Goal: Task Accomplishment & Management: Manage account settings

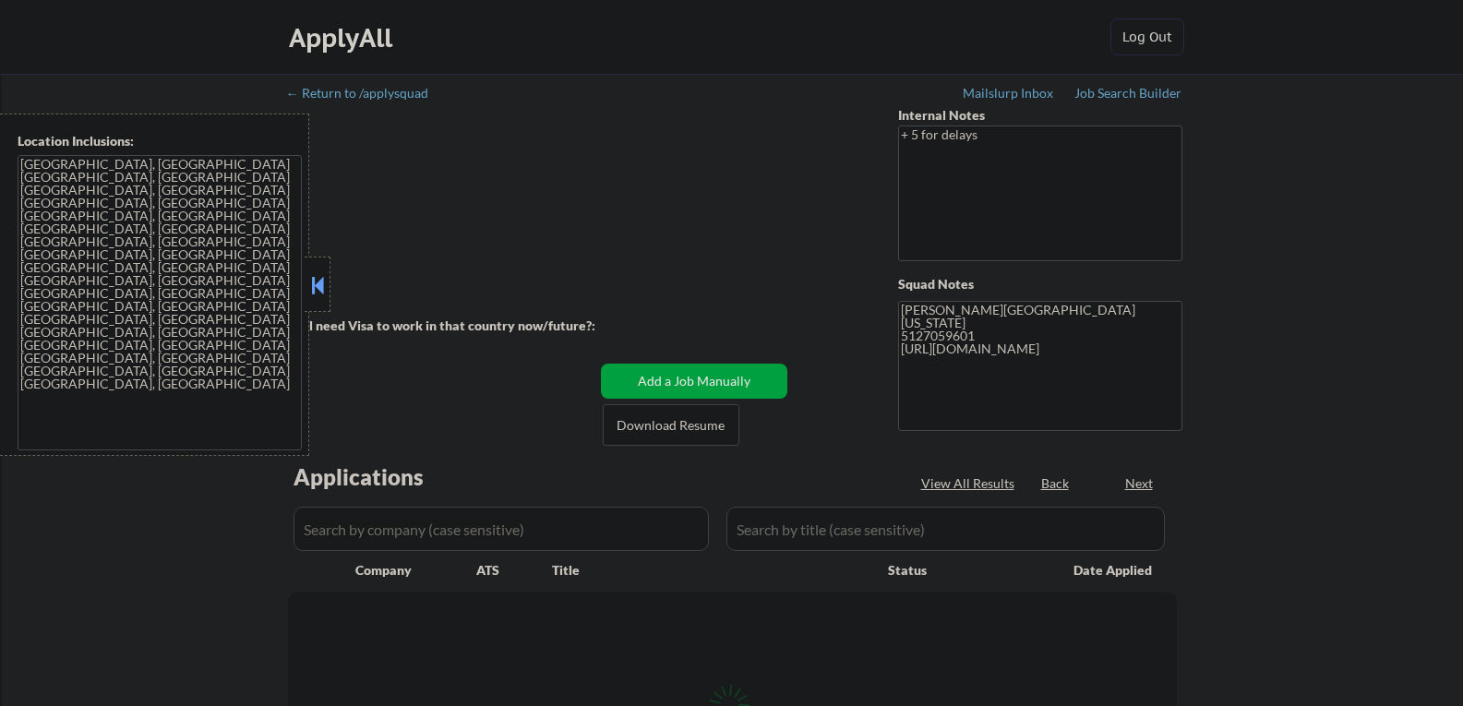
scroll to position [1914, 0]
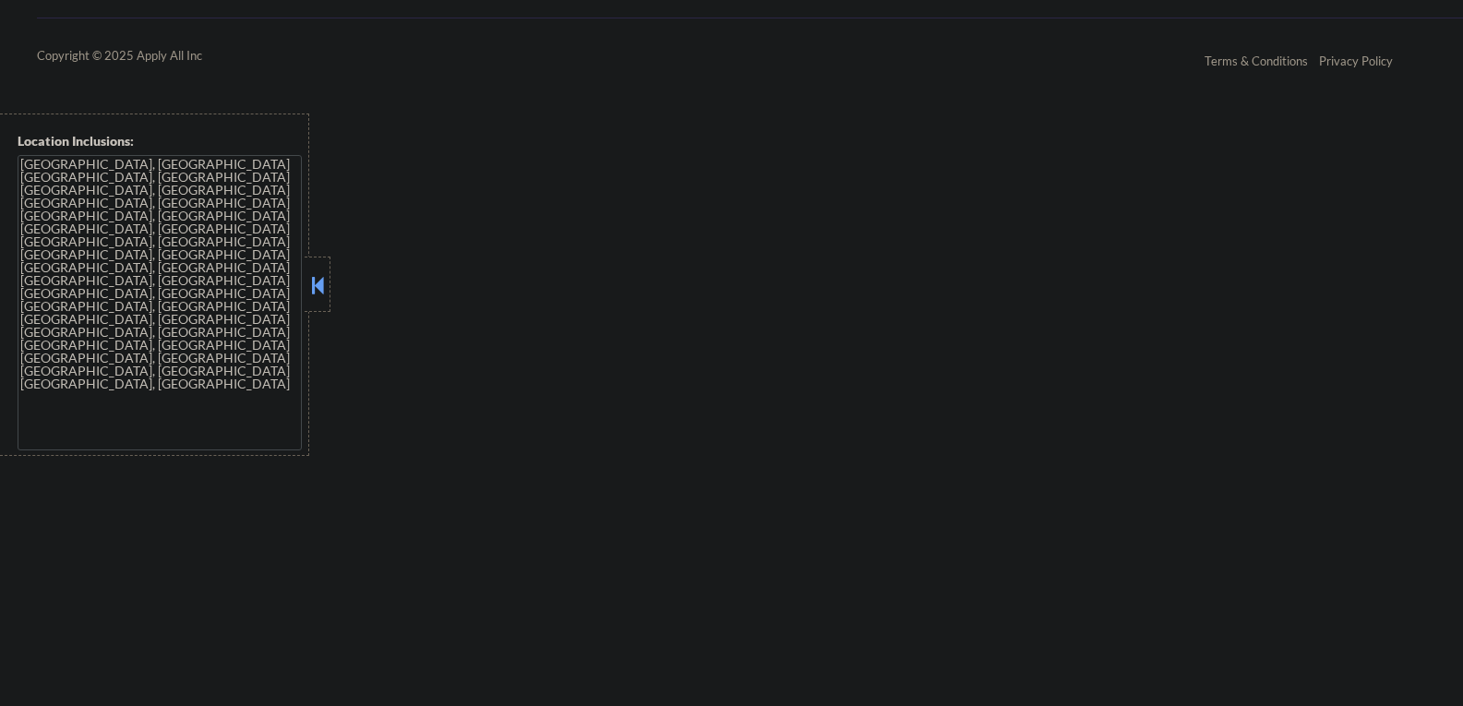
select select ""pending""
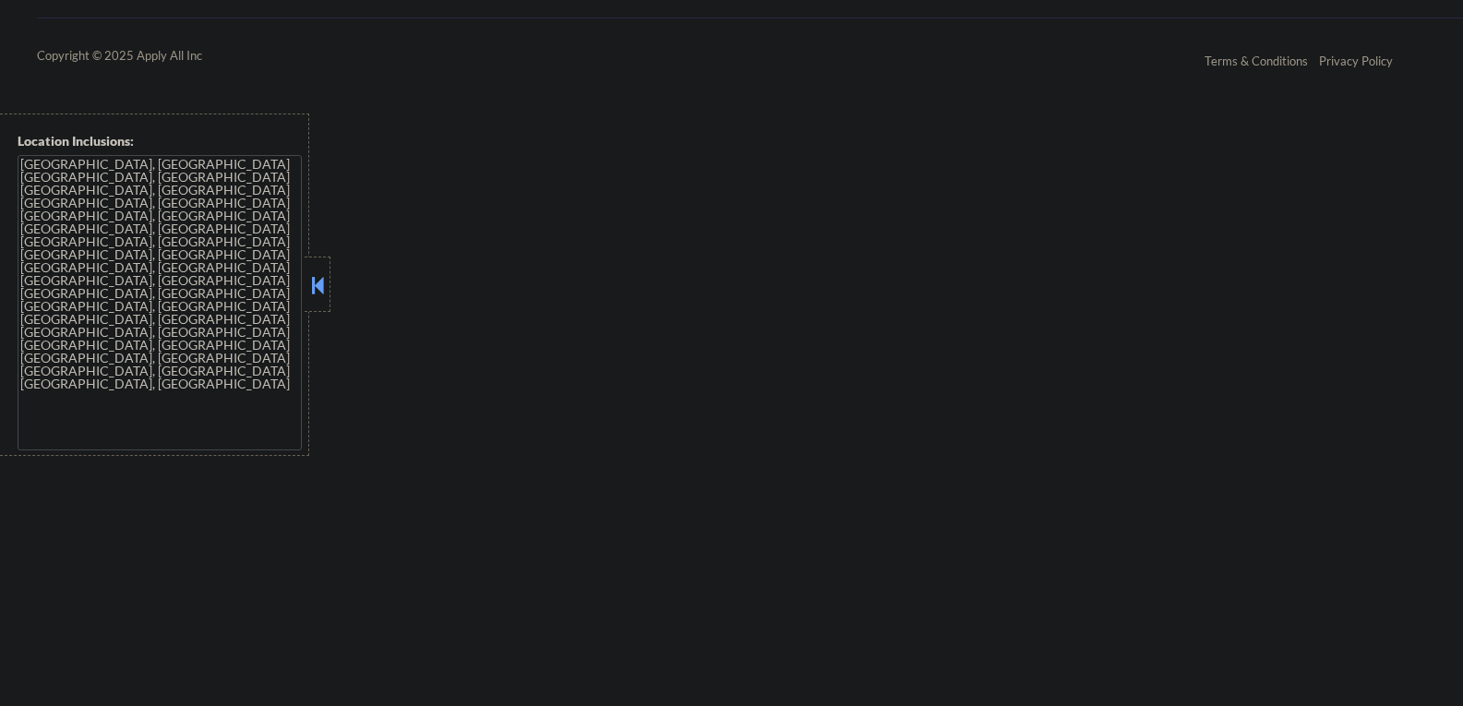
select select ""pending""
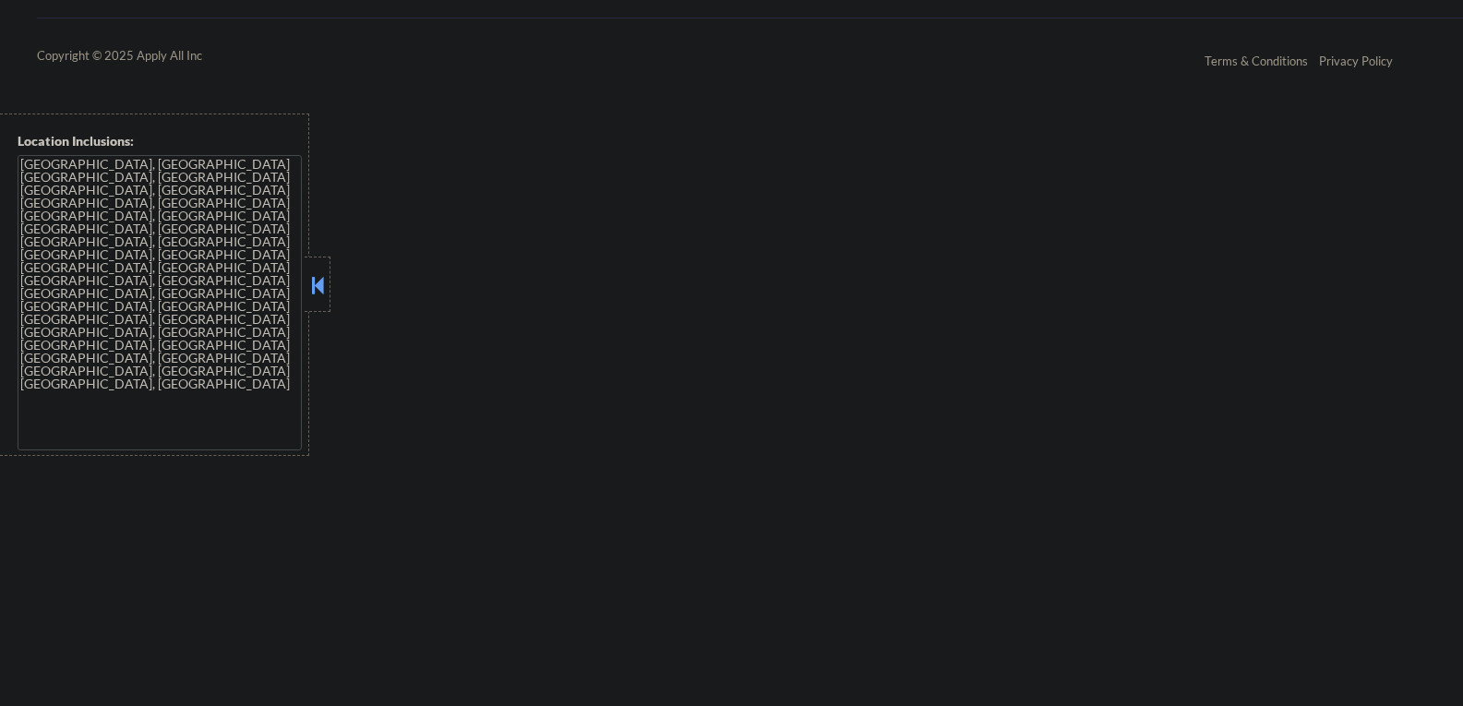
select select ""pending""
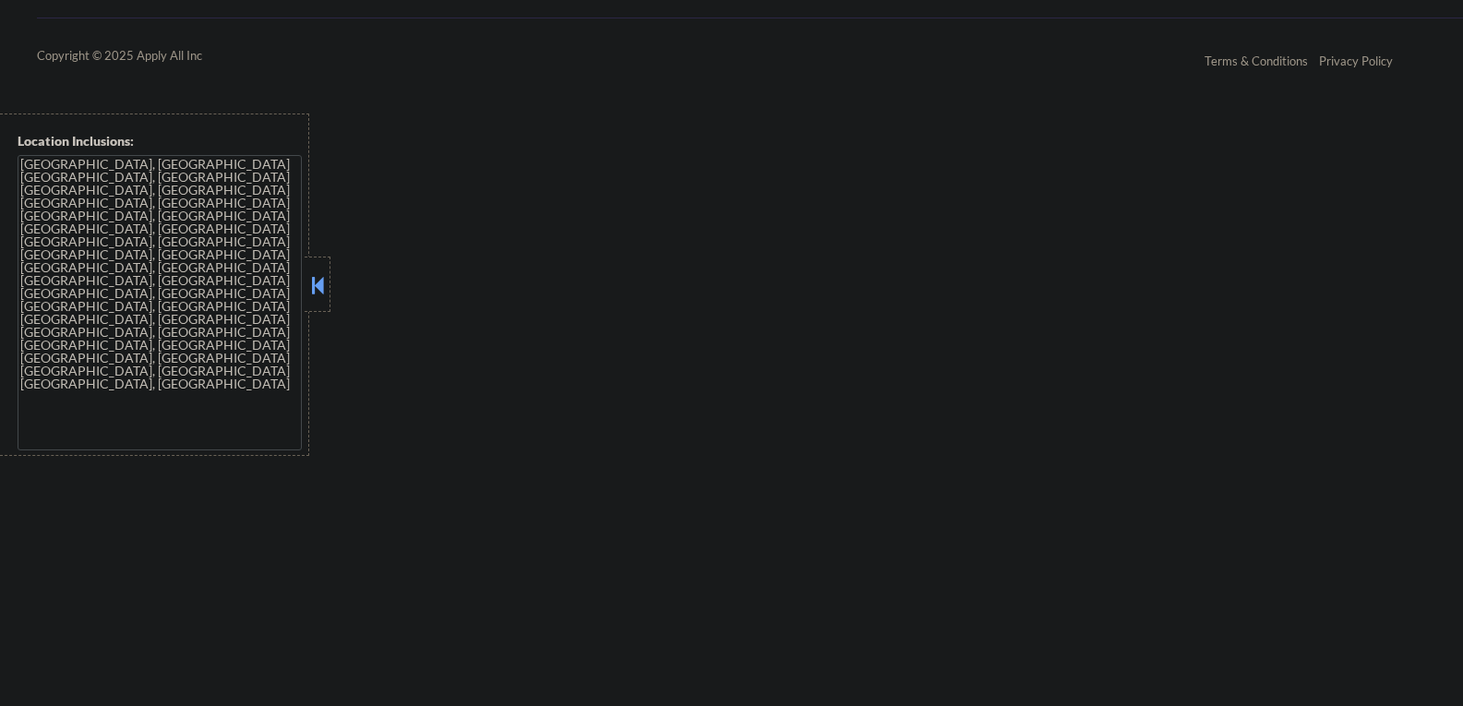
select select ""pending""
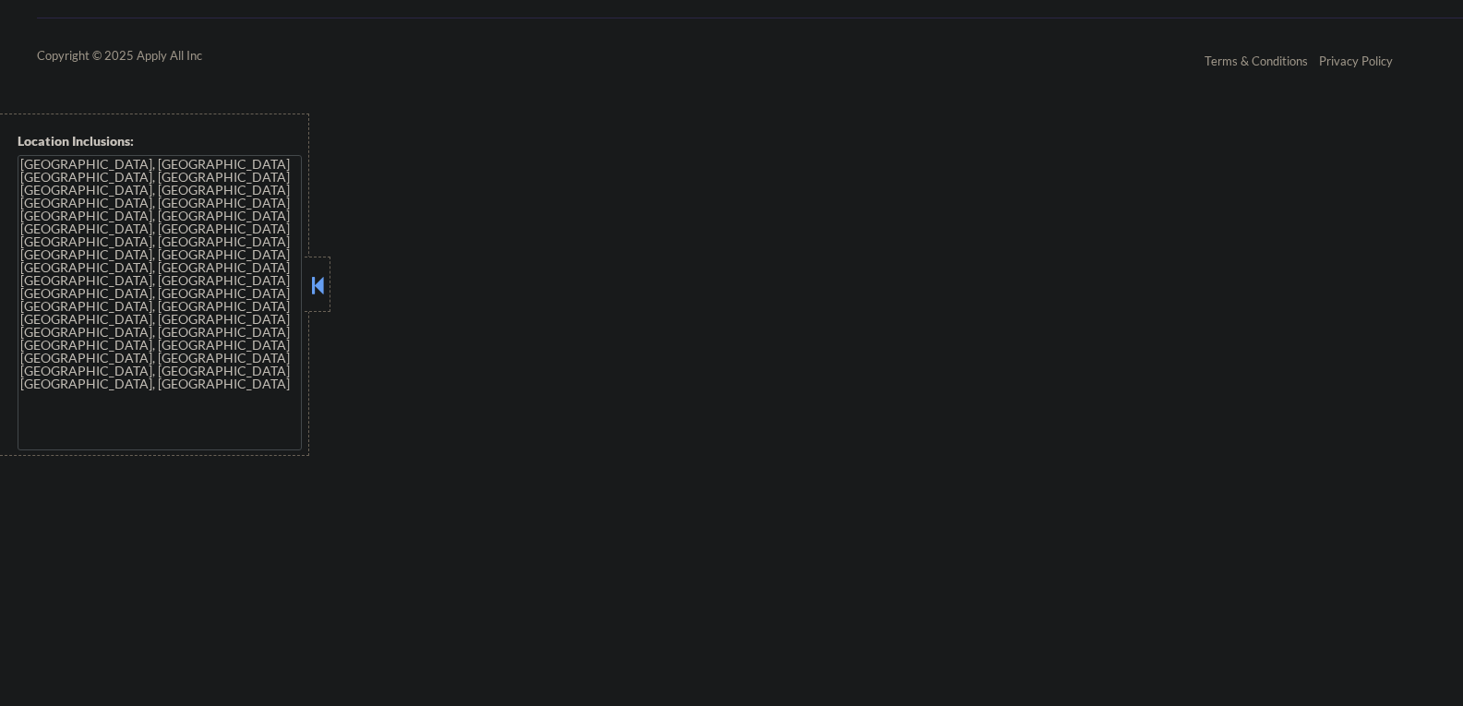
select select ""pending""
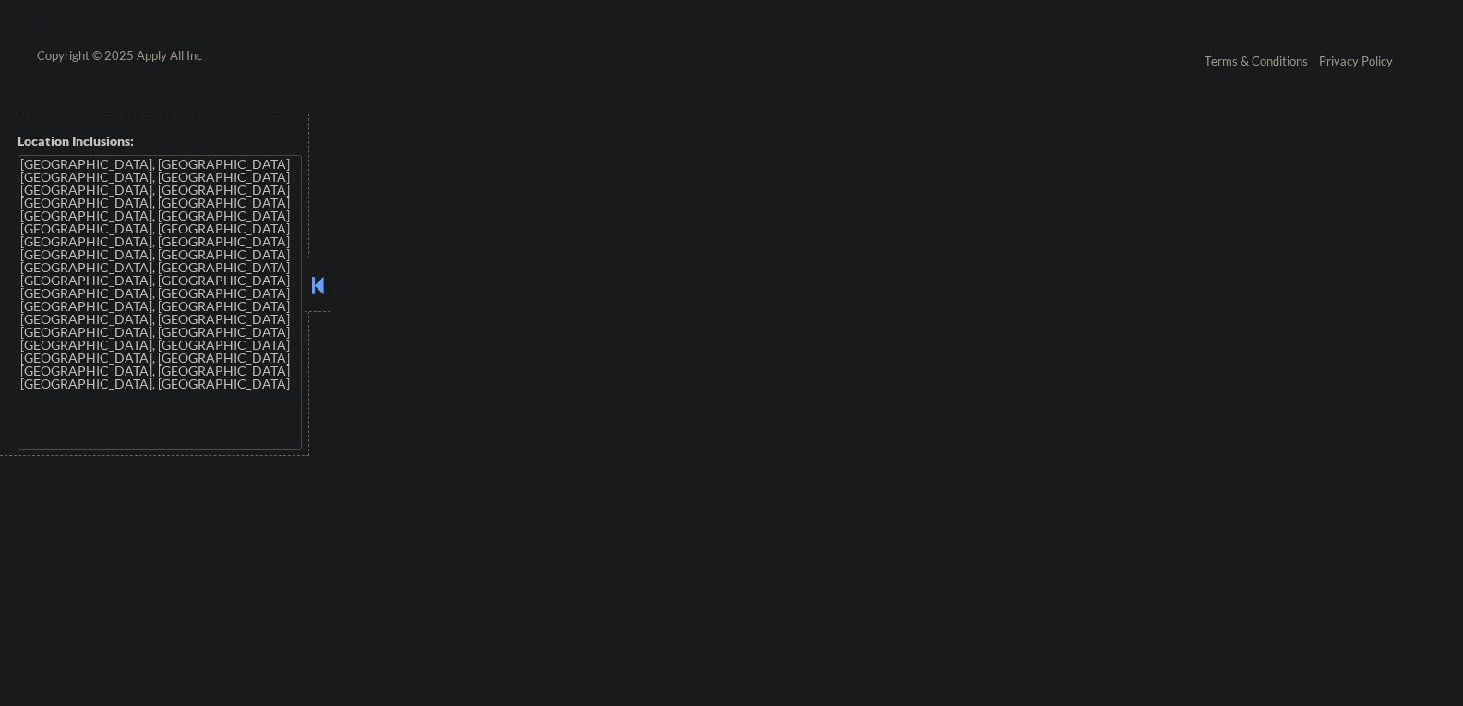
select select ""pending""
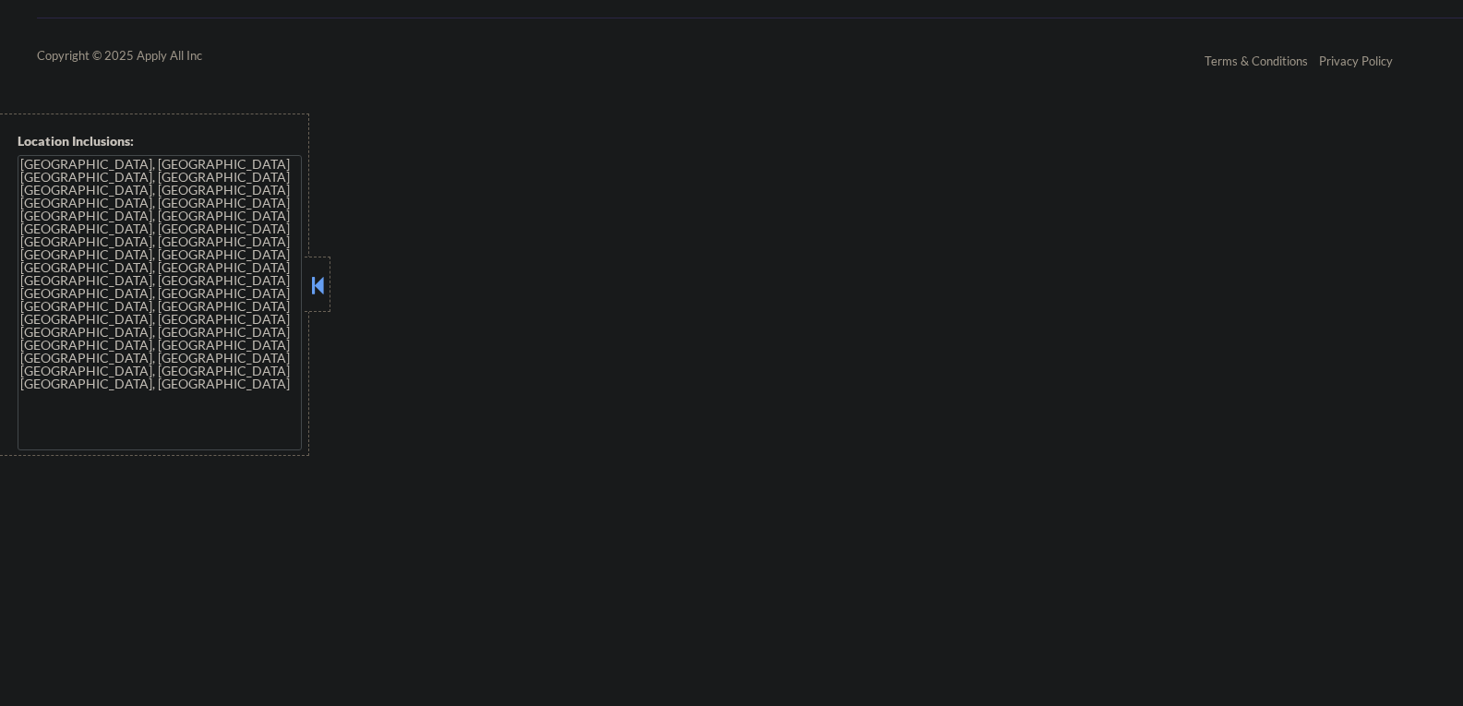
select select ""pending""
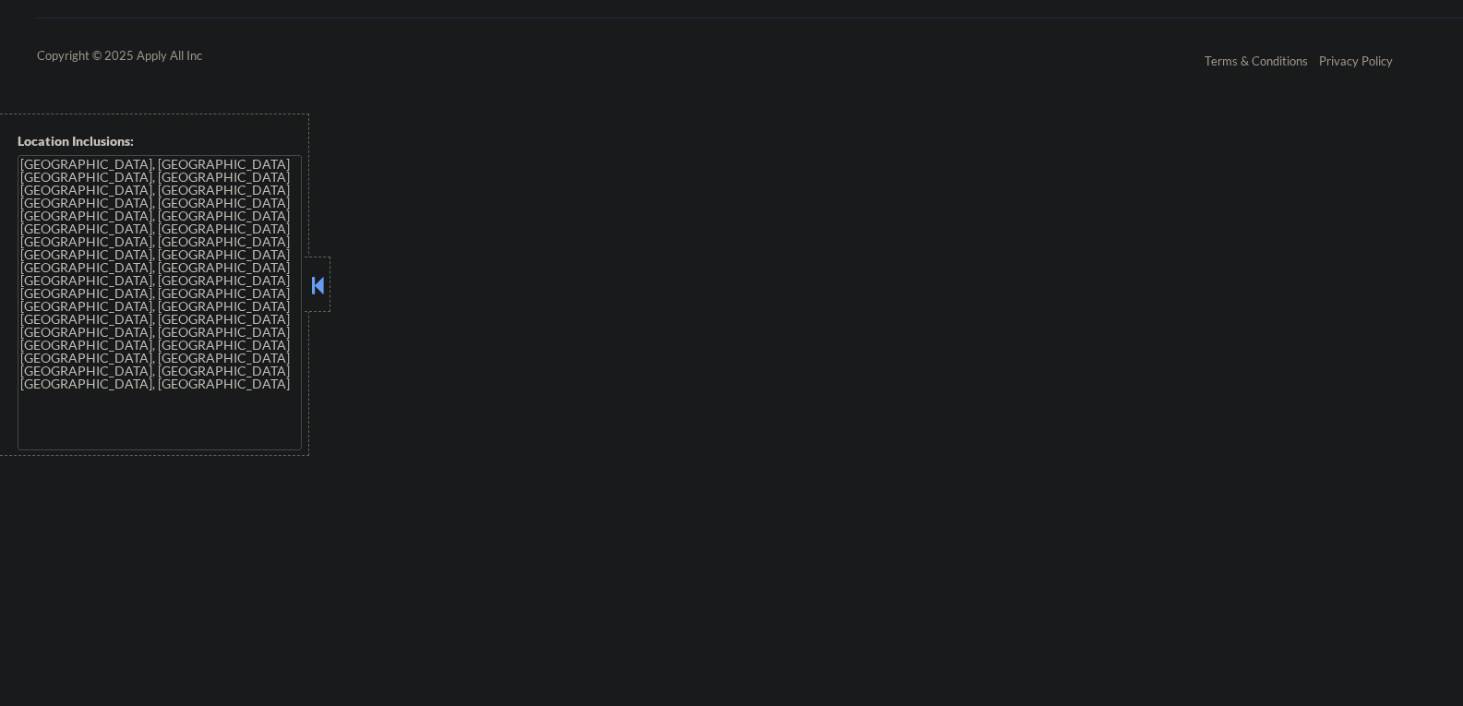
select select ""pending""
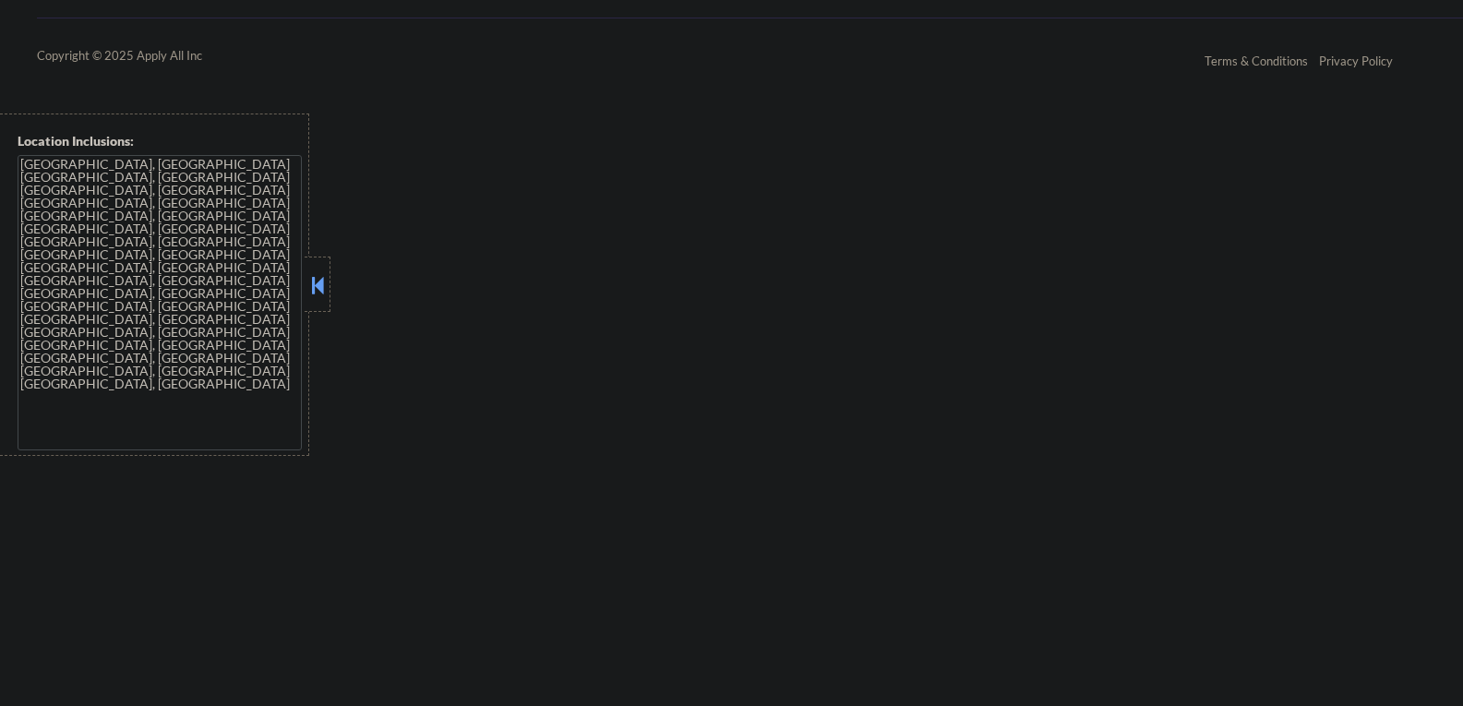
select select ""pending""
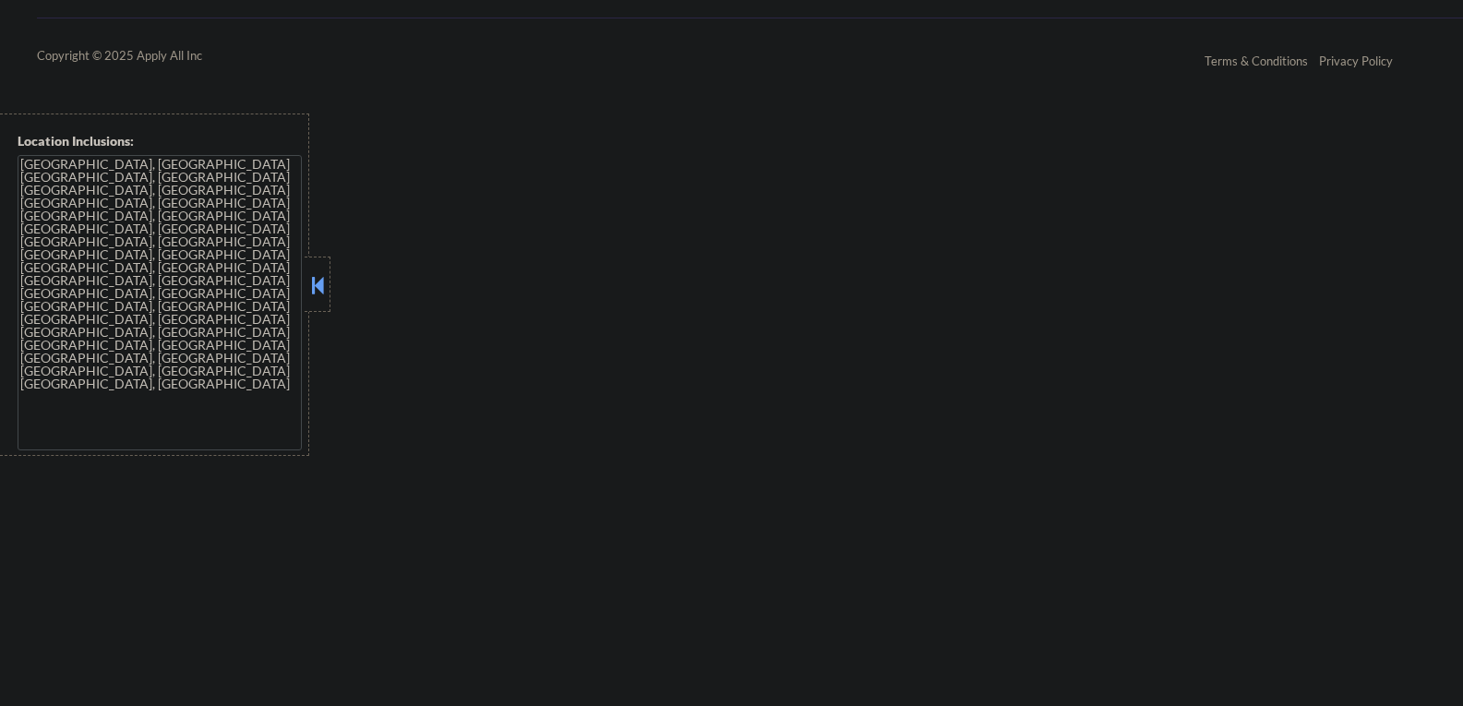
select select ""pending""
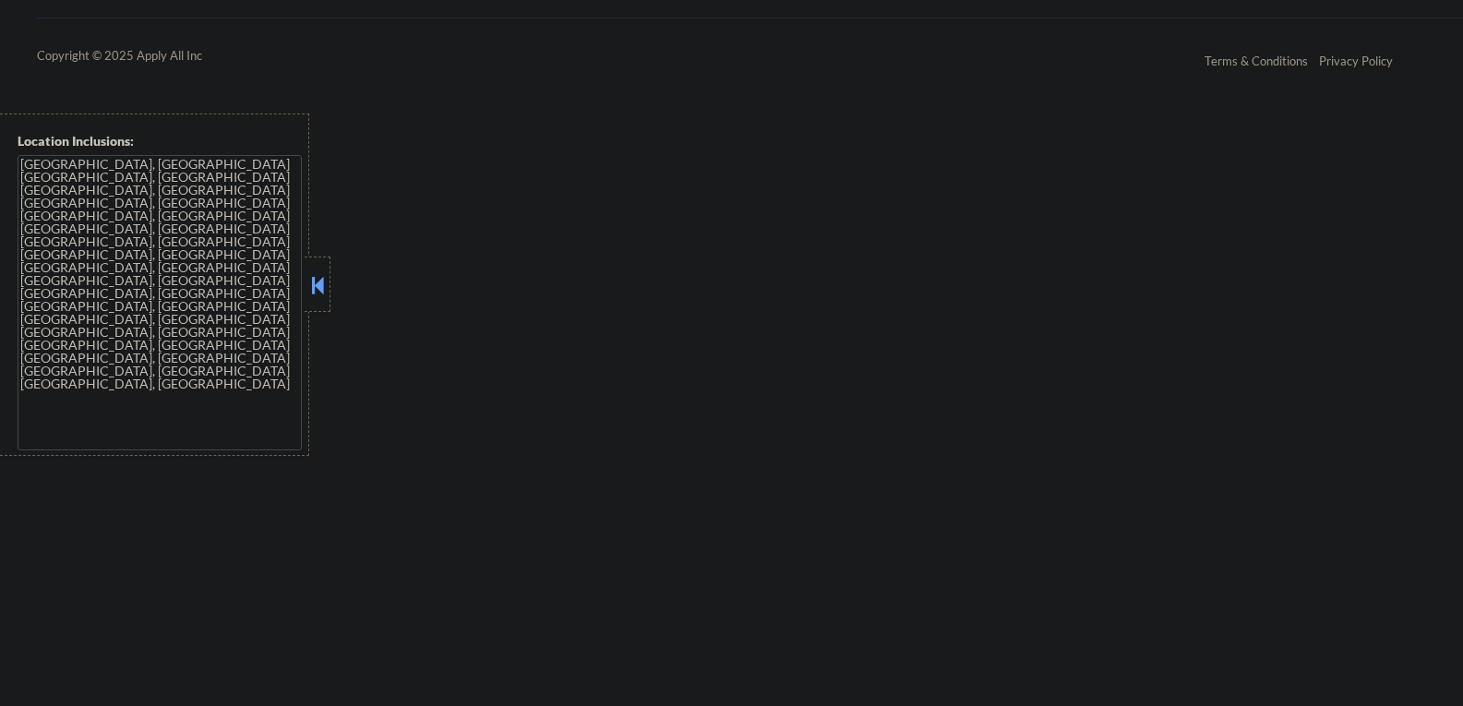
select select ""pending""
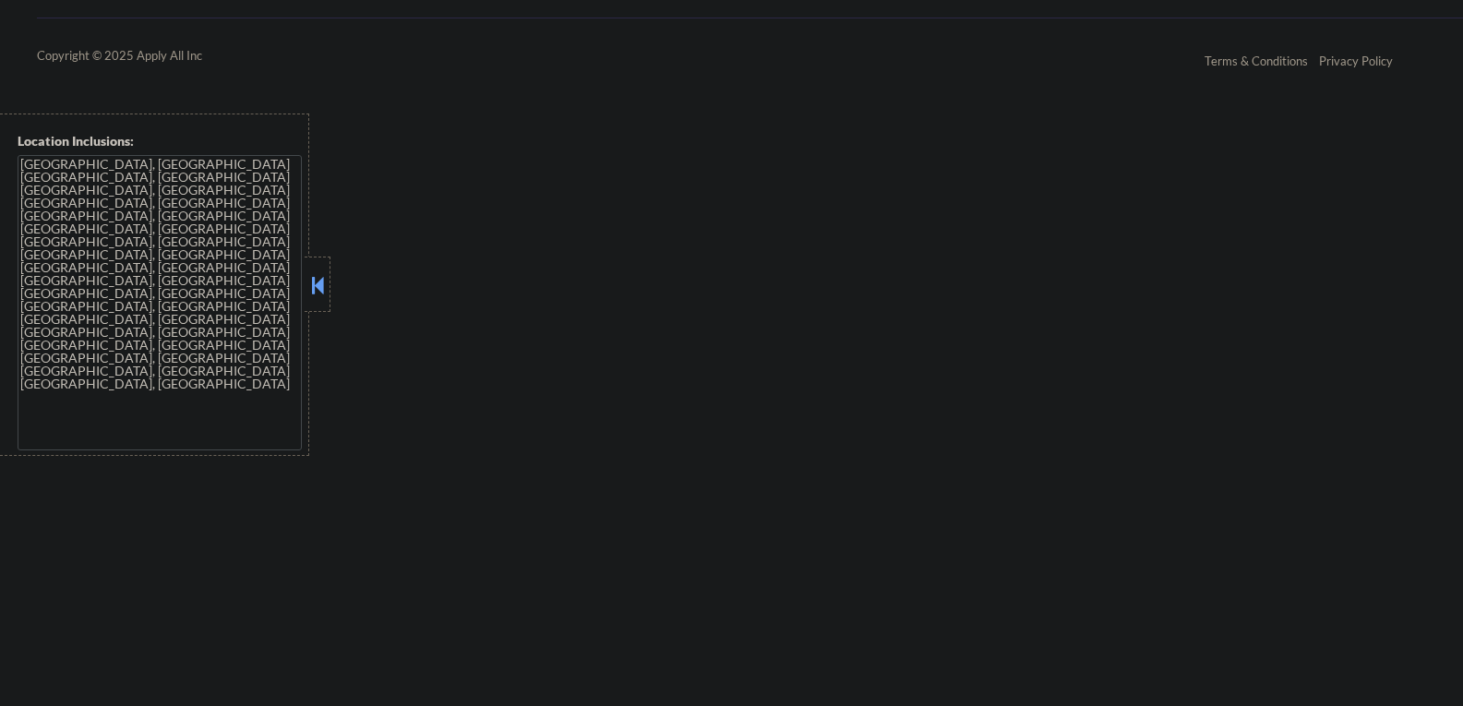
select select ""pending""
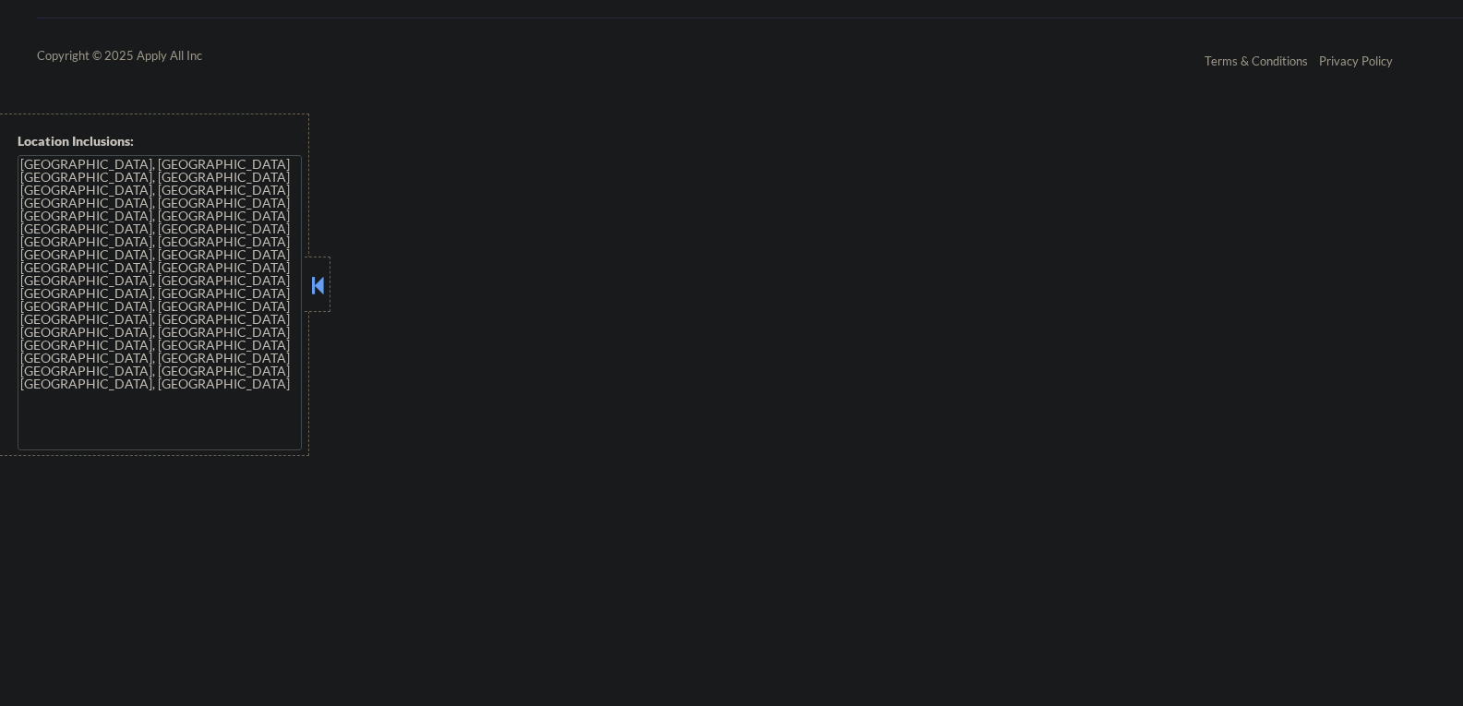
select select ""pending""
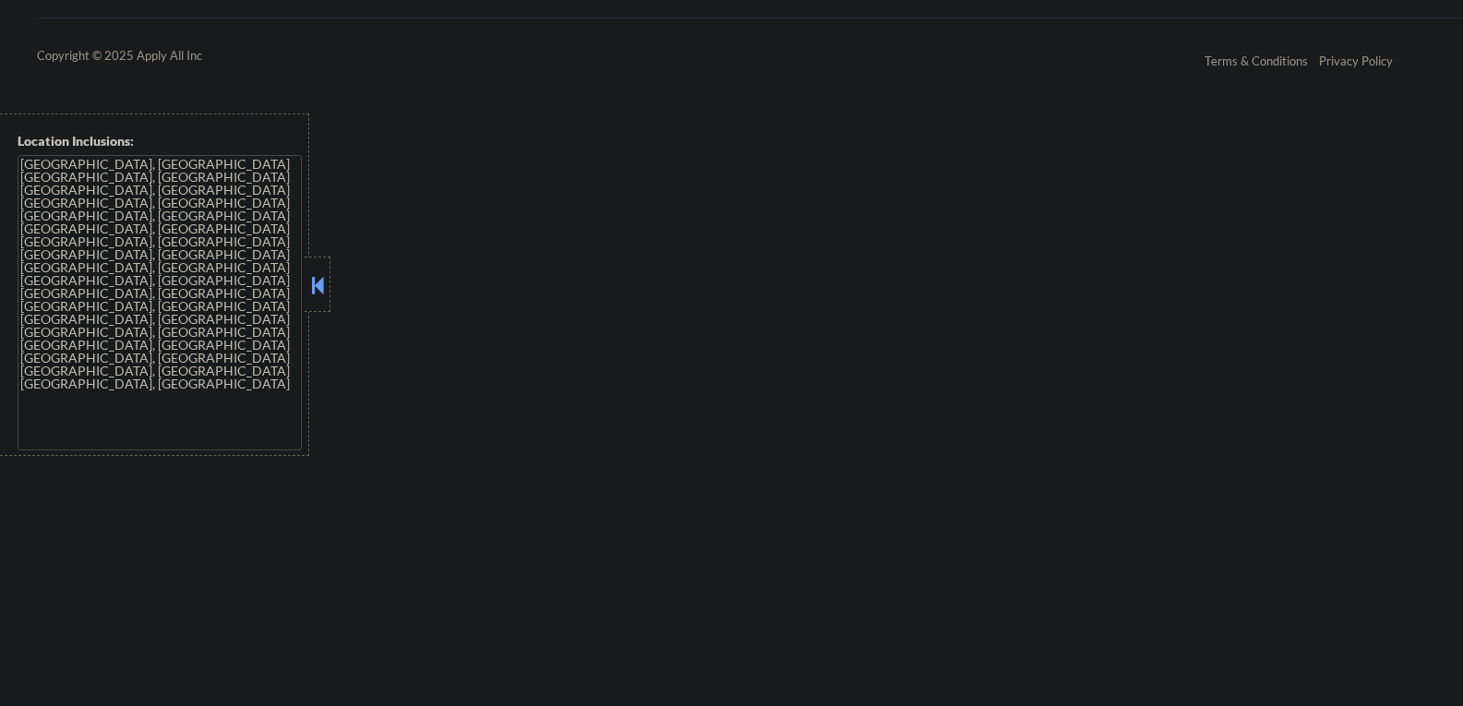
select select ""pending""
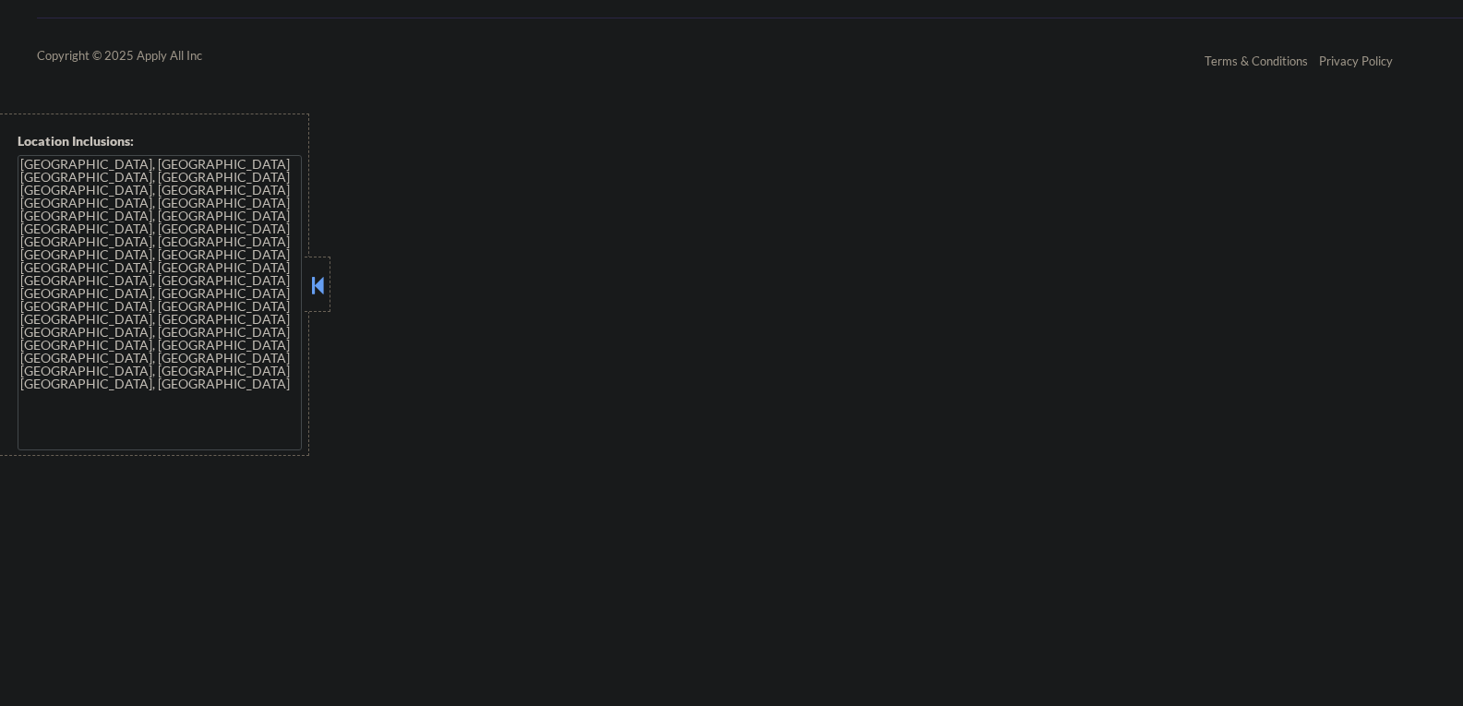
select select ""pending""
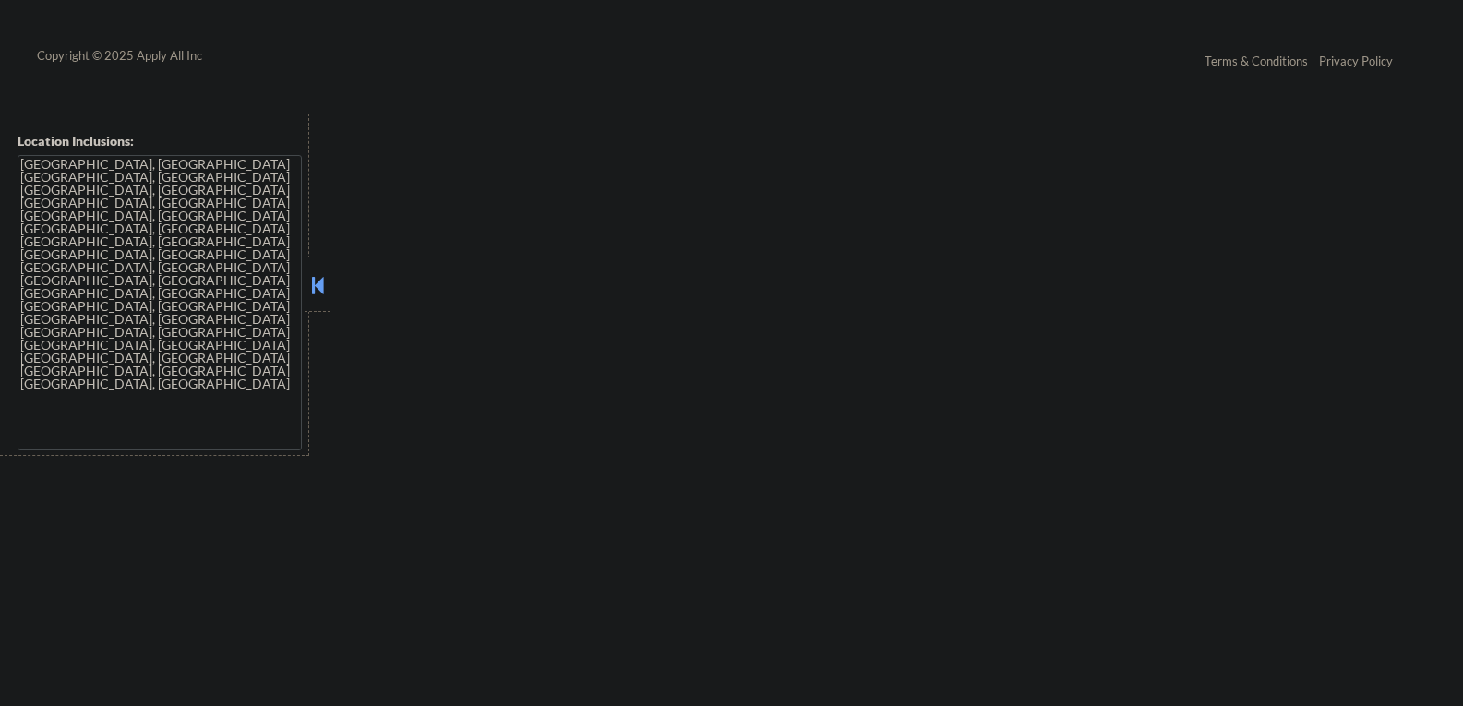
select select ""pending""
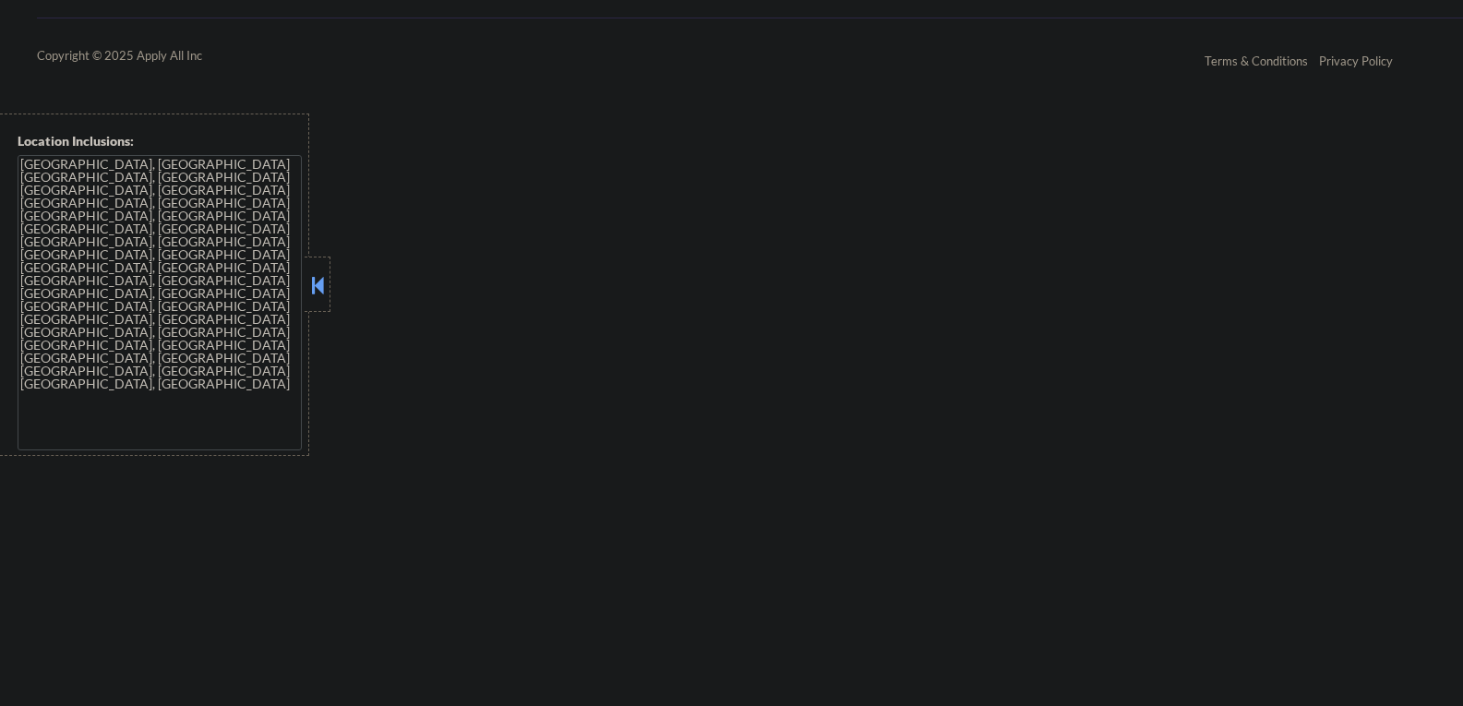
select select ""pending""
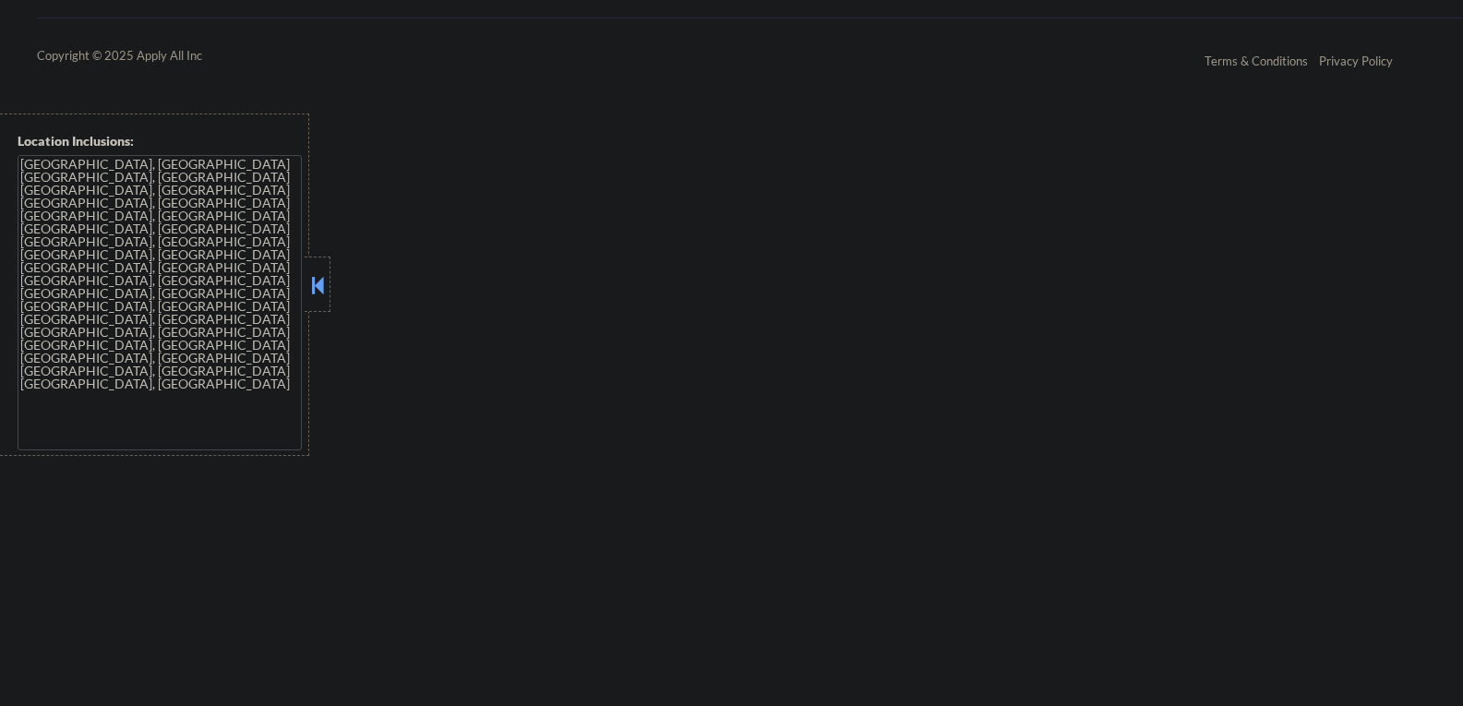
select select ""pending""
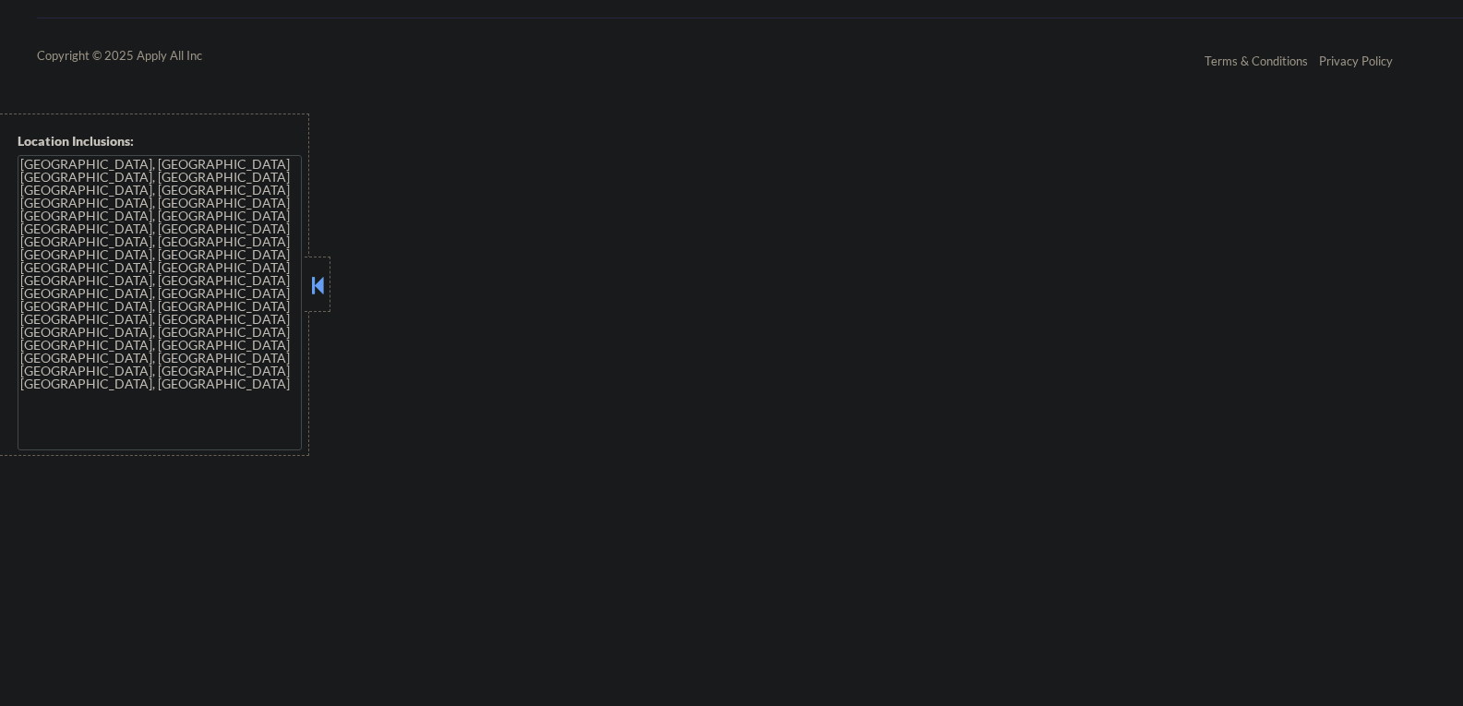
select select ""pending""
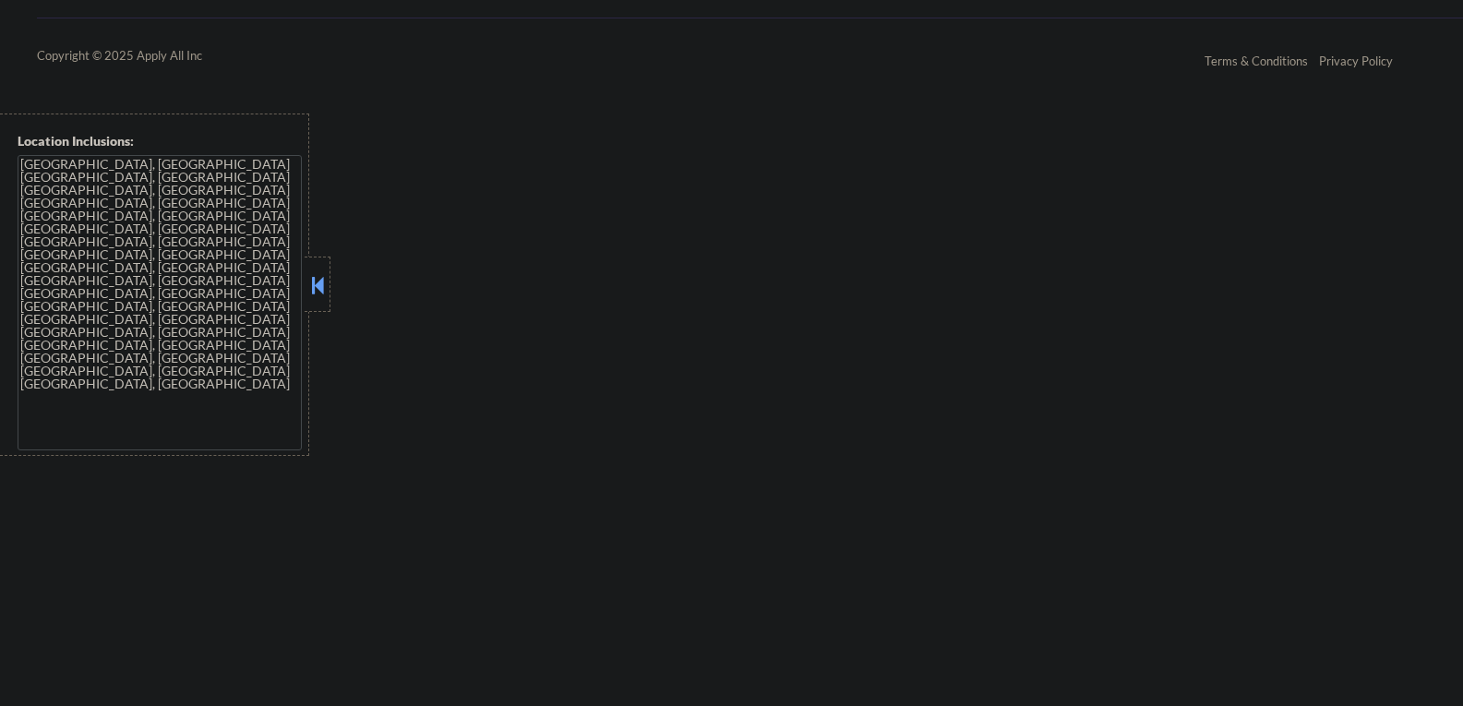
select select ""pending""
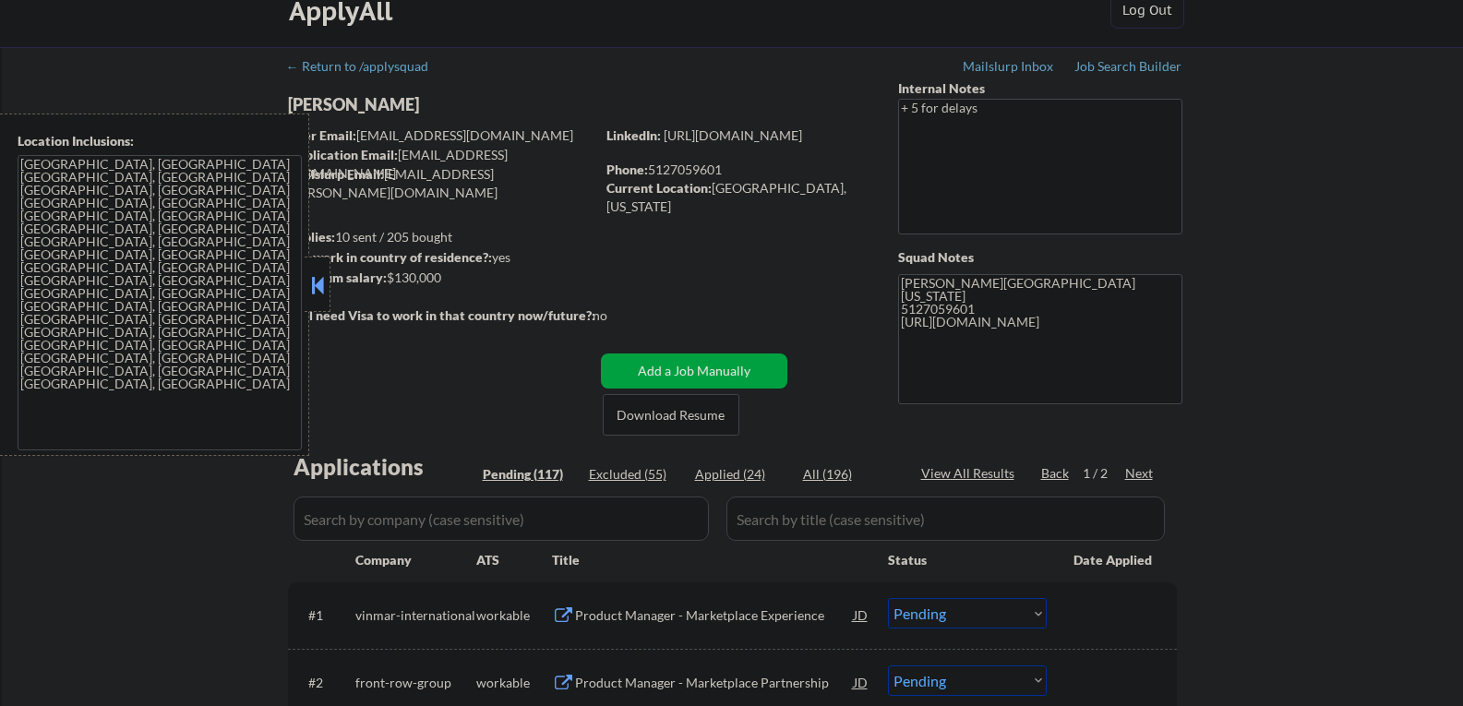
scroll to position [0, 0]
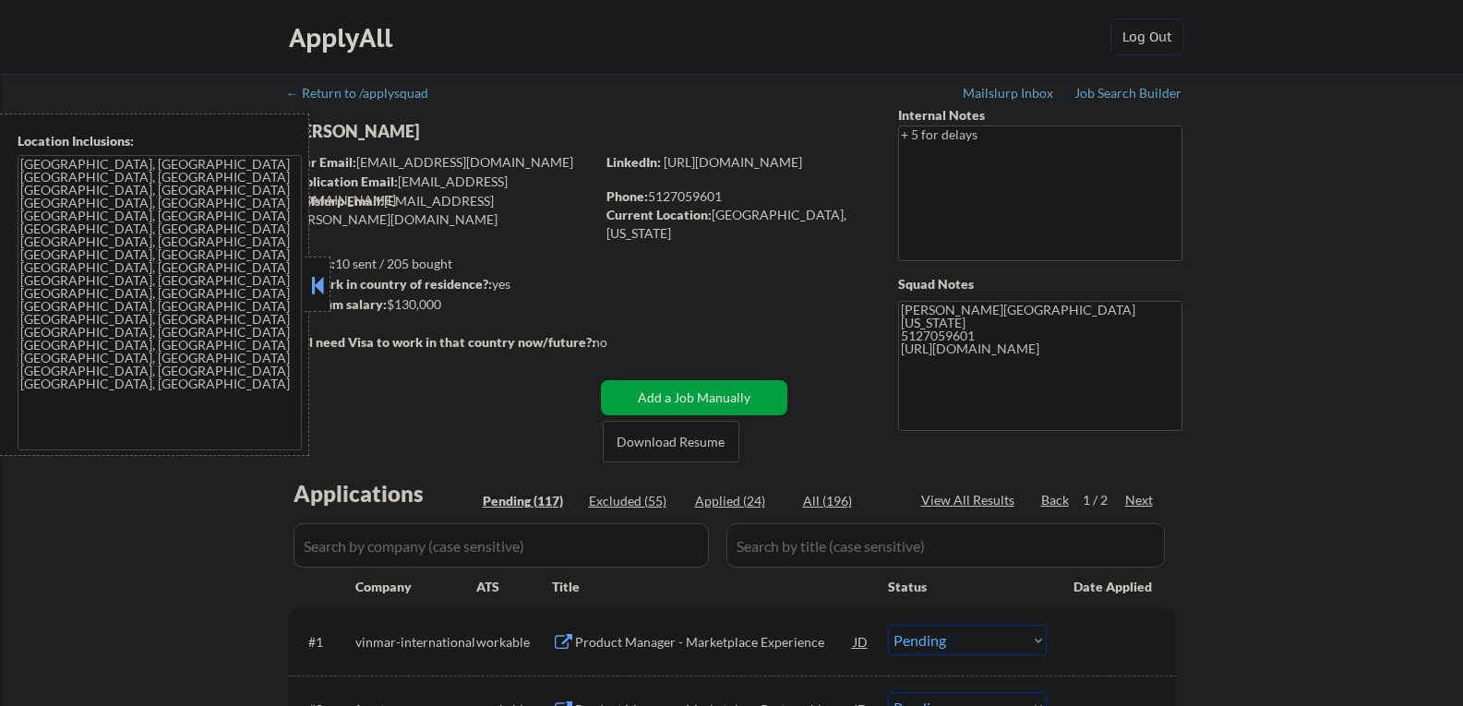
click at [311, 296] on button at bounding box center [317, 285] width 20 height 28
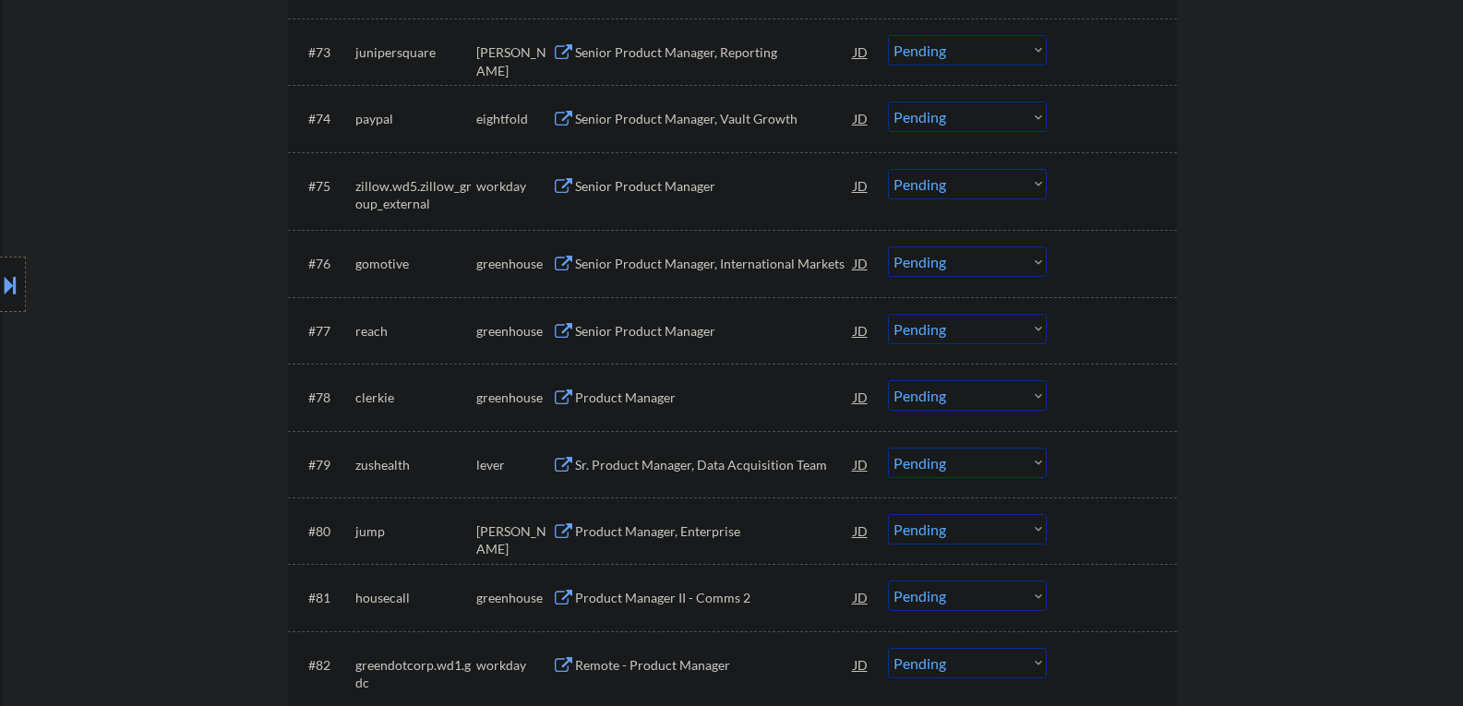
scroll to position [5815, 0]
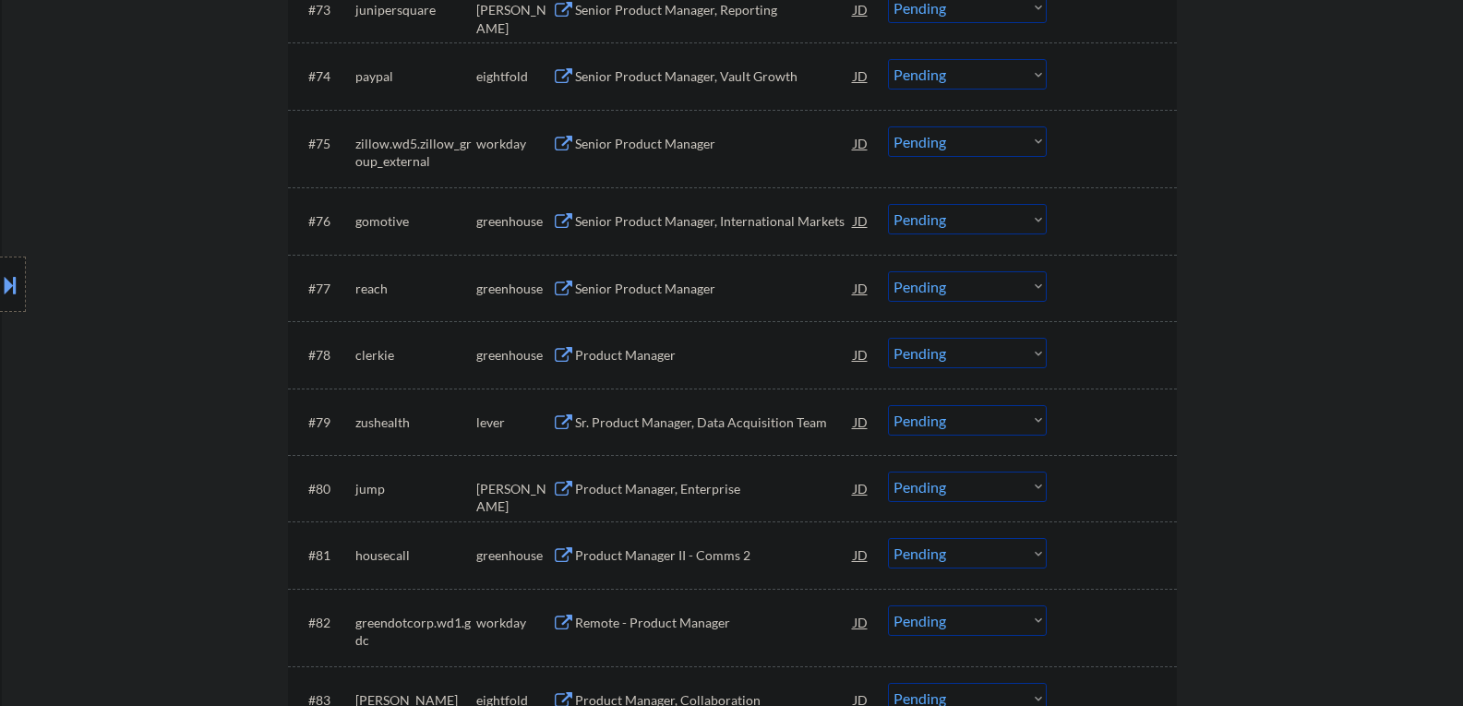
click at [563, 216] on button at bounding box center [563, 222] width 23 height 18
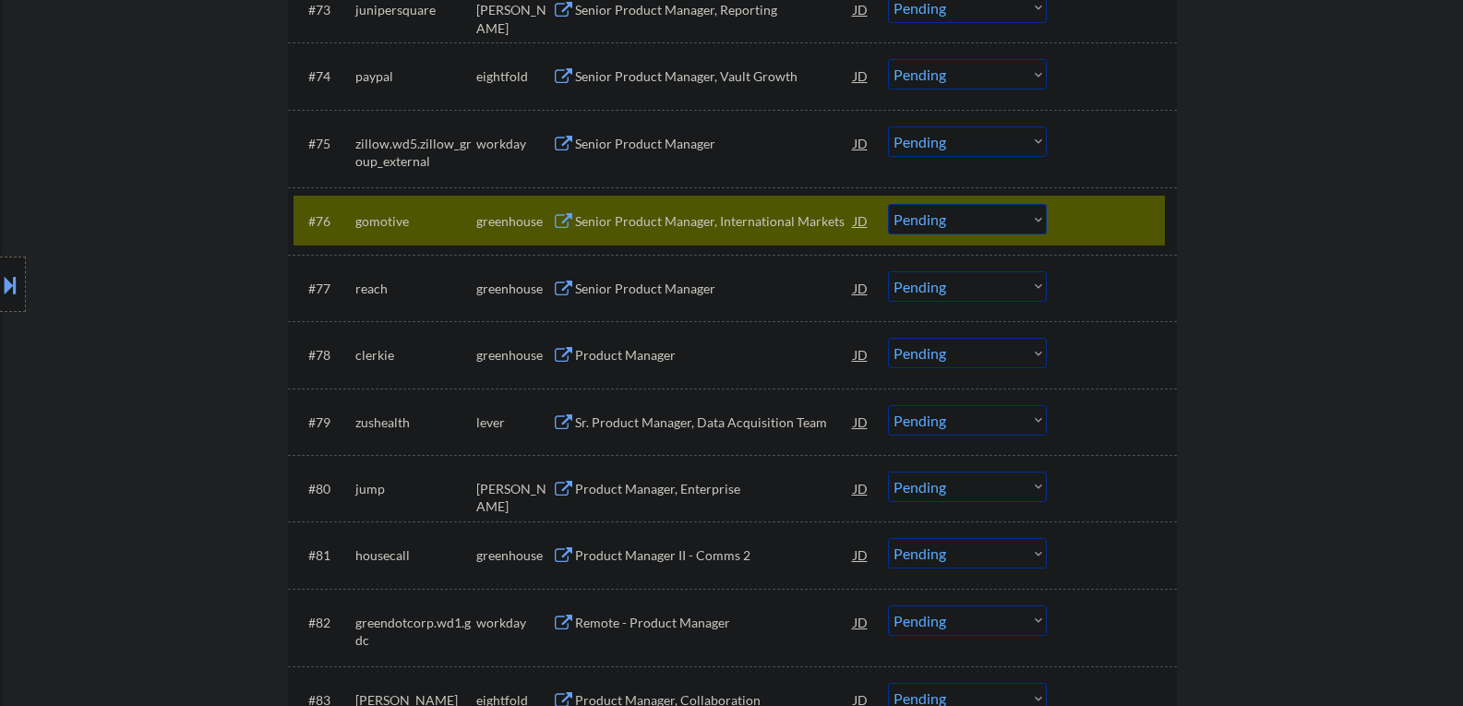
click at [1039, 217] on select "Choose an option... Pending Applied Excluded (Questions) Excluded (Expired) Exc…" at bounding box center [967, 219] width 159 height 30
click at [888, 204] on select "Choose an option... Pending Applied Excluded (Questions) Excluded (Expired) Exc…" at bounding box center [967, 219] width 159 height 30
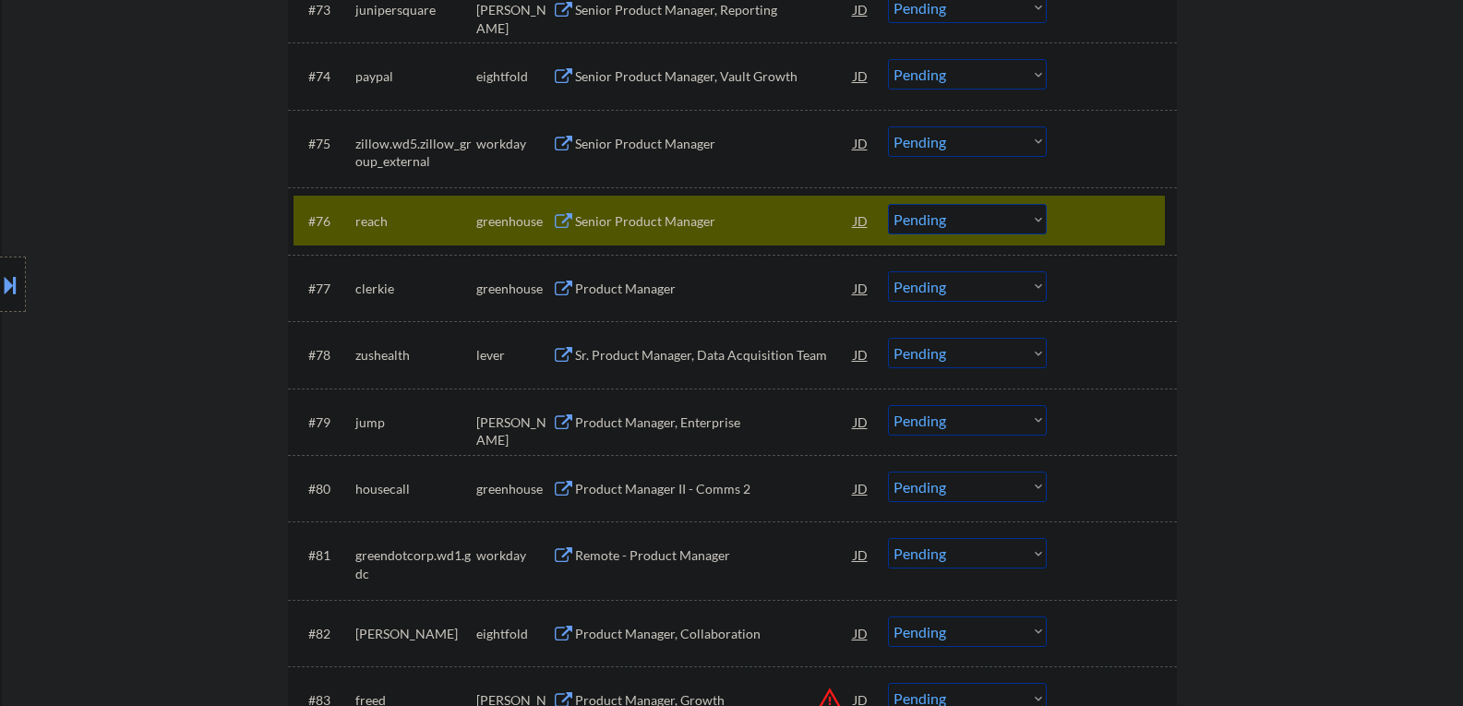
click at [566, 217] on button at bounding box center [563, 222] width 23 height 18
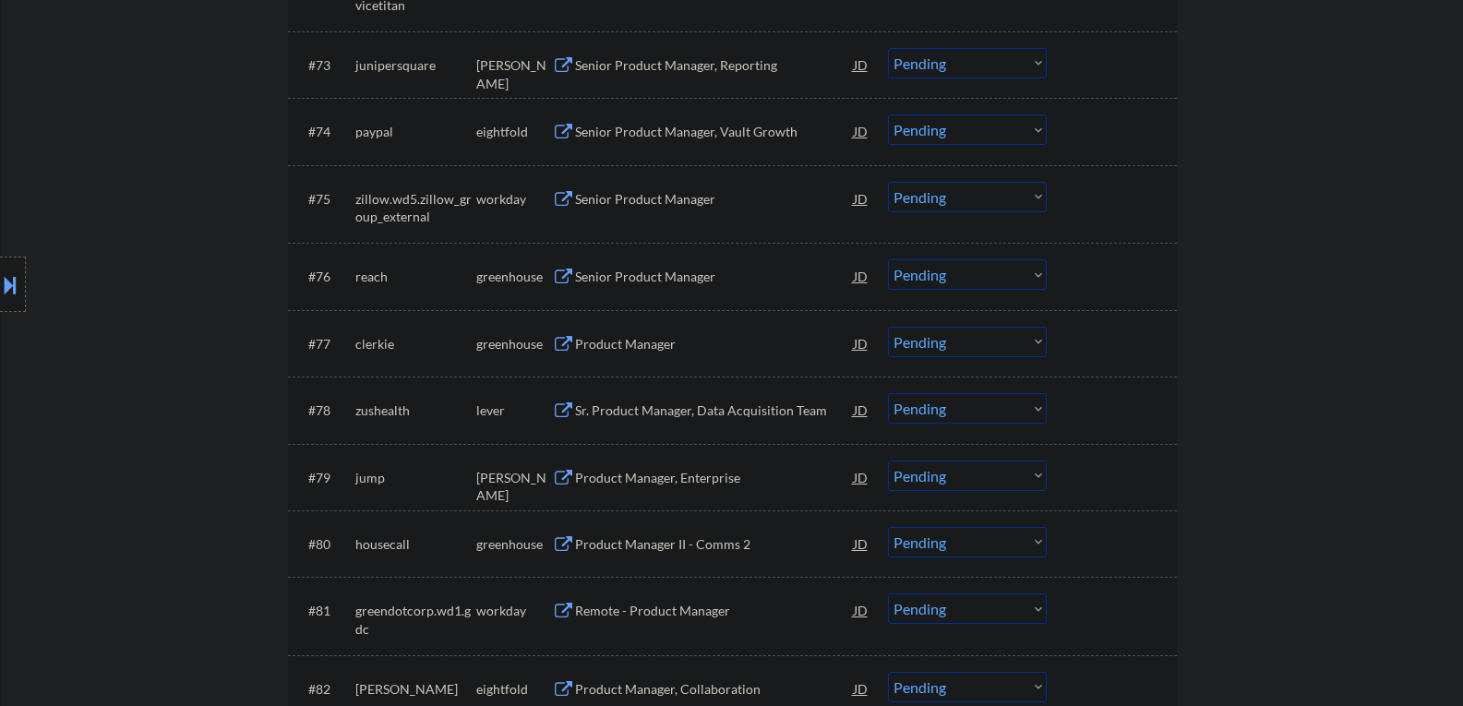
scroll to position [5784, 0]
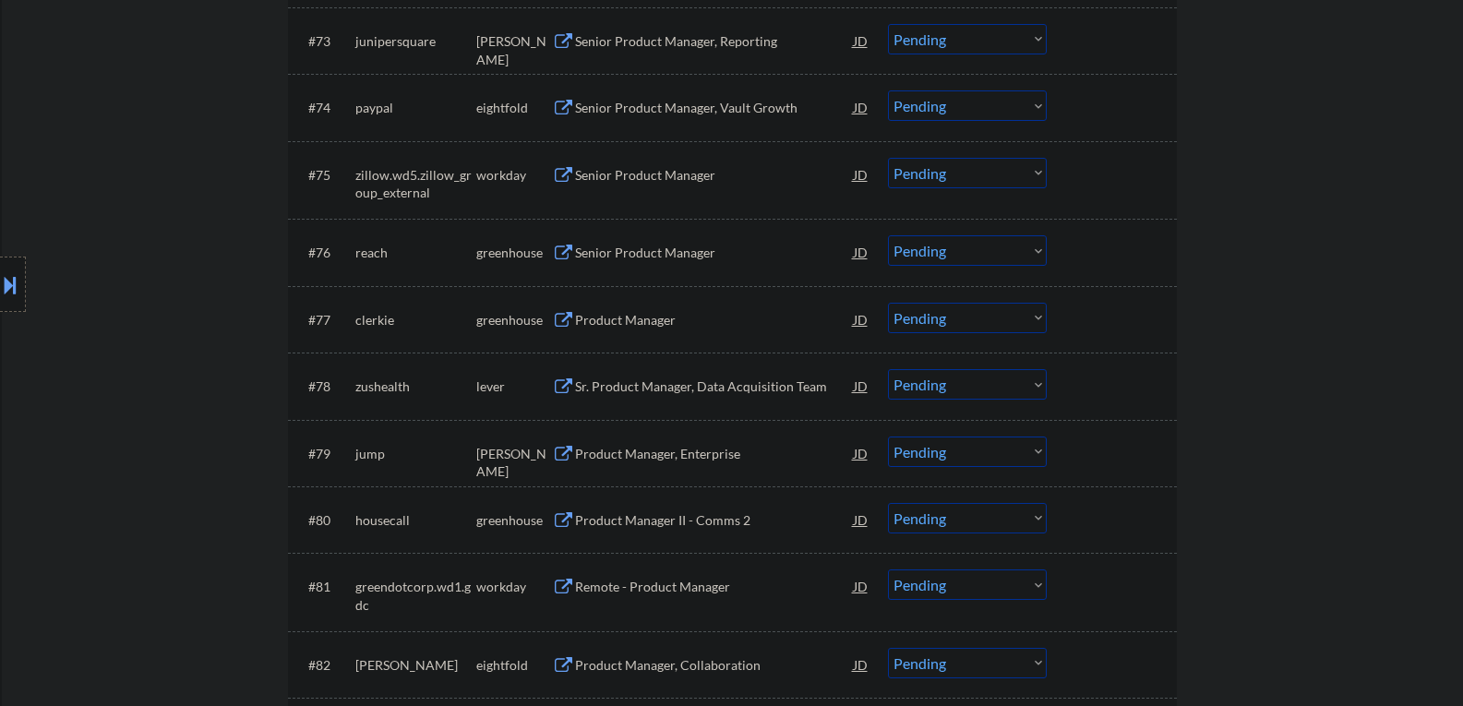
click at [1070, 244] on div "#76 reach greenhouse Senior Product Manager JD Choose an option... Pending Appl…" at bounding box center [729, 252] width 871 height 50
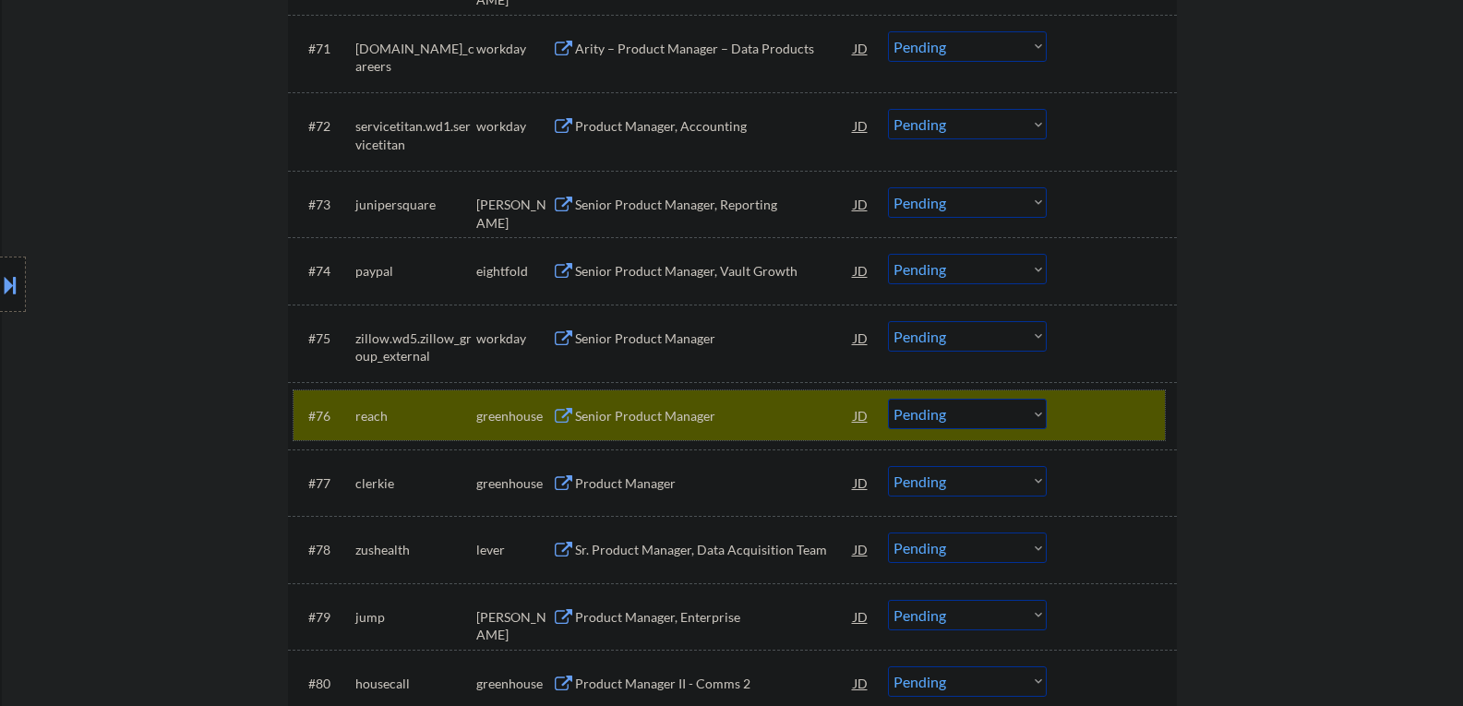
scroll to position [5631, 0]
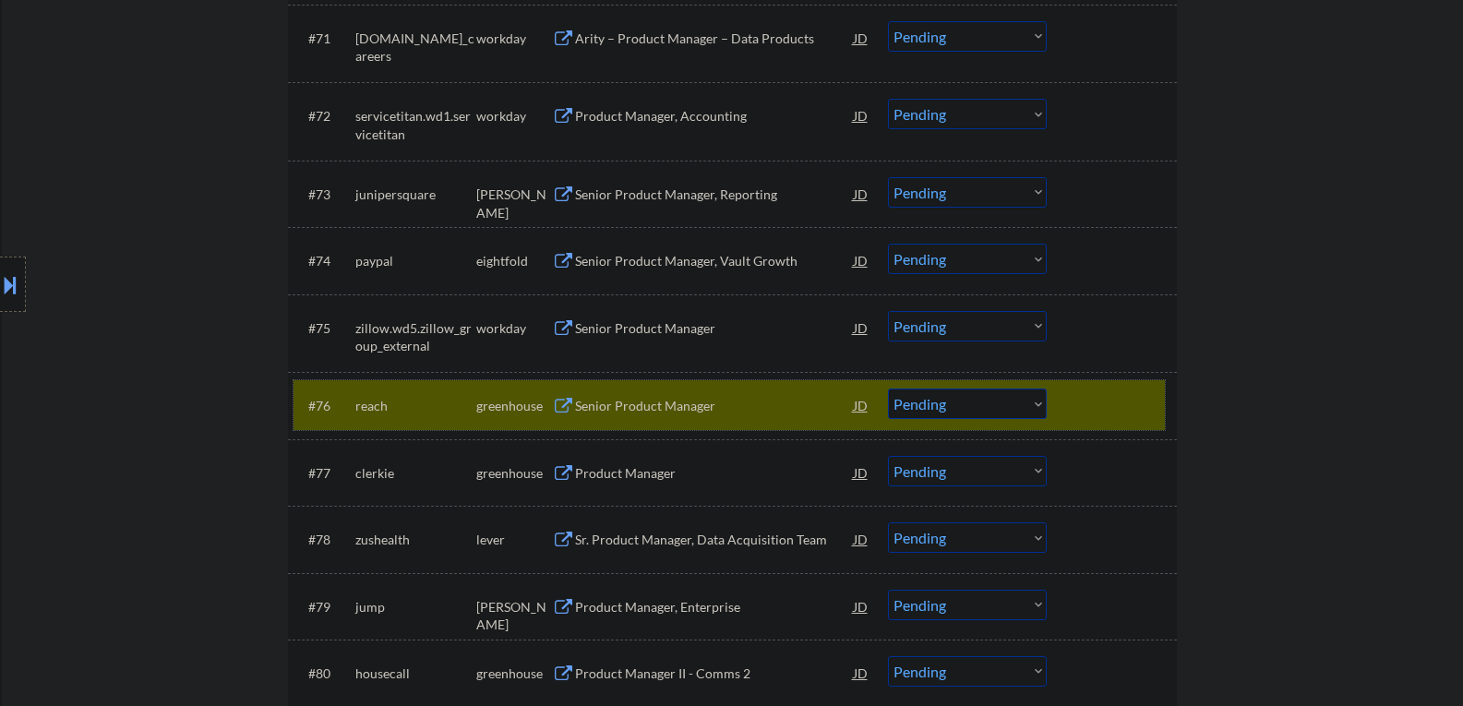
click at [1042, 402] on select "Choose an option... Pending Applied Excluded (Questions) Excluded (Expired) Exc…" at bounding box center [967, 404] width 159 height 30
click at [888, 389] on select "Choose an option... Pending Applied Excluded (Questions) Excluded (Expired) Exc…" at bounding box center [967, 404] width 159 height 30
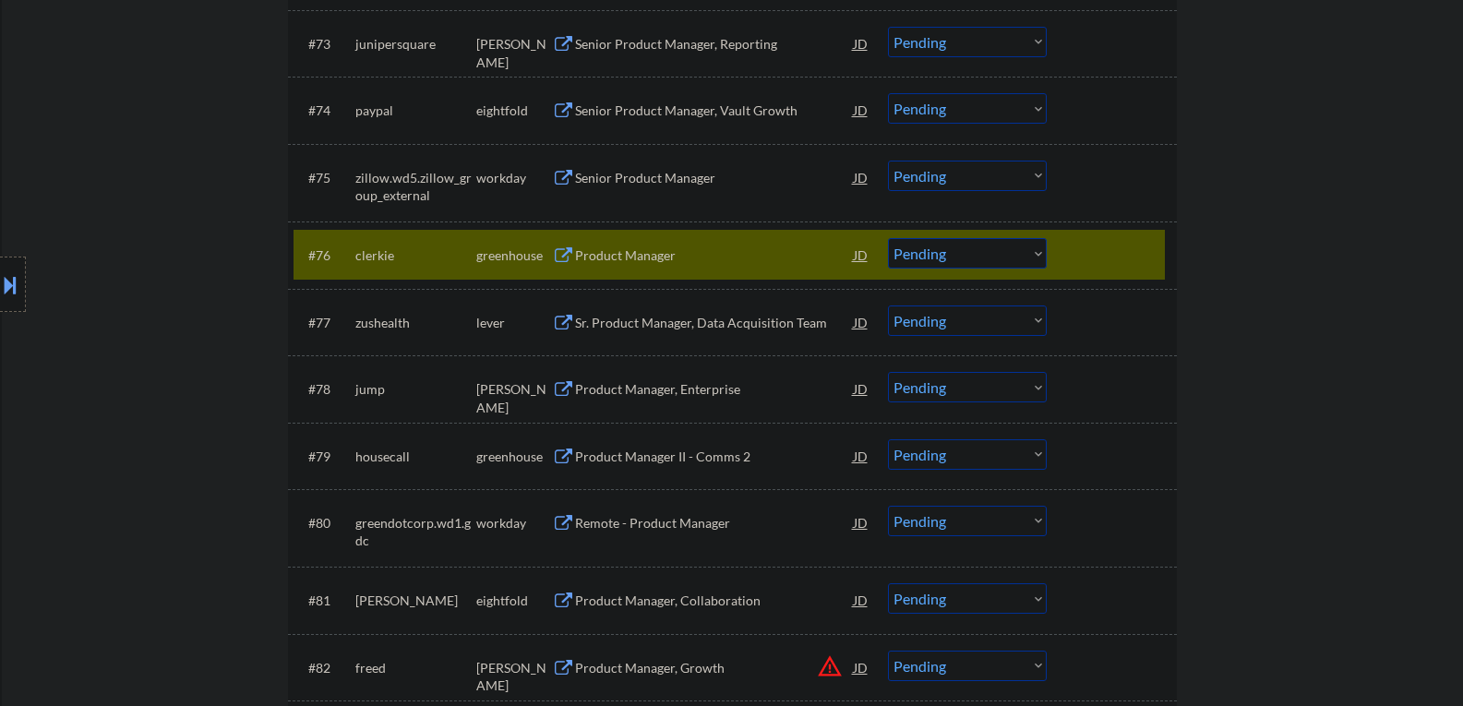
scroll to position [5815, 0]
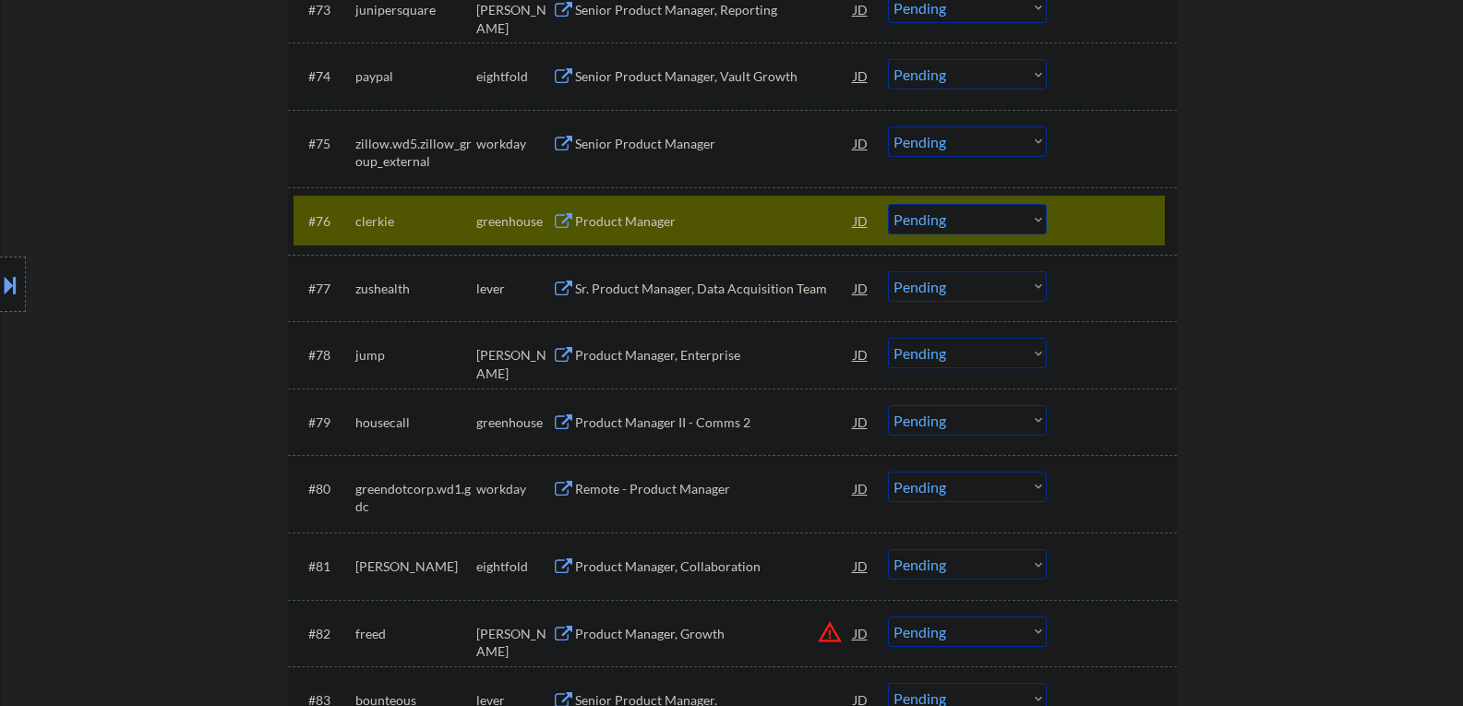
click at [565, 221] on button at bounding box center [563, 222] width 23 height 18
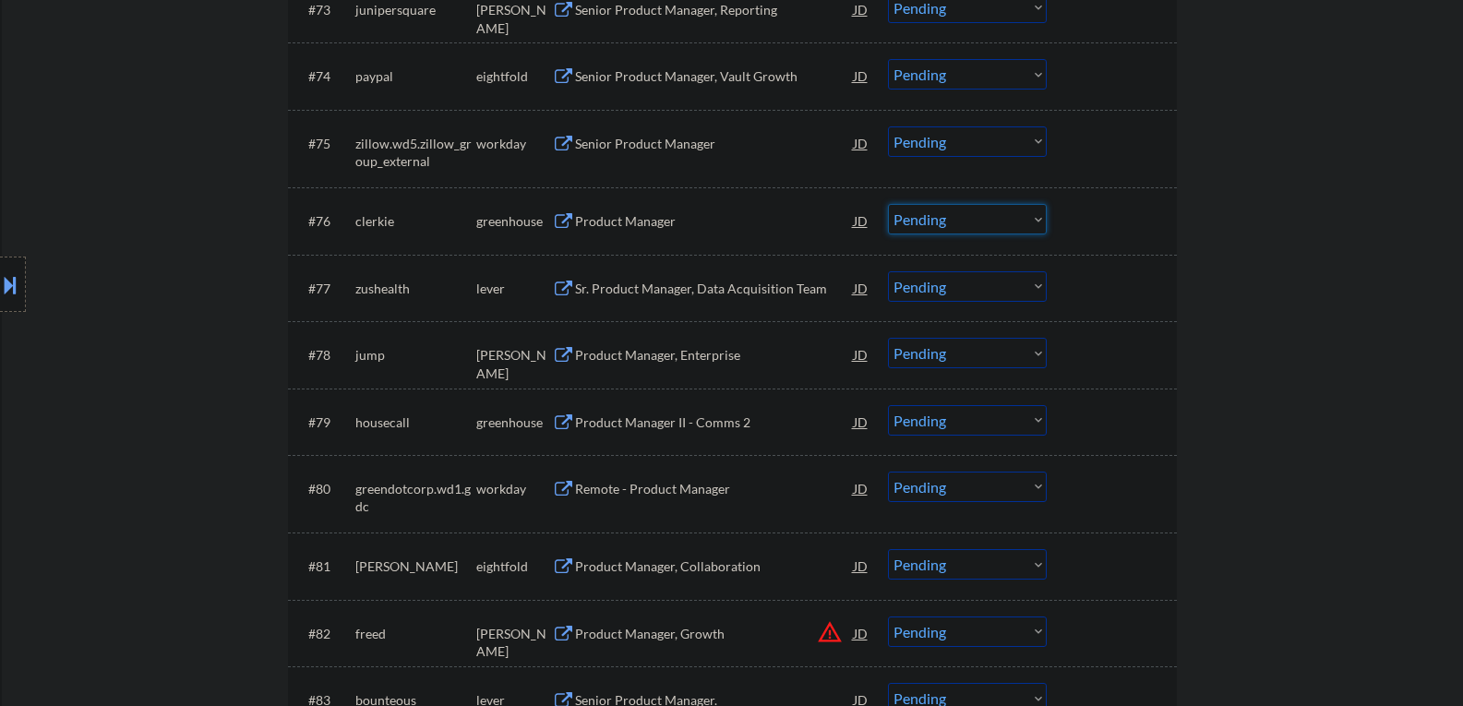
click at [1036, 219] on select "Choose an option... Pending Applied Excluded (Questions) Excluded (Expired) Exc…" at bounding box center [967, 219] width 159 height 30
click at [888, 204] on select "Choose an option... Pending Applied Excluded (Questions) Excluded (Expired) Exc…" at bounding box center [967, 219] width 159 height 30
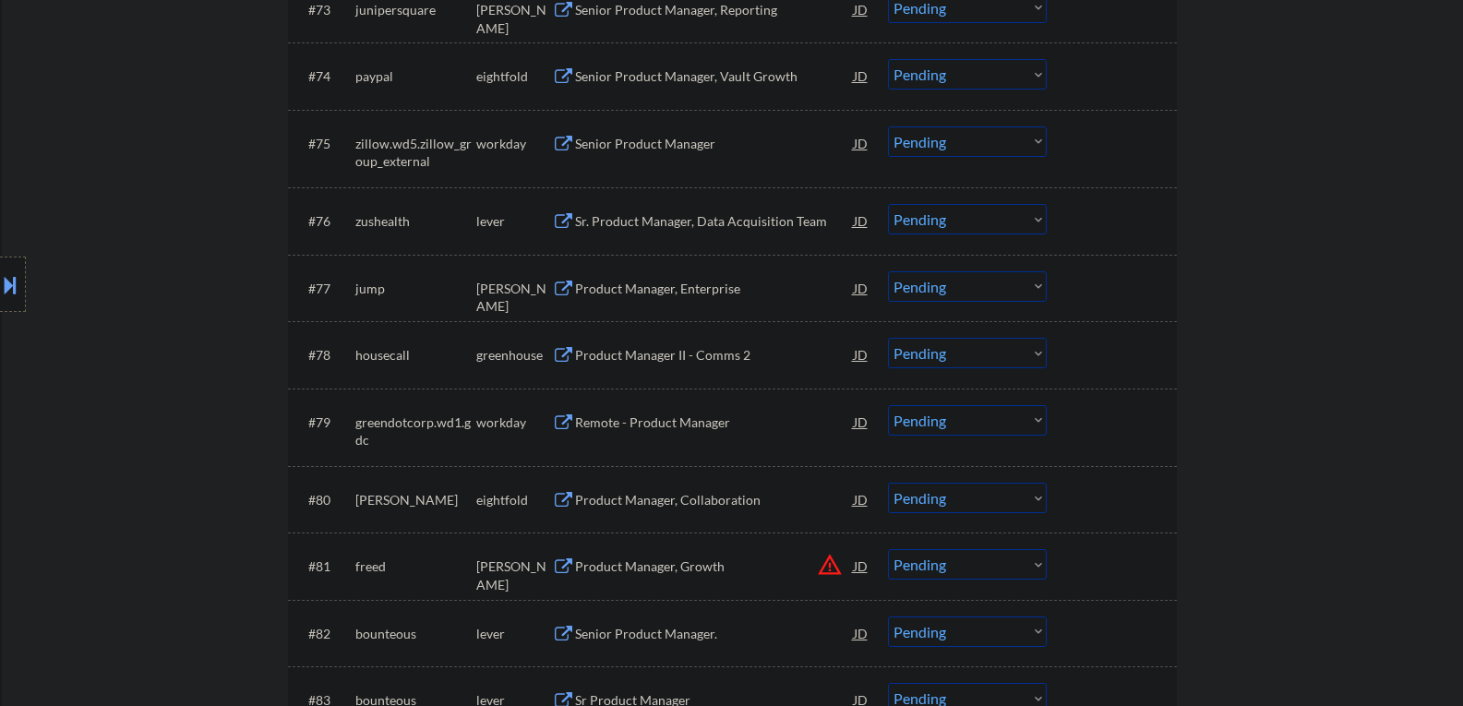
click at [564, 221] on button at bounding box center [563, 222] width 23 height 18
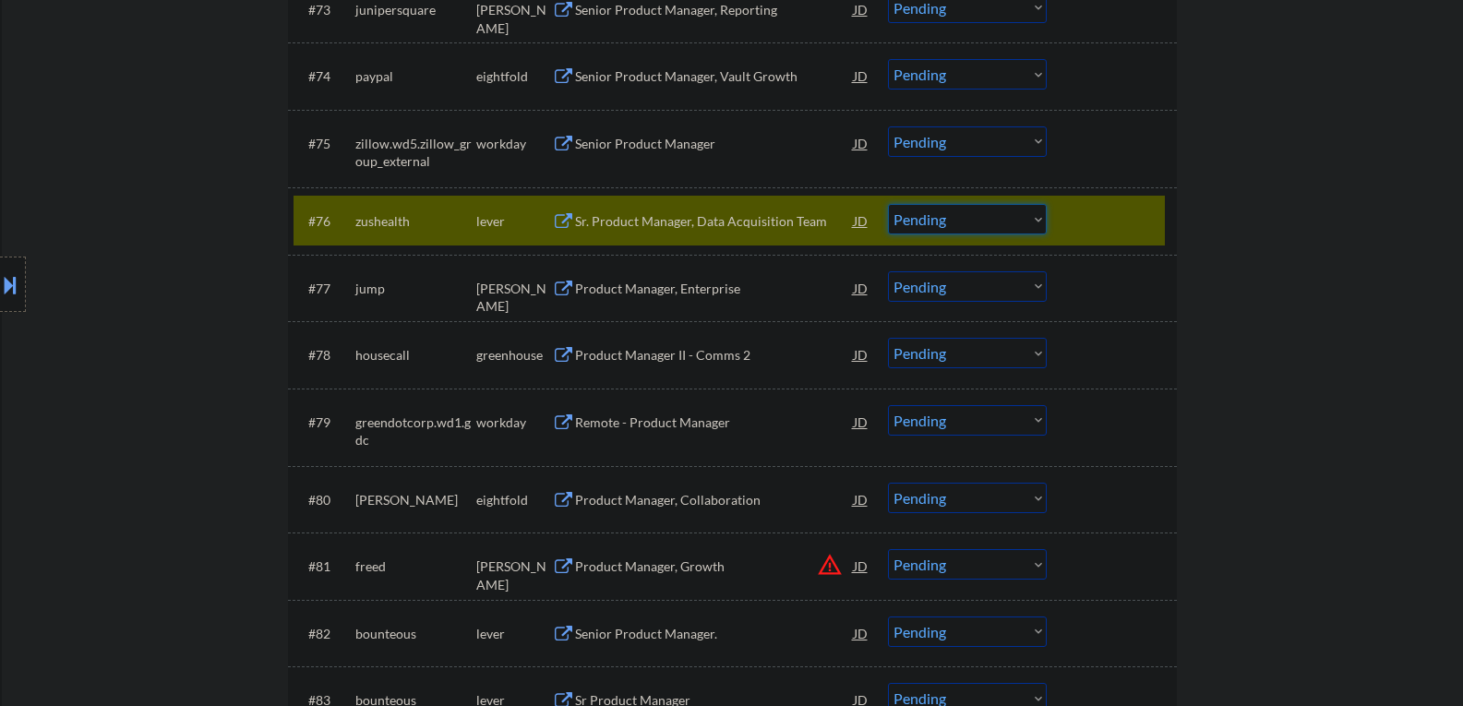
click at [1034, 219] on select "Choose an option... Pending Applied Excluded (Questions) Excluded (Expired) Exc…" at bounding box center [967, 219] width 159 height 30
click at [888, 204] on select "Choose an option... Pending Applied Excluded (Questions) Excluded (Expired) Exc…" at bounding box center [967, 219] width 159 height 30
select select ""pending""
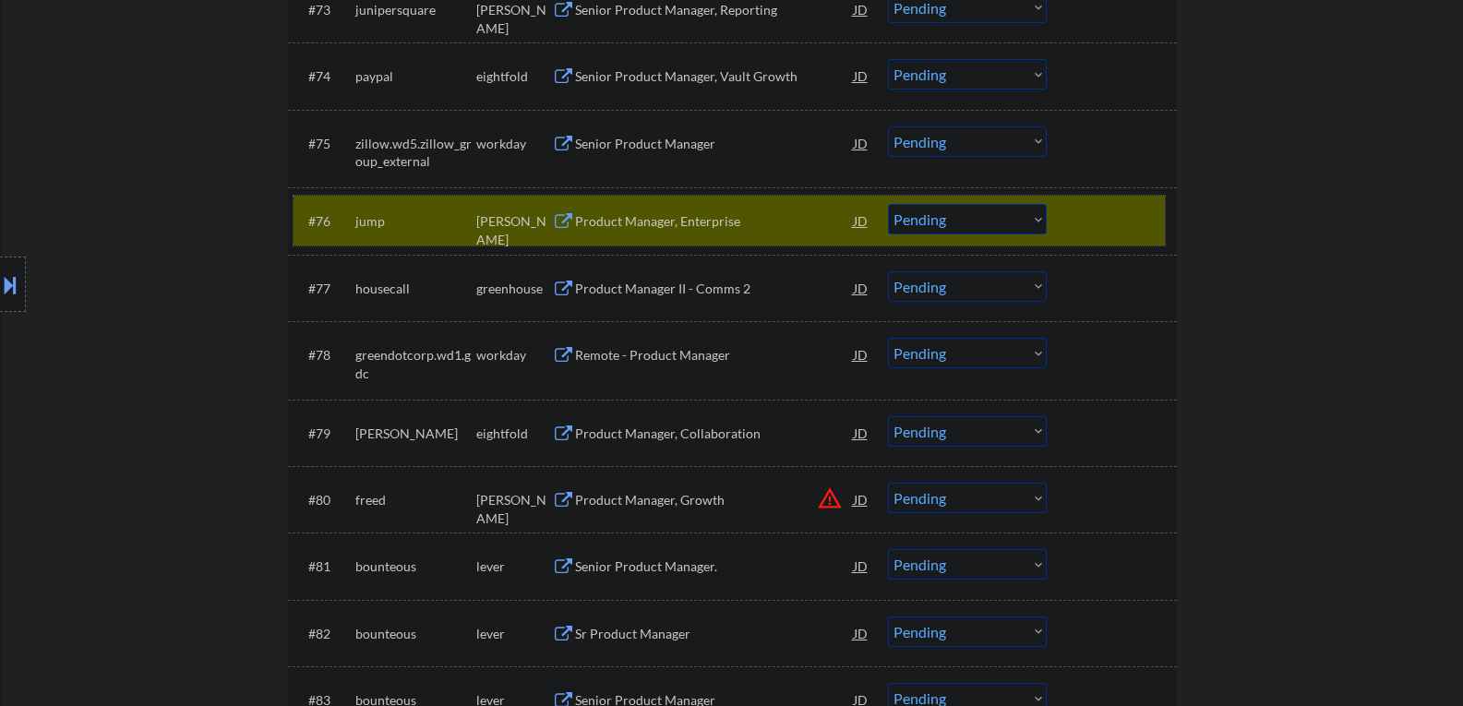
click at [1099, 233] on div at bounding box center [1114, 220] width 81 height 33
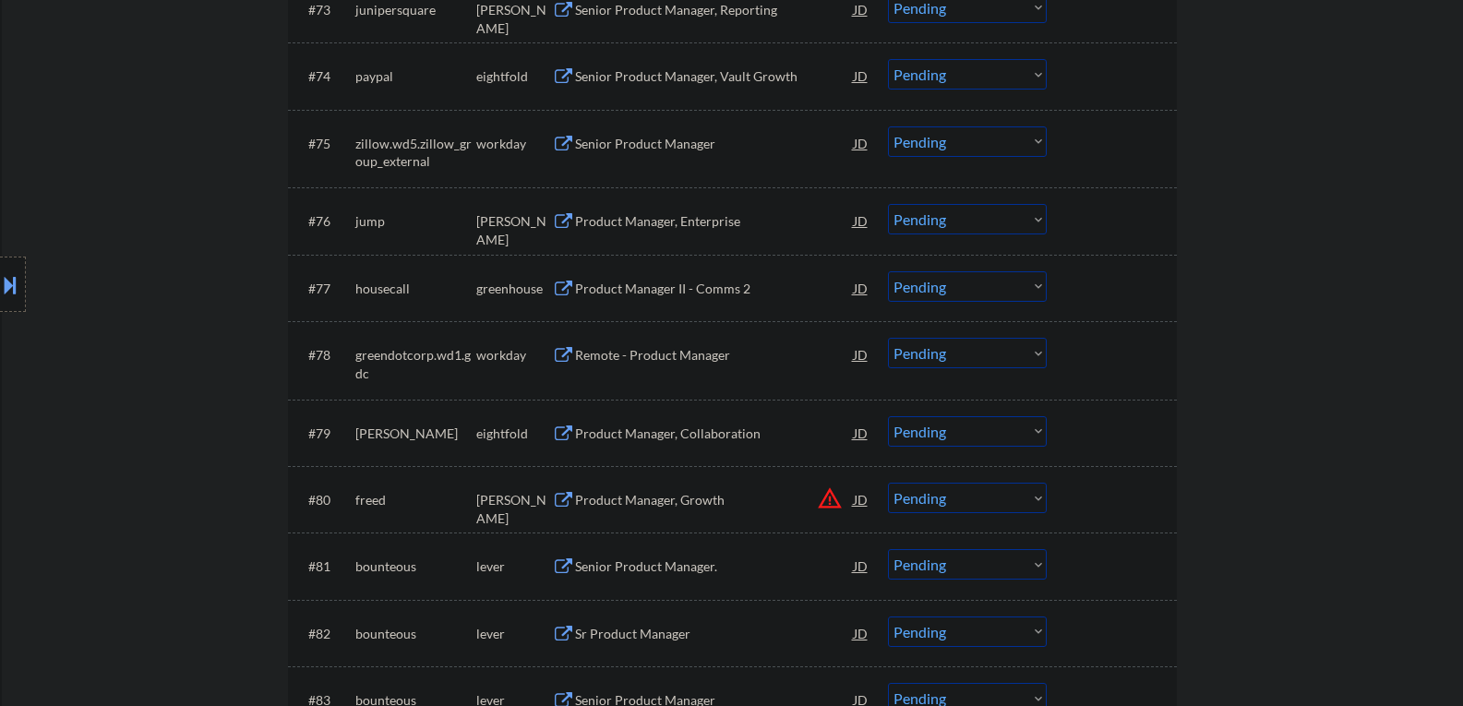
click at [560, 287] on button at bounding box center [563, 290] width 23 height 18
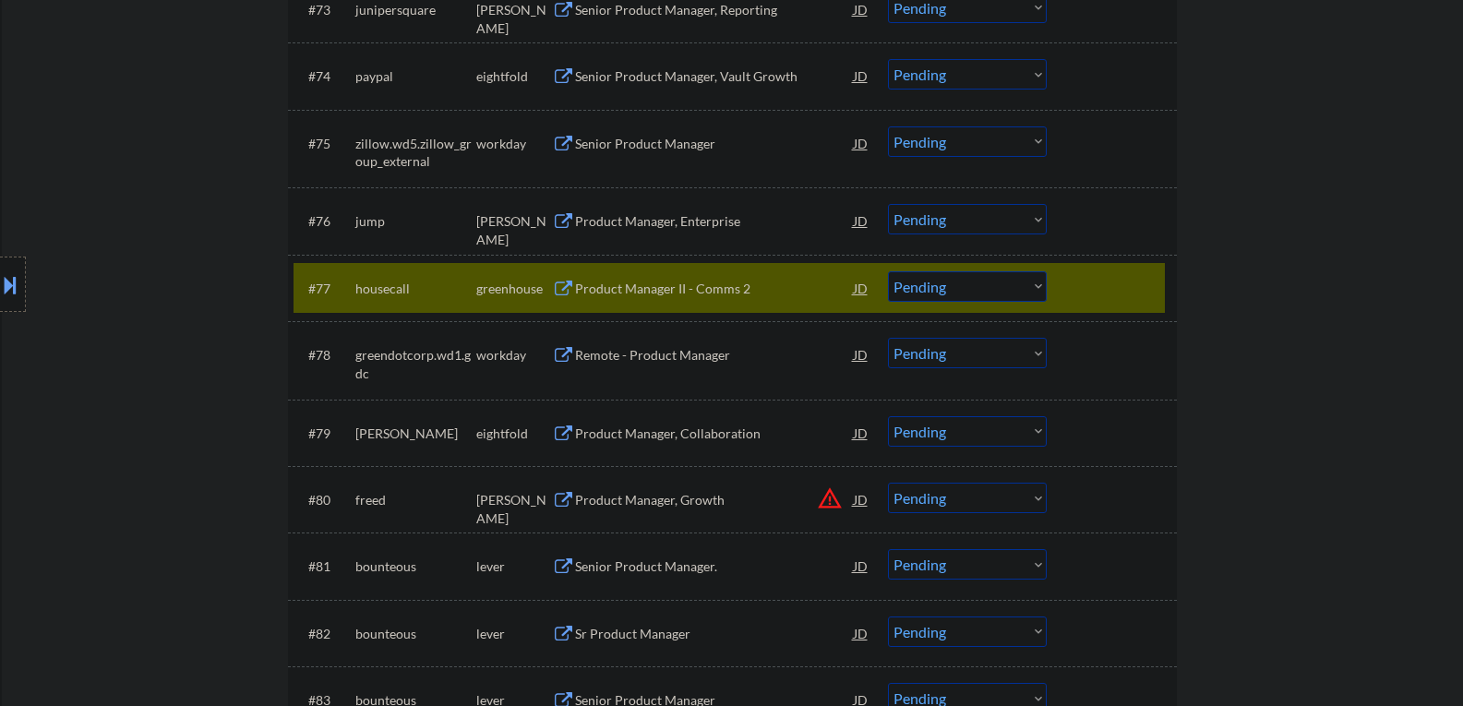
click at [1039, 280] on select "Choose an option... Pending Applied Excluded (Questions) Excluded (Expired) Exc…" at bounding box center [967, 286] width 159 height 30
click at [888, 271] on select "Choose an option... Pending Applied Excluded (Questions) Excluded (Expired) Exc…" at bounding box center [967, 286] width 159 height 30
select select ""pending""
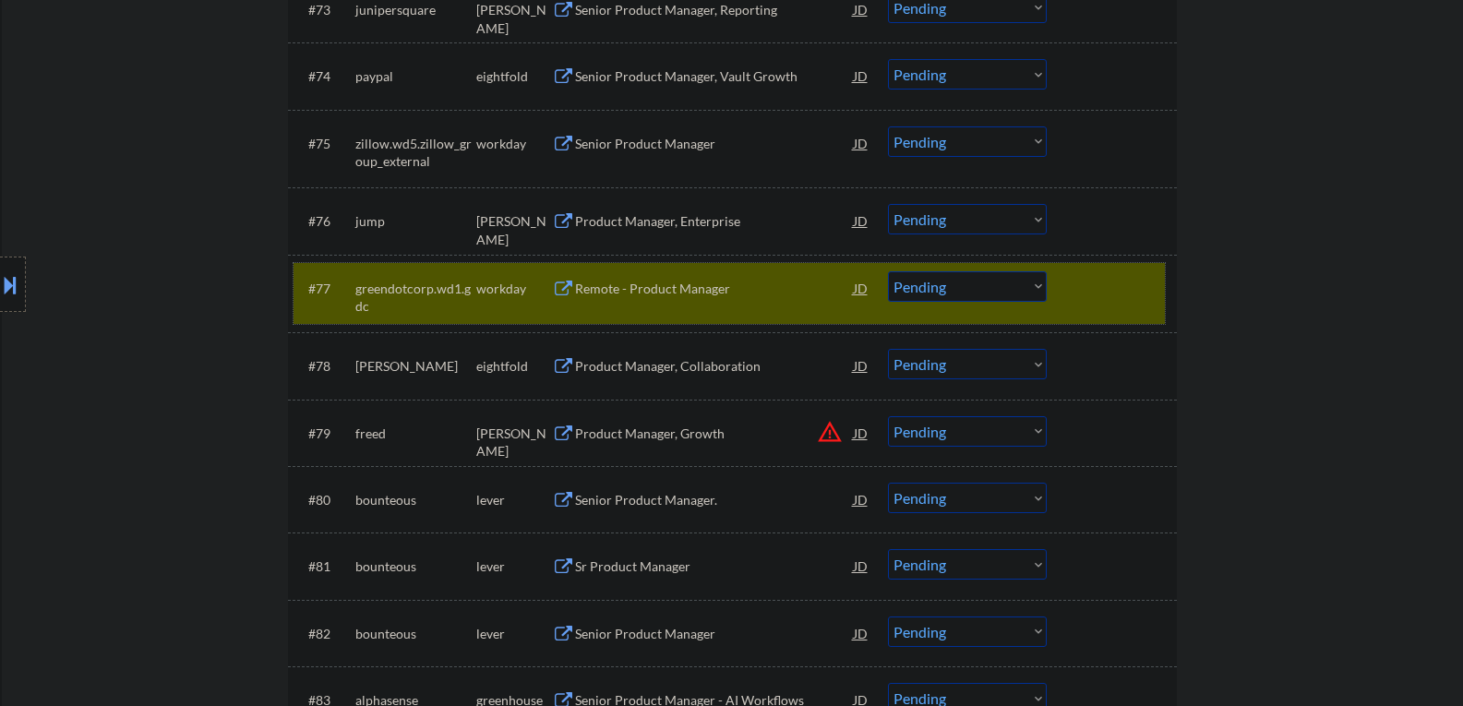
click at [1103, 309] on div "#77 greendotcorp.wd1.gdc workday Remote - Product Manager JD Choose an option..…" at bounding box center [729, 293] width 871 height 61
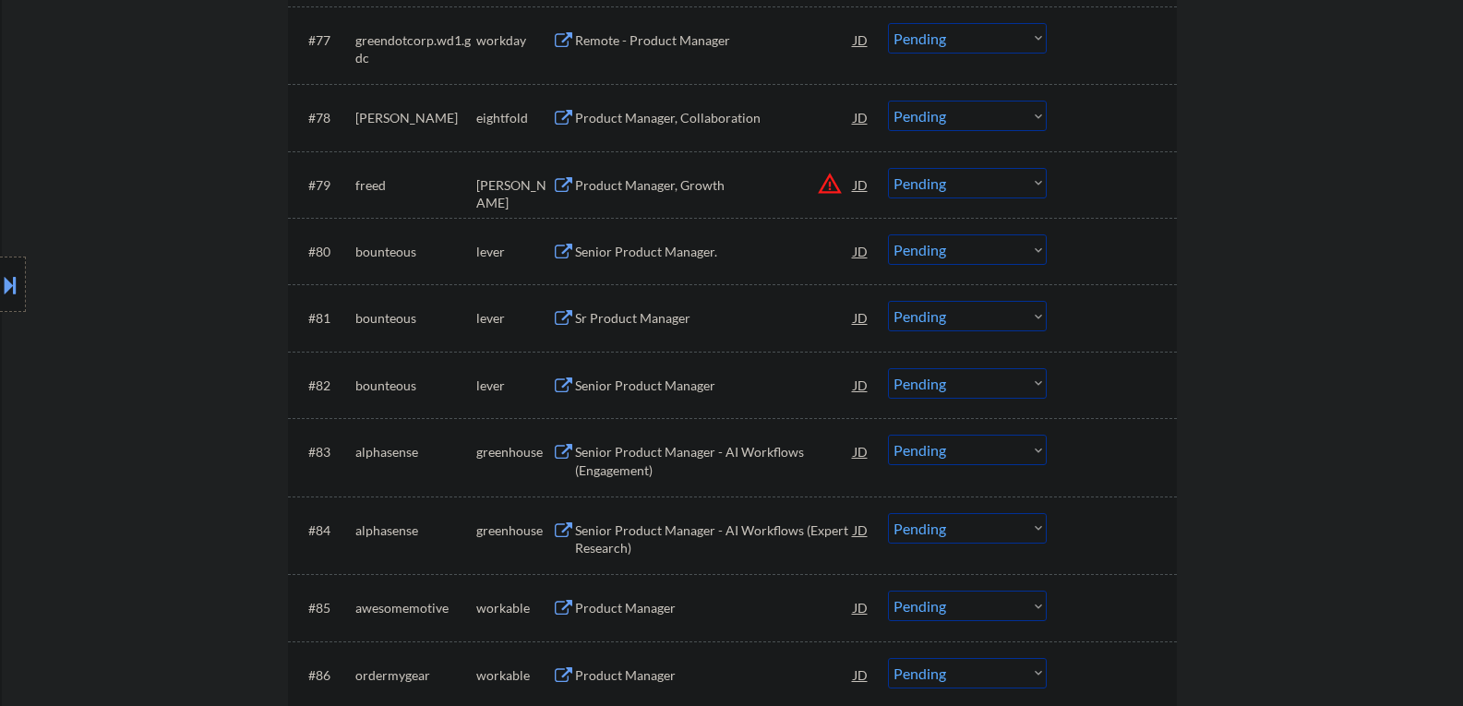
scroll to position [6092, 0]
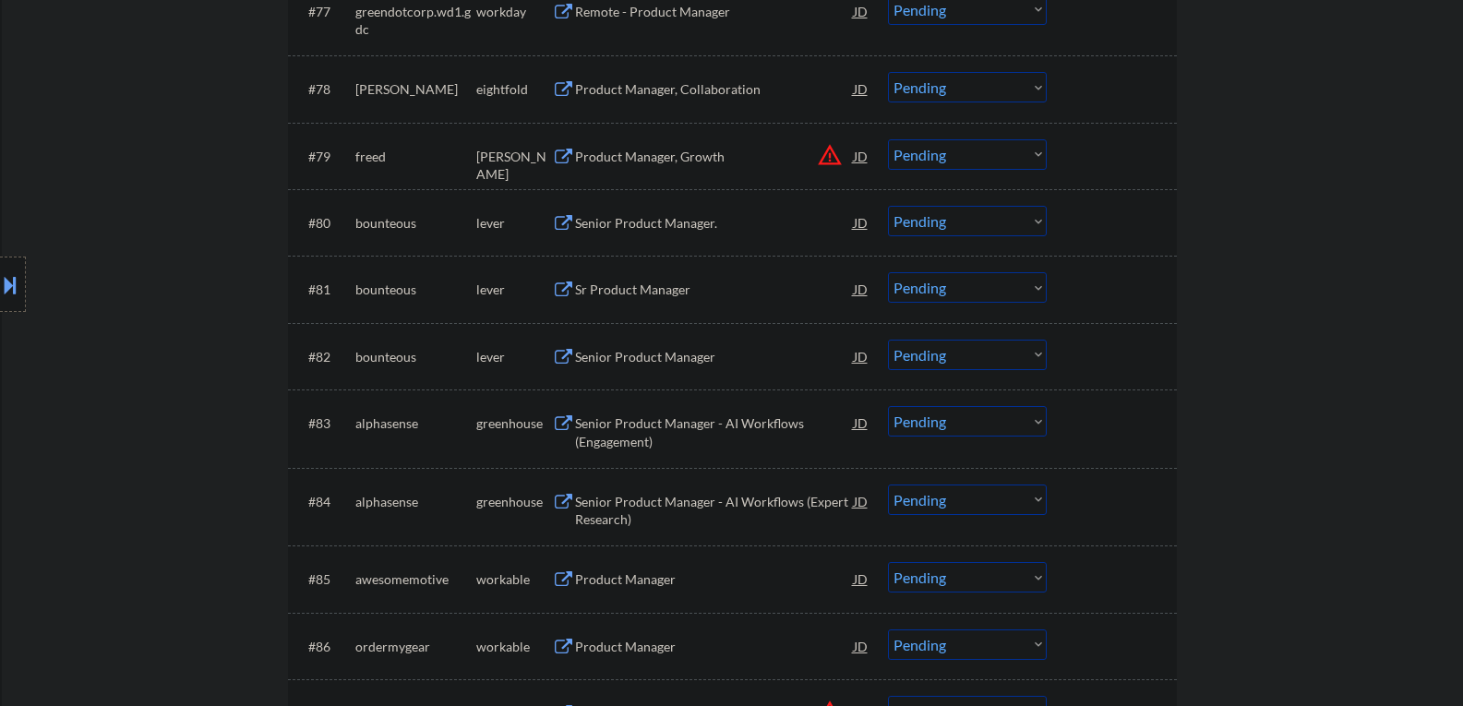
click at [564, 224] on button at bounding box center [563, 224] width 23 height 18
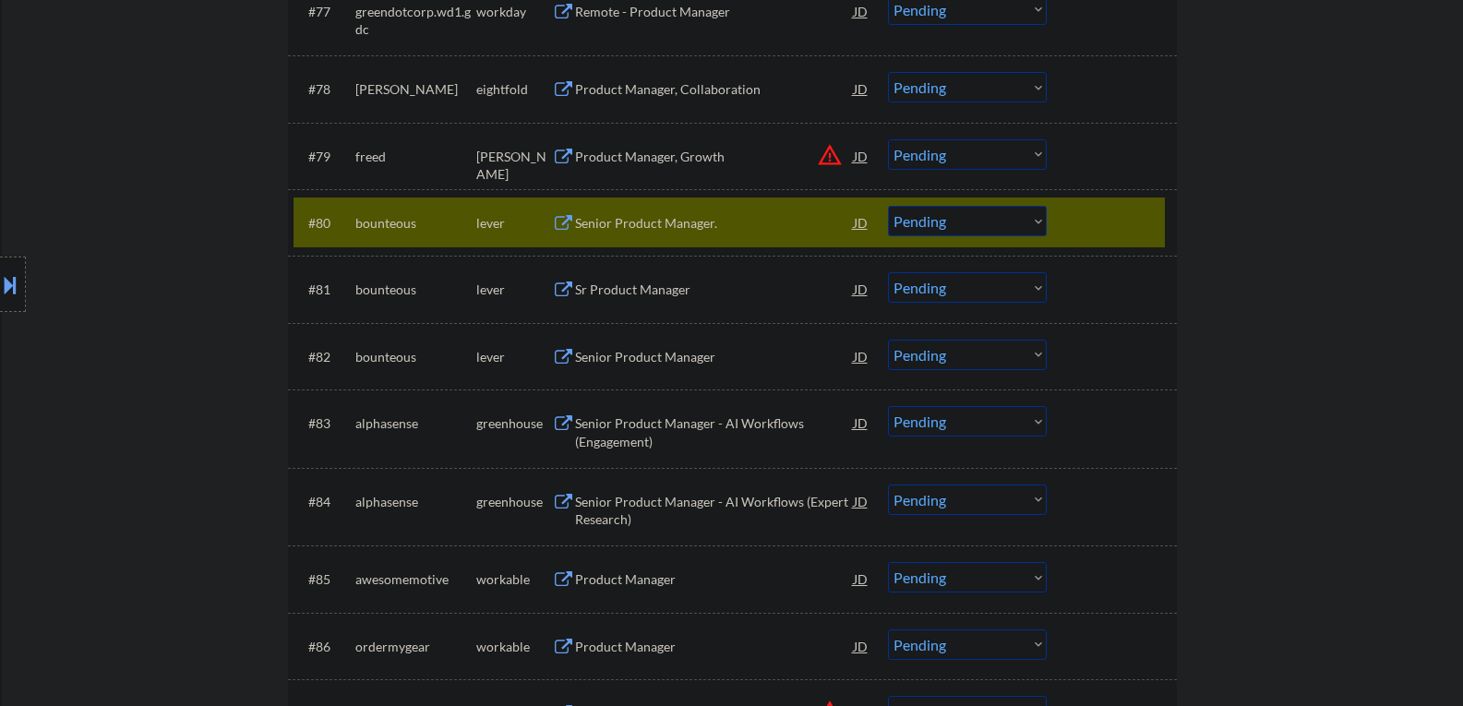
click at [1038, 220] on select "Choose an option... Pending Applied Excluded (Questions) Excluded (Expired) Exc…" at bounding box center [967, 221] width 159 height 30
click at [888, 206] on select "Choose an option... Pending Applied Excluded (Questions) Excluded (Expired) Exc…" at bounding box center [967, 221] width 159 height 30
select select ""pending""
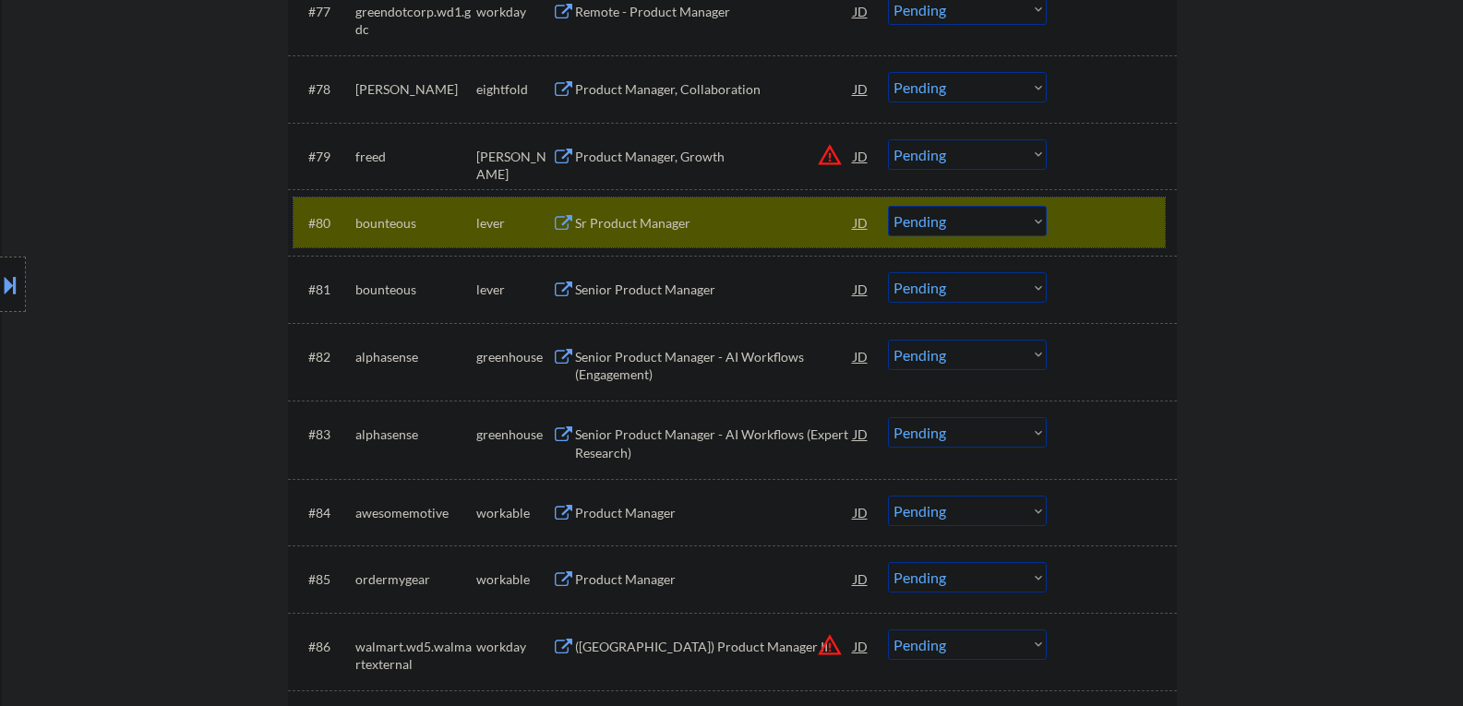
click at [1148, 233] on div at bounding box center [1114, 222] width 81 height 33
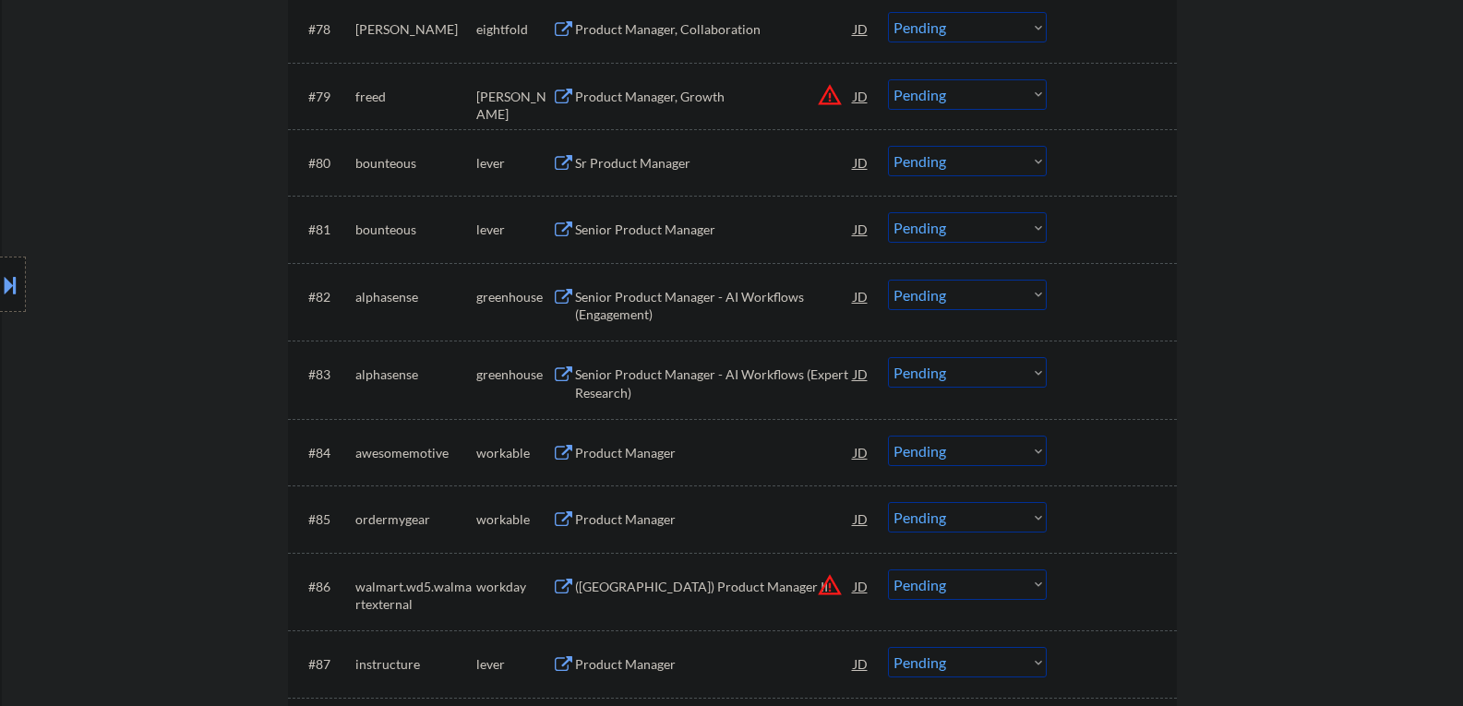
scroll to position [6184, 0]
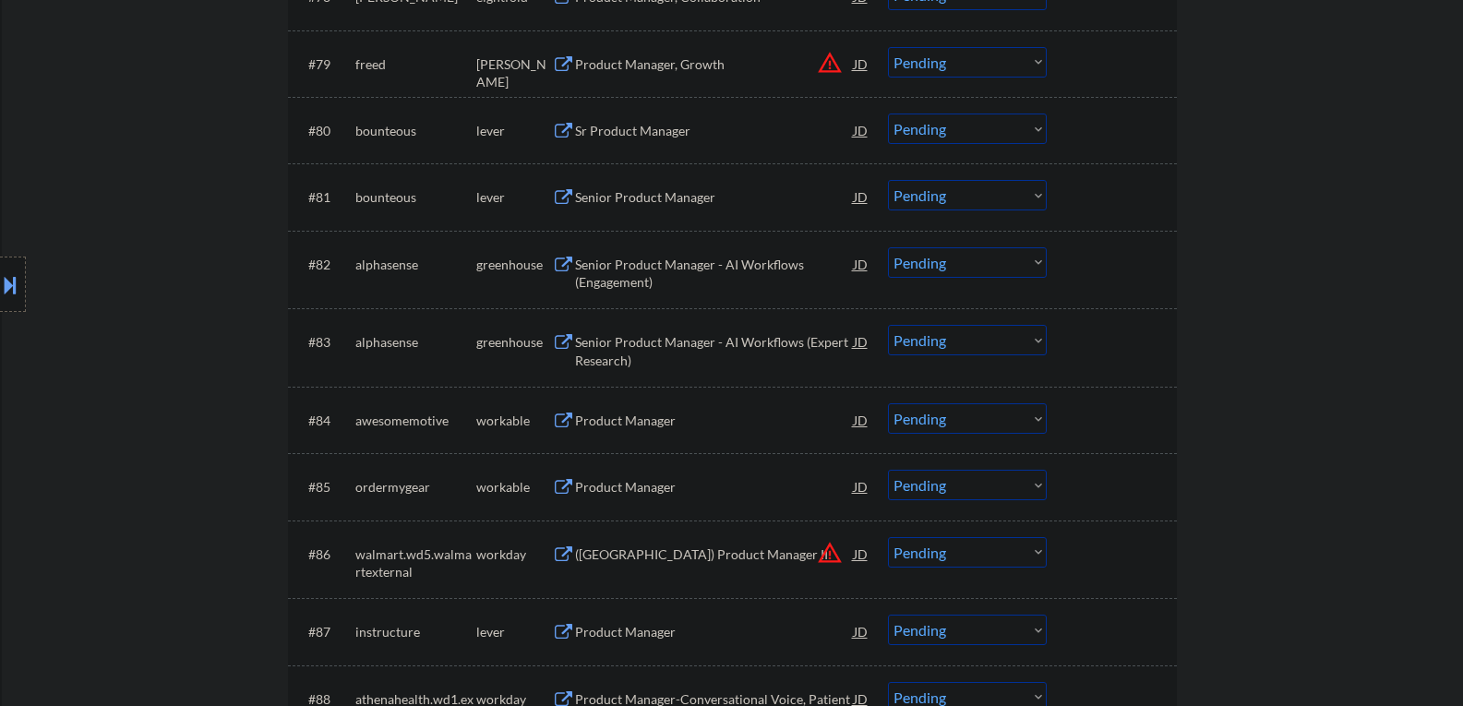
click at [568, 263] on button at bounding box center [563, 266] width 23 height 18
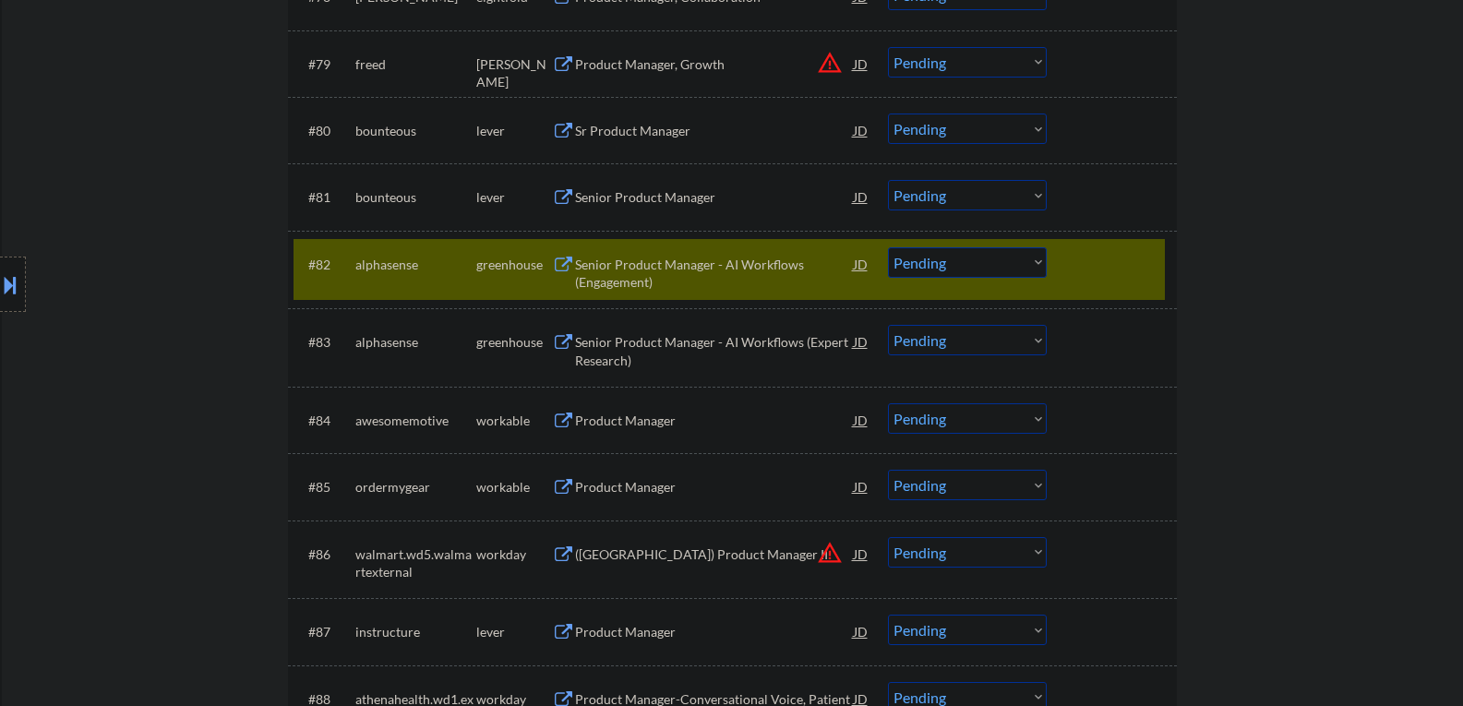
click at [1039, 259] on select "Choose an option... Pending Applied Excluded (Questions) Excluded (Expired) Exc…" at bounding box center [967, 262] width 159 height 30
click at [888, 247] on select "Choose an option... Pending Applied Excluded (Questions) Excluded (Expired) Exc…" at bounding box center [967, 262] width 159 height 30
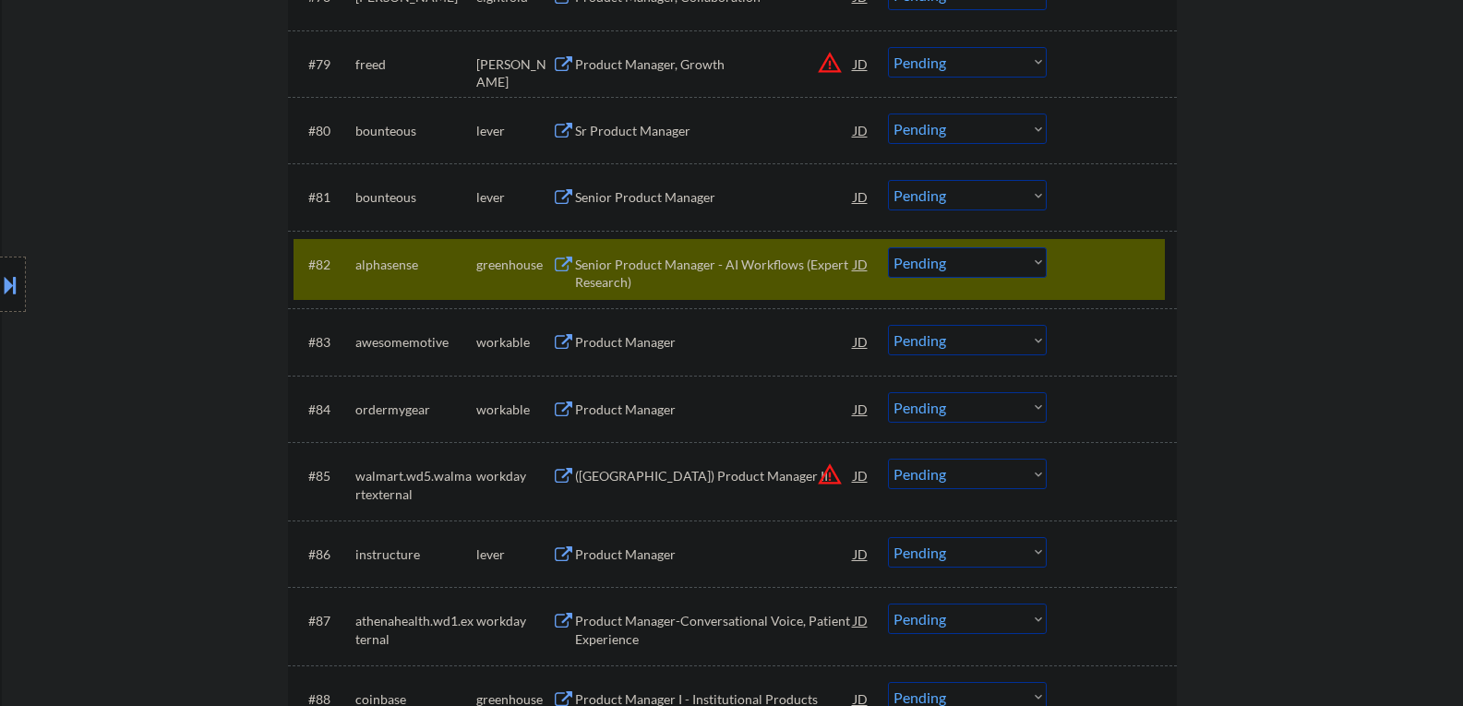
click at [562, 259] on button at bounding box center [563, 266] width 23 height 18
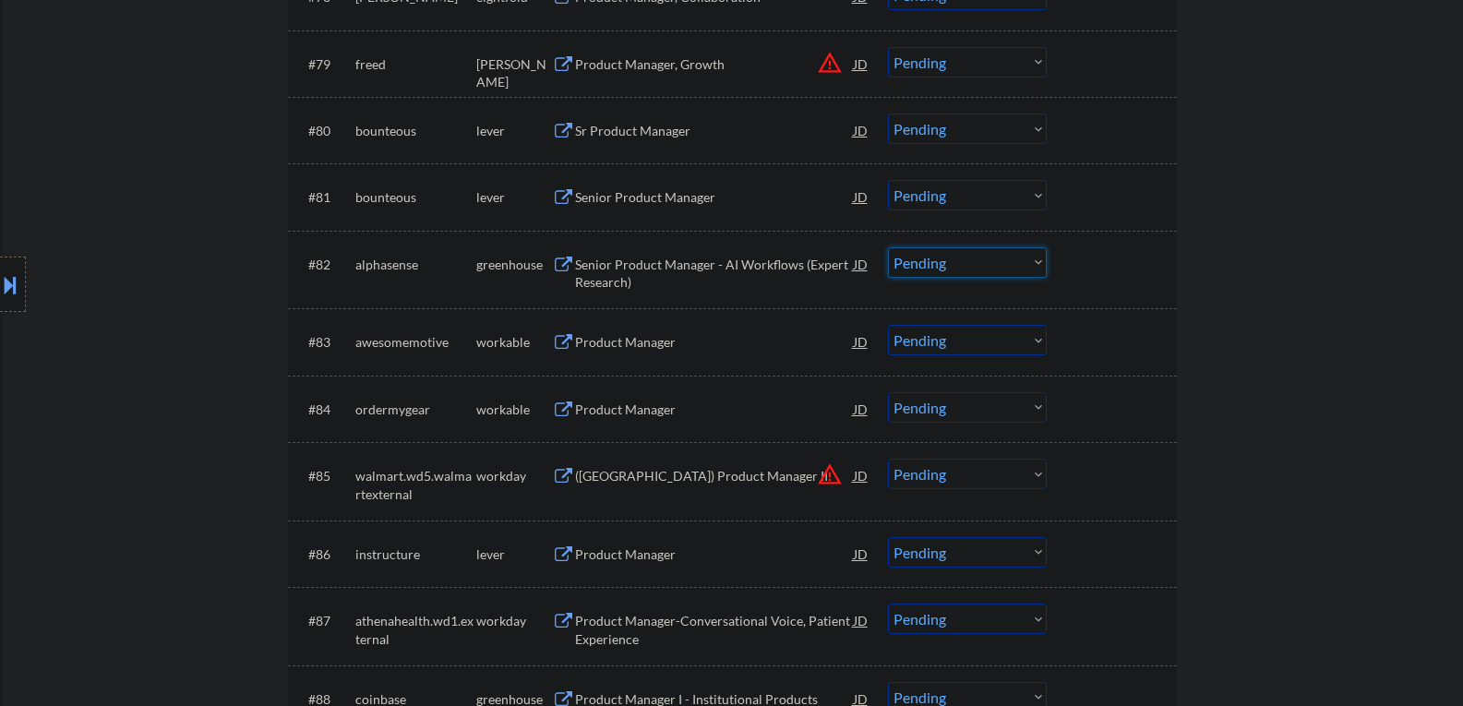
click at [1037, 259] on select "Choose an option... Pending Applied Excluded (Questions) Excluded (Expired) Exc…" at bounding box center [967, 262] width 159 height 30
click at [888, 247] on select "Choose an option... Pending Applied Excluded (Questions) Excluded (Expired) Exc…" at bounding box center [967, 262] width 159 height 30
select select ""pending""
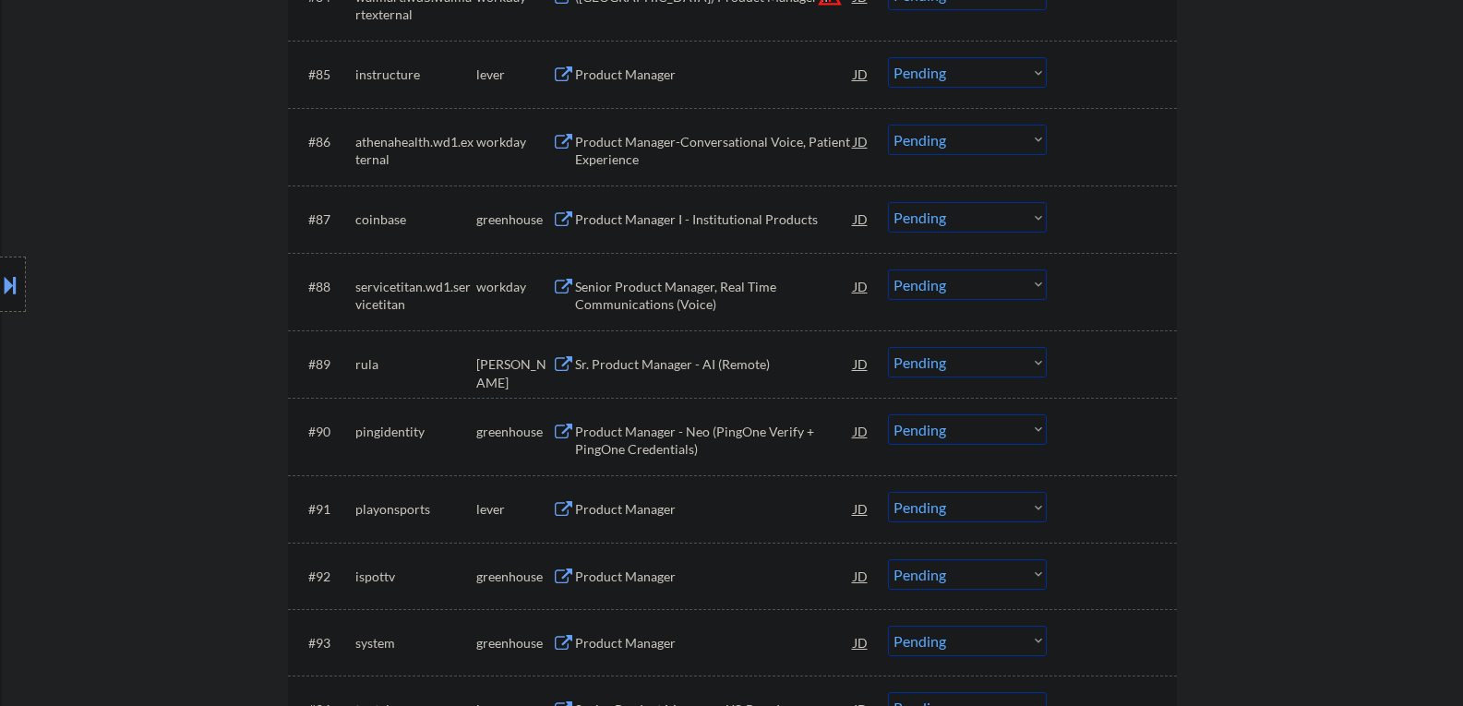
scroll to position [6554, 0]
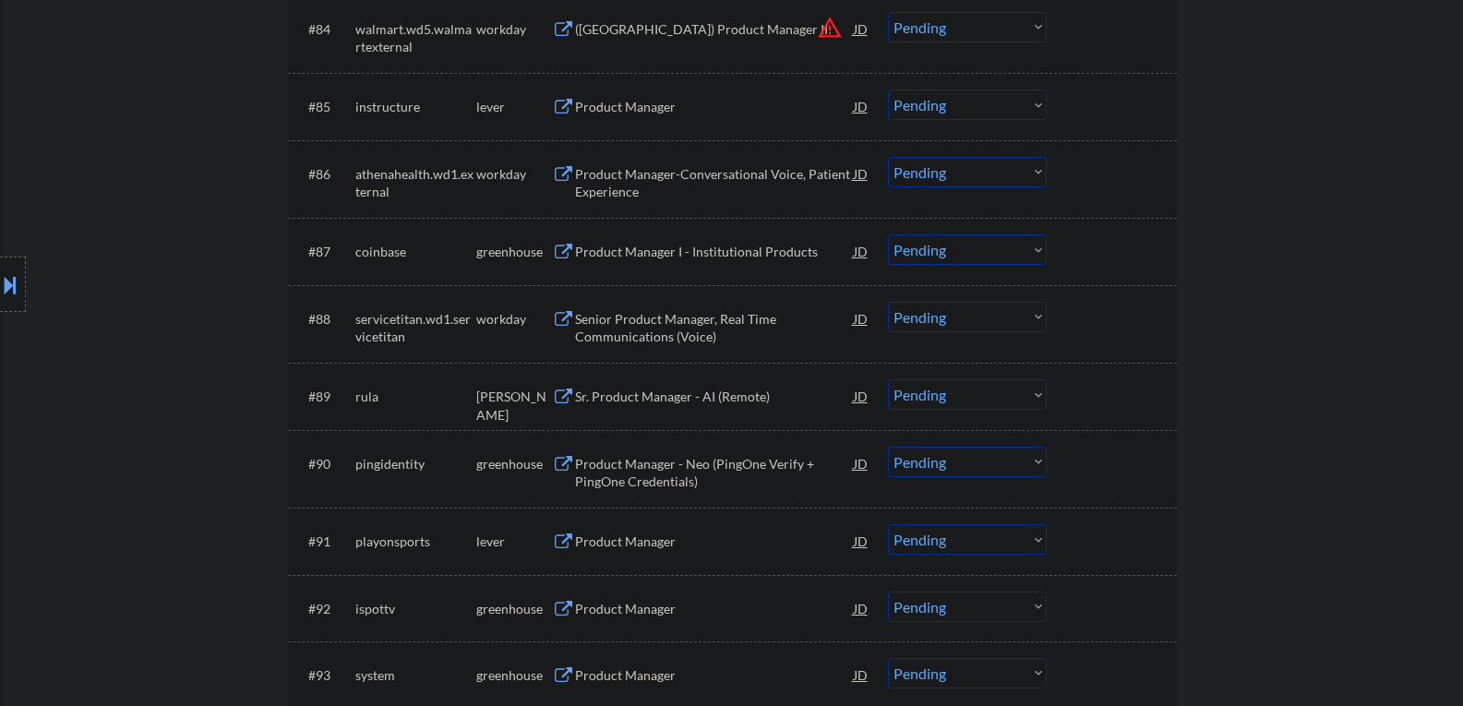
click at [557, 257] on button at bounding box center [563, 253] width 23 height 18
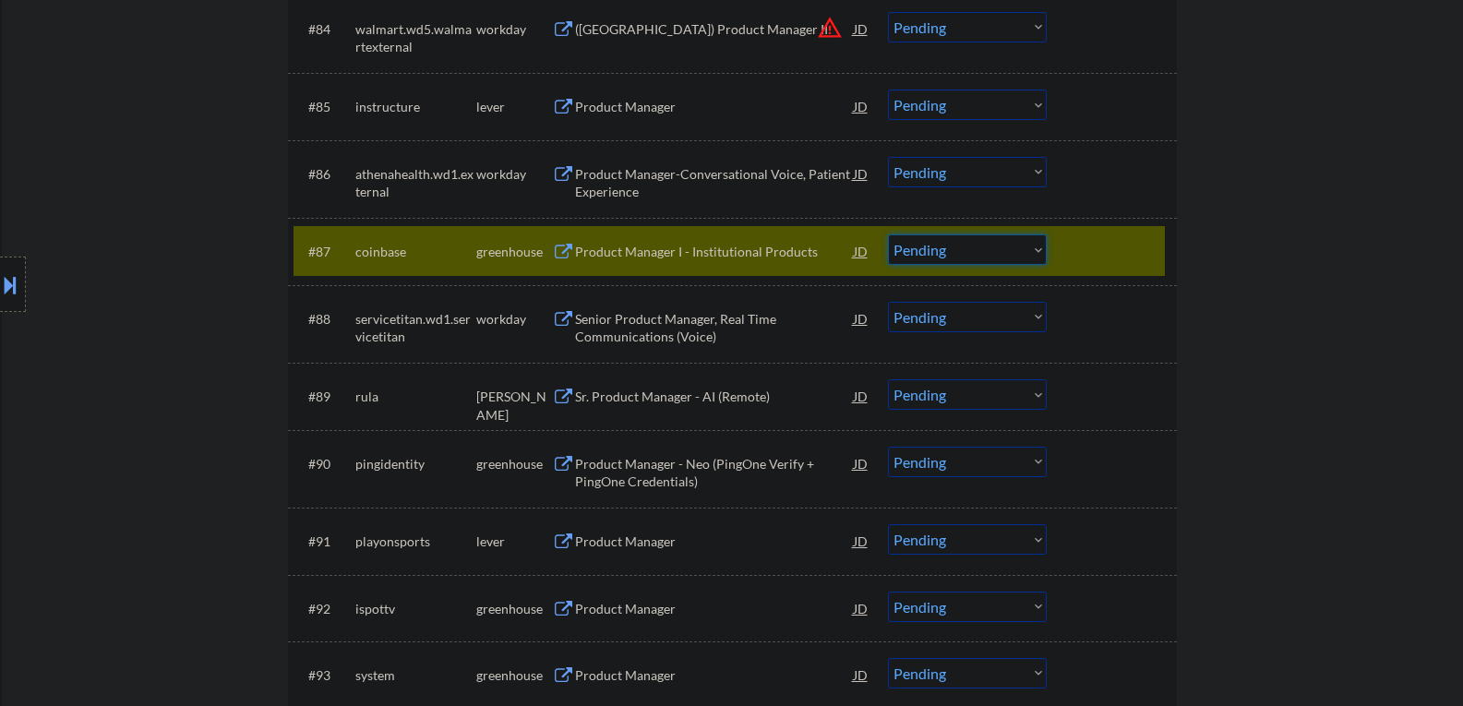
click at [1037, 252] on select "Choose an option... Pending Applied Excluded (Questions) Excluded (Expired) Exc…" at bounding box center [967, 249] width 159 height 30
click at [888, 234] on select "Choose an option... Pending Applied Excluded (Questions) Excluded (Expired) Exc…" at bounding box center [967, 249] width 159 height 30
select select ""pending""
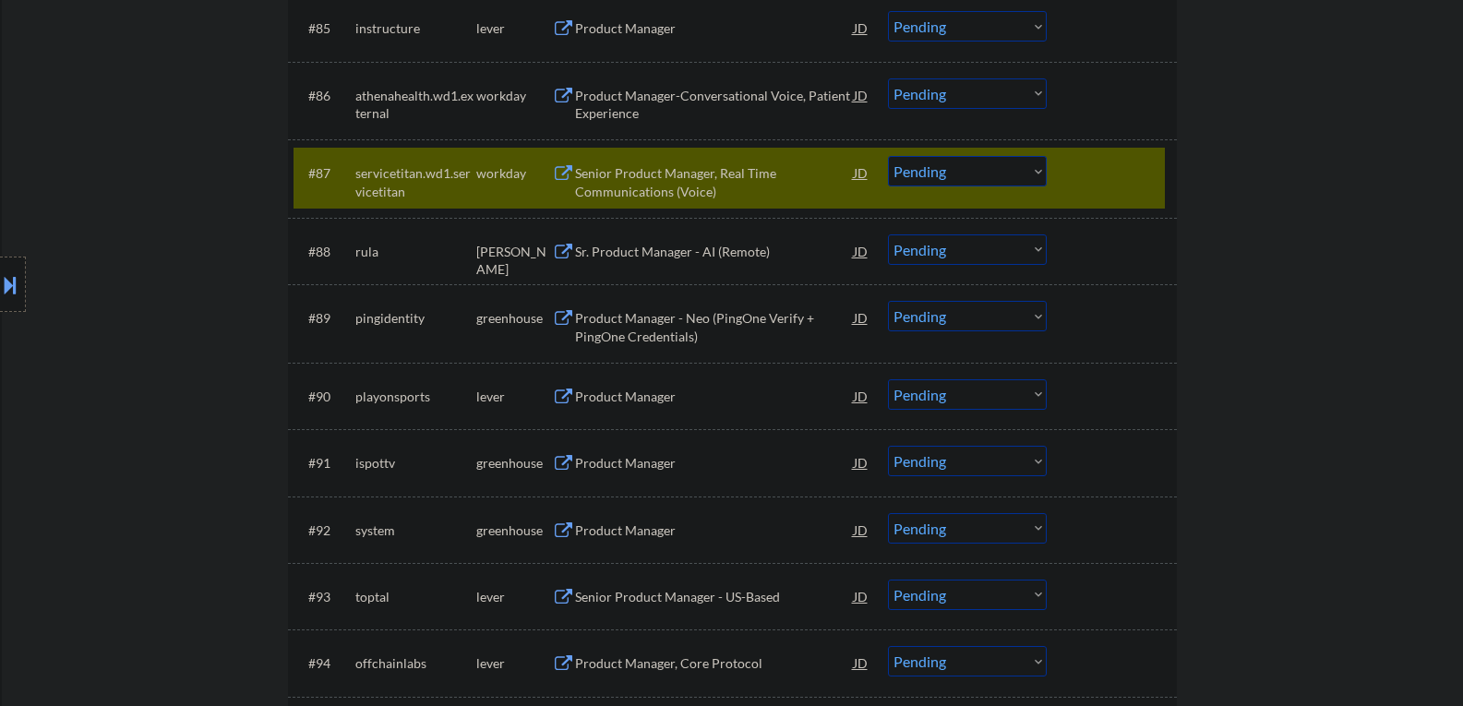
scroll to position [6738, 0]
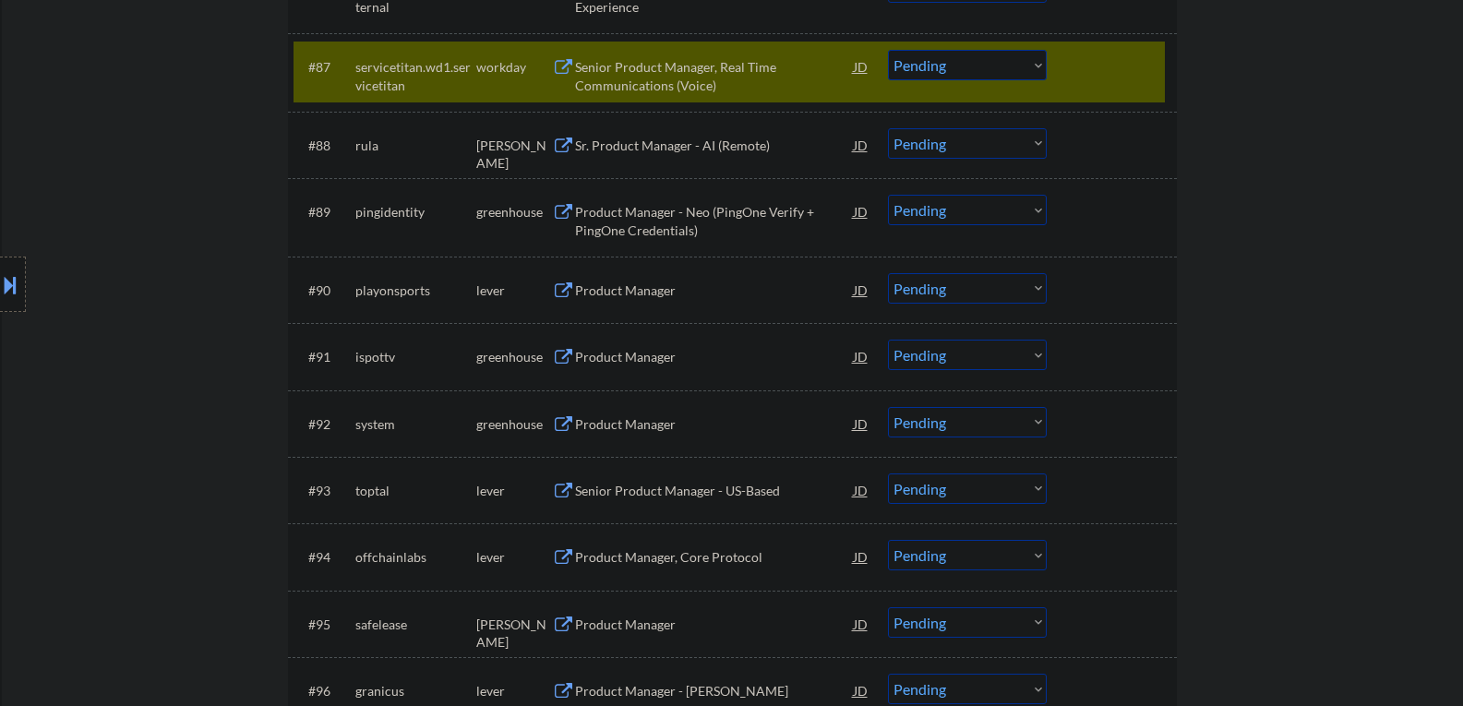
click at [1062, 87] on div "#87 servicetitan.wd1.servicetitan workday Senior Product Manager, Real Time Com…" at bounding box center [729, 72] width 871 height 61
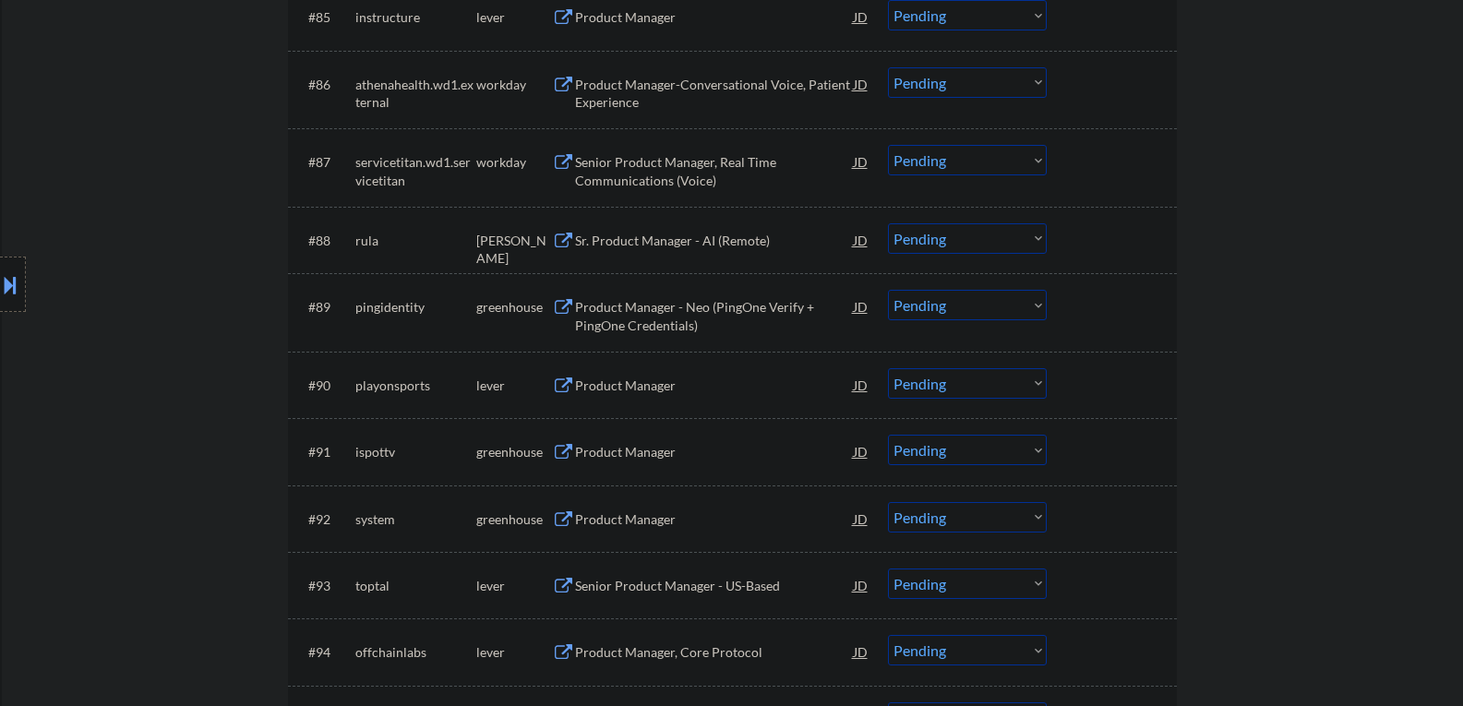
scroll to position [6554, 0]
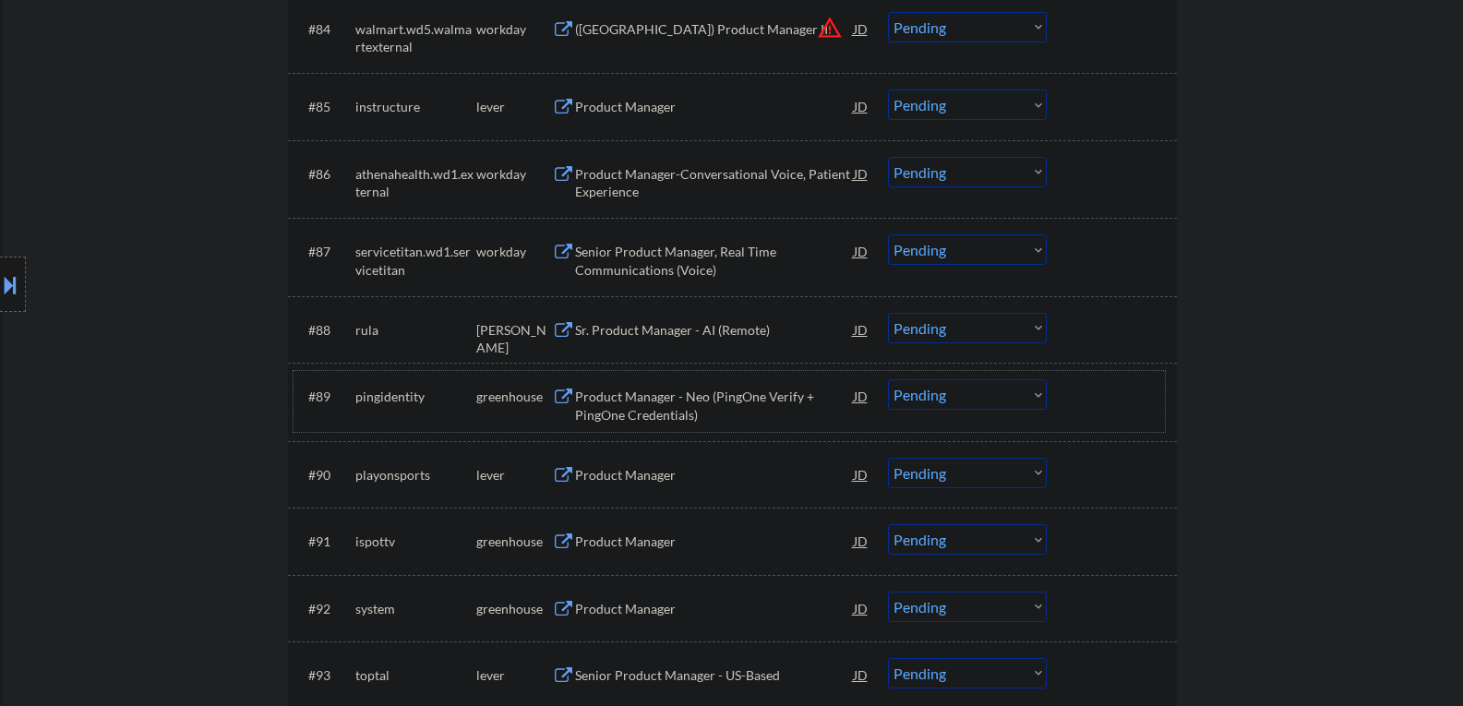
click at [1063, 409] on div "#89 pingidentity greenhouse Product Manager - Neo (PingOne Verify + PingOne Cre…" at bounding box center [729, 401] width 871 height 61
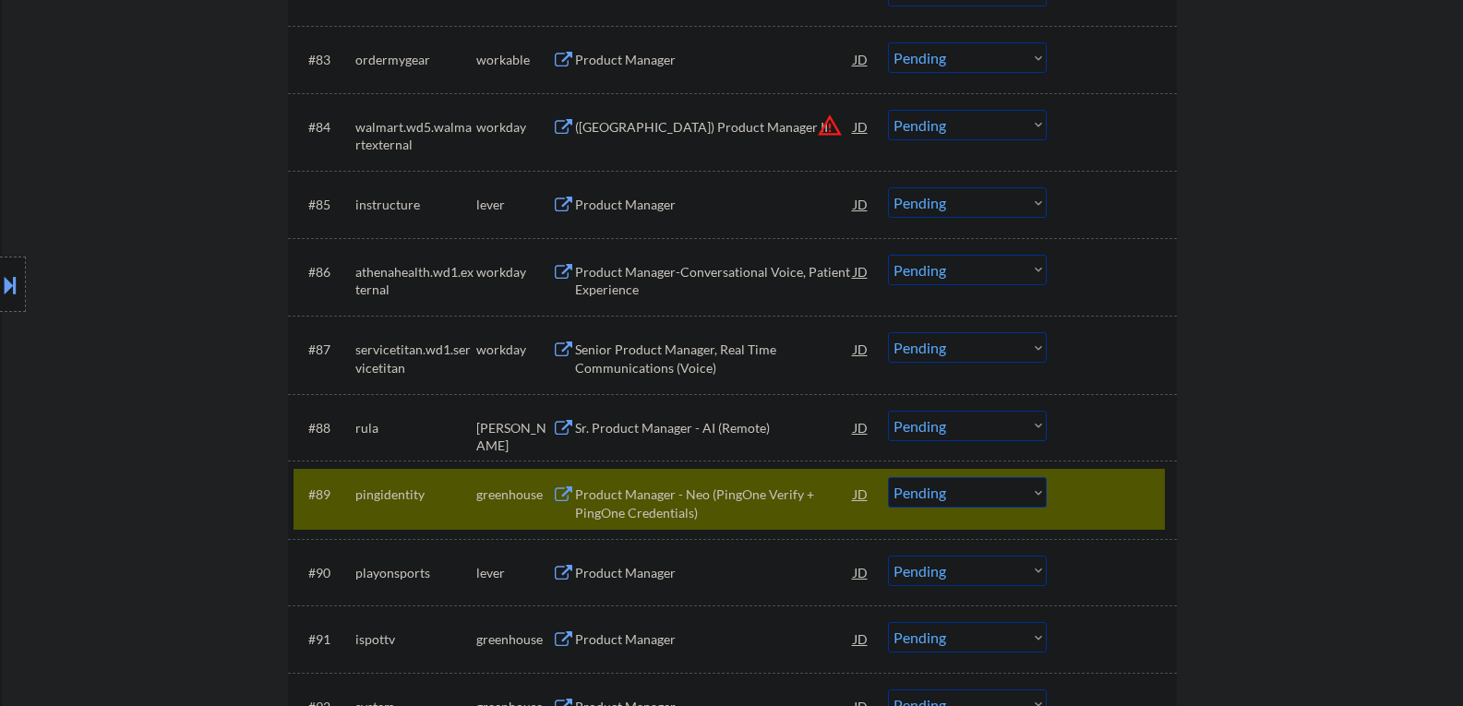
scroll to position [6733, 0]
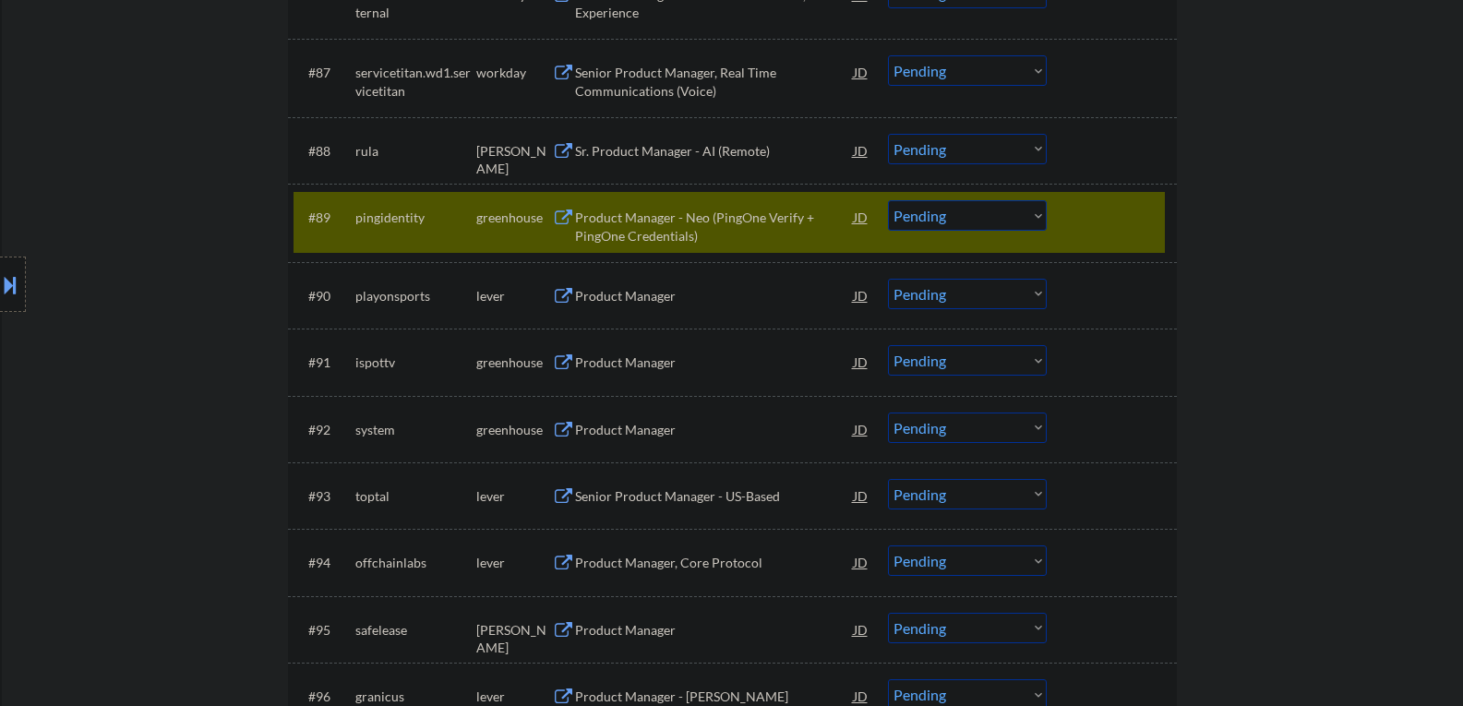
click at [565, 215] on button at bounding box center [563, 219] width 23 height 18
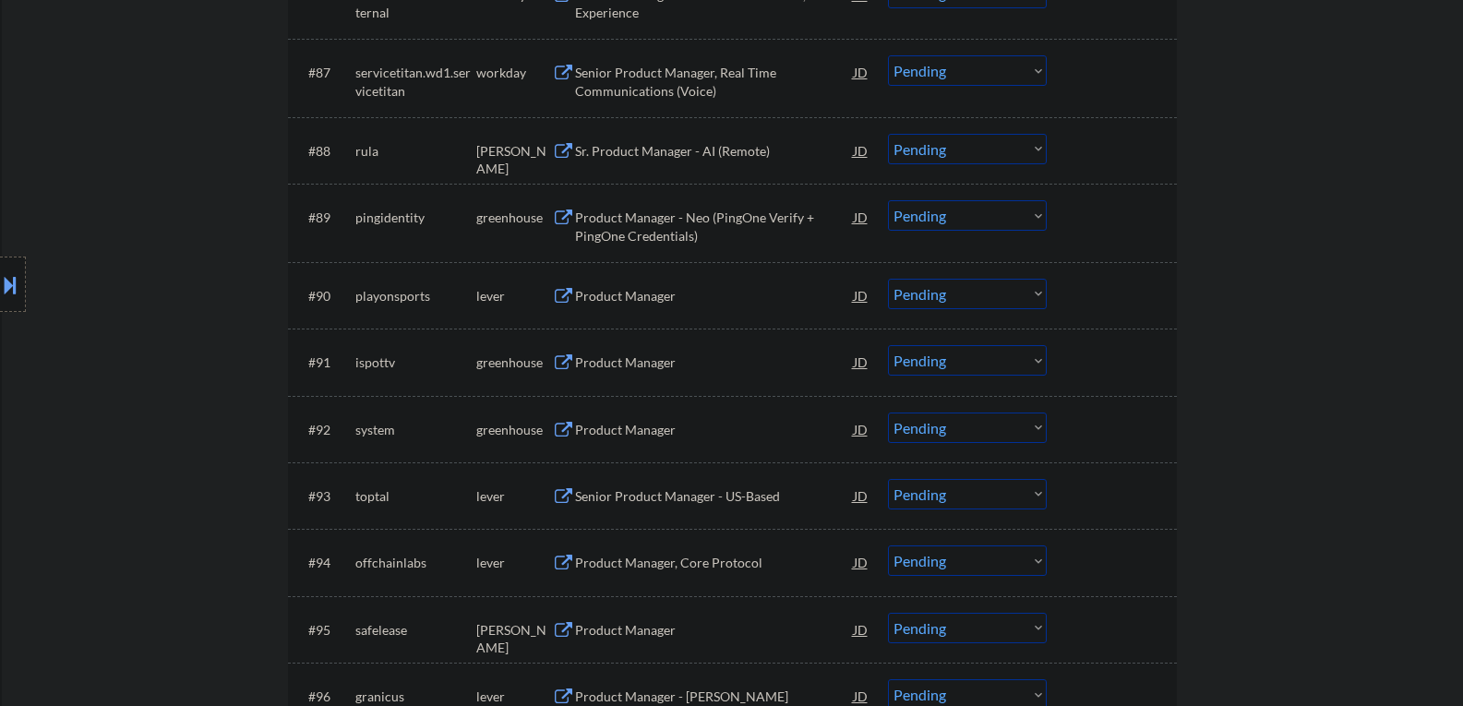
scroll to position [6640, 0]
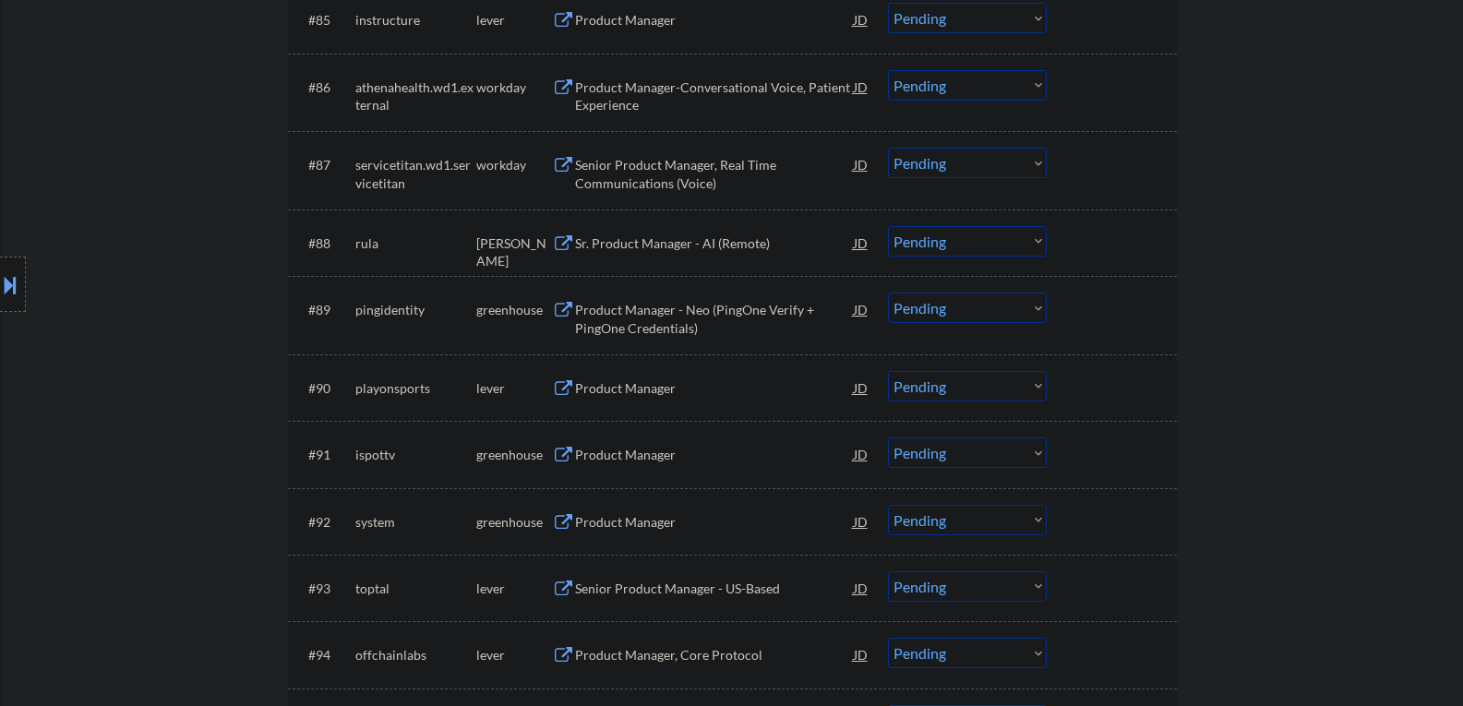
click at [825, 330] on div "Product Manager - Neo (PingOne Verify + PingOne Credentials)" at bounding box center [714, 319] width 279 height 36
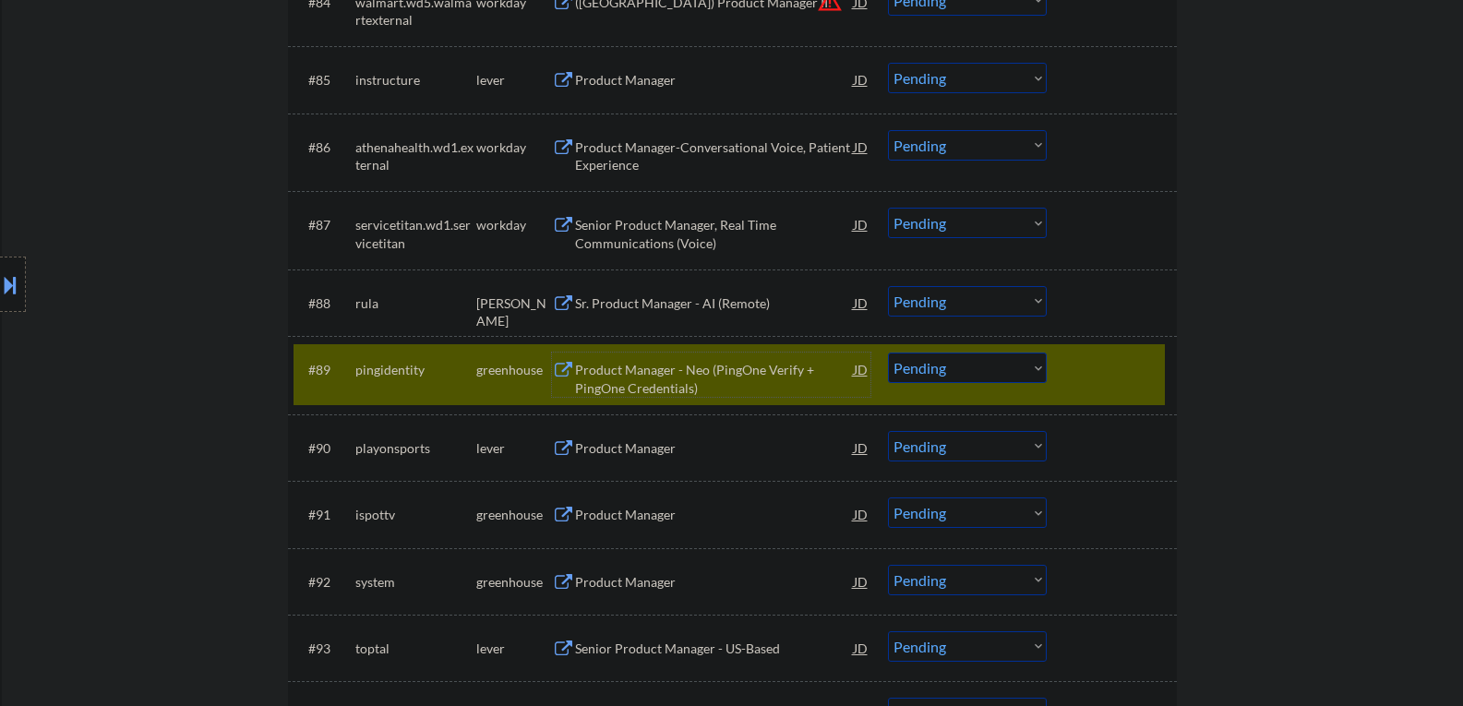
scroll to position [6548, 0]
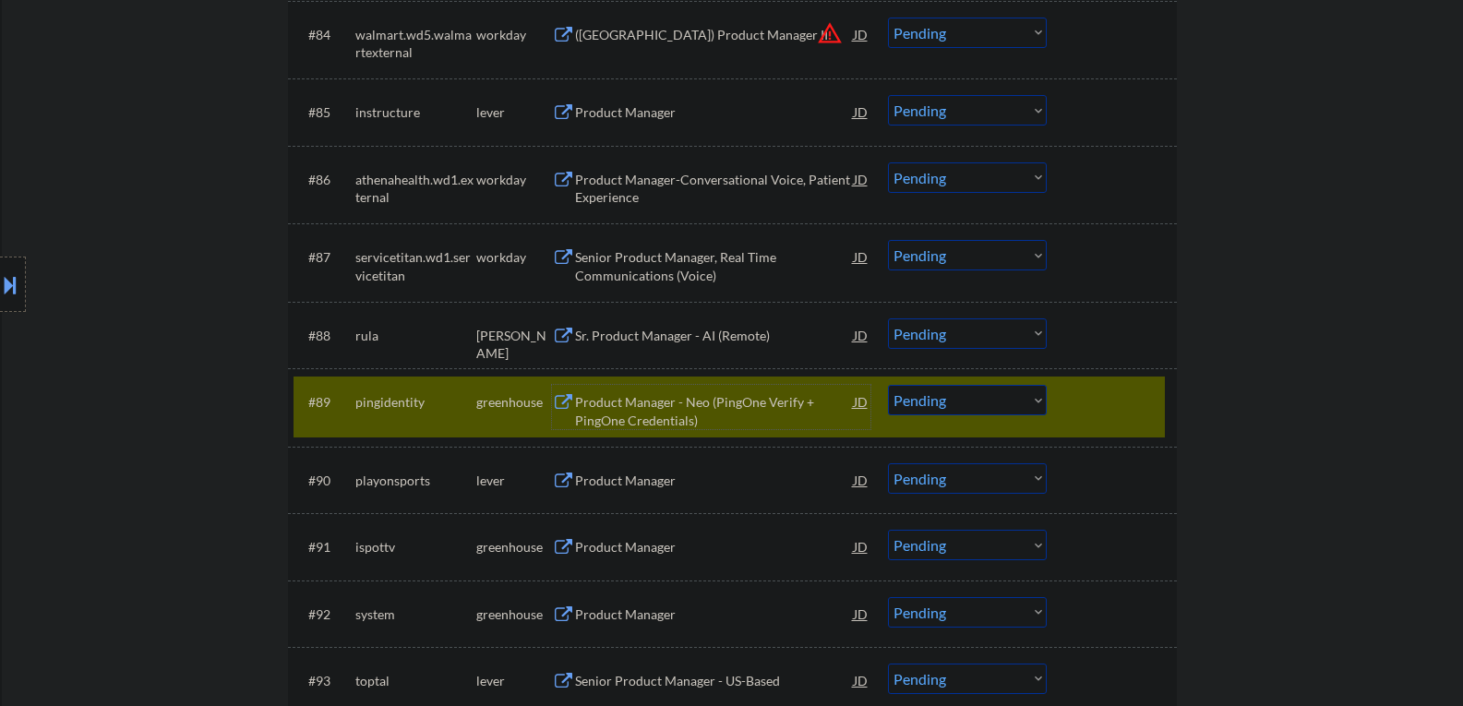
click at [1034, 398] on select "Choose an option... Pending Applied Excluded (Questions) Excluded (Expired) Exc…" at bounding box center [967, 400] width 159 height 30
click at [888, 385] on select "Choose an option... Pending Applied Excluded (Questions) Excluded (Expired) Exc…" at bounding box center [967, 400] width 159 height 30
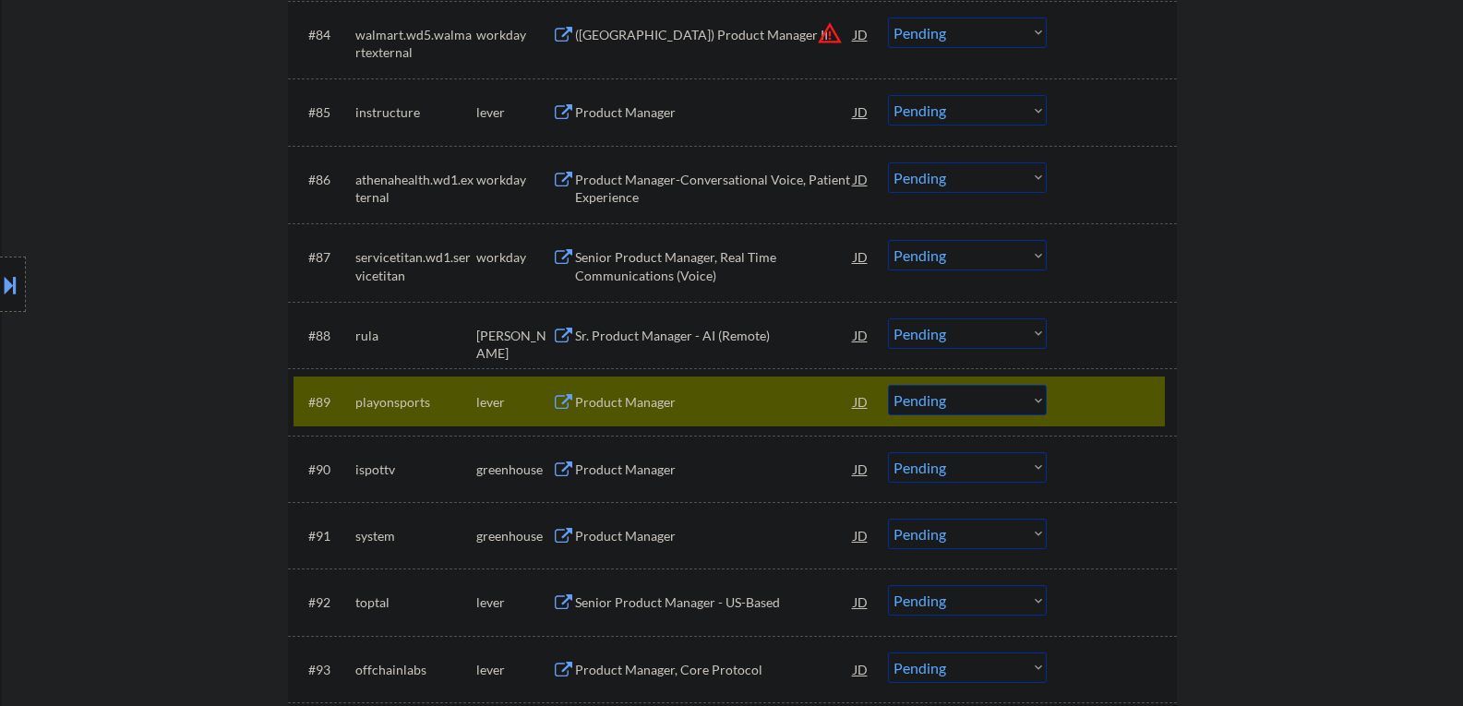
click at [562, 404] on button at bounding box center [563, 403] width 23 height 18
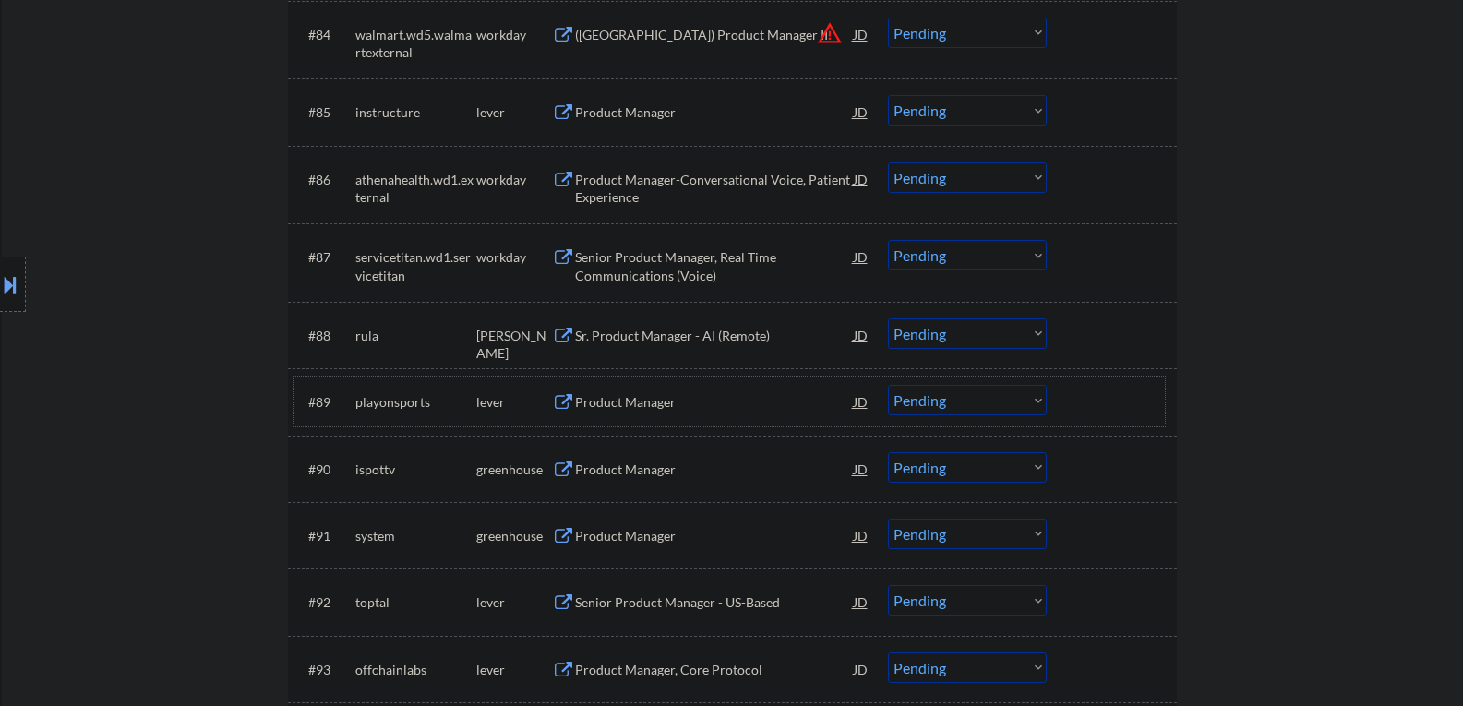
click at [739, 419] on div "#89 playonsports lever Product Manager JD warning_amber Choose an option... Pen…" at bounding box center [729, 402] width 871 height 50
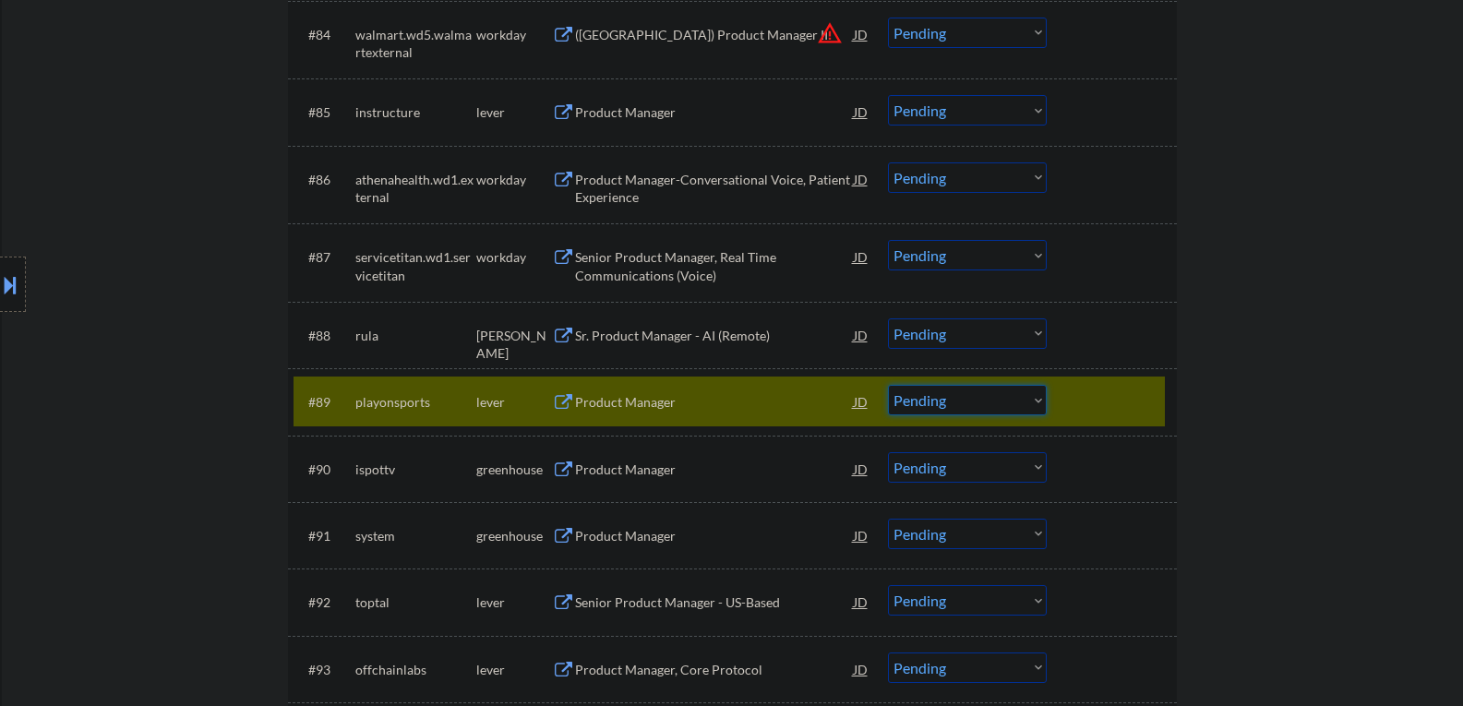
click at [1039, 400] on select "Choose an option... Pending Applied Excluded (Questions) Excluded (Expired) Exc…" at bounding box center [967, 400] width 159 height 30
click at [888, 385] on select "Choose an option... Pending Applied Excluded (Questions) Excluded (Expired) Exc…" at bounding box center [967, 400] width 159 height 30
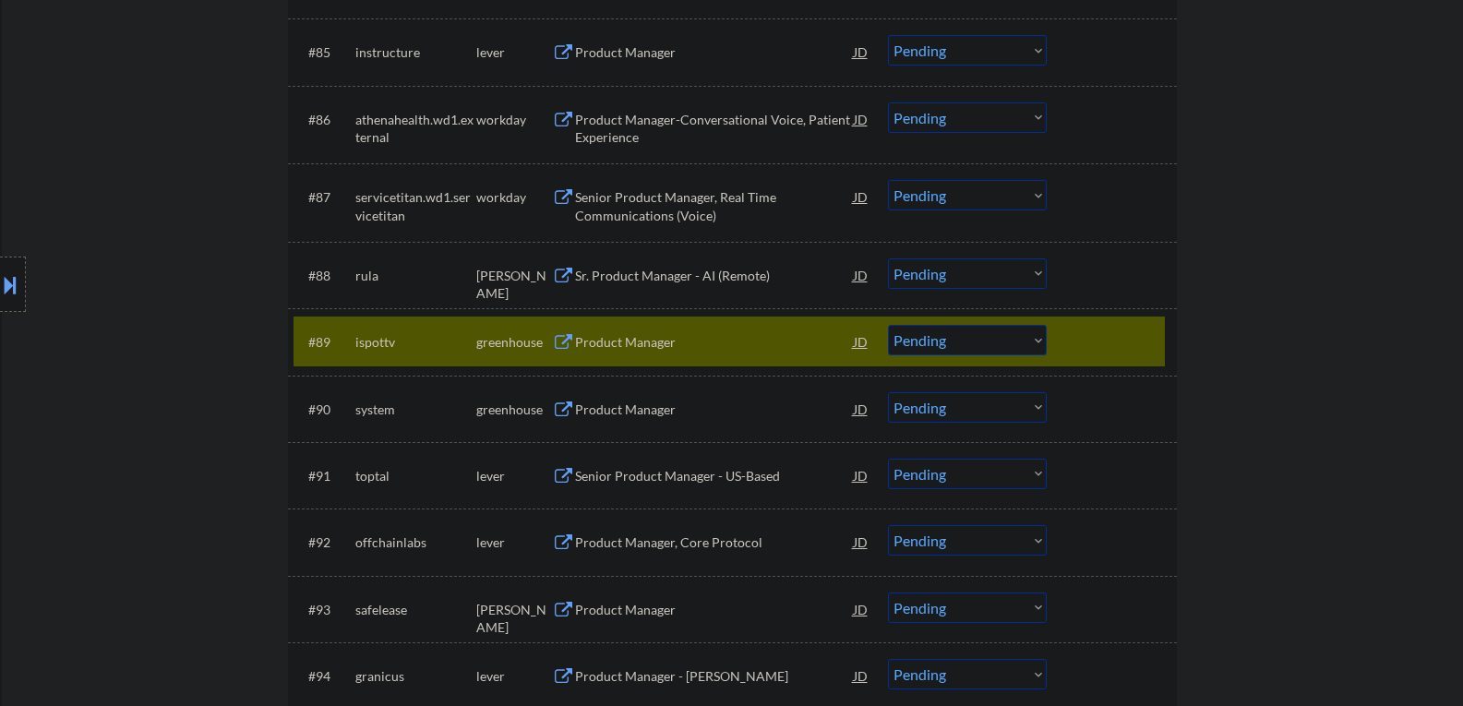
scroll to position [6640, 0]
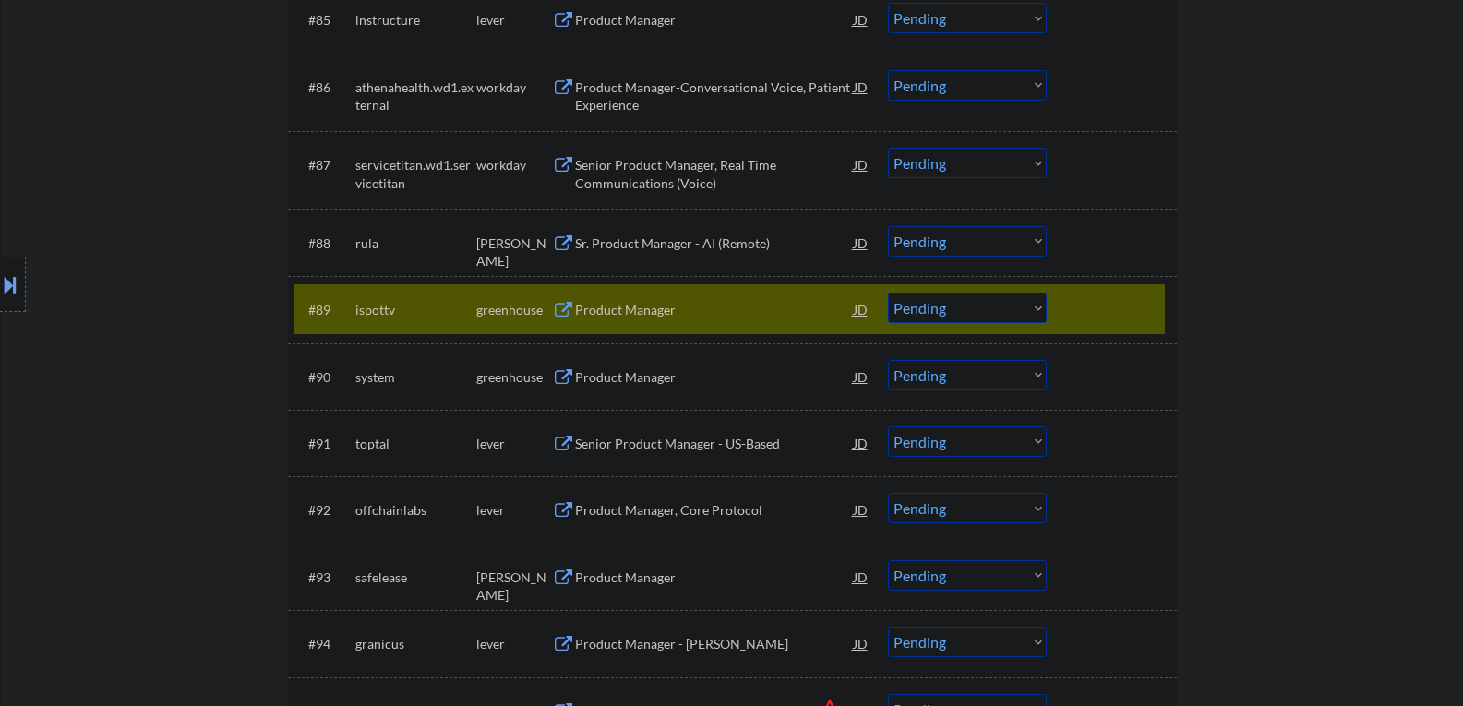
click at [555, 306] on button at bounding box center [563, 311] width 23 height 18
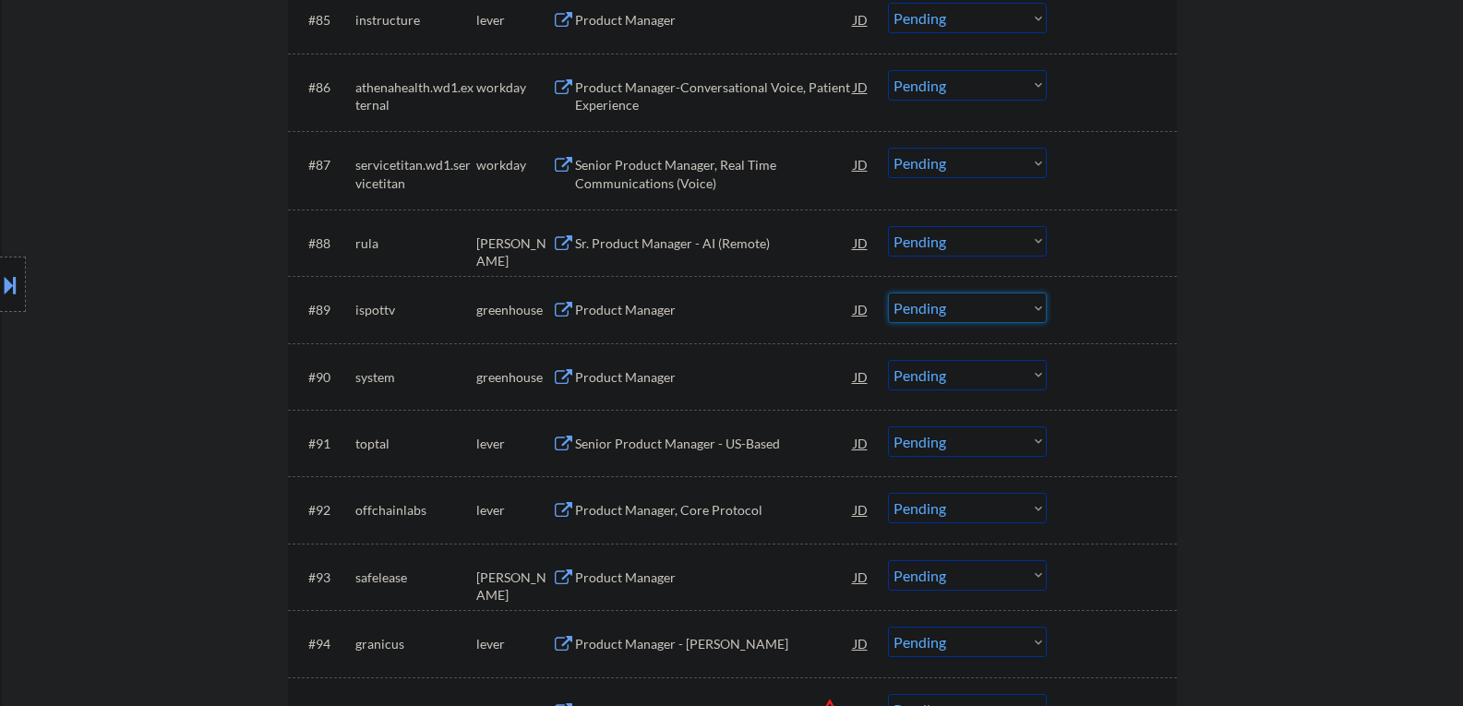
click at [1038, 305] on select "Choose an option... Pending Applied Excluded (Questions) Excluded (Expired) Exc…" at bounding box center [967, 308] width 159 height 30
click at [888, 293] on select "Choose an option... Pending Applied Excluded (Questions) Excluded (Expired) Exc…" at bounding box center [967, 308] width 159 height 30
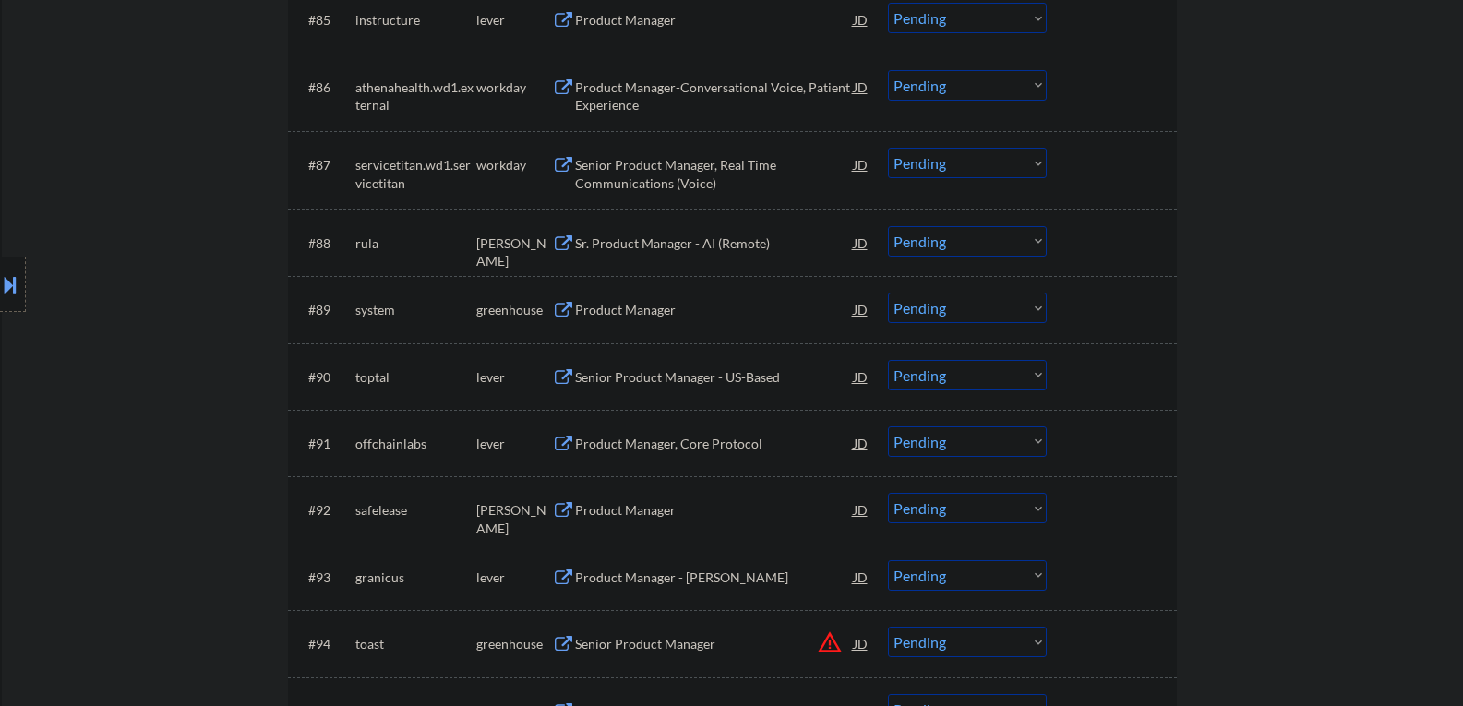
click at [565, 311] on button at bounding box center [563, 311] width 23 height 18
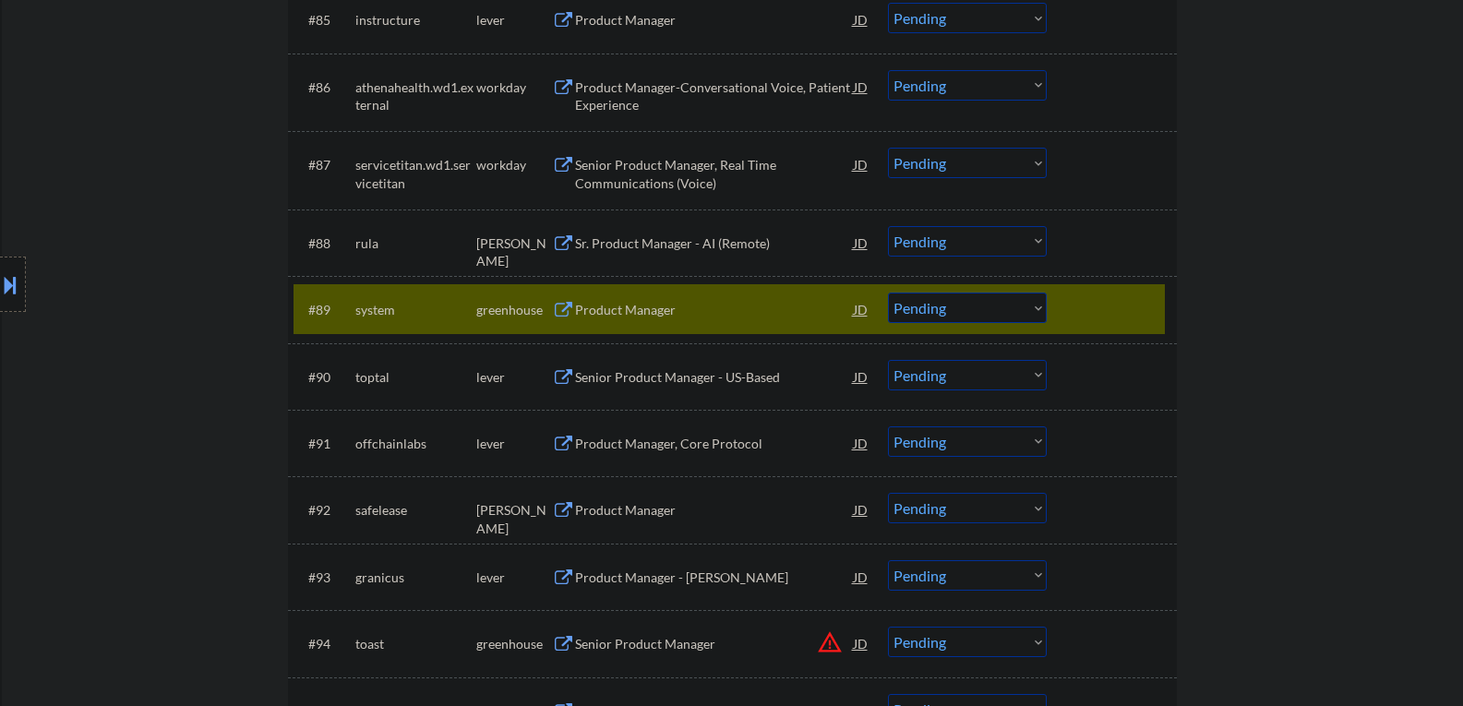
click at [566, 313] on button at bounding box center [563, 311] width 23 height 18
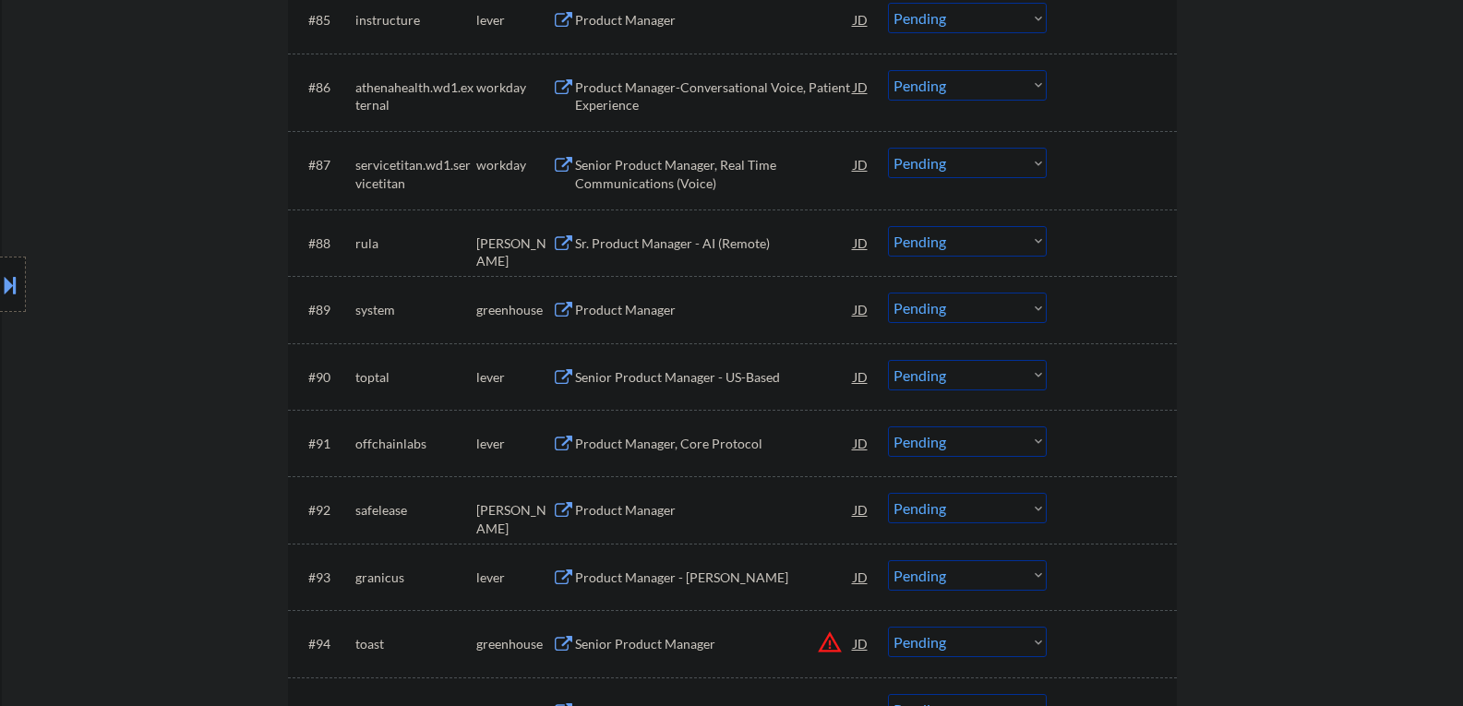
click at [767, 304] on div "Product Manager" at bounding box center [714, 310] width 279 height 18
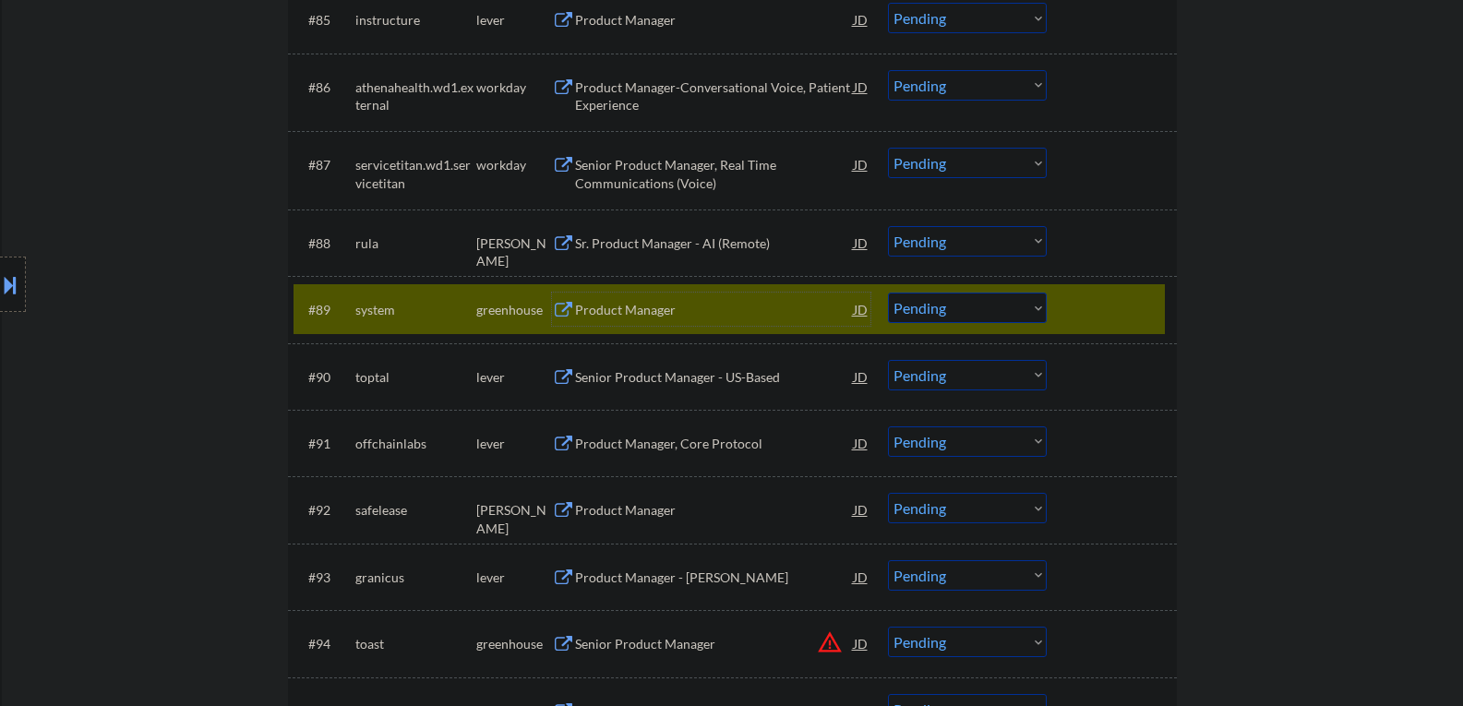
click at [1036, 310] on select "Choose an option... Pending Applied Excluded (Questions) Excluded (Expired) Exc…" at bounding box center [967, 308] width 159 height 30
click at [888, 293] on select "Choose an option... Pending Applied Excluded (Questions) Excluded (Expired) Exc…" at bounding box center [967, 308] width 159 height 30
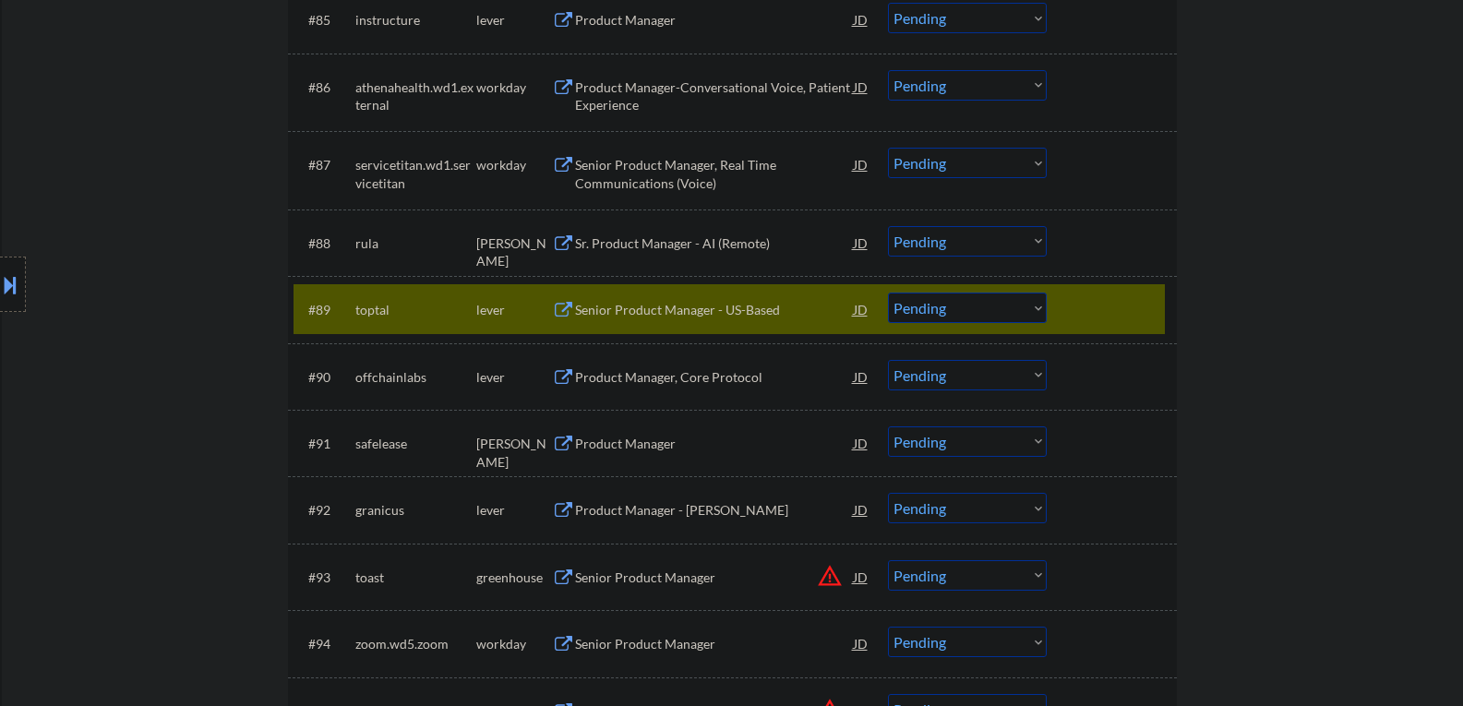
click at [559, 309] on button at bounding box center [563, 311] width 23 height 18
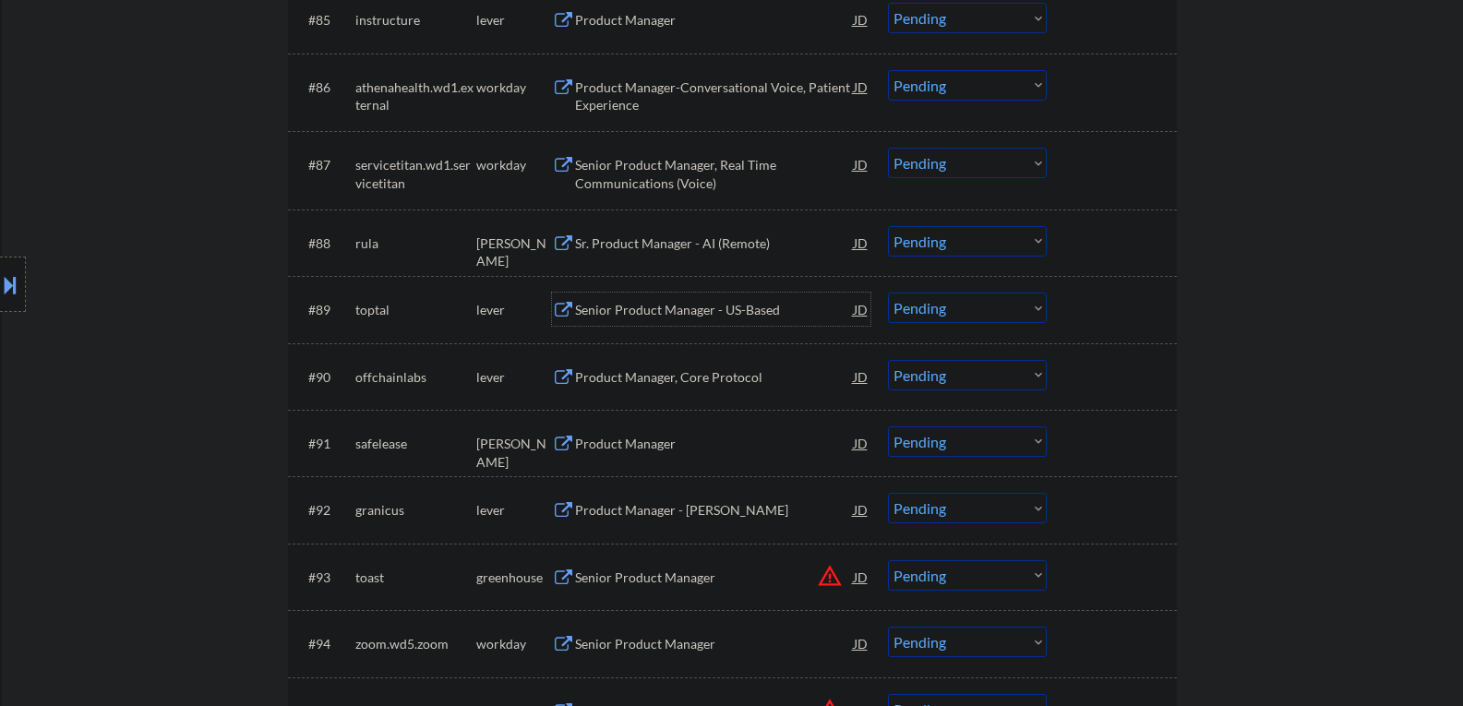
click at [719, 311] on div "Senior Product Manager - US-Based" at bounding box center [714, 310] width 279 height 18
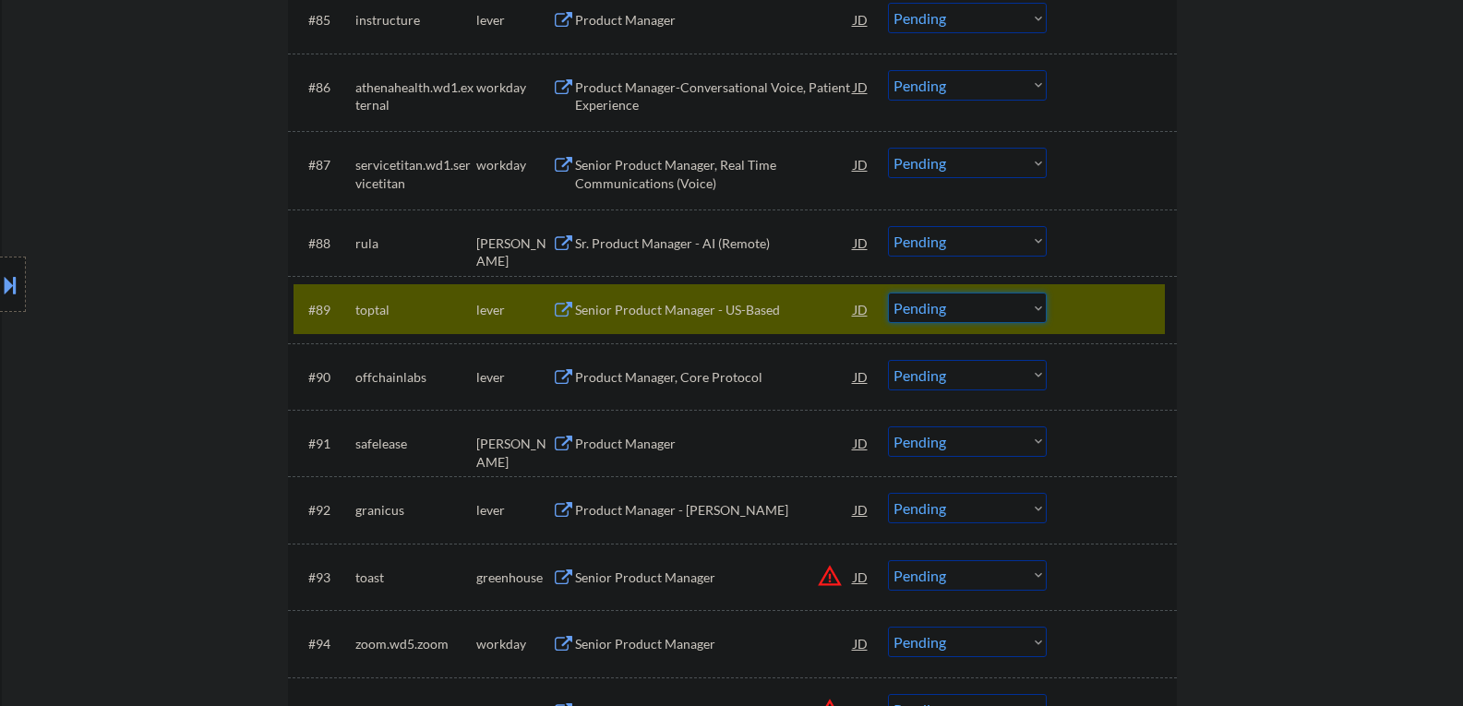
click at [1038, 302] on select "Choose an option... Pending Applied Excluded (Questions) Excluded (Expired) Exc…" at bounding box center [967, 308] width 159 height 30
click at [888, 293] on select "Choose an option... Pending Applied Excluded (Questions) Excluded (Expired) Exc…" at bounding box center [967, 308] width 159 height 30
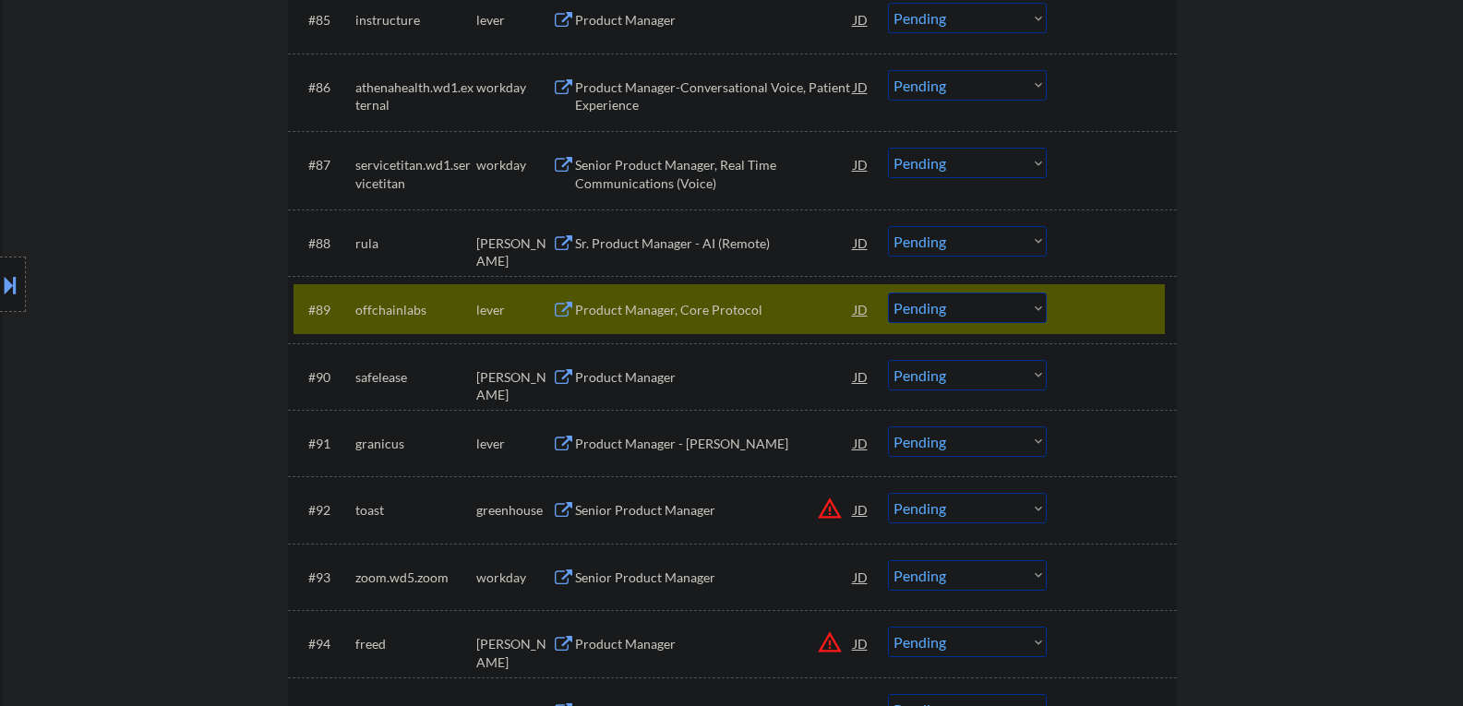
click at [558, 311] on button at bounding box center [563, 311] width 23 height 18
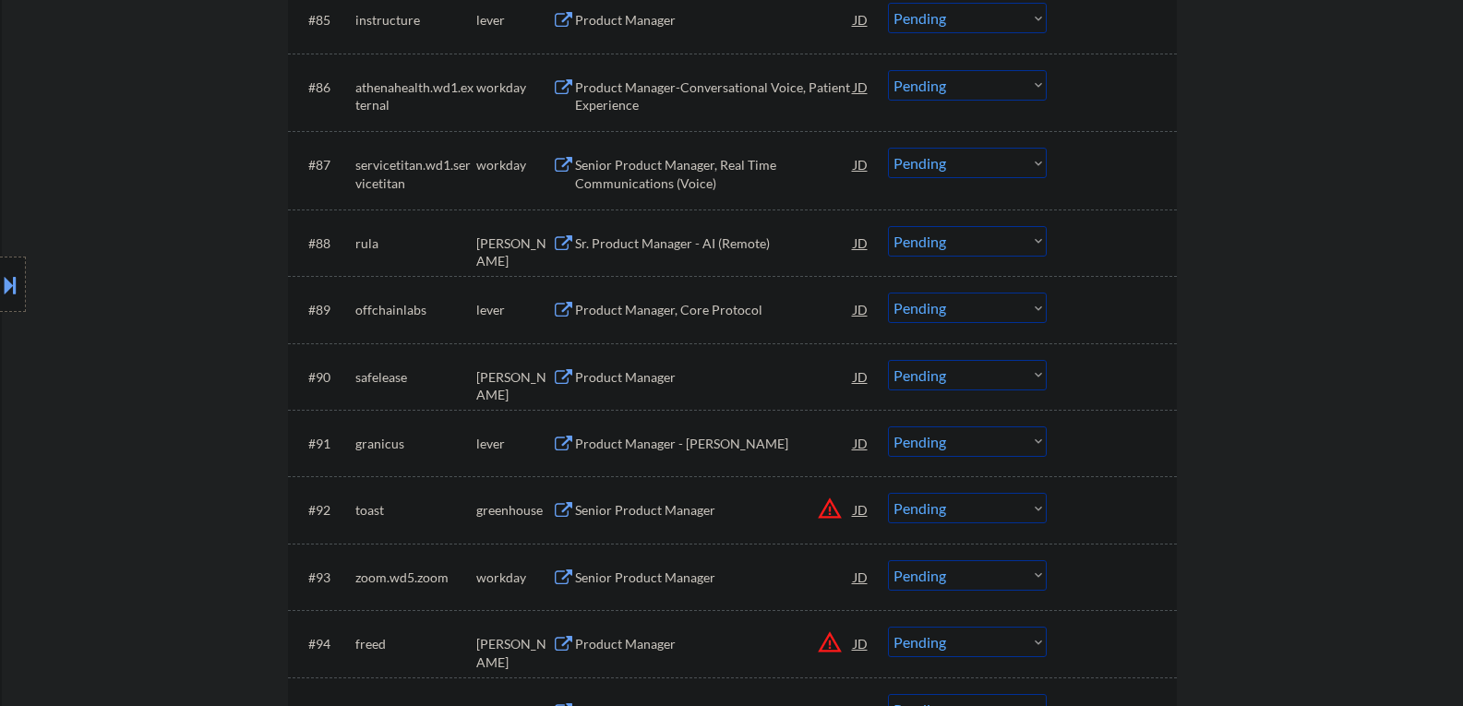
click at [1039, 306] on select "Choose an option... Pending Applied Excluded (Questions) Excluded (Expired) Exc…" at bounding box center [967, 308] width 159 height 30
click at [888, 293] on select "Choose an option... Pending Applied Excluded (Questions) Excluded (Expired) Exc…" at bounding box center [967, 308] width 159 height 30
select select ""pending""
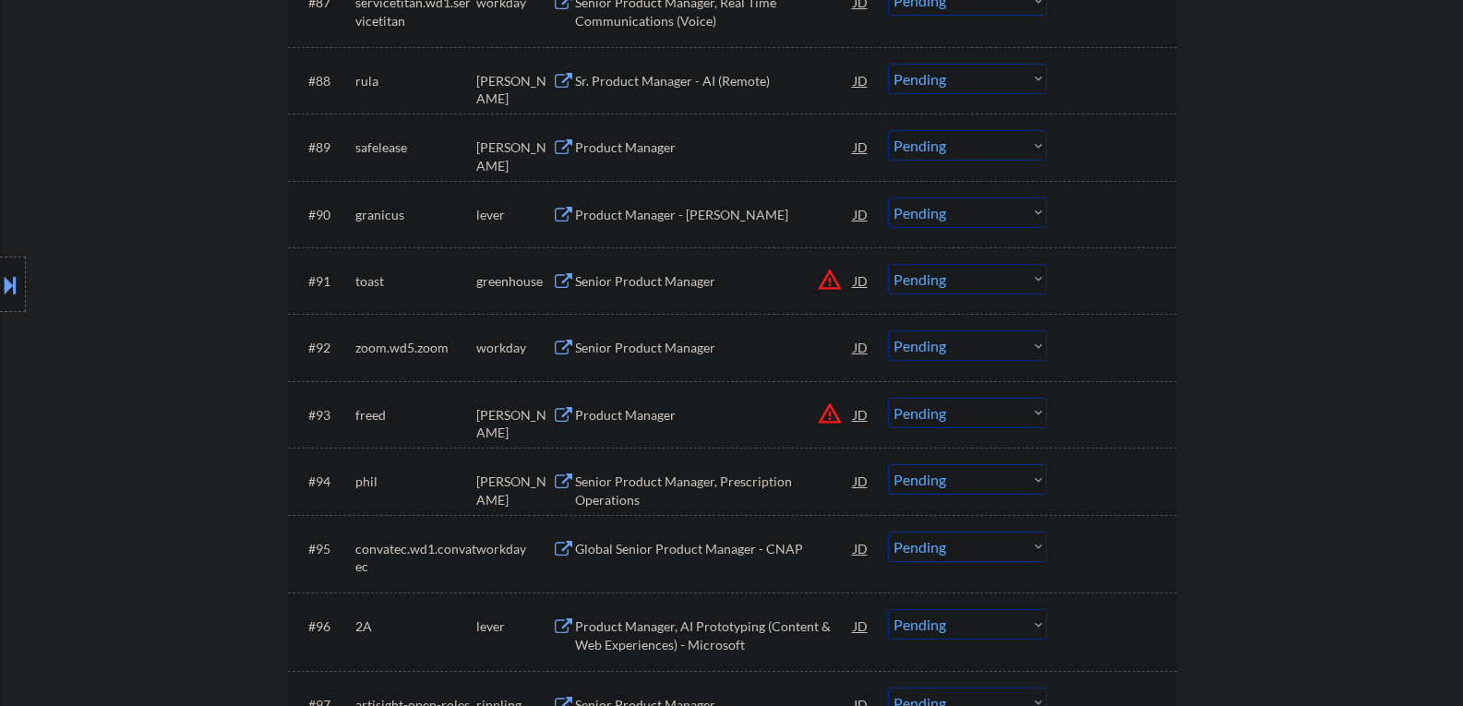
scroll to position [6825, 0]
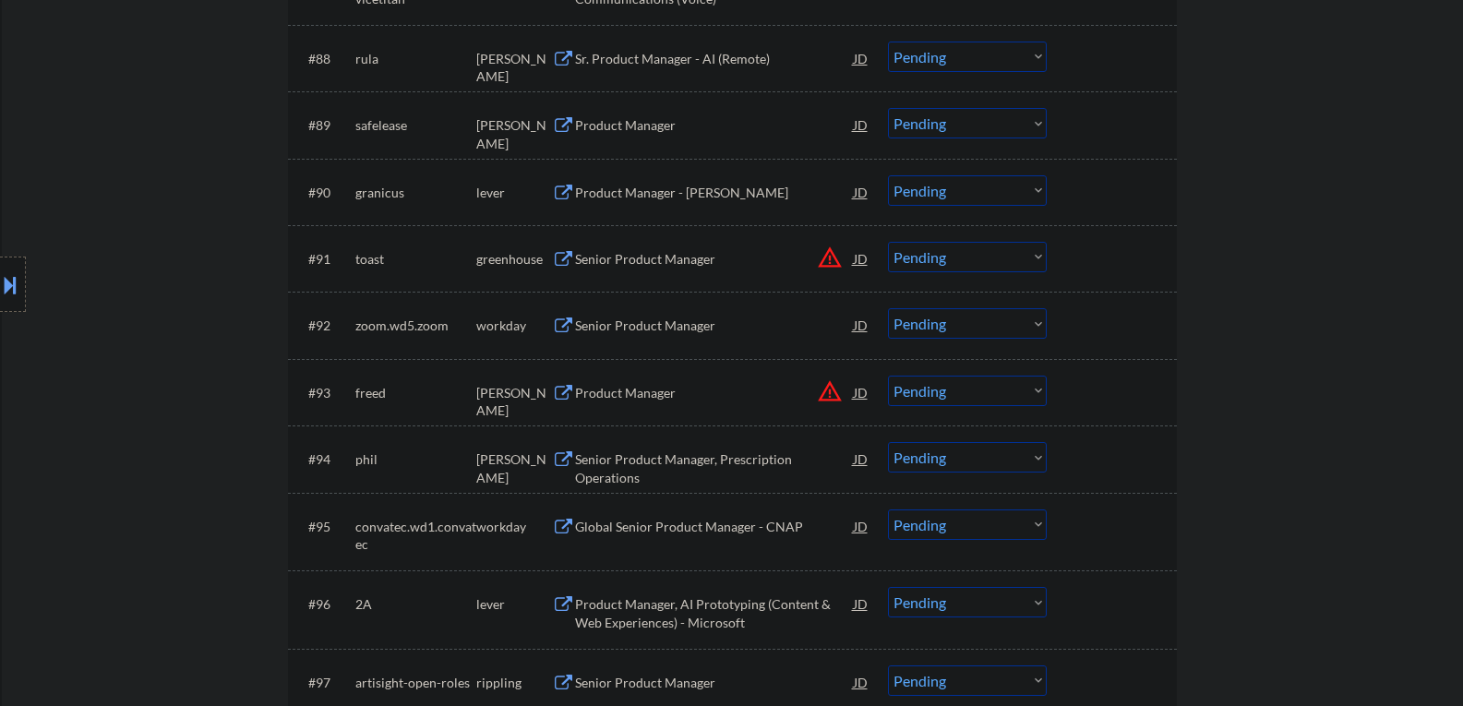
click at [829, 258] on button "warning_amber" at bounding box center [830, 258] width 26 height 26
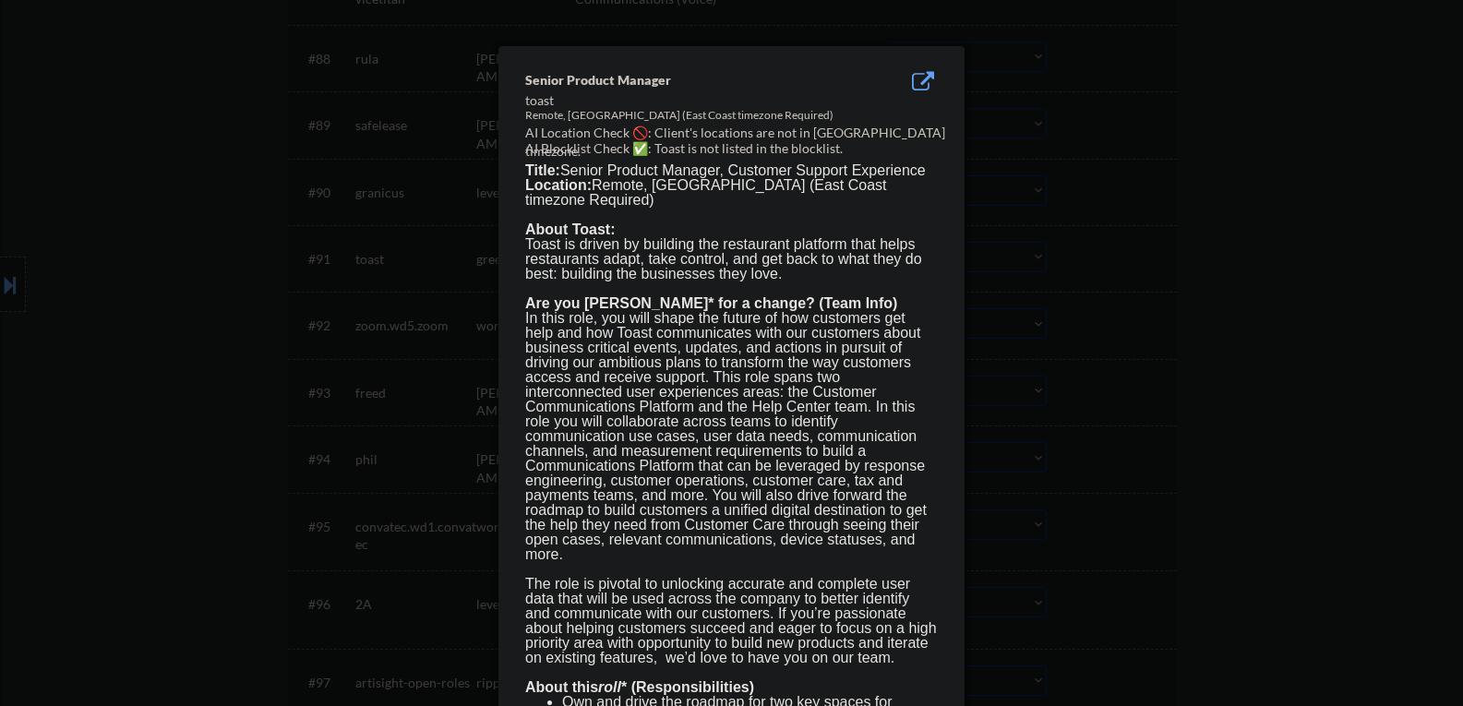
click at [1243, 48] on div at bounding box center [731, 353] width 1463 height 706
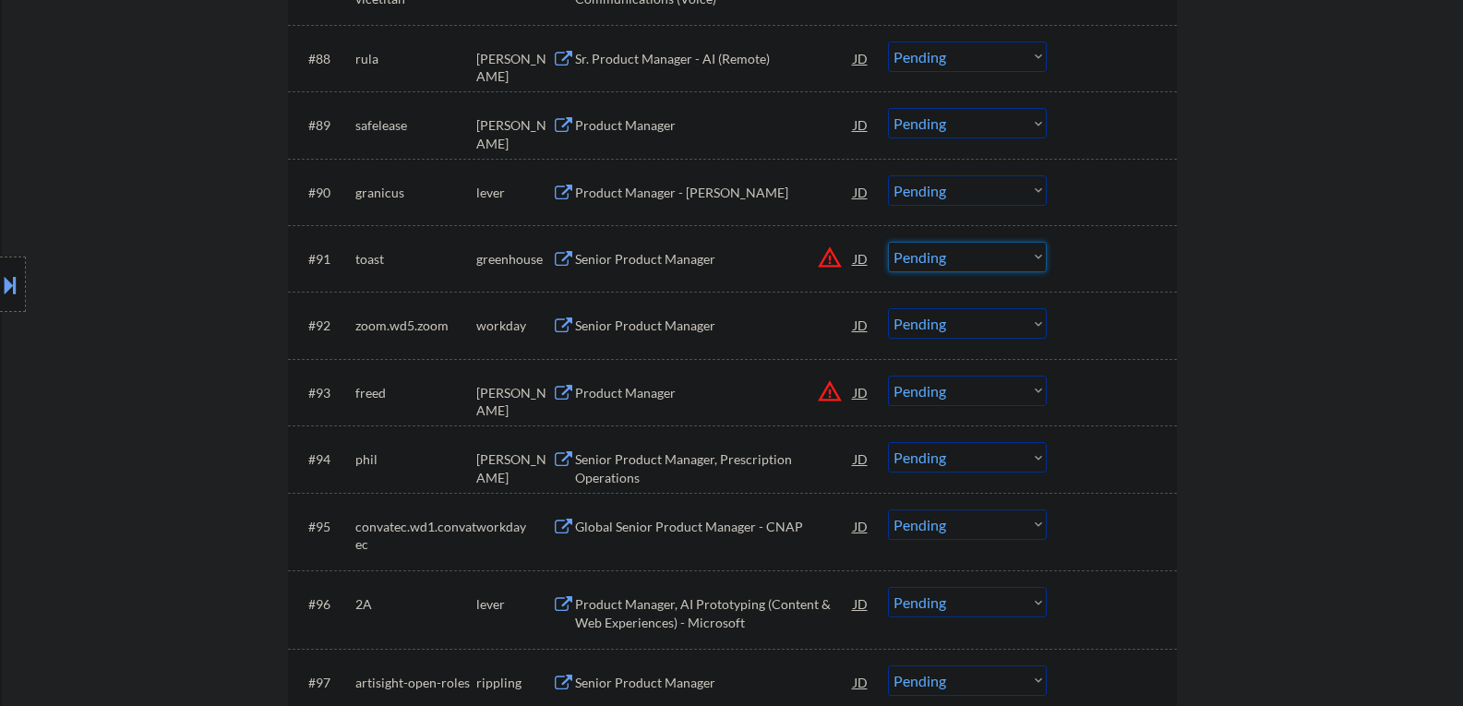
click at [1038, 258] on select "Choose an option... Pending Applied Excluded (Questions) Excluded (Expired) Exc…" at bounding box center [967, 257] width 159 height 30
click at [888, 242] on select "Choose an option... Pending Applied Excluded (Questions) Excluded (Expired) Exc…" at bounding box center [967, 257] width 159 height 30
select select ""pending""
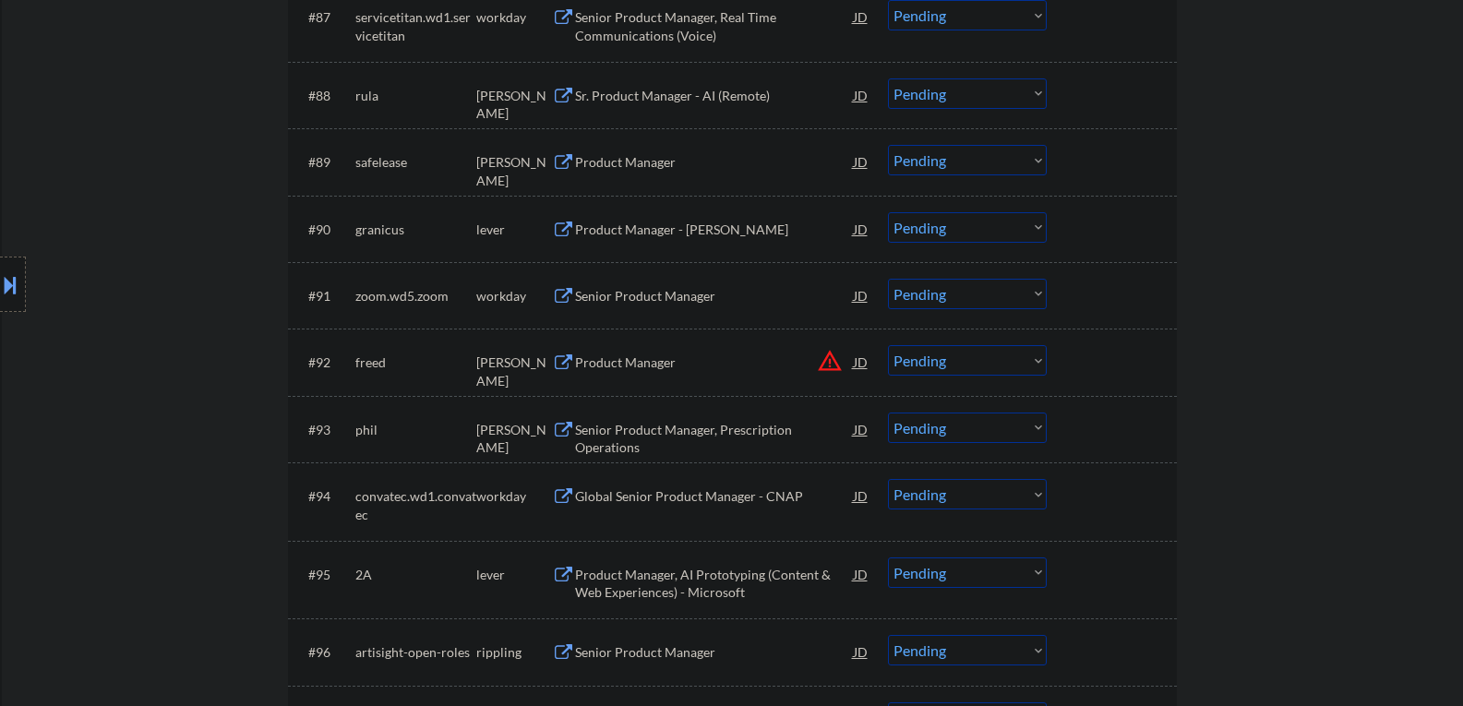
scroll to position [6733, 0]
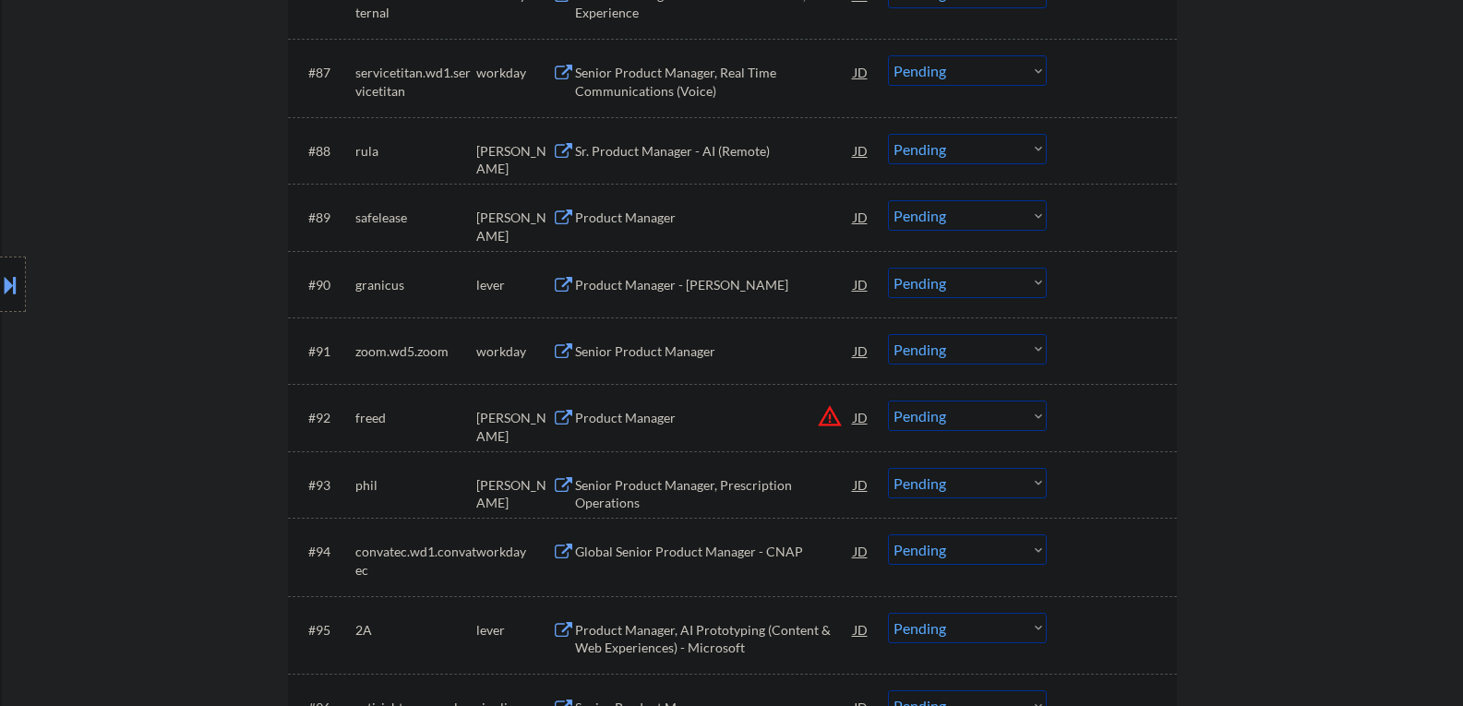
click at [563, 282] on button at bounding box center [563, 286] width 23 height 18
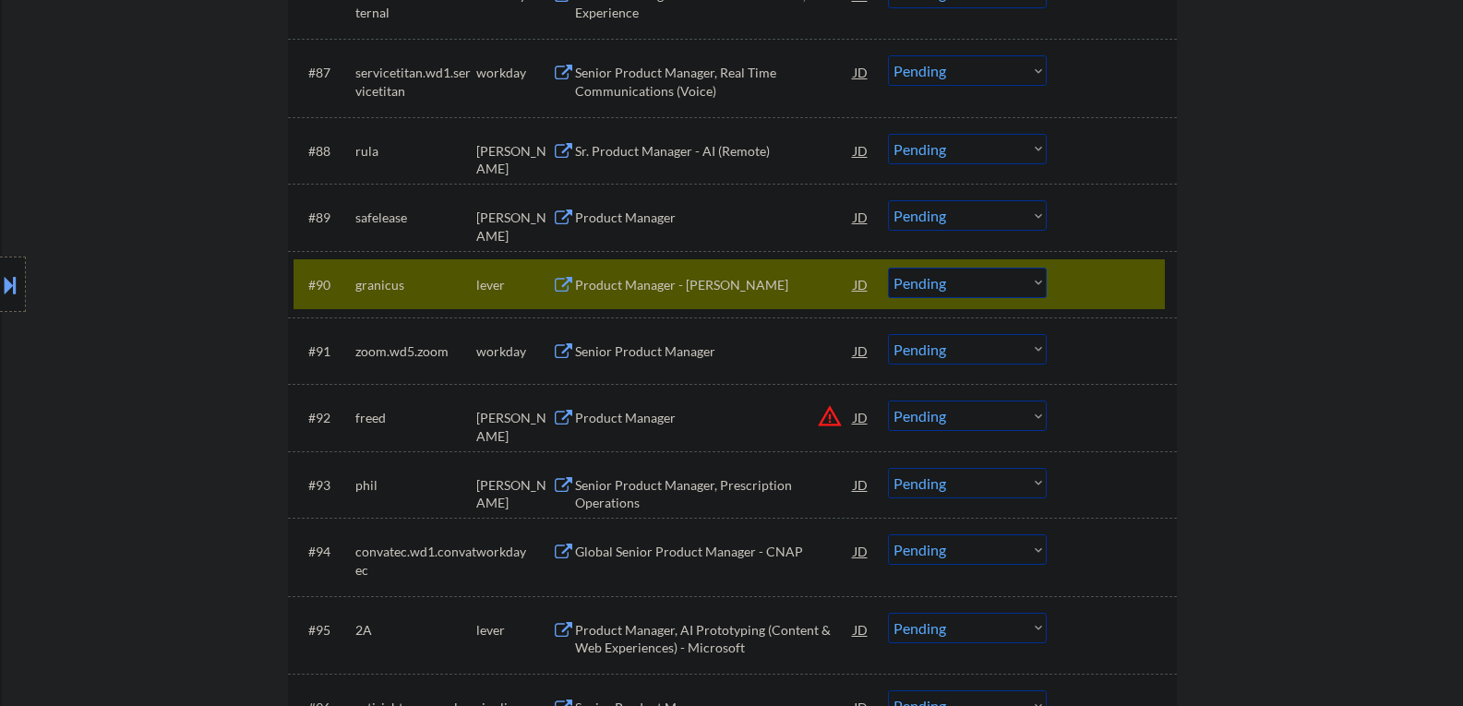
click at [1036, 284] on select "Choose an option... Pending Applied Excluded (Questions) Excluded (Expired) Exc…" at bounding box center [967, 283] width 159 height 30
click at [888, 268] on select "Choose an option... Pending Applied Excluded (Questions) Excluded (Expired) Exc…" at bounding box center [967, 283] width 159 height 30
select select ""pending""
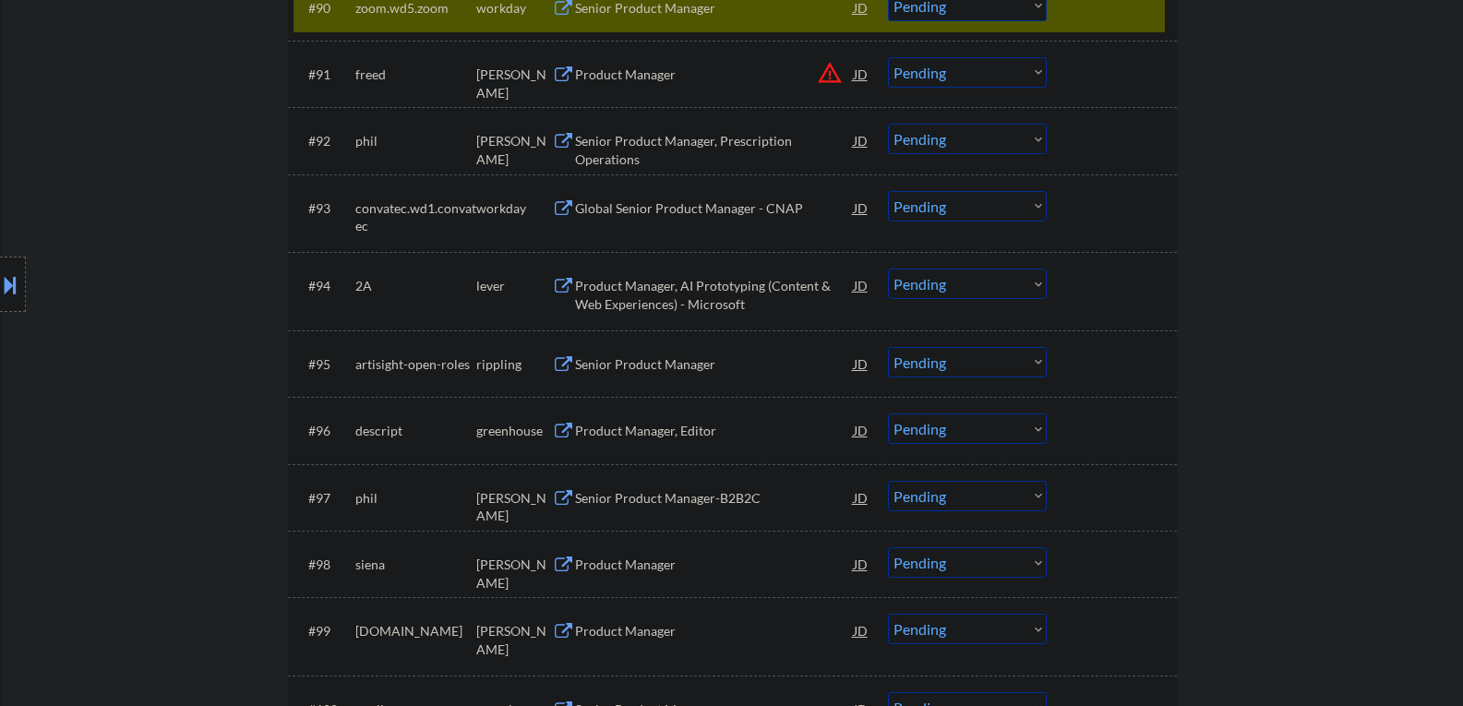
scroll to position [7102, 0]
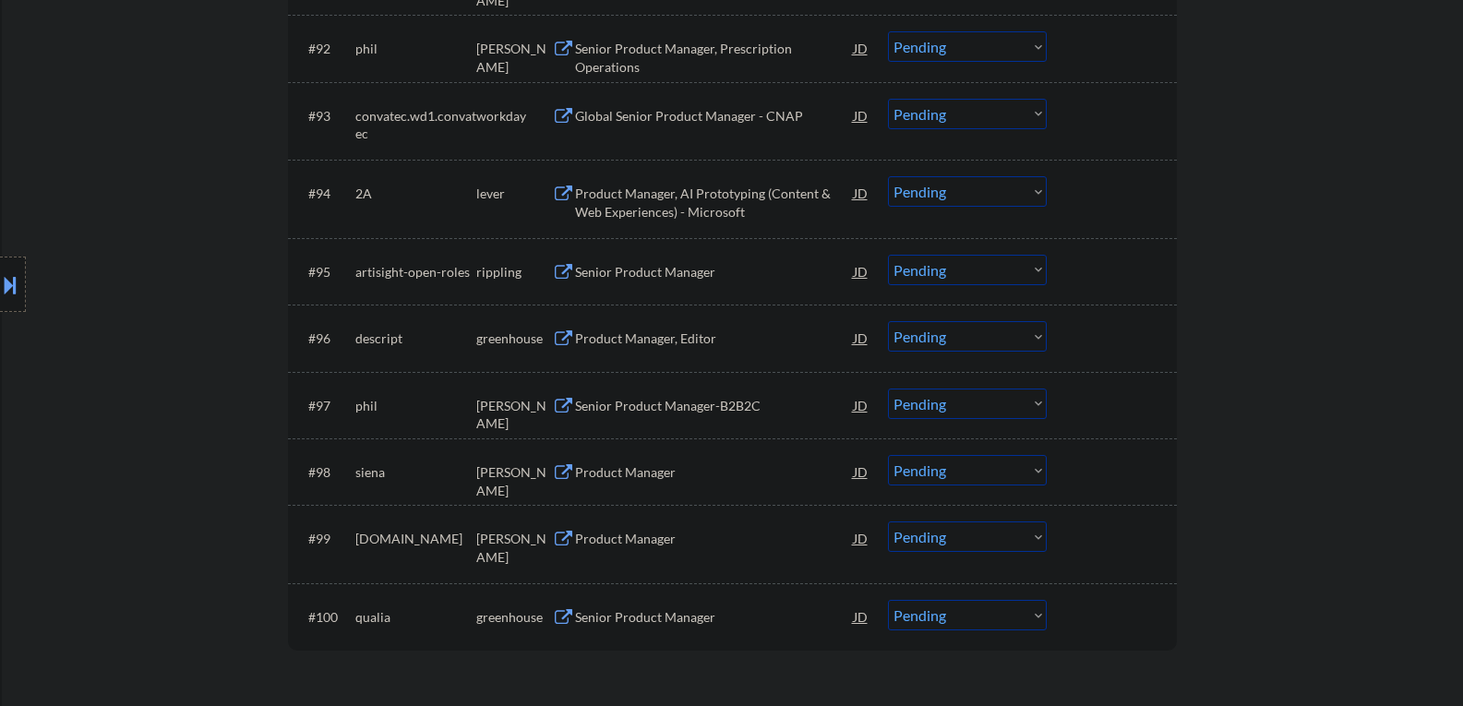
click at [567, 198] on button at bounding box center [563, 195] width 23 height 18
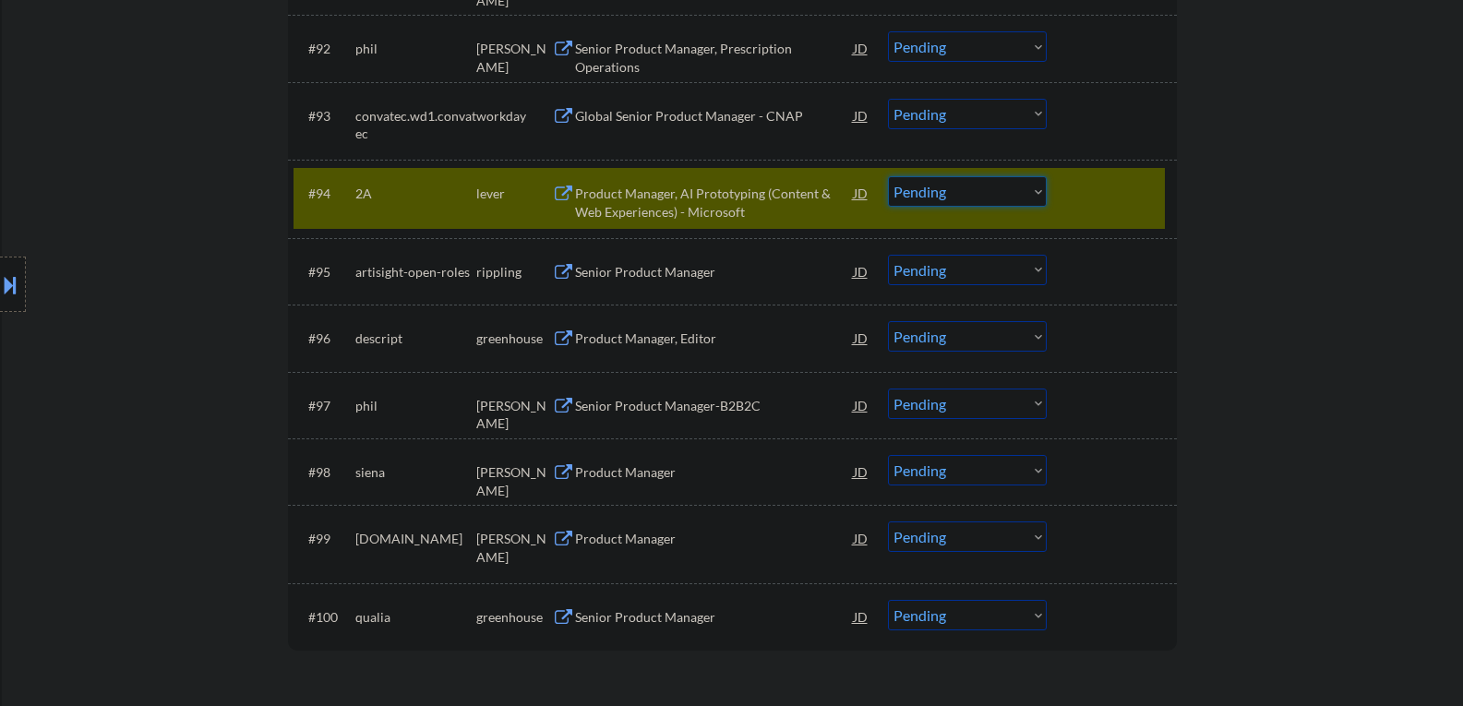
click at [1034, 189] on select "Choose an option... Pending Applied Excluded (Questions) Excluded (Expired) Exc…" at bounding box center [967, 191] width 159 height 30
click at [888, 176] on select "Choose an option... Pending Applied Excluded (Questions) Excluded (Expired) Exc…" at bounding box center [967, 191] width 159 height 30
select select ""pending""
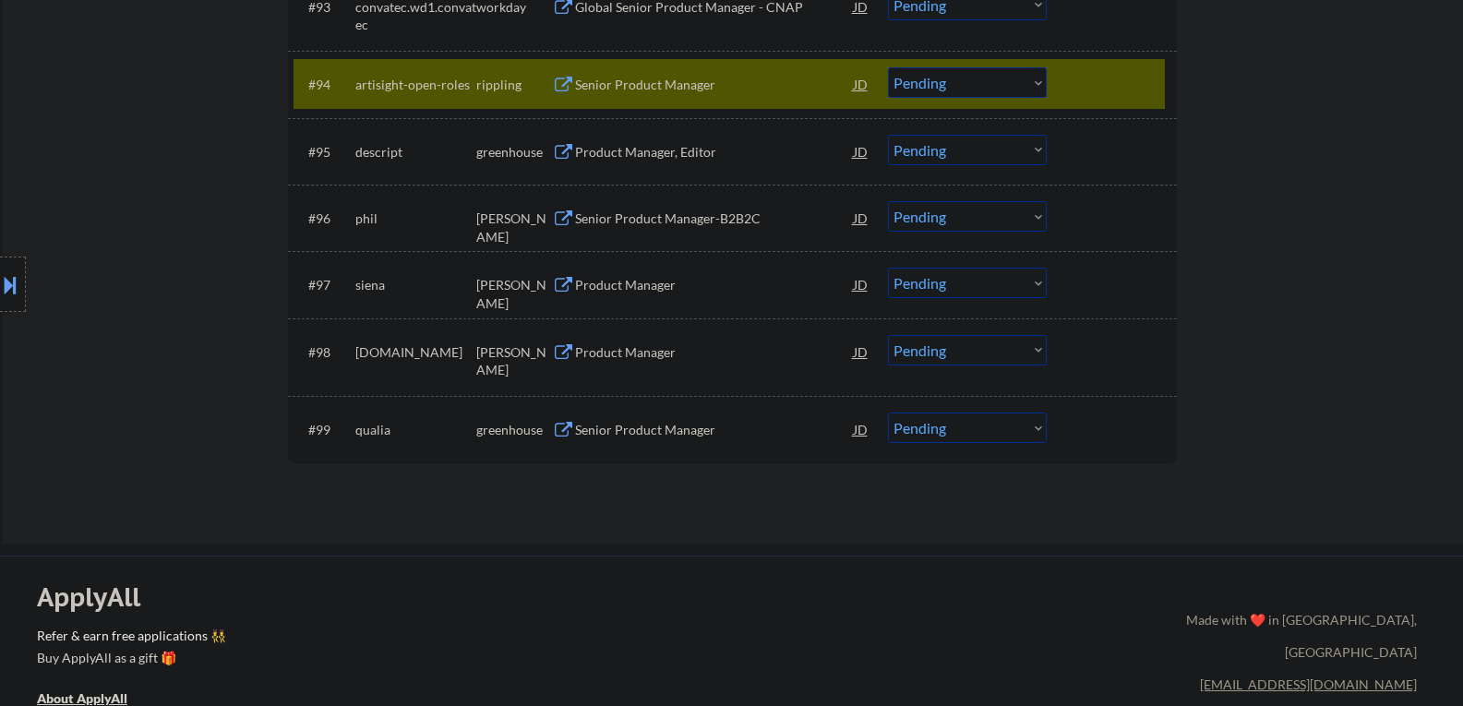
scroll to position [7194, 0]
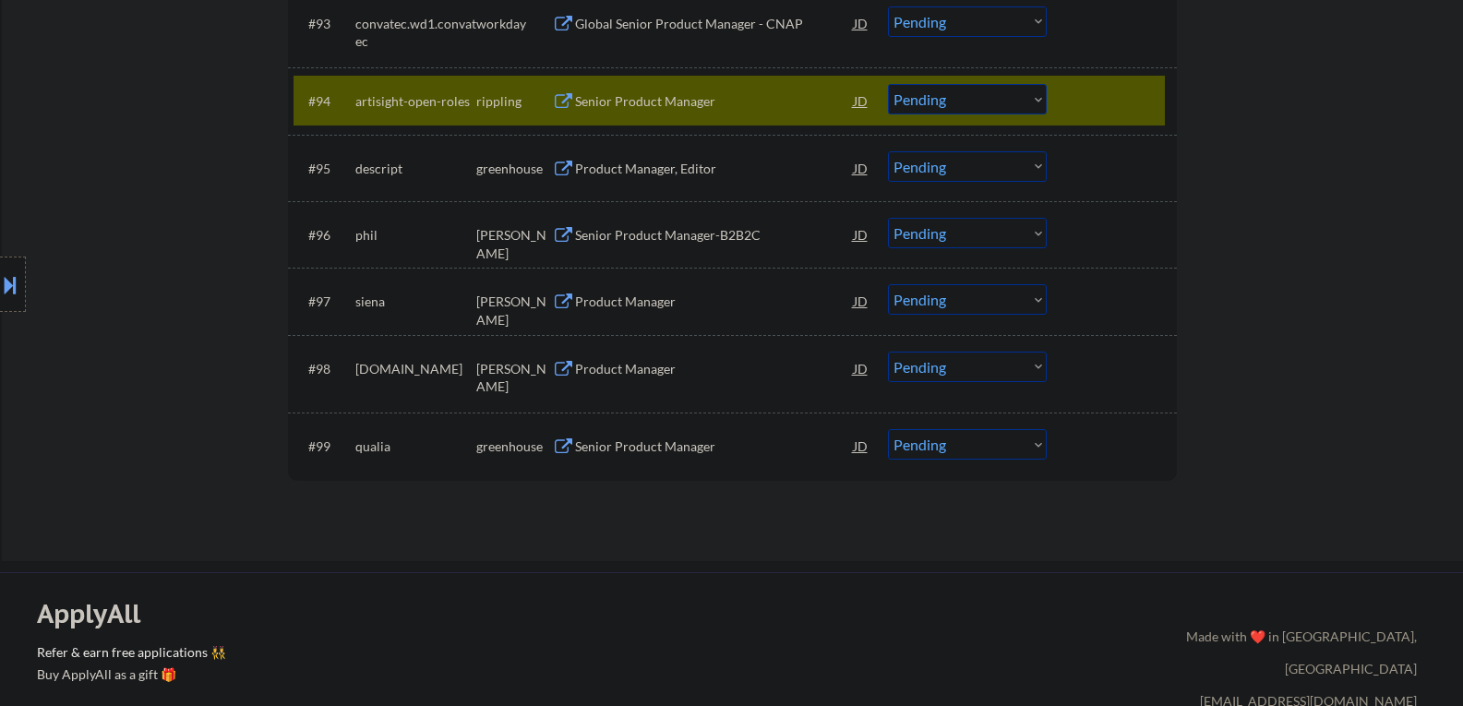
click at [1083, 100] on div at bounding box center [1114, 100] width 81 height 33
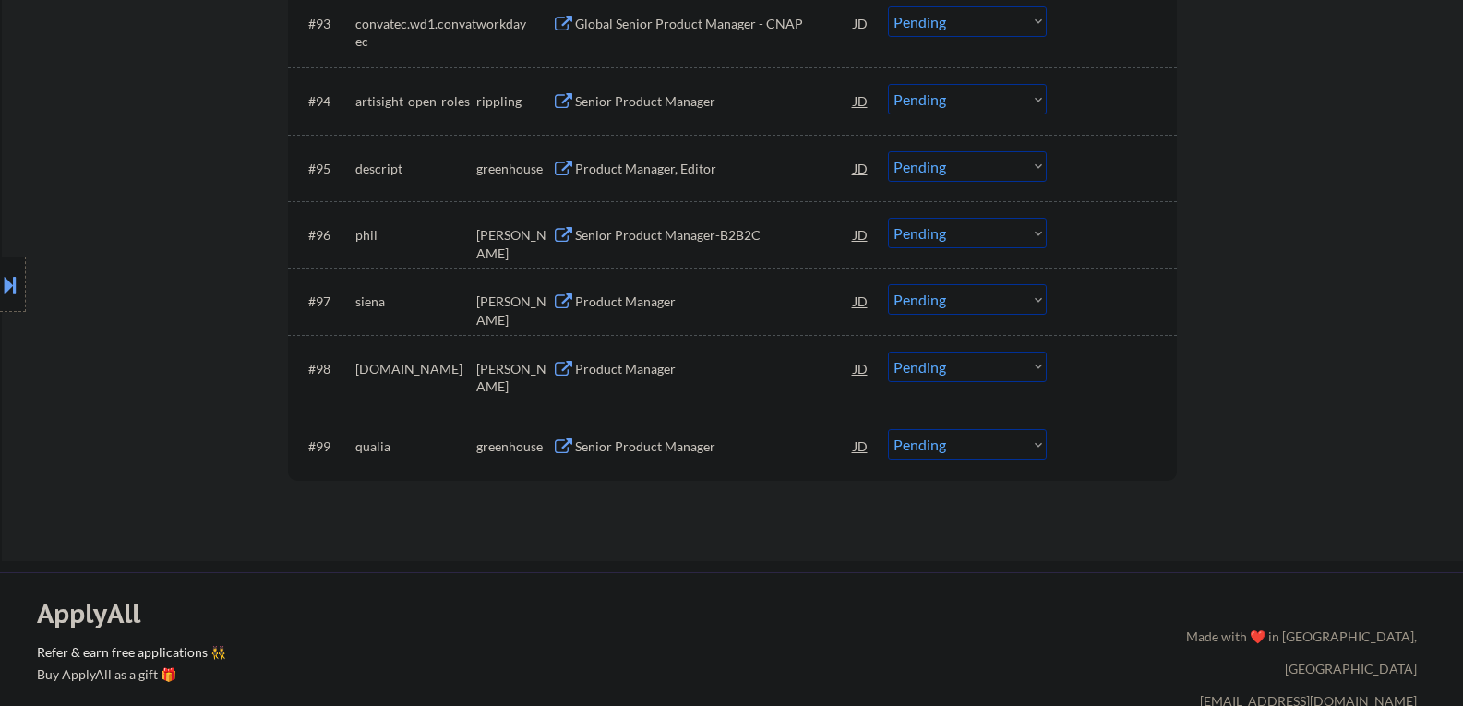
click at [560, 171] on button at bounding box center [563, 170] width 23 height 18
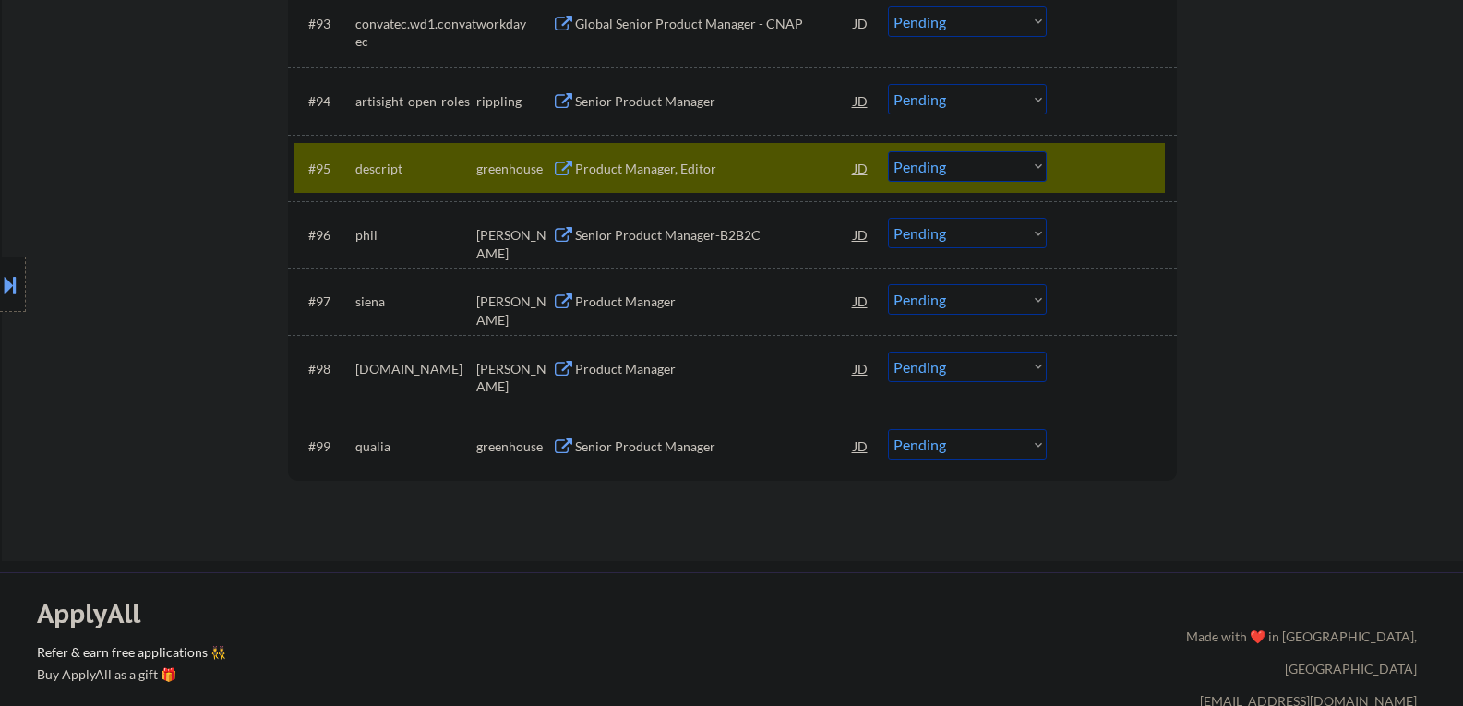
click at [1036, 165] on select "Choose an option... Pending Applied Excluded (Questions) Excluded (Expired) Exc…" at bounding box center [967, 166] width 159 height 30
click at [888, 151] on select "Choose an option... Pending Applied Excluded (Questions) Excluded (Expired) Exc…" at bounding box center [967, 166] width 159 height 30
select select ""pending""
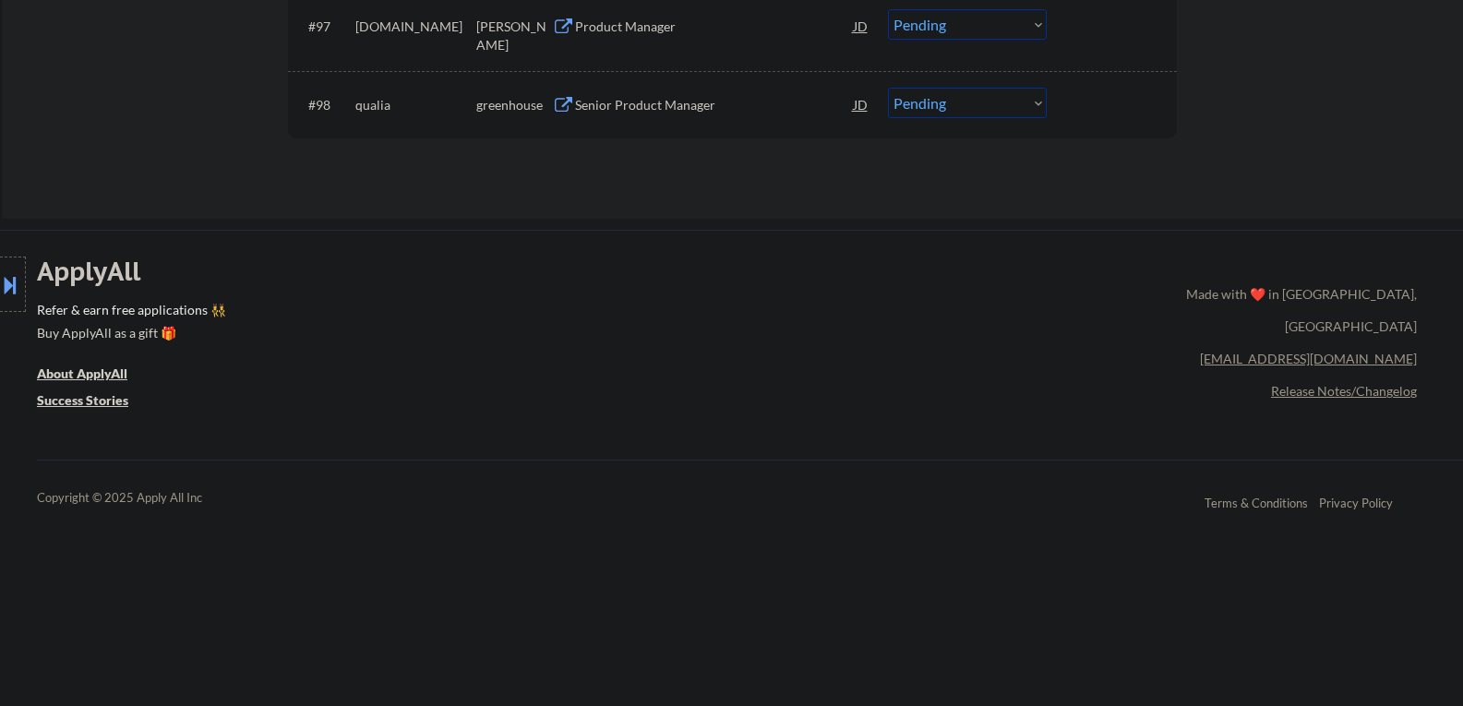
scroll to position [7471, 0]
click at [566, 106] on button at bounding box center [563, 104] width 23 height 18
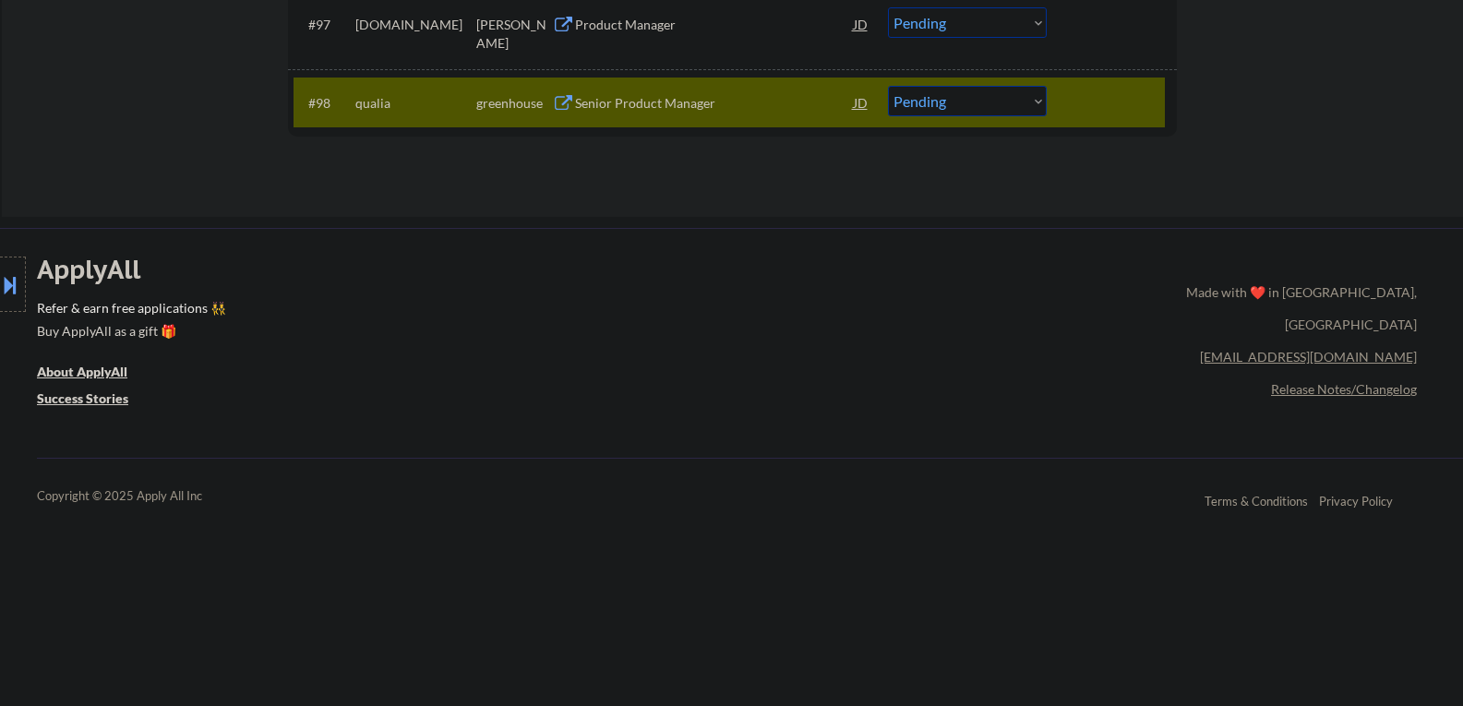
click at [1037, 102] on select "Choose an option... Pending Applied Excluded (Questions) Excluded (Expired) Exc…" at bounding box center [967, 101] width 159 height 30
select select ""applied""
click at [888, 86] on select "Choose an option... Pending Applied Excluded (Questions) Excluded (Expired) Exc…" at bounding box center [967, 101] width 159 height 30
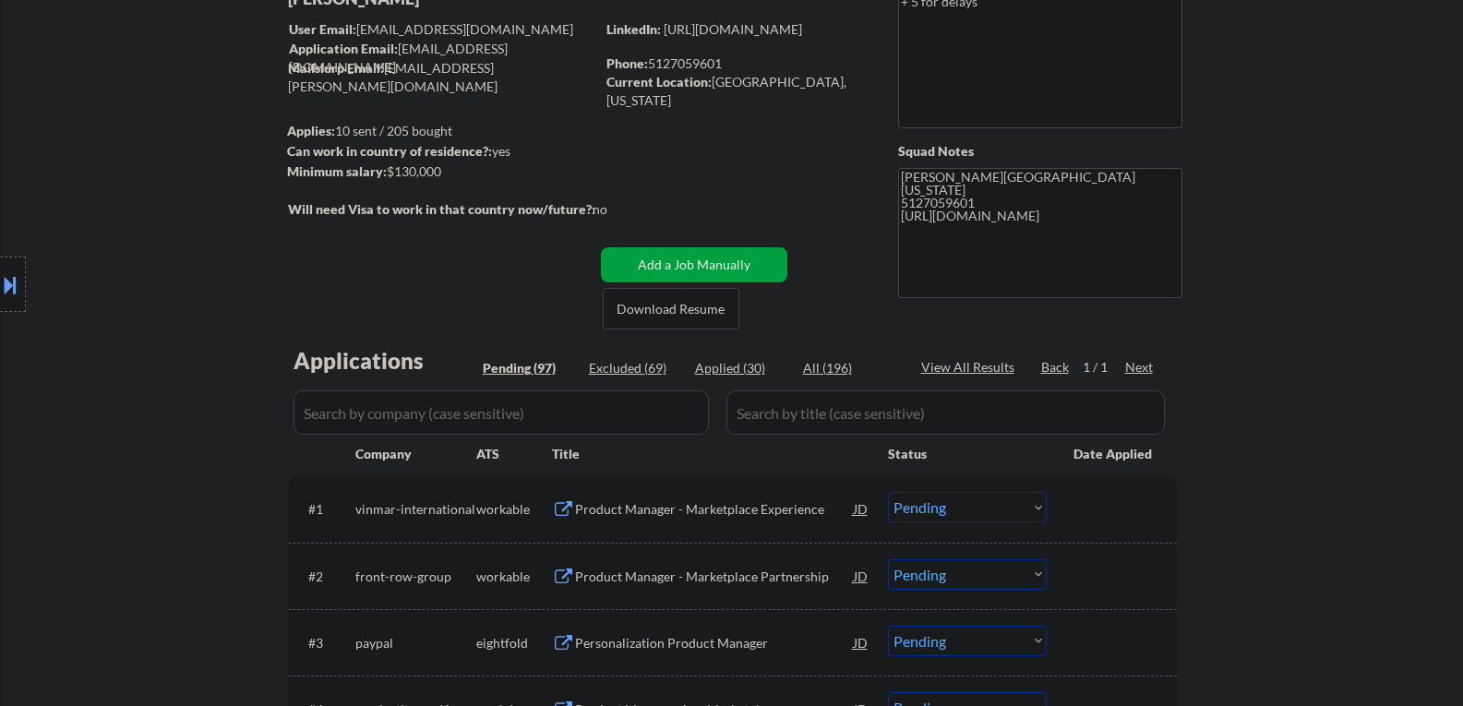
scroll to position [225, 0]
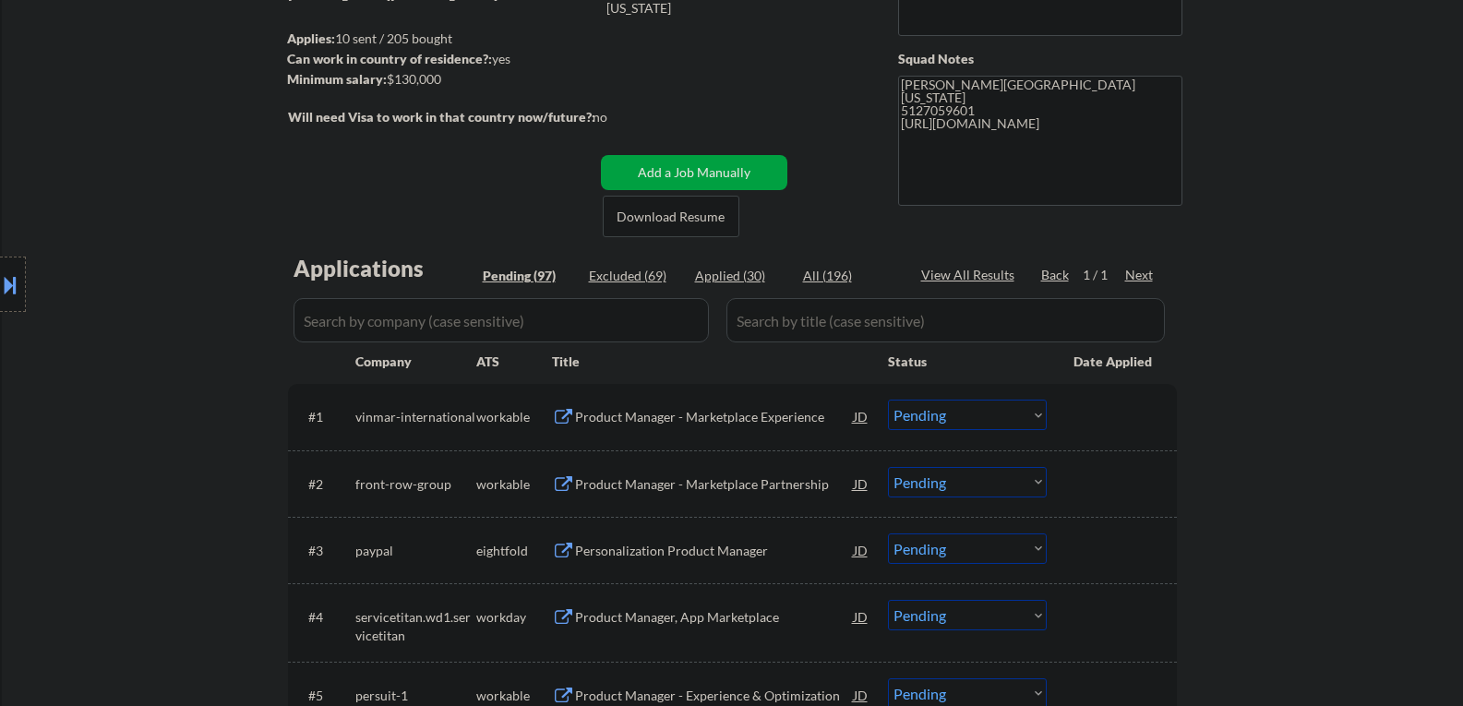
click at [1136, 277] on div "Next" at bounding box center [1140, 275] width 30 height 18
click at [1138, 272] on div "Next" at bounding box center [1140, 275] width 30 height 18
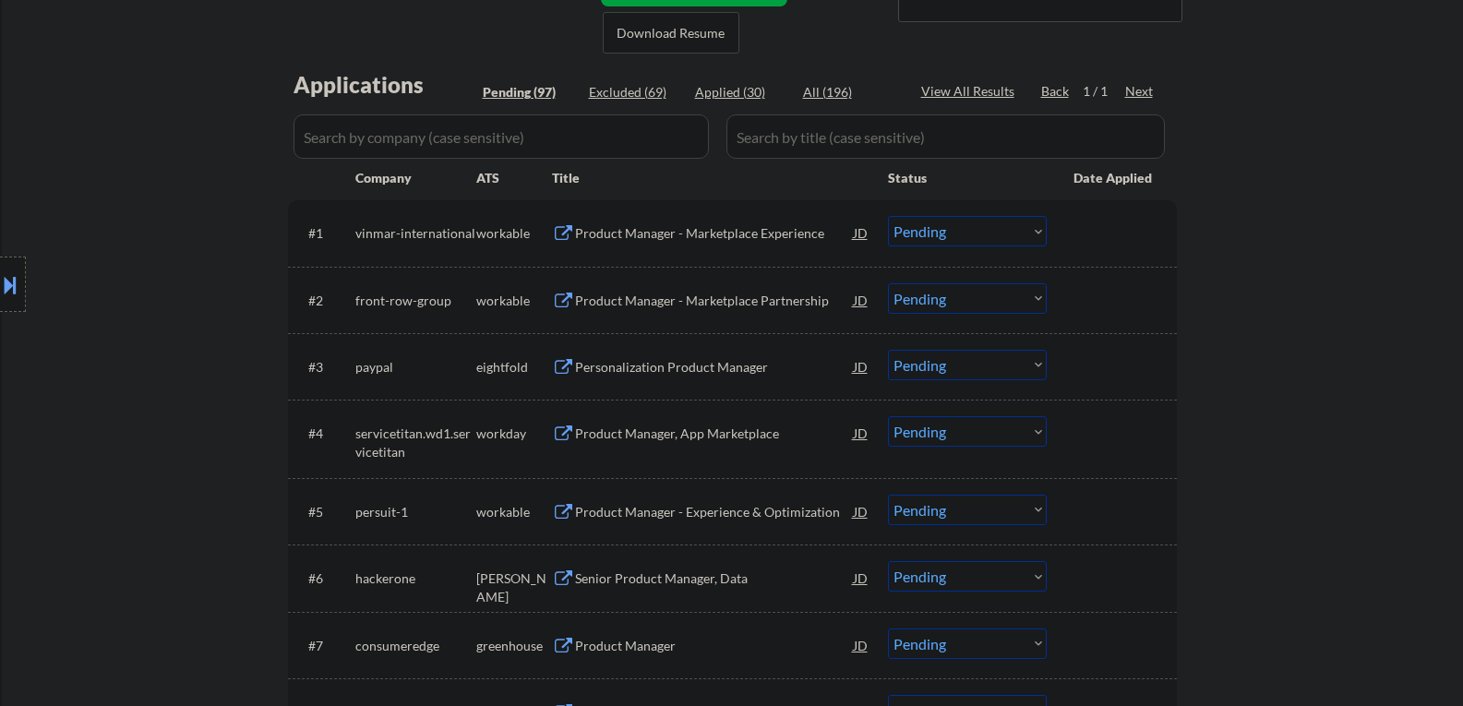
scroll to position [410, 0]
click at [568, 233] on button at bounding box center [563, 233] width 23 height 18
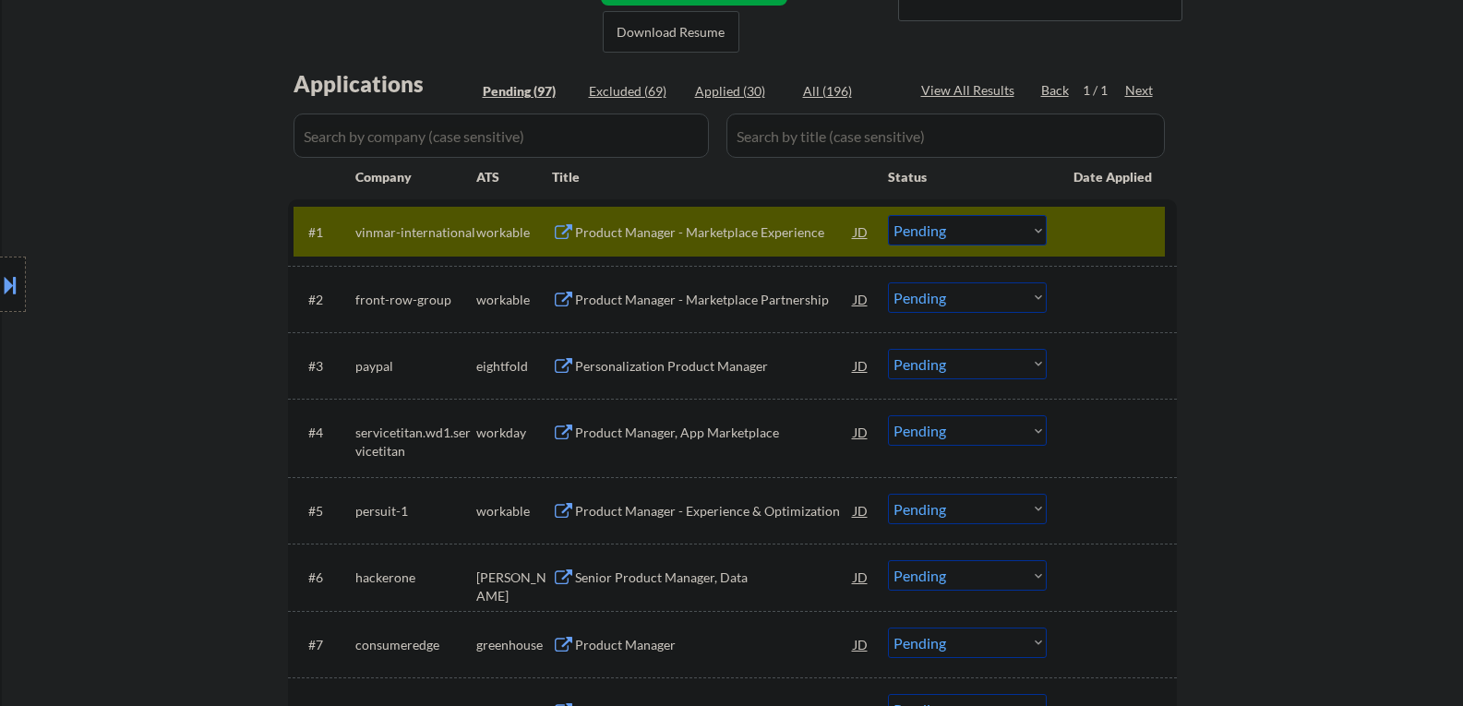
click at [1037, 231] on select "Choose an option... Pending Applied Excluded (Questions) Excluded (Expired) Exc…" at bounding box center [967, 230] width 159 height 30
click at [888, 215] on select "Choose an option... Pending Applied Excluded (Questions) Excluded (Expired) Exc…" at bounding box center [967, 230] width 159 height 30
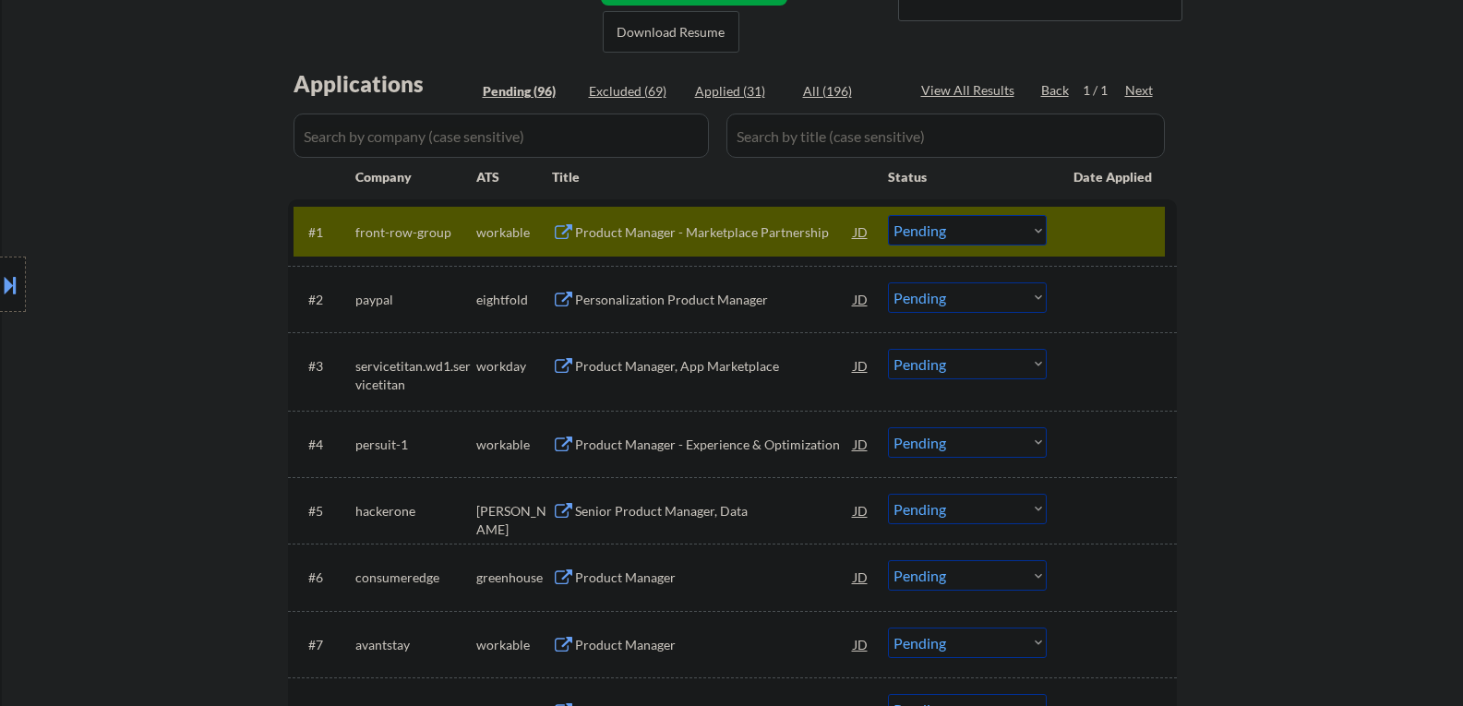
click at [559, 231] on button at bounding box center [563, 233] width 23 height 18
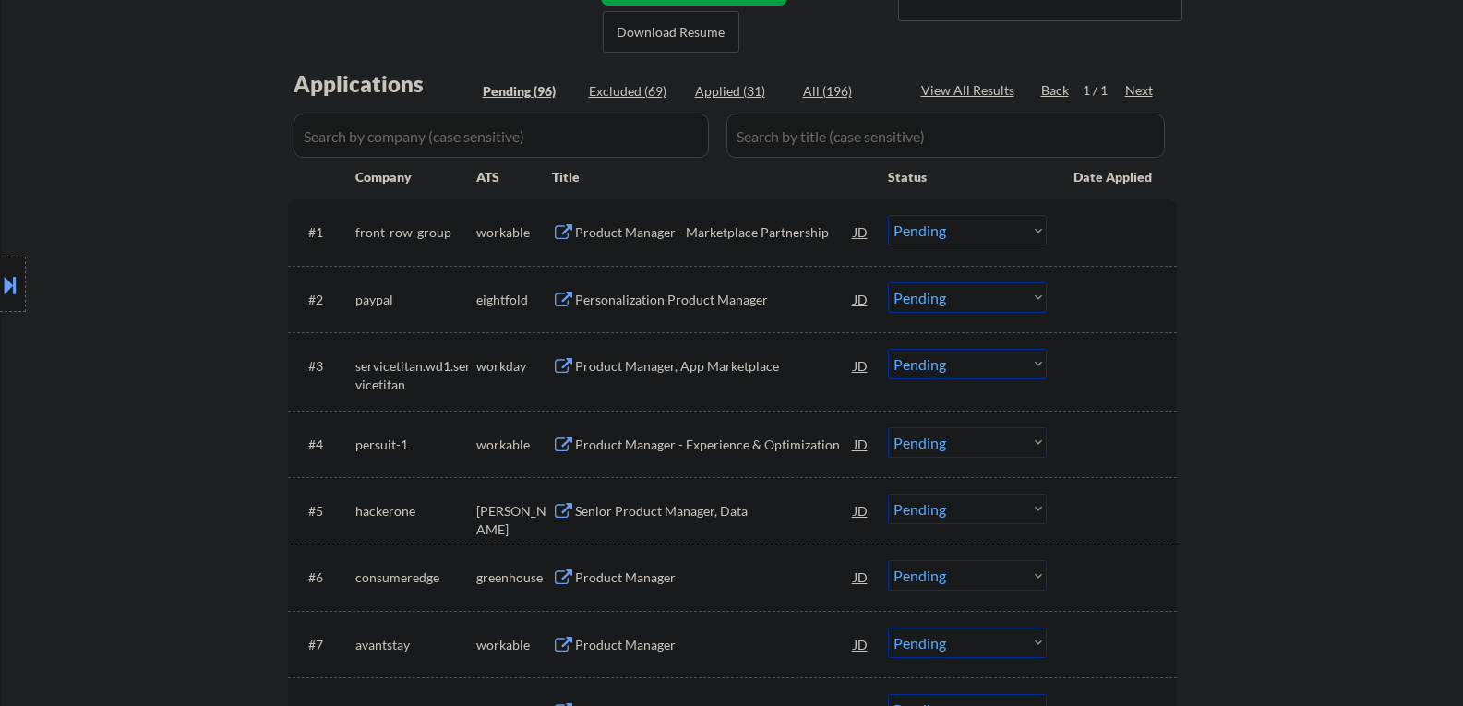
click at [1038, 228] on select "Choose an option... Pending Applied Excluded (Questions) Excluded (Expired) Exc…" at bounding box center [967, 230] width 159 height 30
click at [888, 215] on select "Choose an option... Pending Applied Excluded (Questions) Excluded (Expired) Exc…" at bounding box center [967, 230] width 159 height 30
select select ""pending""
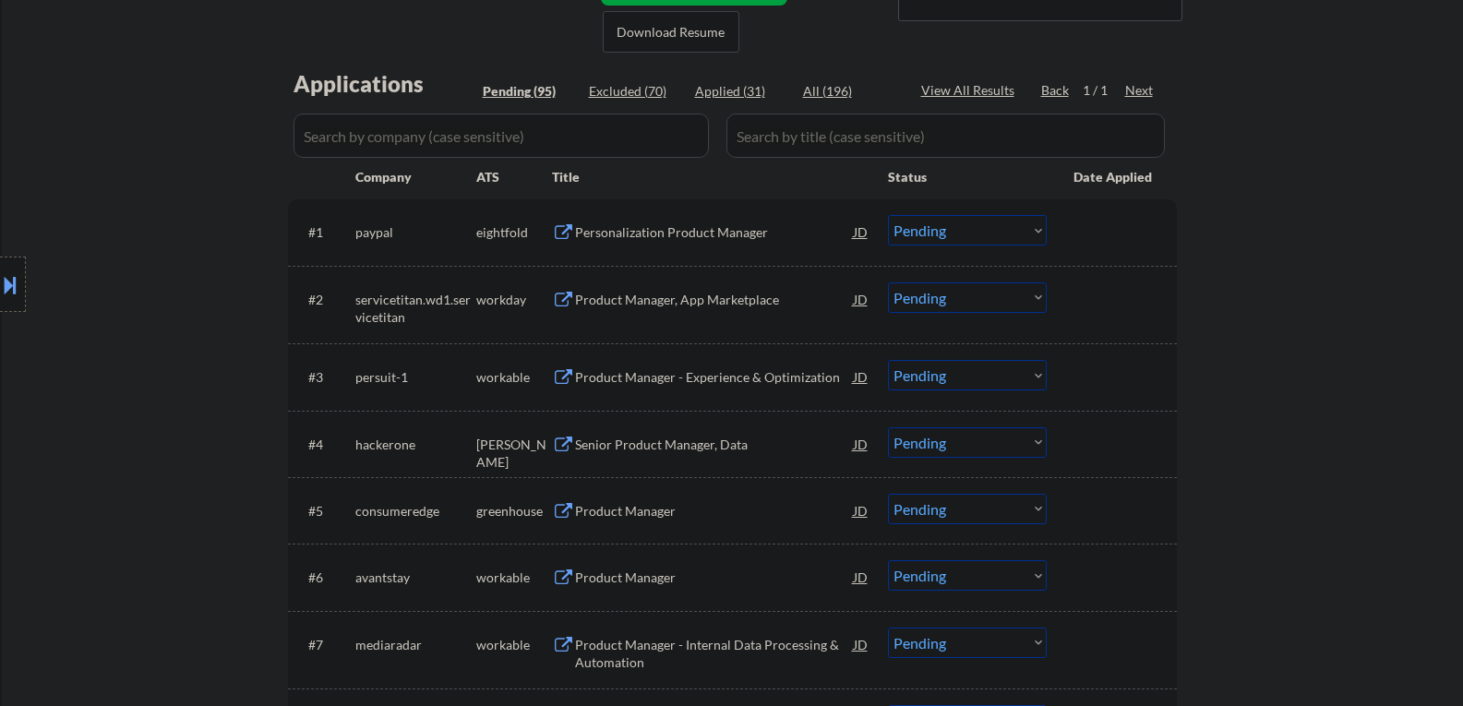
click at [554, 378] on button at bounding box center [563, 378] width 23 height 18
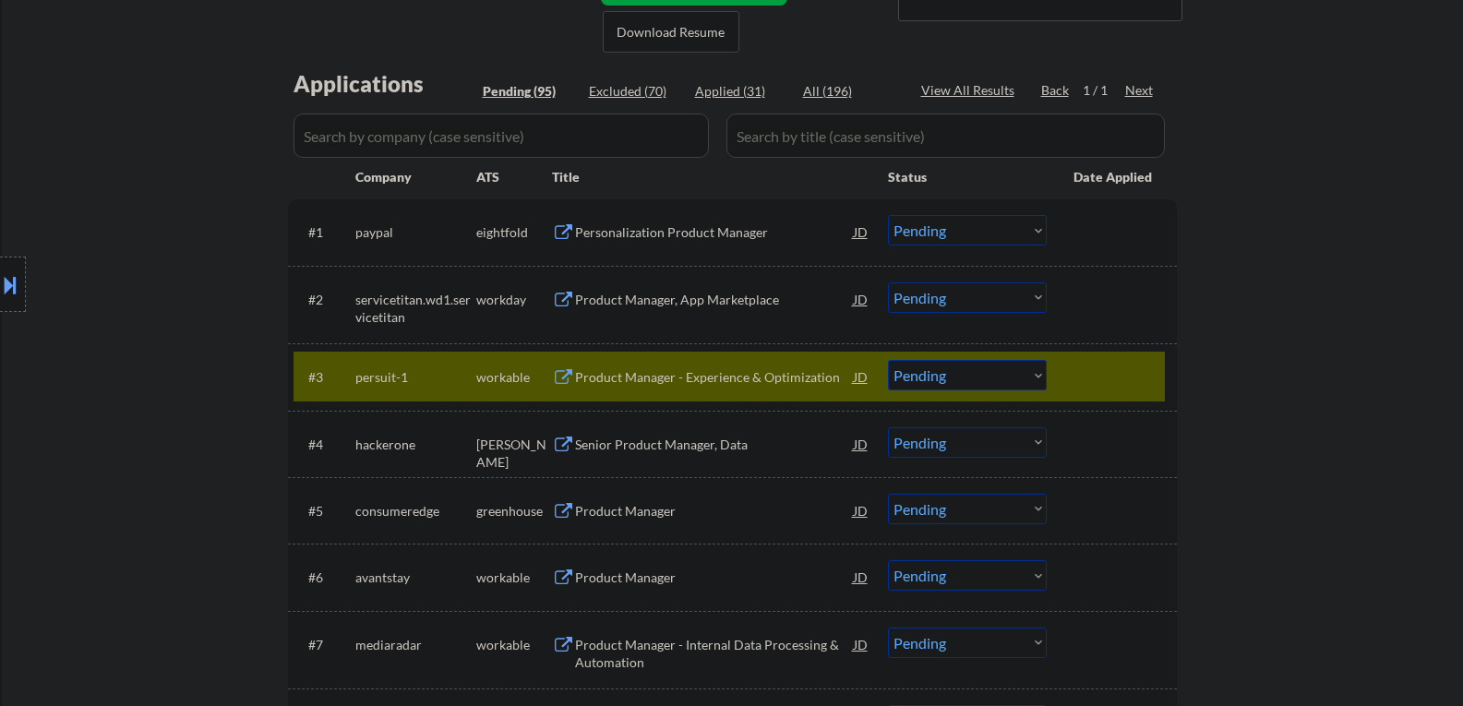
click at [1034, 377] on select "Choose an option... Pending Applied Excluded (Questions) Excluded (Expired) Exc…" at bounding box center [967, 375] width 159 height 30
click at [888, 360] on select "Choose an option... Pending Applied Excluded (Questions) Excluded (Expired) Exc…" at bounding box center [967, 375] width 159 height 30
select select ""pending""
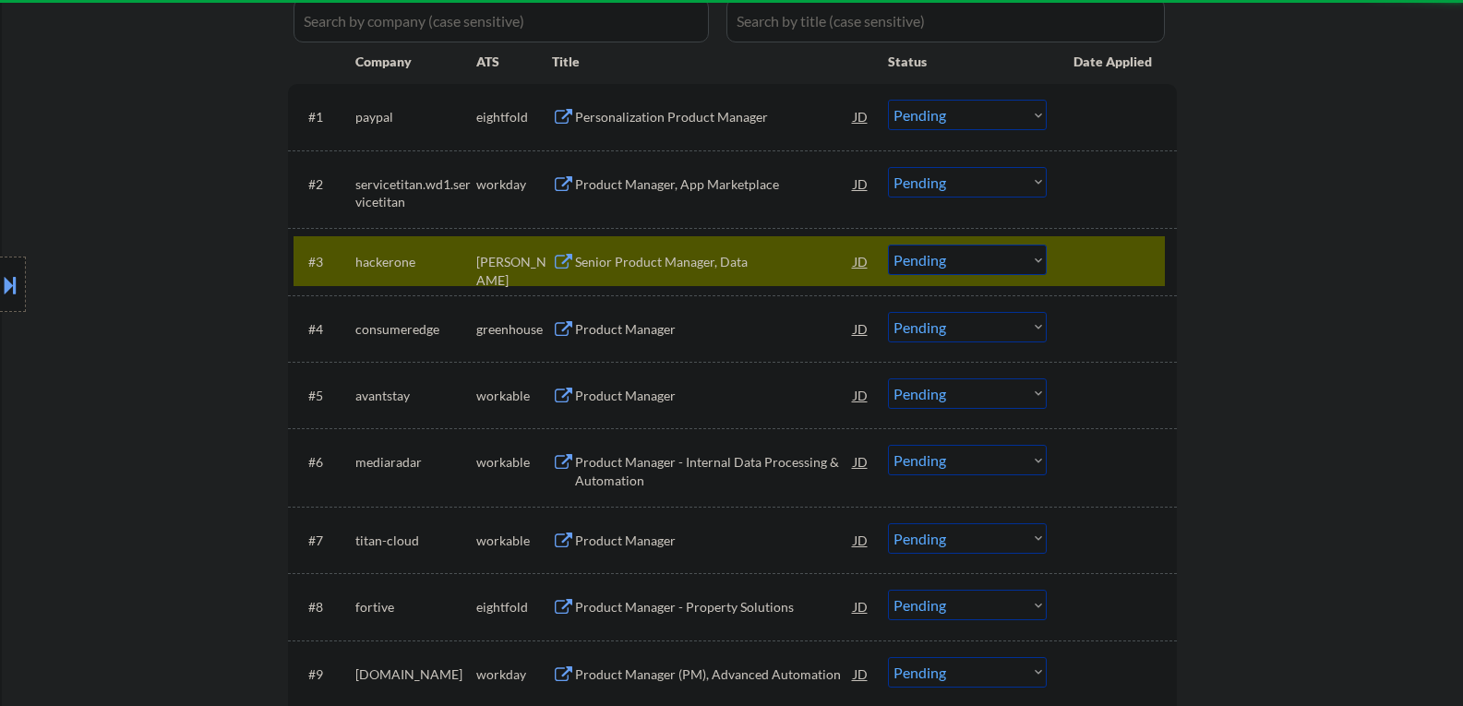
scroll to position [594, 0]
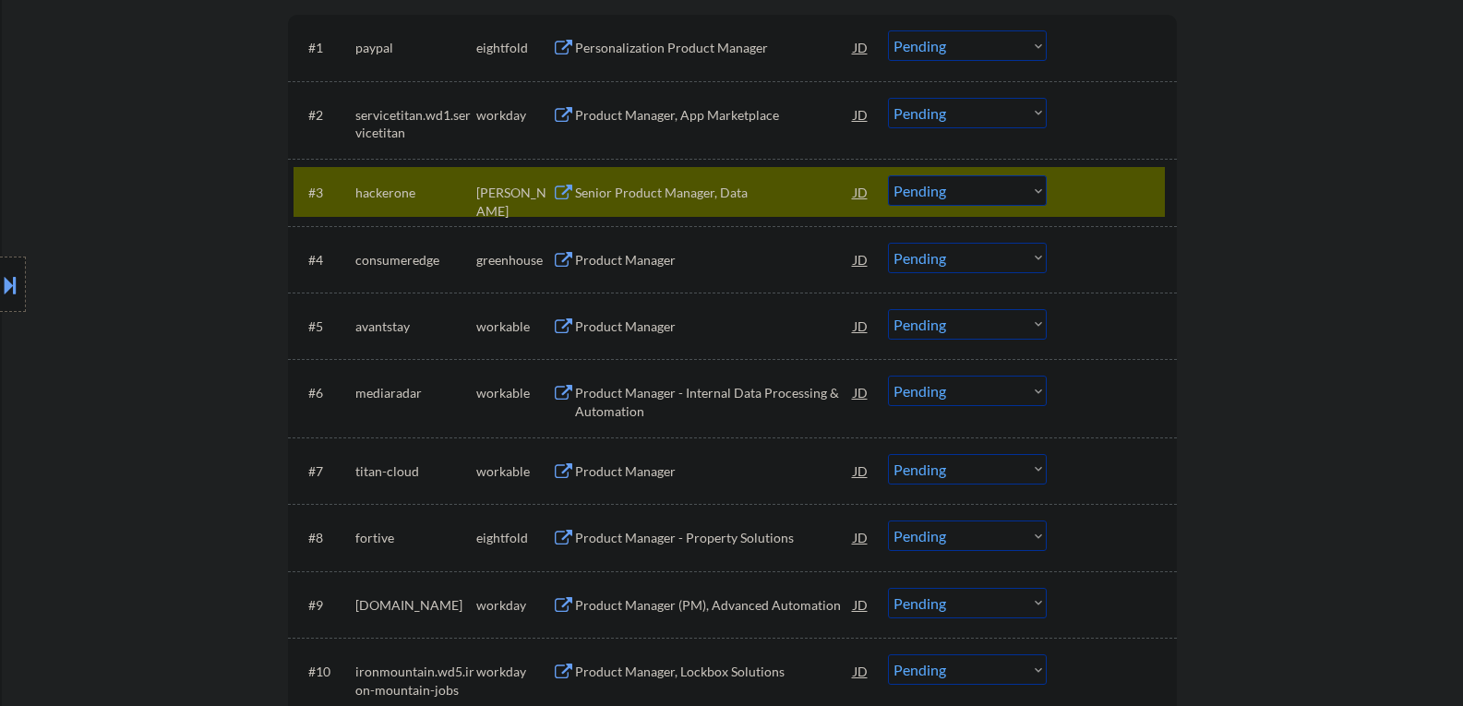
click at [1131, 186] on div at bounding box center [1114, 191] width 81 height 33
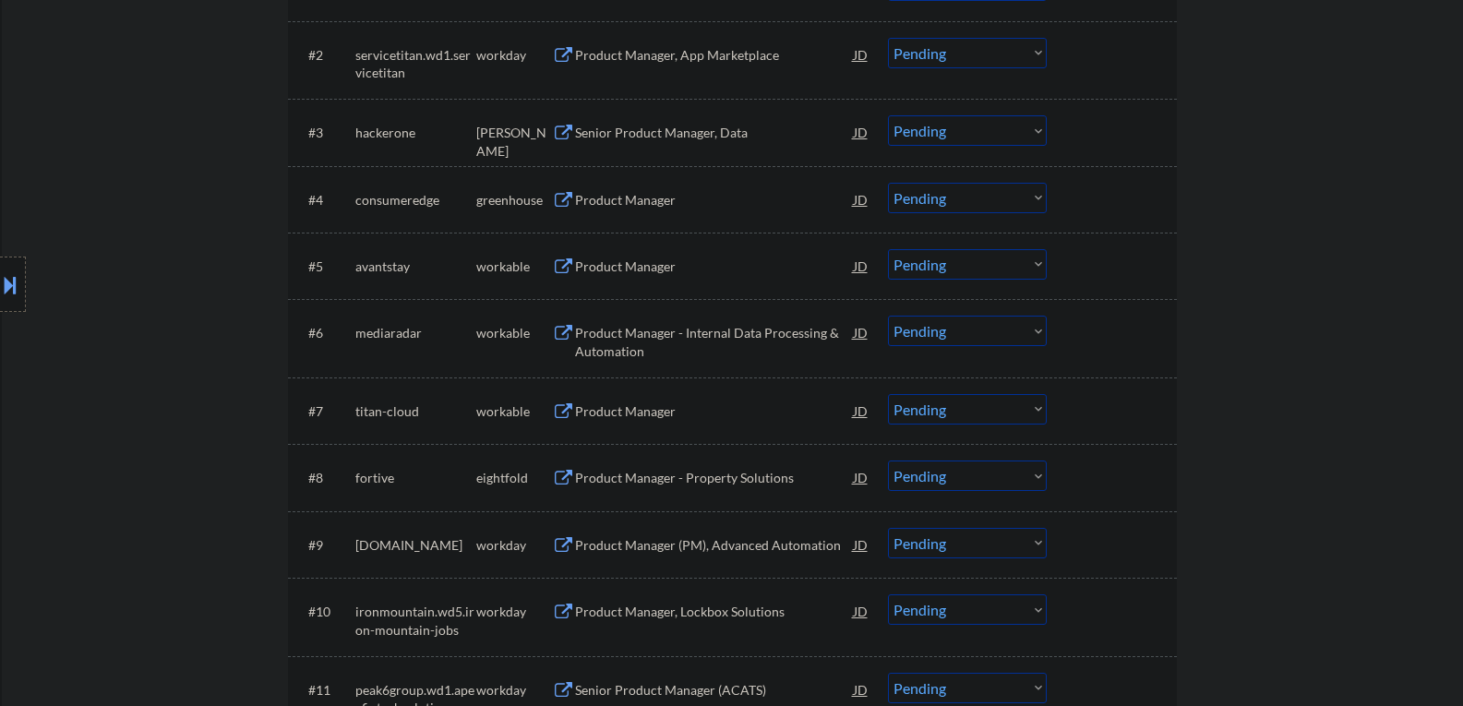
scroll to position [687, 0]
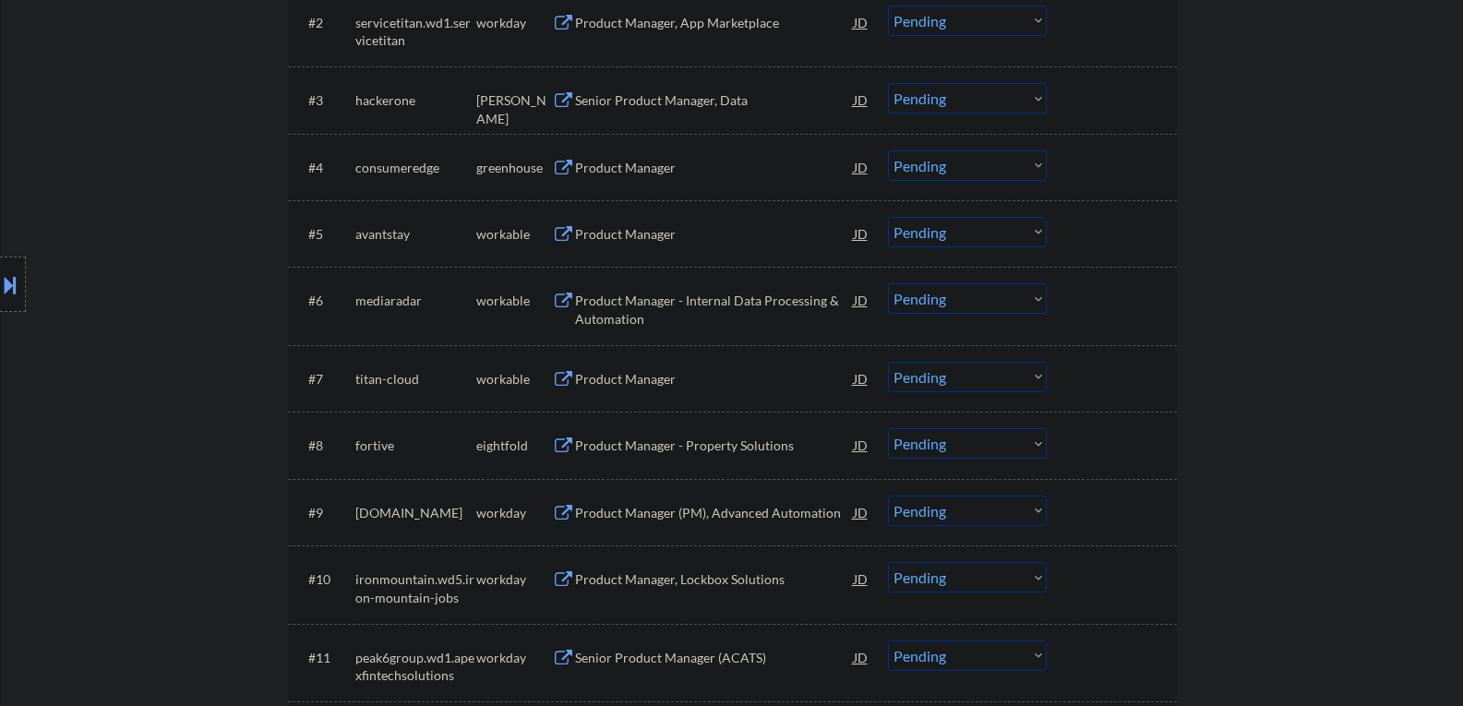
click at [563, 163] on button at bounding box center [563, 169] width 23 height 18
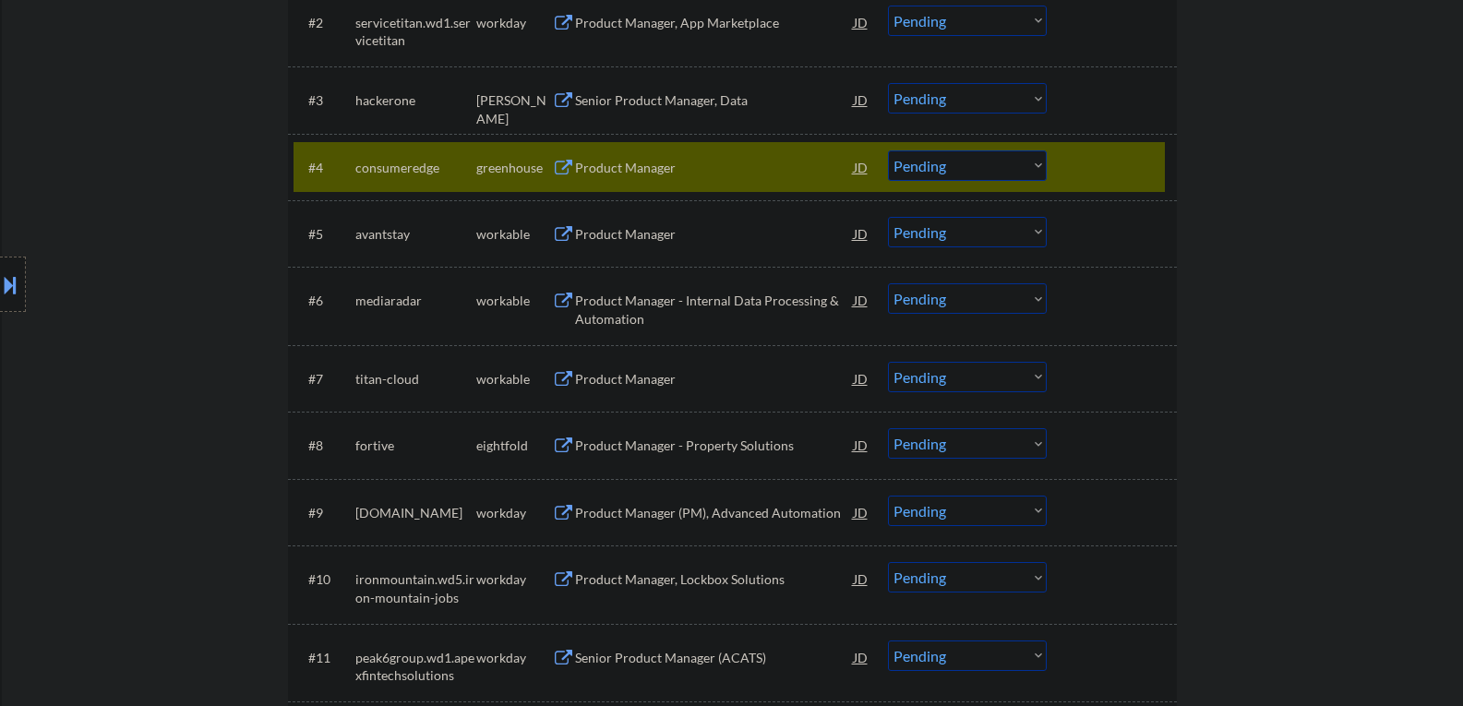
click at [568, 235] on button at bounding box center [563, 235] width 23 height 18
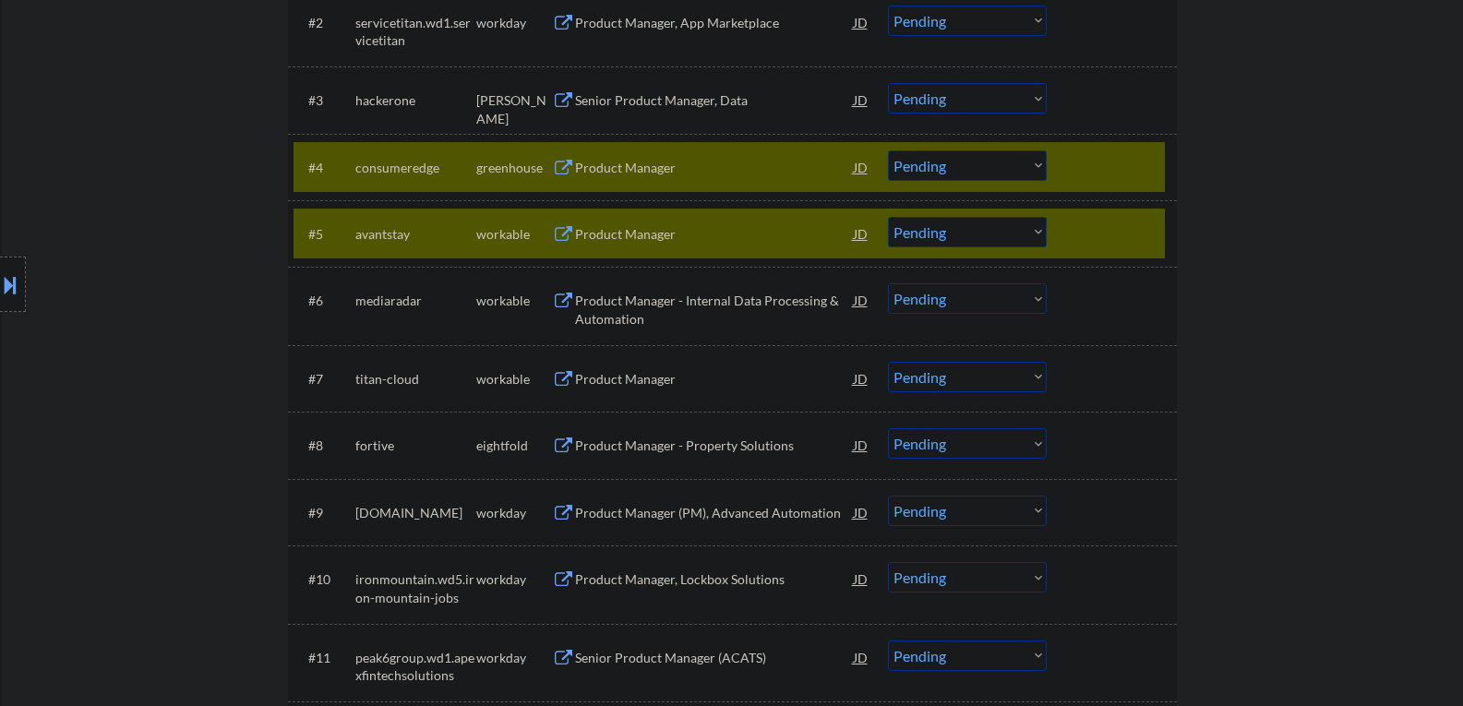
click at [1145, 165] on div at bounding box center [1114, 166] width 81 height 33
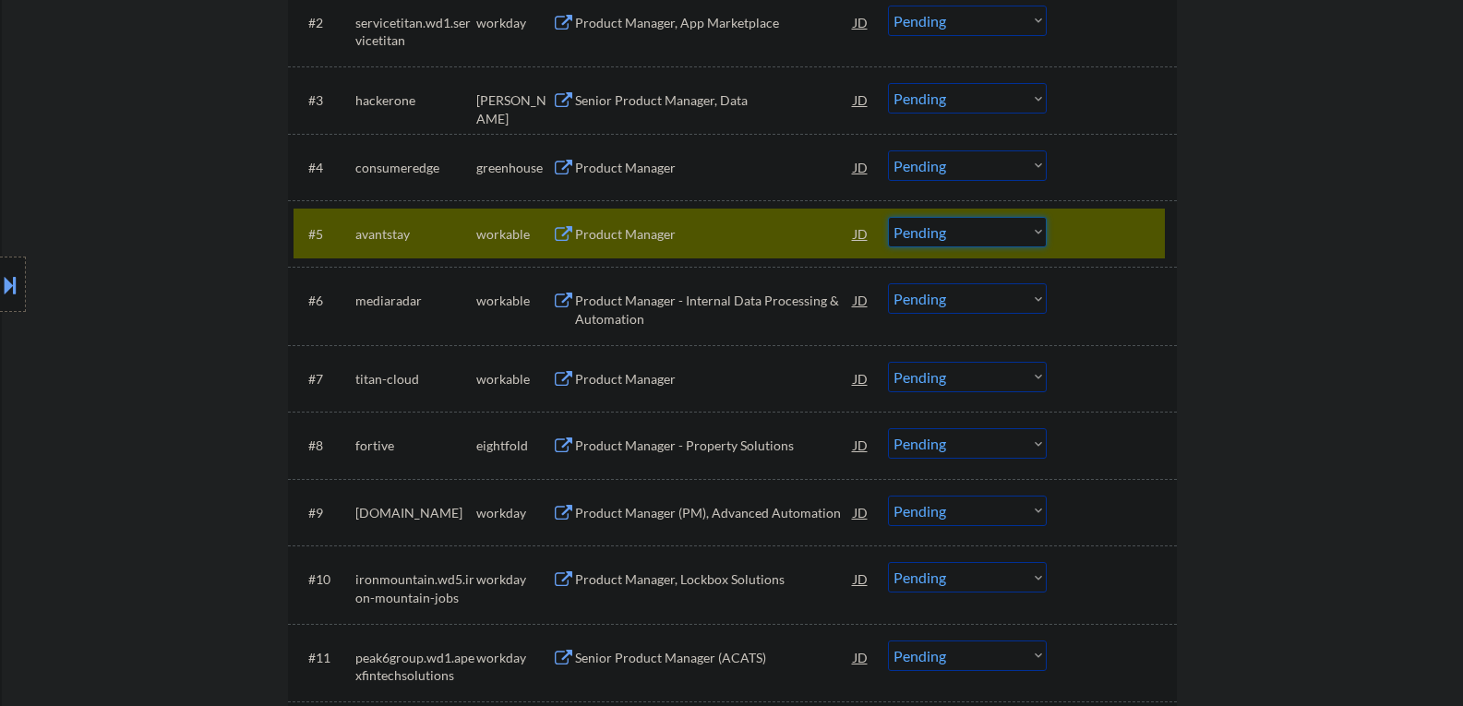
click at [1038, 233] on select "Choose an option... Pending Applied Excluded (Questions) Excluded (Expired) Exc…" at bounding box center [967, 232] width 159 height 30
click at [888, 217] on select "Choose an option... Pending Applied Excluded (Questions) Excluded (Expired) Exc…" at bounding box center [967, 232] width 159 height 30
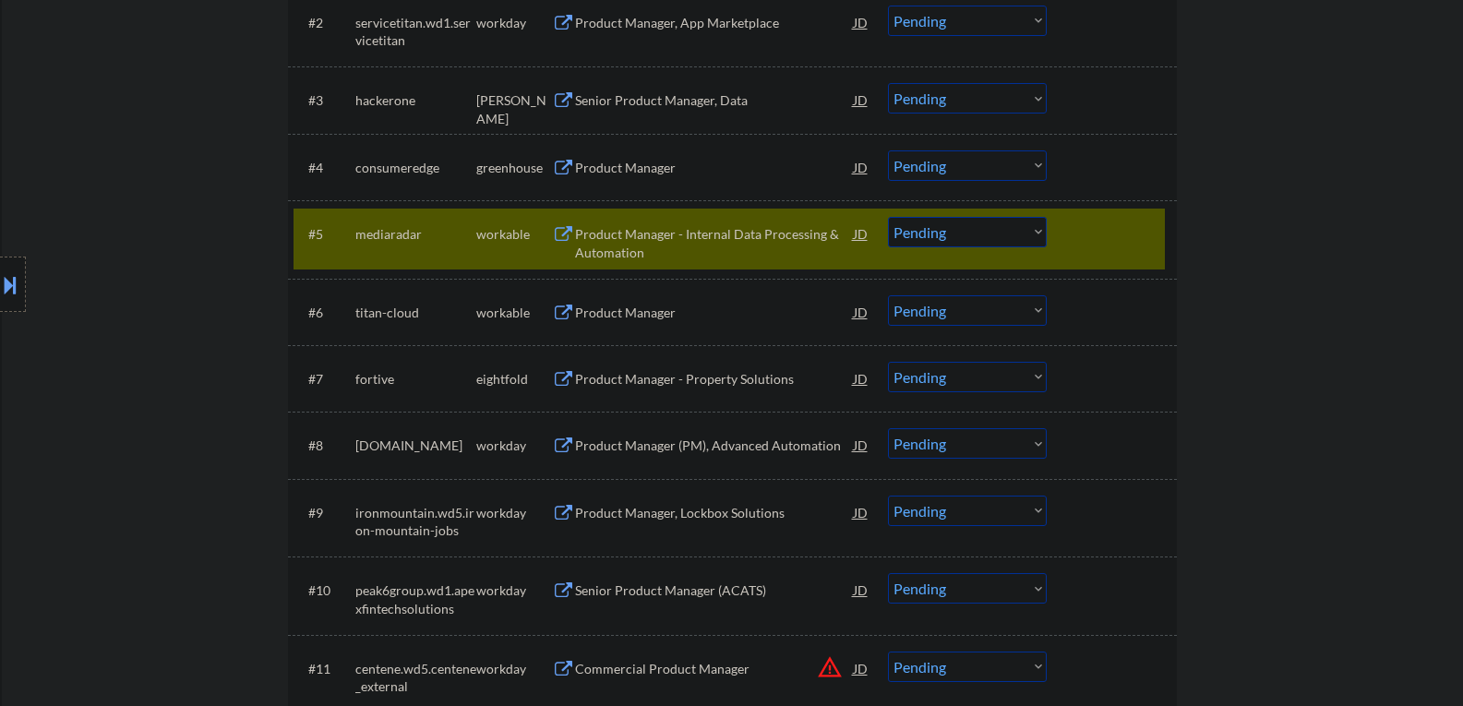
click at [567, 234] on button at bounding box center [563, 235] width 23 height 18
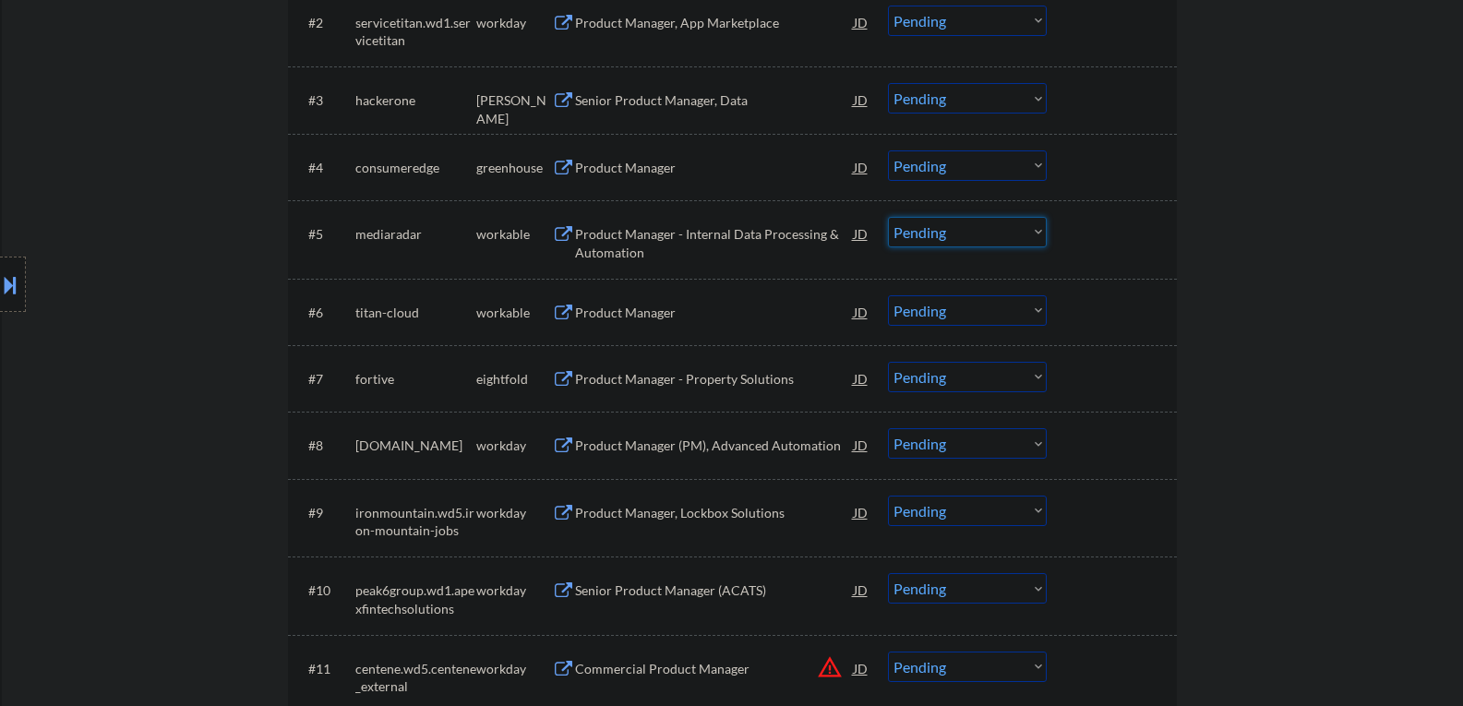
click at [1035, 231] on select "Choose an option... Pending Applied Excluded (Questions) Excluded (Expired) Exc…" at bounding box center [967, 232] width 159 height 30
click at [888, 217] on select "Choose an option... Pending Applied Excluded (Questions) Excluded (Expired) Exc…" at bounding box center [967, 232] width 159 height 30
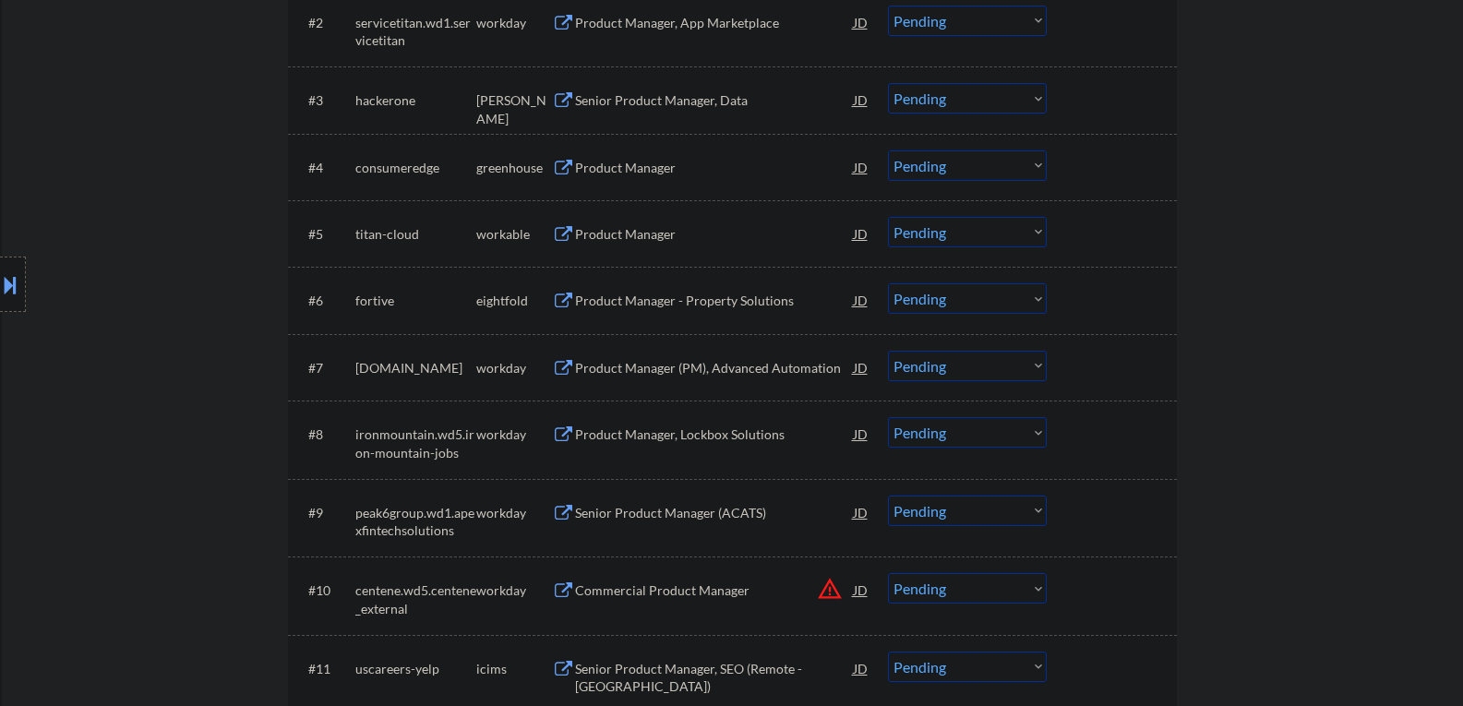
click at [558, 235] on button at bounding box center [563, 235] width 23 height 18
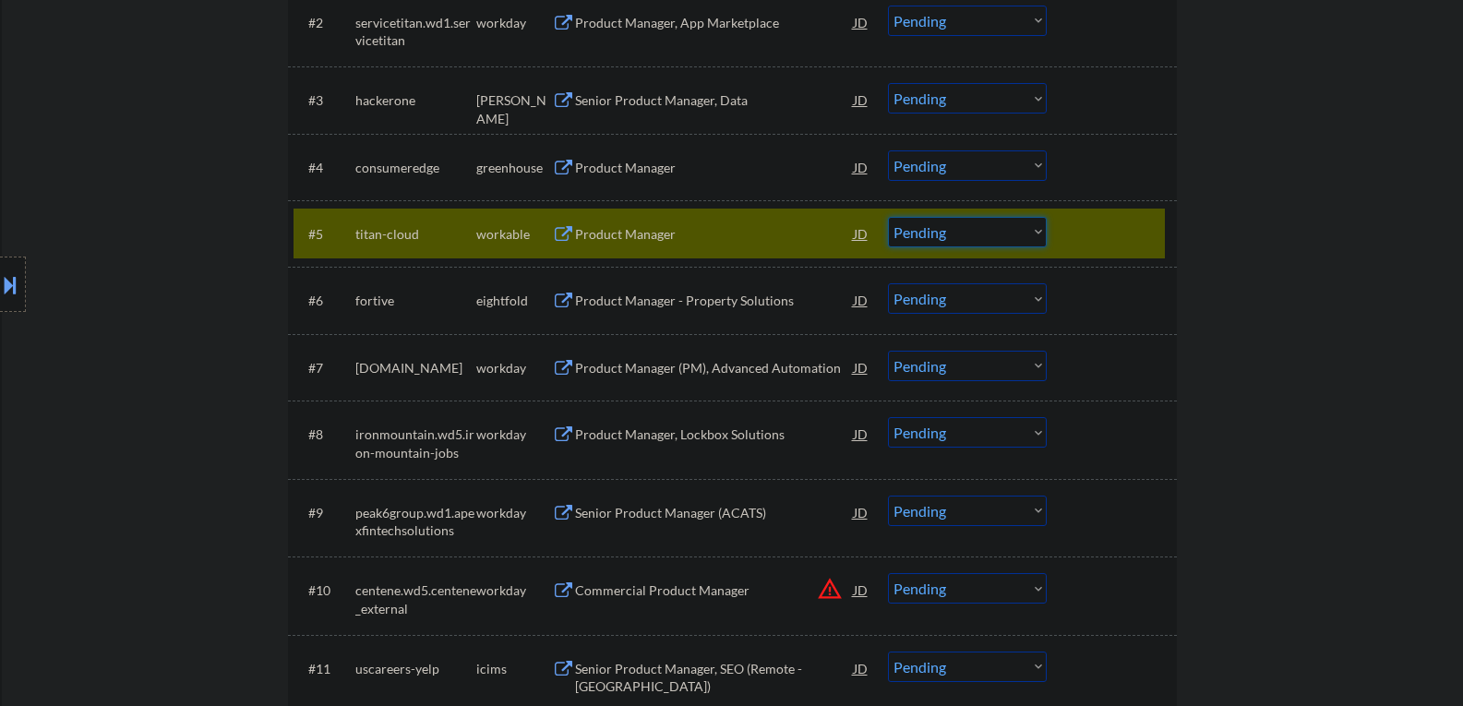
click at [1032, 226] on select "Choose an option... Pending Applied Excluded (Questions) Excluded (Expired) Exc…" at bounding box center [967, 232] width 159 height 30
click at [888, 217] on select "Choose an option... Pending Applied Excluded (Questions) Excluded (Expired) Exc…" at bounding box center [967, 232] width 159 height 30
select select ""pending""
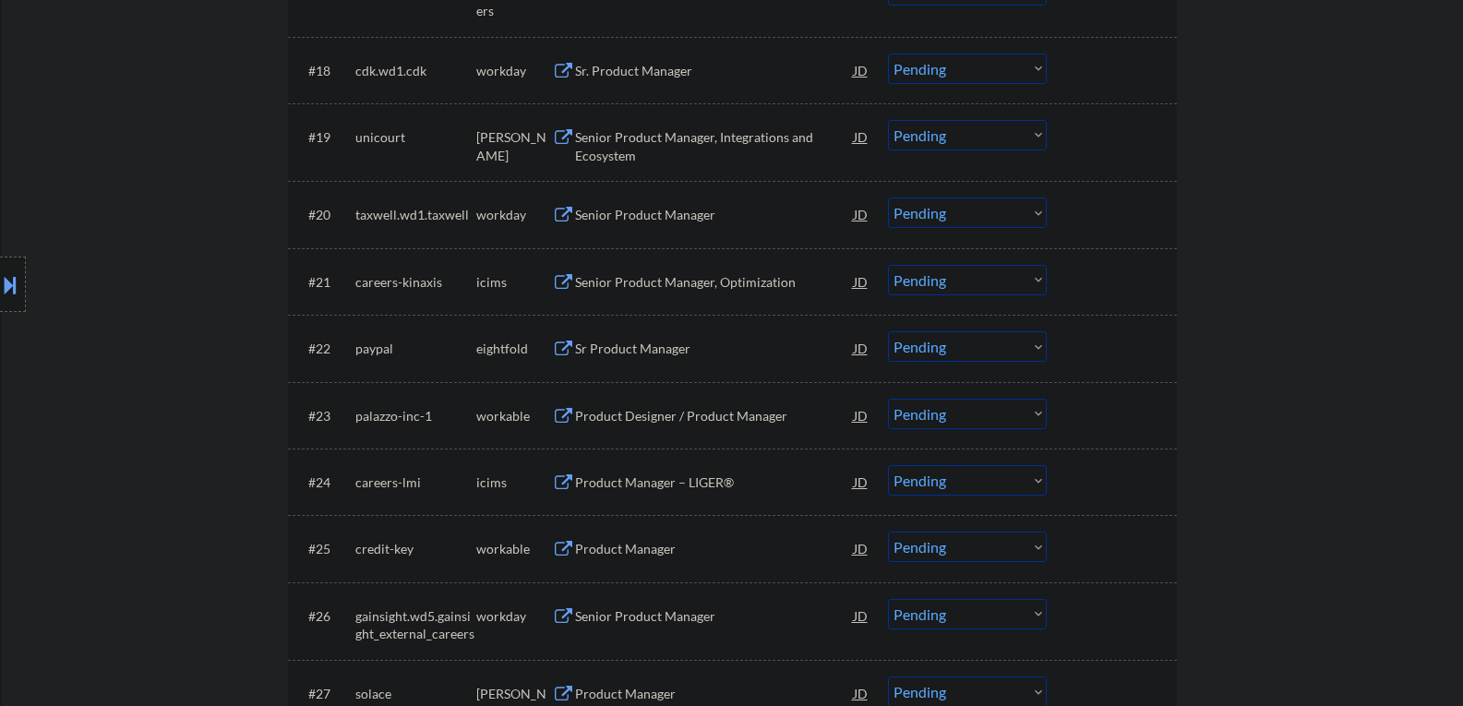
scroll to position [1887, 0]
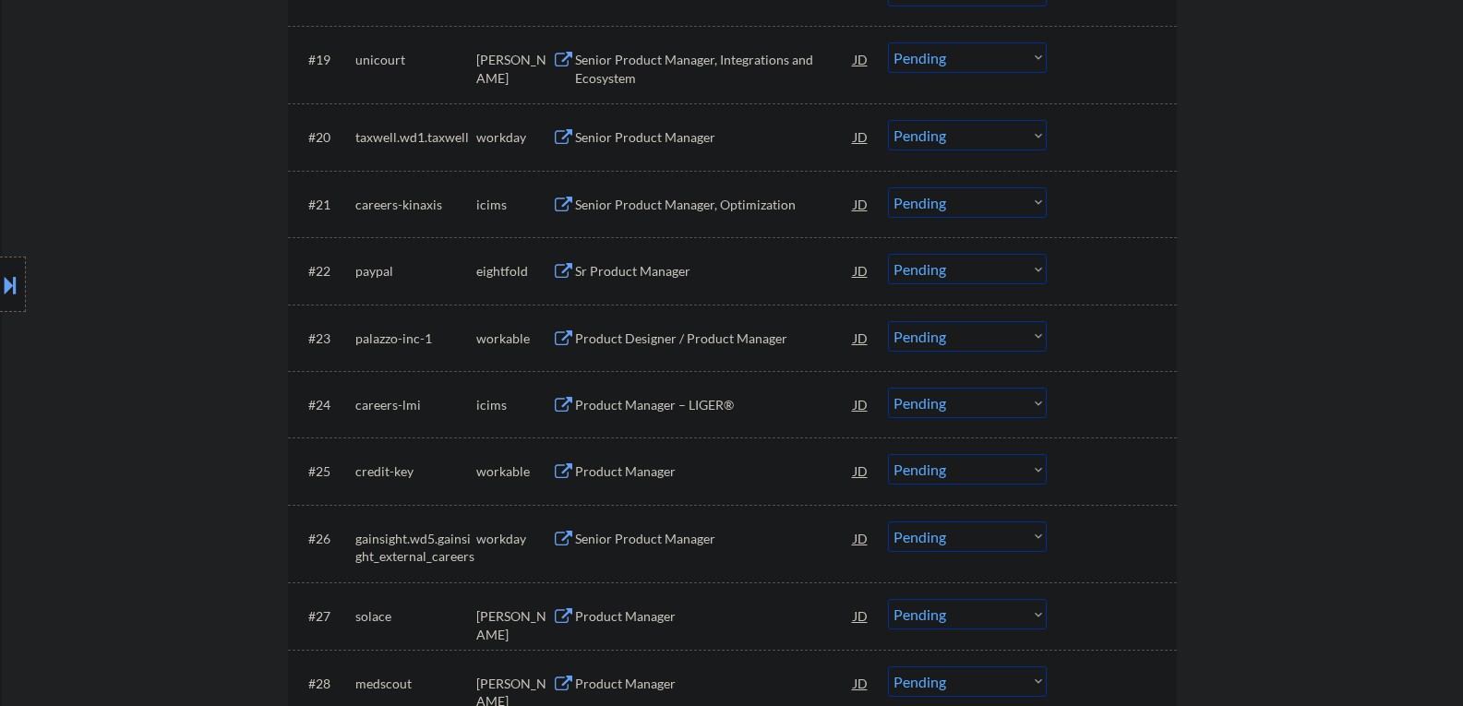
click at [559, 344] on button at bounding box center [563, 339] width 23 height 18
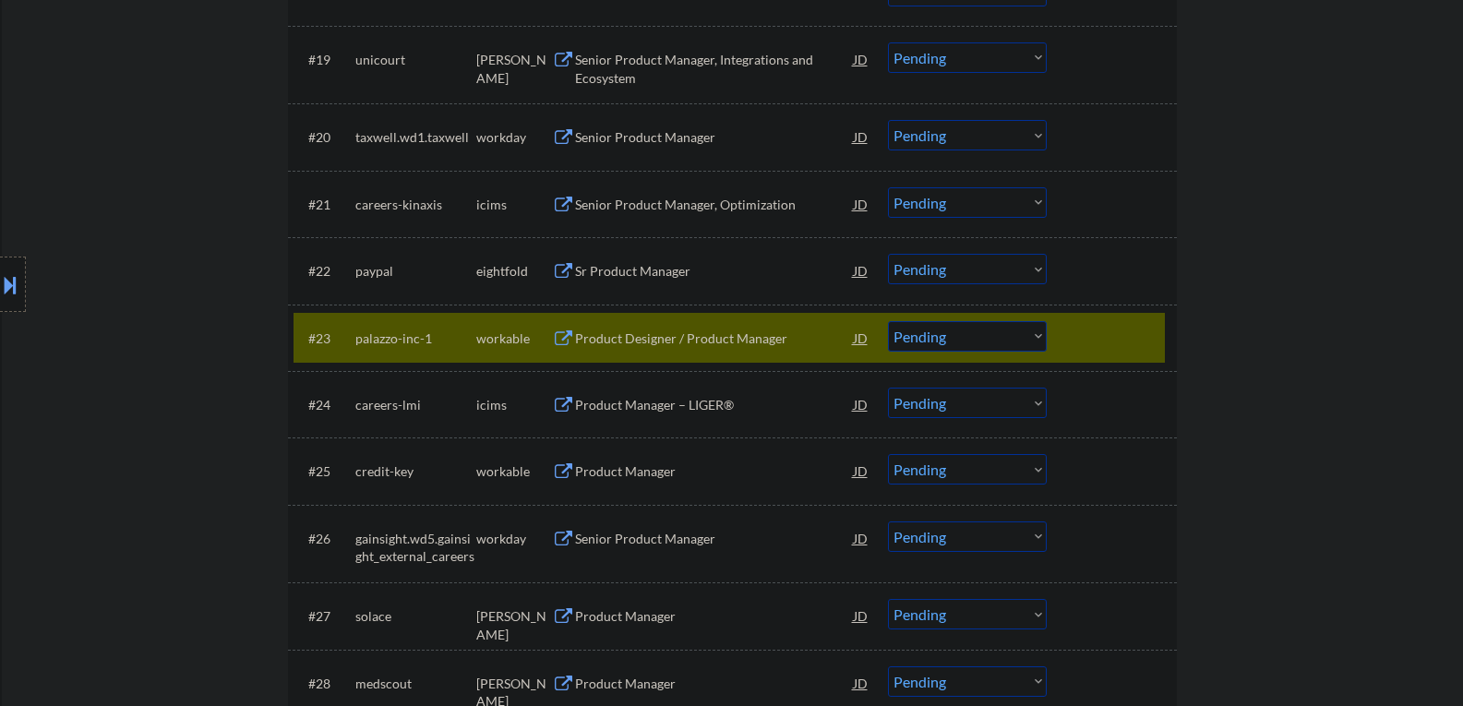
click at [566, 335] on button at bounding box center [563, 339] width 23 height 18
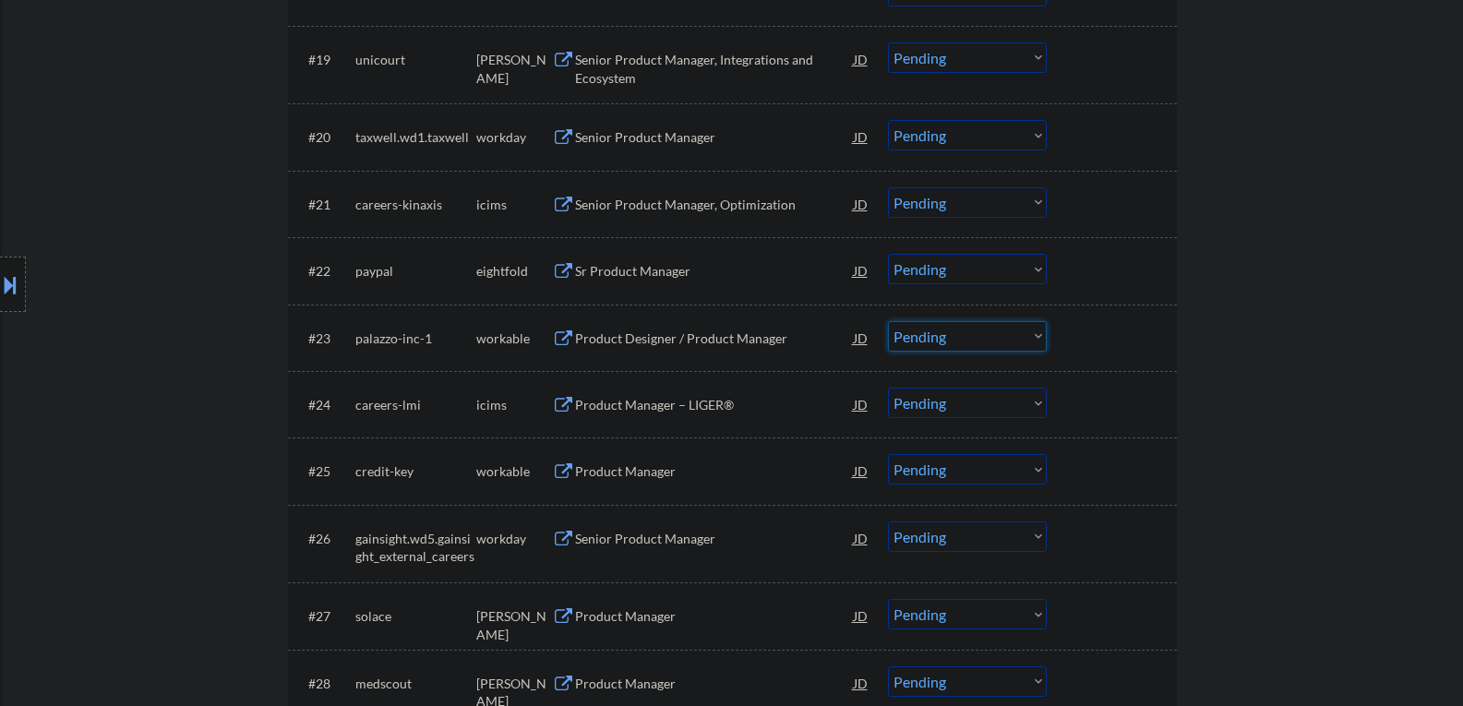
click at [1038, 334] on select "Choose an option... Pending Applied Excluded (Questions) Excluded (Expired) Exc…" at bounding box center [967, 336] width 159 height 30
click at [888, 321] on select "Choose an option... Pending Applied Excluded (Questions) Excluded (Expired) Exc…" at bounding box center [967, 336] width 159 height 30
select select ""pending""
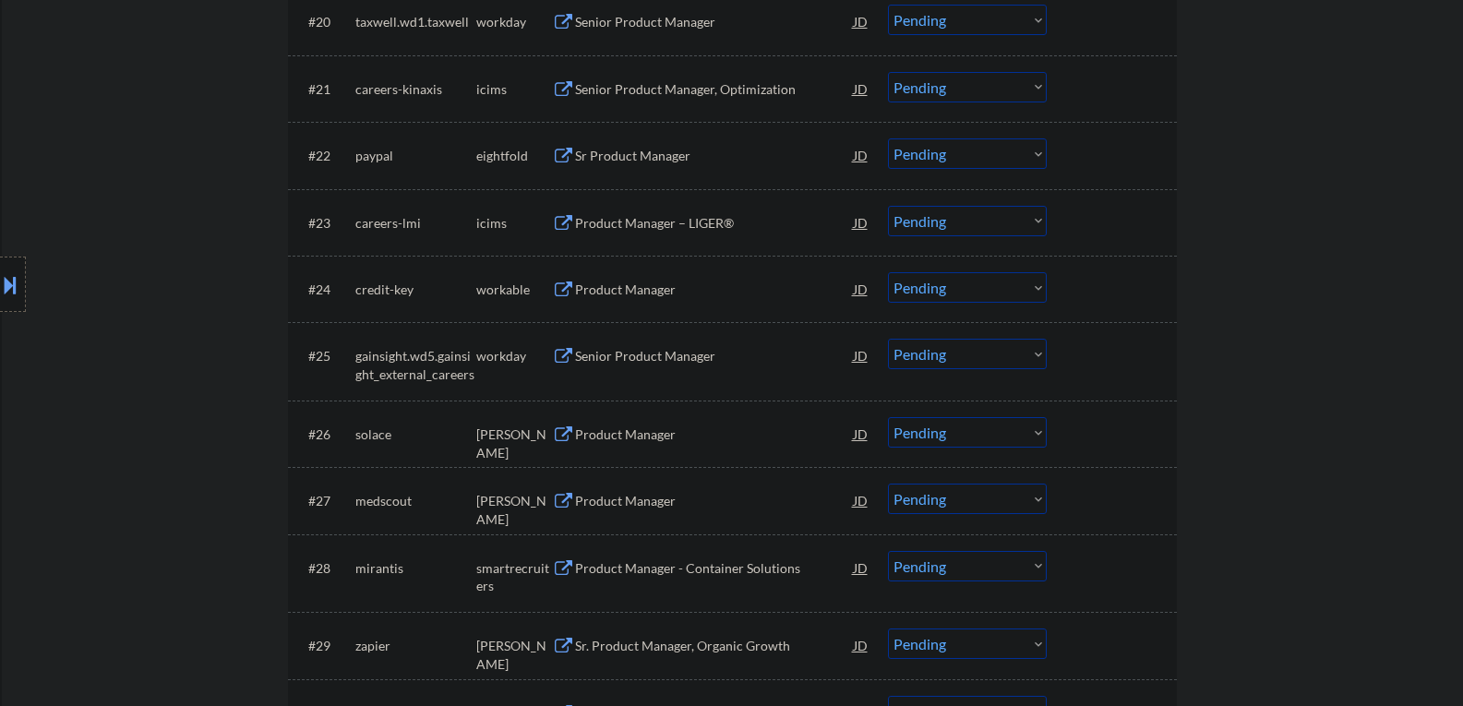
scroll to position [2071, 0]
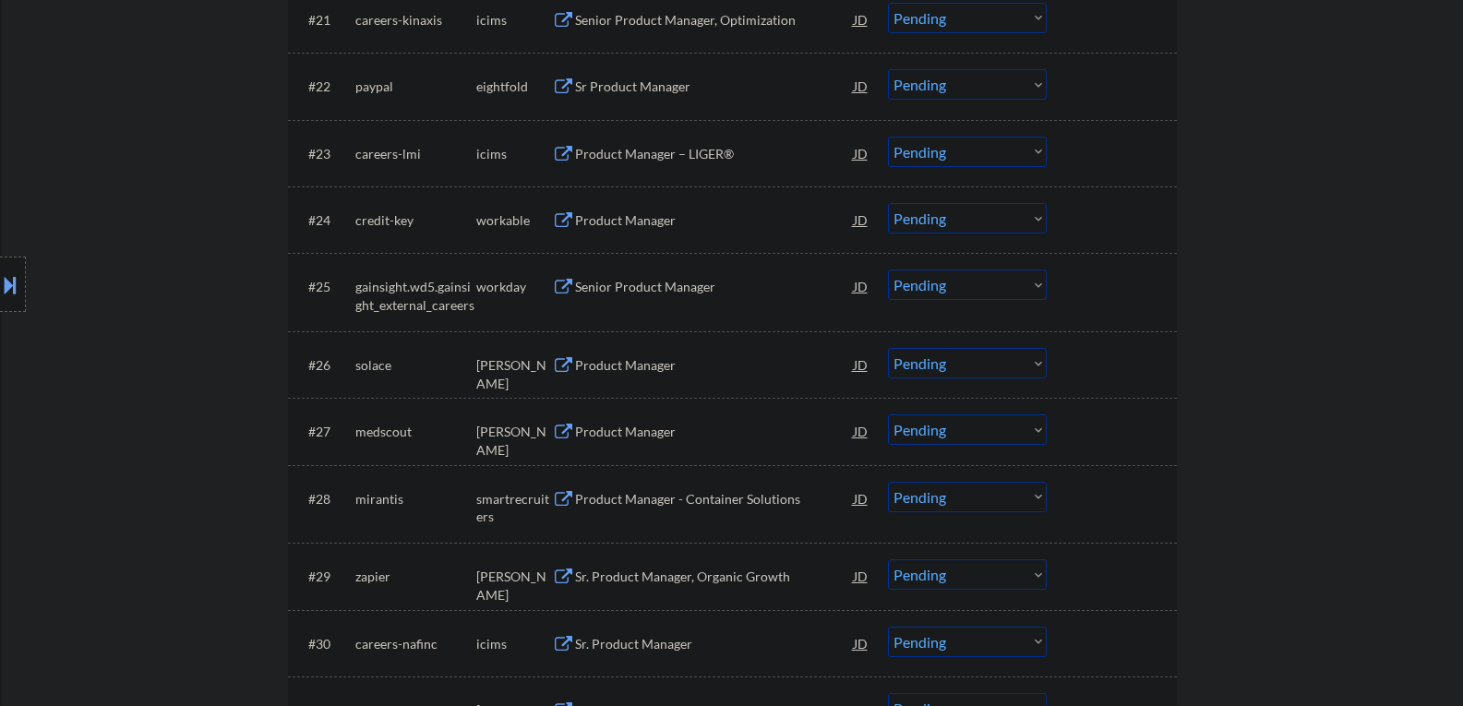
click at [564, 222] on button at bounding box center [563, 221] width 23 height 18
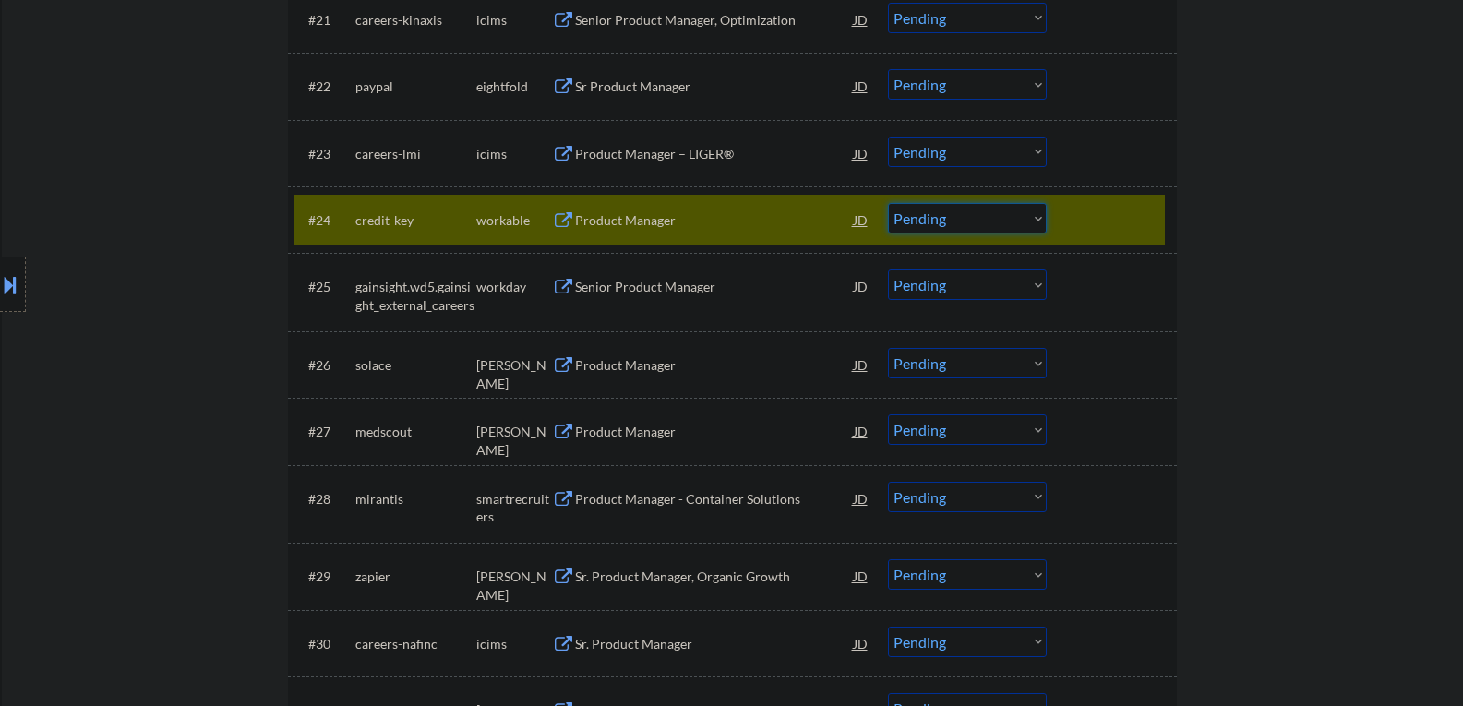
click at [1035, 219] on select "Choose an option... Pending Applied Excluded (Questions) Excluded (Expired) Exc…" at bounding box center [967, 218] width 159 height 30
click at [888, 203] on select "Choose an option... Pending Applied Excluded (Questions) Excluded (Expired) Exc…" at bounding box center [967, 218] width 159 height 30
select select ""pending""
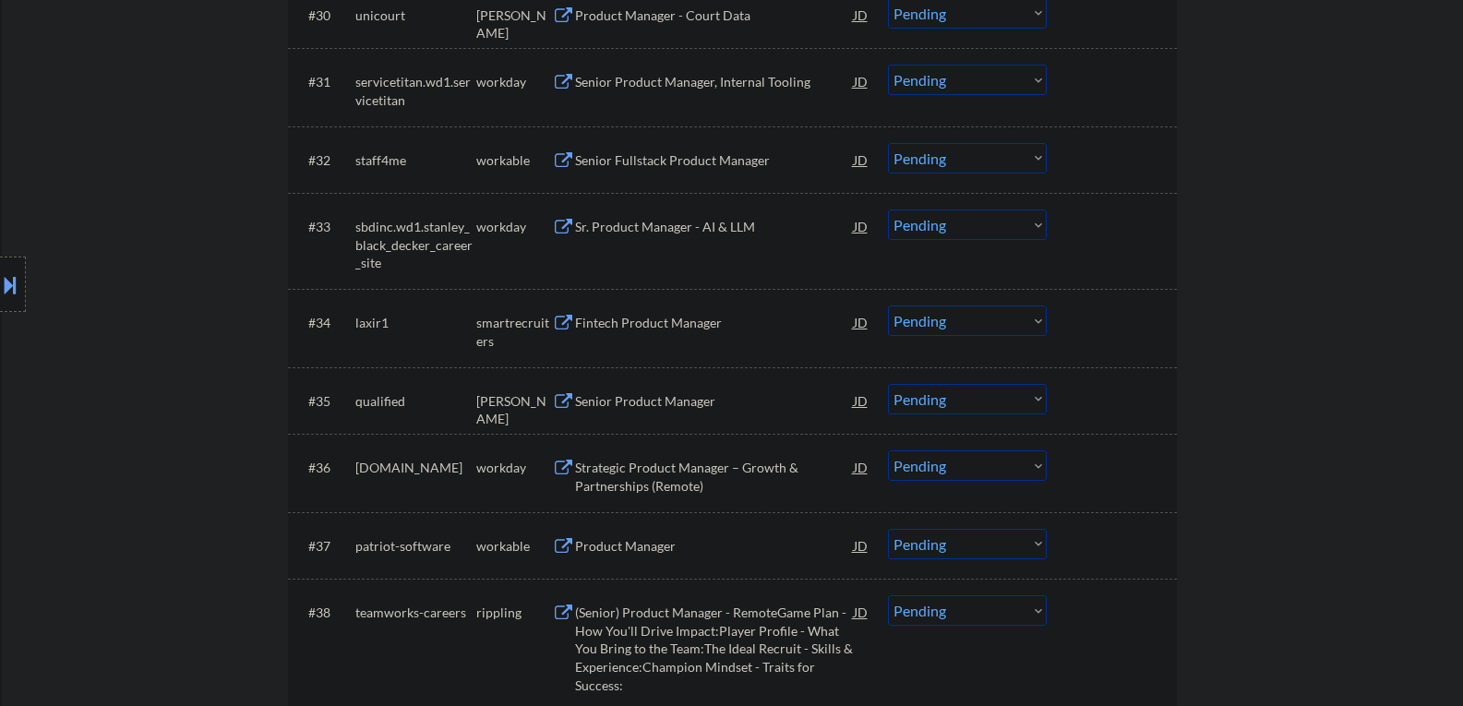
scroll to position [2717, 0]
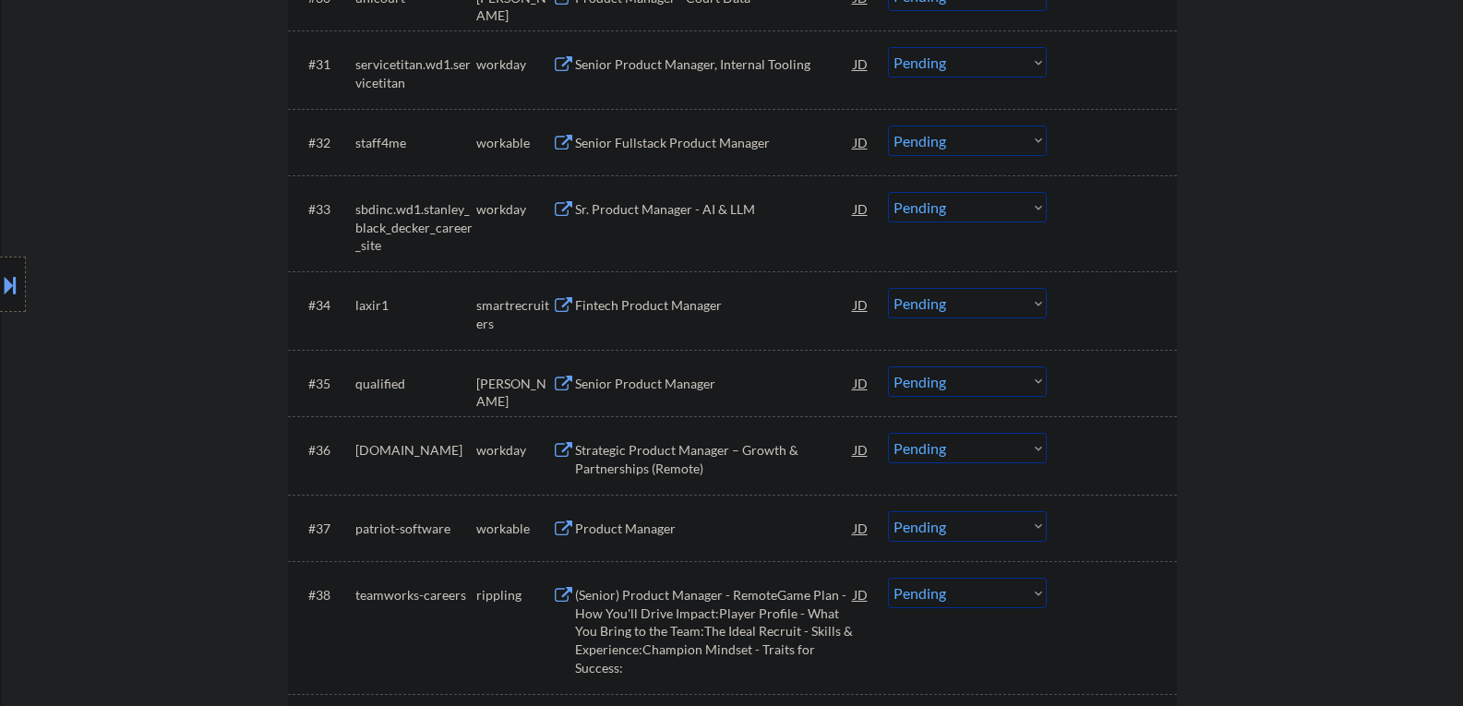
click at [558, 147] on button at bounding box center [563, 144] width 23 height 18
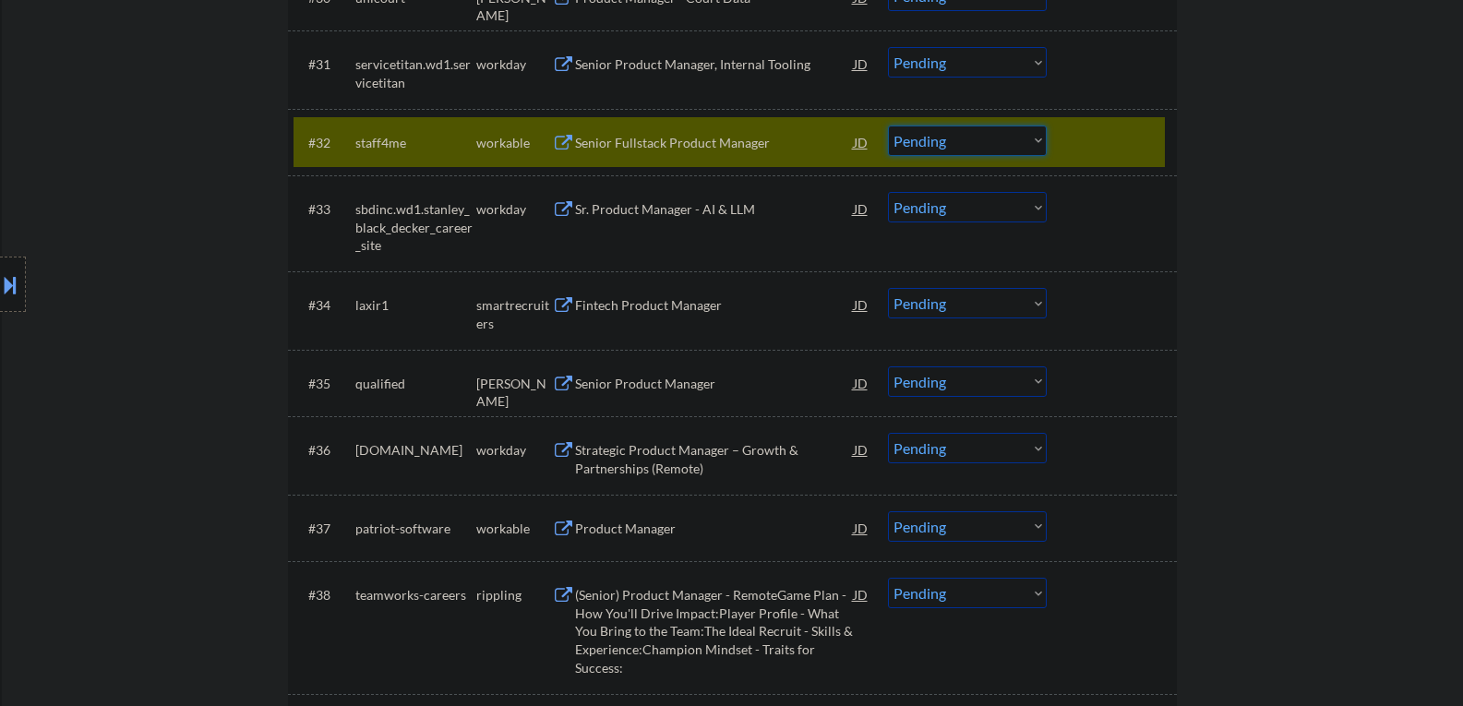
click at [1041, 139] on select "Choose an option... Pending Applied Excluded (Questions) Excluded (Expired) Exc…" at bounding box center [967, 141] width 159 height 30
click at [888, 126] on select "Choose an option... Pending Applied Excluded (Questions) Excluded (Expired) Exc…" at bounding box center [967, 141] width 159 height 30
select select ""pending""
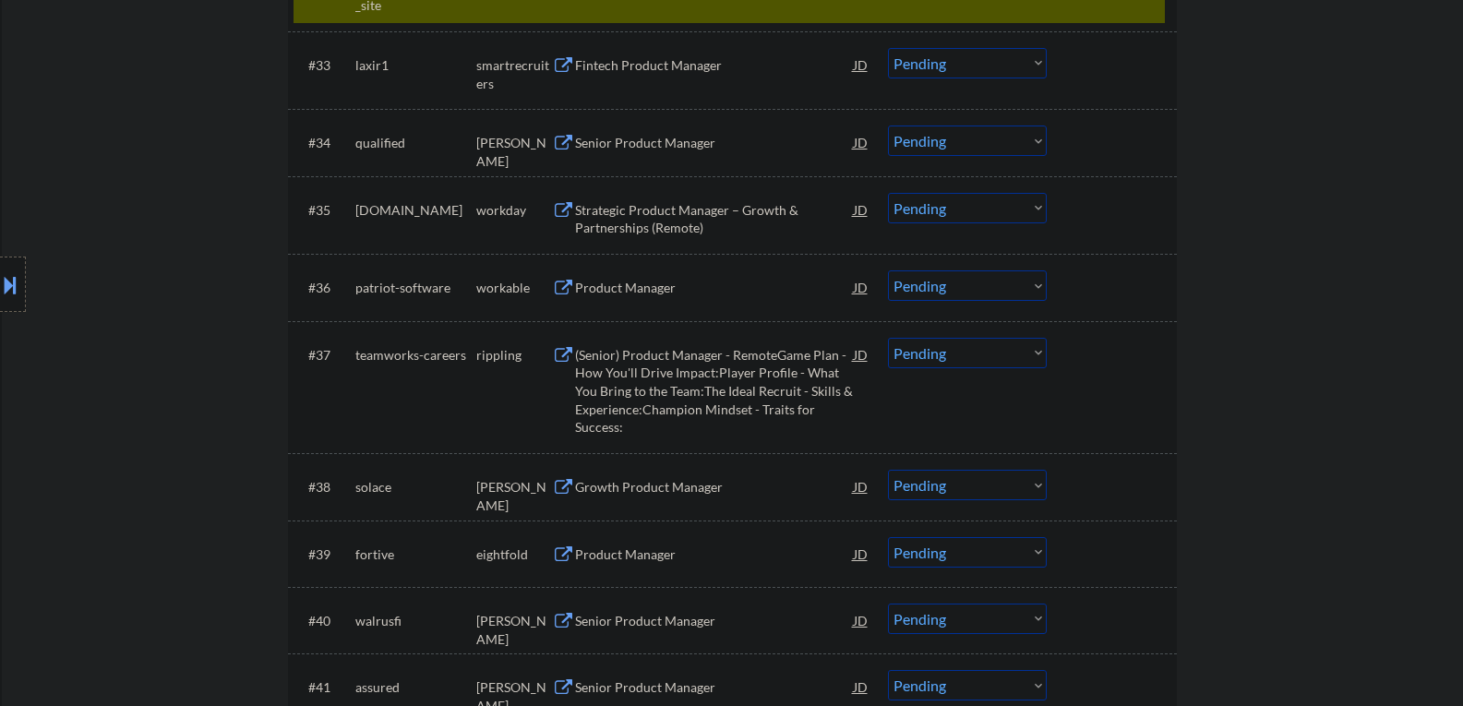
scroll to position [2902, 0]
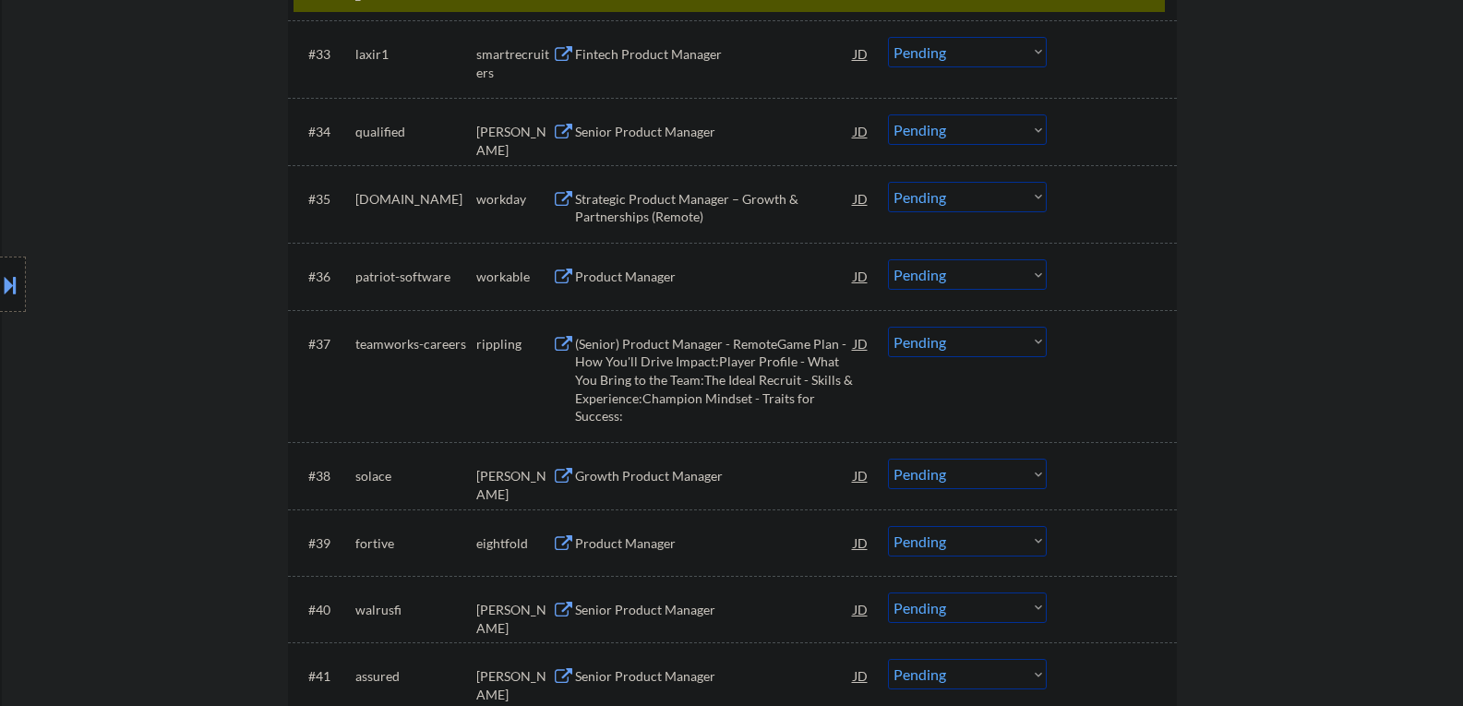
click at [565, 276] on button at bounding box center [563, 278] width 23 height 18
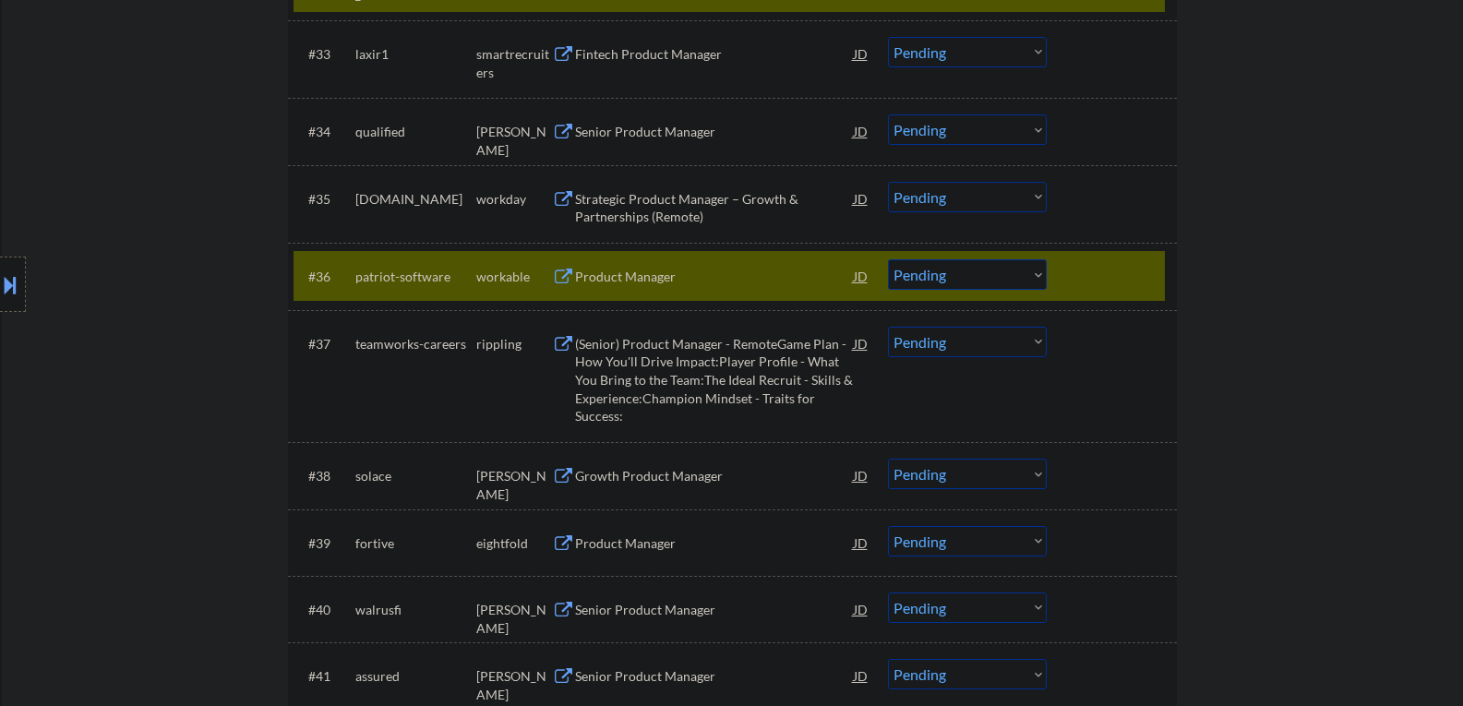
click at [1036, 272] on select "Choose an option... Pending Applied Excluded (Questions) Excluded (Expired) Exc…" at bounding box center [967, 274] width 159 height 30
click at [888, 259] on select "Choose an option... Pending Applied Excluded (Questions) Excluded (Expired) Exc…" at bounding box center [967, 274] width 159 height 30
select select ""pending""
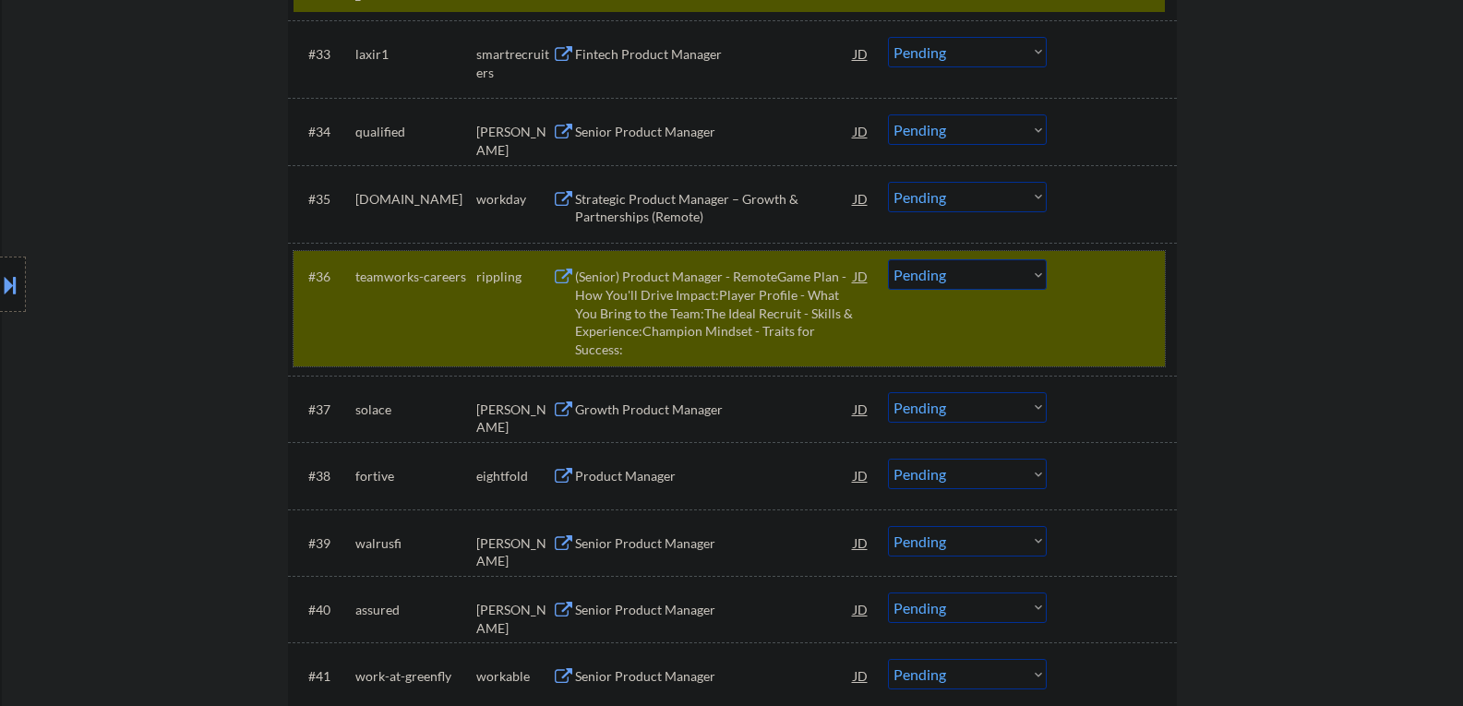
click at [1134, 331] on div "#36 teamworks-careers rippling (Senior) Product Manager - RemoteGame Plan - How…" at bounding box center [729, 308] width 871 height 115
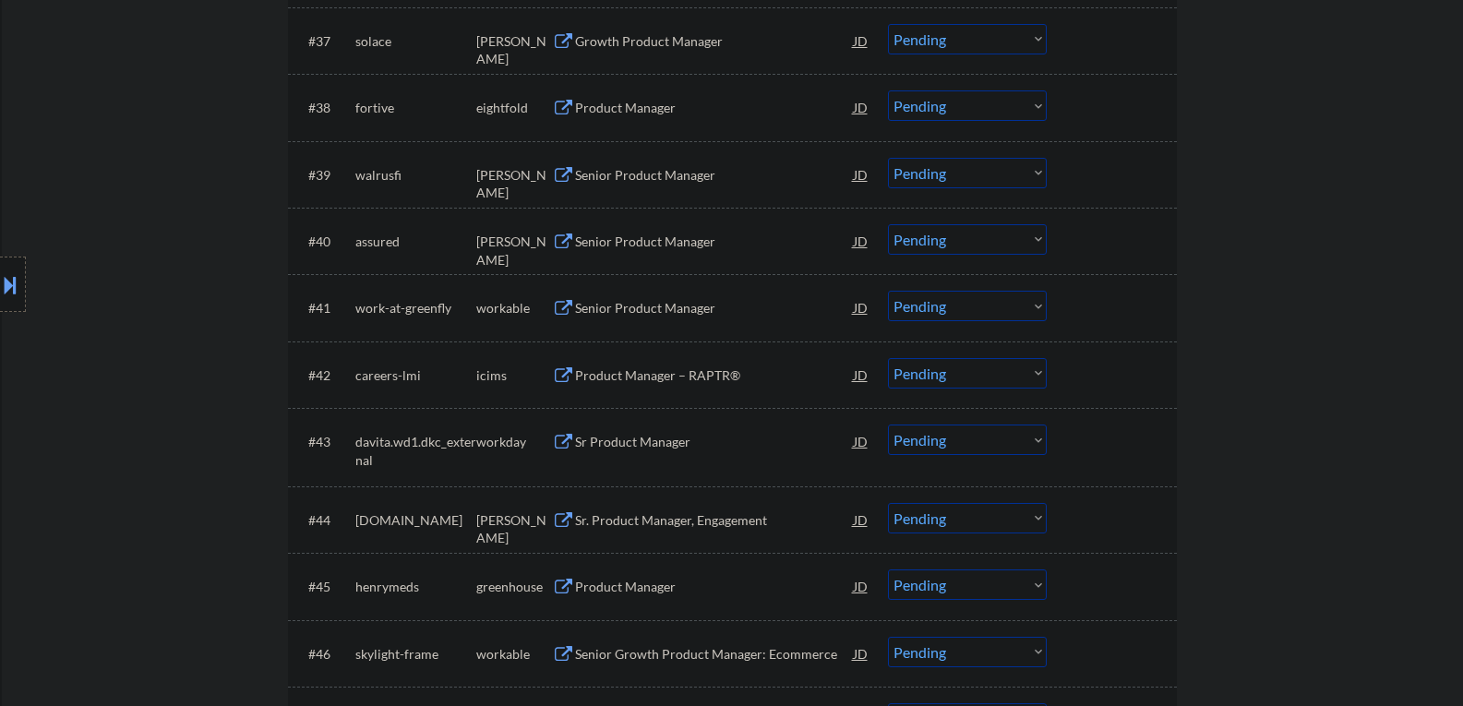
scroll to position [3271, 0]
click at [565, 313] on button at bounding box center [563, 308] width 23 height 18
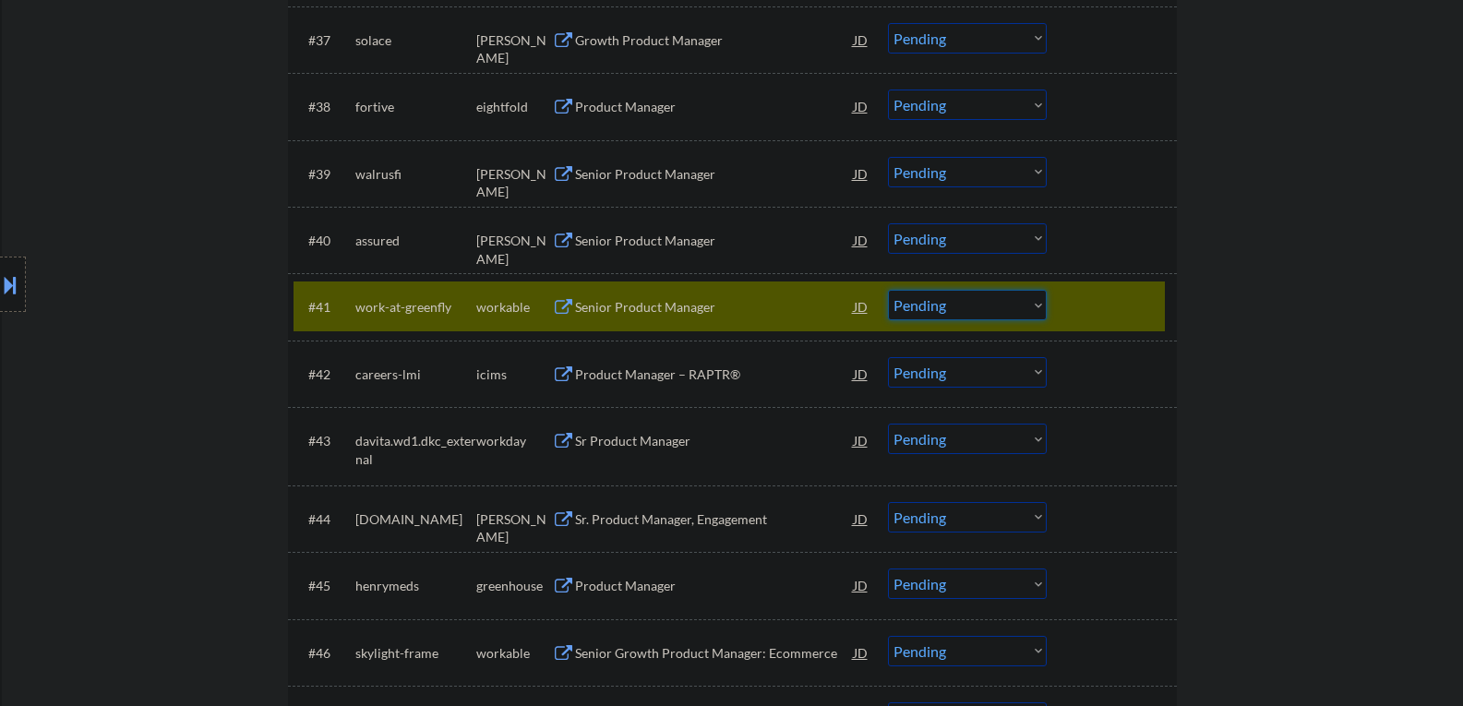
click at [1039, 306] on select "Choose an option... Pending Applied Excluded (Questions) Excluded (Expired) Exc…" at bounding box center [967, 305] width 159 height 30
click at [888, 290] on select "Choose an option... Pending Applied Excluded (Questions) Excluded (Expired) Exc…" at bounding box center [967, 305] width 159 height 30
select select ""pending""
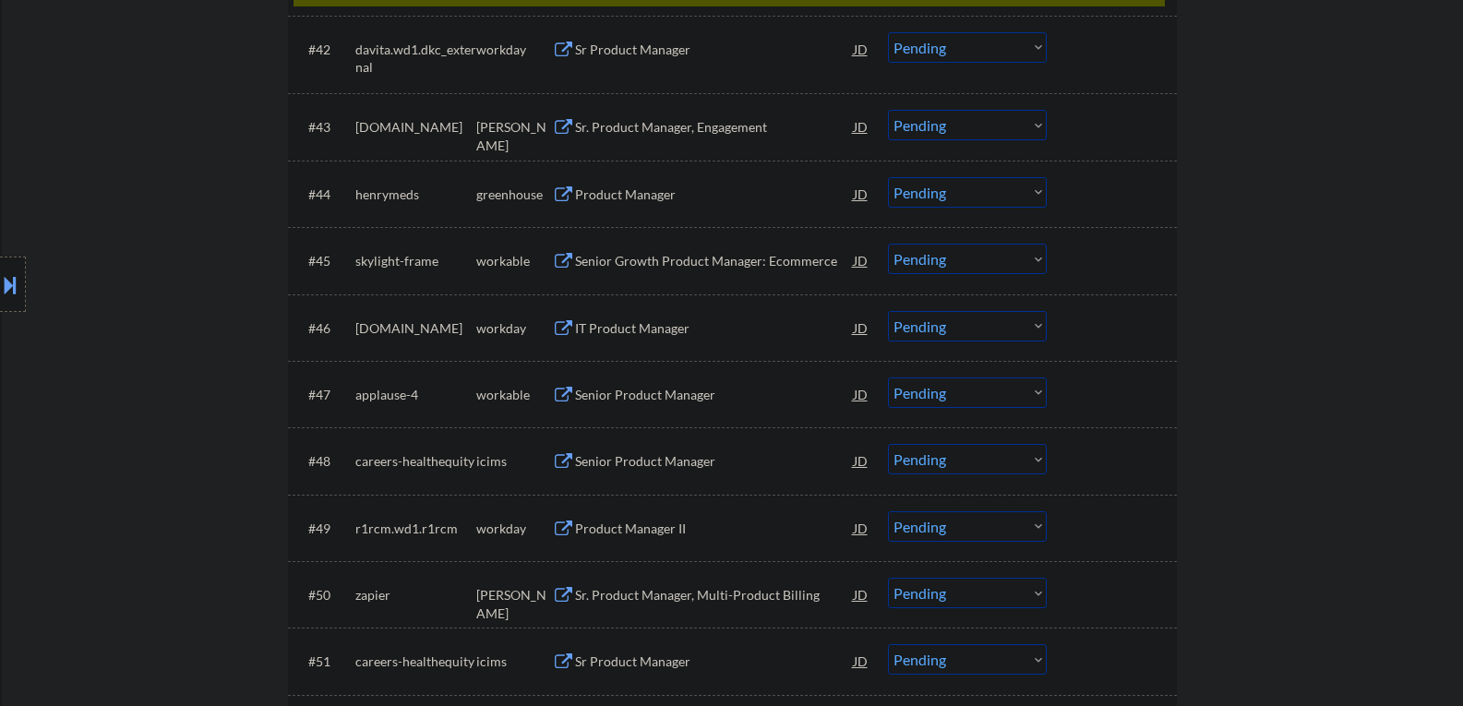
scroll to position [3640, 0]
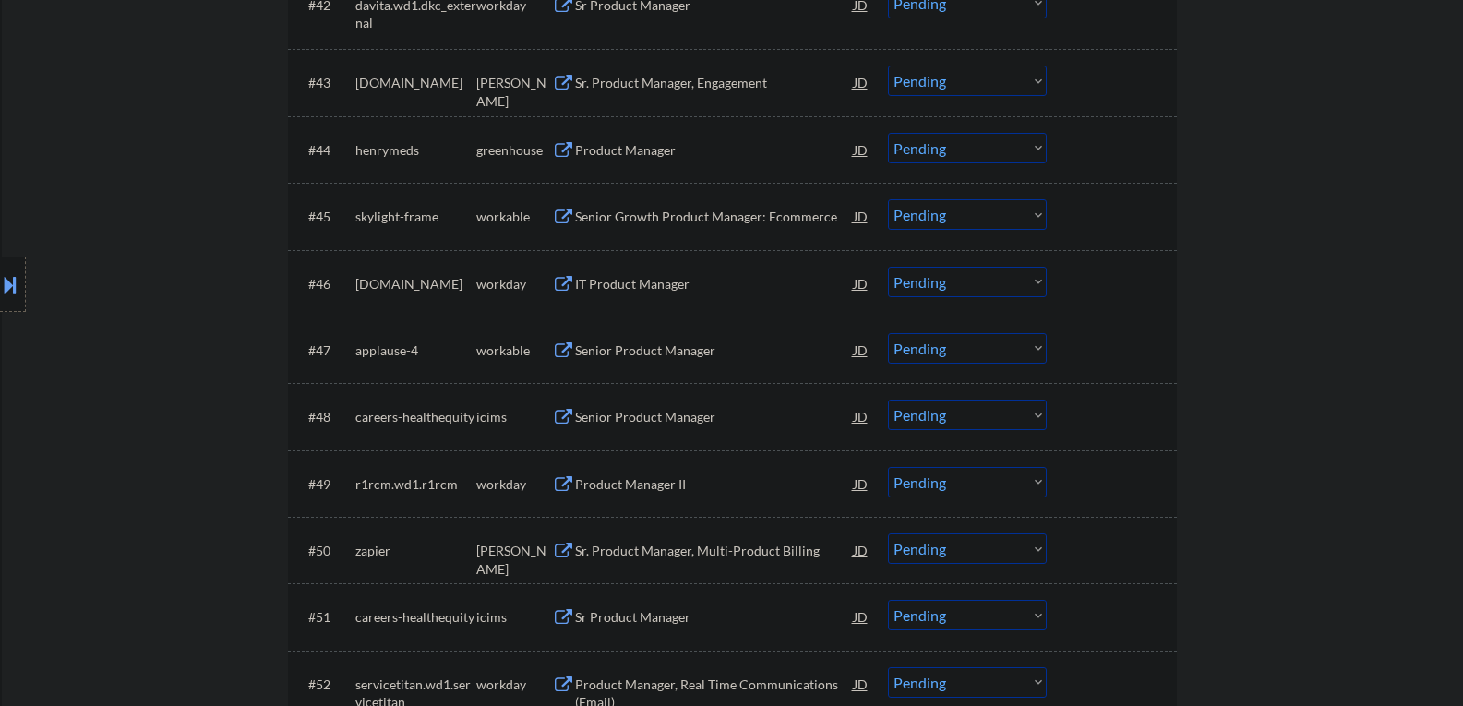
click at [563, 216] on button at bounding box center [563, 218] width 23 height 18
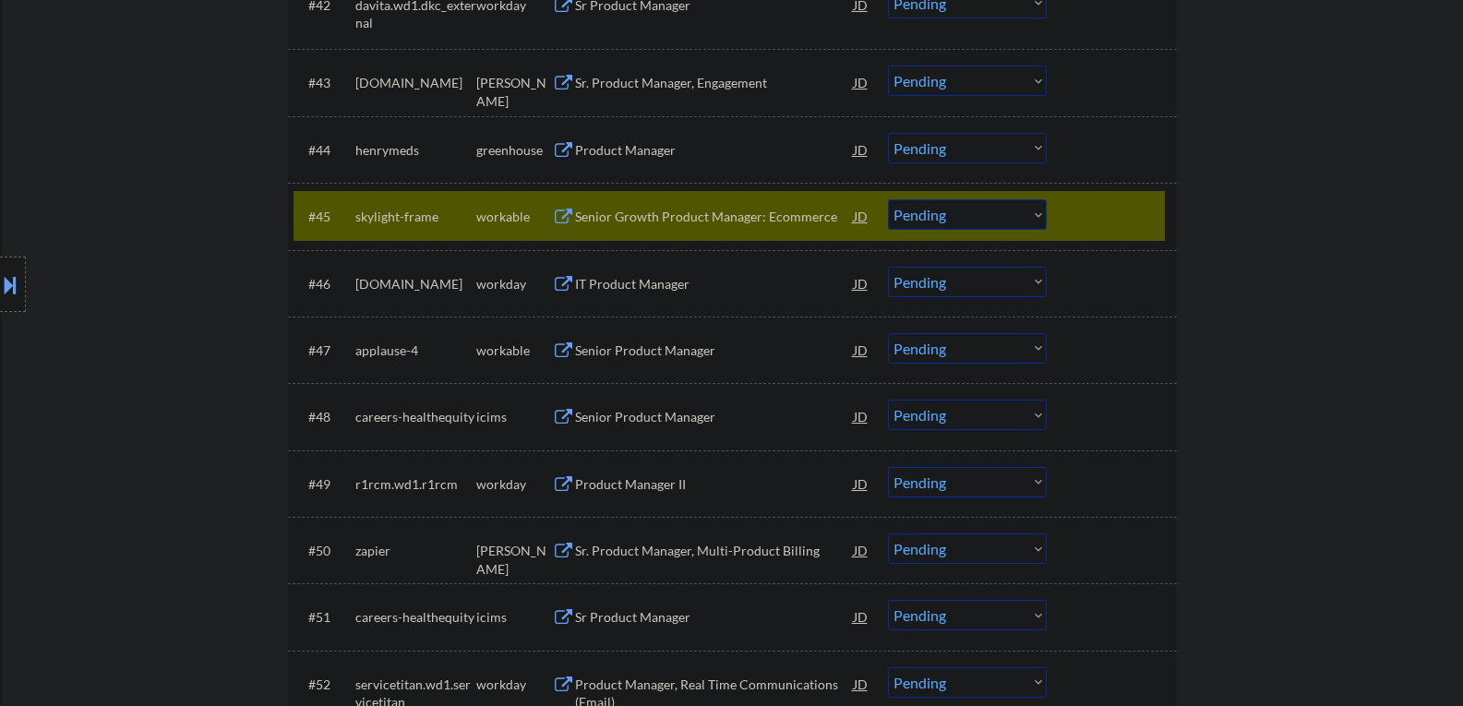
click at [1038, 213] on select "Choose an option... Pending Applied Excluded (Questions) Excluded (Expired) Exc…" at bounding box center [967, 214] width 159 height 30
click at [888, 199] on select "Choose an option... Pending Applied Excluded (Questions) Excluded (Expired) Exc…" at bounding box center [967, 214] width 159 height 30
select select ""pending""
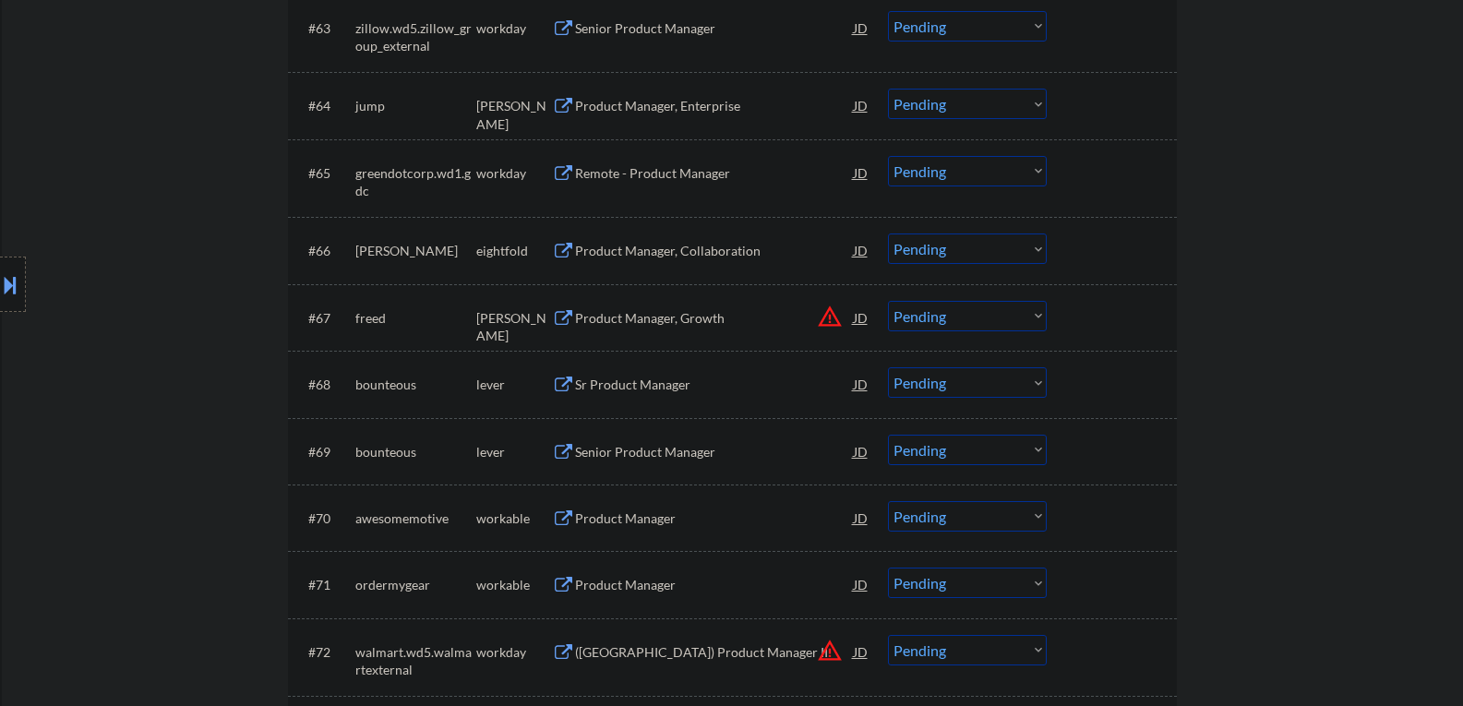
scroll to position [5210, 0]
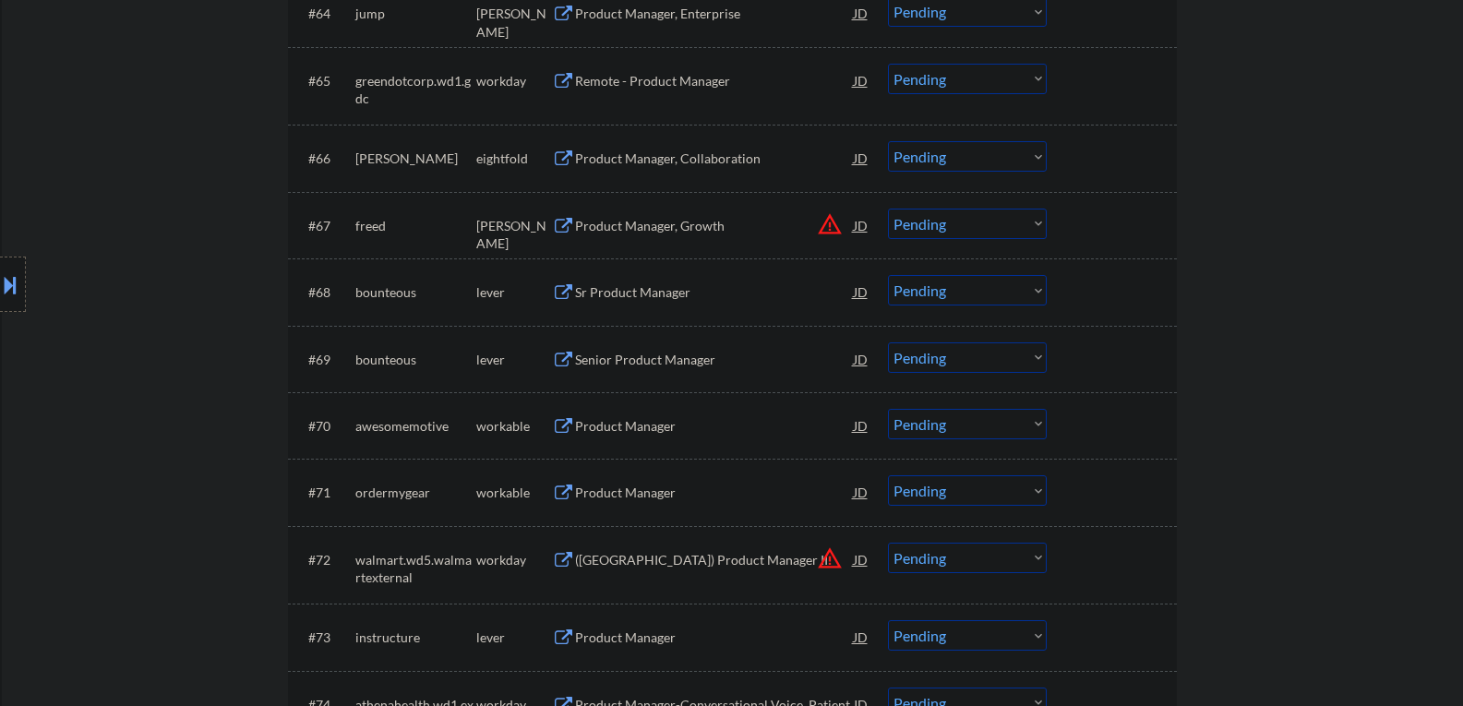
click at [561, 362] on button at bounding box center [563, 361] width 23 height 18
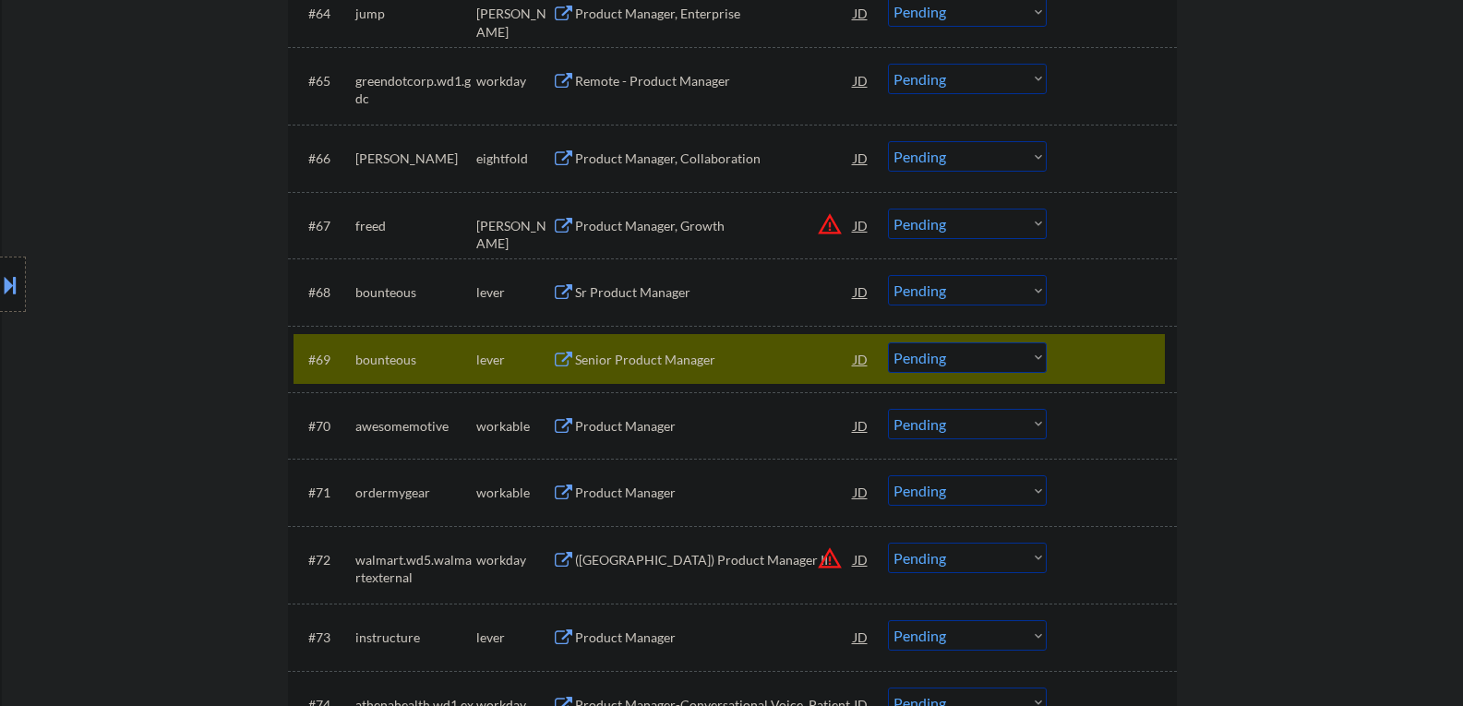
click at [1035, 355] on select "Choose an option... Pending Applied Excluded (Questions) Excluded (Expired) Exc…" at bounding box center [967, 357] width 159 height 30
click at [888, 342] on select "Choose an option... Pending Applied Excluded (Questions) Excluded (Expired) Exc…" at bounding box center [967, 357] width 159 height 30
select select ""pending""
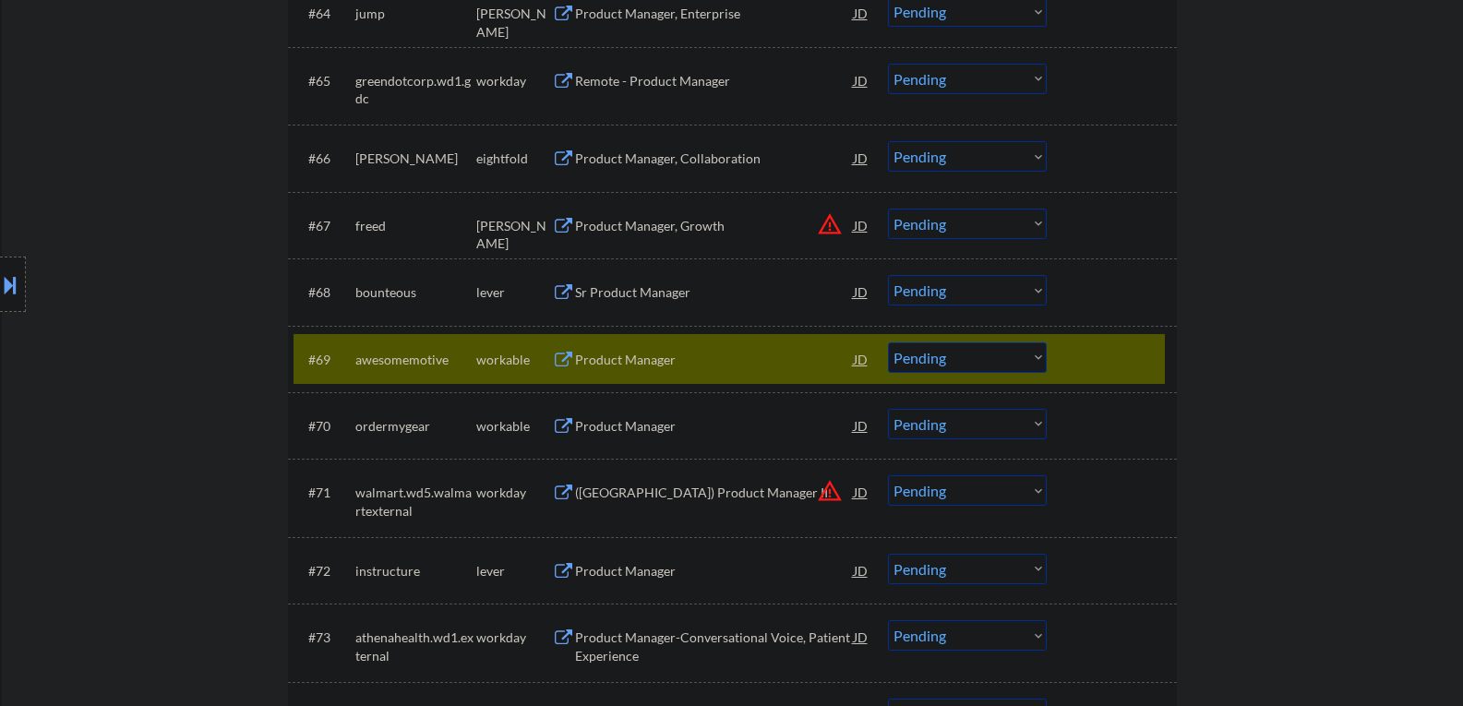
click at [561, 291] on button at bounding box center [563, 293] width 23 height 18
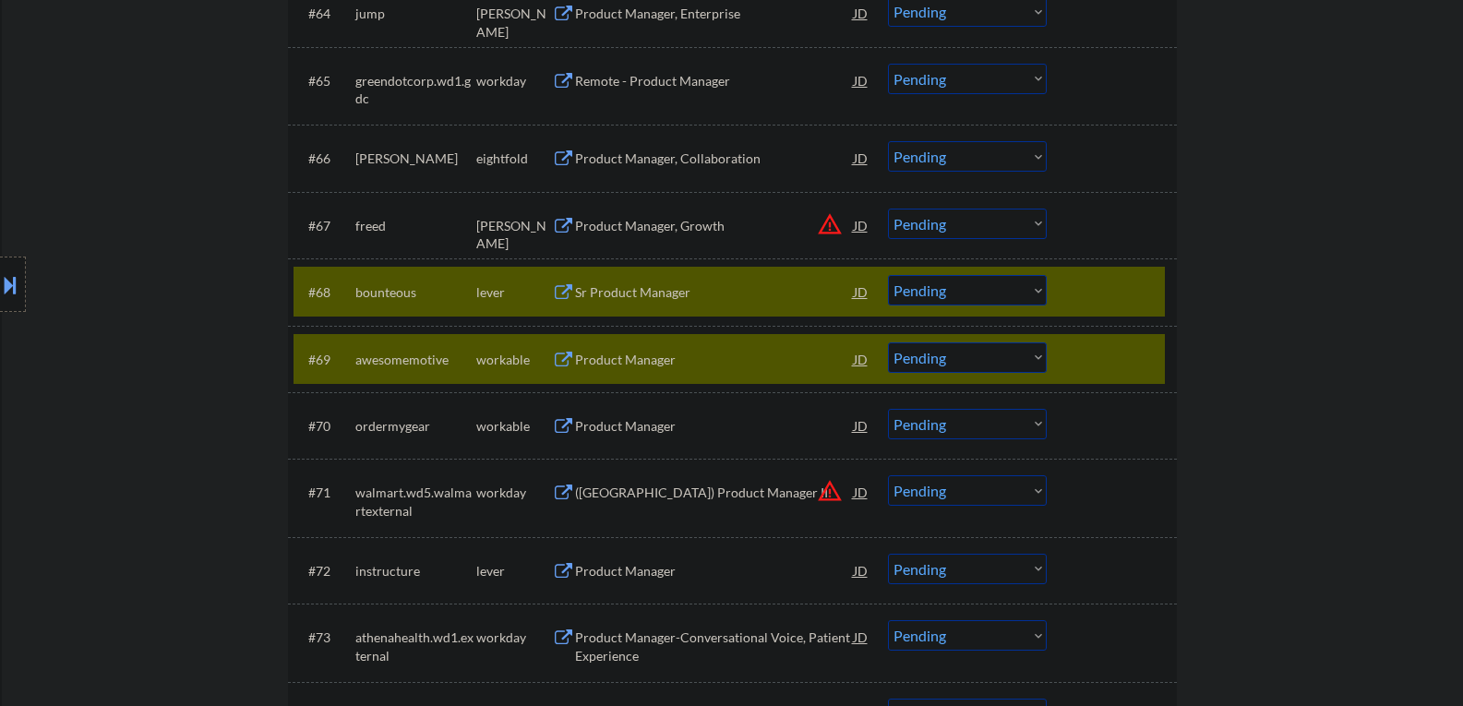
click at [1146, 356] on div at bounding box center [1114, 358] width 81 height 33
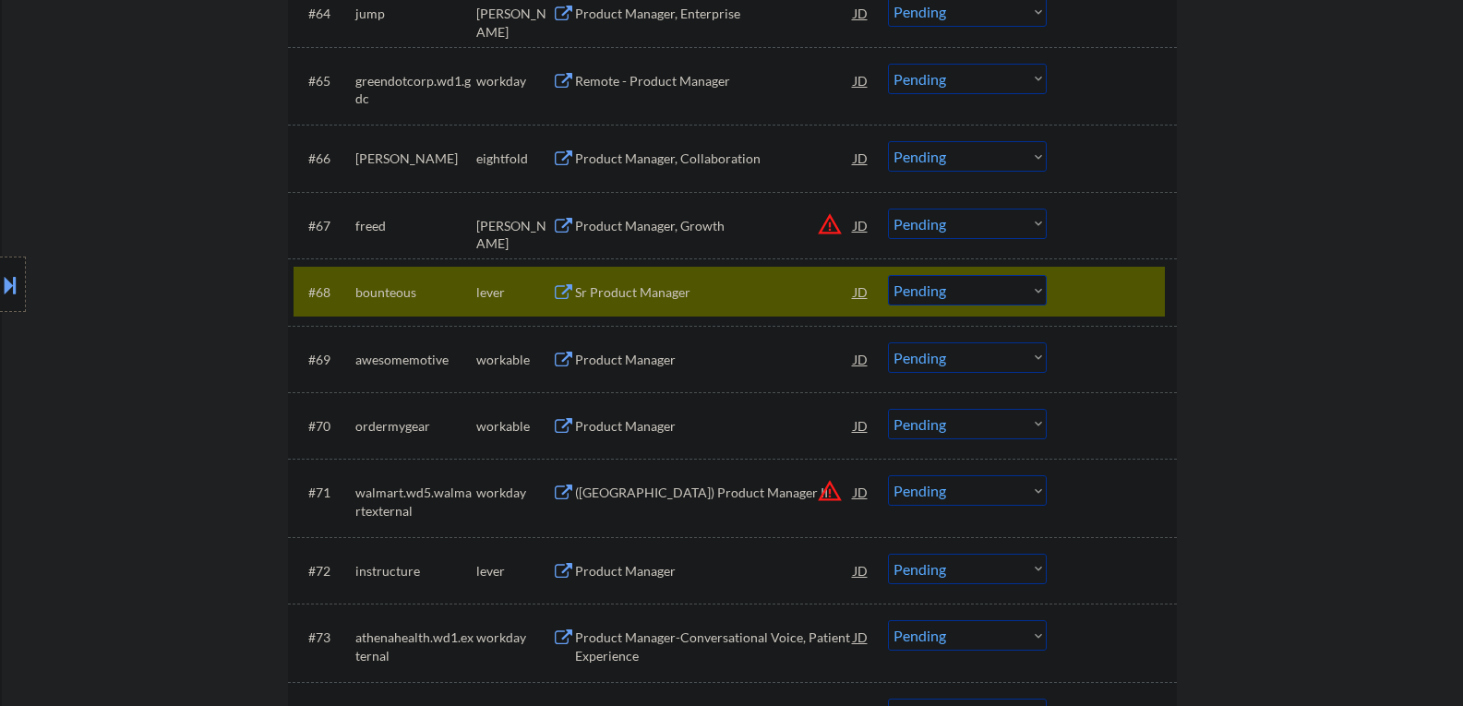
click at [1038, 286] on select "Choose an option... Pending Applied Excluded (Questions) Excluded (Expired) Exc…" at bounding box center [967, 290] width 159 height 30
click at [888, 275] on select "Choose an option... Pending Applied Excluded (Questions) Excluded (Expired) Exc…" at bounding box center [967, 290] width 159 height 30
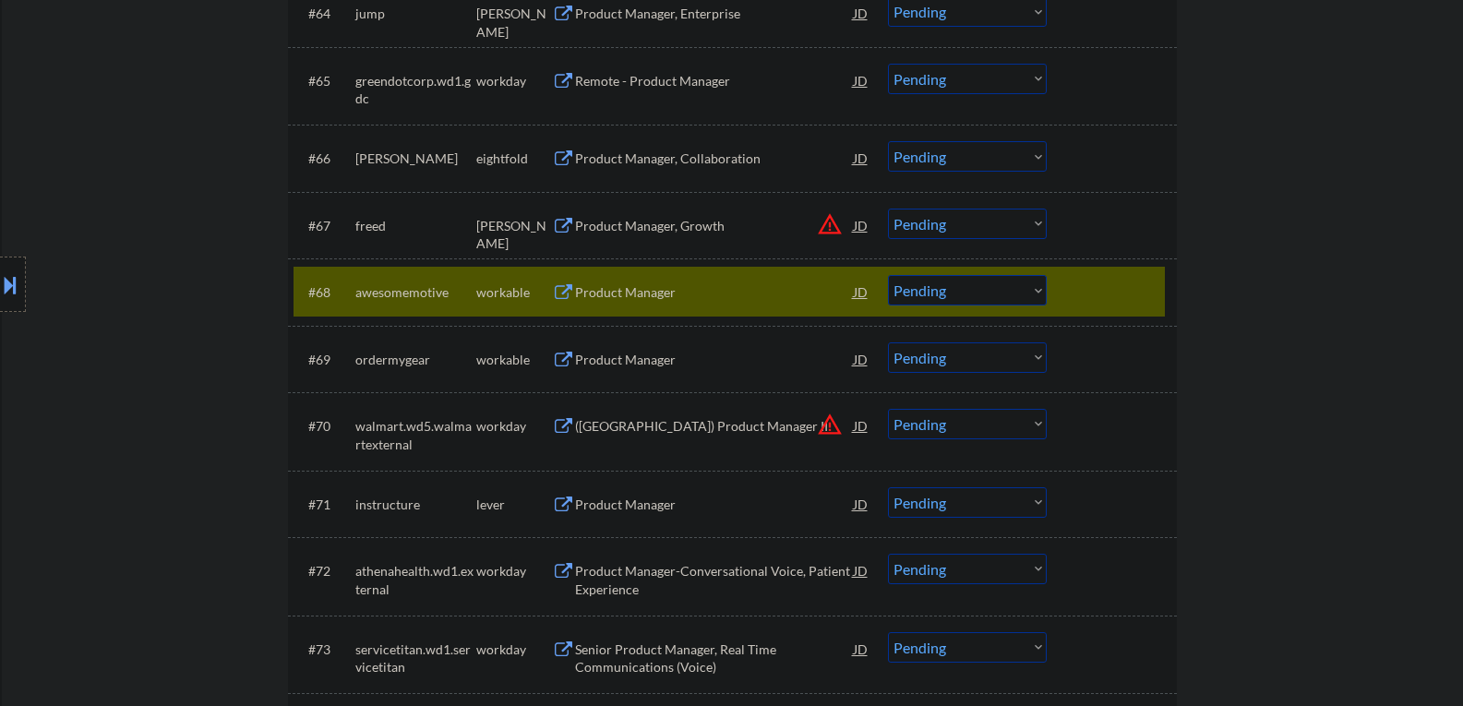
click at [568, 293] on button at bounding box center [563, 293] width 23 height 18
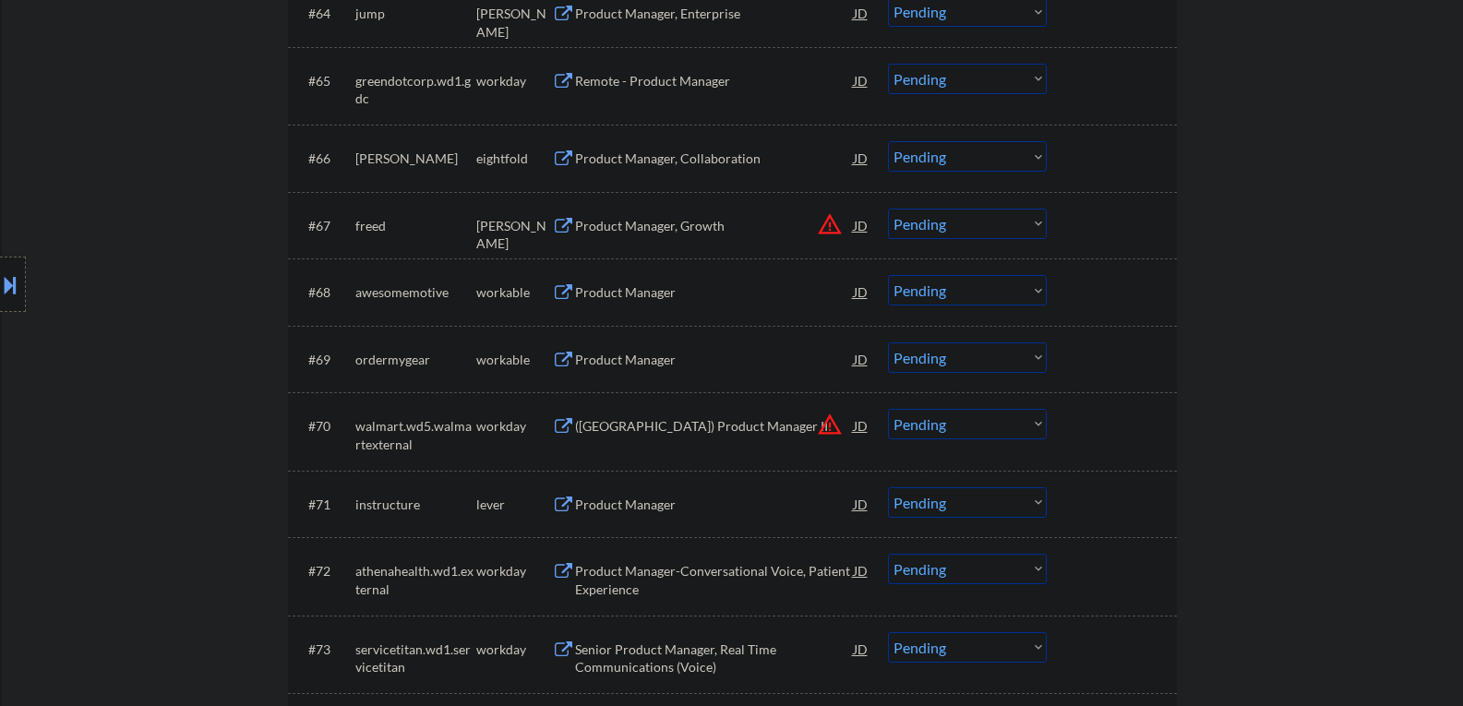
click at [696, 302] on div "Product Manager" at bounding box center [714, 291] width 279 height 33
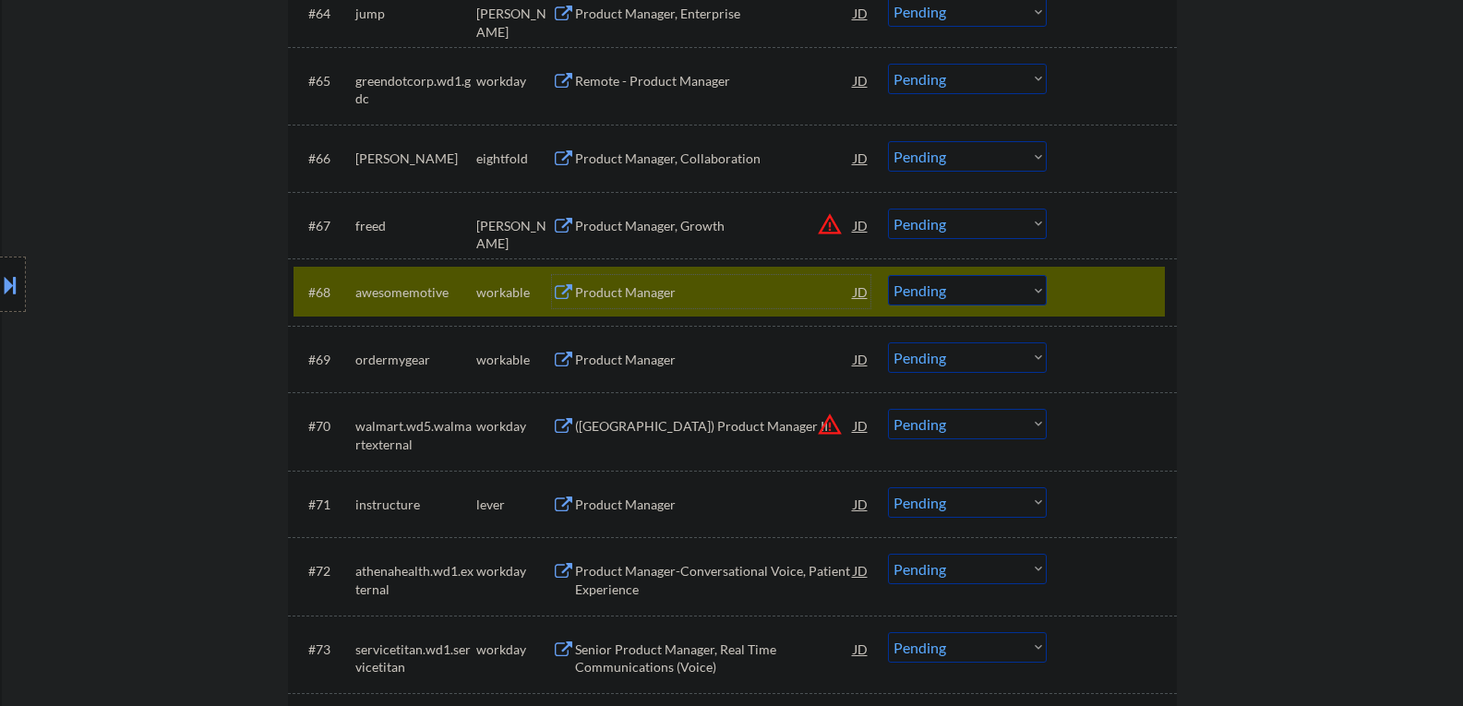
click at [1038, 290] on select "Choose an option... Pending Applied Excluded (Questions) Excluded (Expired) Exc…" at bounding box center [967, 290] width 159 height 30
click at [888, 275] on select "Choose an option... Pending Applied Excluded (Questions) Excluded (Expired) Exc…" at bounding box center [967, 290] width 159 height 30
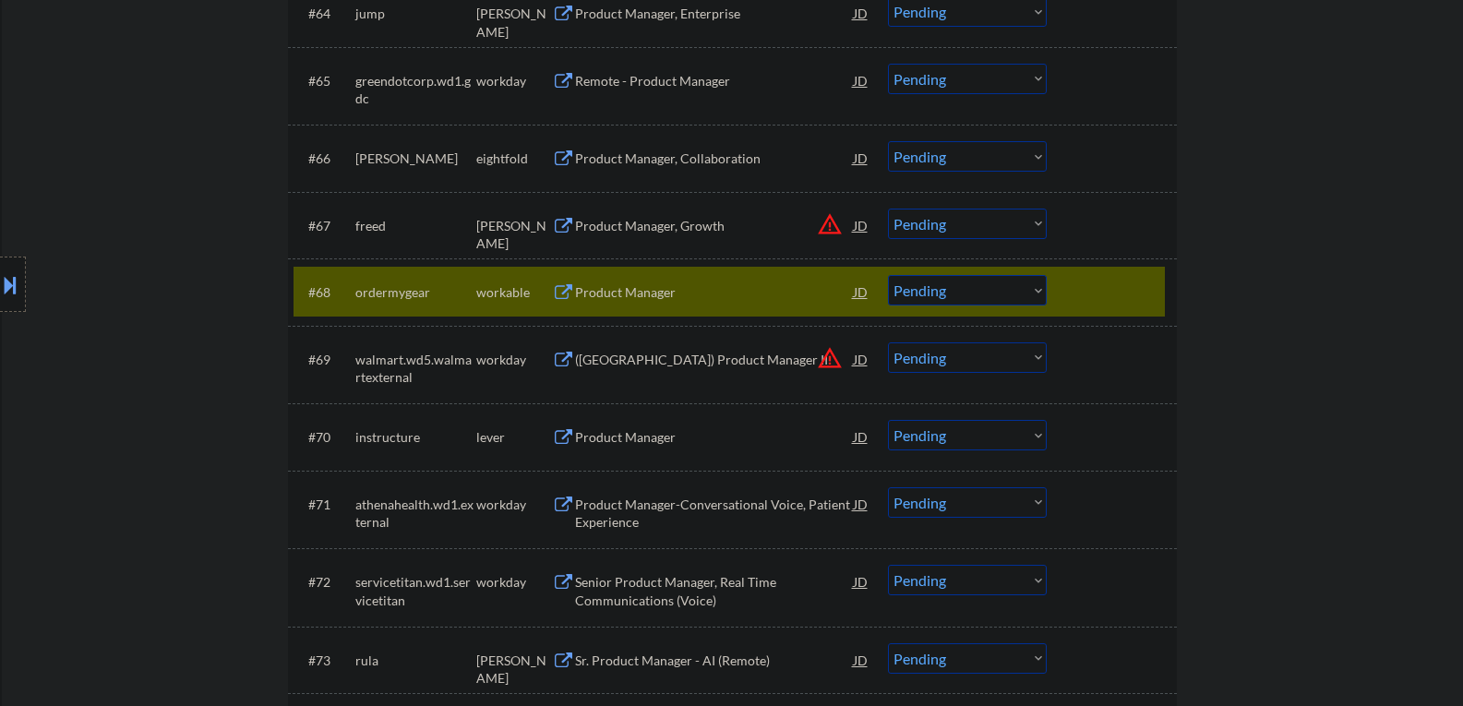
click at [560, 287] on button at bounding box center [563, 293] width 23 height 18
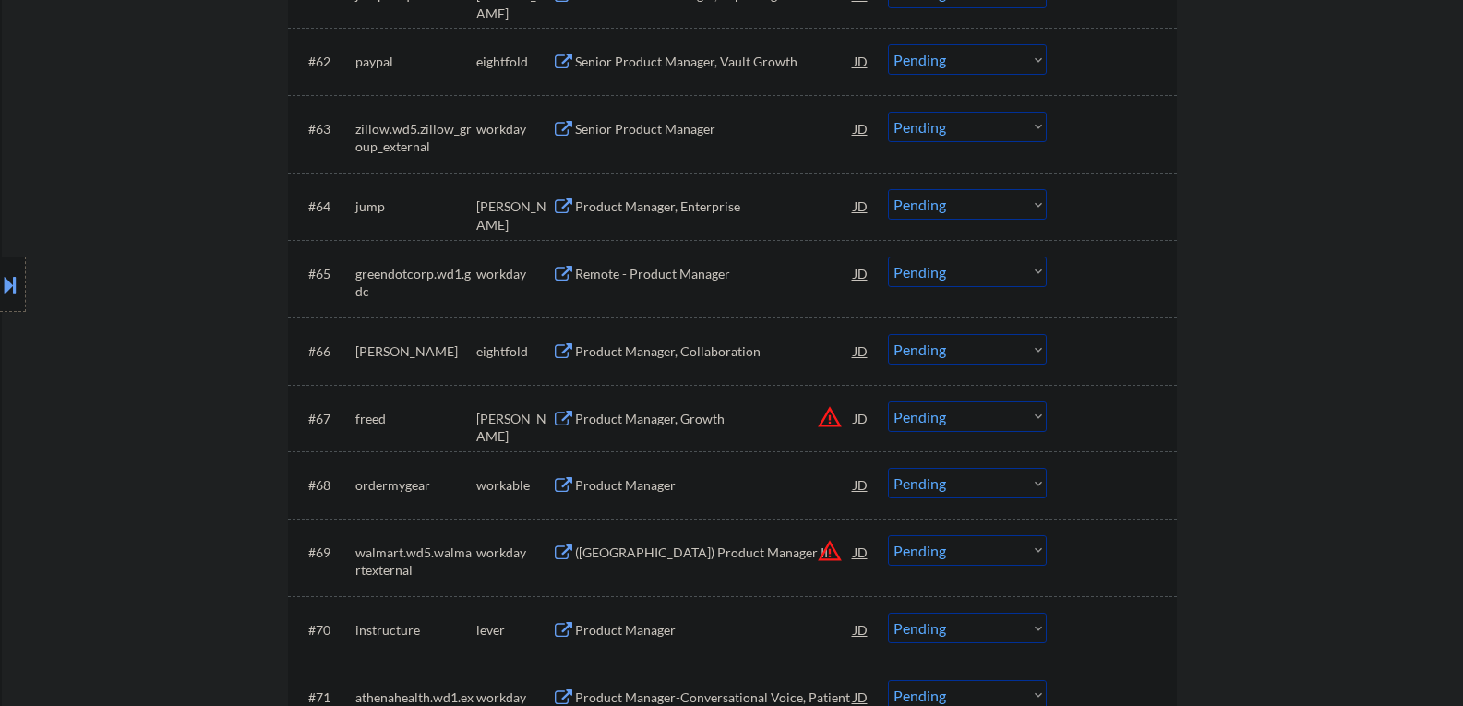
scroll to position [5117, 0]
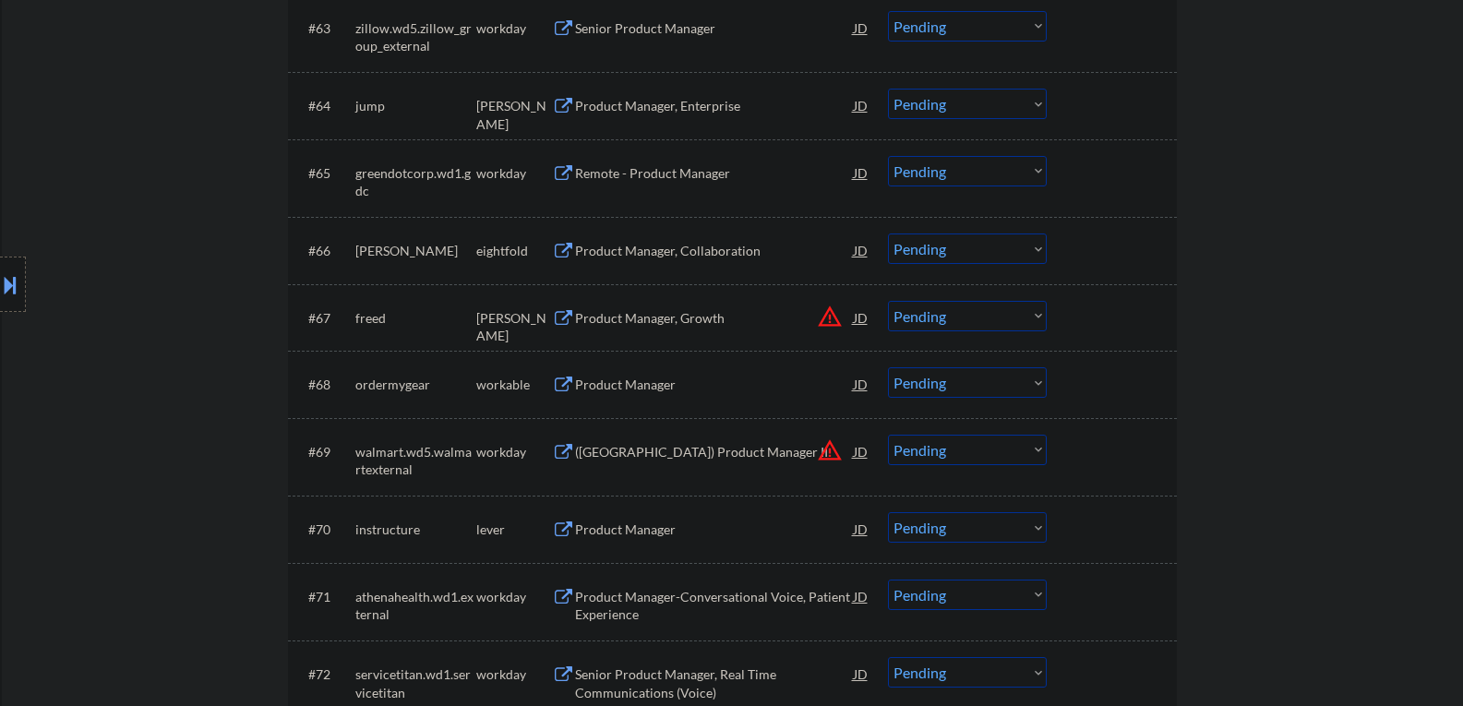
click at [1040, 383] on select "Choose an option... Pending Applied Excluded (Questions) Excluded (Expired) Exc…" at bounding box center [967, 382] width 159 height 30
click at [888, 367] on select "Choose an option... Pending Applied Excluded (Questions) Excluded (Expired) Exc…" at bounding box center [967, 382] width 159 height 30
select select ""pending""
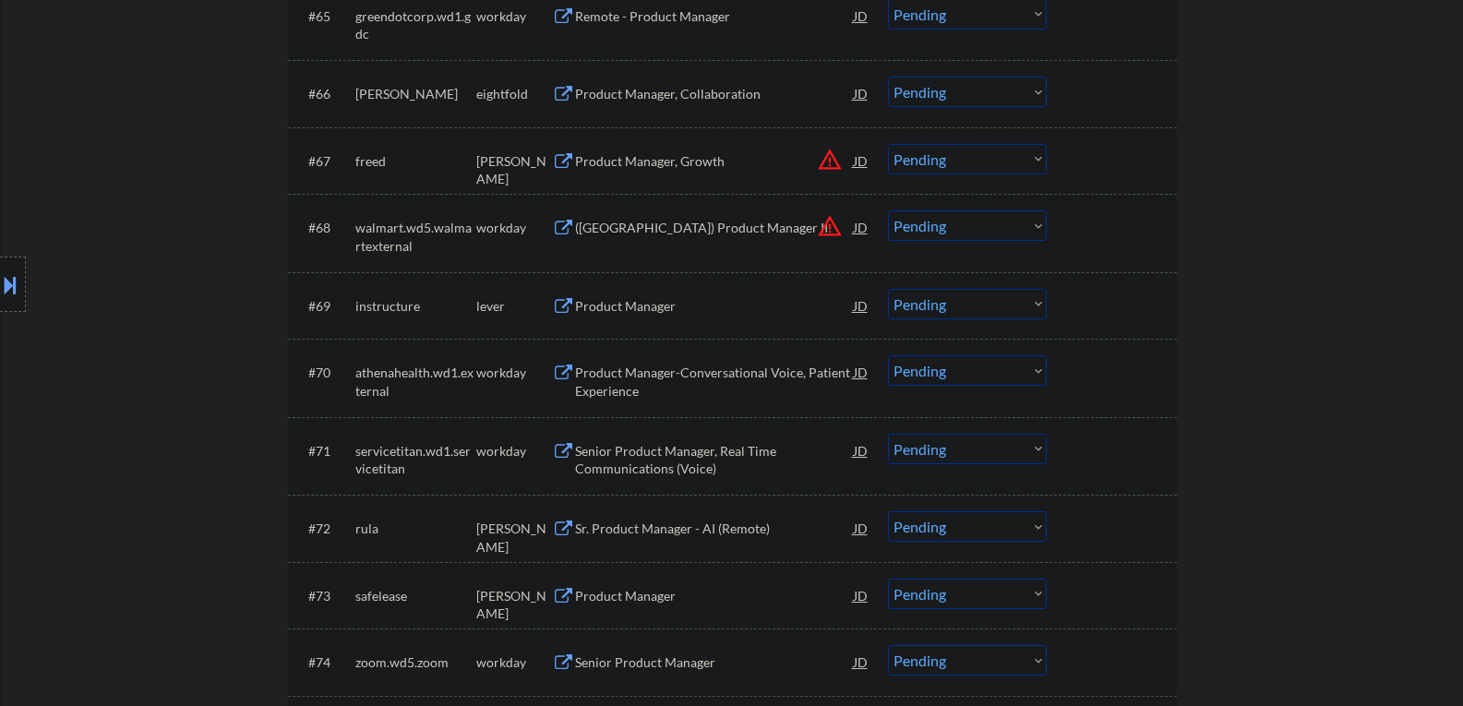
scroll to position [5302, 0]
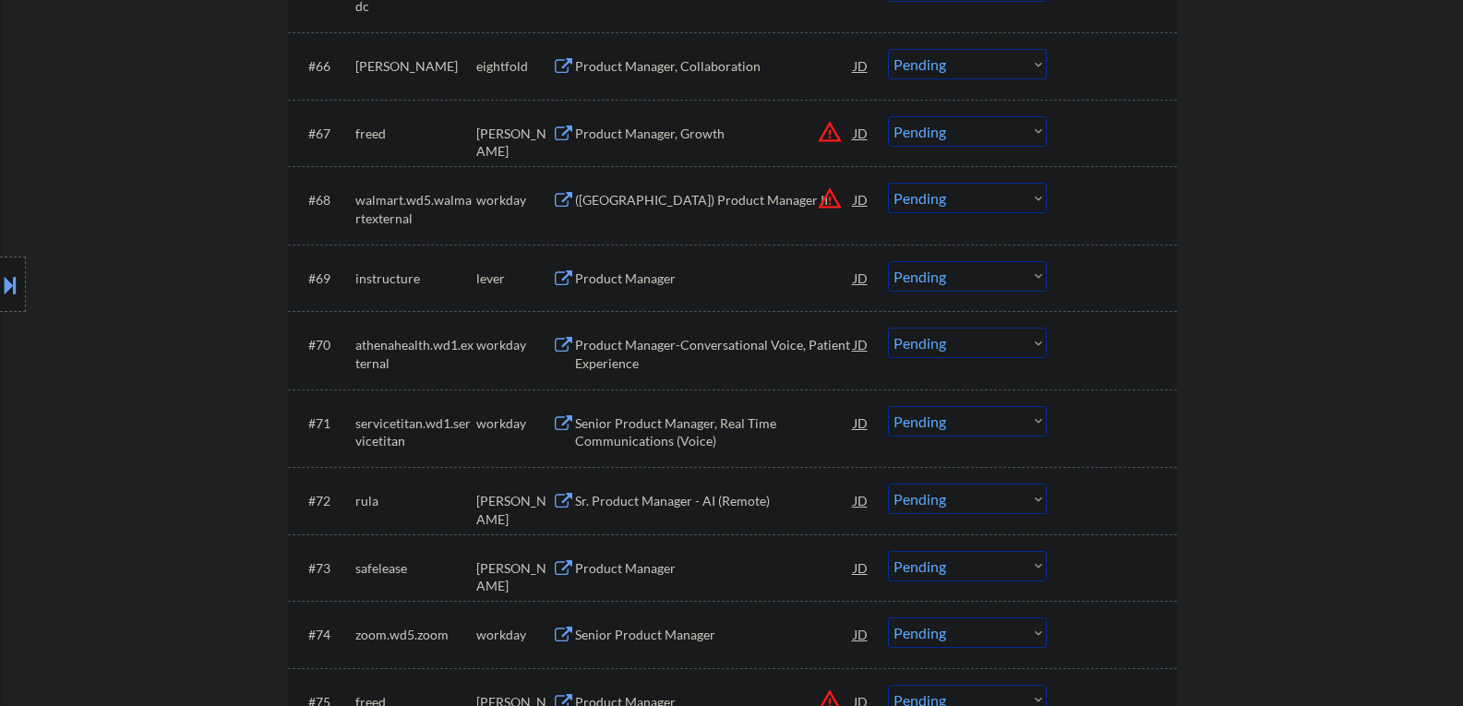
click at [560, 277] on button at bounding box center [563, 279] width 23 height 18
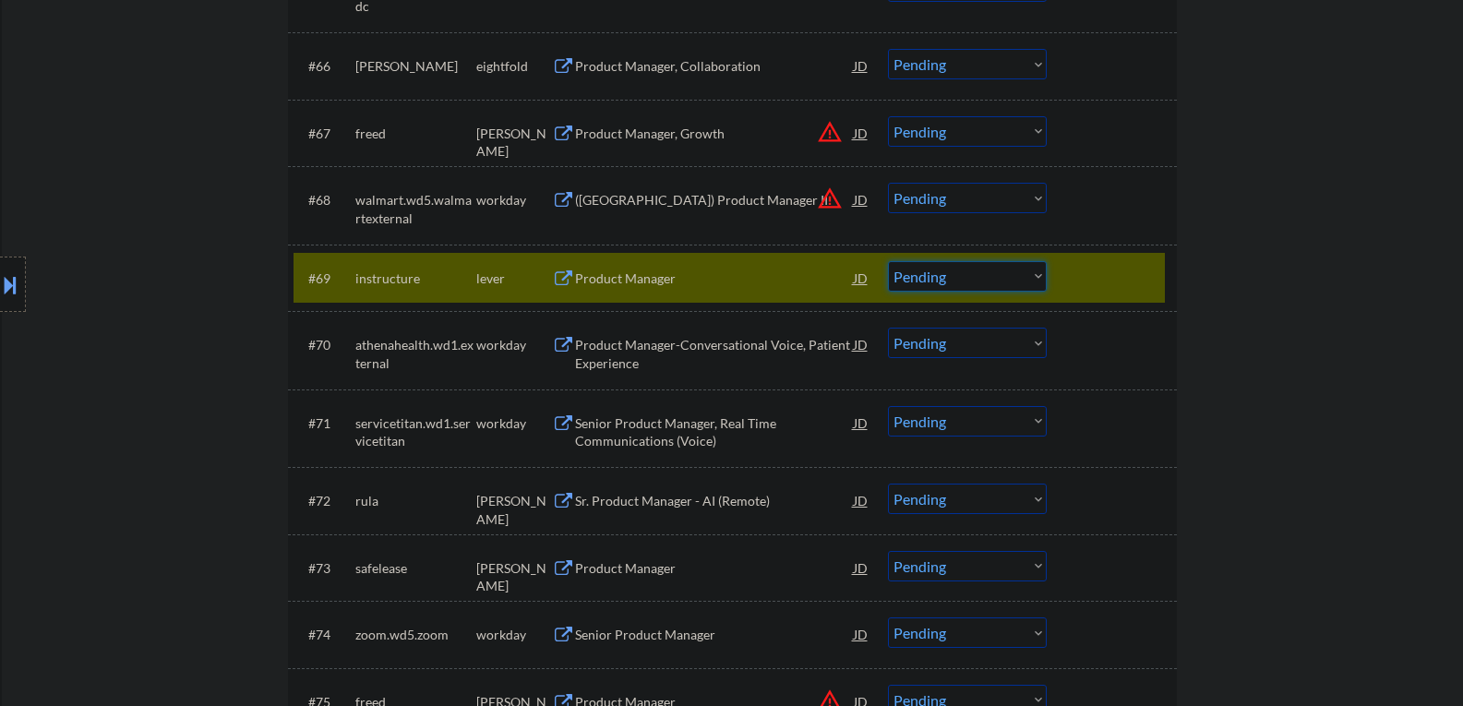
click at [1041, 270] on select "Choose an option... Pending Applied Excluded (Questions) Excluded (Expired) Exc…" at bounding box center [967, 276] width 159 height 30
click at [888, 261] on select "Choose an option... Pending Applied Excluded (Questions) Excluded (Expired) Exc…" at bounding box center [967, 276] width 159 height 30
select select ""pending""
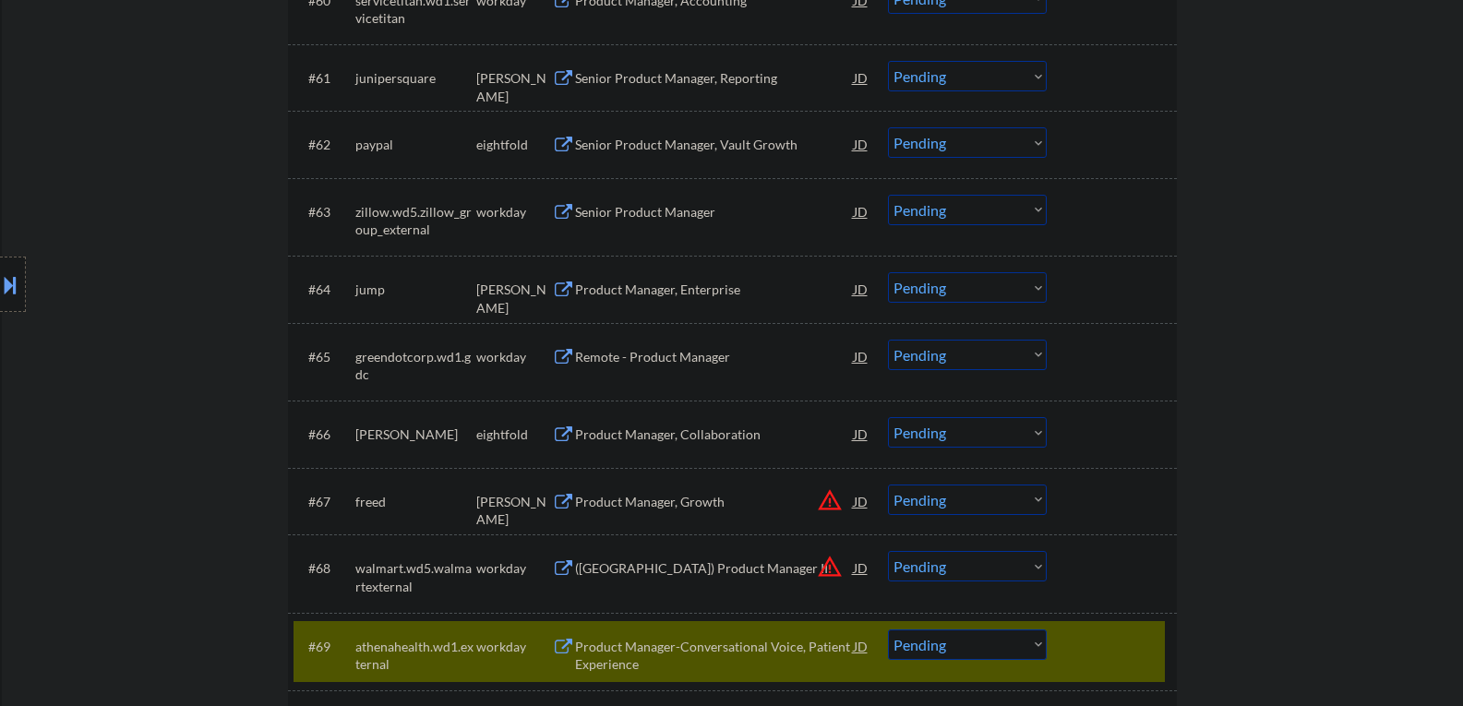
scroll to position [4933, 0]
click at [1147, 656] on div at bounding box center [1114, 646] width 81 height 33
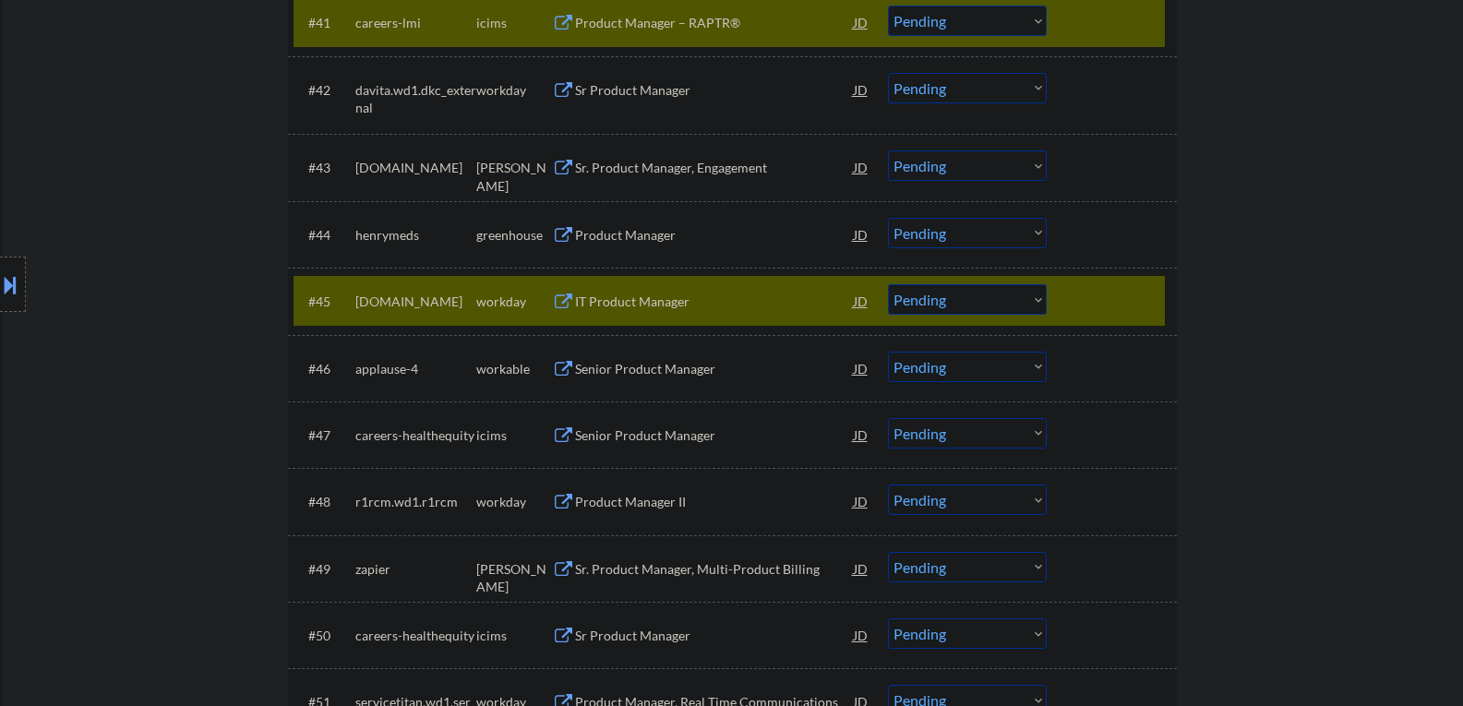
scroll to position [3548, 0]
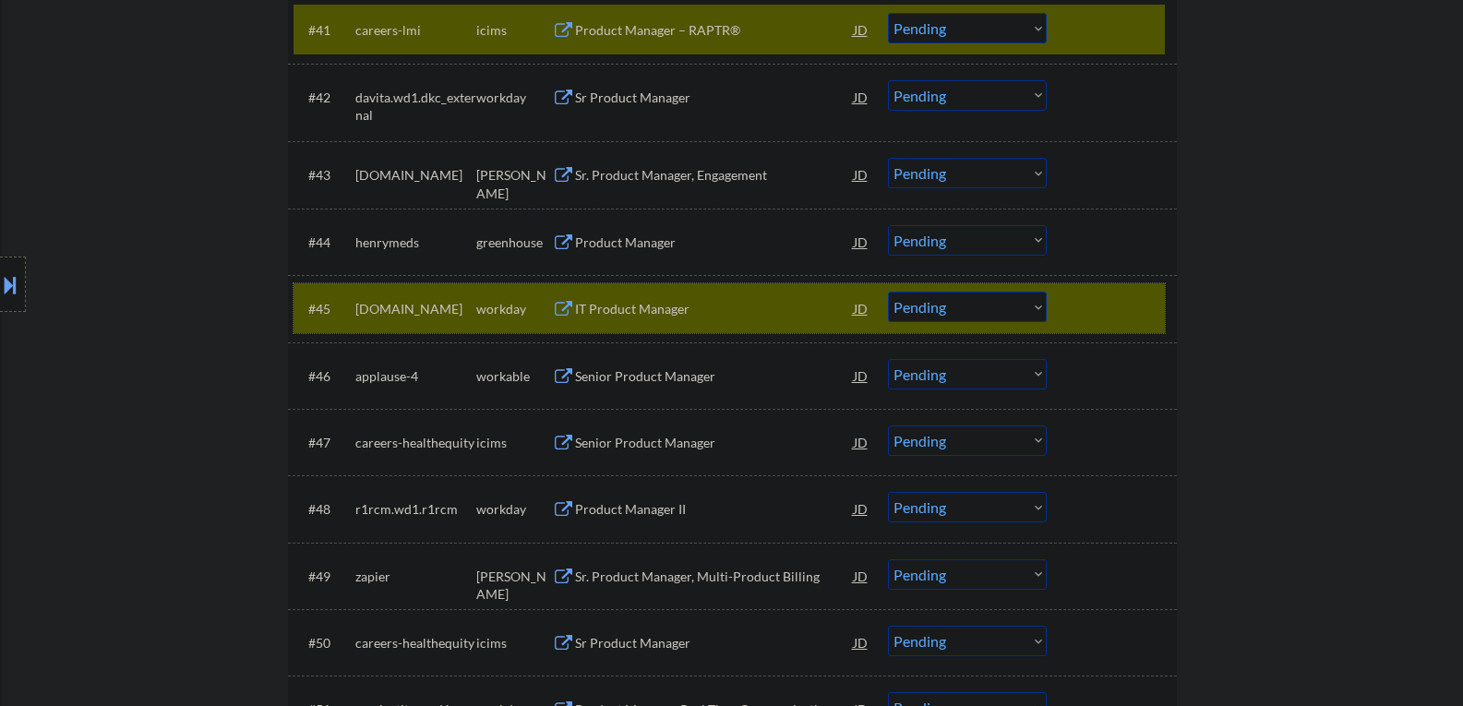
click at [1099, 318] on div at bounding box center [1114, 308] width 81 height 33
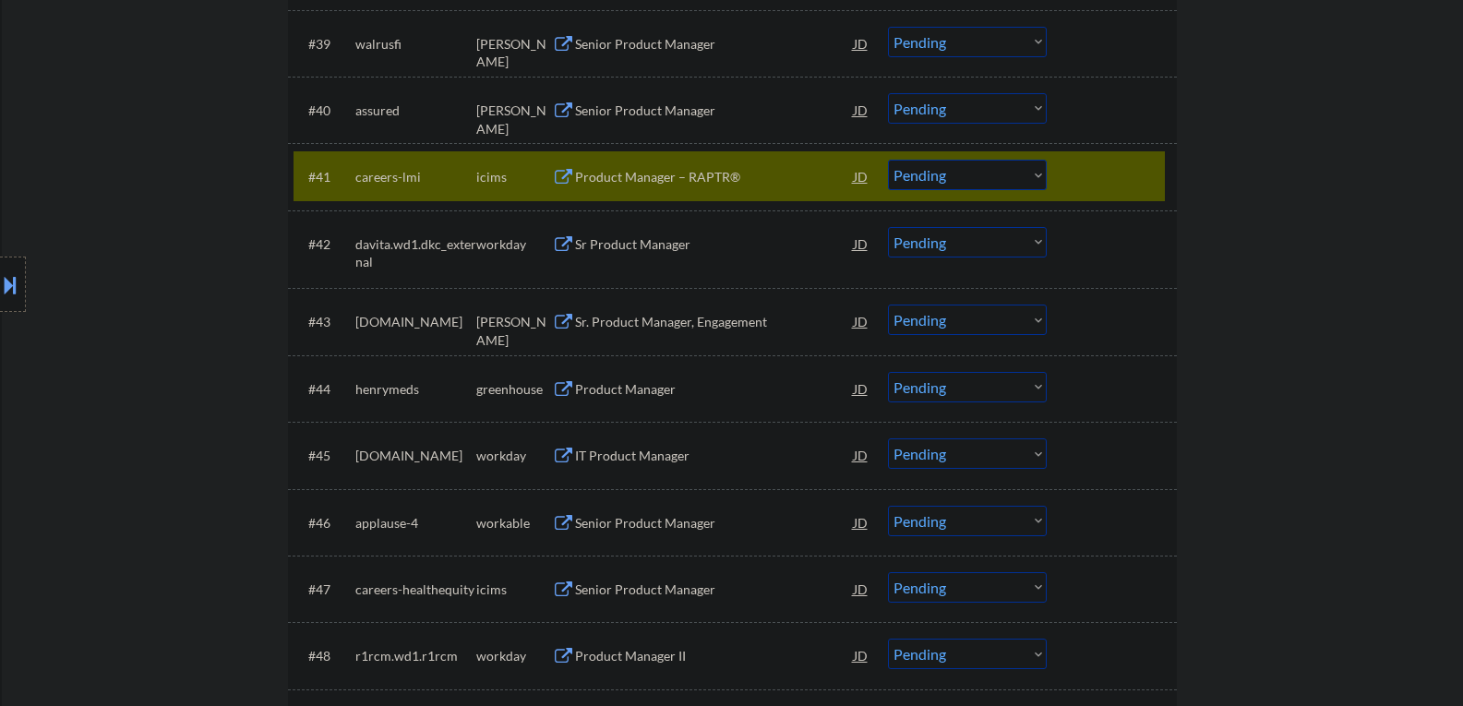
scroll to position [3271, 0]
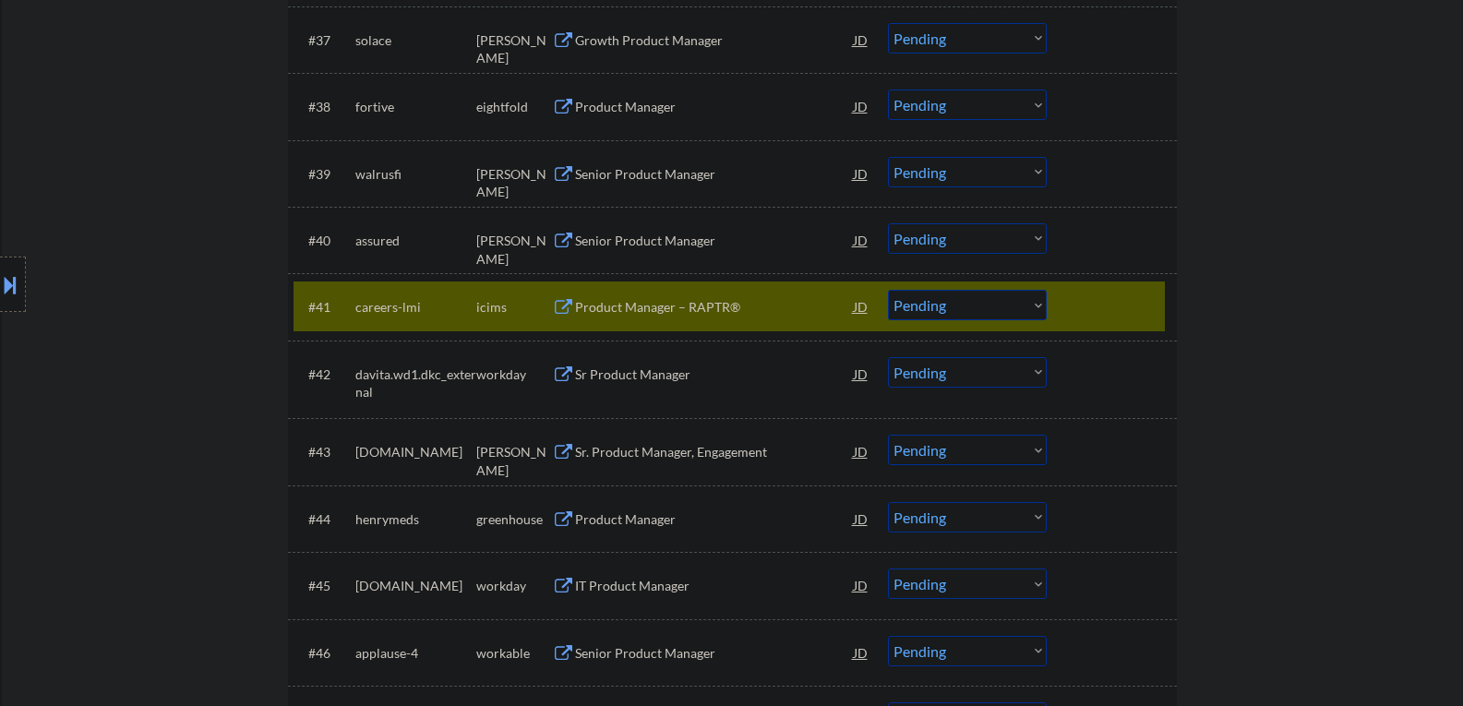
click at [1108, 318] on div at bounding box center [1114, 306] width 81 height 33
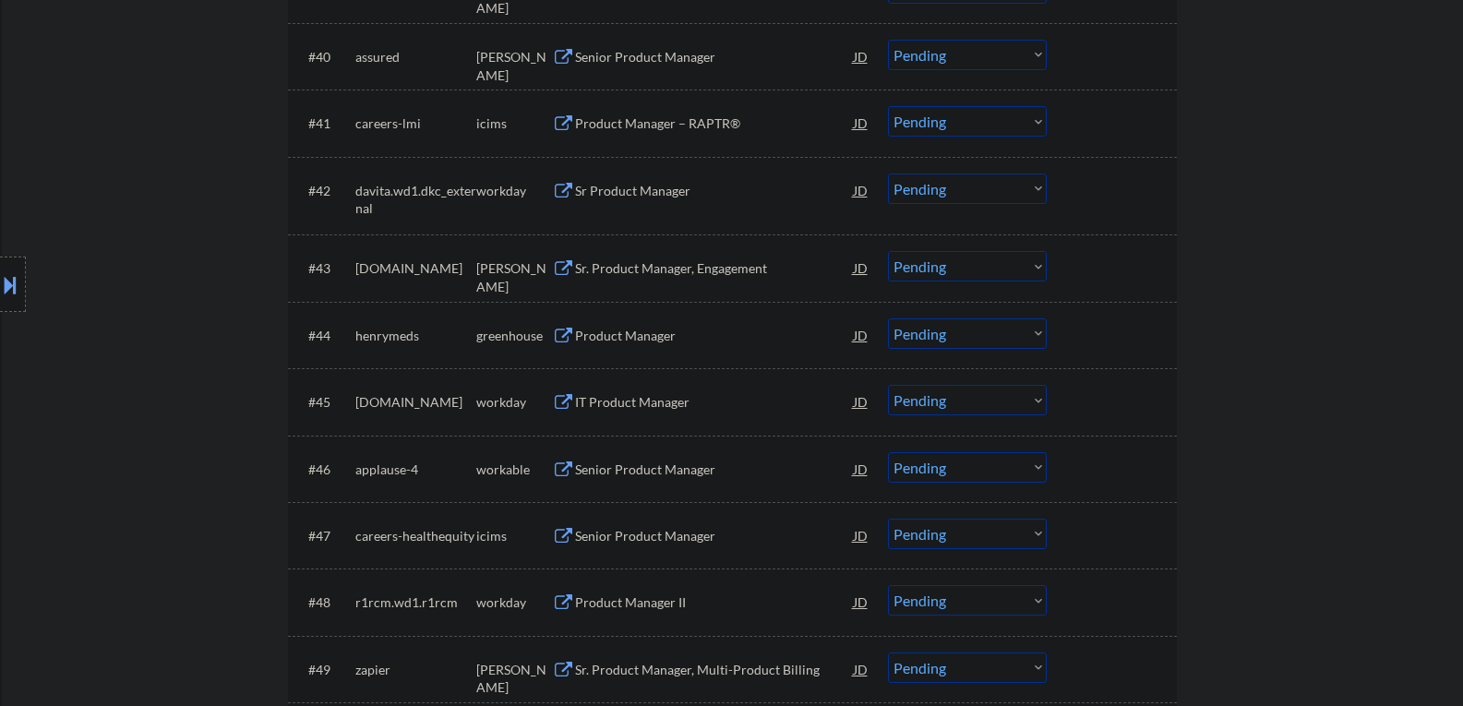
scroll to position [3456, 0]
click at [557, 470] on button at bounding box center [563, 470] width 23 height 18
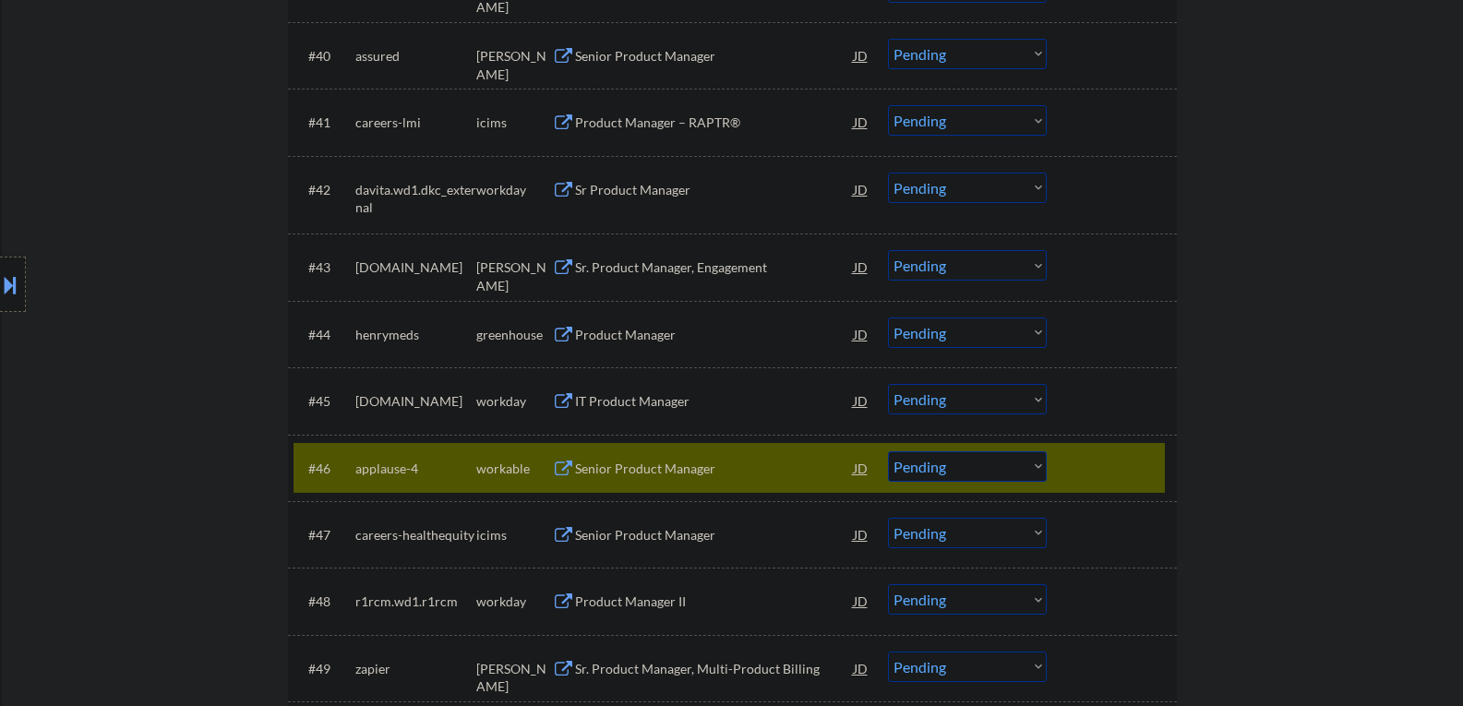
click at [1038, 462] on select "Choose an option... Pending Applied Excluded (Questions) Excluded (Expired) Exc…" at bounding box center [967, 466] width 159 height 30
click at [888, 451] on select "Choose an option... Pending Applied Excluded (Questions) Excluded (Expired) Exc…" at bounding box center [967, 466] width 159 height 30
select select ""pending""
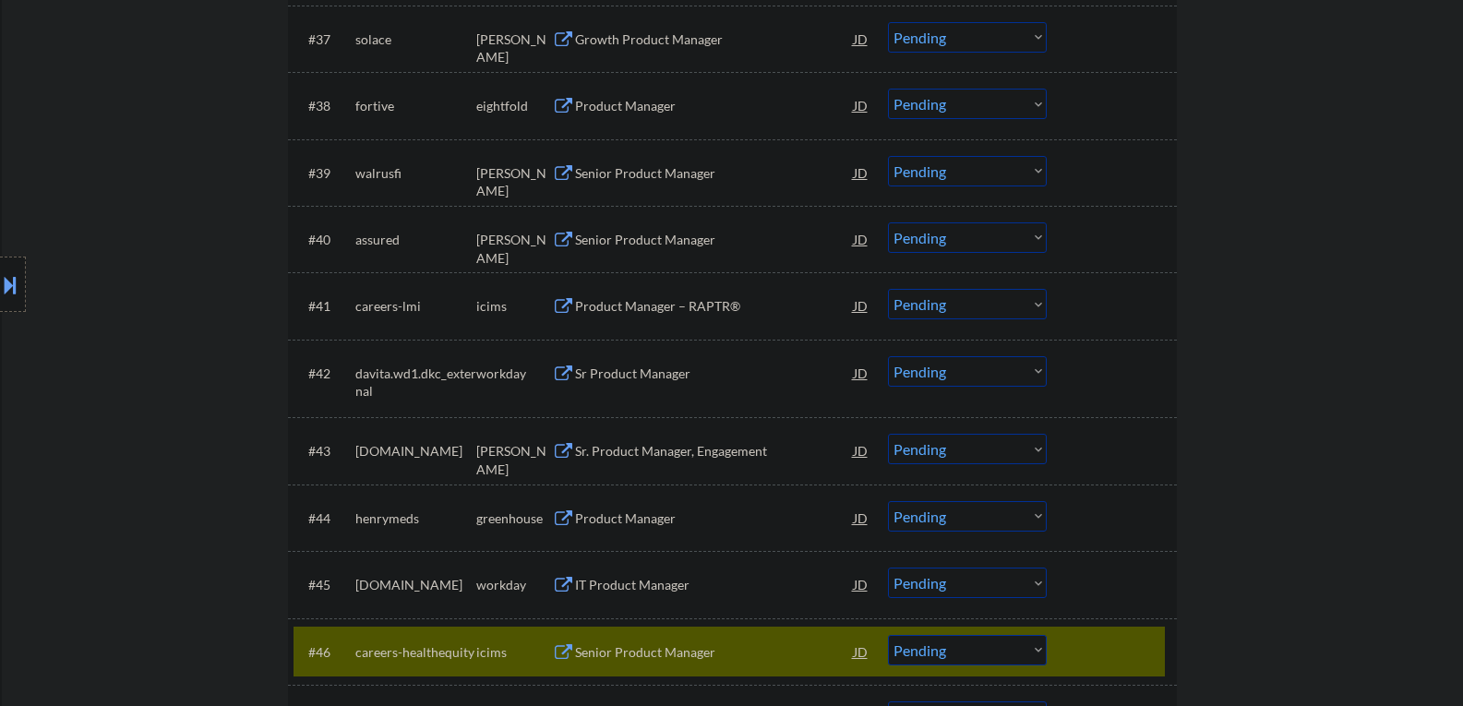
scroll to position [3271, 0]
click at [1135, 642] on div at bounding box center [1114, 652] width 81 height 33
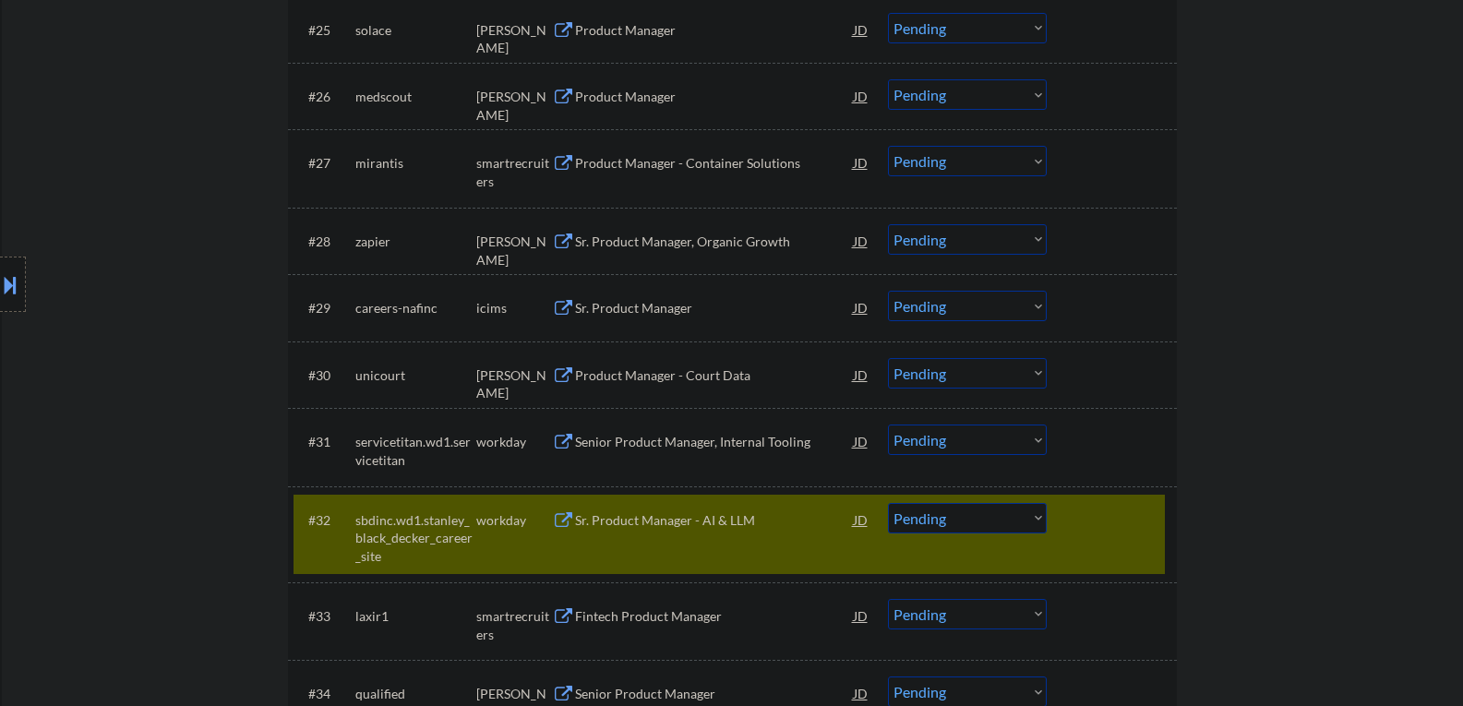
scroll to position [2441, 0]
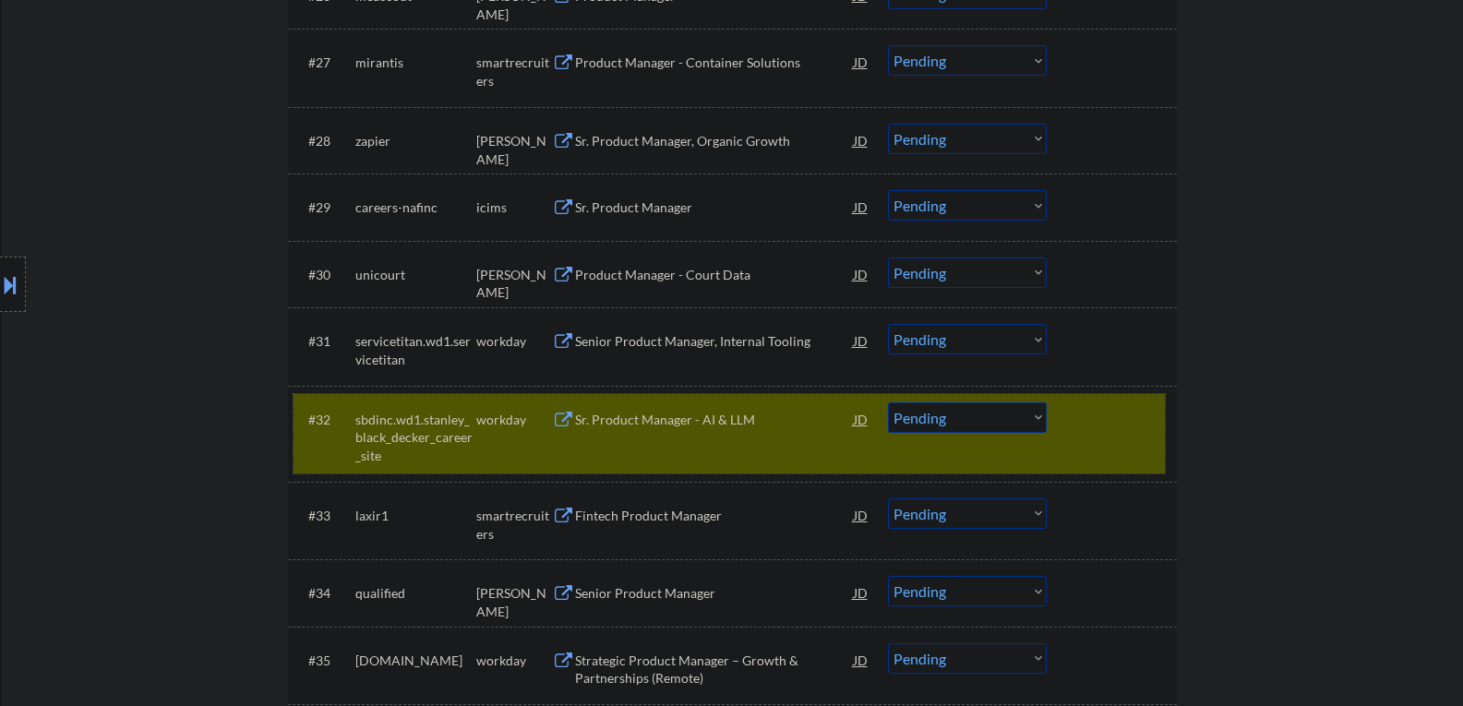
click at [1127, 450] on div "#32 sbdinc.wd1.stanley_black_decker_career_site workday Sr. Product Manager - A…" at bounding box center [729, 433] width 871 height 79
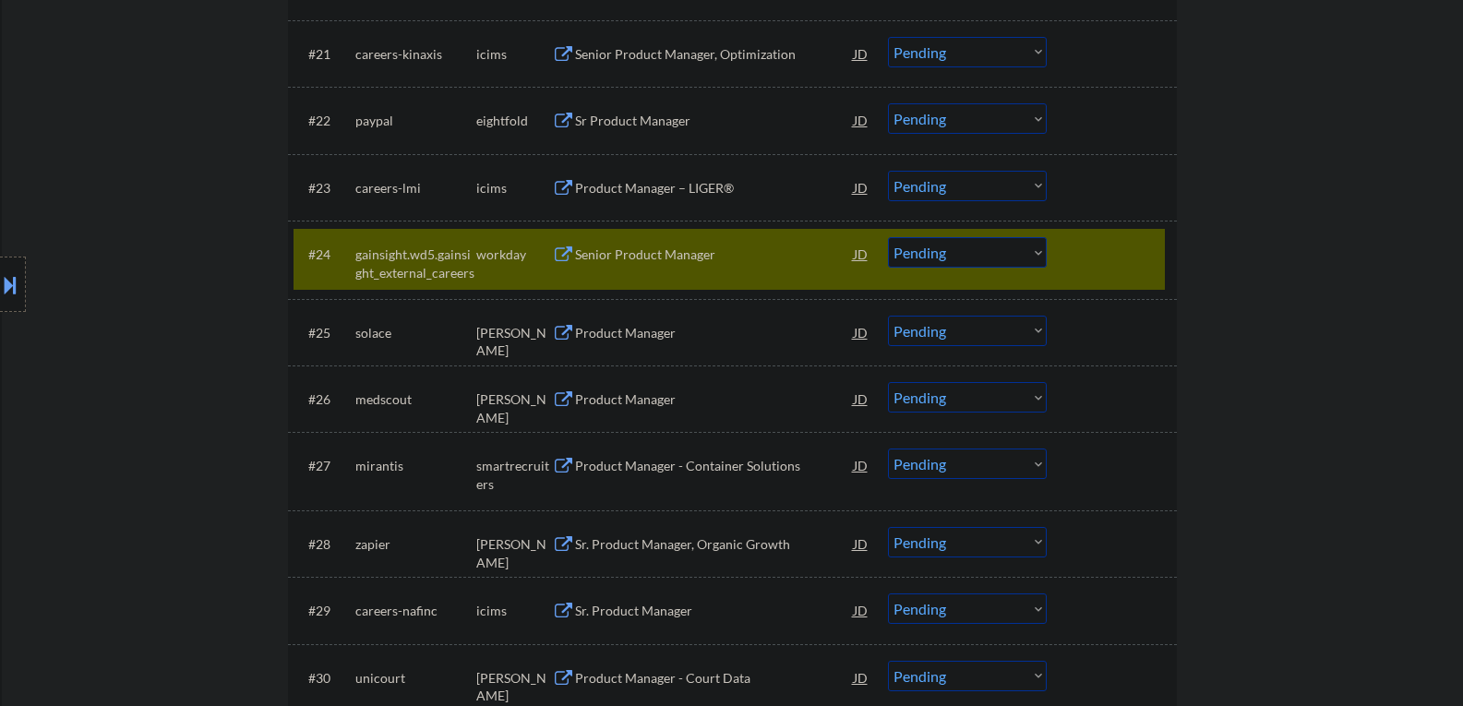
scroll to position [1887, 0]
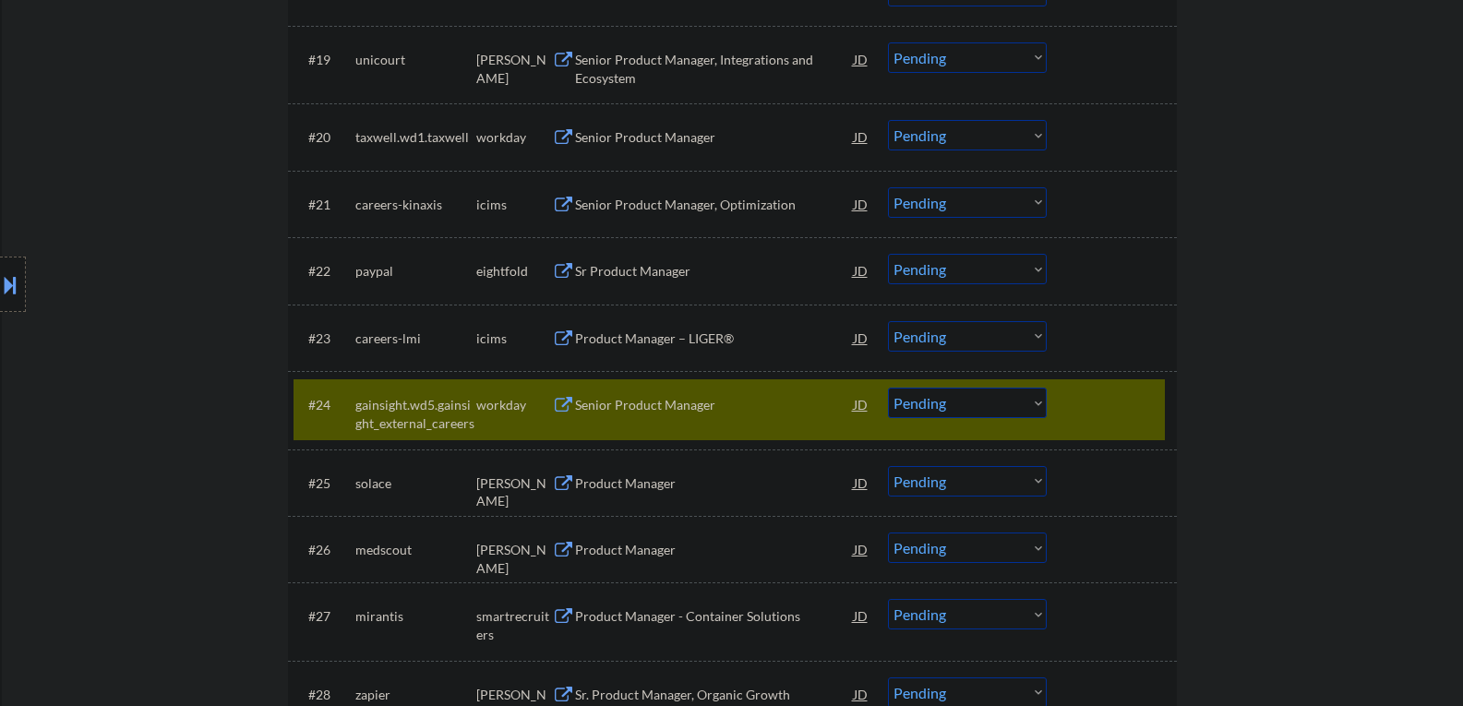
click at [1156, 410] on div "#24 gainsight.wd5.gainsight_external_careers workday Senior Product Manager JD …" at bounding box center [729, 409] width 871 height 61
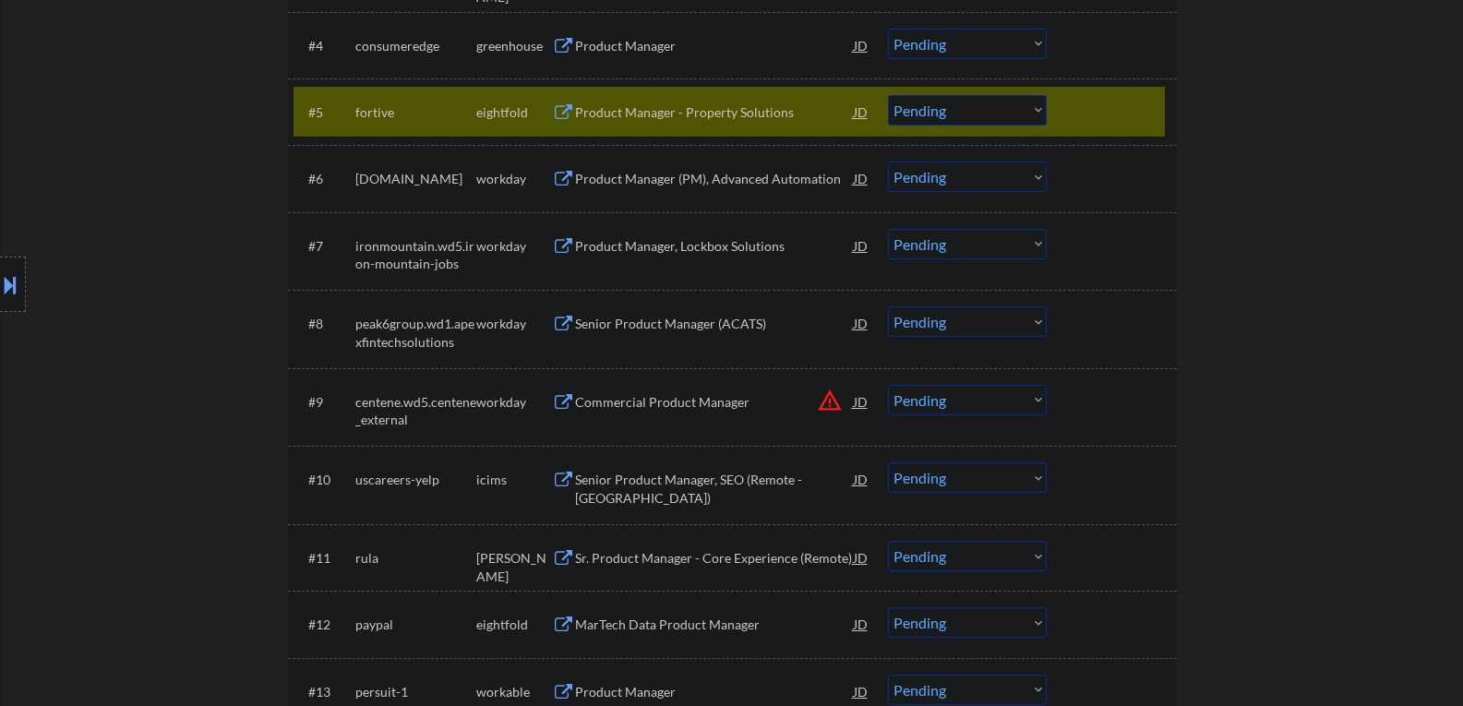
scroll to position [687, 0]
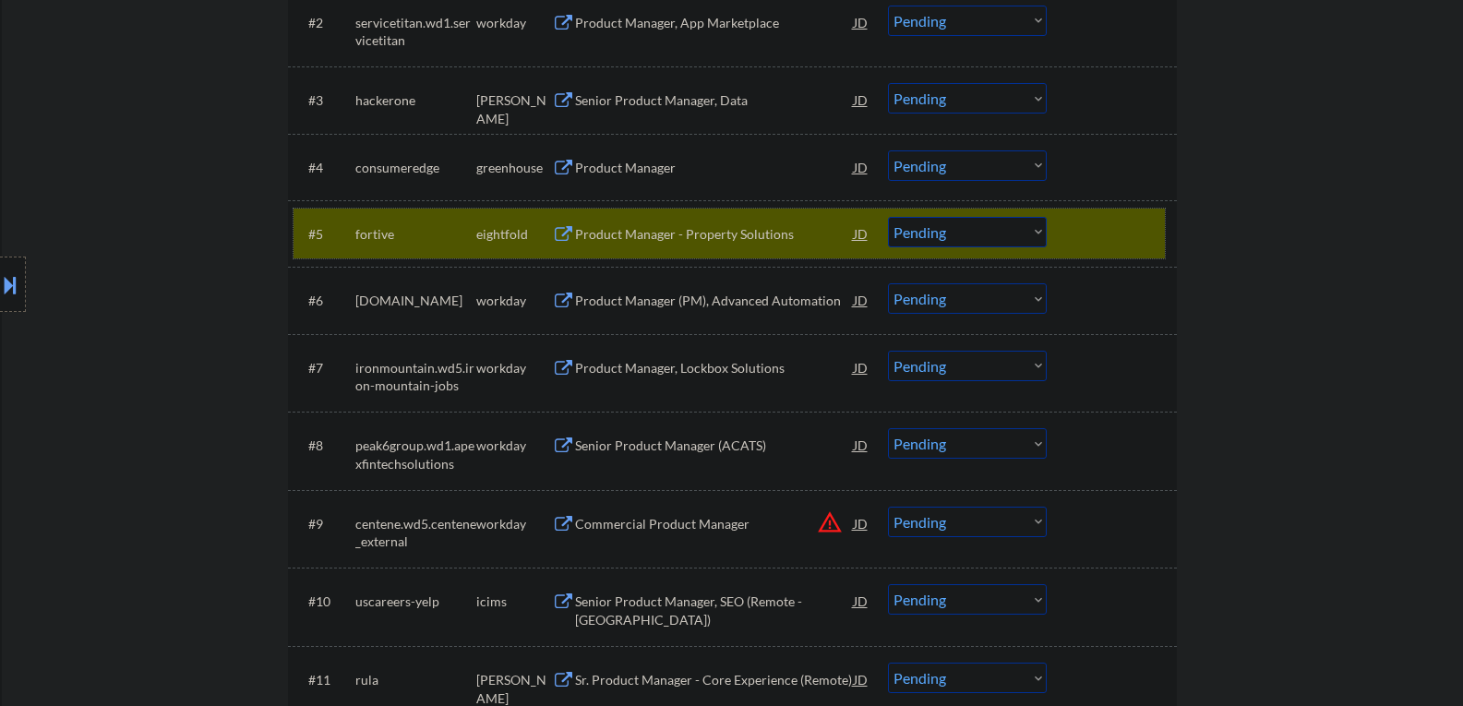
click at [1125, 248] on div at bounding box center [1114, 233] width 81 height 33
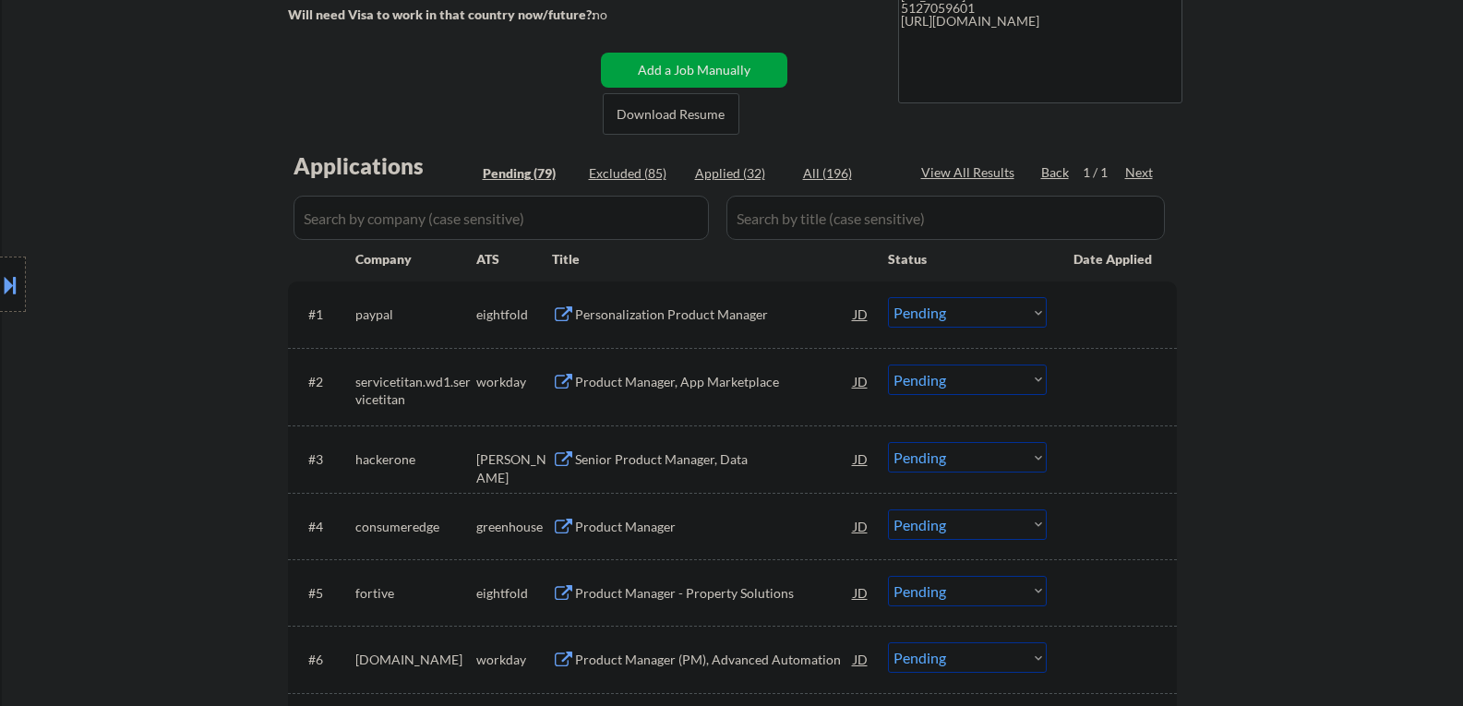
scroll to position [318, 0]
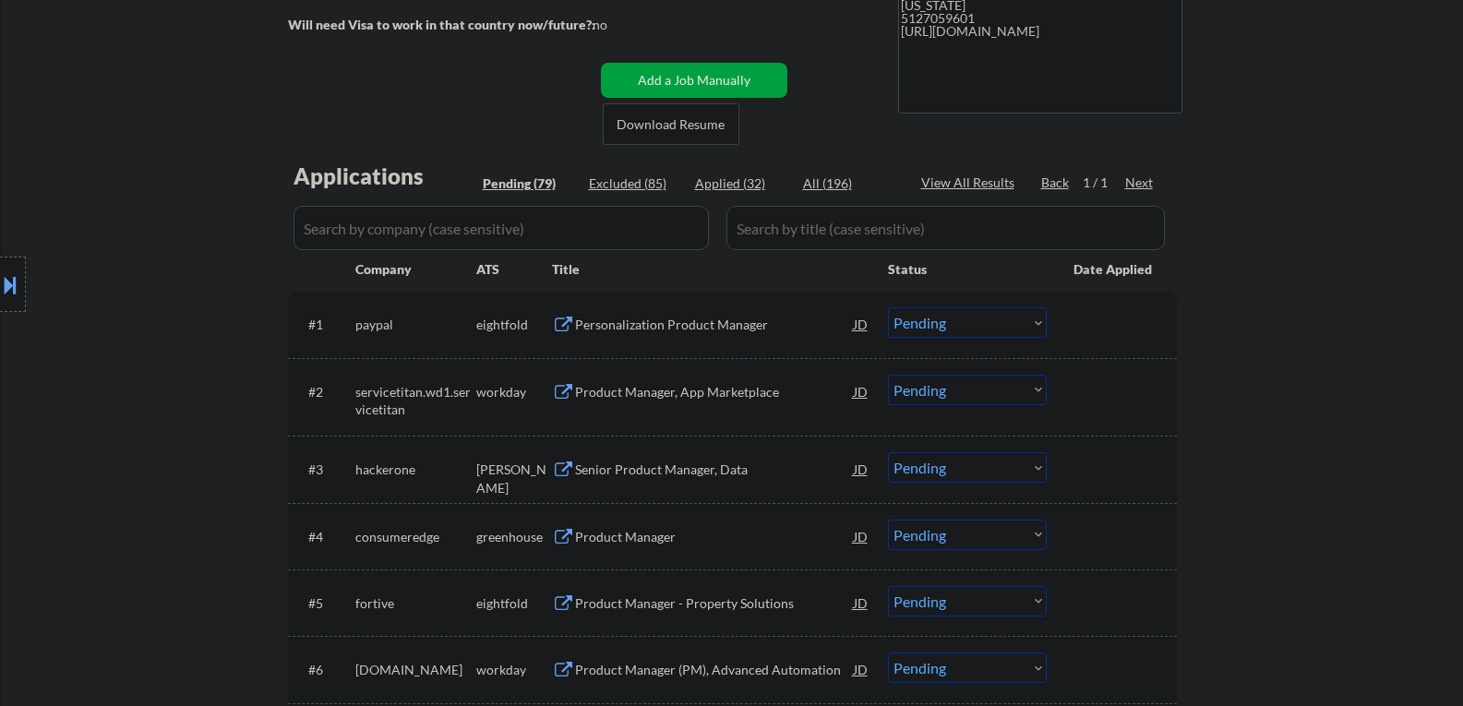
click at [567, 466] on button at bounding box center [563, 471] width 23 height 18
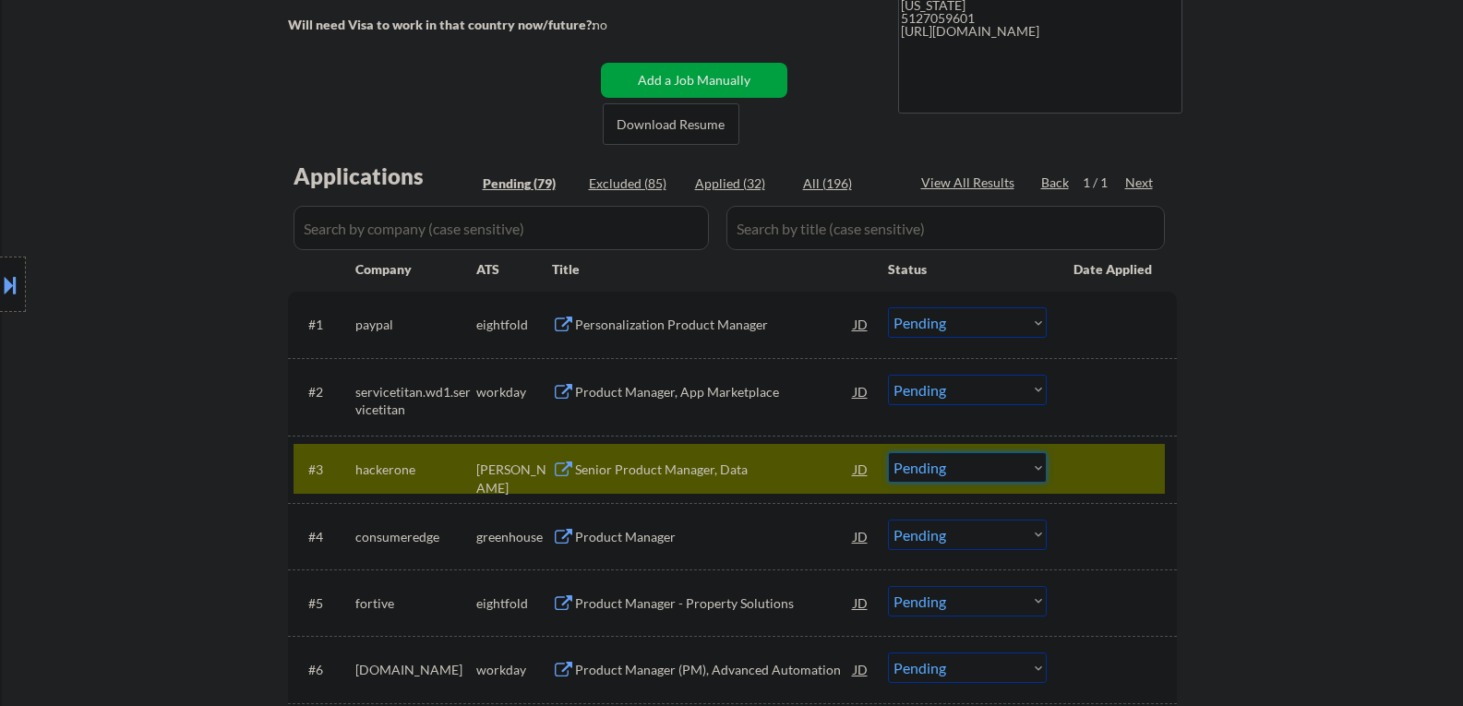
click at [1038, 467] on select "Choose an option... Pending Applied Excluded (Questions) Excluded (Expired) Exc…" at bounding box center [967, 467] width 159 height 30
click at [888, 452] on select "Choose an option... Pending Applied Excluded (Questions) Excluded (Expired) Exc…" at bounding box center [967, 467] width 159 height 30
select select ""pending""
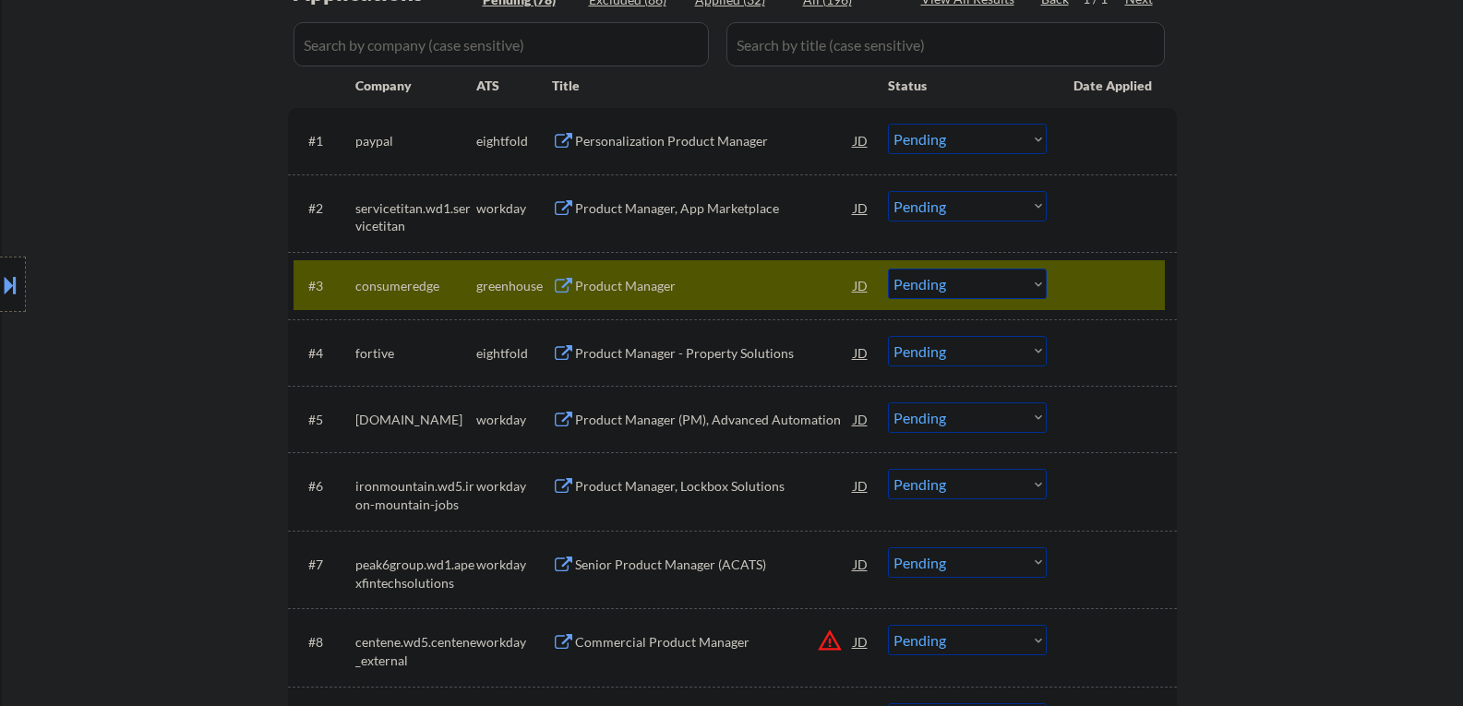
scroll to position [502, 0]
click at [1141, 287] on div at bounding box center [1114, 284] width 81 height 33
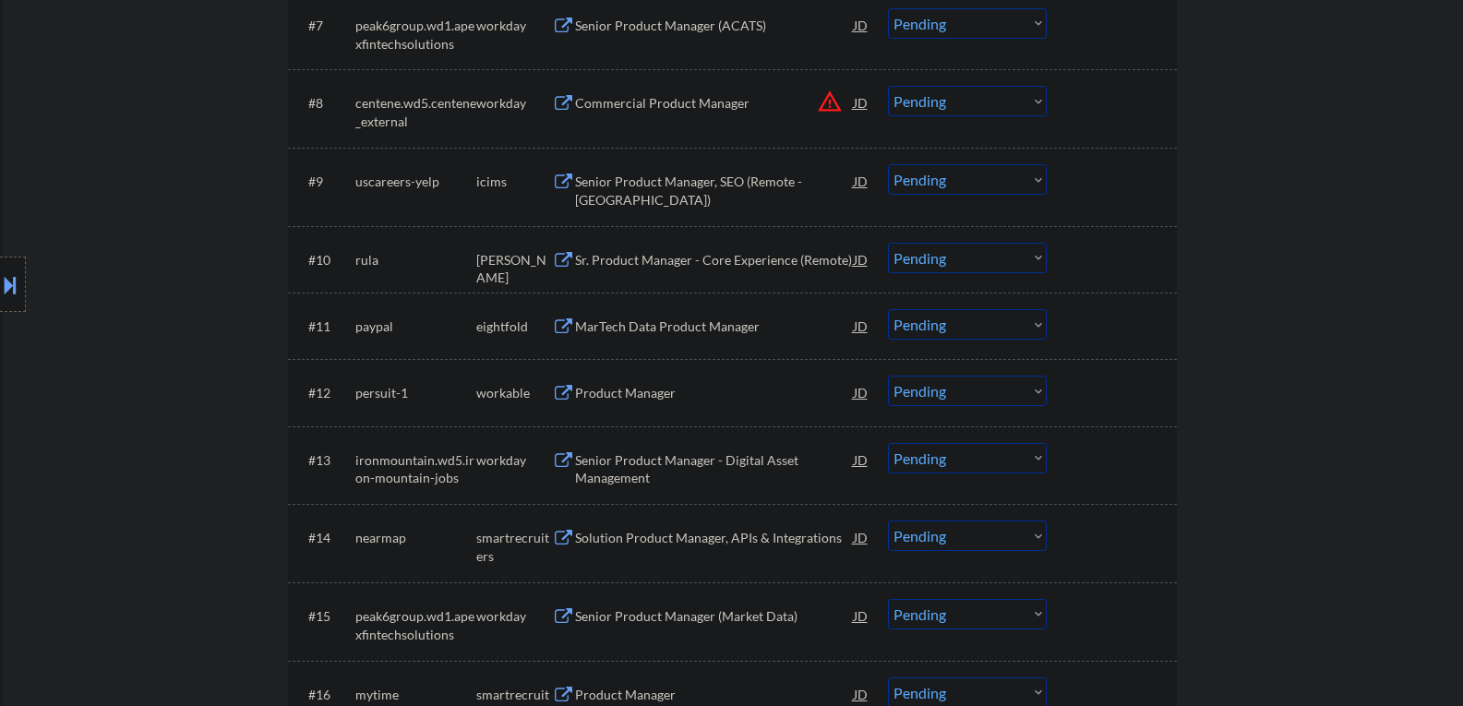
scroll to position [1056, 0]
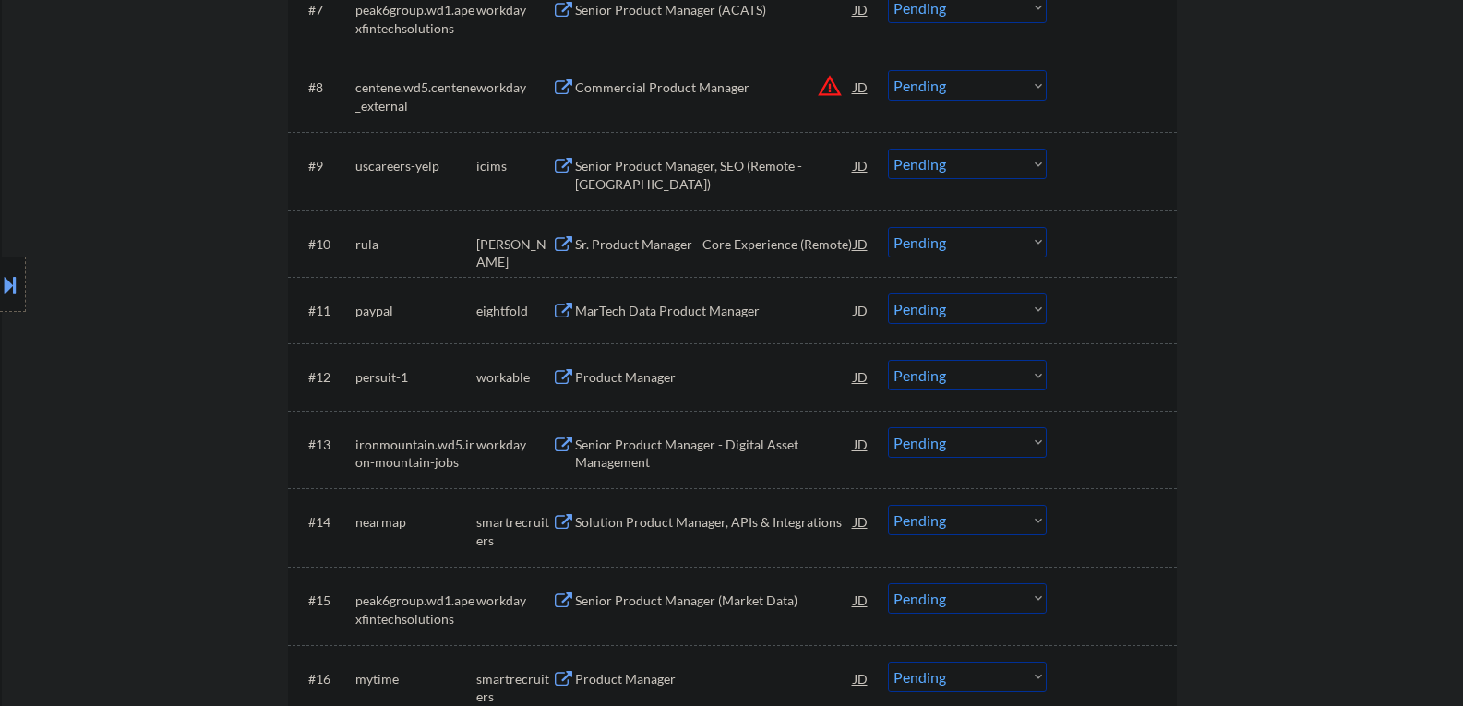
click at [558, 240] on button at bounding box center [563, 245] width 23 height 18
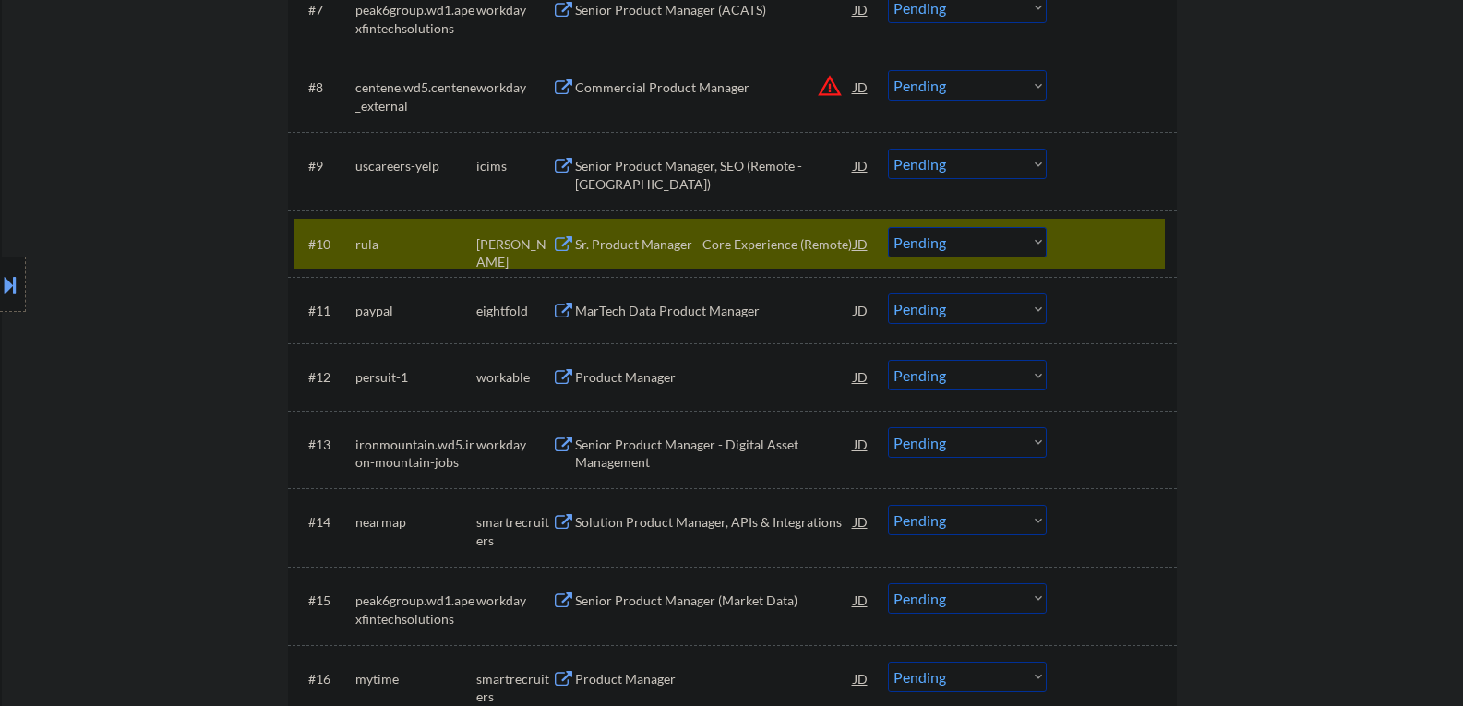
click at [1038, 246] on select "Choose an option... Pending Applied Excluded (Questions) Excluded (Expired) Exc…" at bounding box center [967, 242] width 159 height 30
click at [888, 227] on select "Choose an option... Pending Applied Excluded (Questions) Excluded (Expired) Exc…" at bounding box center [967, 242] width 159 height 30
select select ""pending""
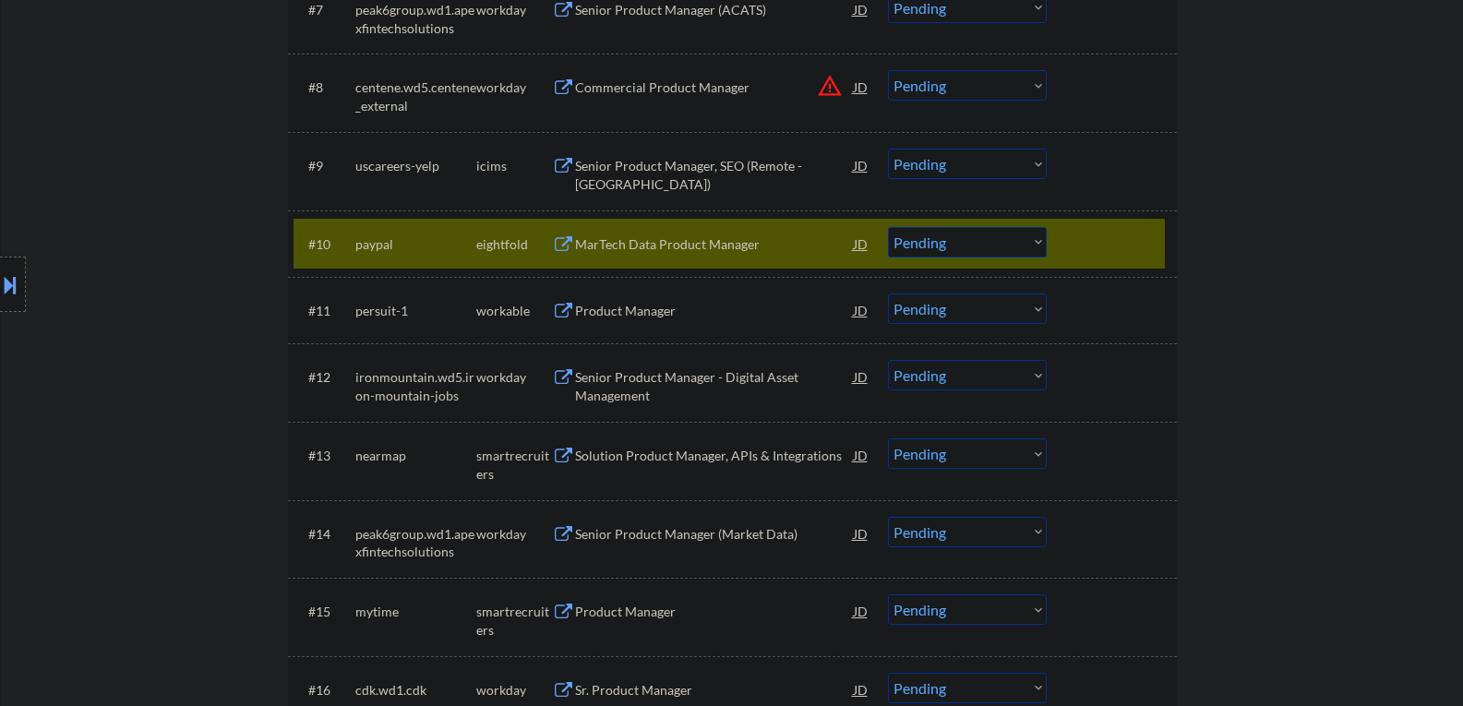
click at [1123, 234] on div at bounding box center [1114, 243] width 81 height 33
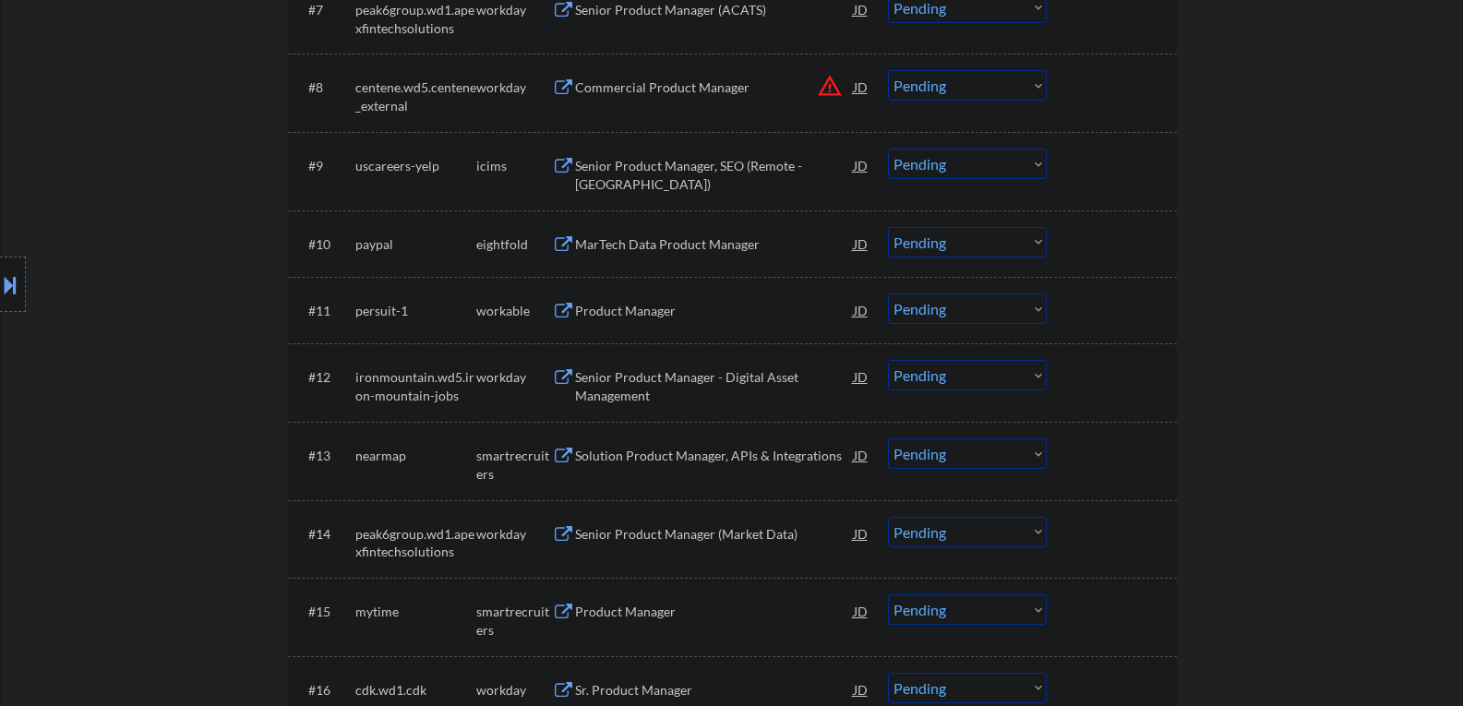
click at [558, 306] on button at bounding box center [563, 312] width 23 height 18
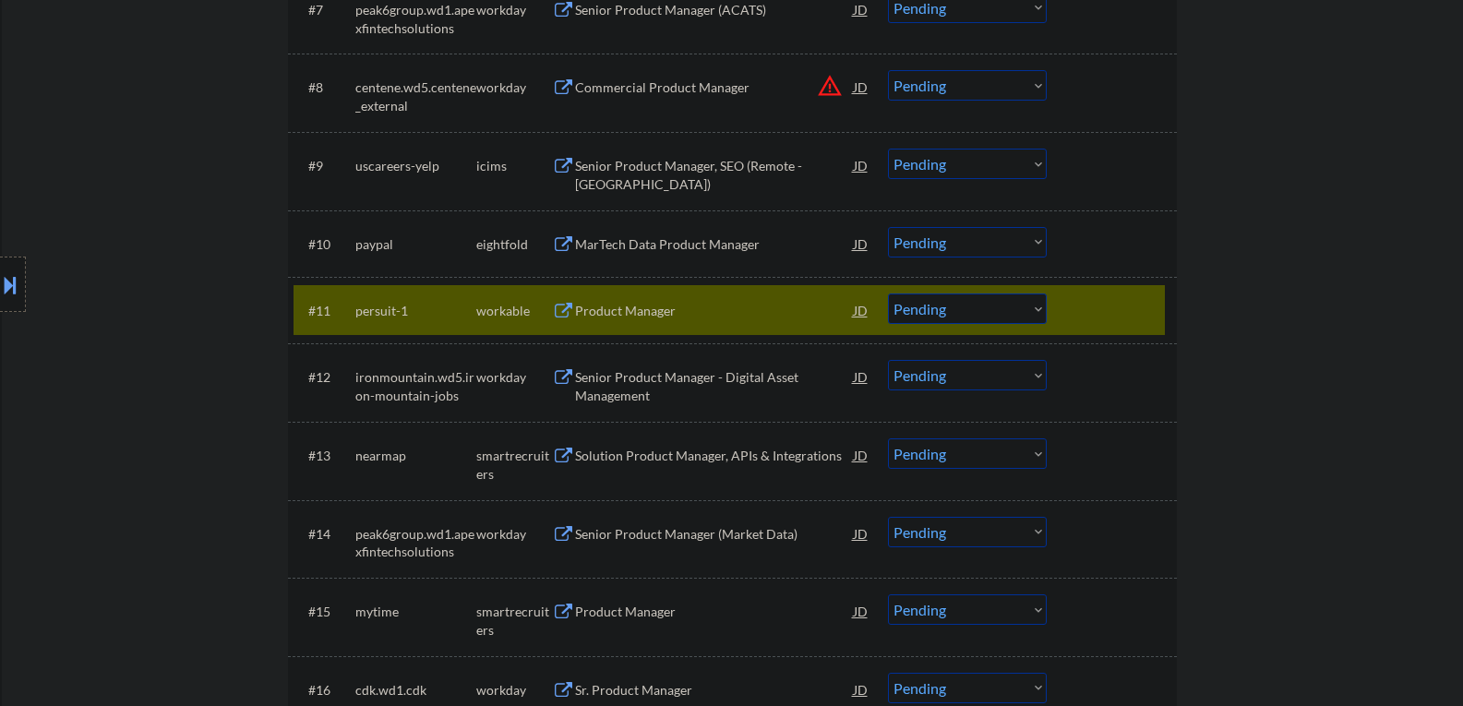
click at [1038, 308] on select "Choose an option... Pending Applied Excluded (Questions) Excluded (Expired) Exc…" at bounding box center [967, 309] width 159 height 30
click at [888, 294] on select "Choose an option... Pending Applied Excluded (Questions) Excluded (Expired) Exc…" at bounding box center [967, 309] width 159 height 30
select select ""pending""
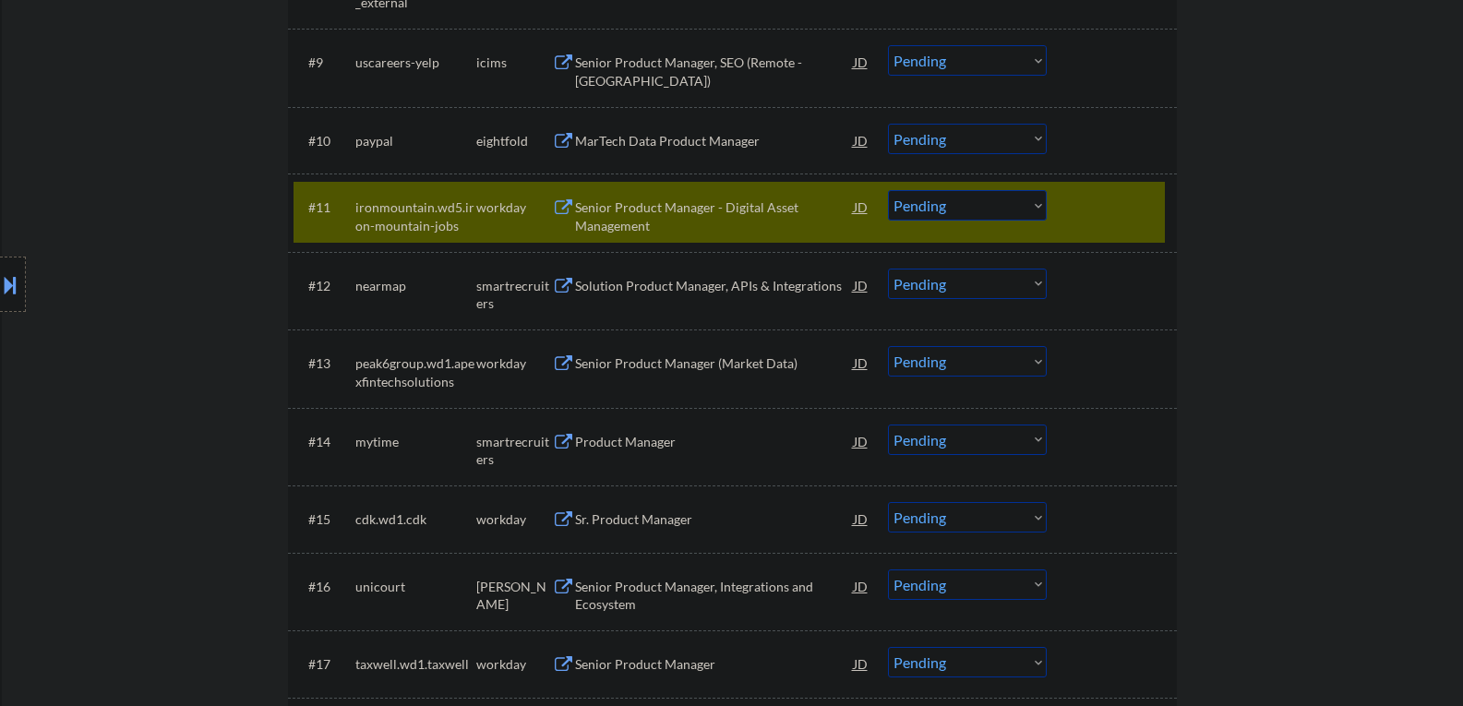
scroll to position [1241, 0]
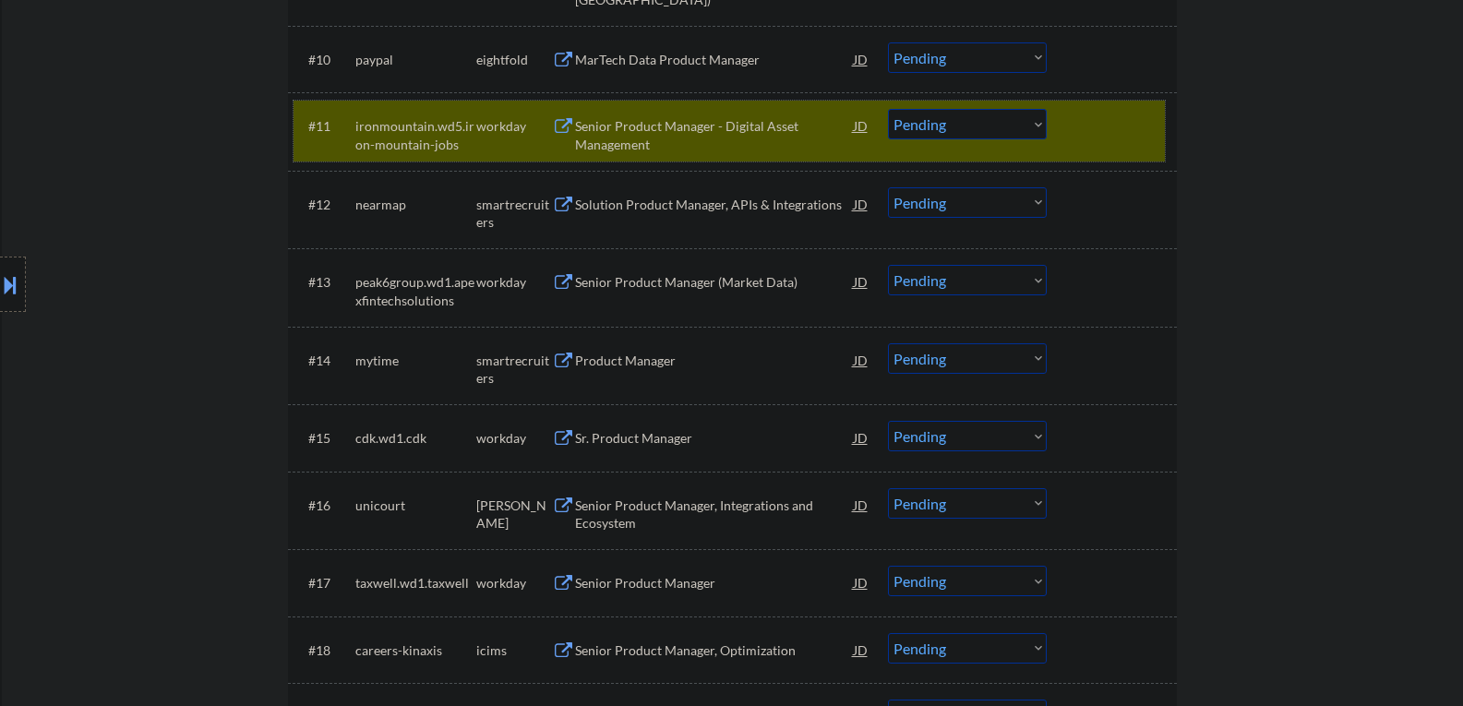
click at [1096, 126] on div at bounding box center [1114, 125] width 81 height 33
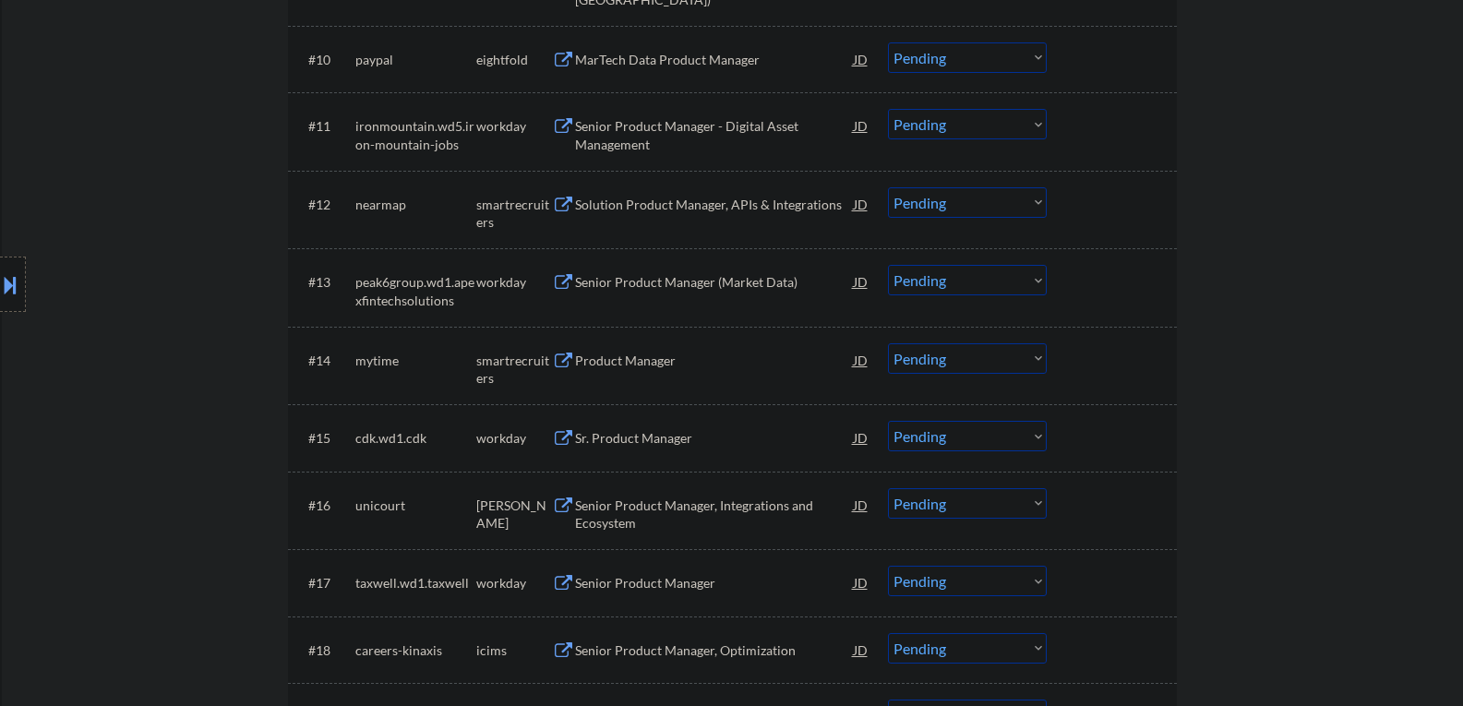
click at [558, 204] on button at bounding box center [563, 206] width 23 height 18
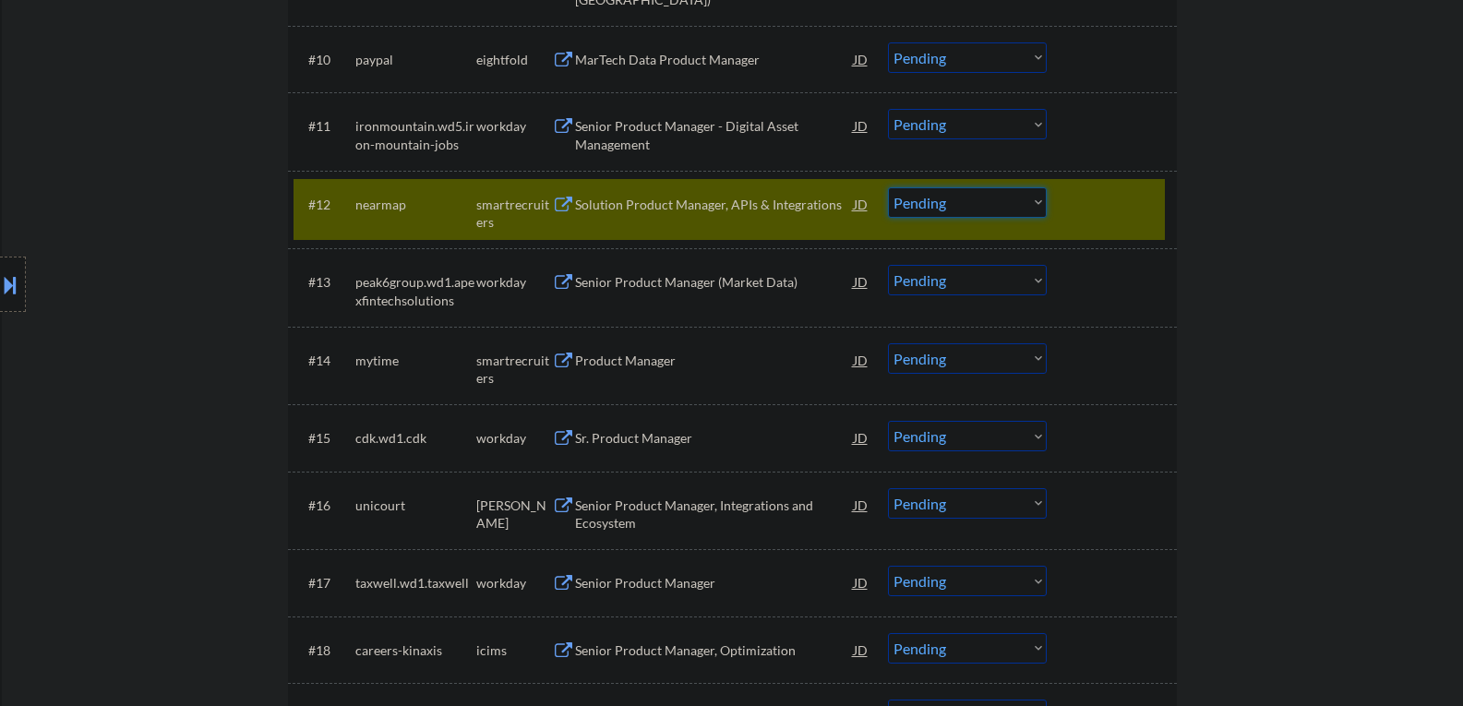
click at [1036, 198] on select "Choose an option... Pending Applied Excluded (Questions) Excluded (Expired) Exc…" at bounding box center [967, 202] width 159 height 30
click at [888, 187] on select "Choose an option... Pending Applied Excluded (Questions) Excluded (Expired) Exc…" at bounding box center [967, 202] width 159 height 30
select select ""pending""
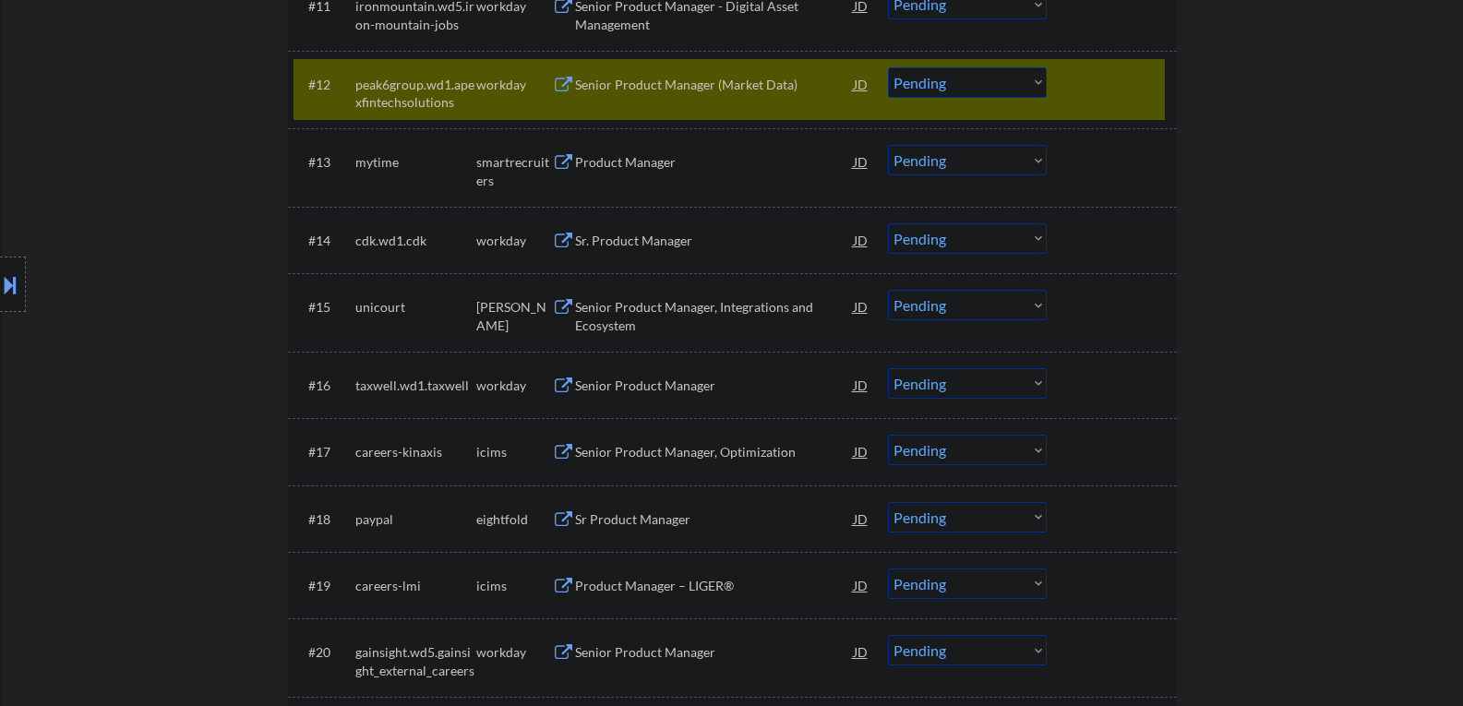
scroll to position [1333, 0]
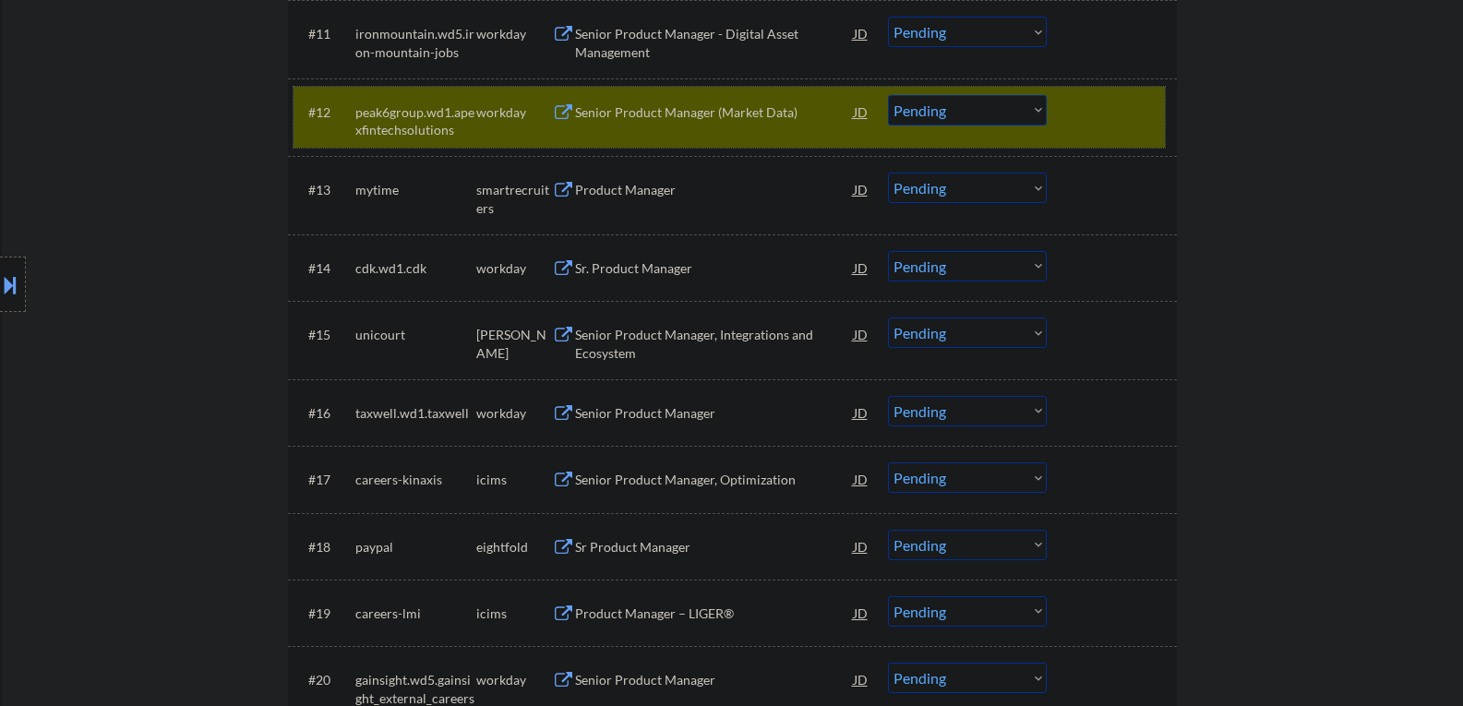
click at [1119, 123] on div at bounding box center [1114, 111] width 81 height 33
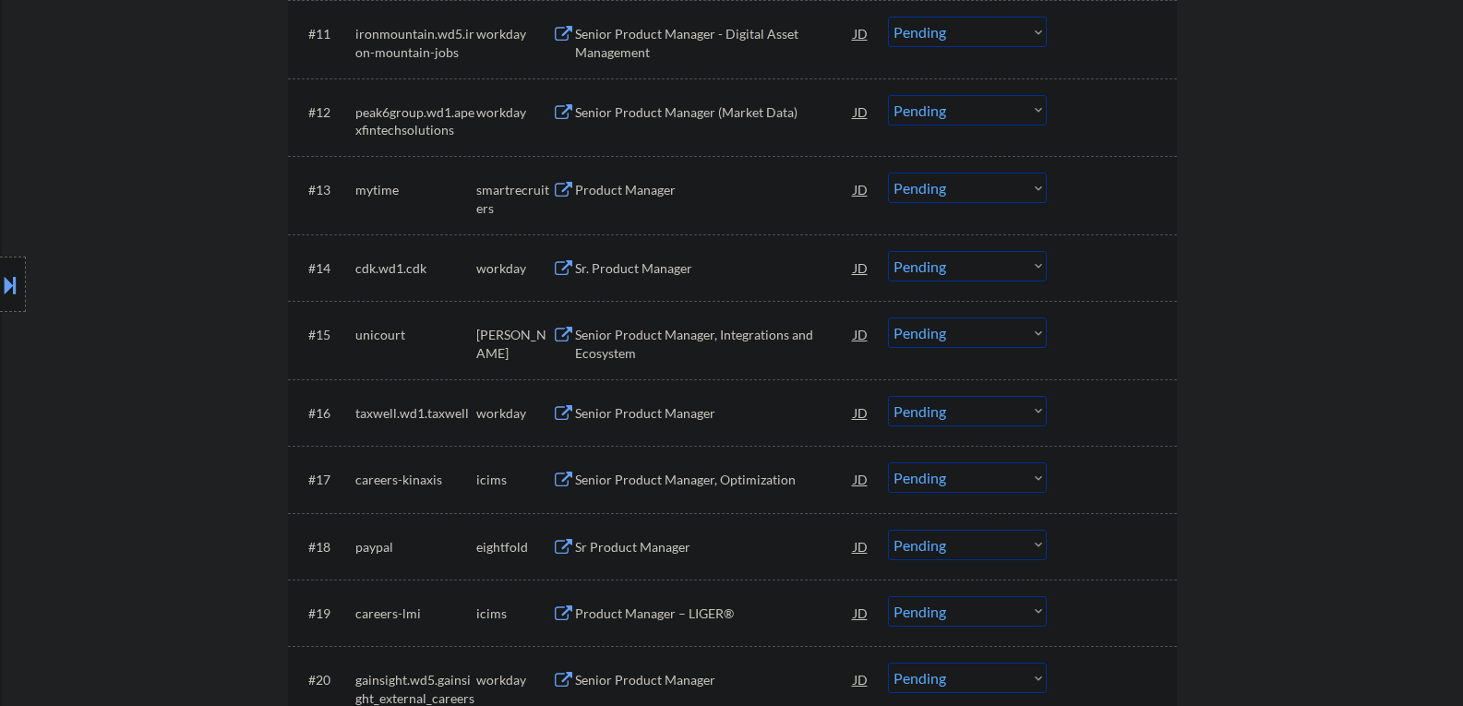
click at [558, 187] on button at bounding box center [563, 191] width 23 height 18
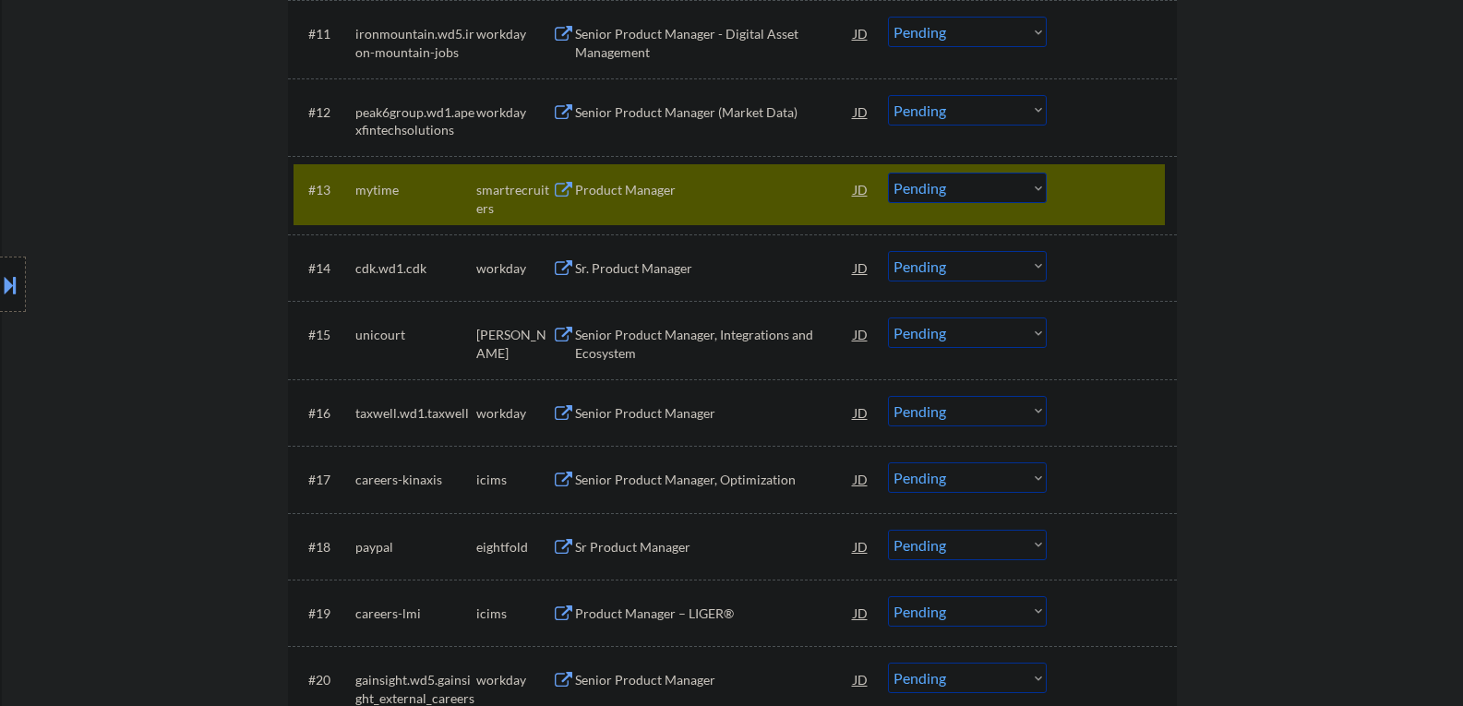
click at [1038, 189] on select "Choose an option... Pending Applied Excluded (Questions) Excluded (Expired) Exc…" at bounding box center [967, 188] width 159 height 30
click at [888, 173] on select "Choose an option... Pending Applied Excluded (Questions) Excluded (Expired) Exc…" at bounding box center [967, 188] width 159 height 30
select select ""pending""
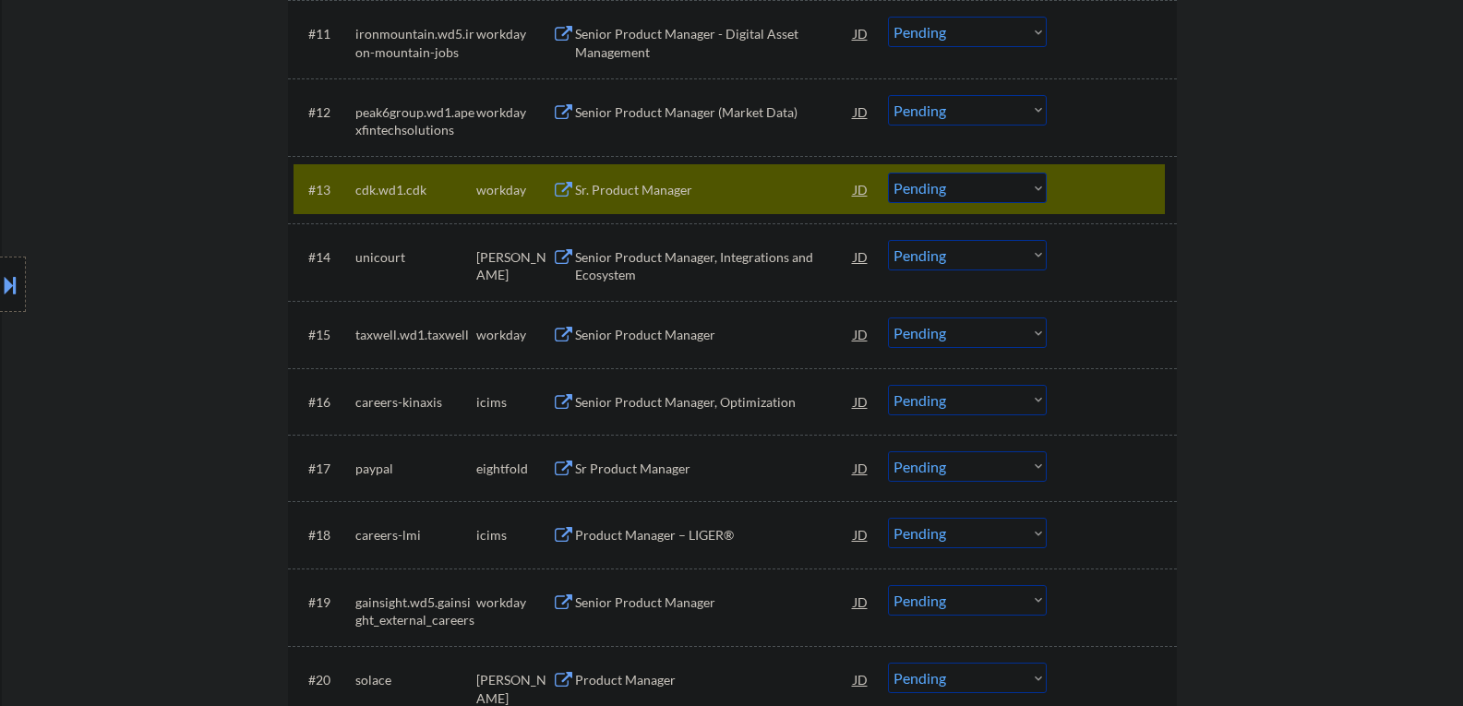
click at [1104, 186] on div at bounding box center [1114, 189] width 81 height 33
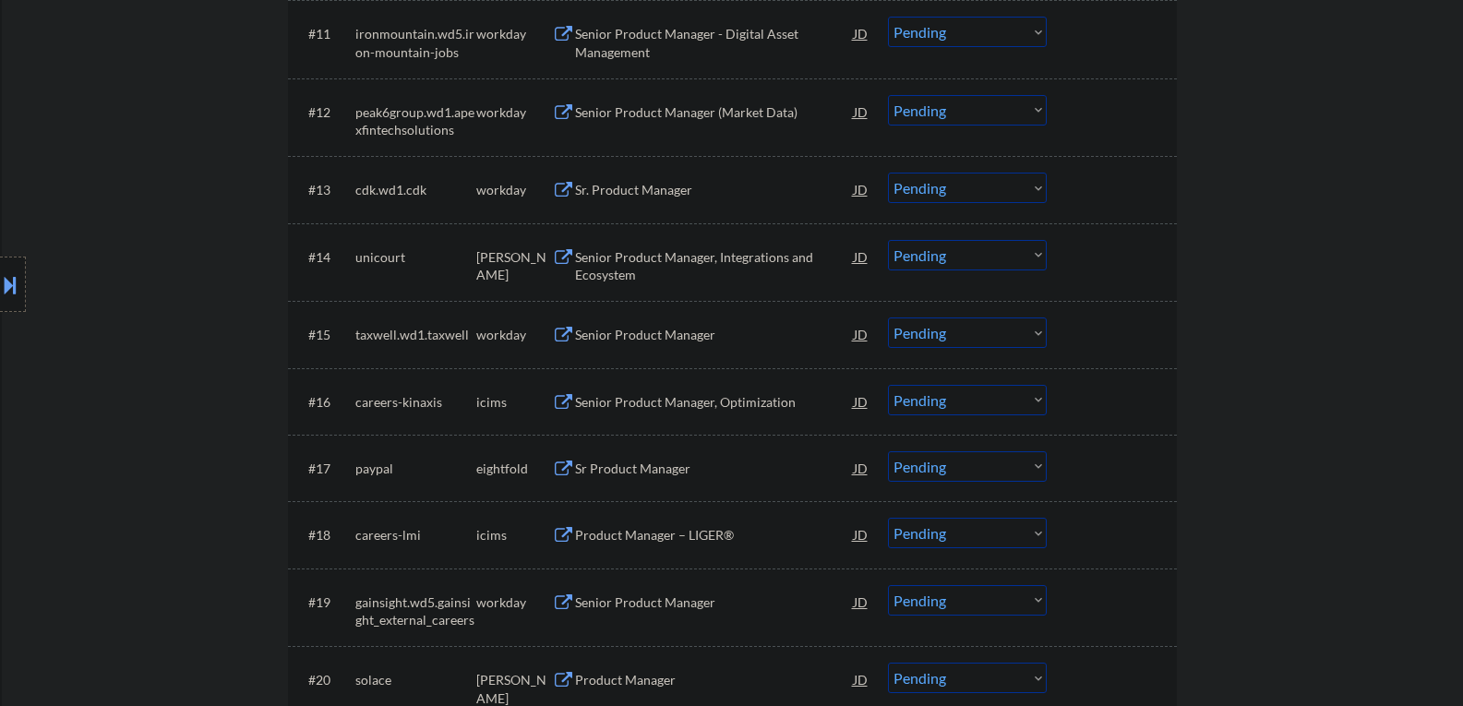
click at [563, 255] on button at bounding box center [563, 258] width 23 height 18
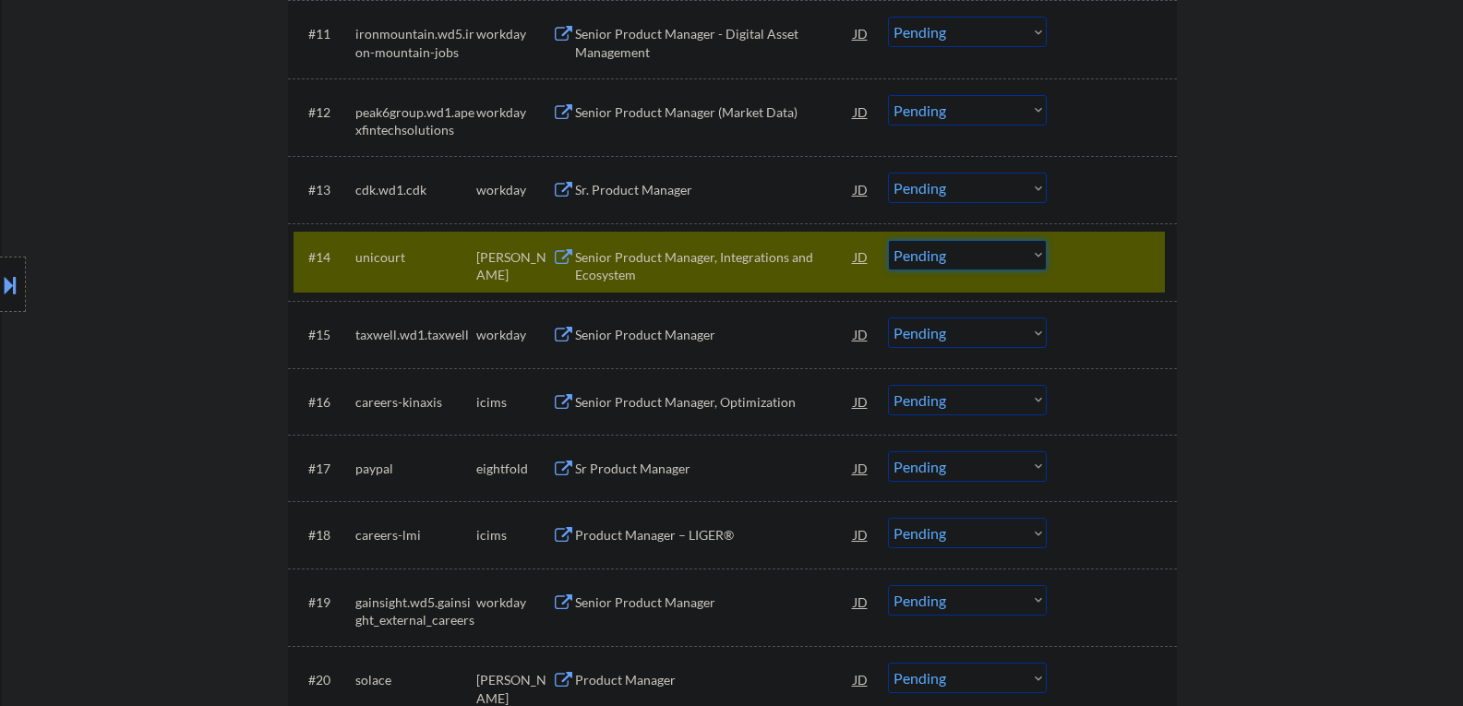
click at [1041, 254] on select "Choose an option... Pending Applied Excluded (Questions) Excluded (Expired) Exc…" at bounding box center [967, 255] width 159 height 30
click at [888, 240] on select "Choose an option... Pending Applied Excluded (Questions) Excluded (Expired) Exc…" at bounding box center [967, 255] width 159 height 30
select select ""pending""
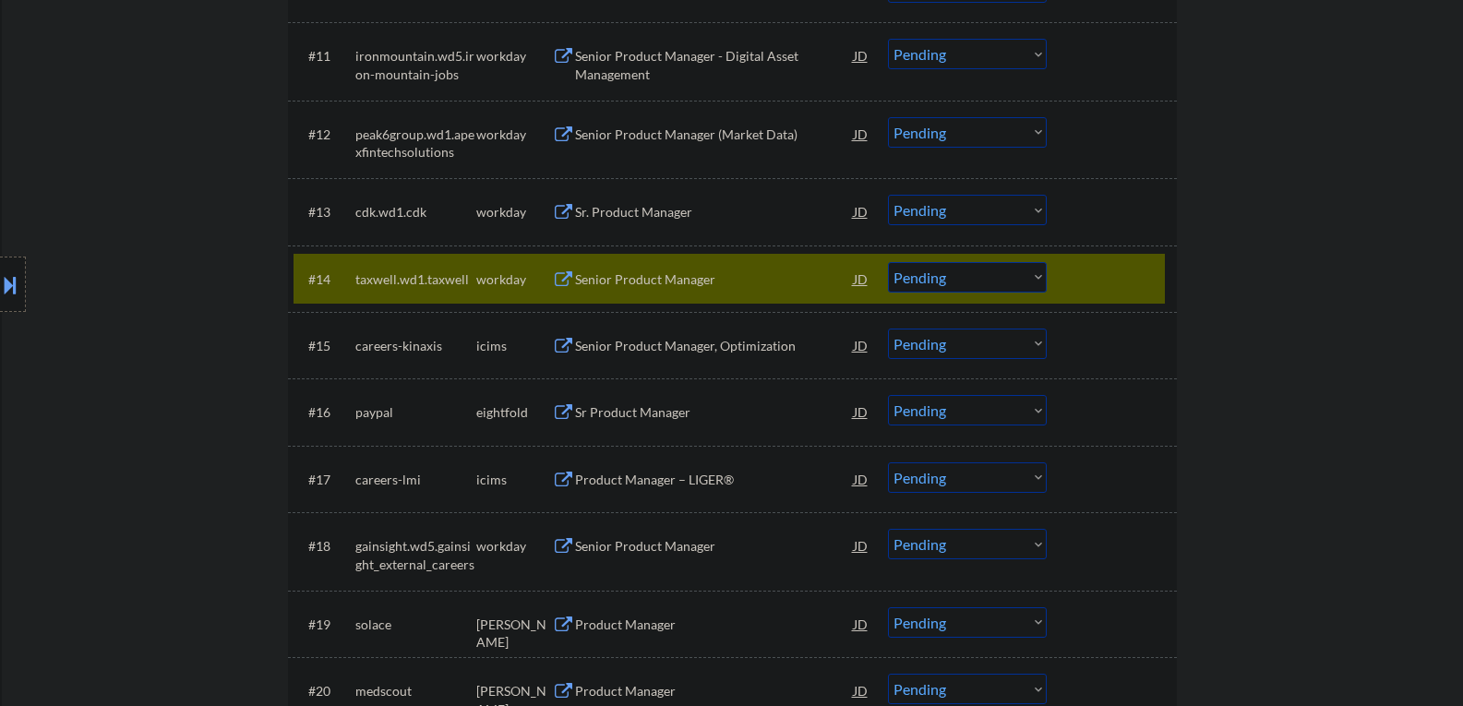
scroll to position [1425, 0]
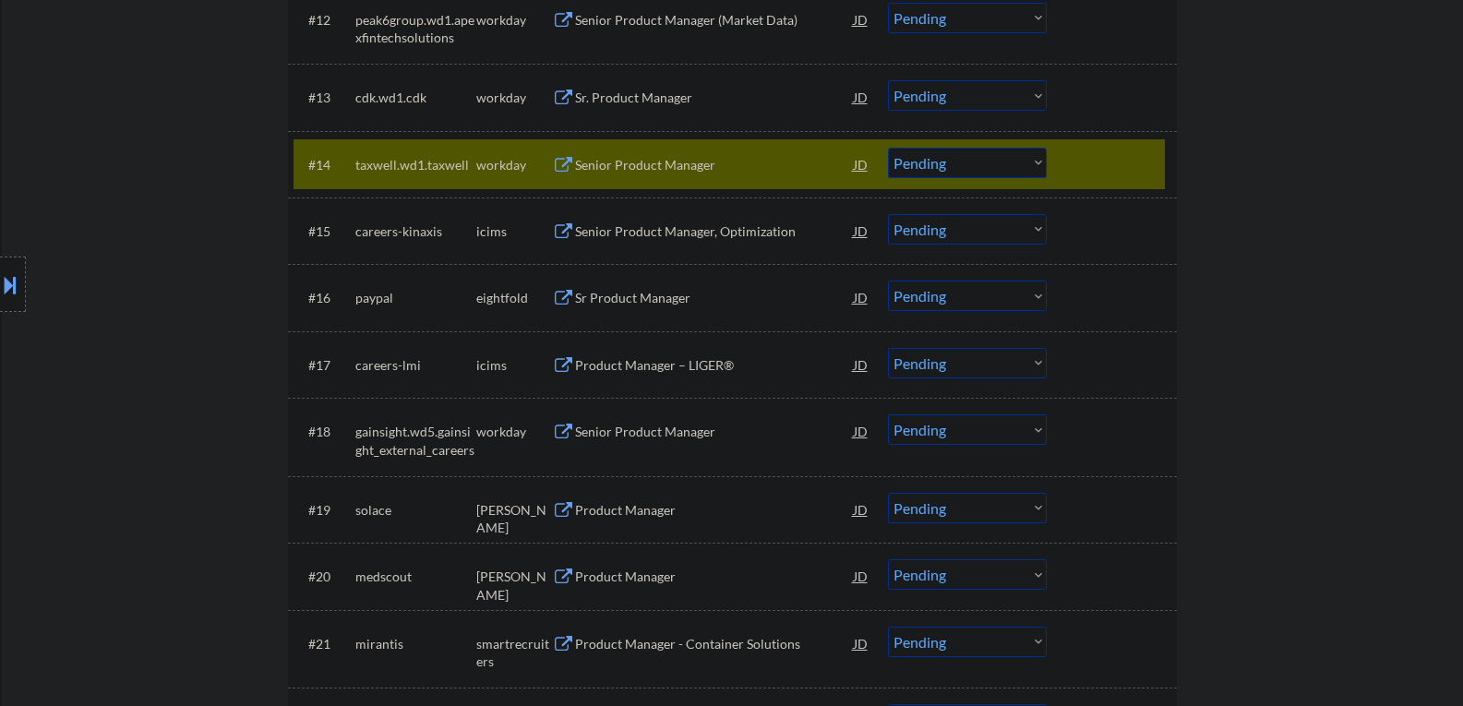
click at [1079, 156] on div at bounding box center [1114, 164] width 81 height 33
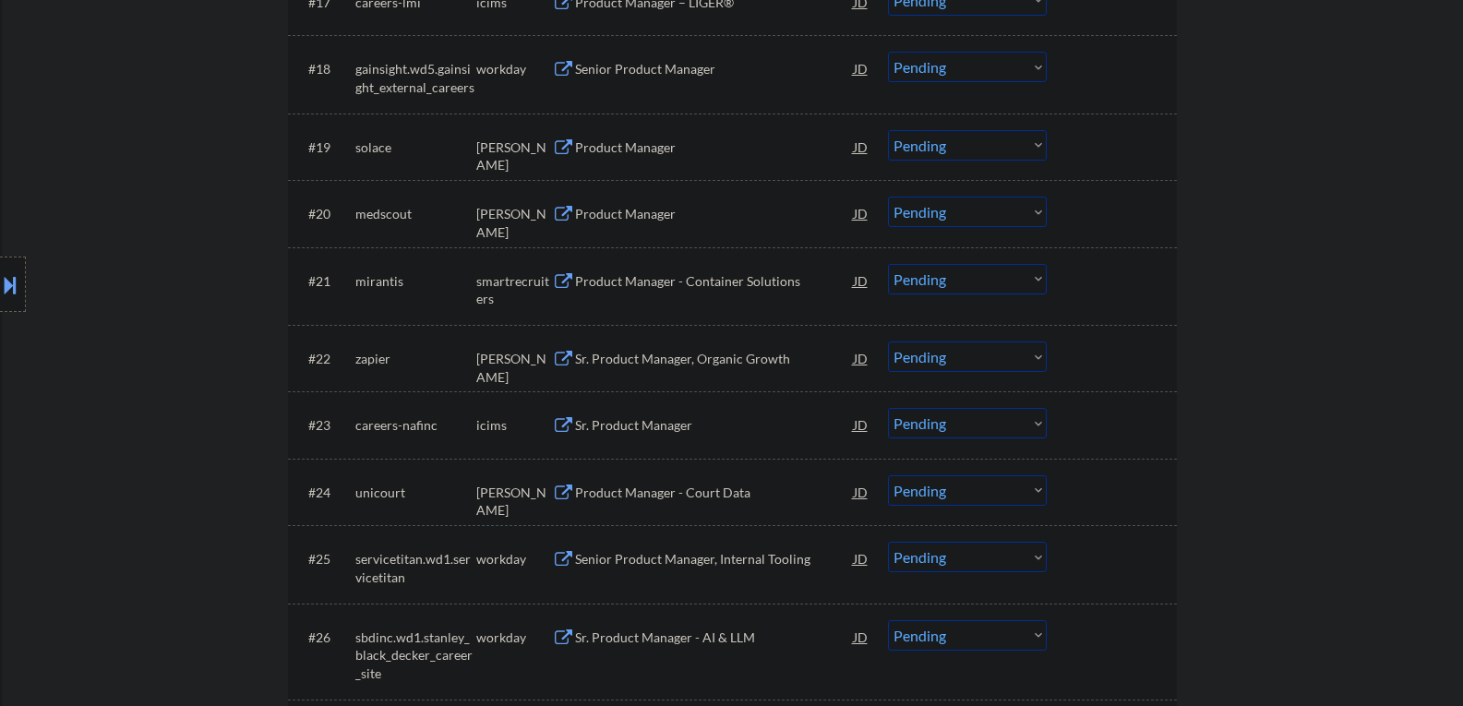
scroll to position [1794, 0]
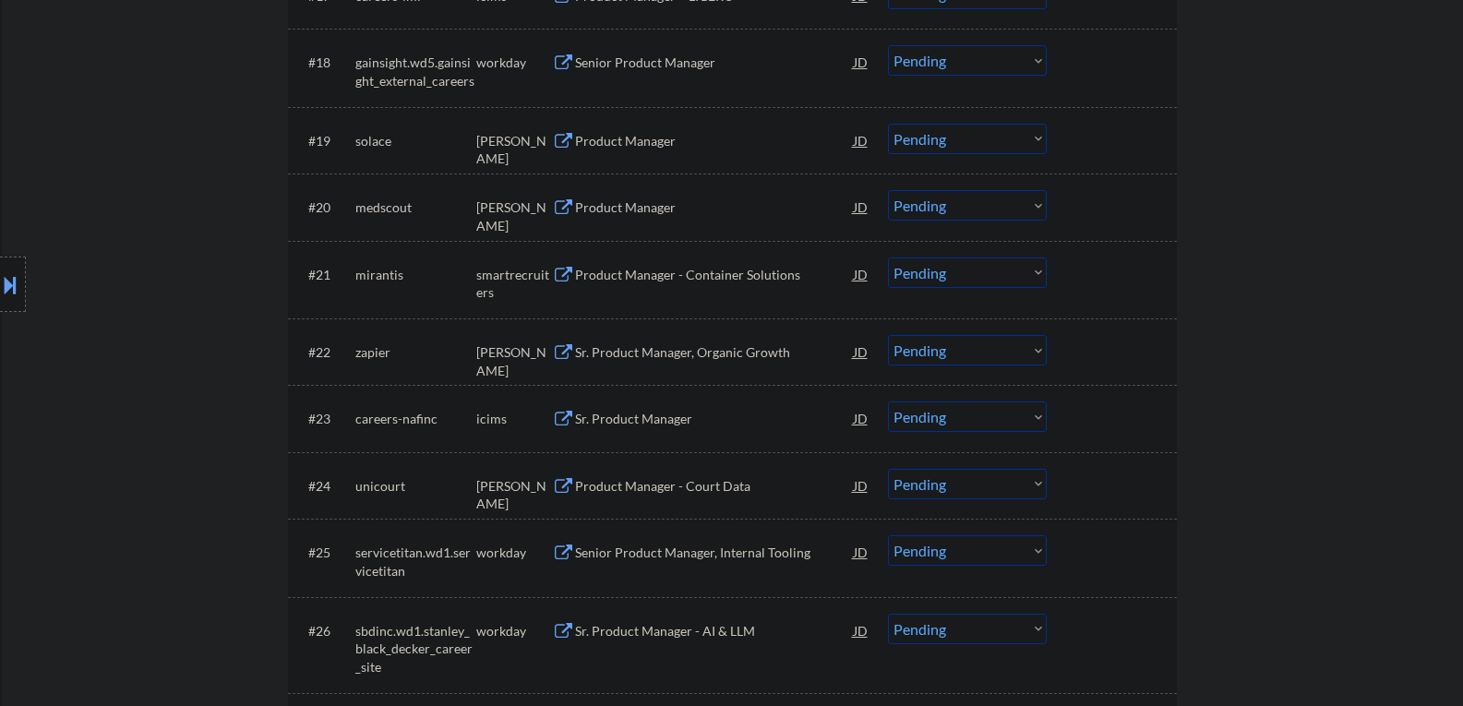
click at [562, 143] on button at bounding box center [563, 142] width 23 height 18
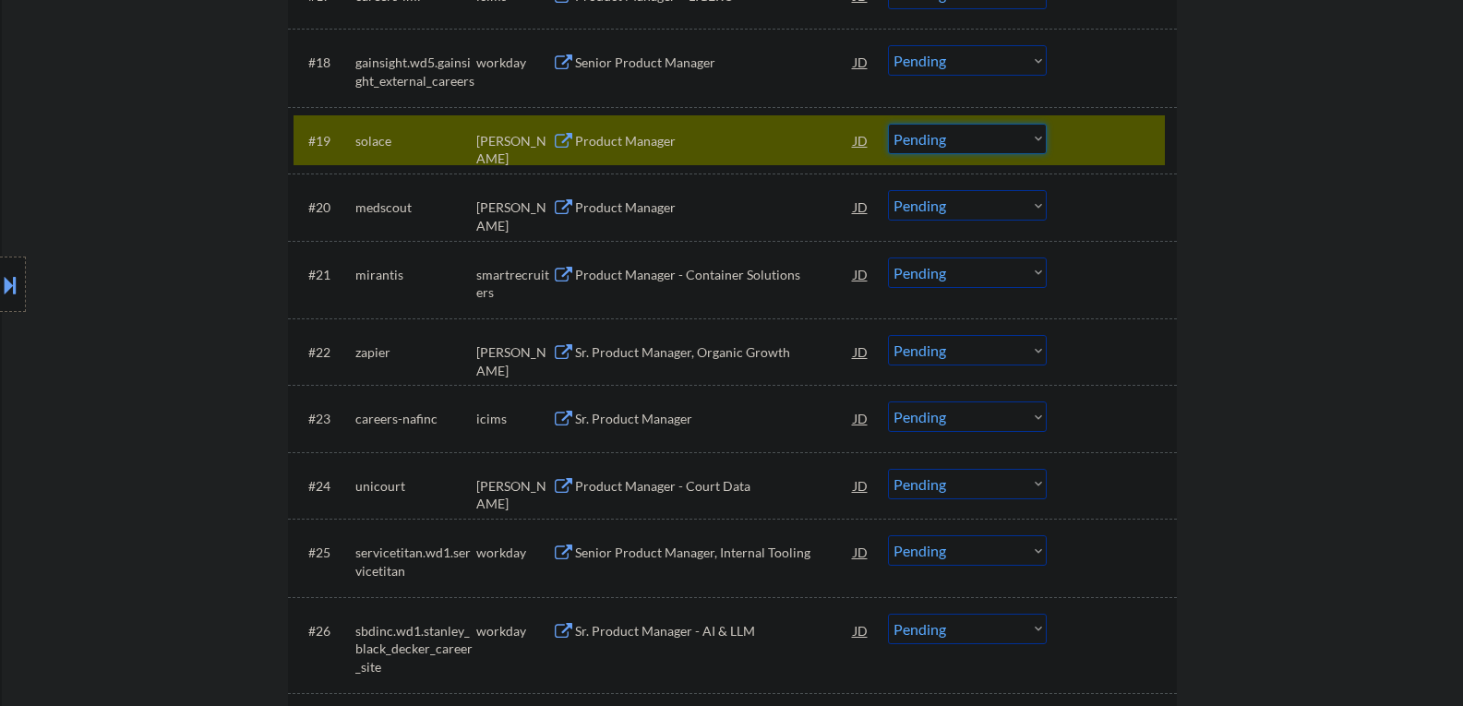
click at [1036, 137] on select "Choose an option... Pending Applied Excluded (Questions) Excluded (Expired) Exc…" at bounding box center [967, 139] width 159 height 30
click at [888, 124] on select "Choose an option... Pending Applied Excluded (Questions) Excluded (Expired) Exc…" at bounding box center [967, 139] width 159 height 30
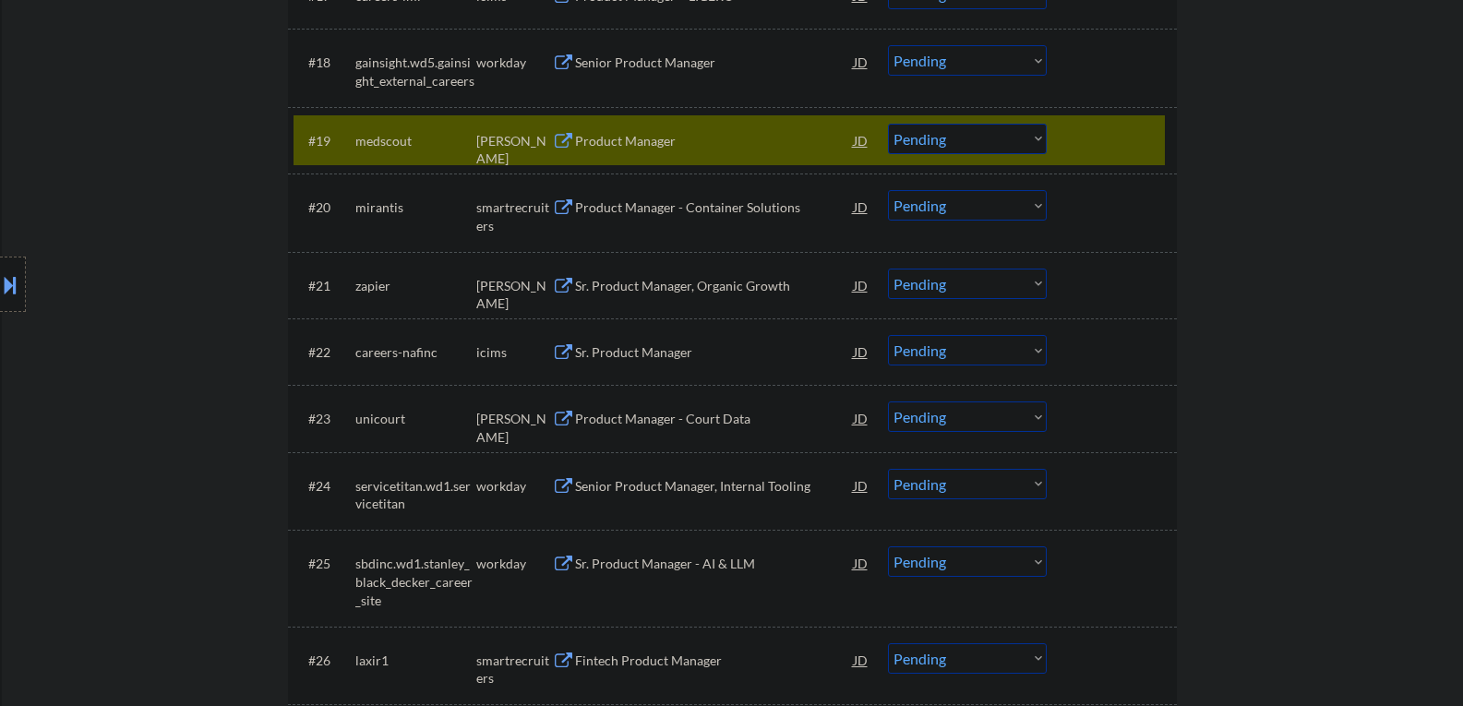
click at [559, 134] on button at bounding box center [563, 142] width 23 height 18
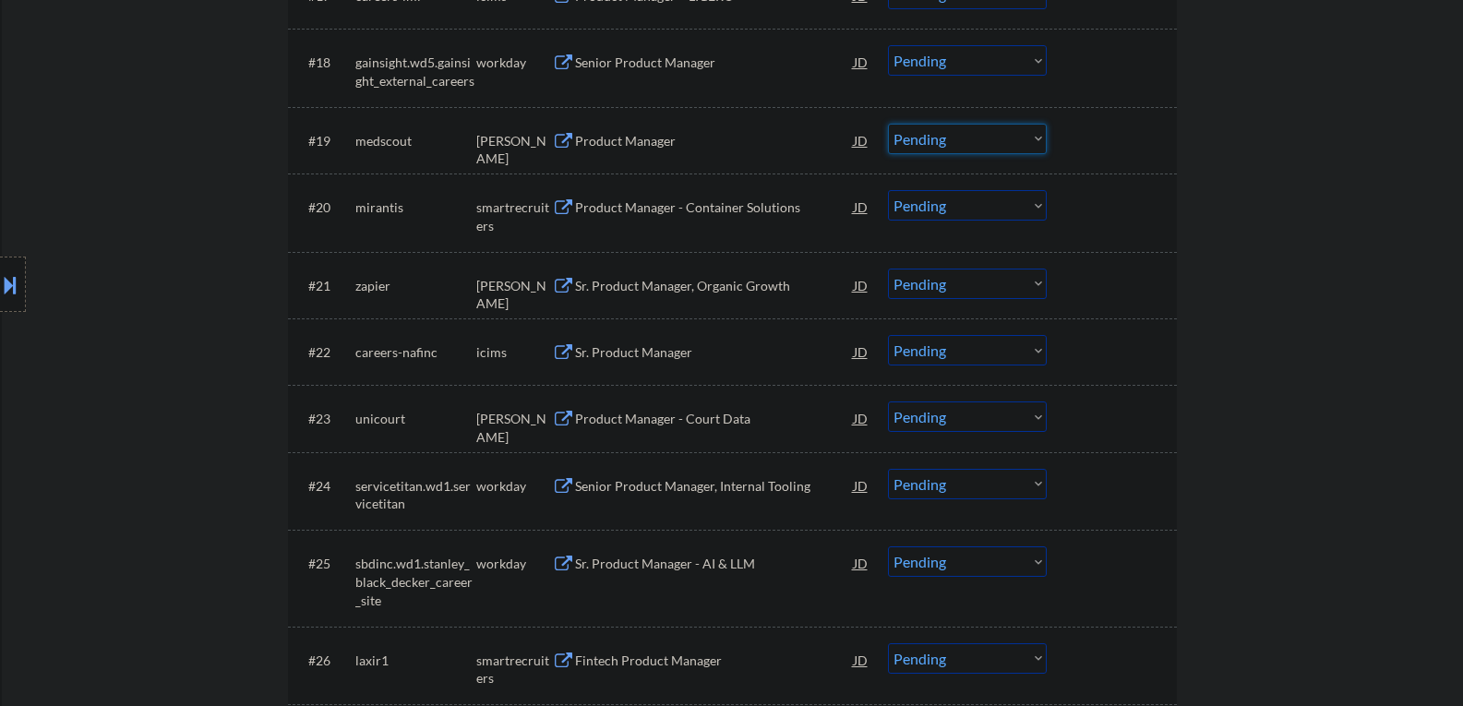
click at [1042, 137] on select "Choose an option... Pending Applied Excluded (Questions) Excluded (Expired) Exc…" at bounding box center [967, 139] width 159 height 30
click at [888, 124] on select "Choose an option... Pending Applied Excluded (Questions) Excluded (Expired) Exc…" at bounding box center [967, 139] width 159 height 30
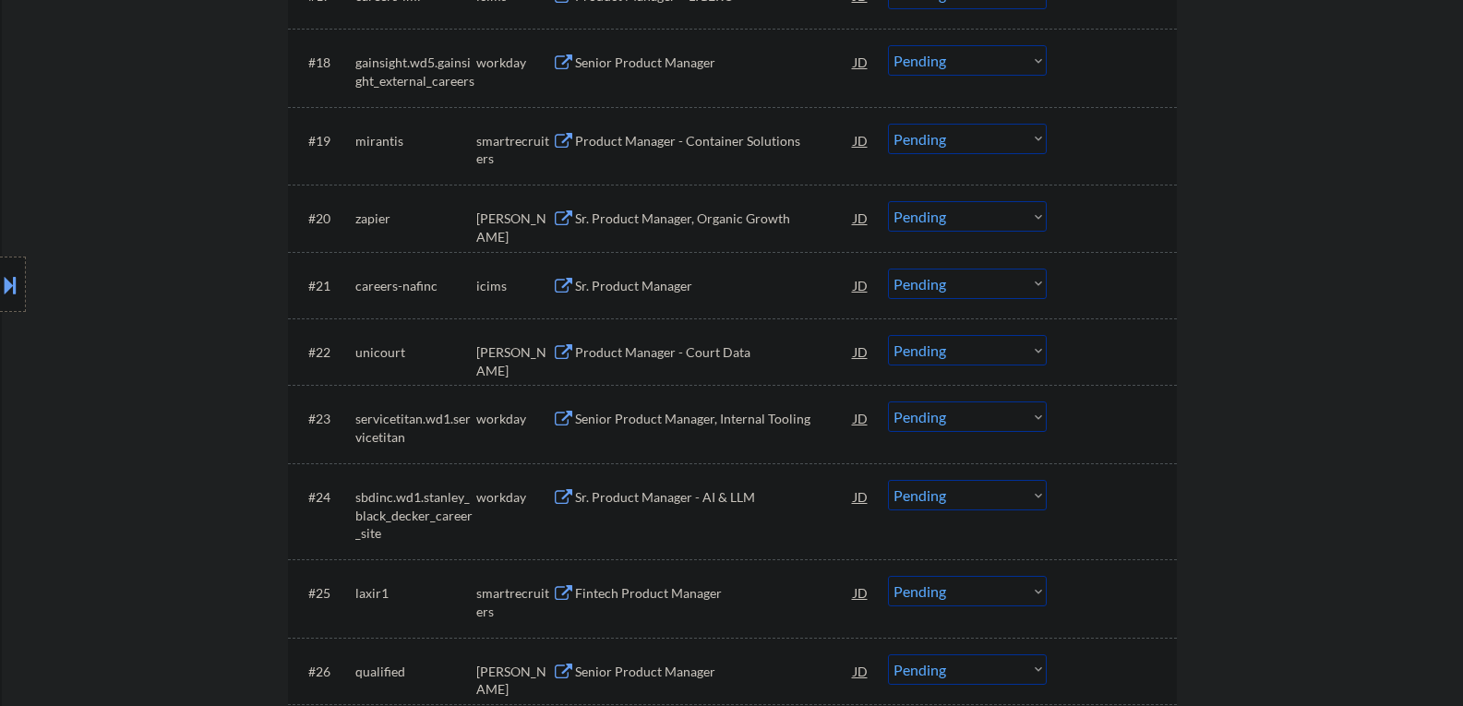
click at [561, 141] on button at bounding box center [563, 142] width 23 height 18
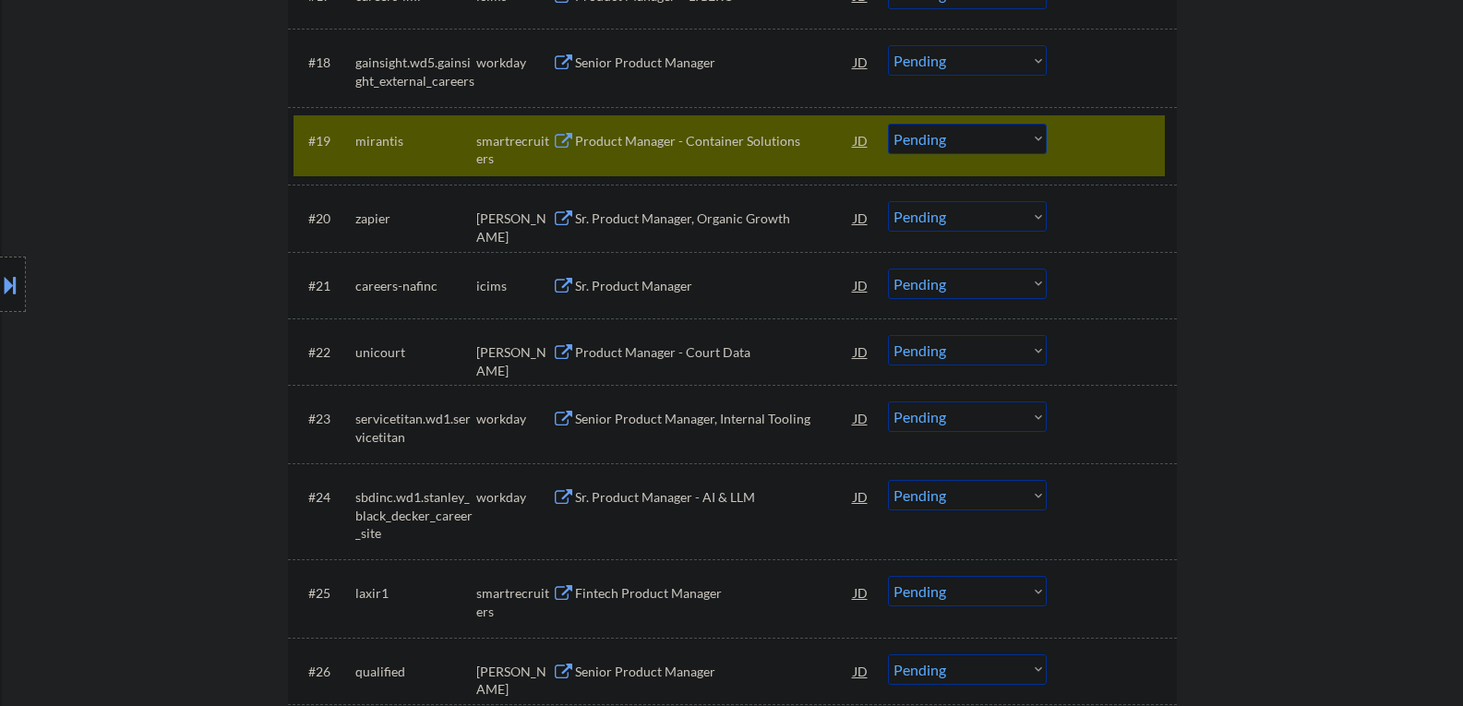
click at [559, 132] on div "Product Manager - Container Solutions JD" at bounding box center [711, 140] width 318 height 33
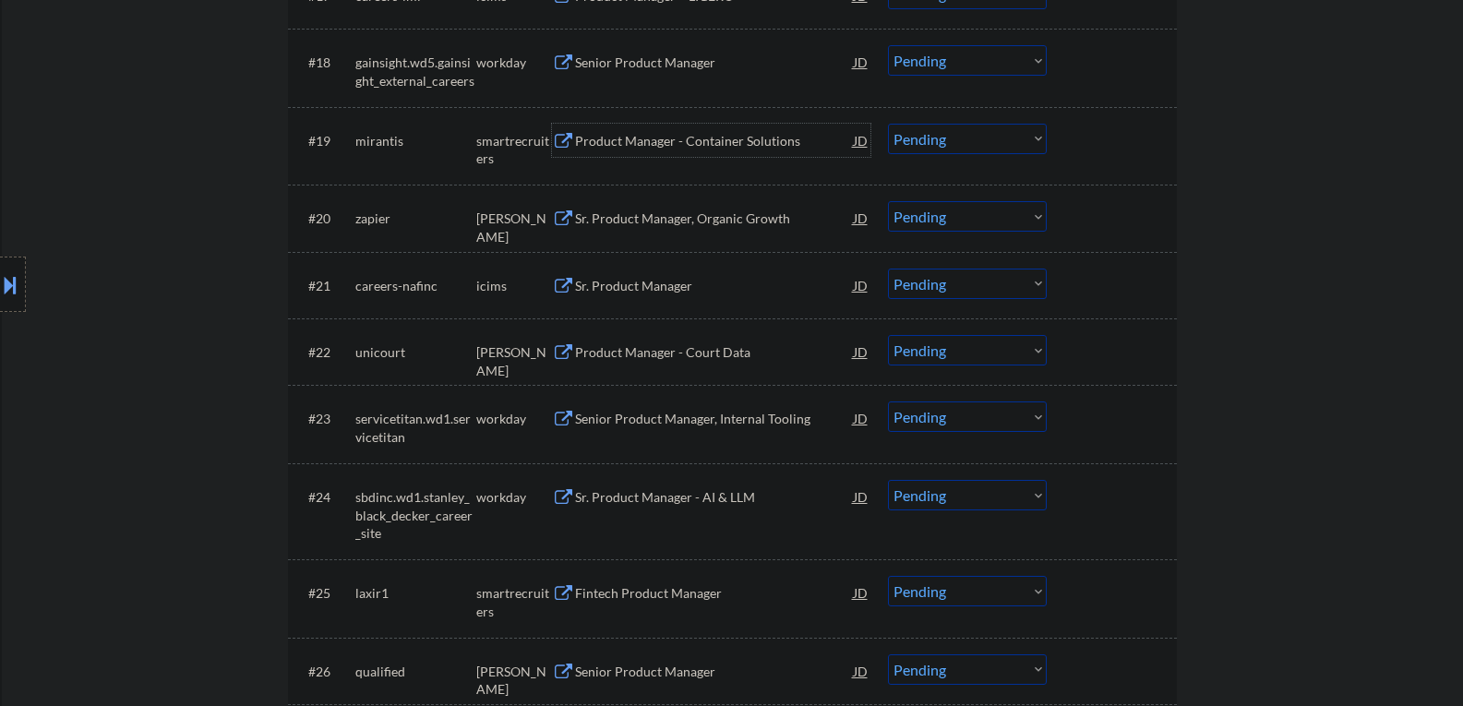
click at [665, 146] on div "Product Manager - Container Solutions" at bounding box center [714, 141] width 279 height 18
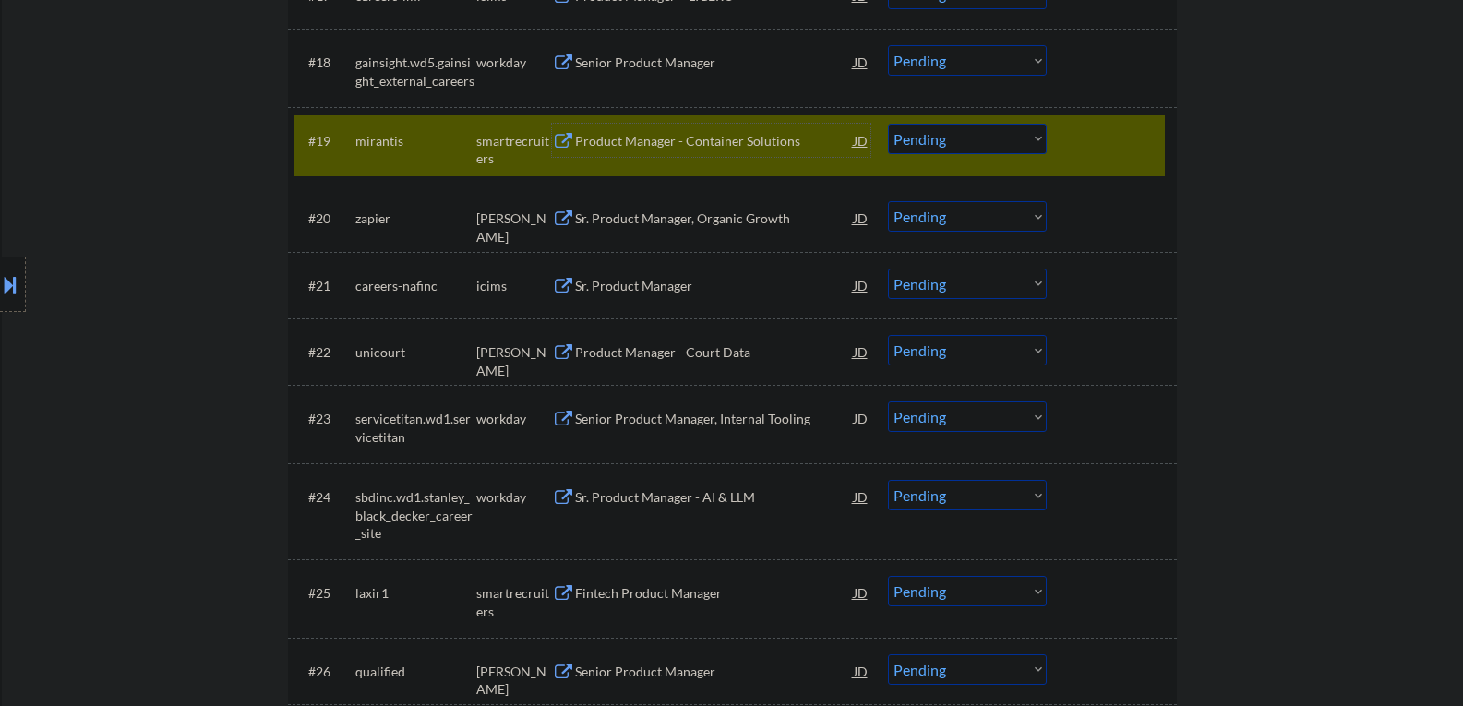
click at [681, 150] on div "Product Manager - Container Solutions" at bounding box center [714, 141] width 279 height 18
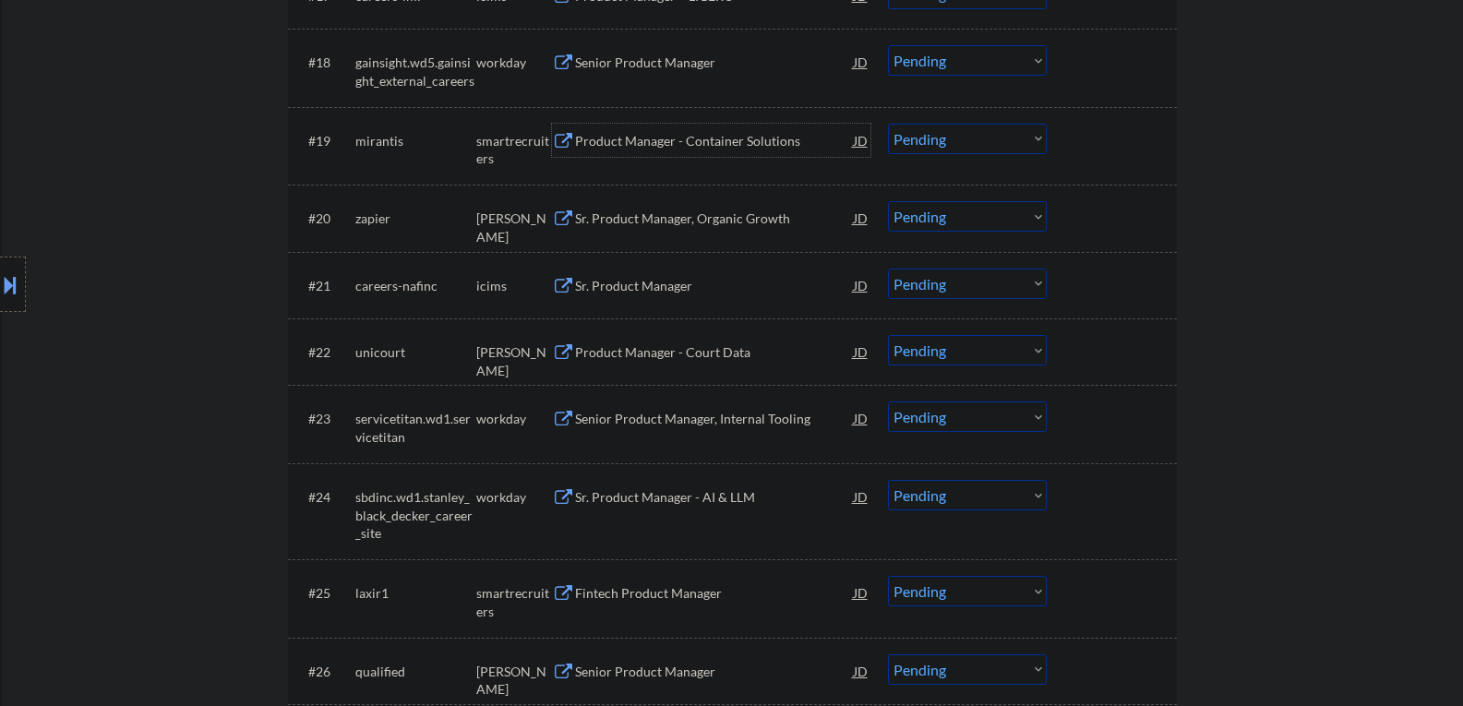
click at [1038, 137] on select "Choose an option... Pending Applied Excluded (Questions) Excluded (Expired) Exc…" at bounding box center [967, 139] width 159 height 30
click at [888, 124] on select "Choose an option... Pending Applied Excluded (Questions) Excluded (Expired) Exc…" at bounding box center [967, 139] width 159 height 30
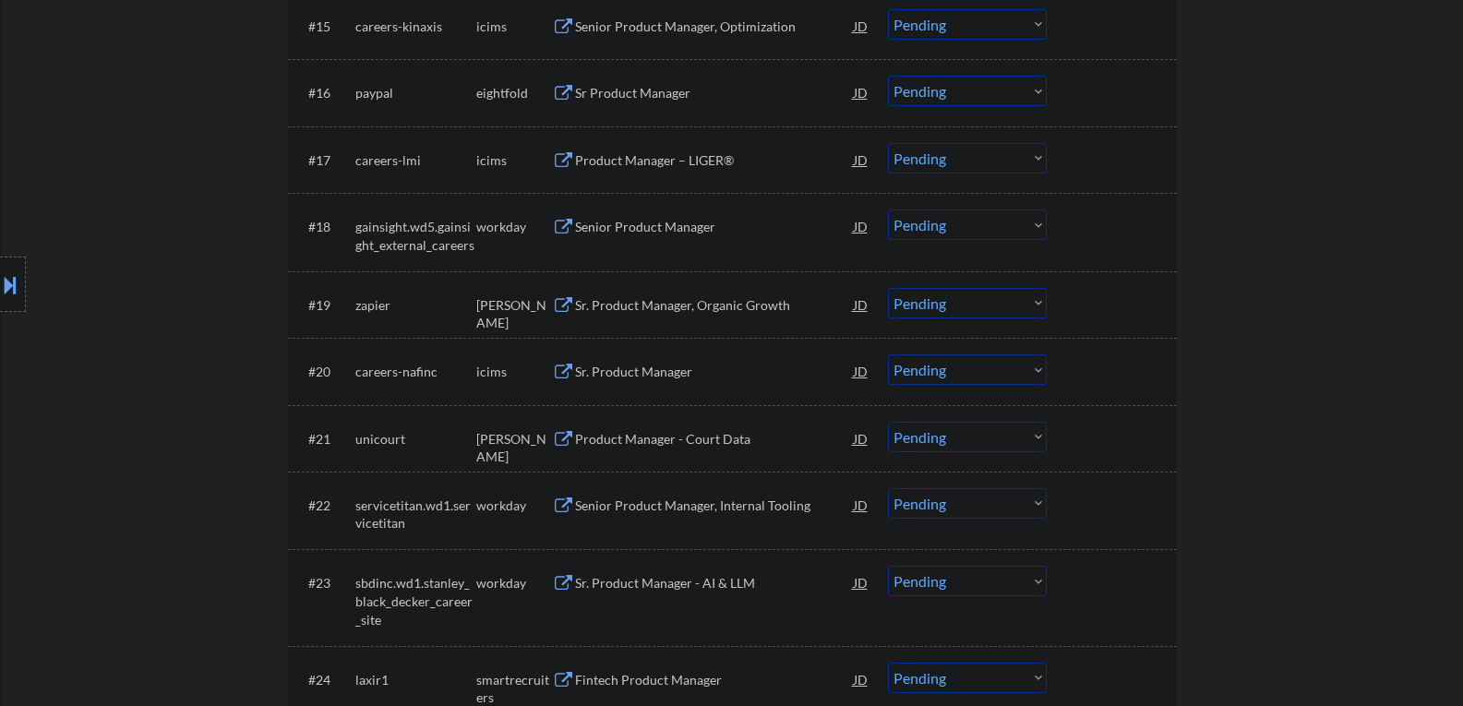
scroll to position [1610, 0]
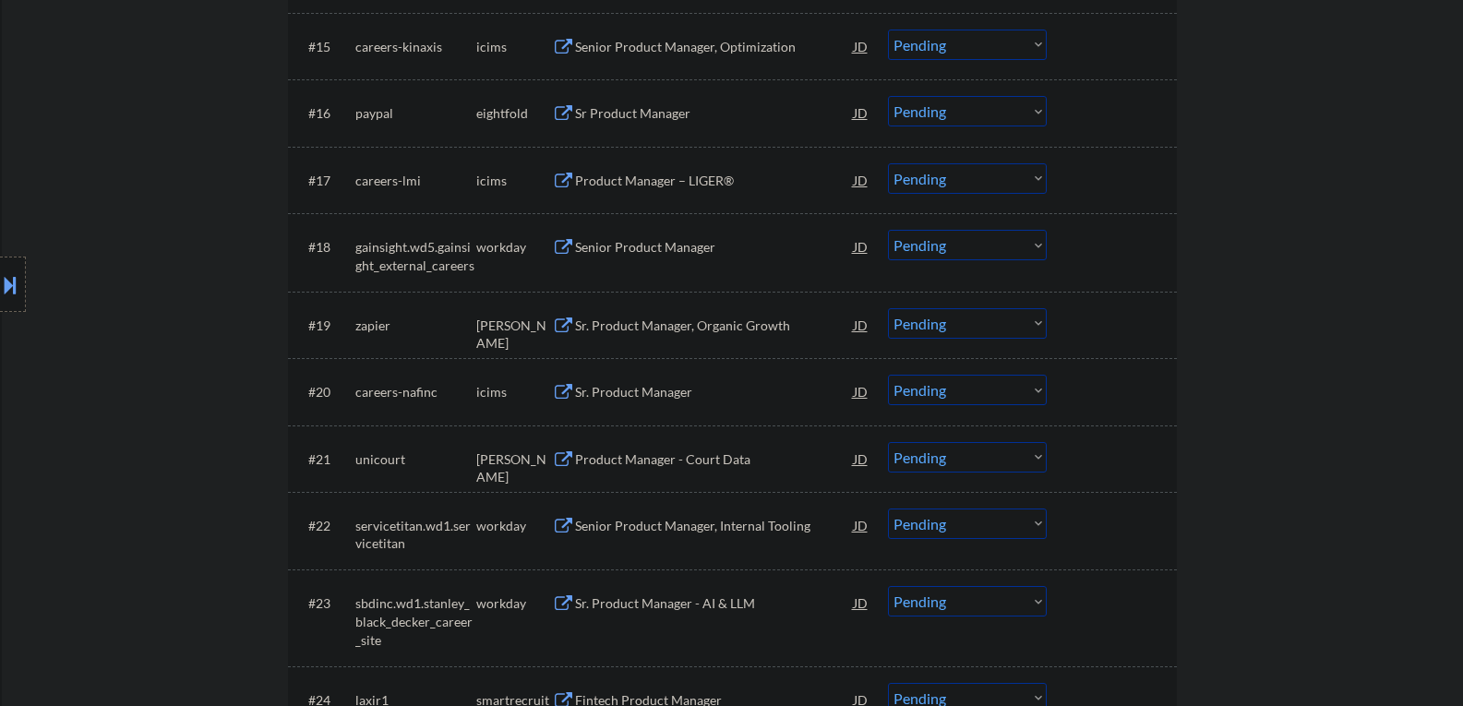
click at [565, 324] on button at bounding box center [563, 327] width 23 height 18
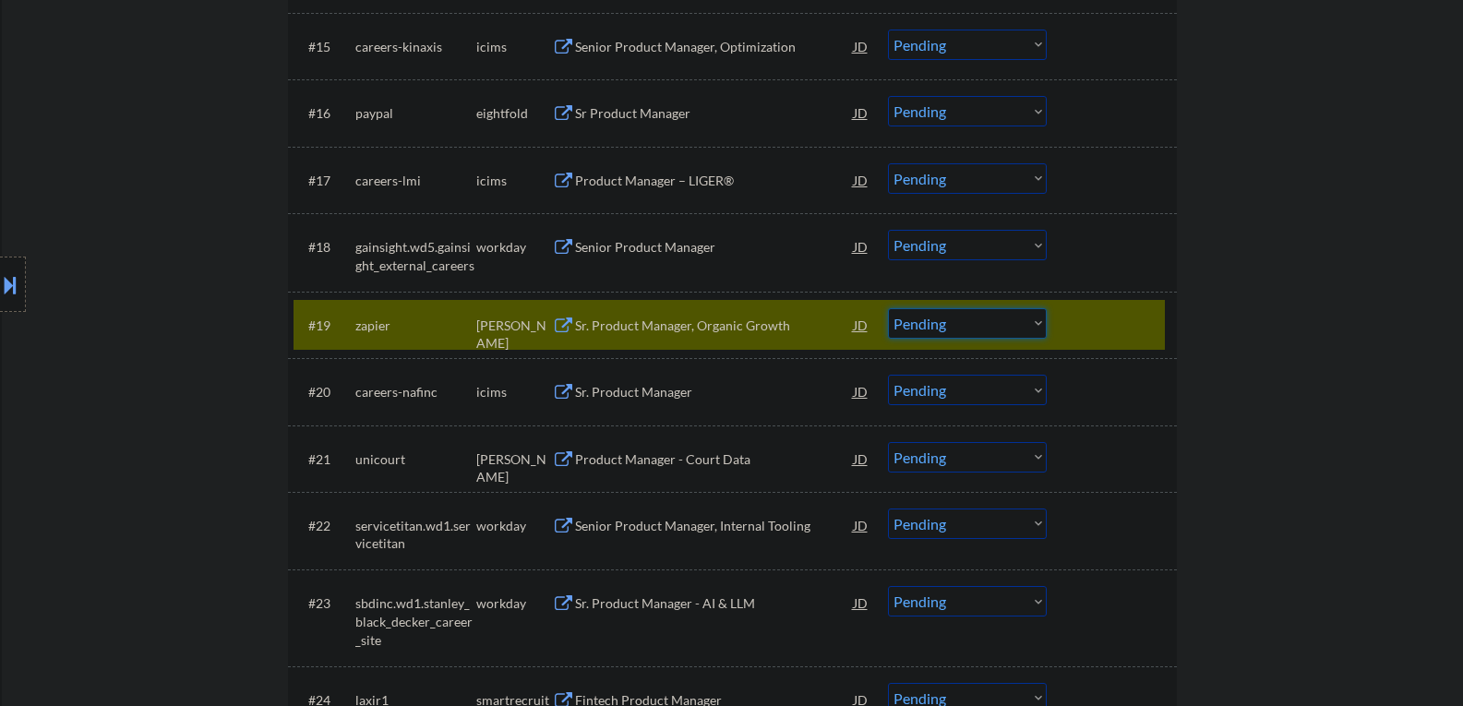
click at [1037, 322] on select "Choose an option... Pending Applied Excluded (Questions) Excluded (Expired) Exc…" at bounding box center [967, 323] width 159 height 30
click at [888, 308] on select "Choose an option... Pending Applied Excluded (Questions) Excluded (Expired) Exc…" at bounding box center [967, 323] width 159 height 30
select select ""pending""
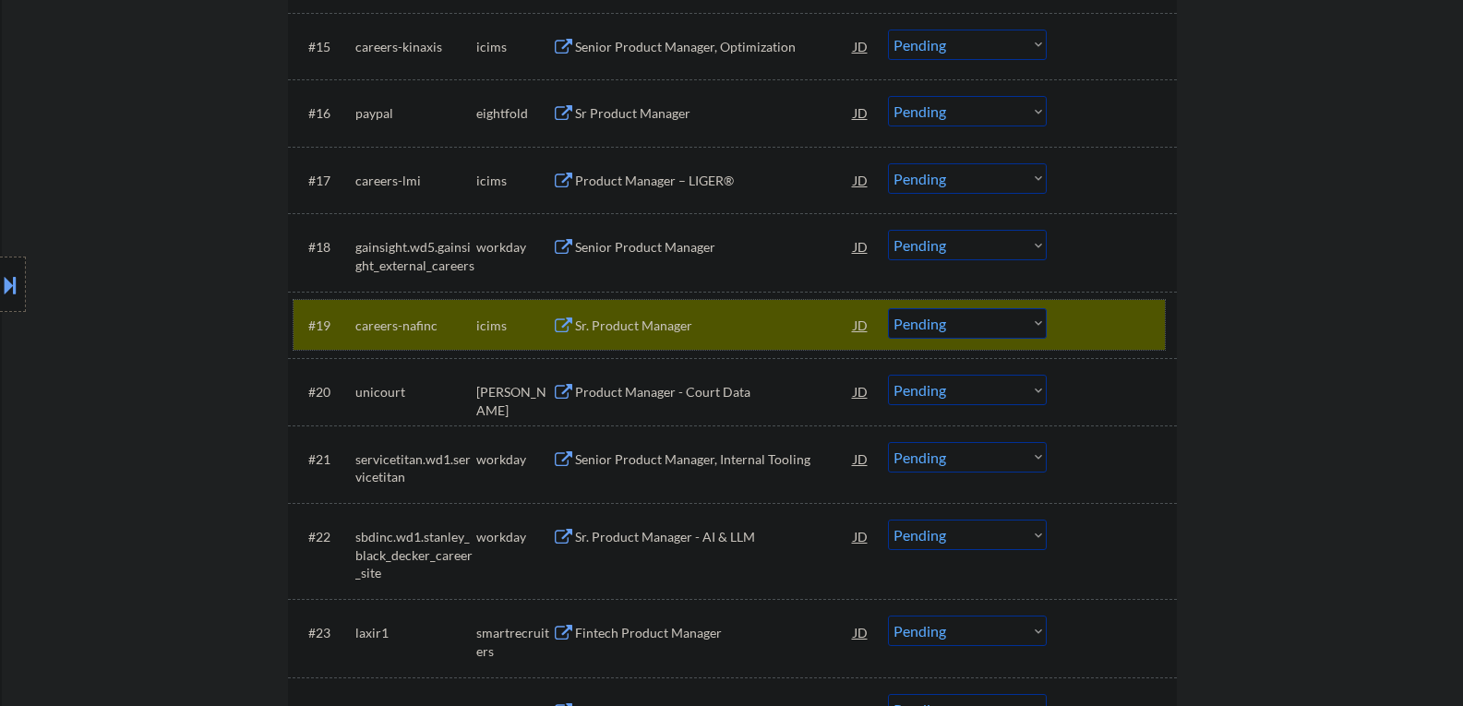
click at [1137, 334] on div at bounding box center [1114, 324] width 81 height 33
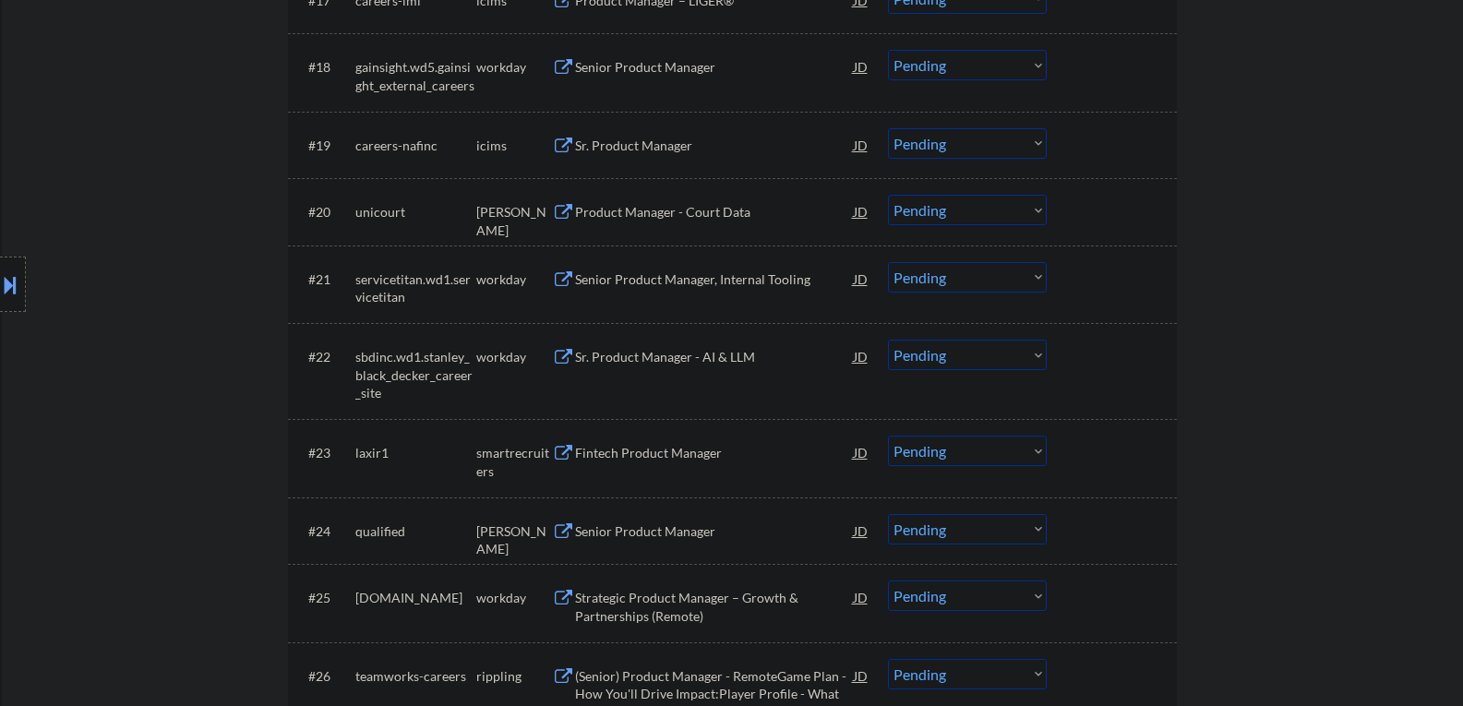
scroll to position [1794, 0]
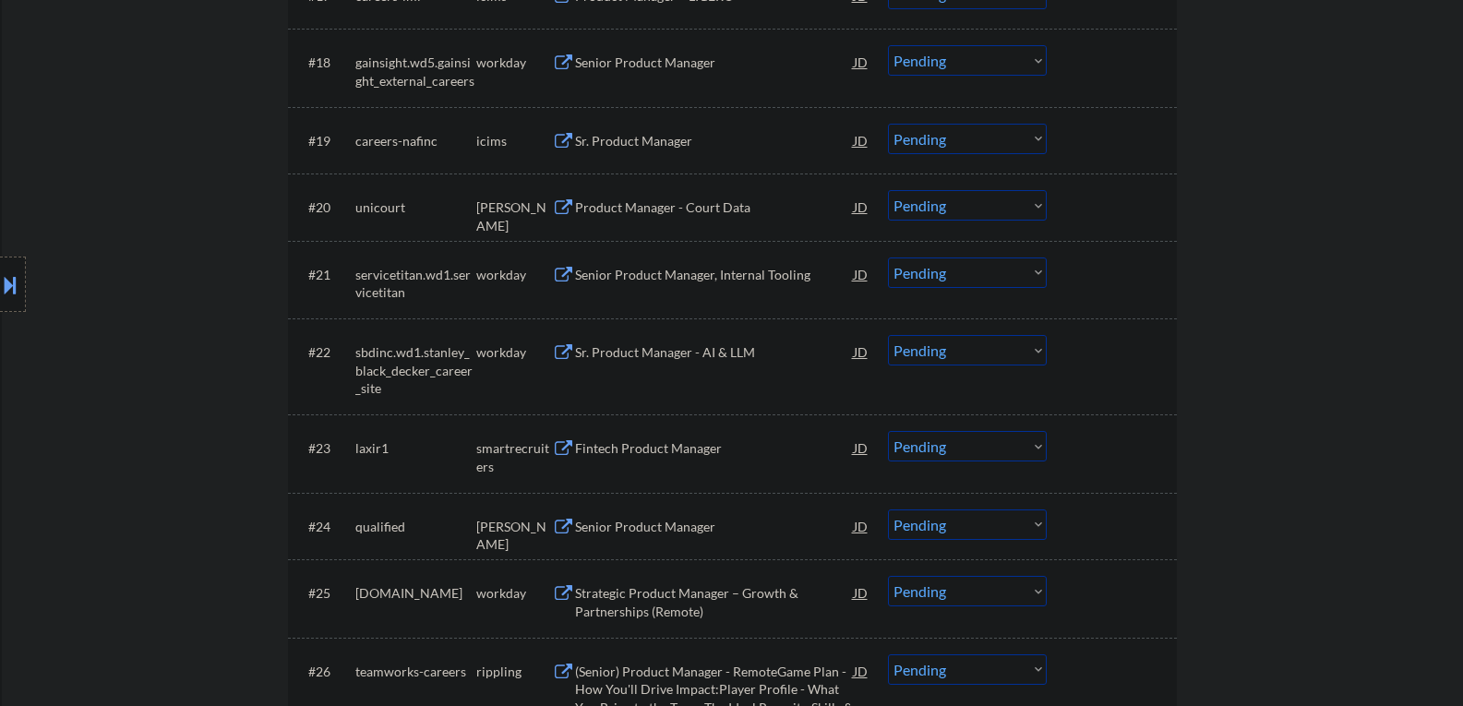
click at [565, 209] on button at bounding box center [563, 208] width 23 height 18
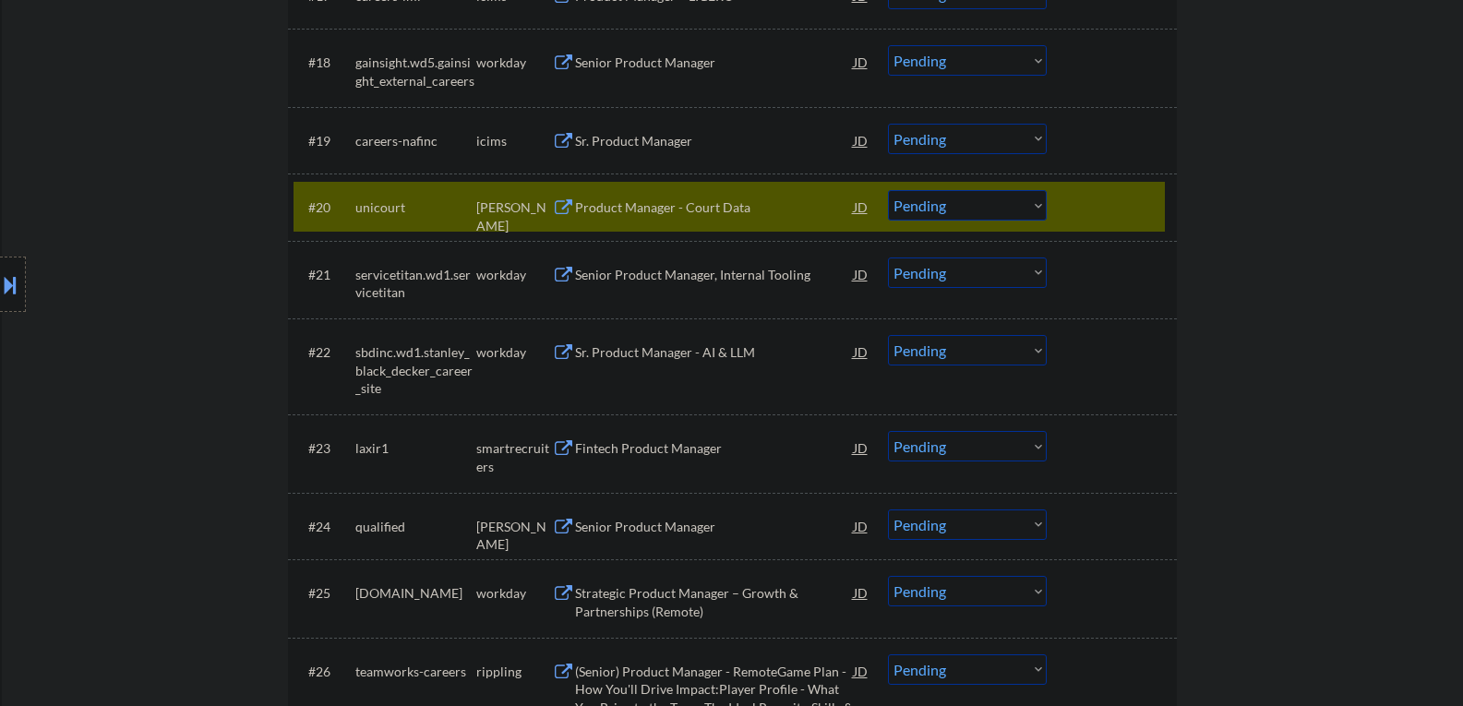
click at [1040, 202] on select "Choose an option... Pending Applied Excluded (Questions) Excluded (Expired) Exc…" at bounding box center [967, 205] width 159 height 30
click at [888, 190] on select "Choose an option... Pending Applied Excluded (Questions) Excluded (Expired) Exc…" at bounding box center [967, 205] width 159 height 30
select select ""pending""
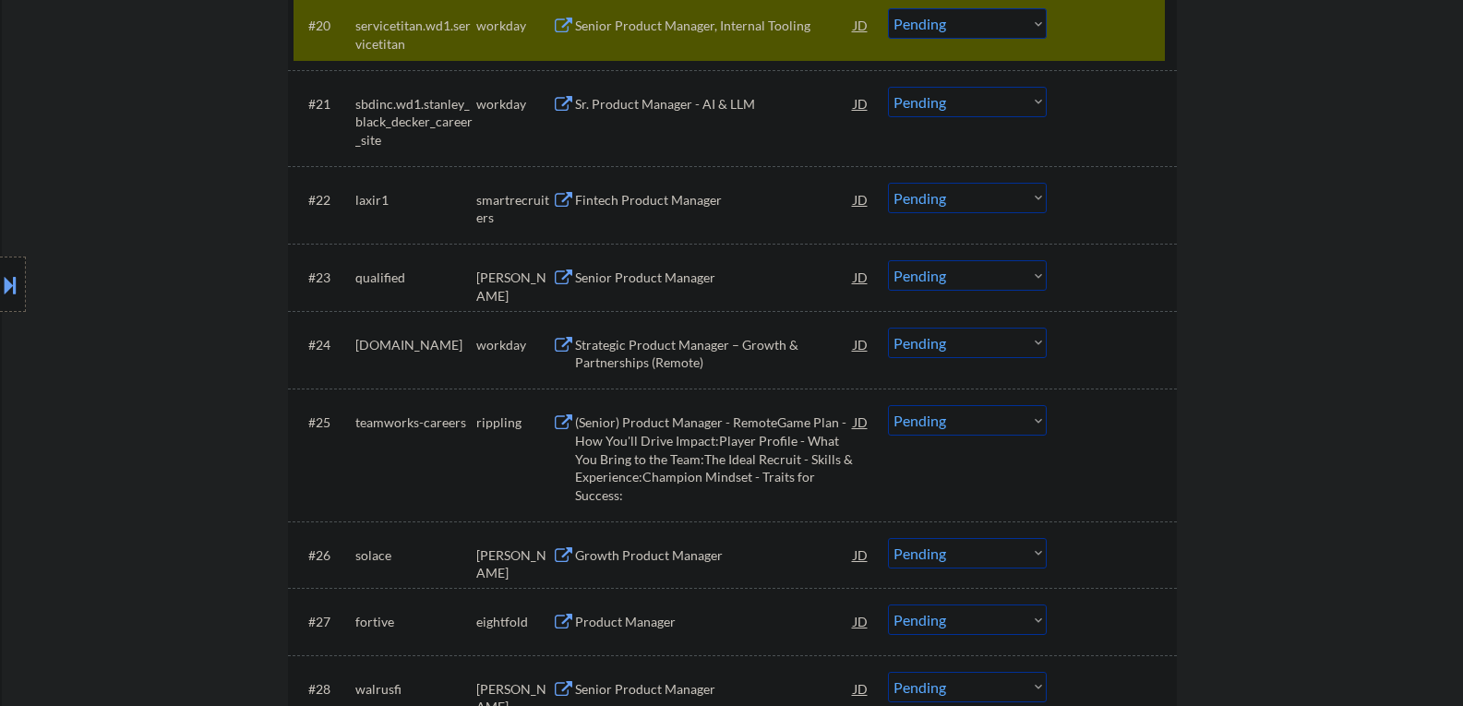
scroll to position [1887, 0]
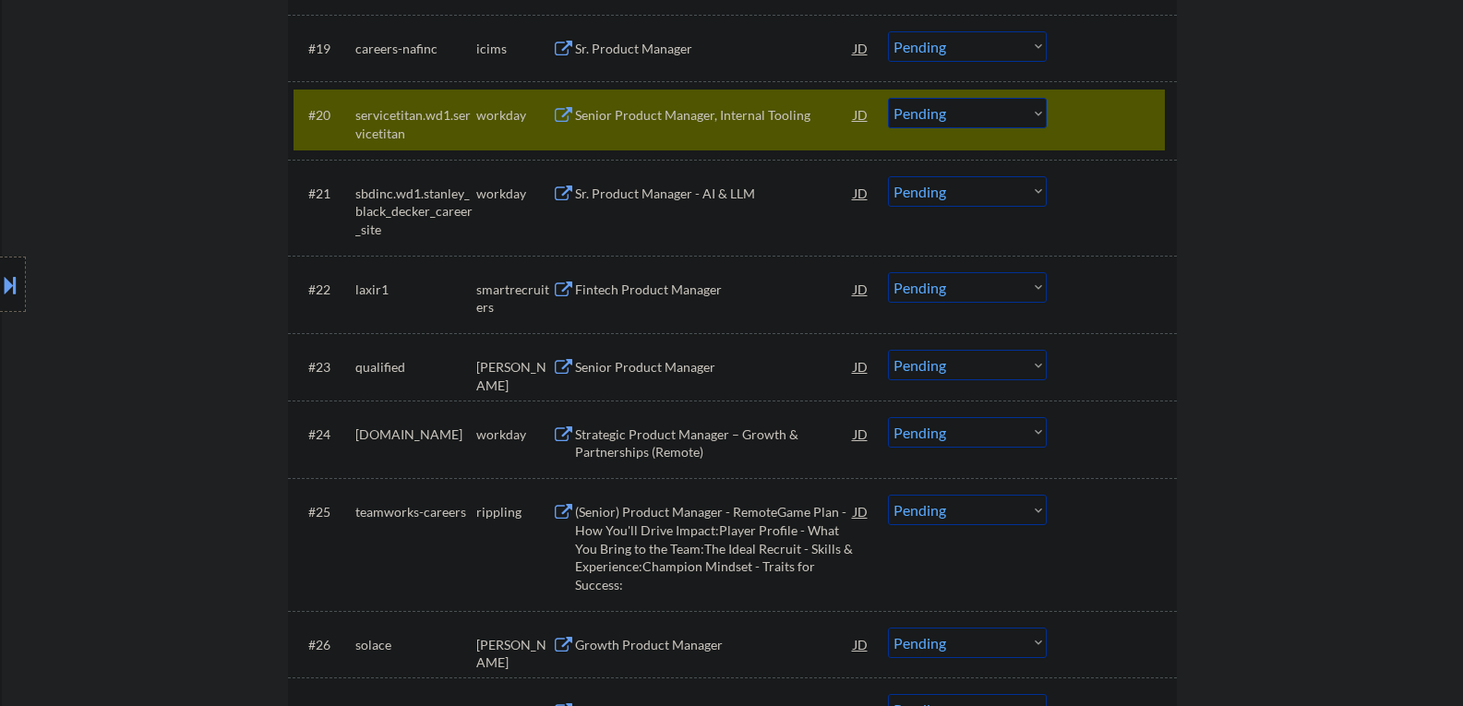
click at [1096, 122] on div at bounding box center [1114, 114] width 81 height 33
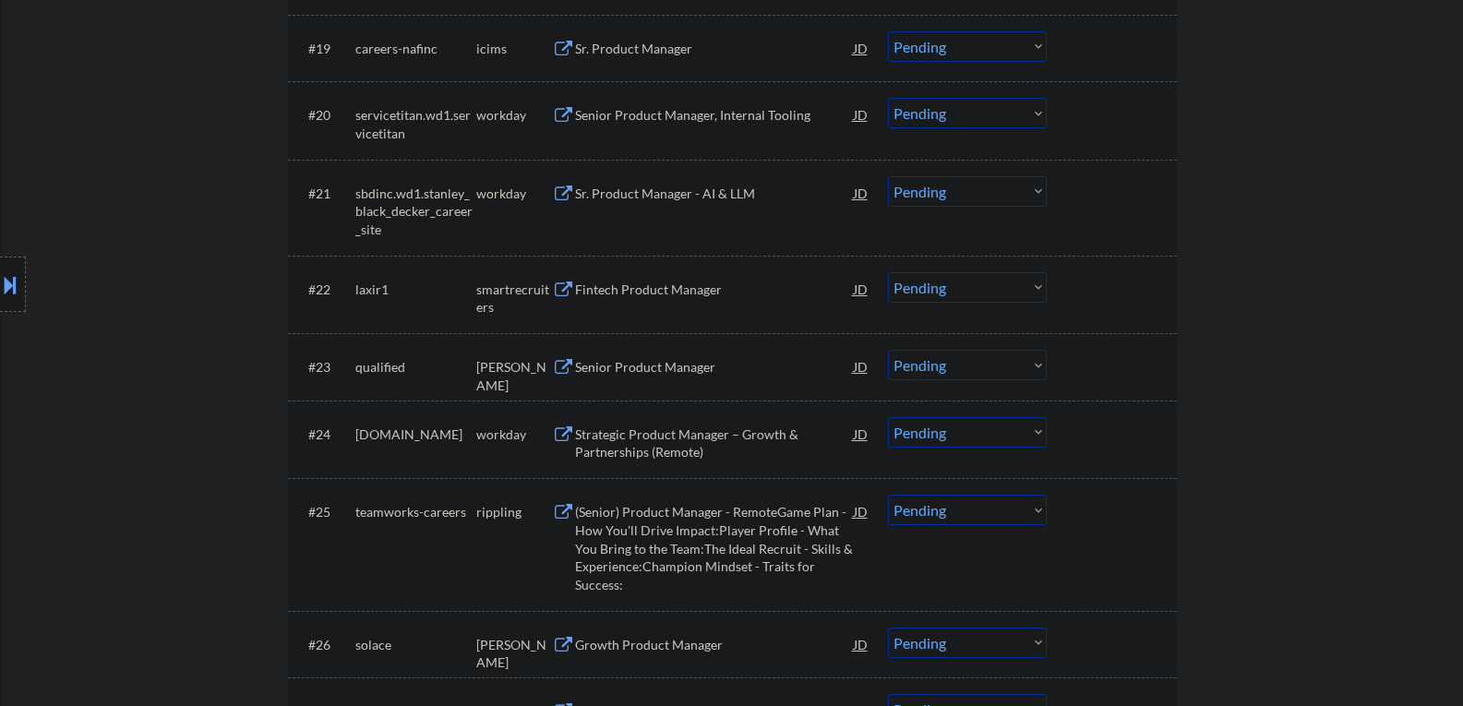
click at [551, 286] on div "smartrecruiters" at bounding box center [514, 299] width 76 height 36
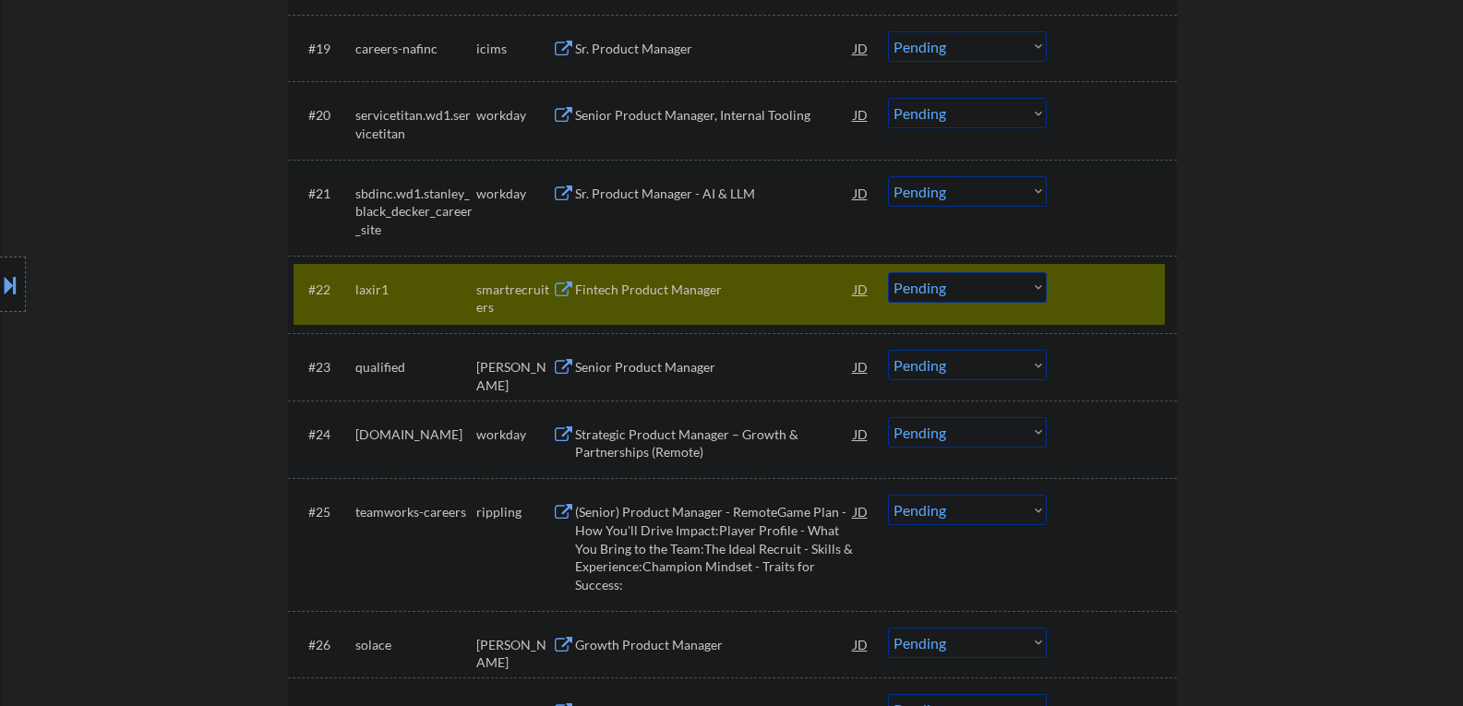
click at [570, 284] on button at bounding box center [563, 291] width 23 height 18
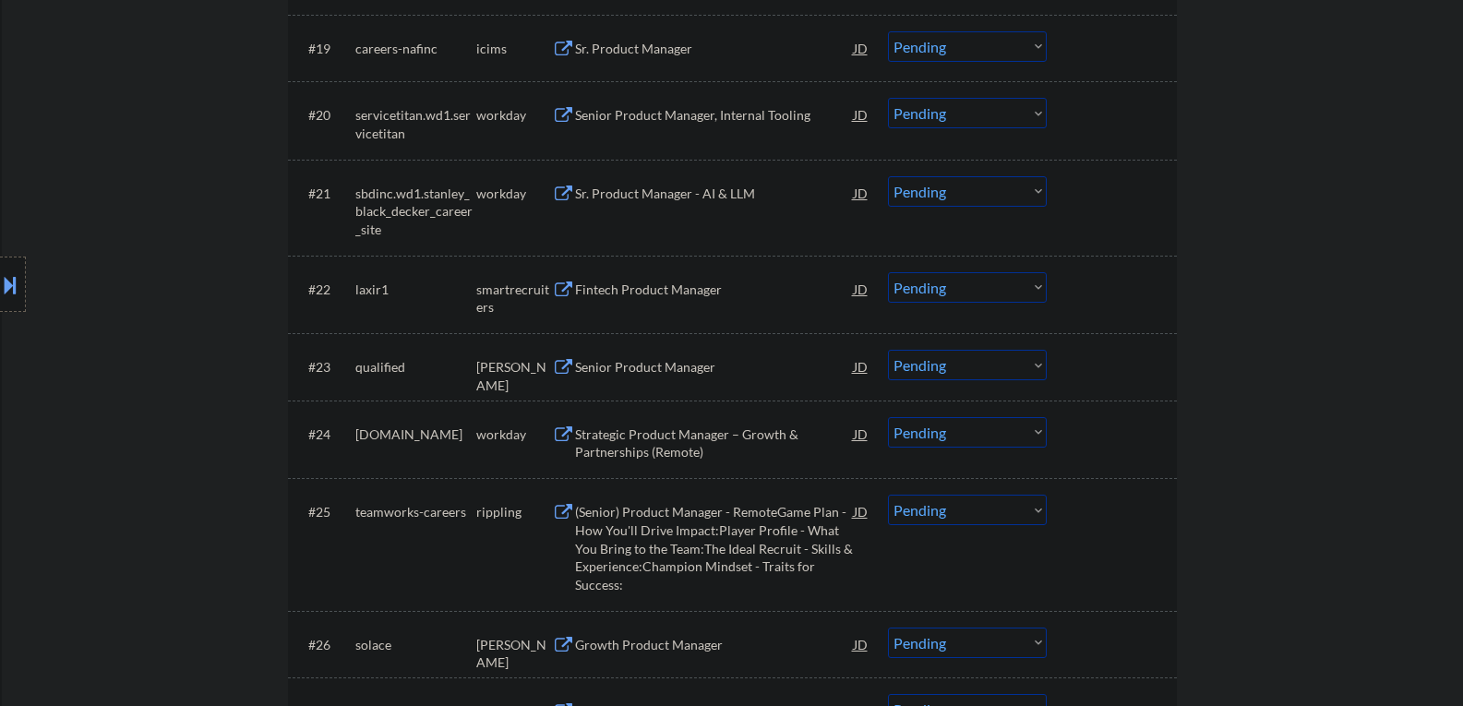
click at [460, 287] on div "laxir1" at bounding box center [415, 290] width 121 height 18
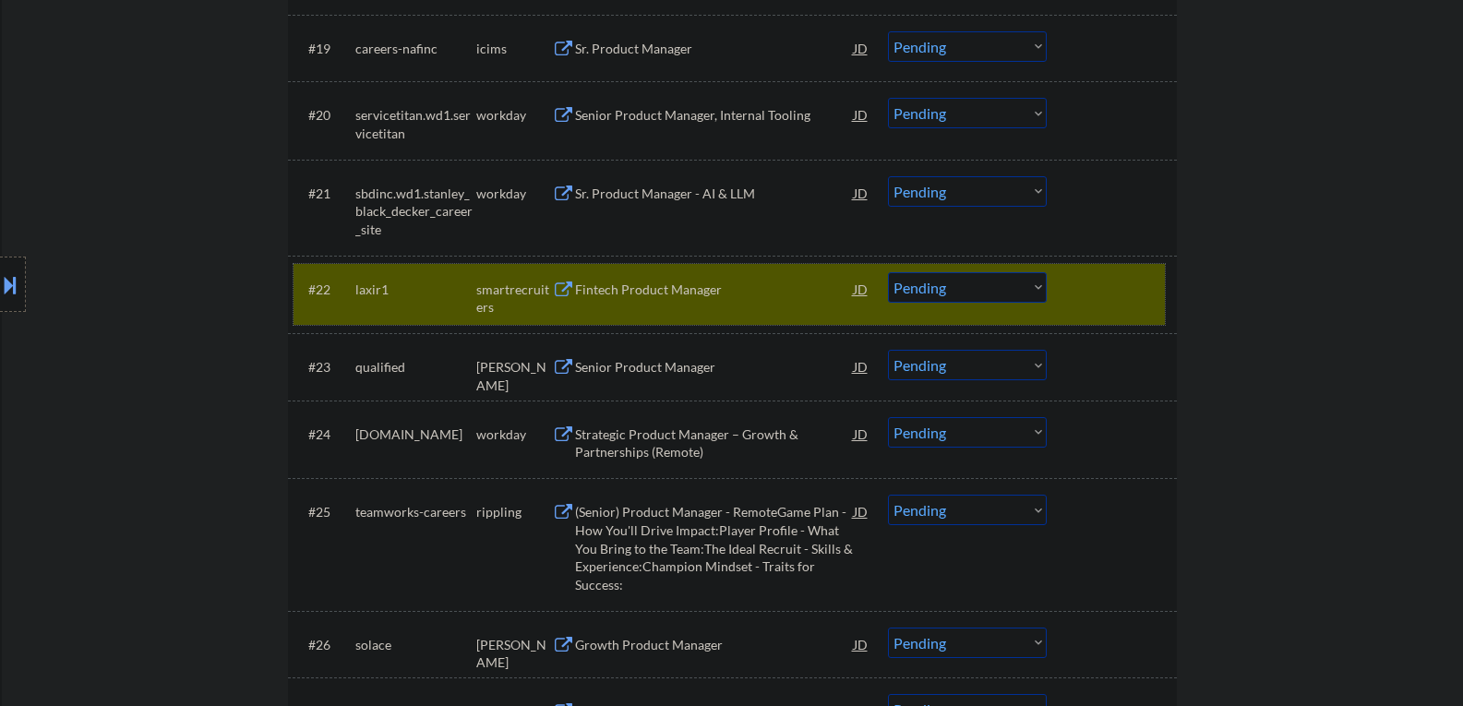
click at [1038, 285] on select "Choose an option... Pending Applied Excluded (Questions) Excluded (Expired) Exc…" at bounding box center [967, 287] width 159 height 30
click at [888, 272] on select "Choose an option... Pending Applied Excluded (Questions) Excluded (Expired) Exc…" at bounding box center [967, 287] width 159 height 30
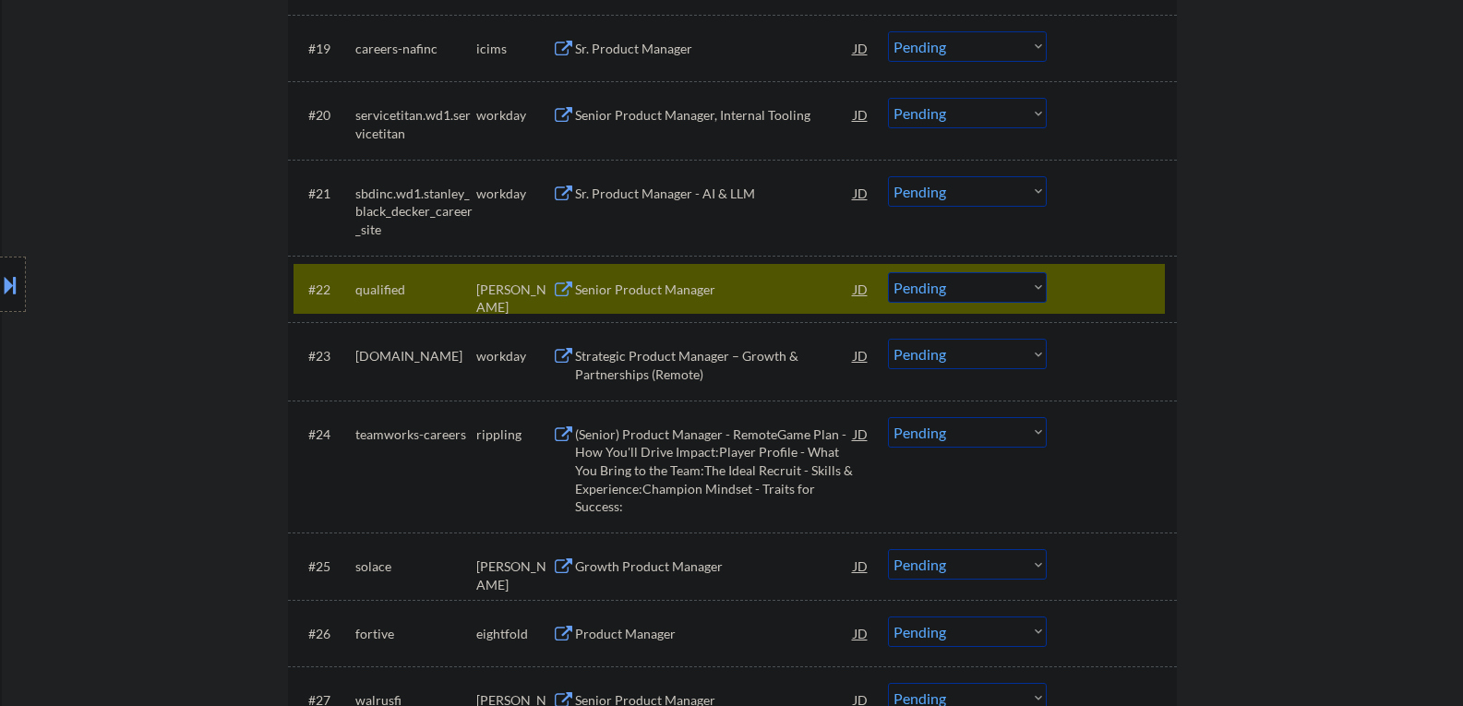
click at [565, 291] on button at bounding box center [563, 291] width 23 height 18
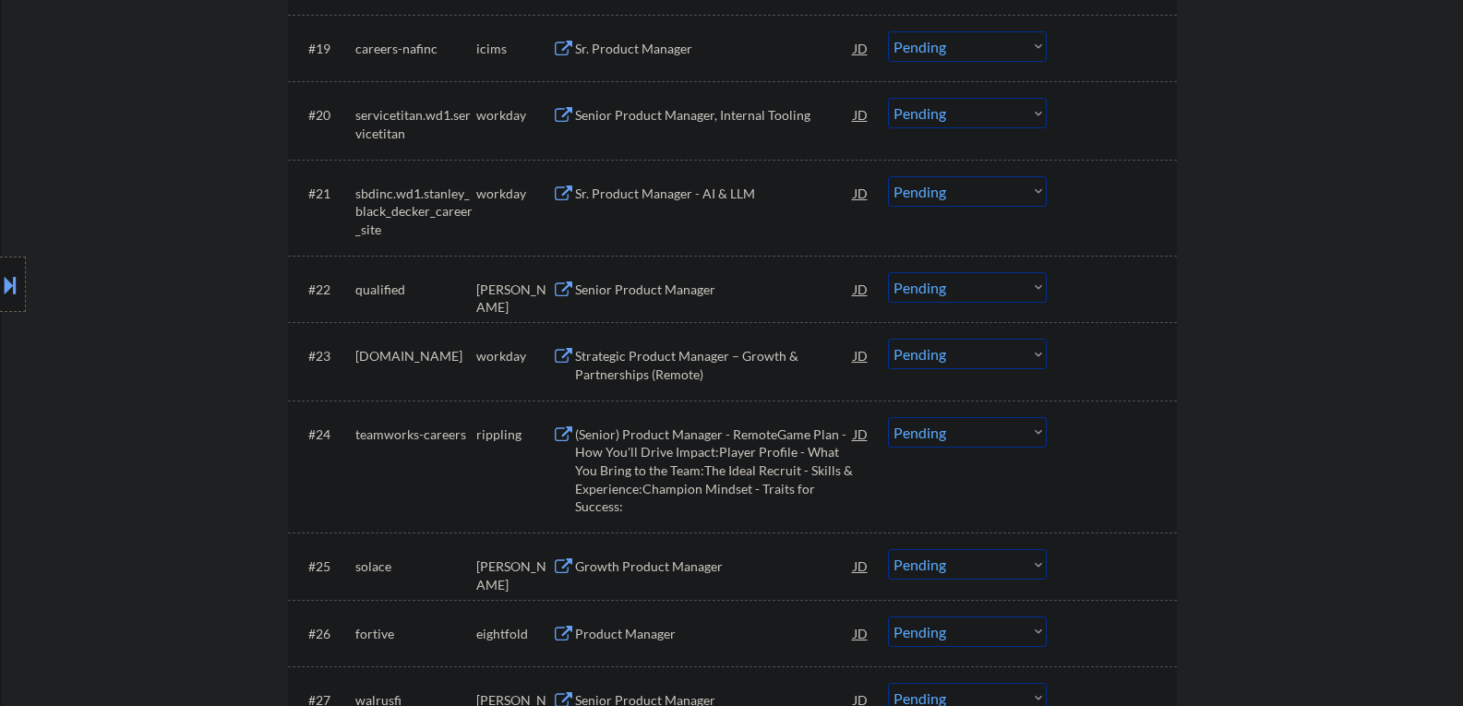
click at [762, 277] on div "Senior Product Manager" at bounding box center [714, 288] width 279 height 33
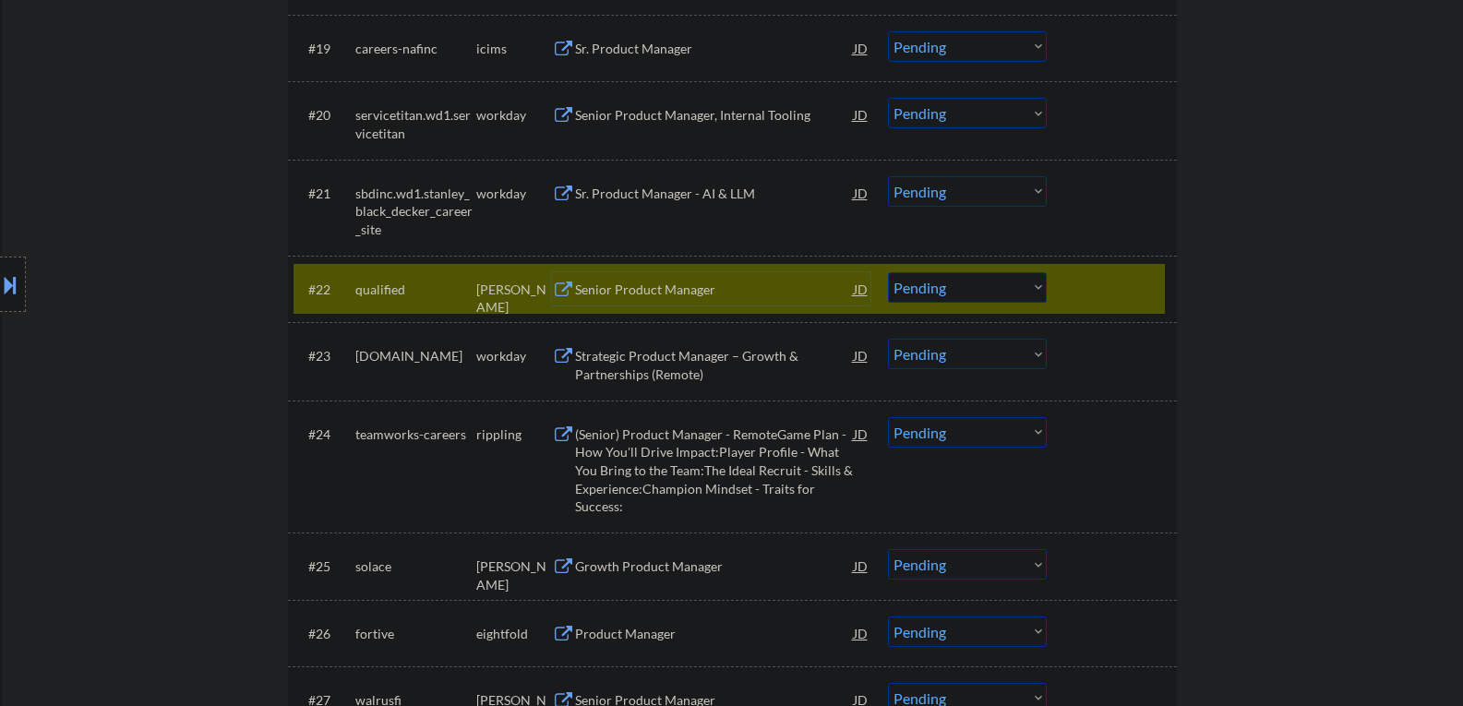
click at [1036, 282] on select "Choose an option... Pending Applied Excluded (Questions) Excluded (Expired) Exc…" at bounding box center [967, 287] width 159 height 30
click at [888, 272] on select "Choose an option... Pending Applied Excluded (Questions) Excluded (Expired) Exc…" at bounding box center [967, 287] width 159 height 30
select select ""pending""
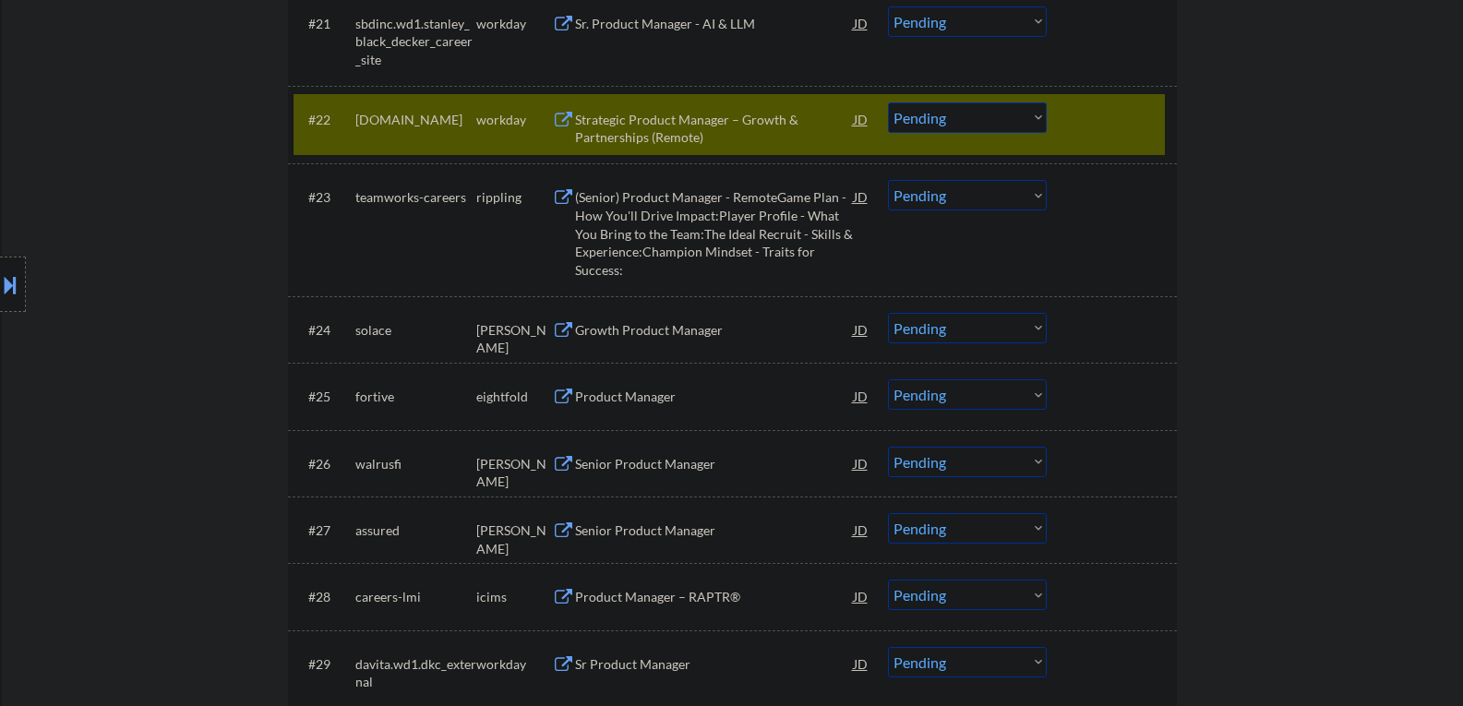
scroll to position [2071, 0]
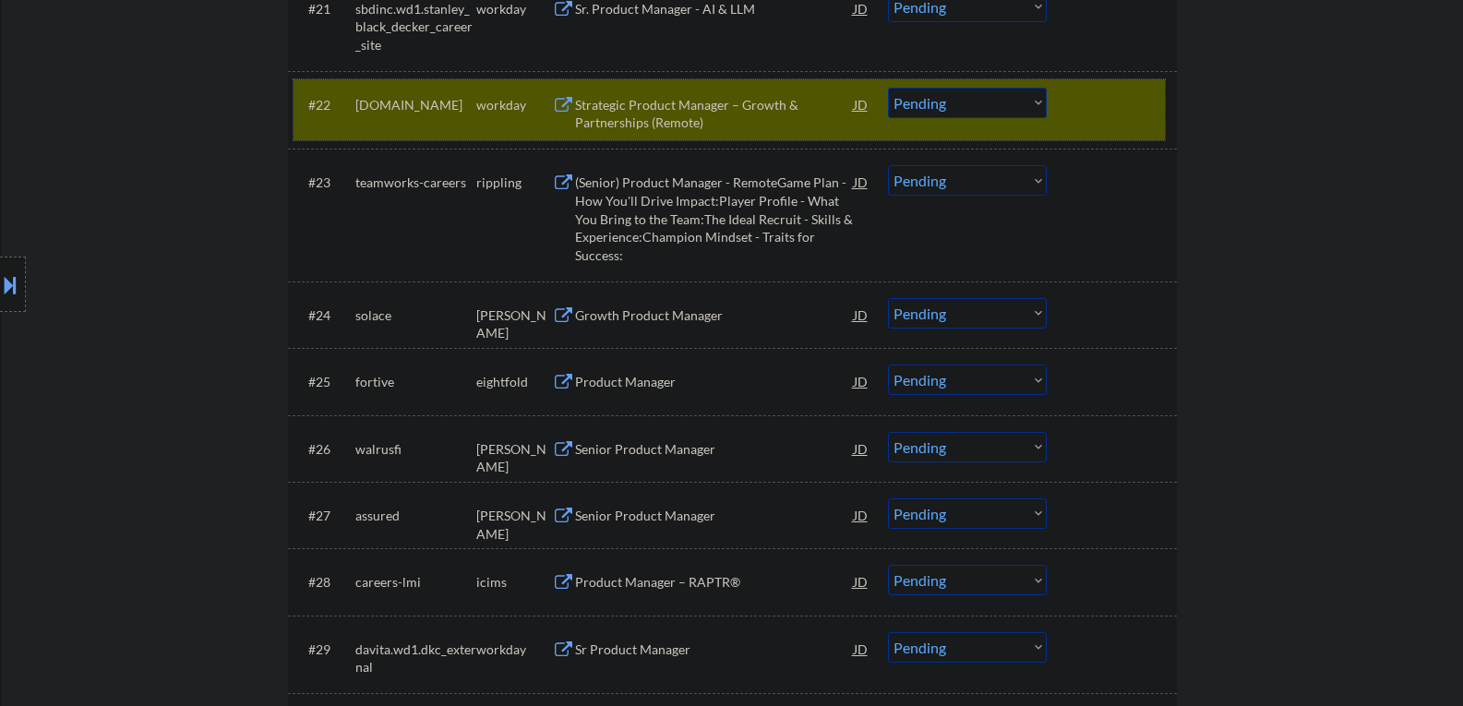
click at [1071, 96] on div "#22 ntst.wd1.careers workday Strategic Product Manager – Growth & Partnerships …" at bounding box center [729, 109] width 871 height 61
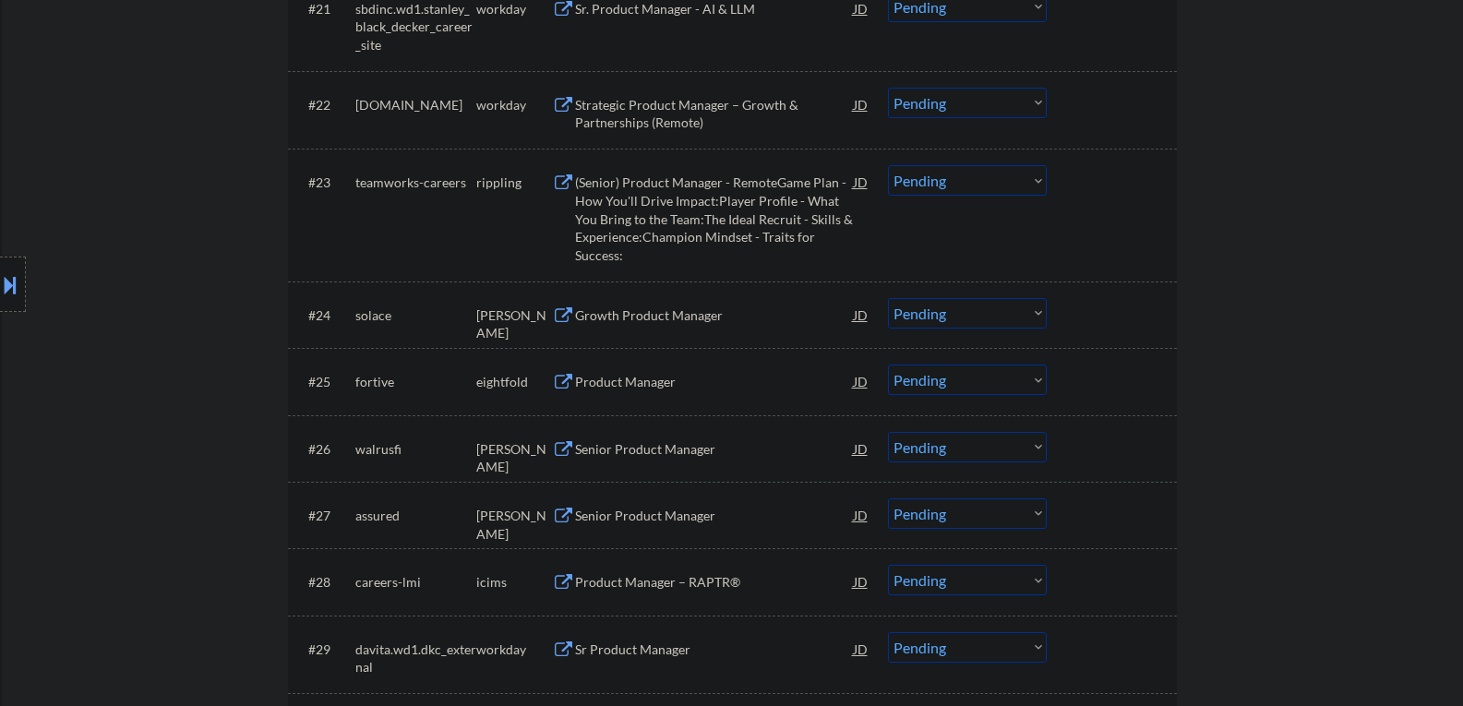
click at [563, 319] on button at bounding box center [563, 316] width 23 height 18
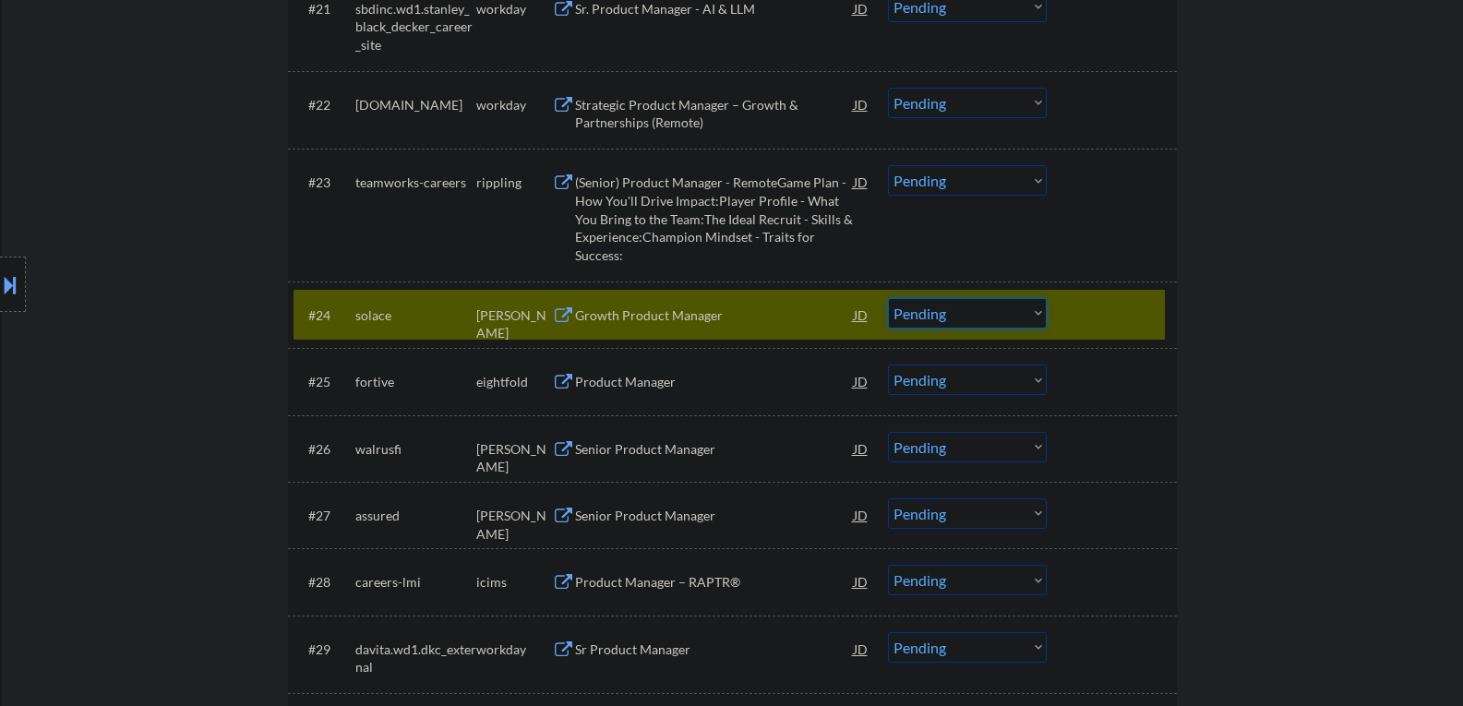
click at [1039, 311] on select "Choose an option... Pending Applied Excluded (Questions) Excluded (Expired) Exc…" at bounding box center [967, 313] width 159 height 30
click at [888, 298] on select "Choose an option... Pending Applied Excluded (Questions) Excluded (Expired) Exc…" at bounding box center [967, 313] width 159 height 30
select select ""pending""
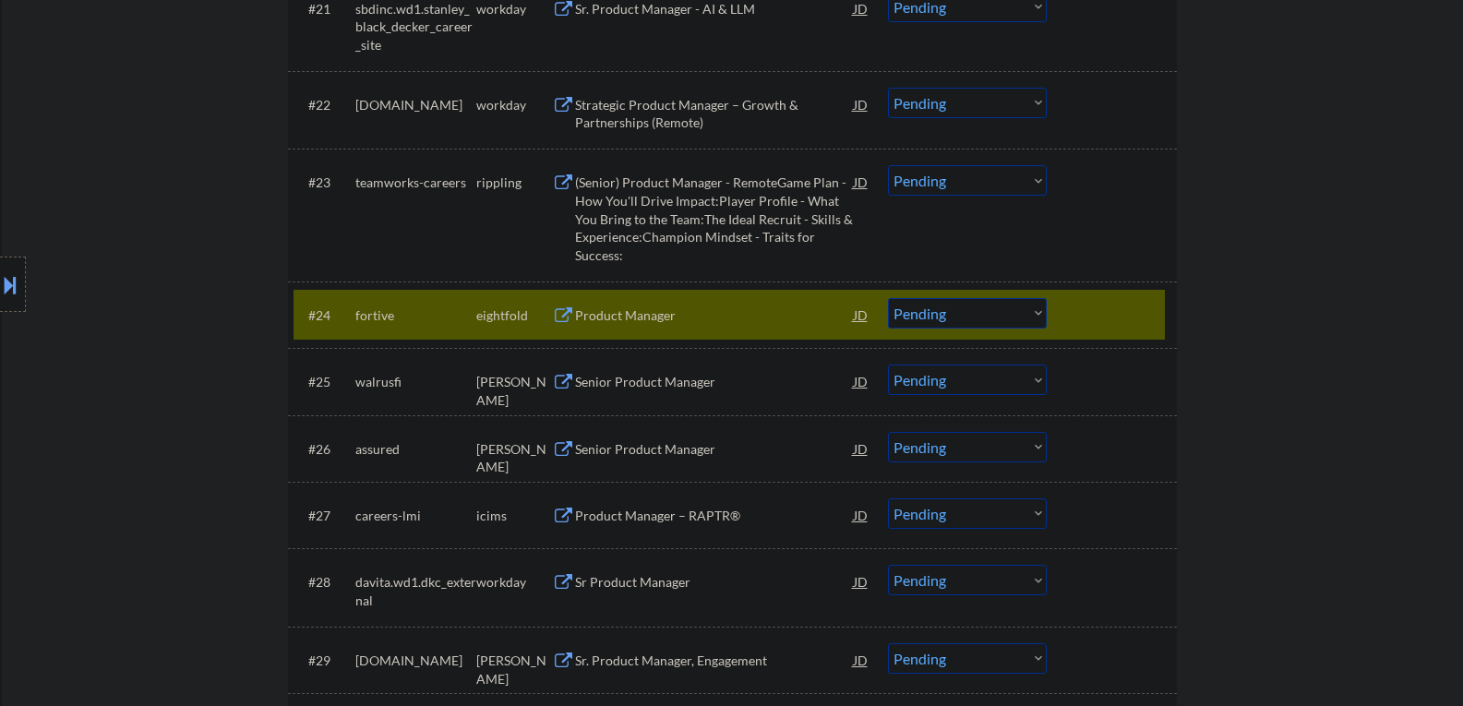
scroll to position [2164, 0]
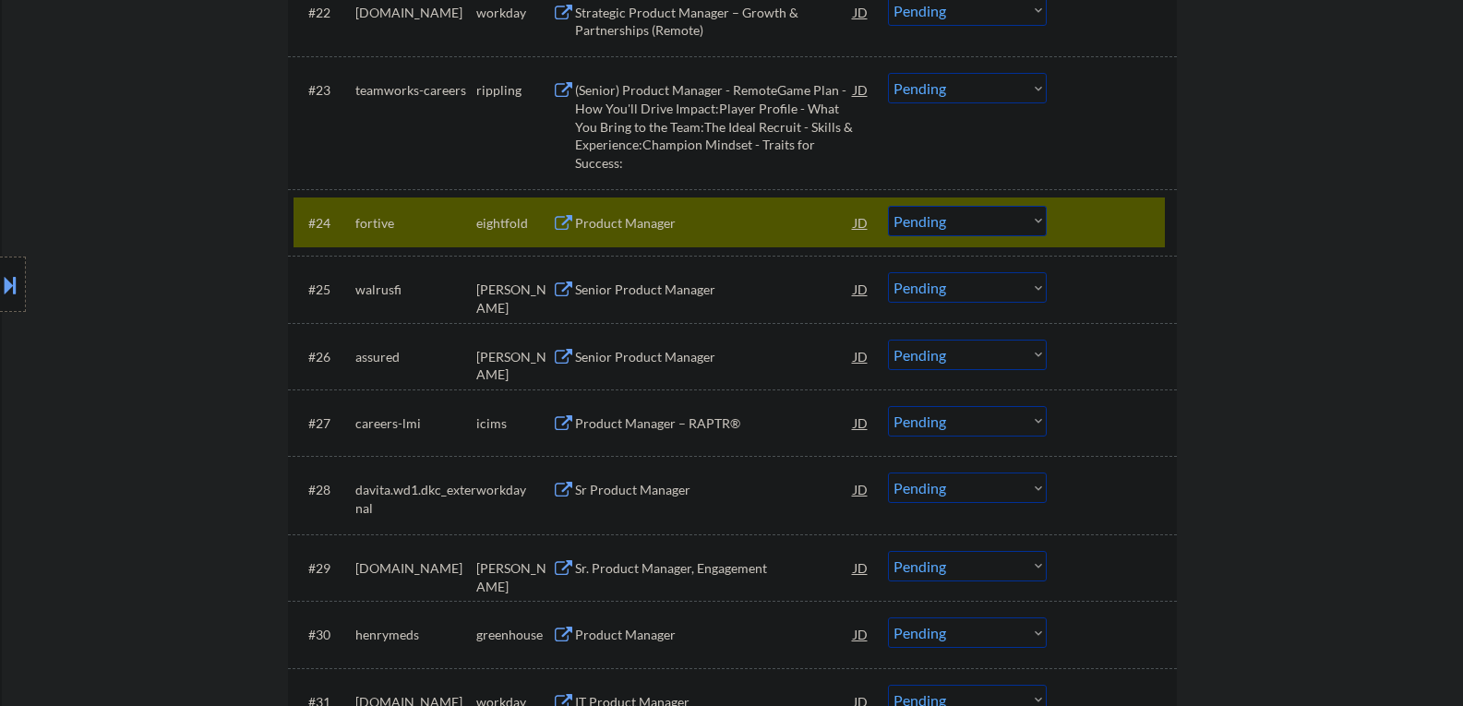
click at [1132, 218] on div at bounding box center [1114, 222] width 81 height 33
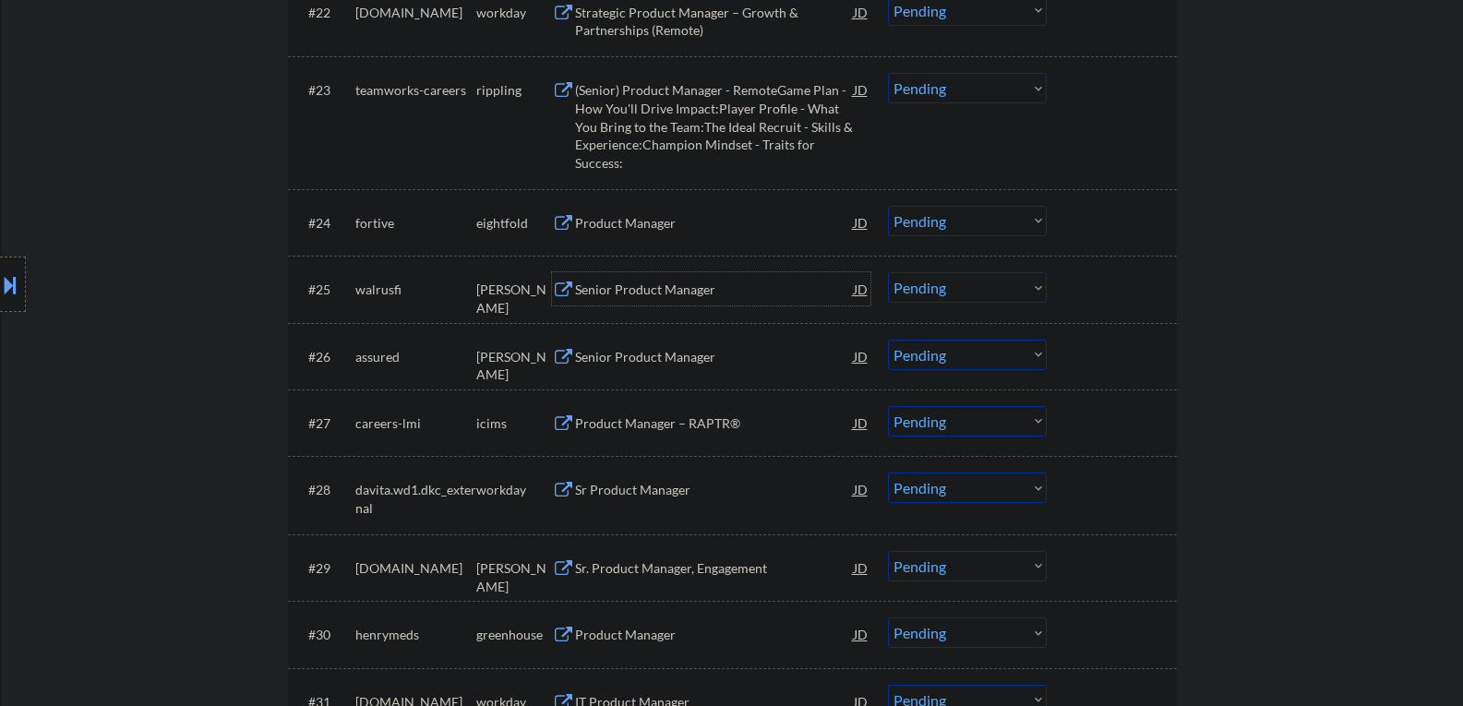
click at [576, 296] on div "Senior Product Manager" at bounding box center [714, 290] width 279 height 18
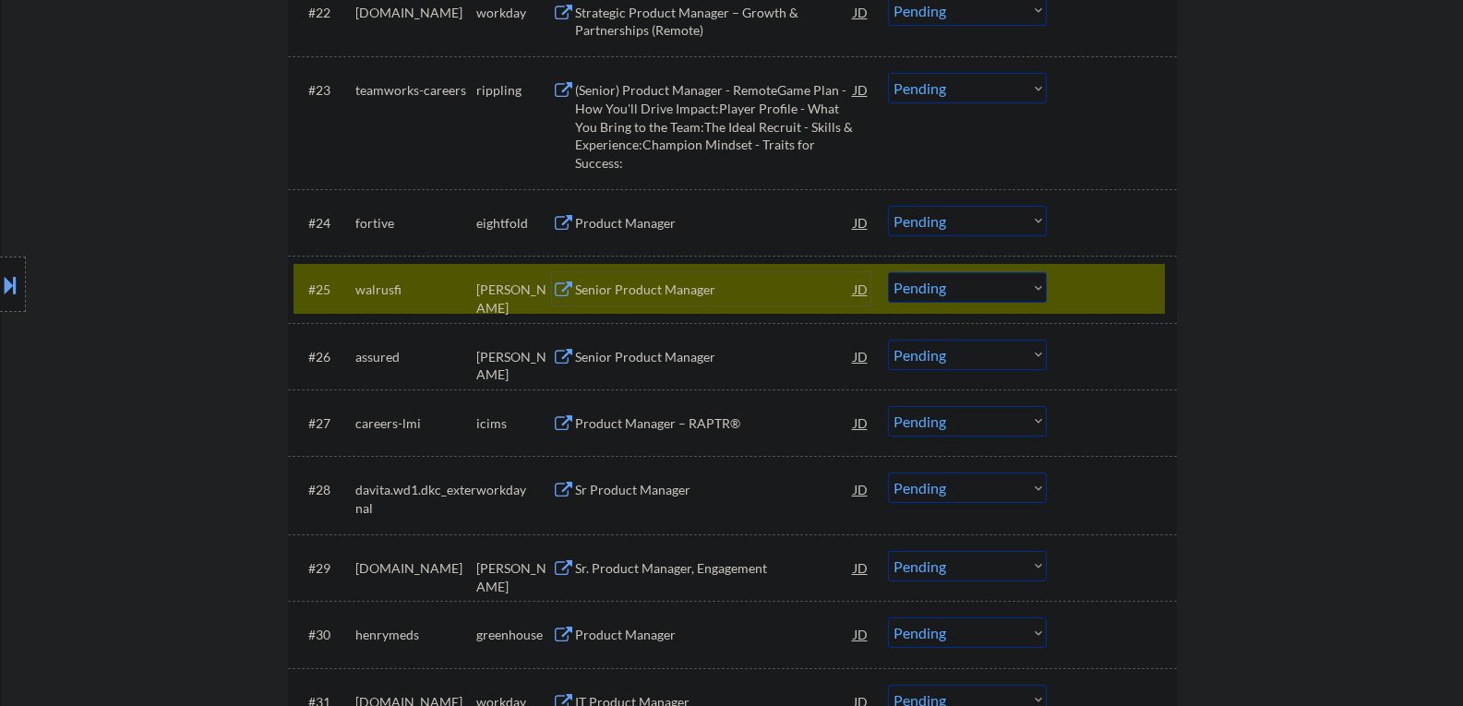
click at [1038, 286] on select "Choose an option... Pending Applied Excluded (Questions) Excluded (Expired) Exc…" at bounding box center [967, 287] width 159 height 30
click at [888, 272] on select "Choose an option... Pending Applied Excluded (Questions) Excluded (Expired) Exc…" at bounding box center [967, 287] width 159 height 30
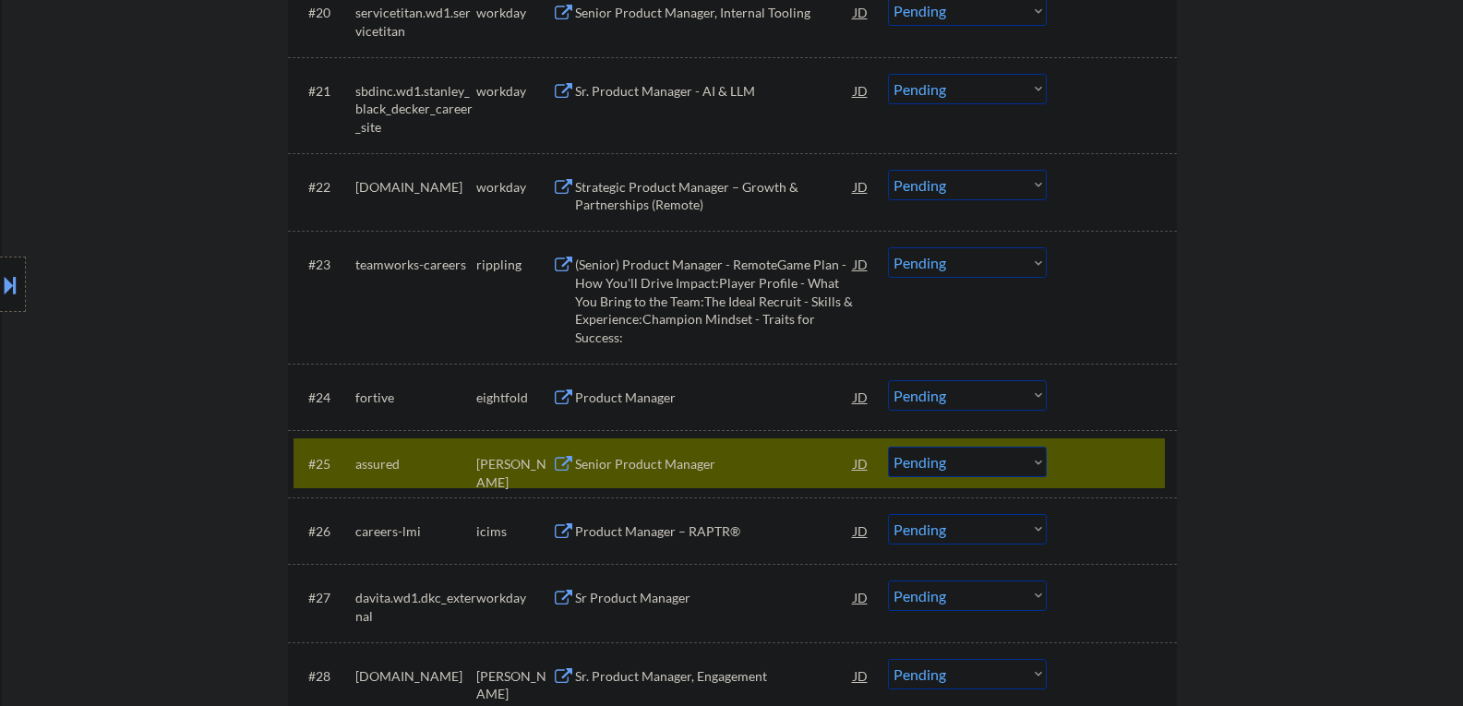
scroll to position [2123, 0]
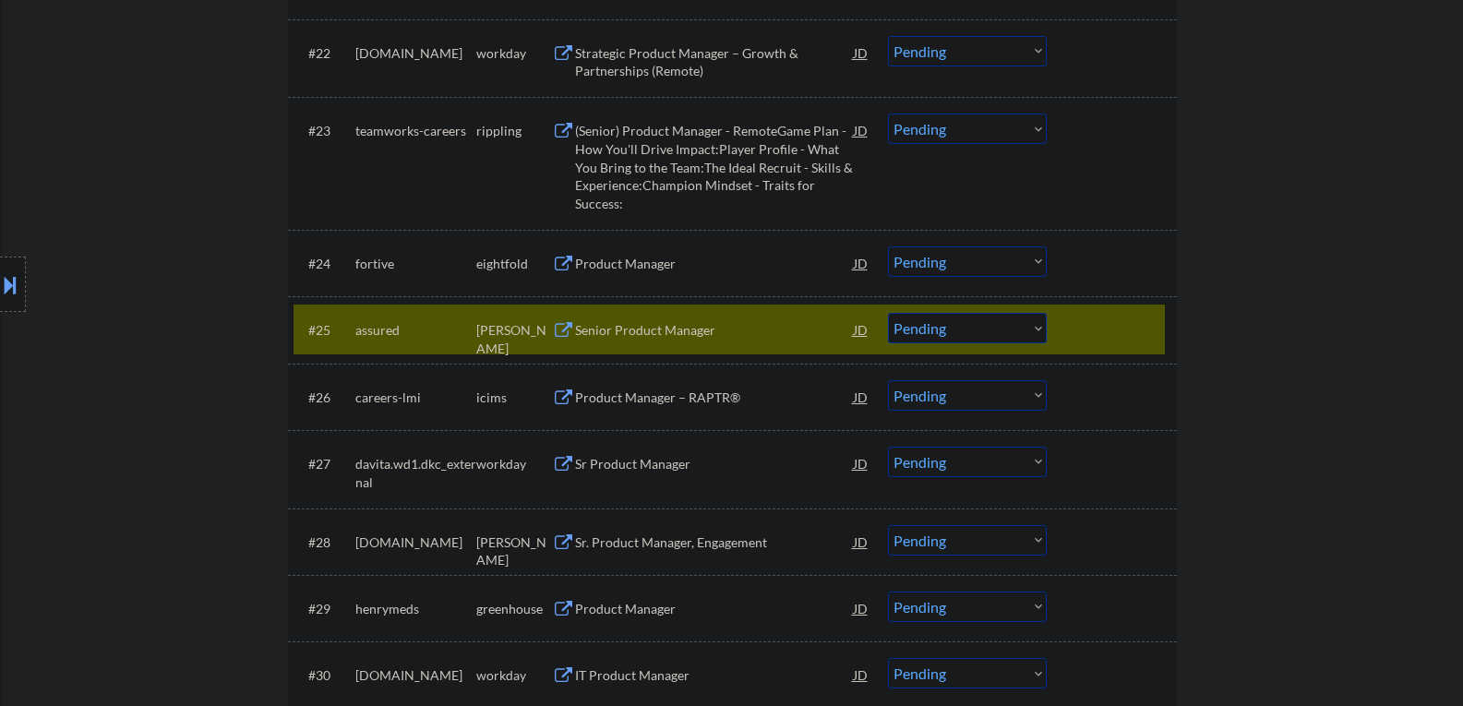
click at [559, 335] on button at bounding box center [563, 331] width 23 height 18
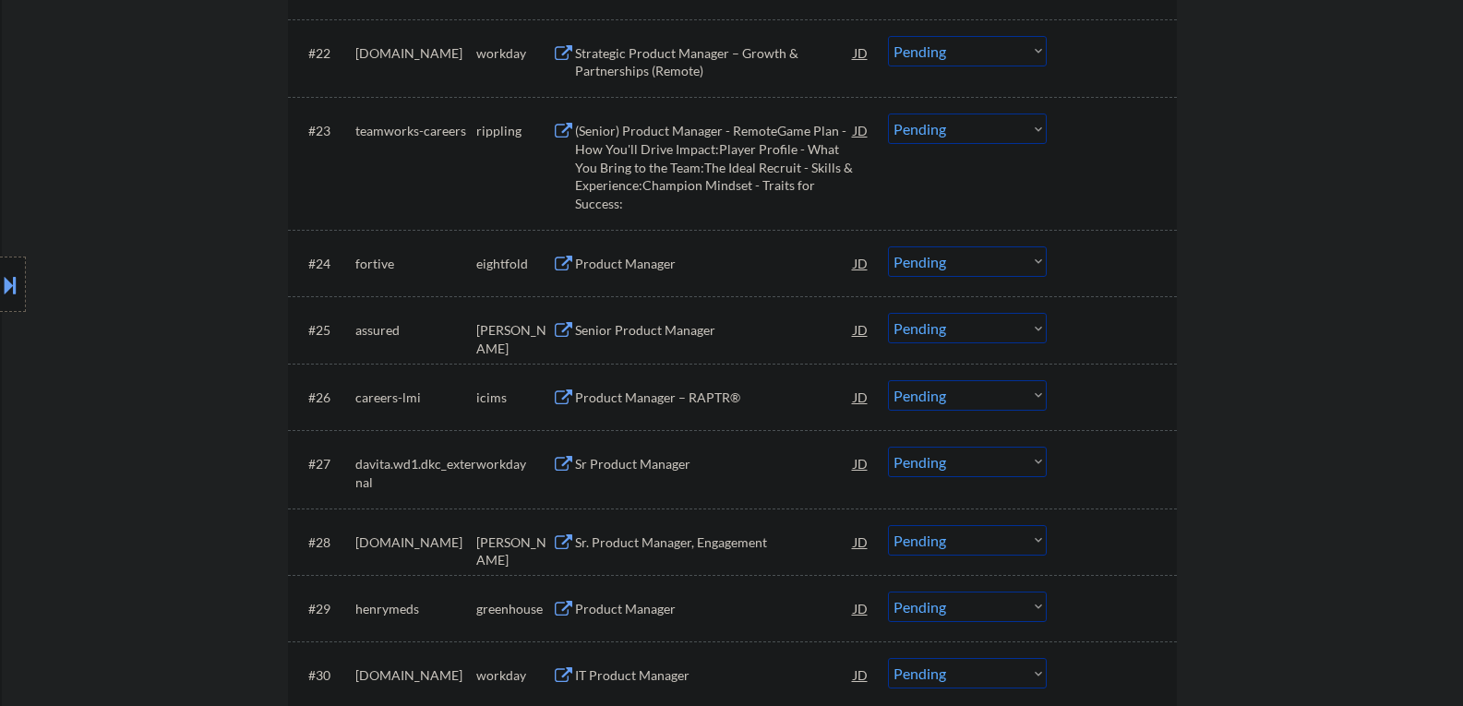
click at [722, 330] on div "Senior Product Manager" at bounding box center [714, 330] width 279 height 18
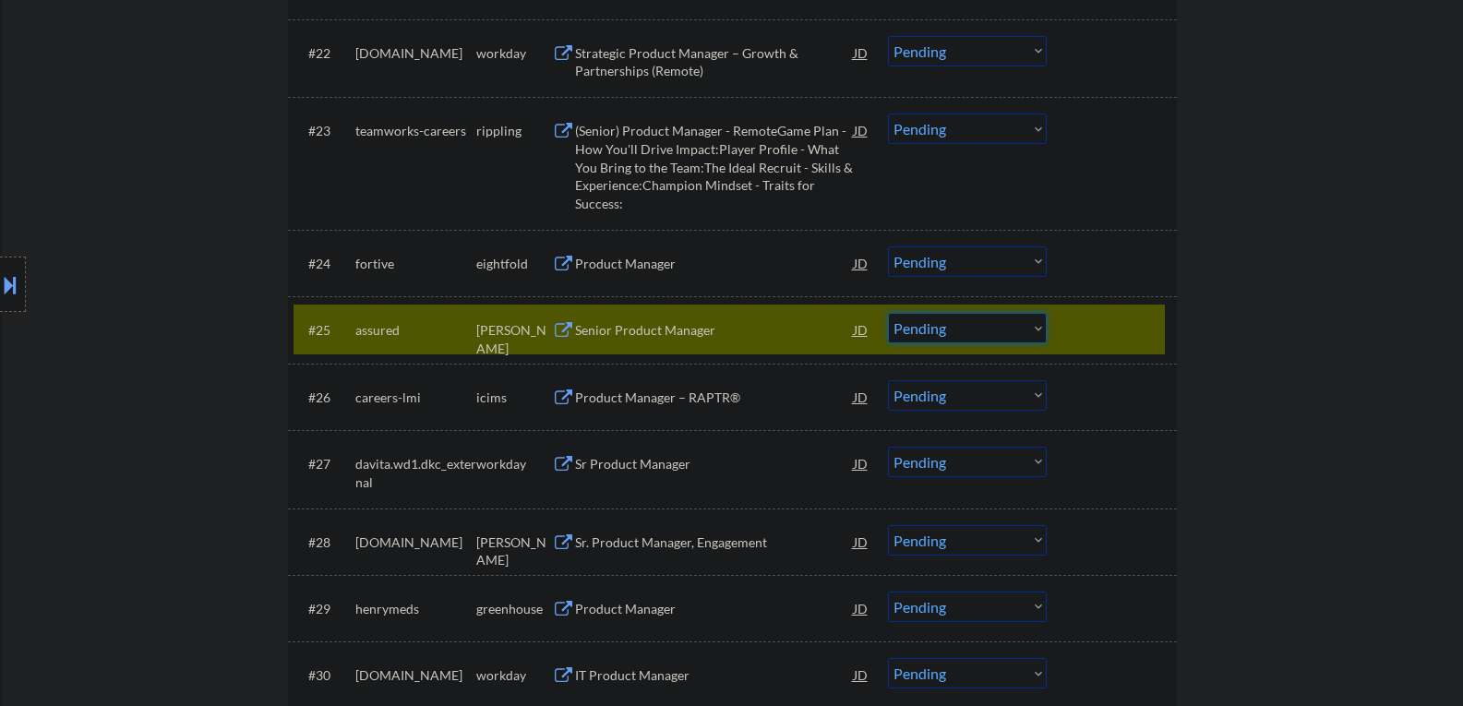
click at [1035, 325] on select "Choose an option... Pending Applied Excluded (Questions) Excluded (Expired) Exc…" at bounding box center [967, 328] width 159 height 30
click at [888, 313] on select "Choose an option... Pending Applied Excluded (Questions) Excluded (Expired) Exc…" at bounding box center [967, 328] width 159 height 30
select select ""pending""
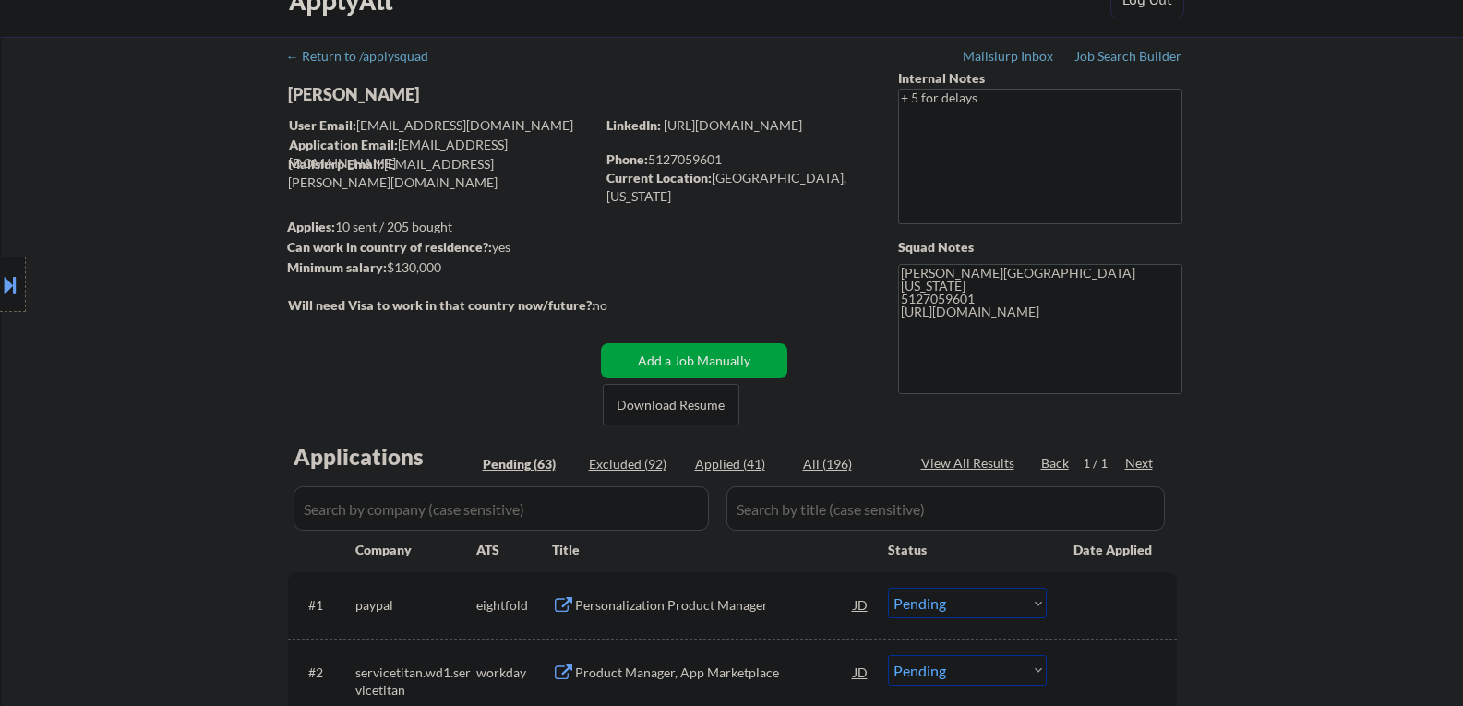
scroll to position [0, 0]
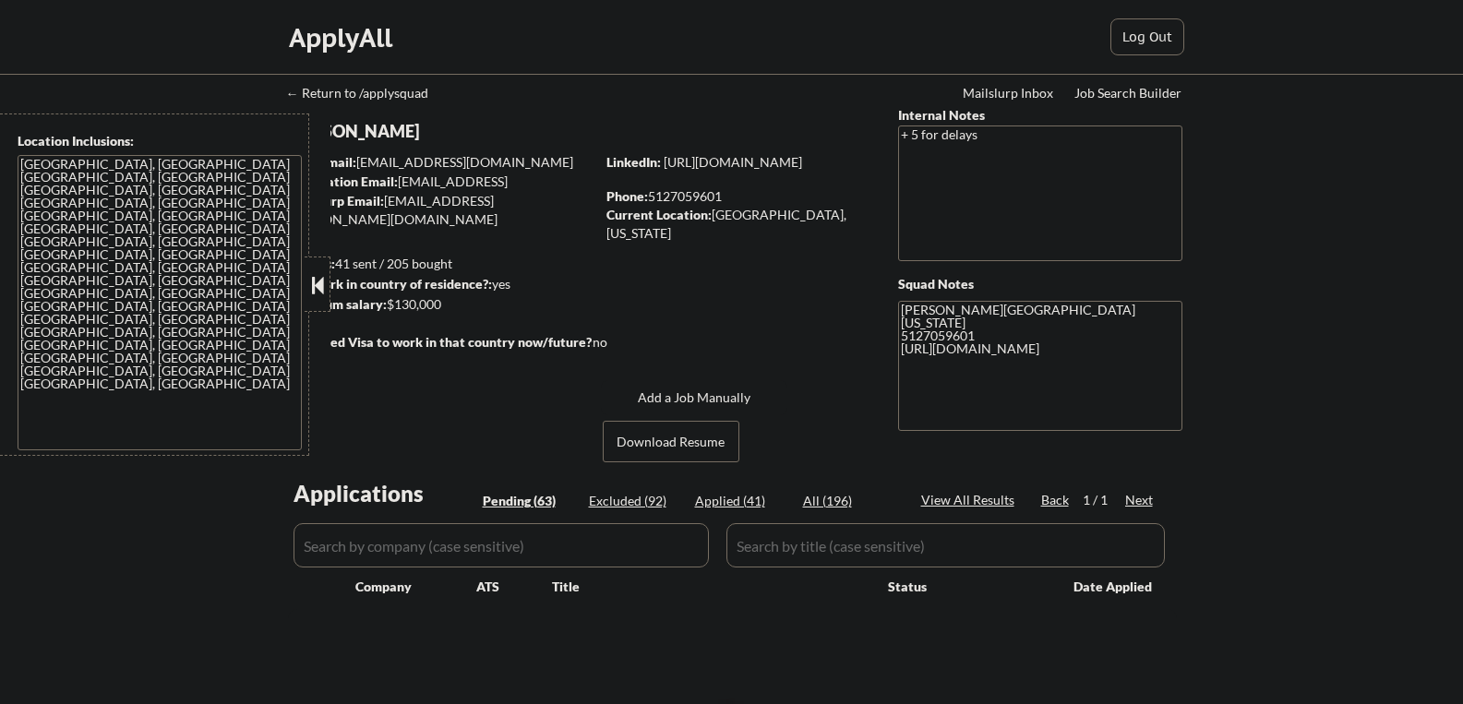
select select ""pending""
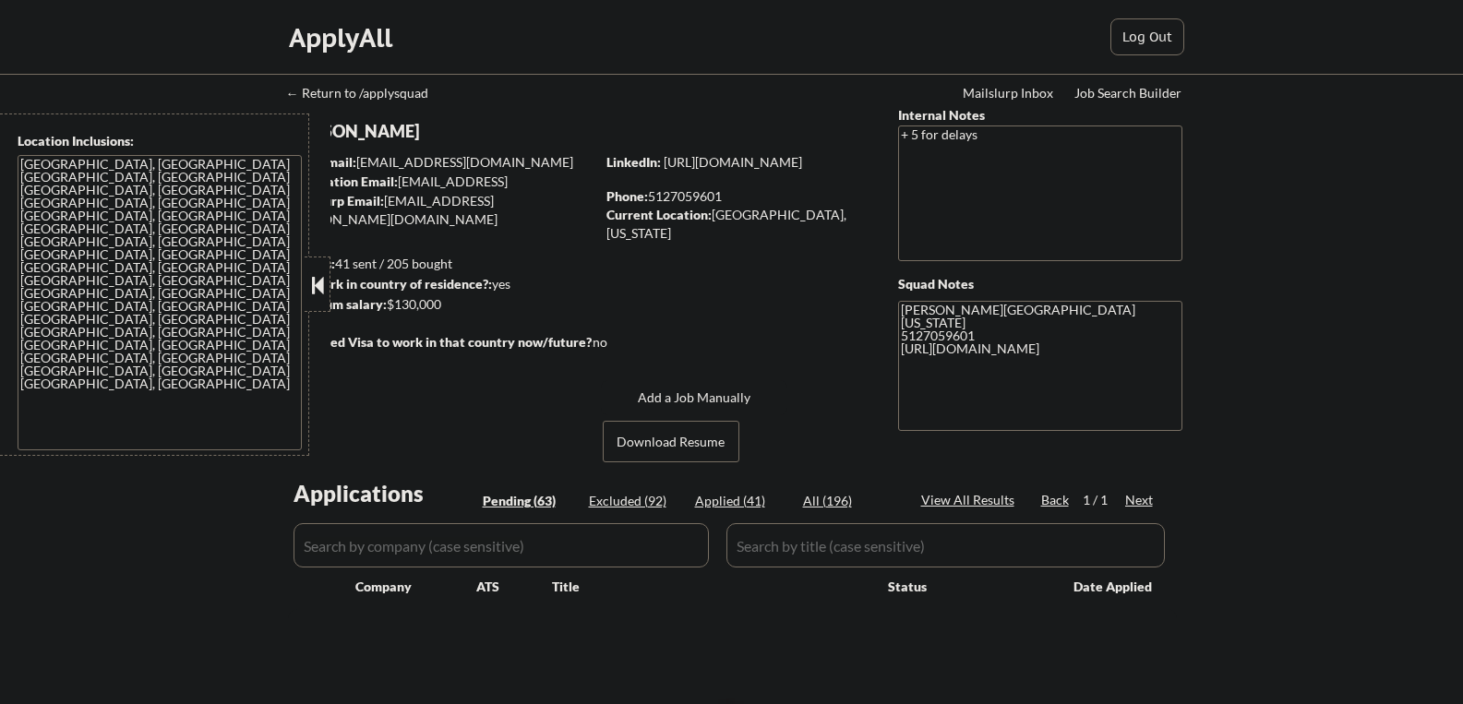
select select ""pending""
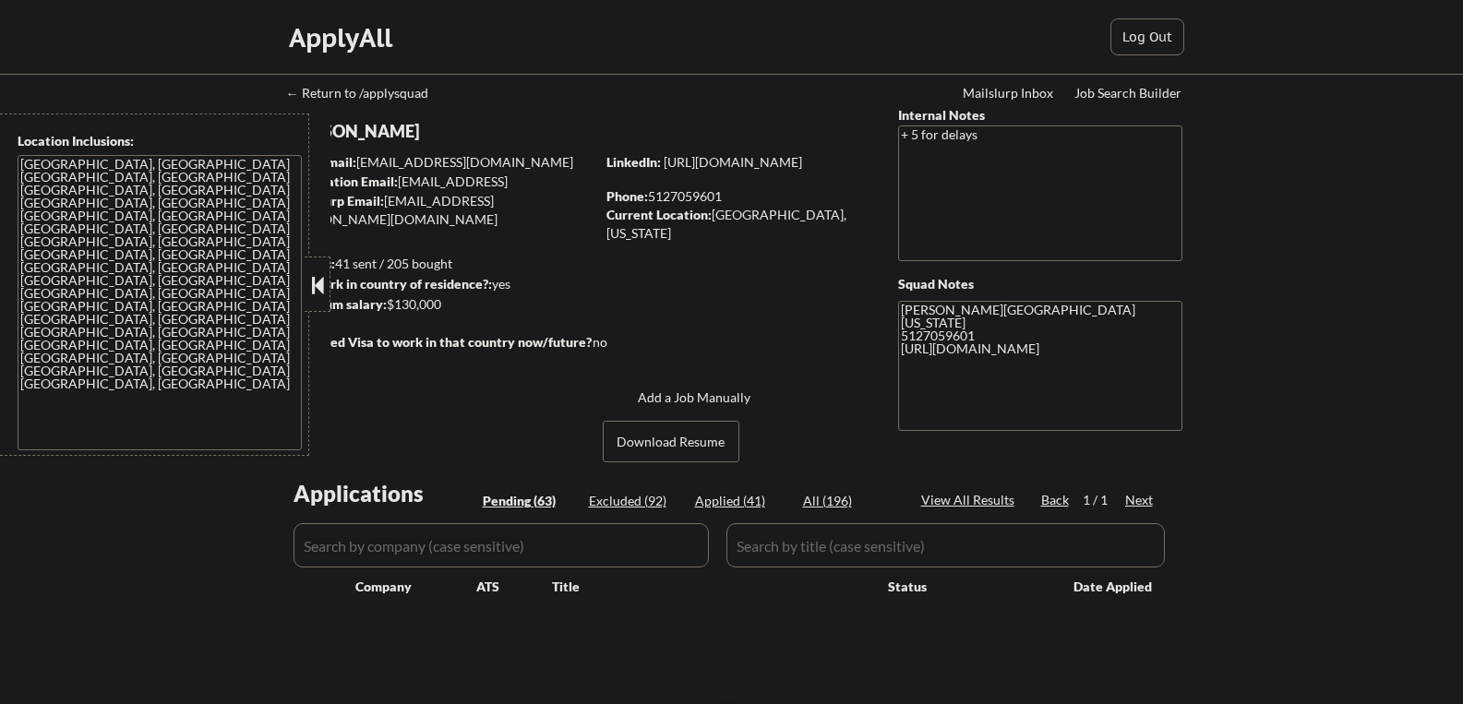
select select ""pending""
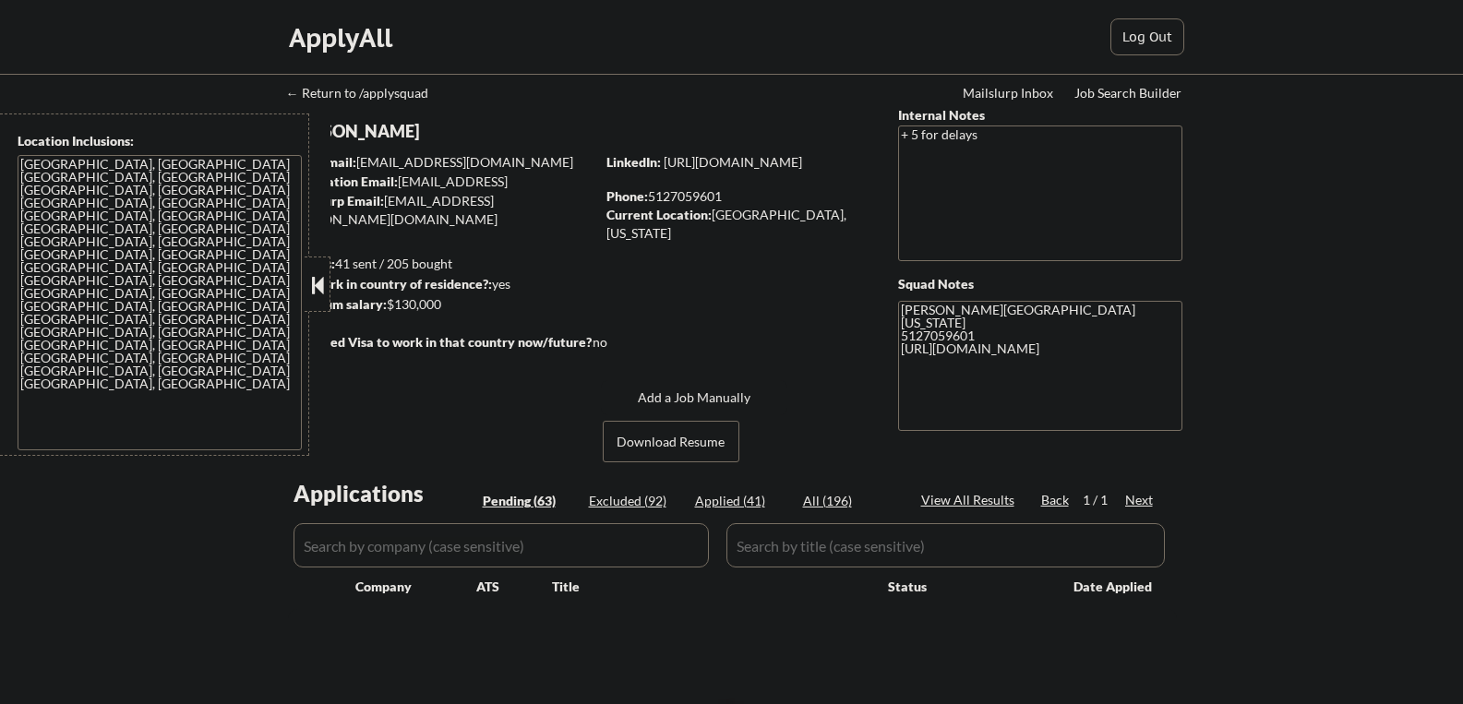
select select ""pending""
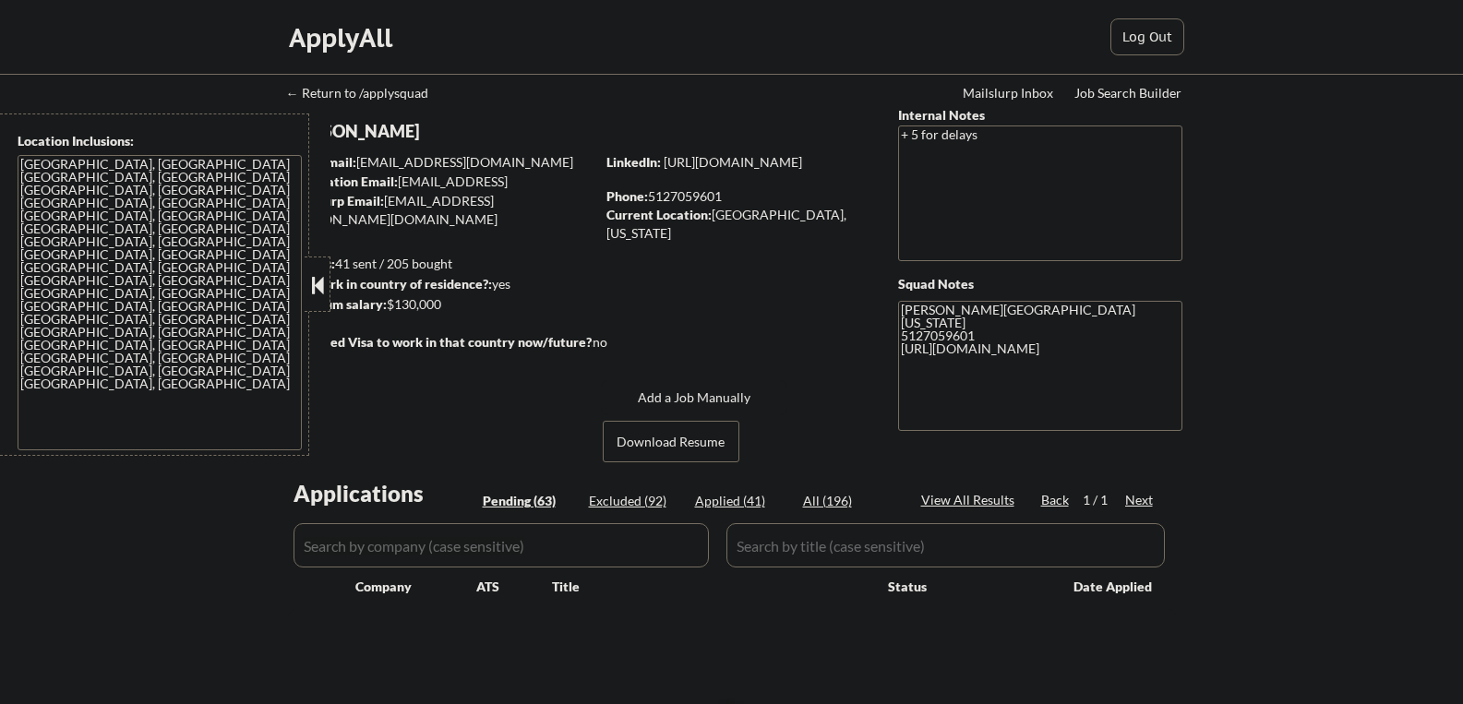
select select ""pending""
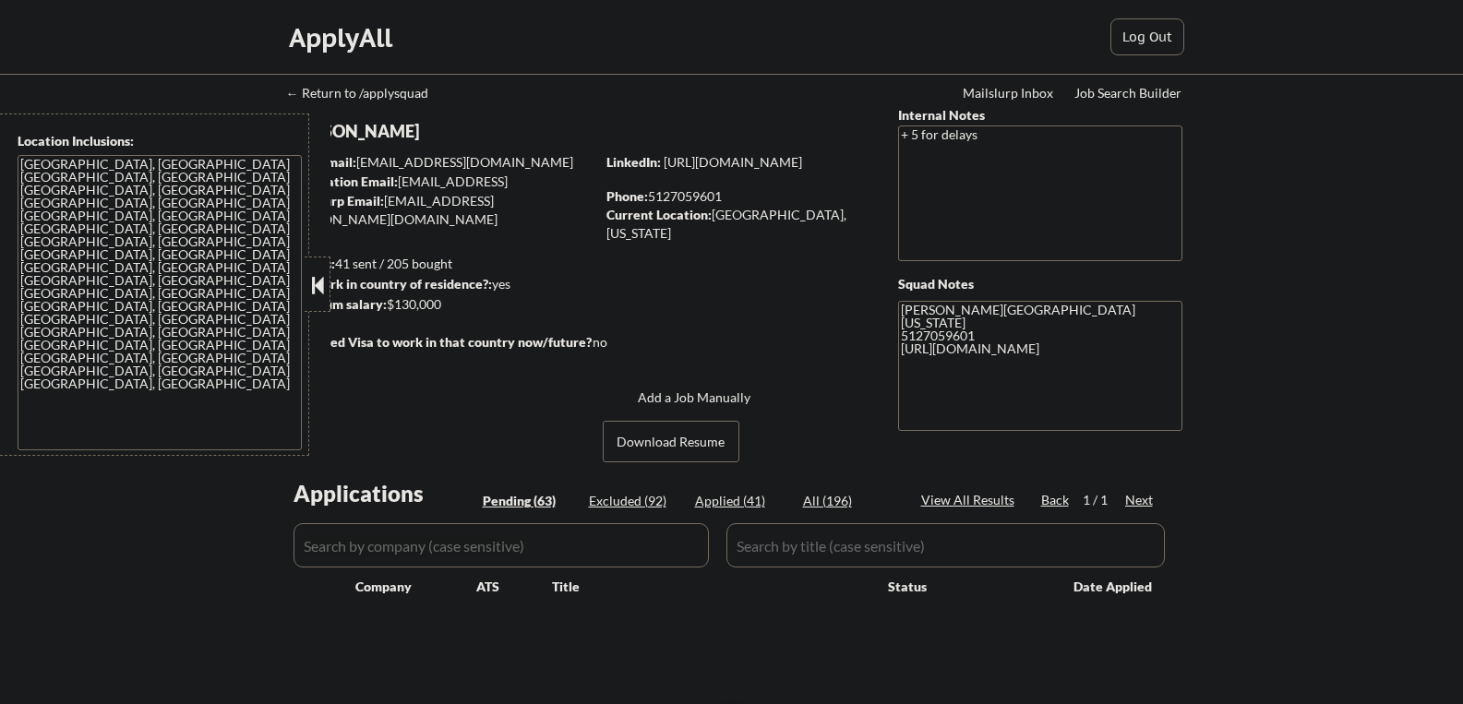
select select ""pending""
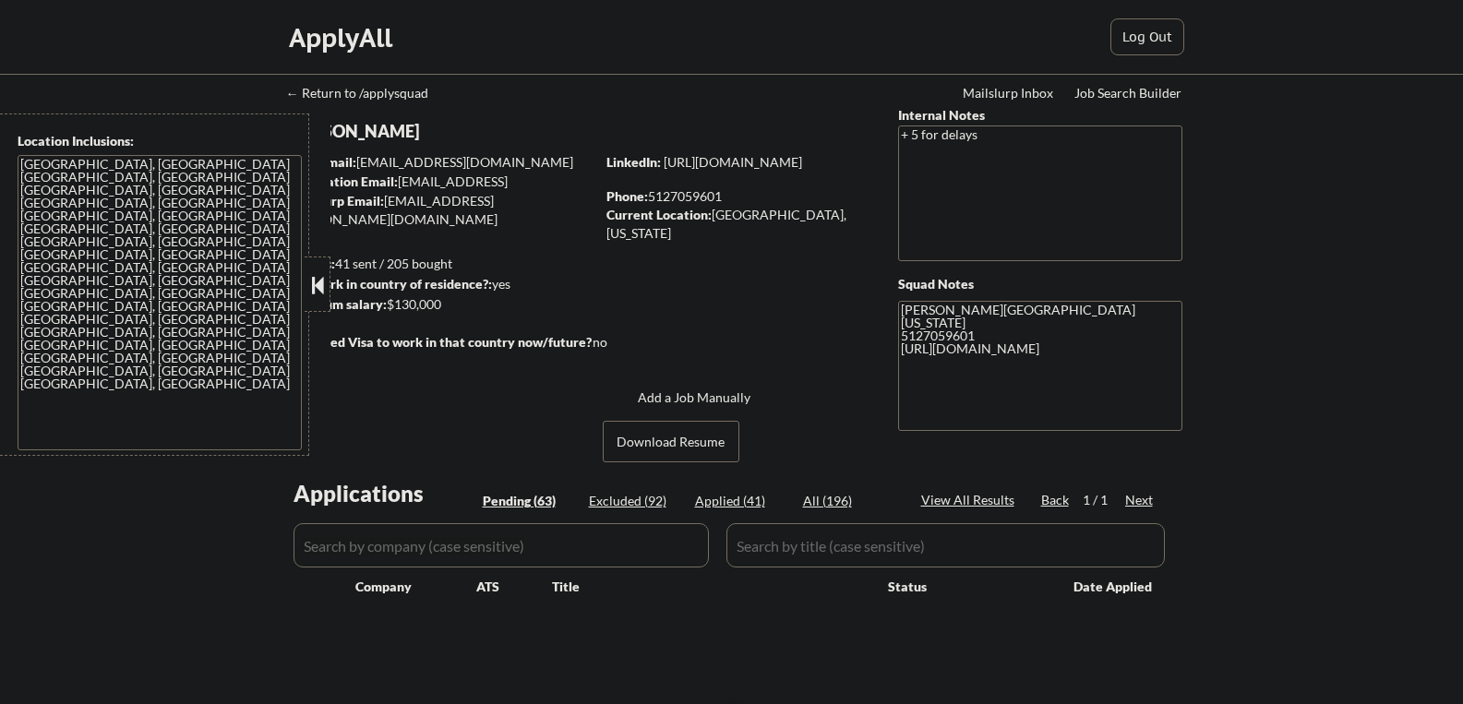
select select ""pending""
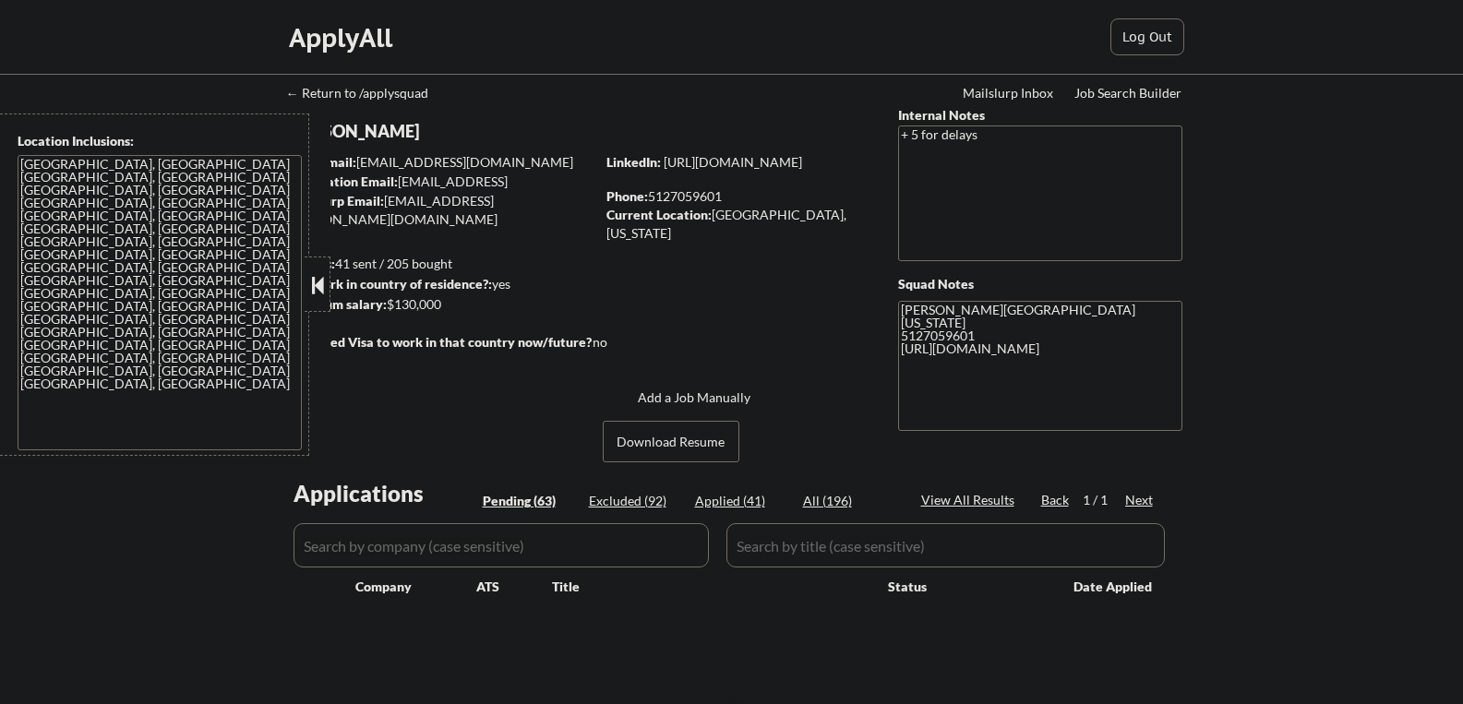
select select ""pending""
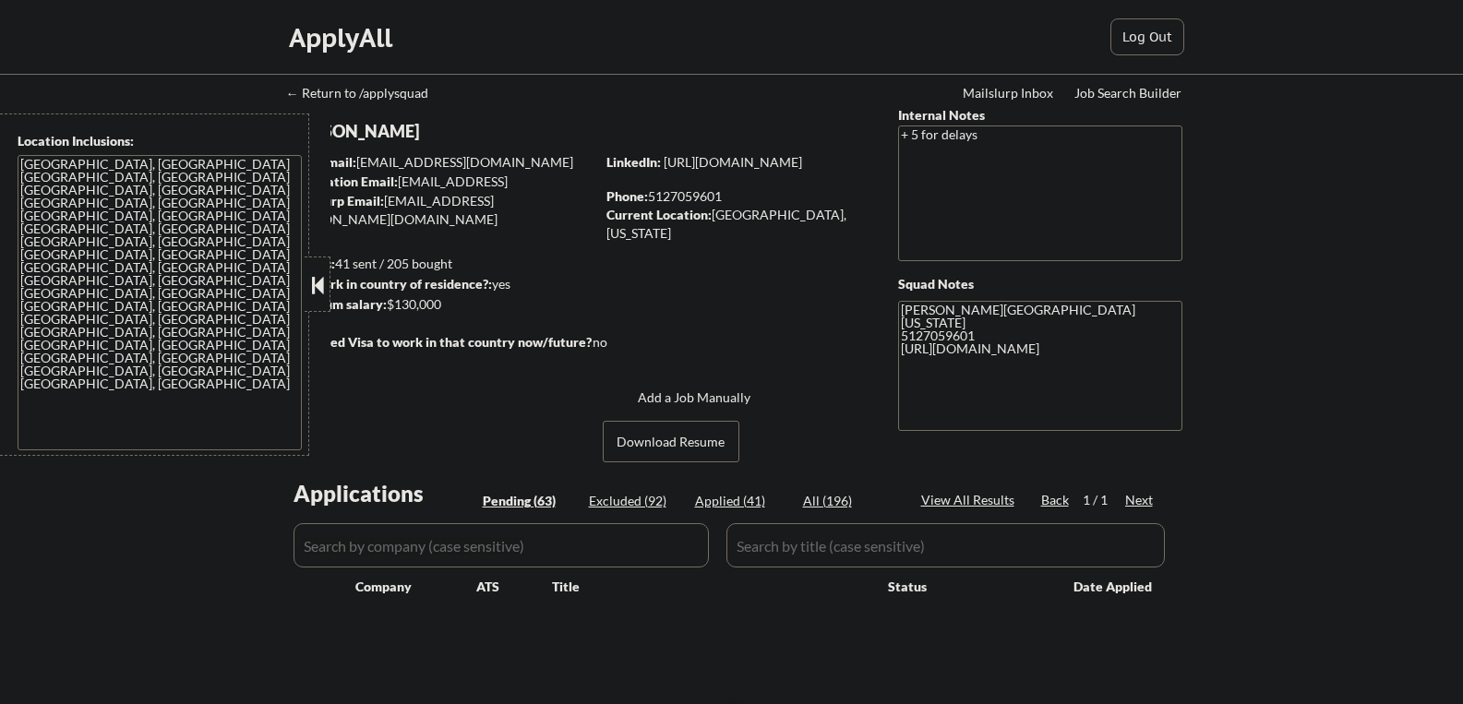
select select ""pending""
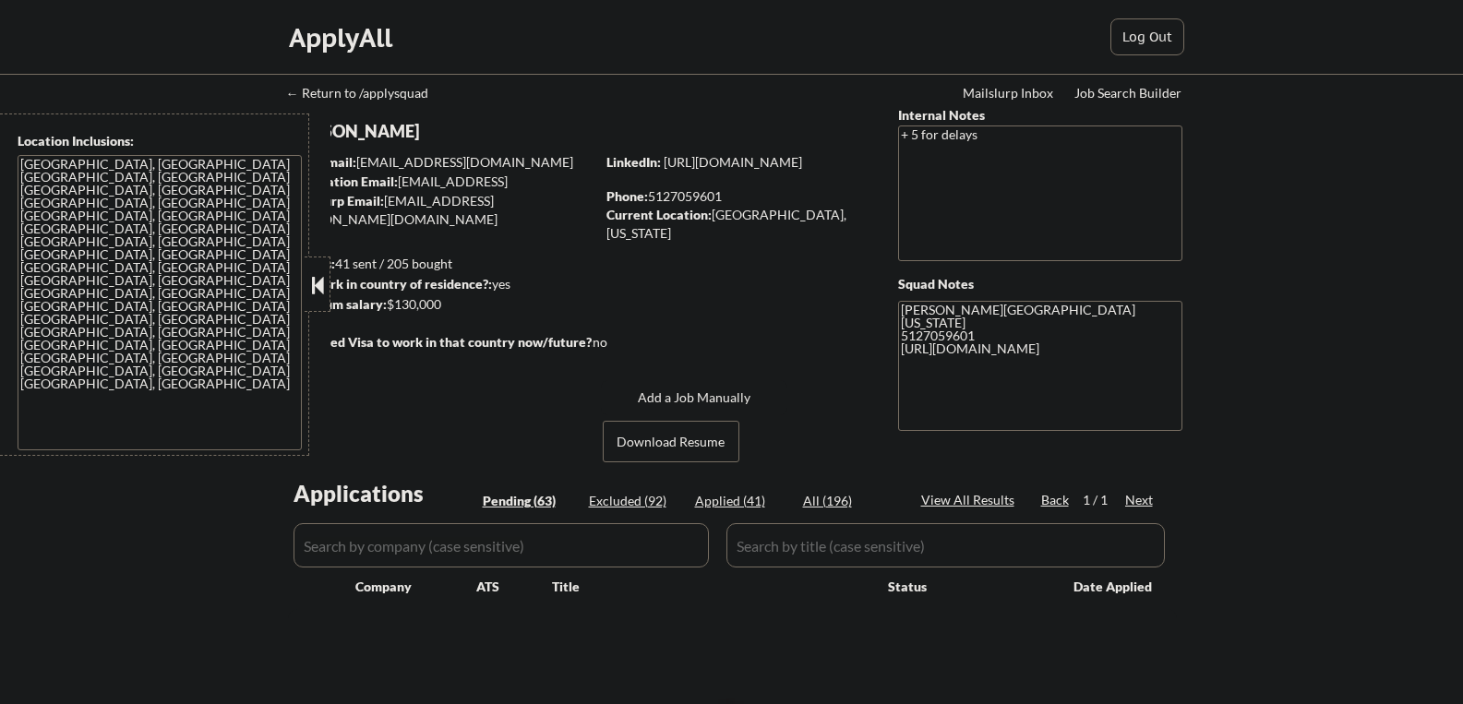
select select ""pending""
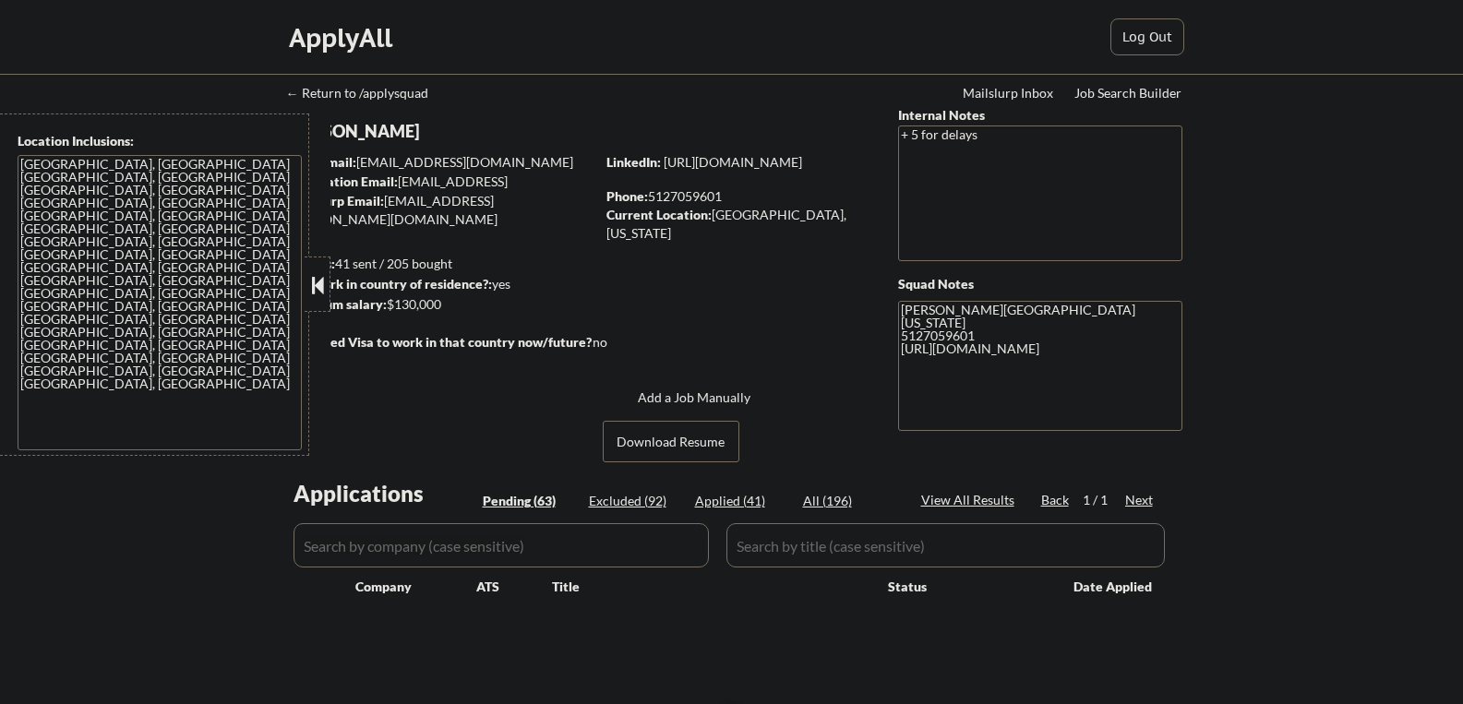
select select ""pending""
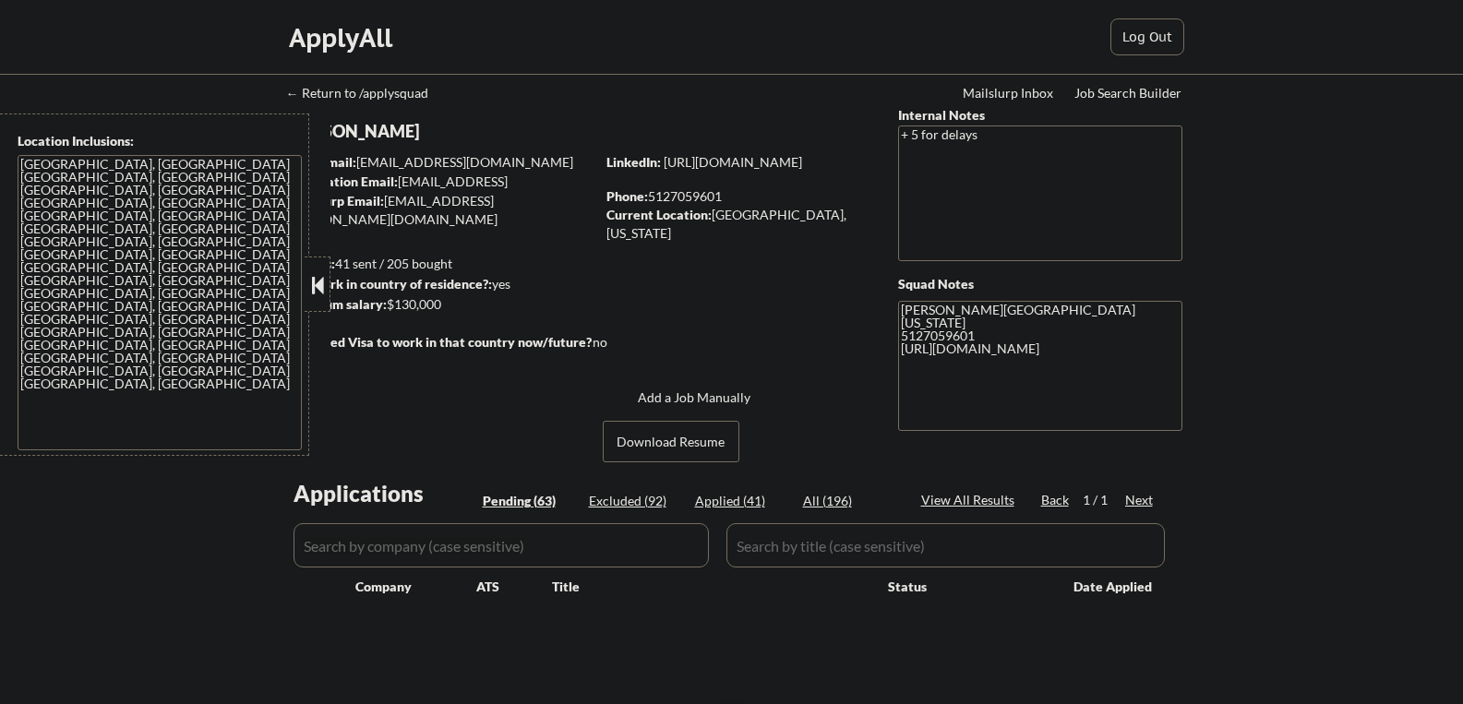
select select ""pending""
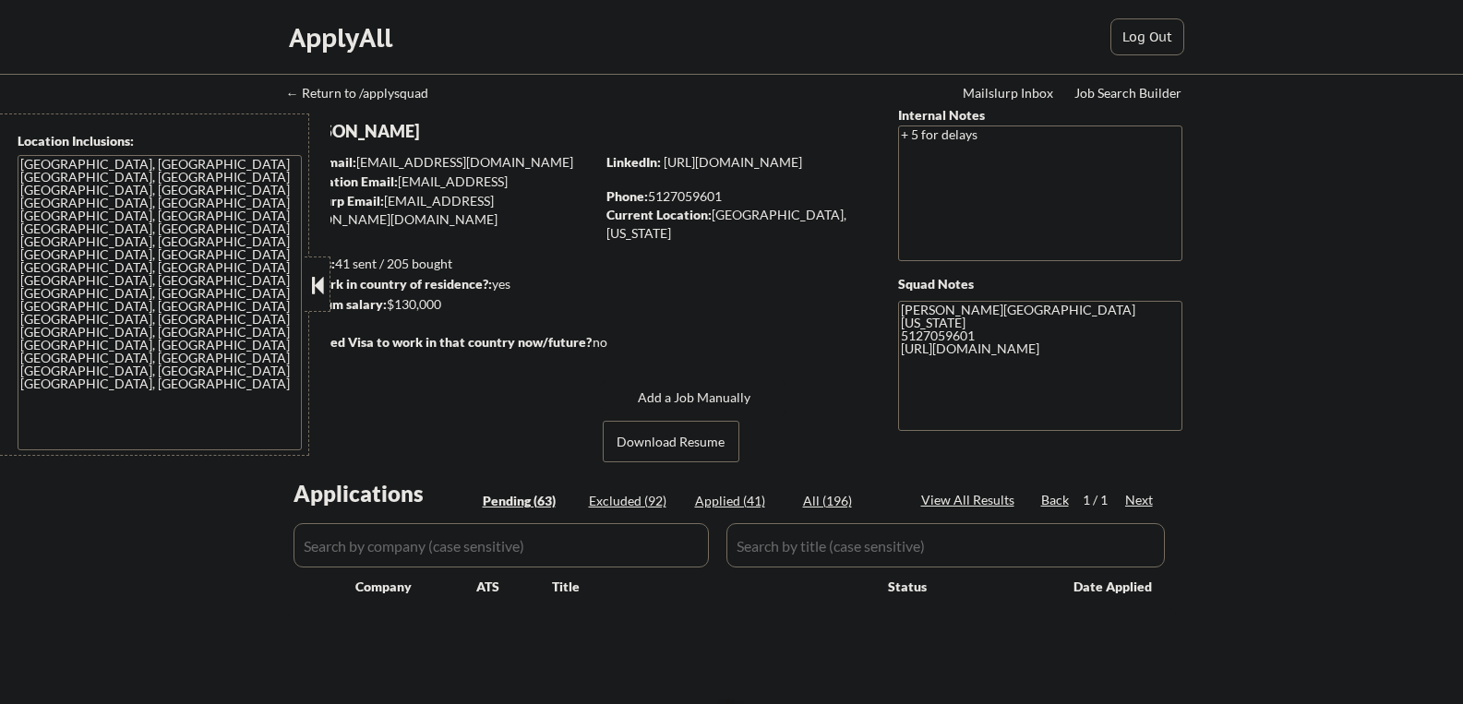
select select ""pending""
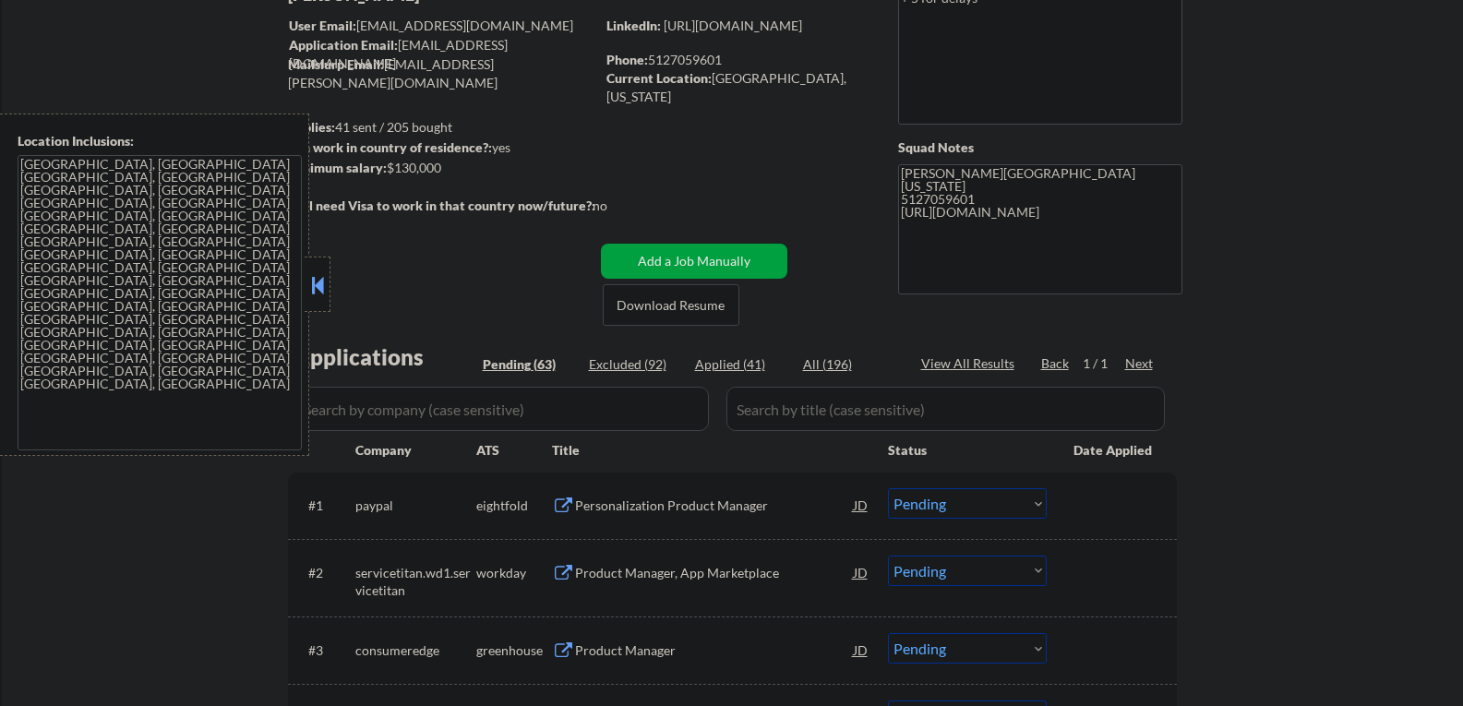
scroll to position [185, 0]
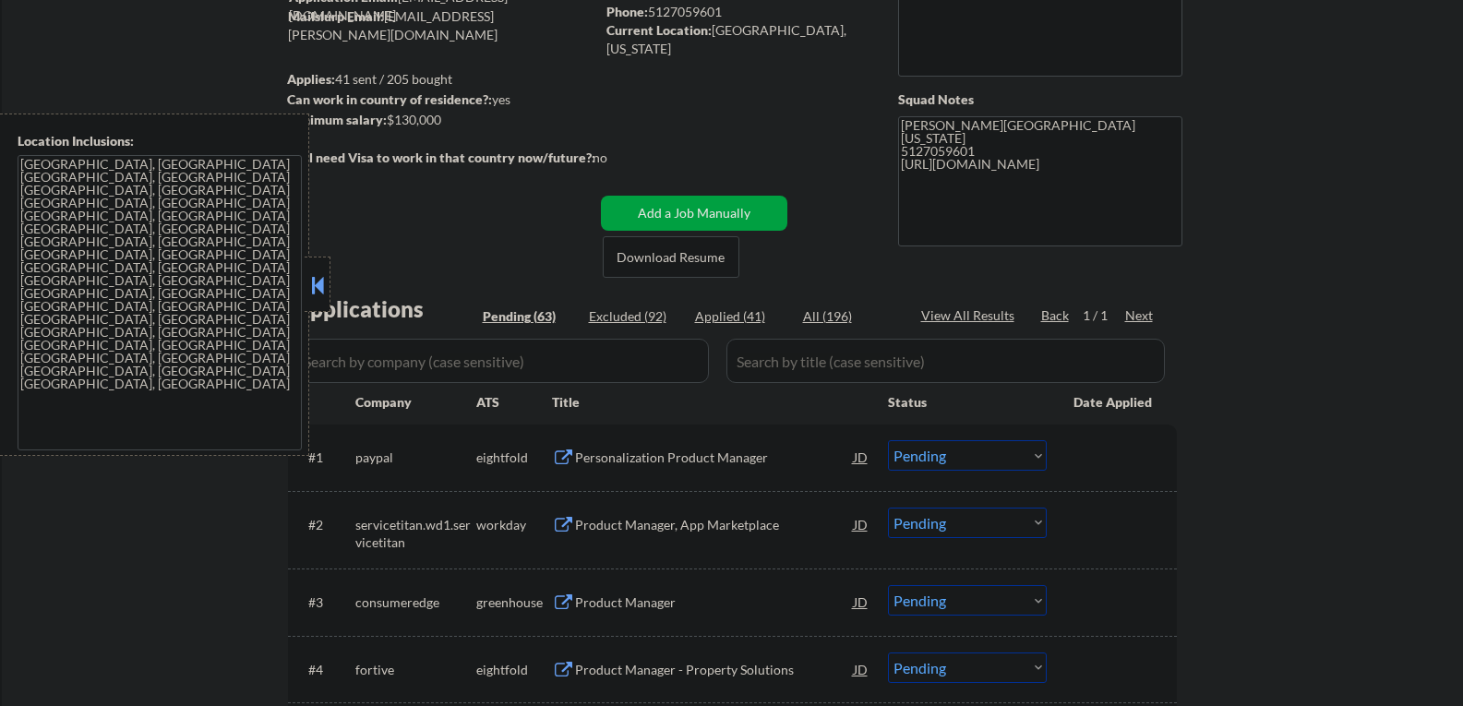
click at [320, 291] on button at bounding box center [317, 285] width 20 height 28
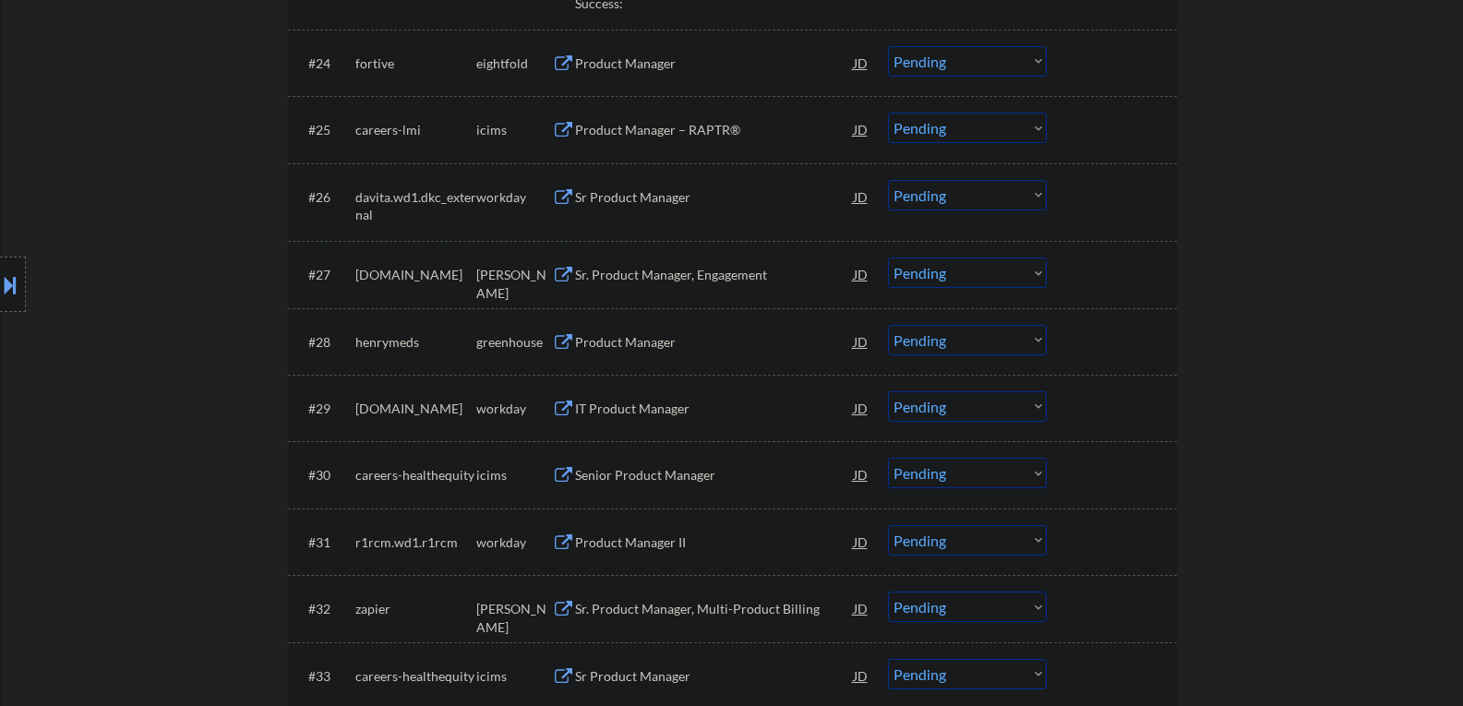
scroll to position [2308, 0]
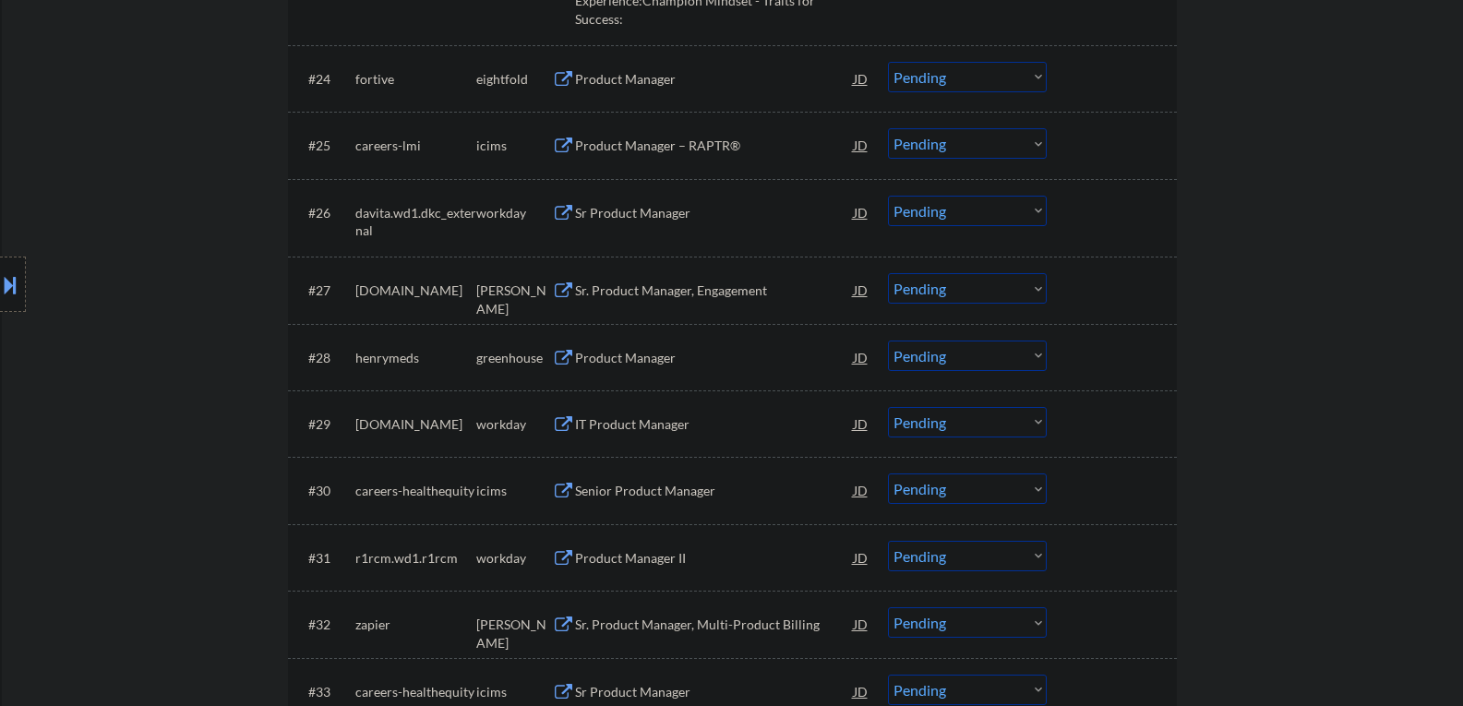
click at [563, 292] on button at bounding box center [563, 291] width 23 height 18
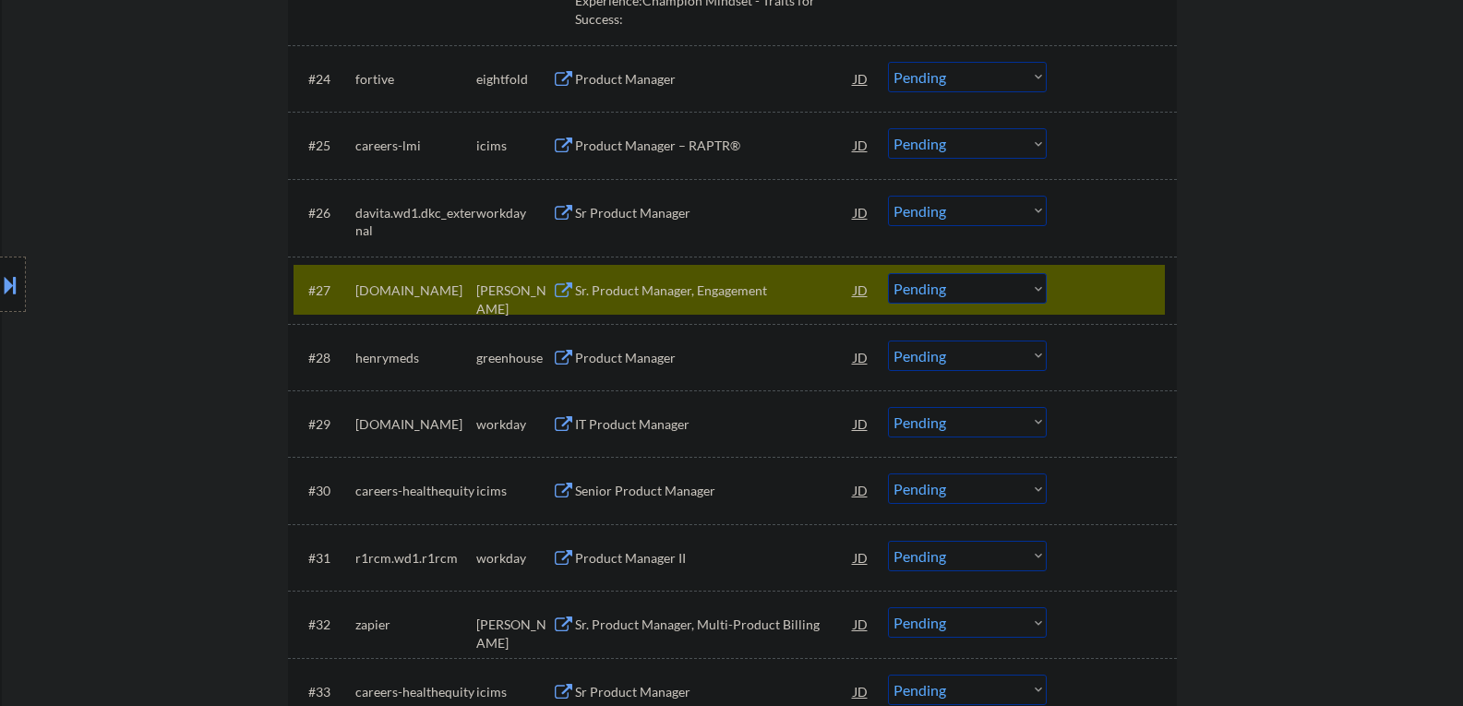
click at [1041, 289] on select "Choose an option... Pending Applied Excluded (Questions) Excluded (Expired) Exc…" at bounding box center [967, 288] width 159 height 30
click at [888, 273] on select "Choose an option... Pending Applied Excluded (Questions) Excluded (Expired) Exc…" at bounding box center [967, 288] width 159 height 30
select select ""pending""
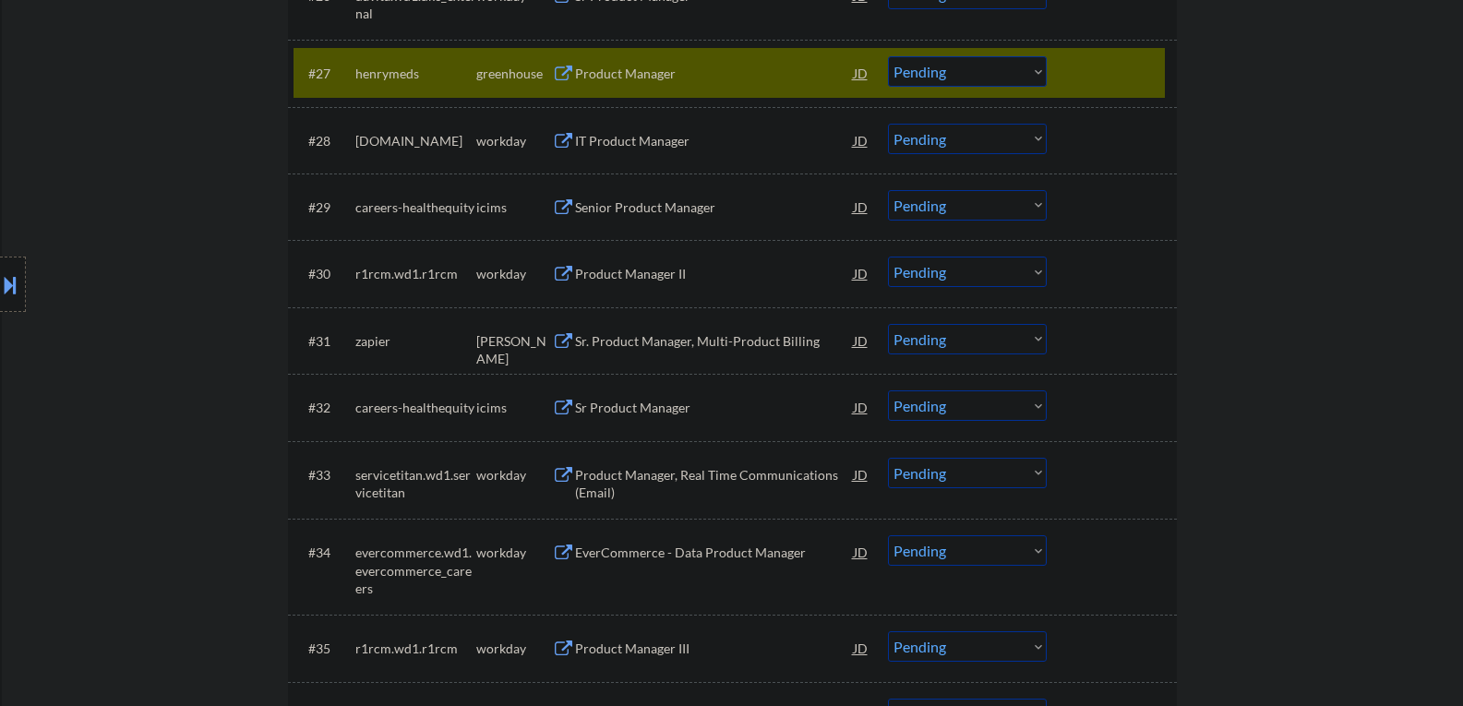
scroll to position [2492, 0]
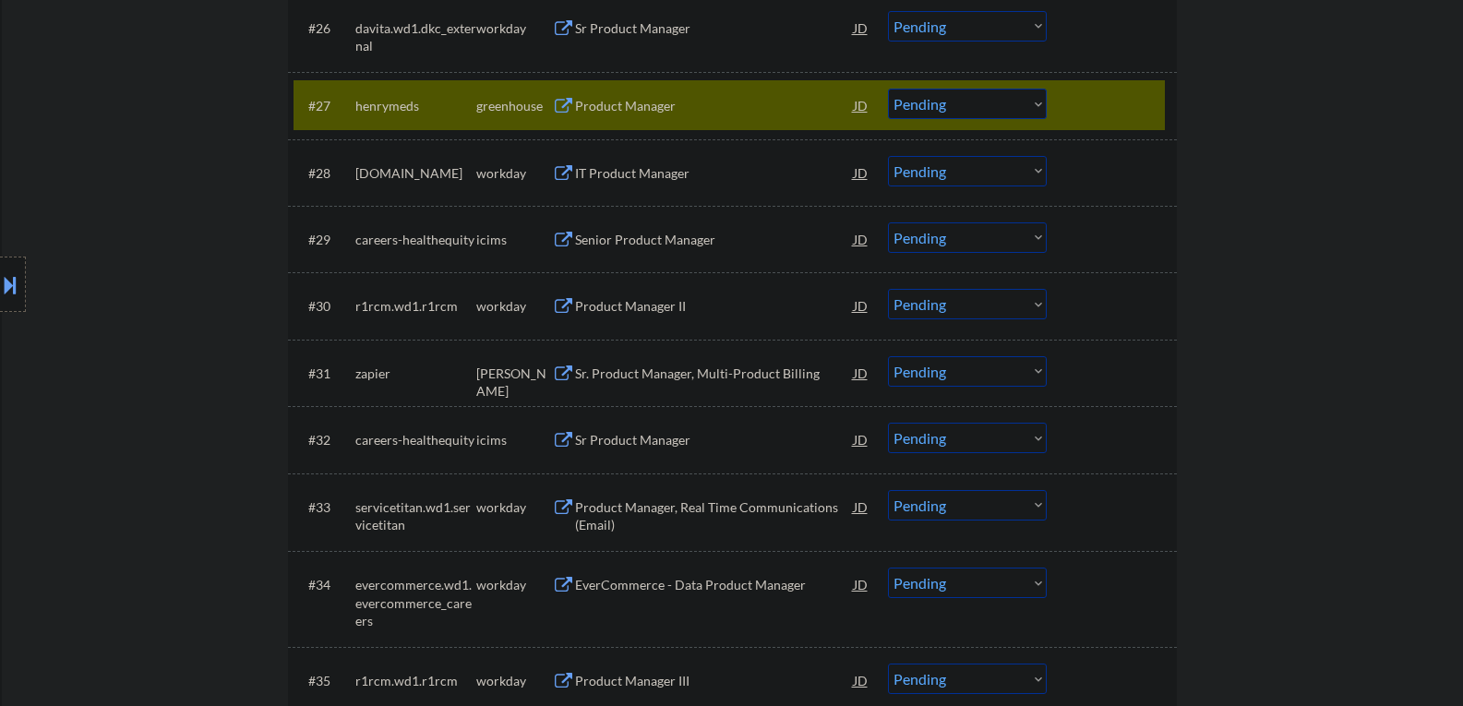
click at [1098, 118] on div at bounding box center [1114, 105] width 81 height 33
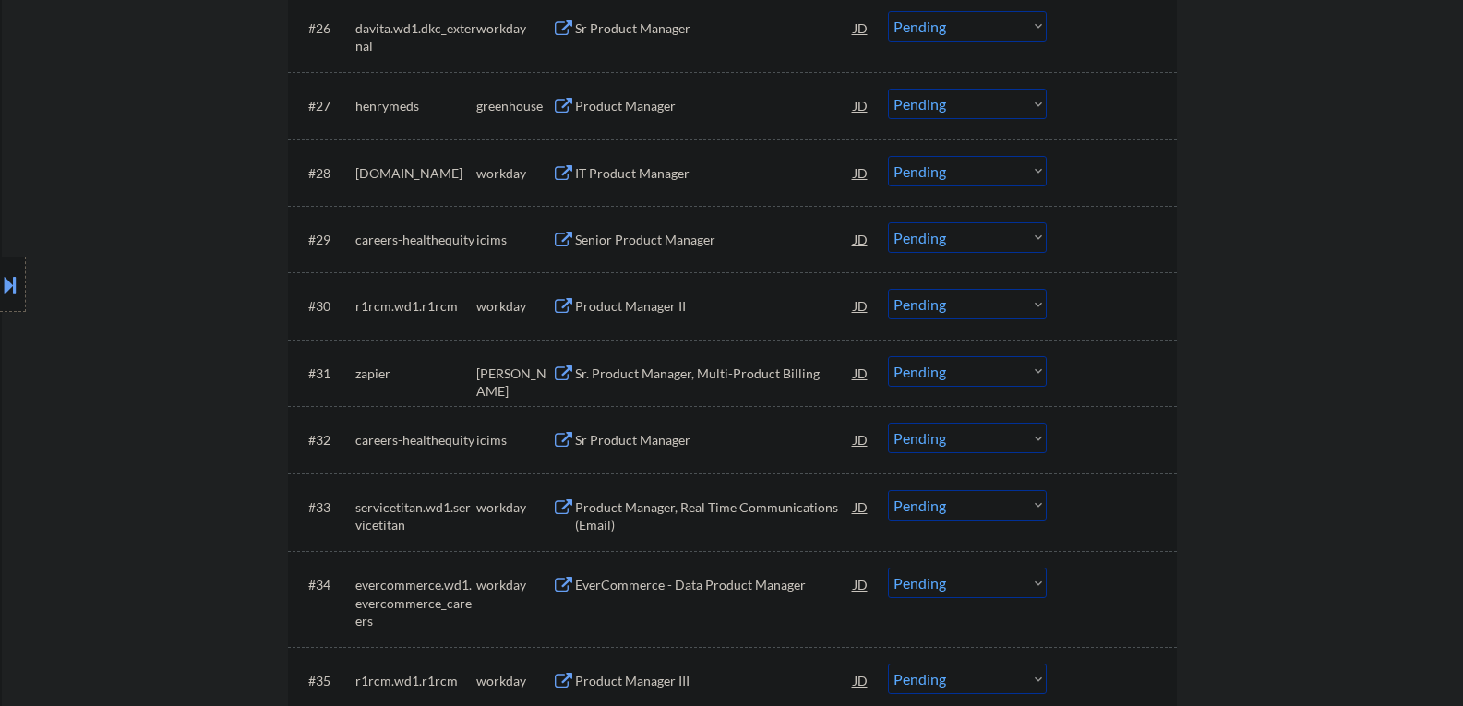
click at [571, 371] on button at bounding box center [563, 375] width 23 height 18
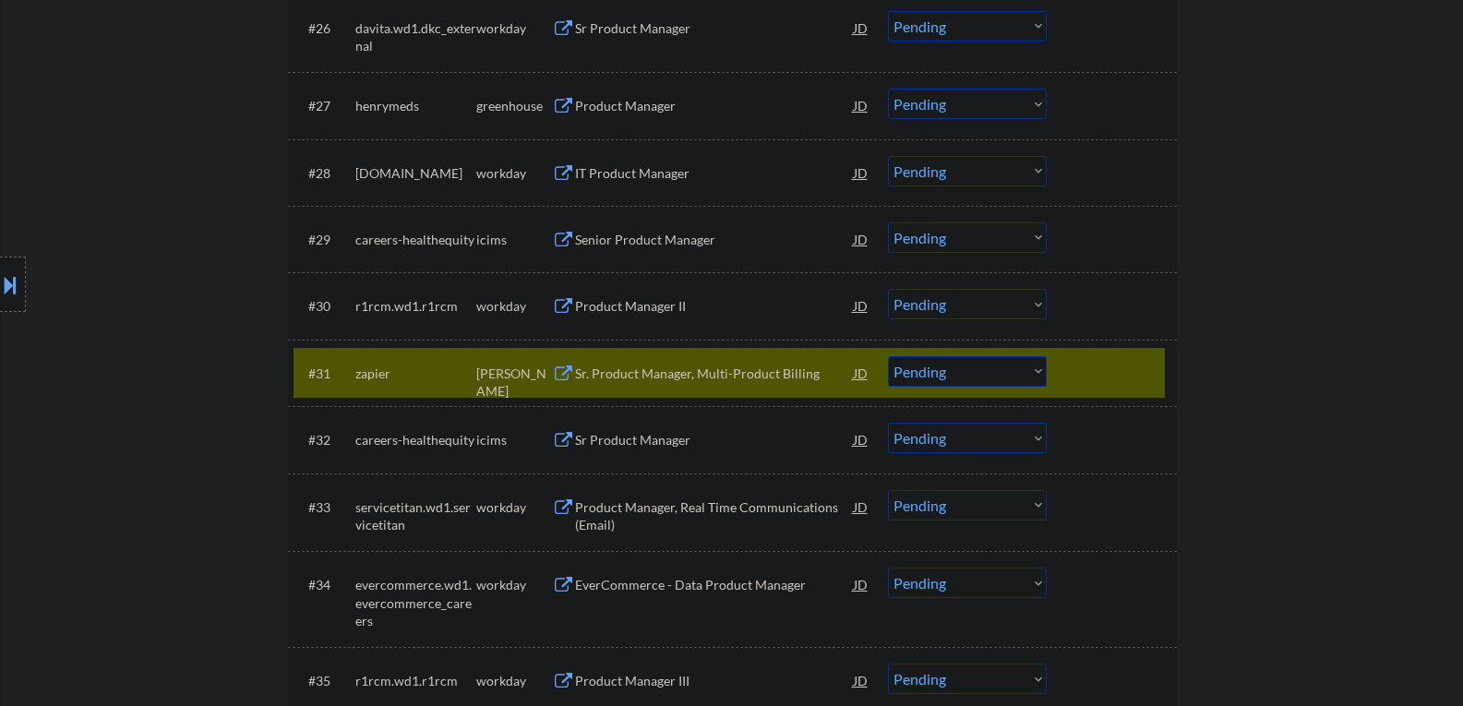
click at [1039, 363] on select "Choose an option... Pending Applied Excluded (Questions) Excluded (Expired) Exc…" at bounding box center [967, 371] width 159 height 30
click at [888, 356] on select "Choose an option... Pending Applied Excluded (Questions) Excluded (Expired) Exc…" at bounding box center [967, 371] width 159 height 30
select select ""pending""
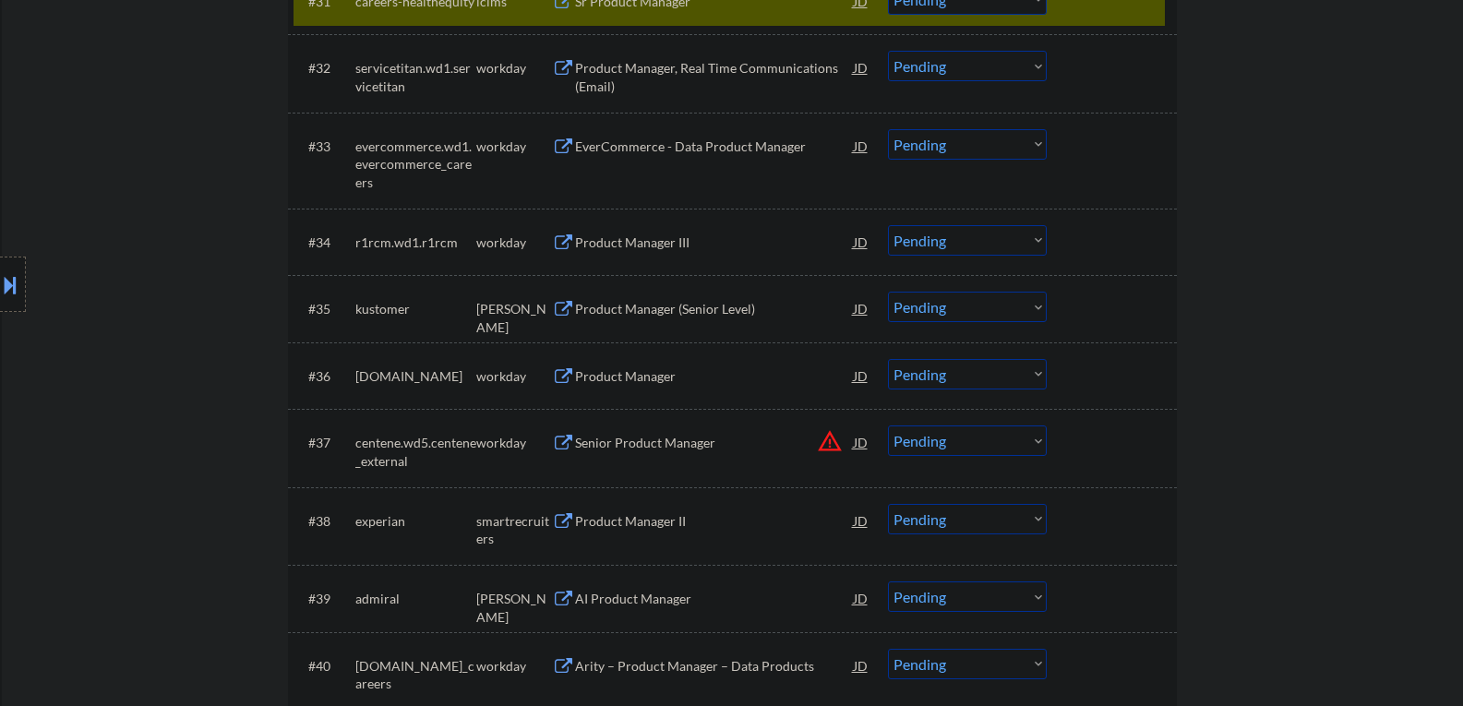
scroll to position [2954, 0]
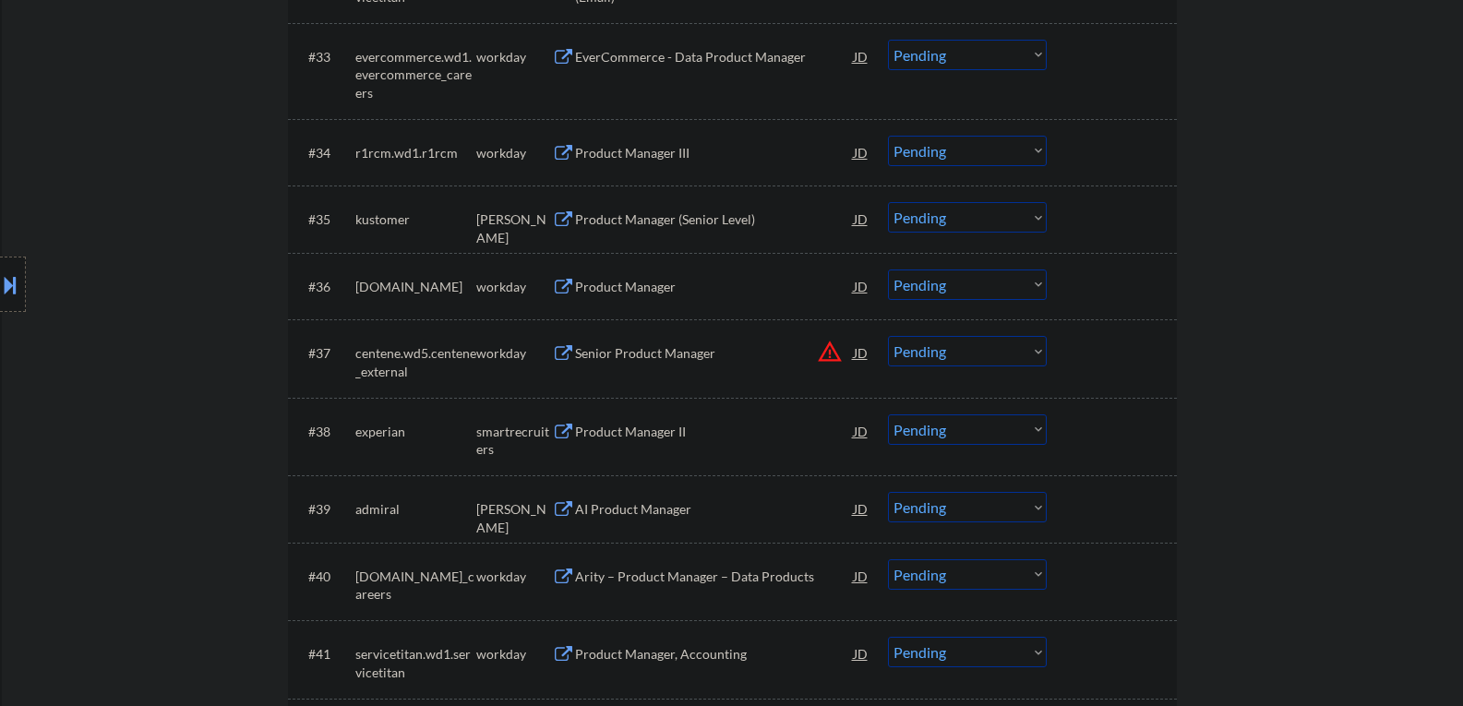
click at [363, 226] on div "kustomer" at bounding box center [415, 219] width 121 height 18
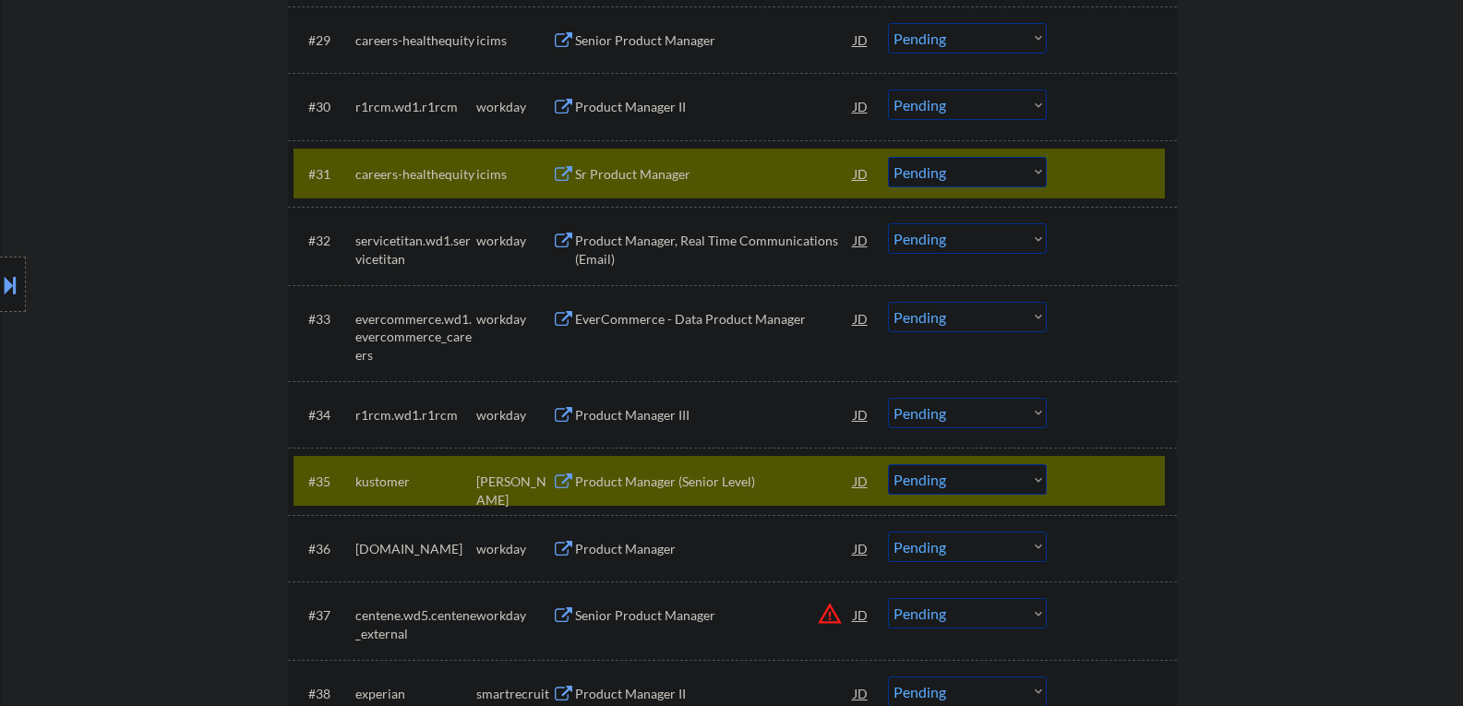
scroll to position [2677, 0]
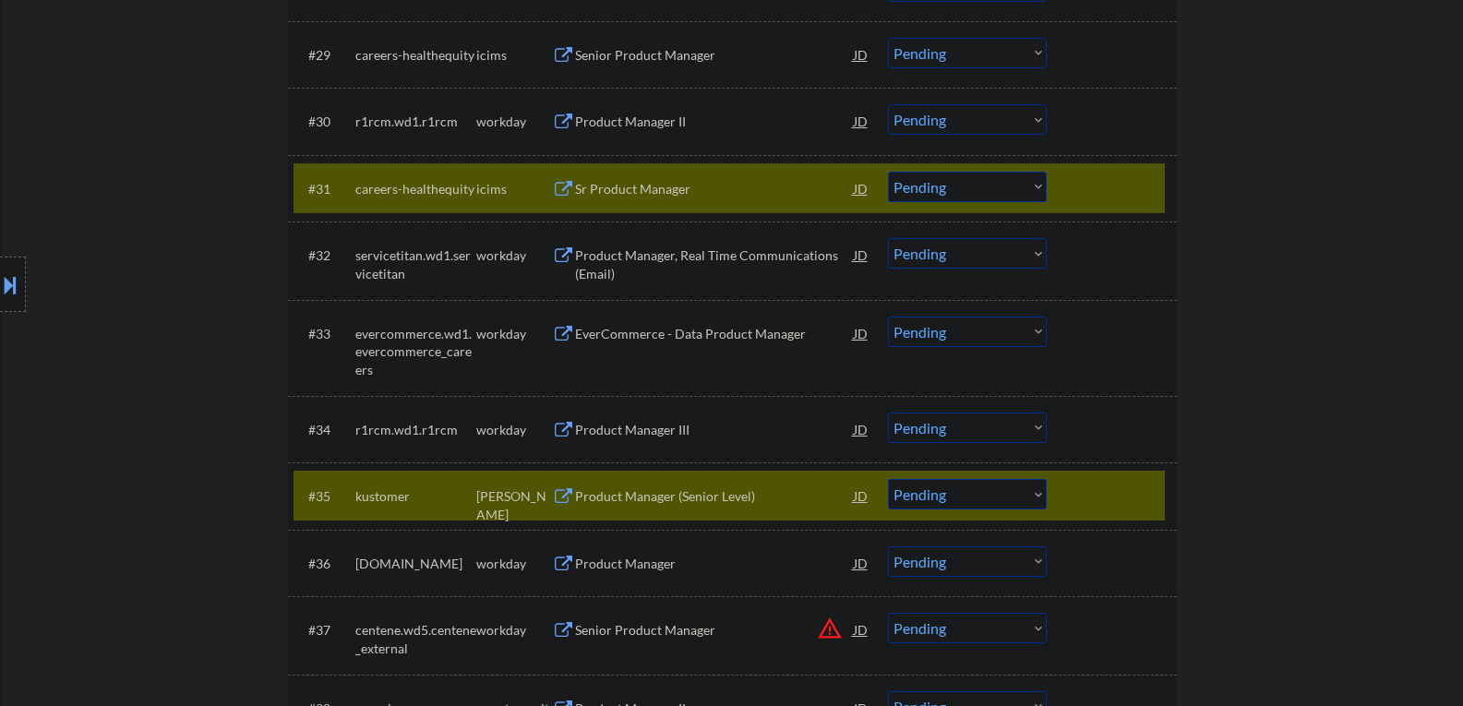
click at [1057, 197] on div "#31 careers-healthequity icims Sr Product Manager JD Choose an option... Pendin…" at bounding box center [729, 188] width 871 height 50
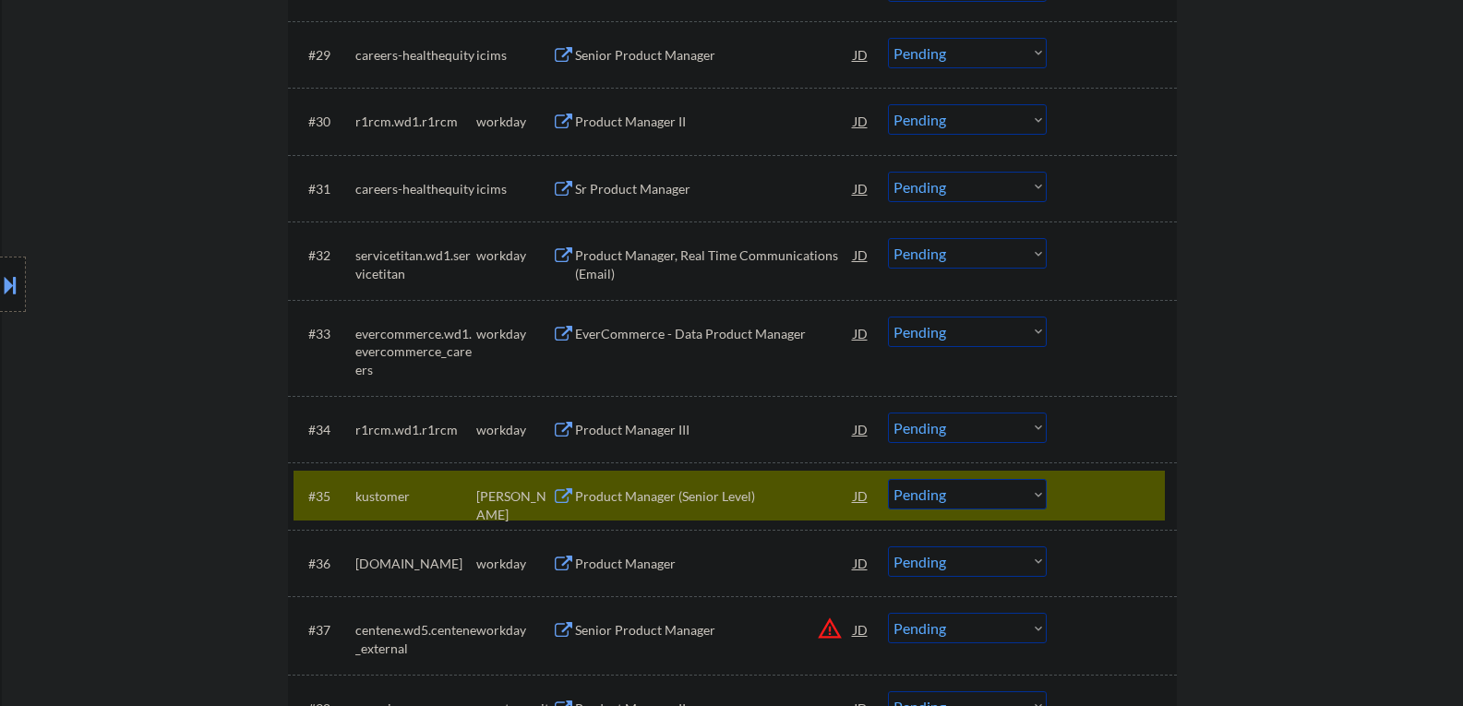
click at [563, 498] on button at bounding box center [563, 497] width 23 height 18
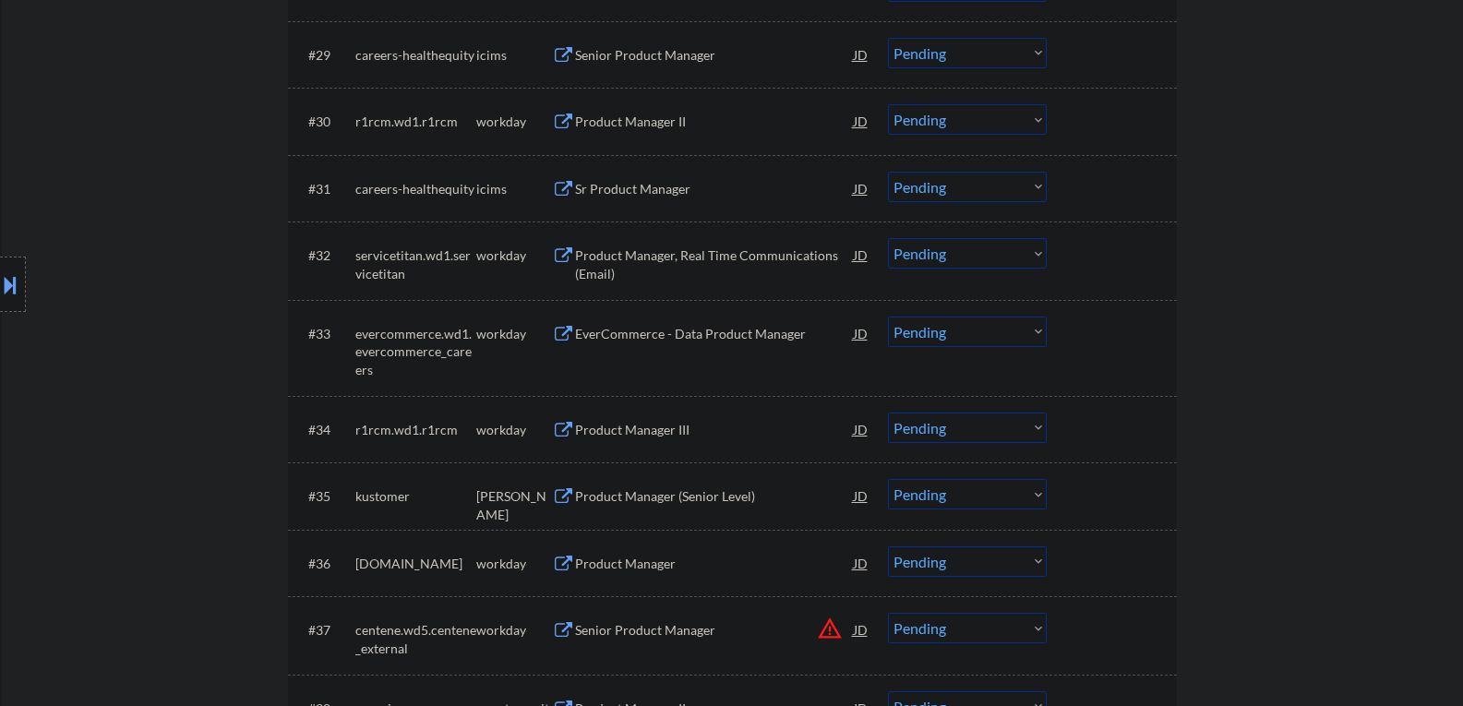
scroll to position [2769, 0]
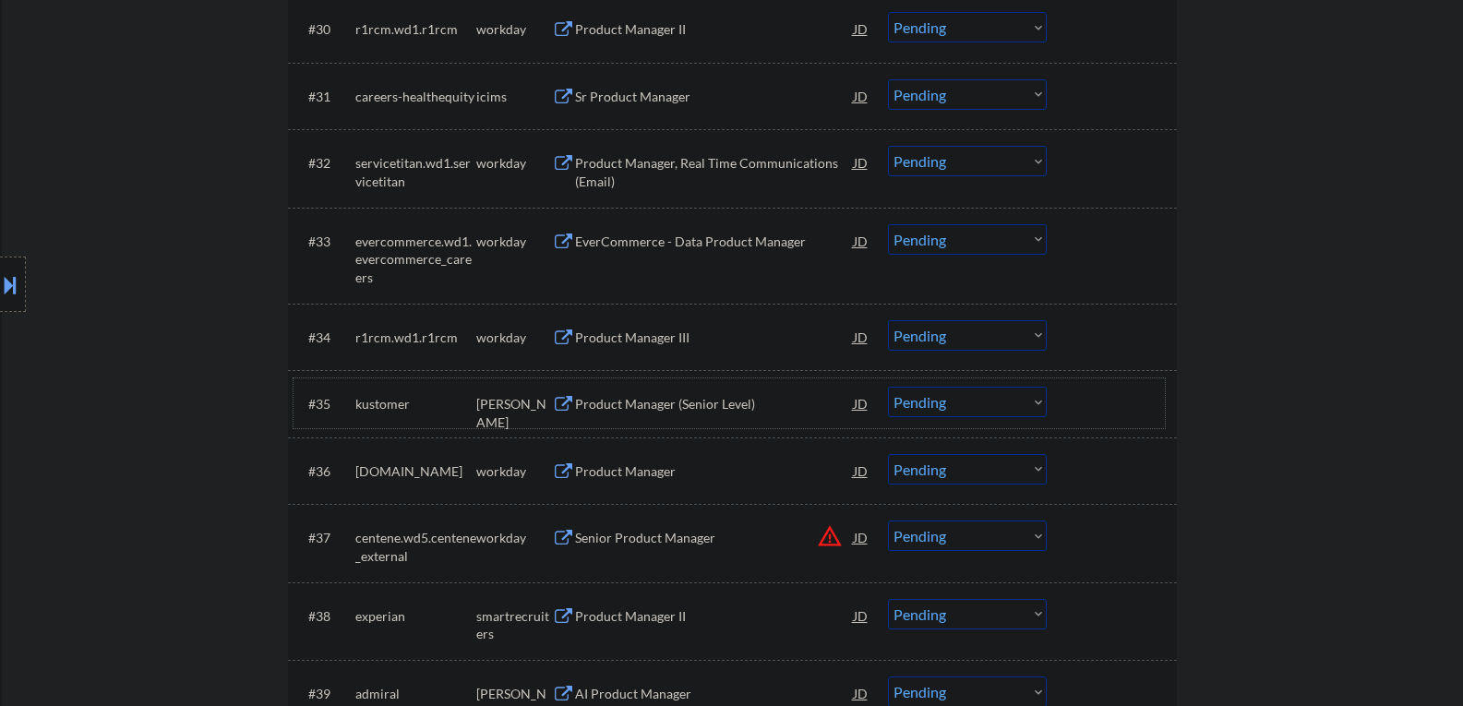
click at [621, 421] on div "#35 [PERSON_NAME] Product Manager (Senior Level) JD Choose an option... Pending…" at bounding box center [729, 403] width 871 height 50
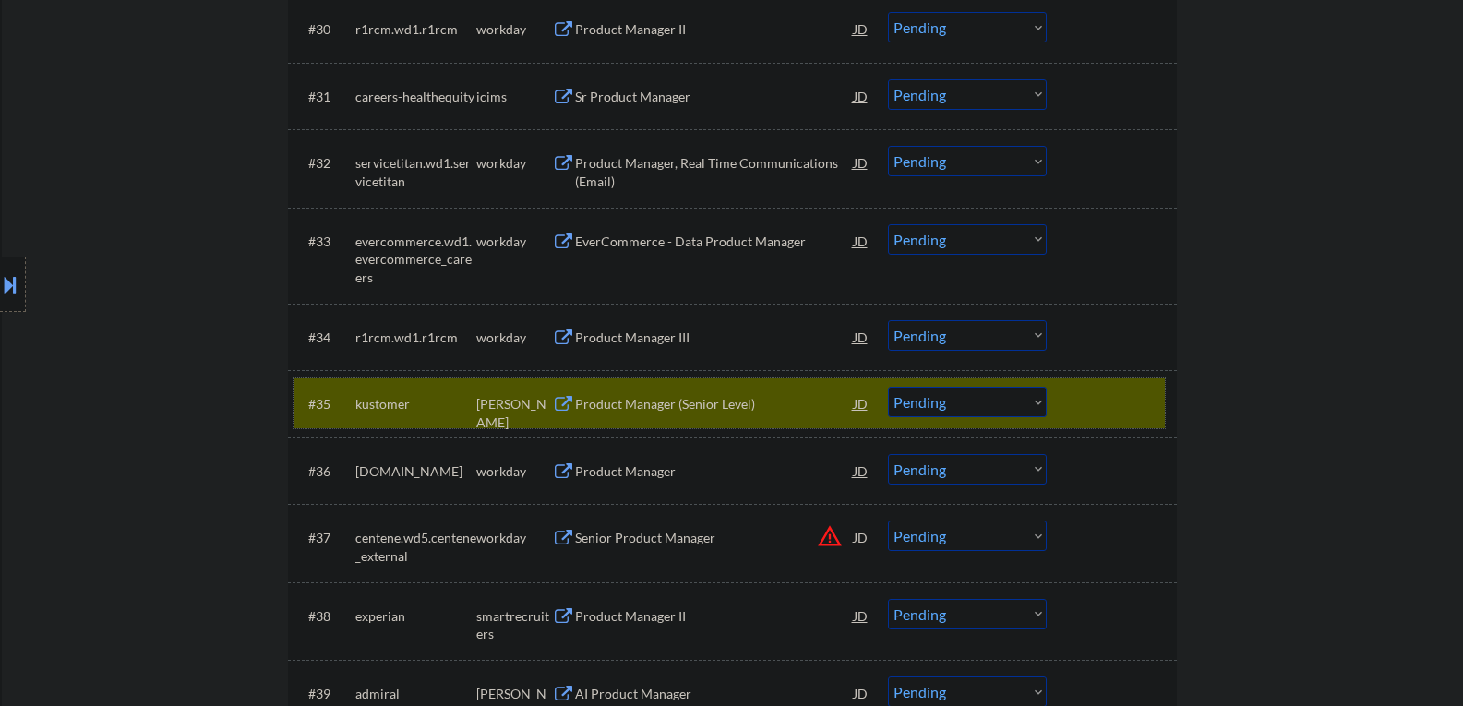
click at [1036, 403] on select "Choose an option... Pending Applied Excluded (Questions) Excluded (Expired) Exc…" at bounding box center [967, 402] width 159 height 30
click at [888, 387] on select "Choose an option... Pending Applied Excluded (Questions) Excluded (Expired) Exc…" at bounding box center [967, 402] width 159 height 30
select select ""pending""
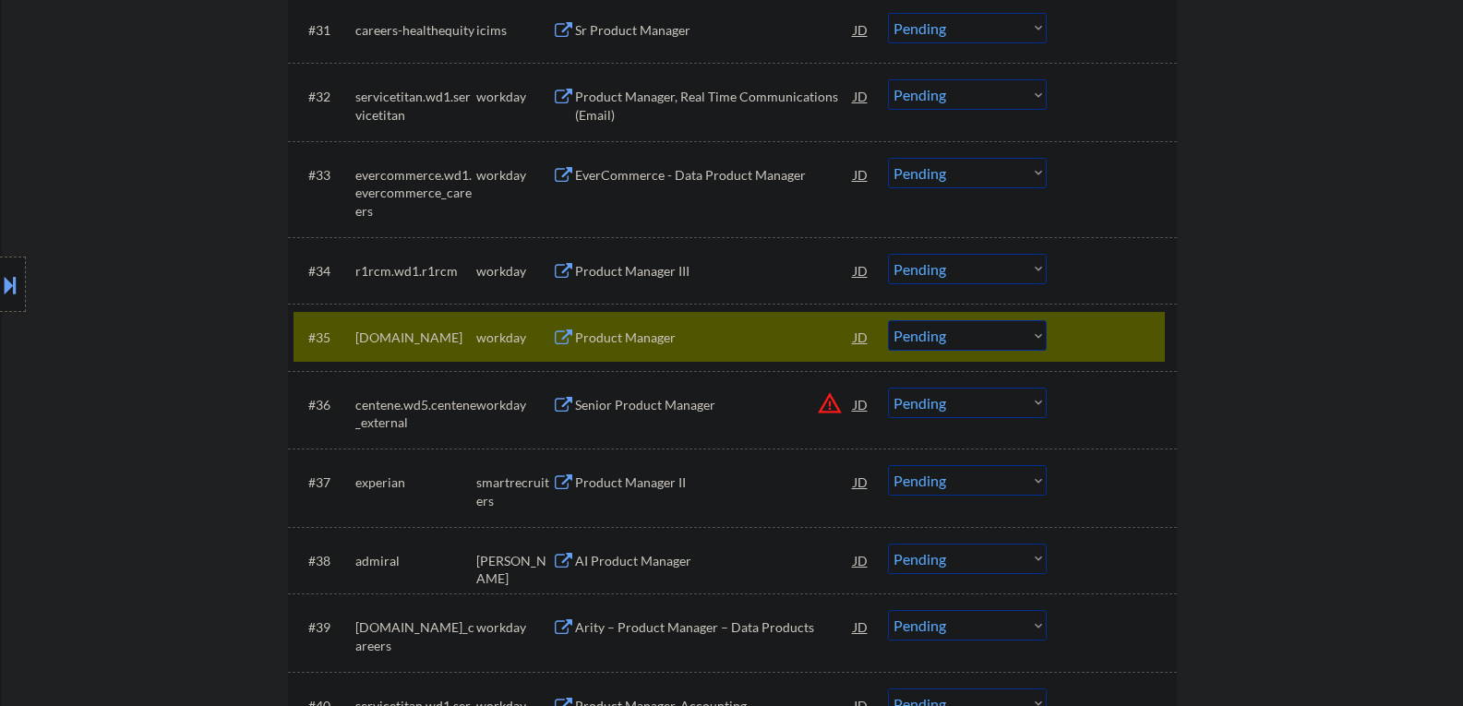
scroll to position [2954, 0]
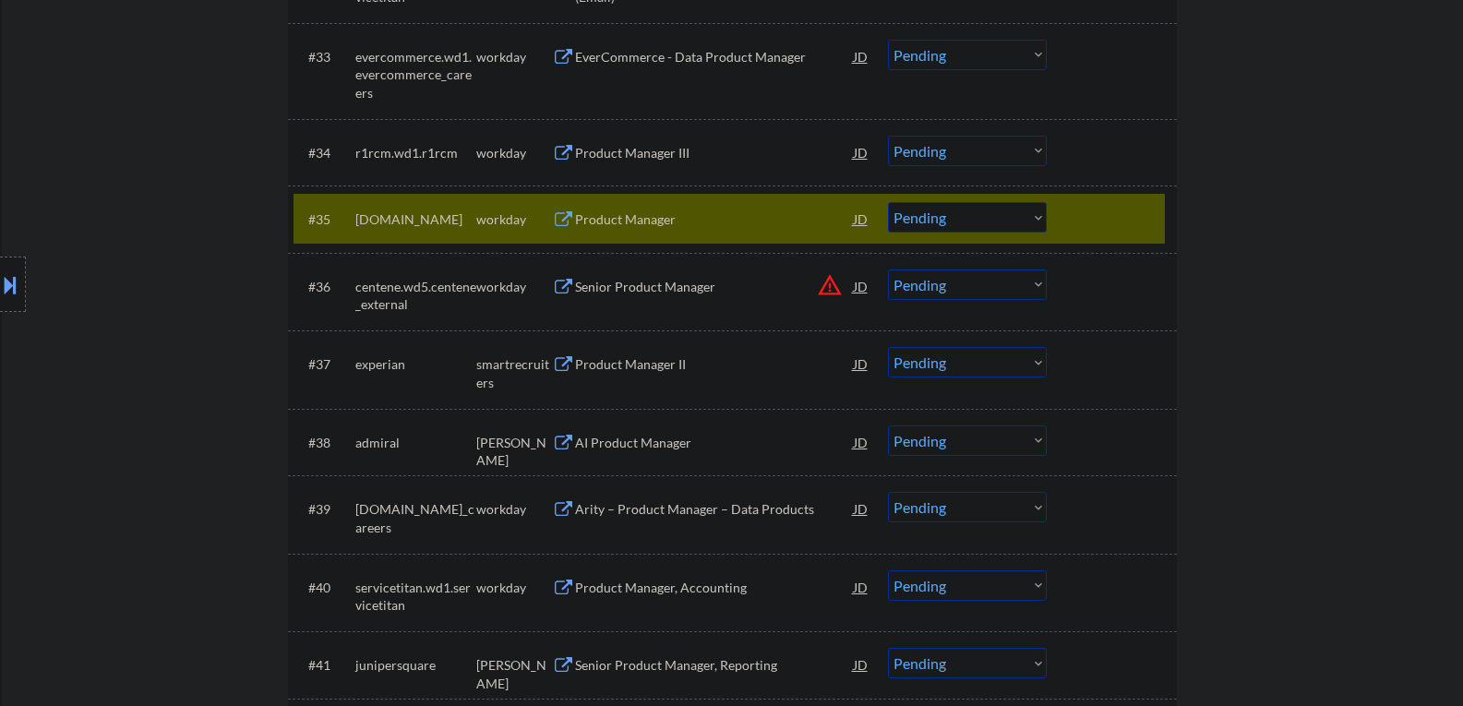
click at [1122, 226] on div at bounding box center [1114, 218] width 81 height 33
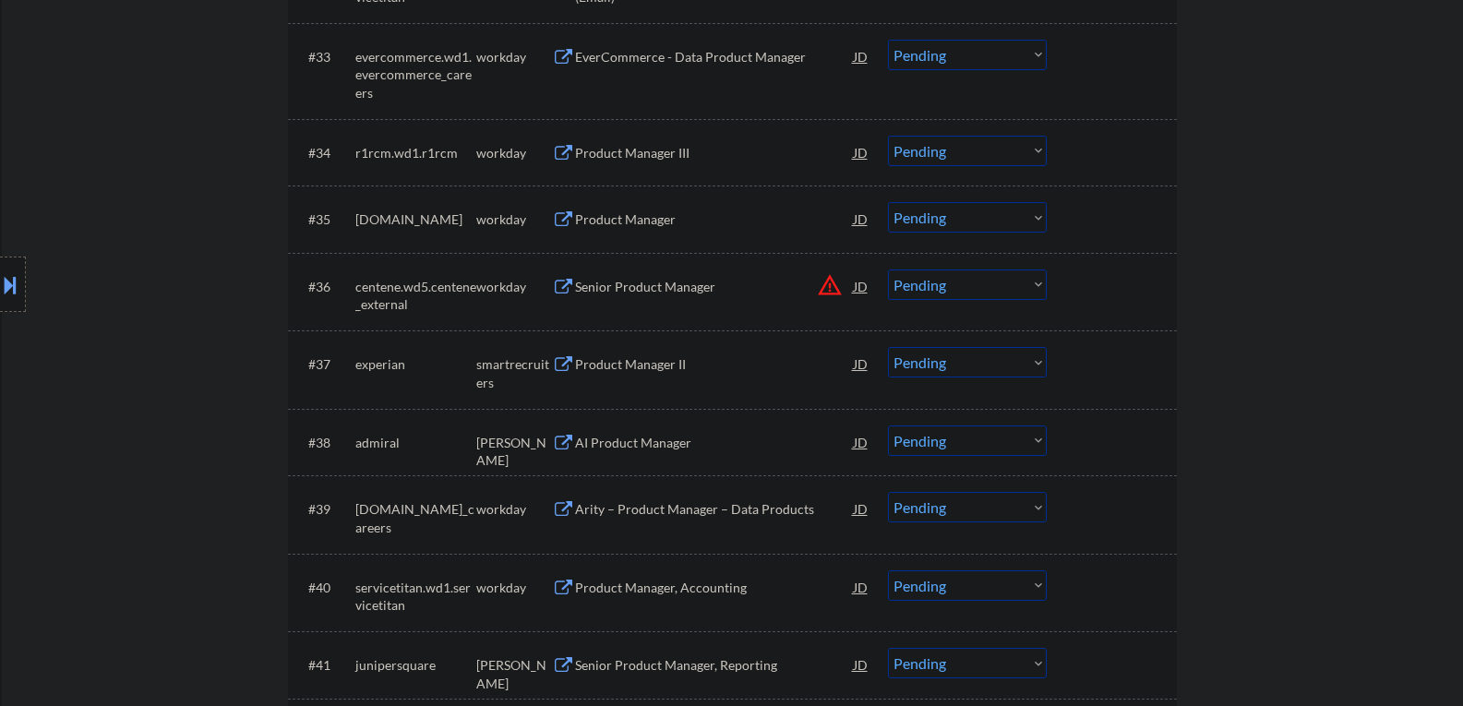
click at [565, 363] on button at bounding box center [563, 365] width 23 height 18
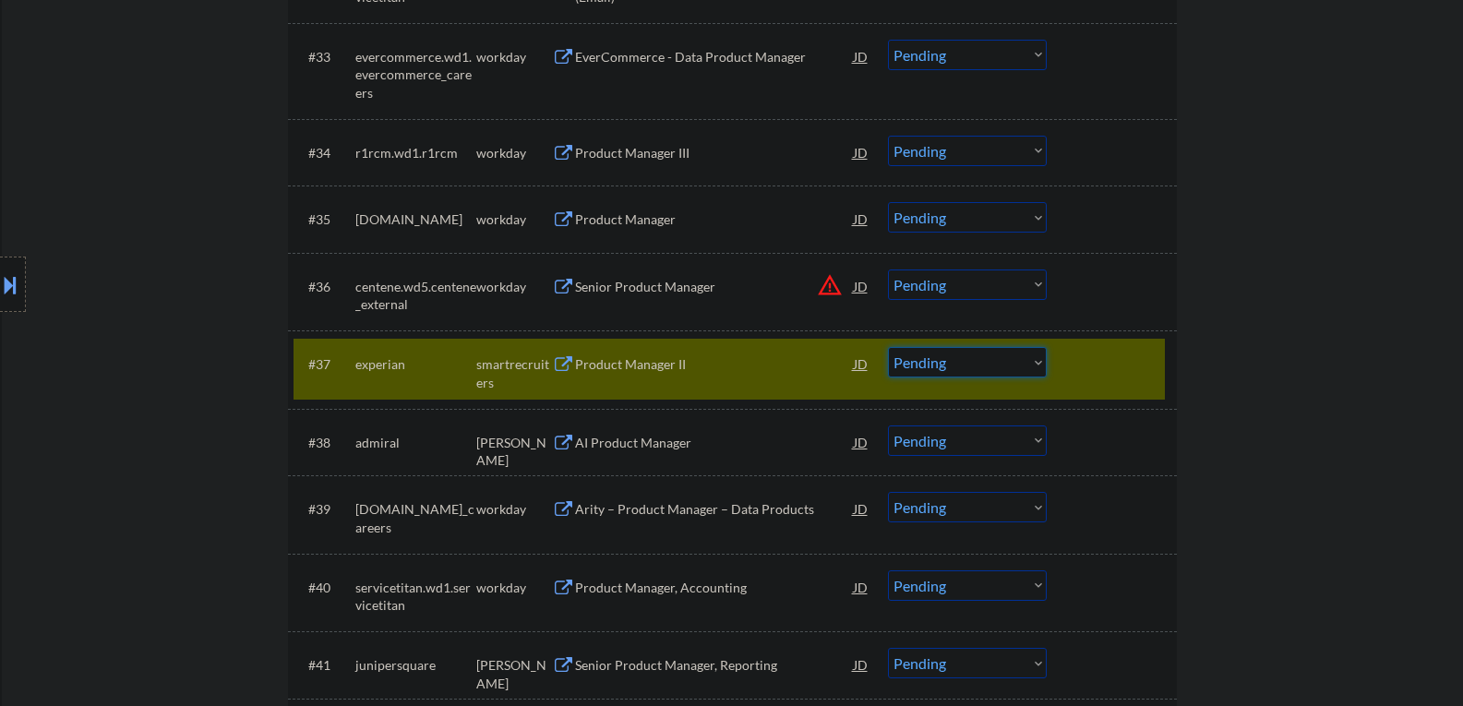
click at [1036, 362] on select "Choose an option... Pending Applied Excluded (Questions) Excluded (Expired) Exc…" at bounding box center [967, 362] width 159 height 30
click at [888, 347] on select "Choose an option... Pending Applied Excluded (Questions) Excluded (Expired) Exc…" at bounding box center [967, 362] width 159 height 30
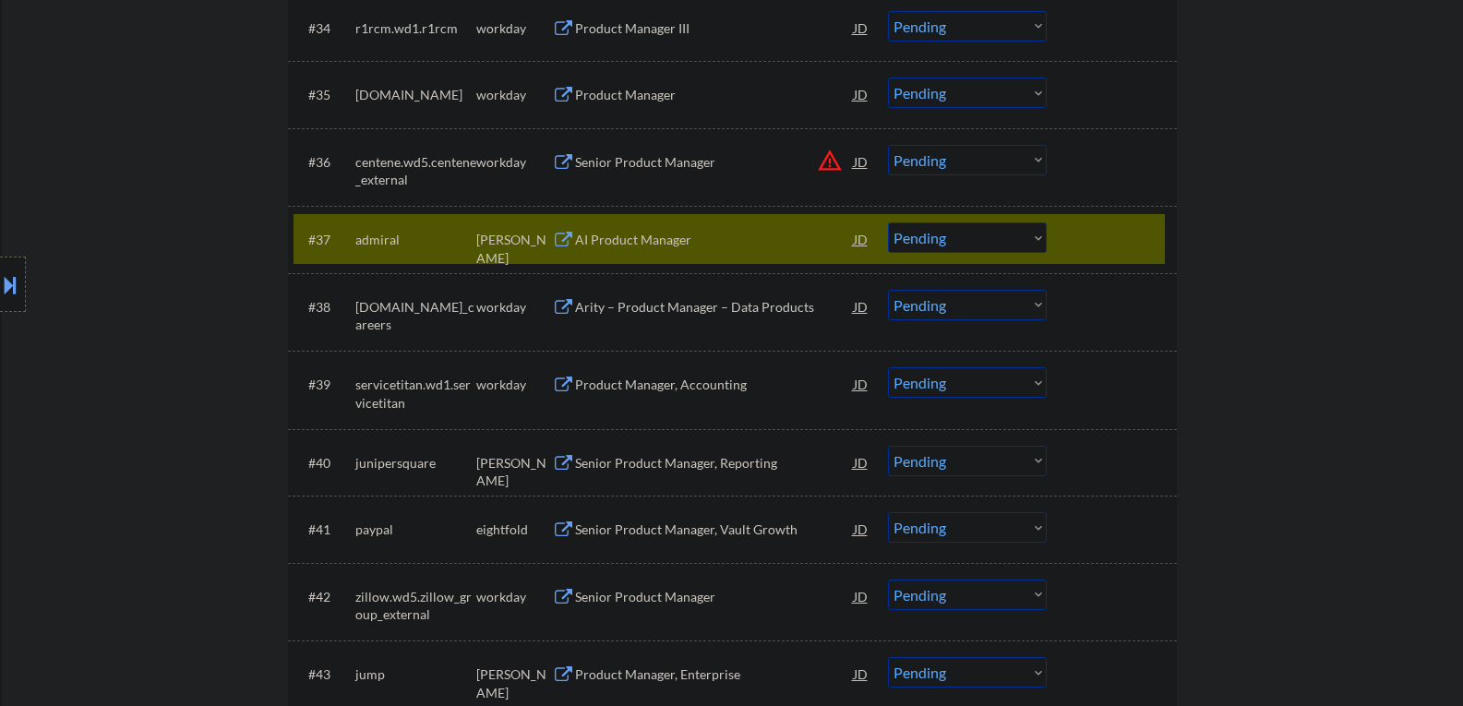
scroll to position [3046, 0]
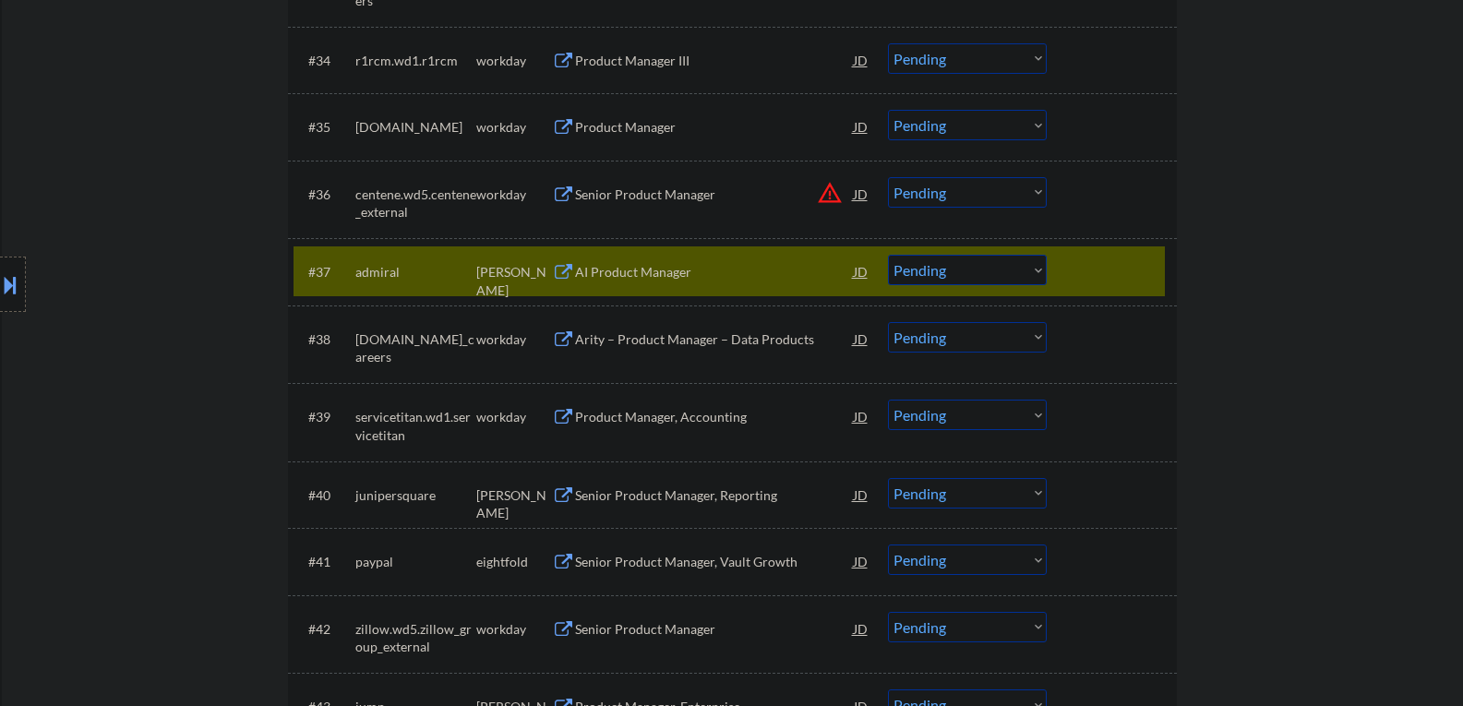
click at [565, 273] on button at bounding box center [563, 273] width 23 height 18
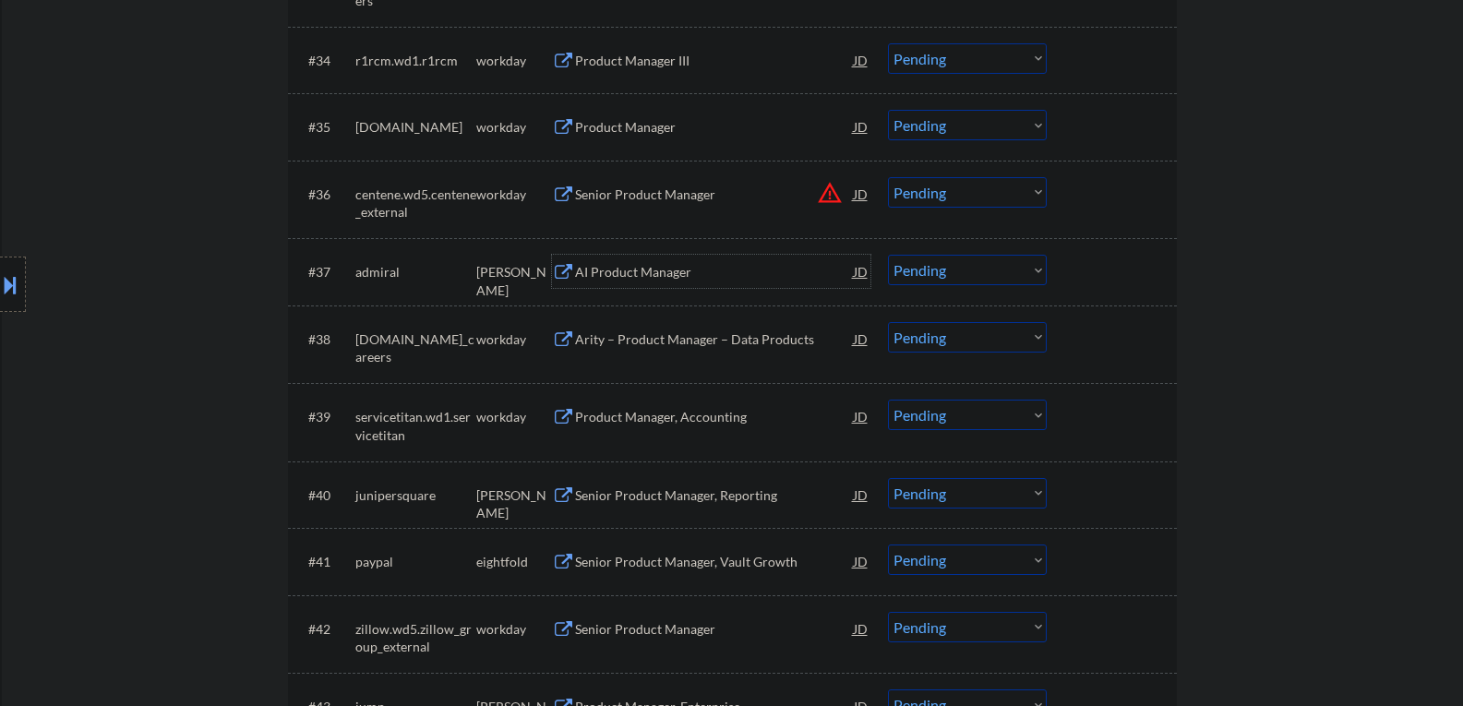
click at [751, 274] on div "AI Product Manager" at bounding box center [714, 272] width 279 height 18
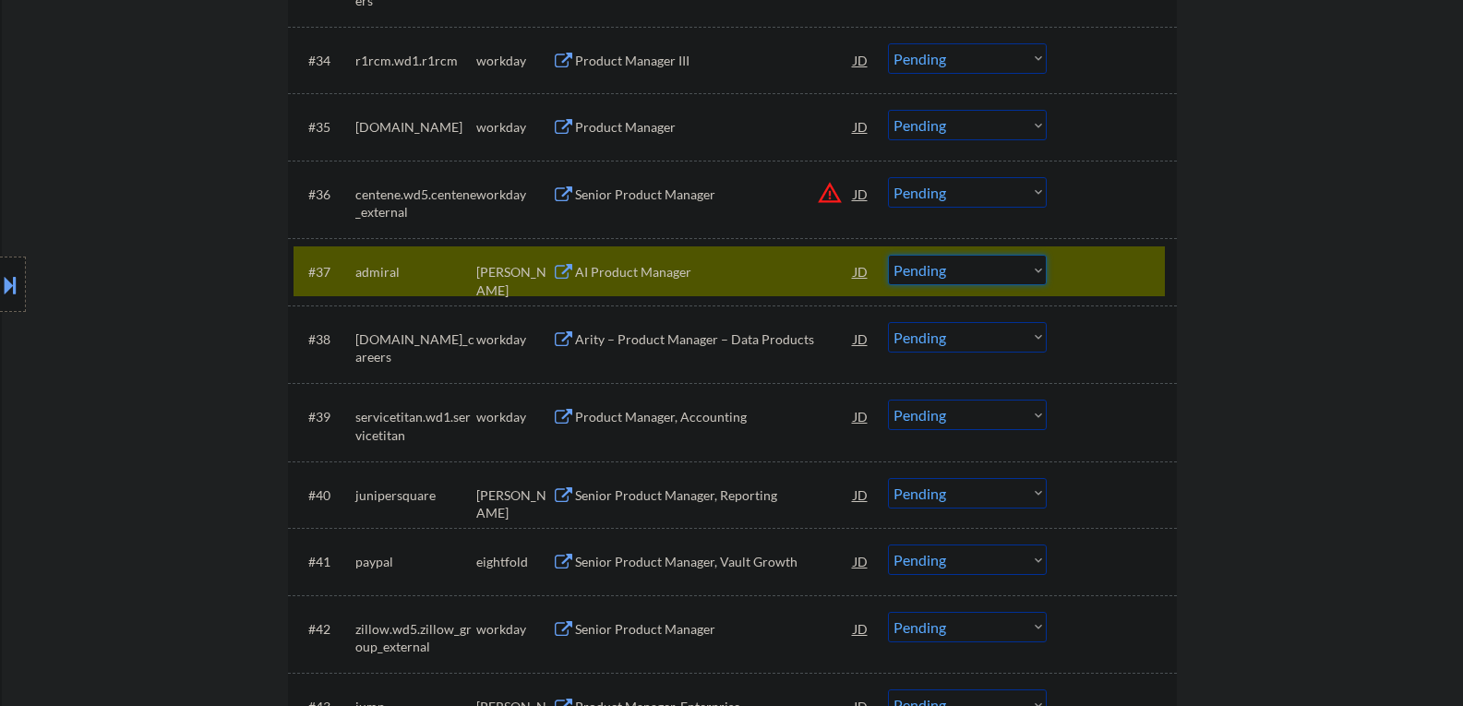
click at [1036, 270] on select "Choose an option... Pending Applied Excluded (Questions) Excluded (Expired) Exc…" at bounding box center [967, 270] width 159 height 30
click at [888, 255] on select "Choose an option... Pending Applied Excluded (Questions) Excluded (Expired) Exc…" at bounding box center [967, 270] width 159 height 30
select select ""pending""
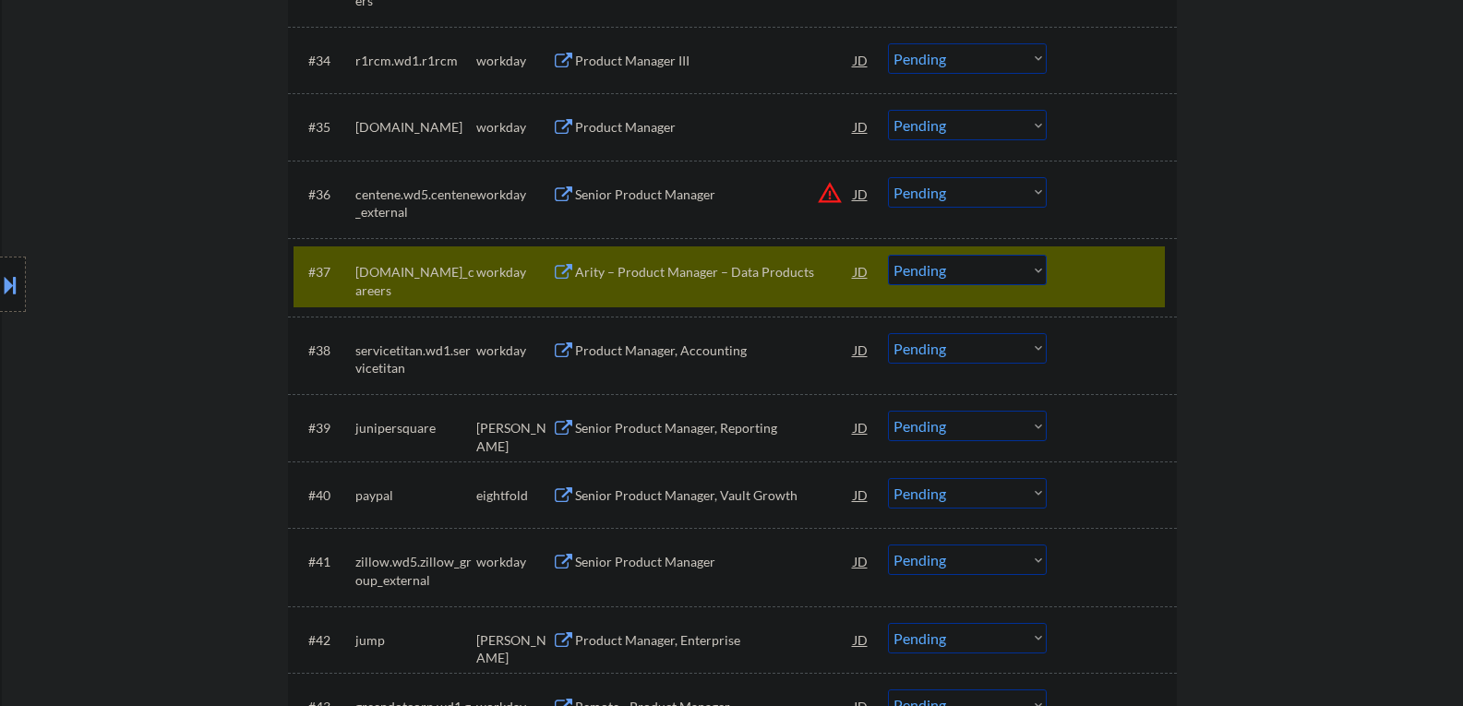
click at [1097, 290] on div "#37 [DOMAIN_NAME]_careers workday Arity – Product Manager – Data Products JD wa…" at bounding box center [729, 276] width 871 height 61
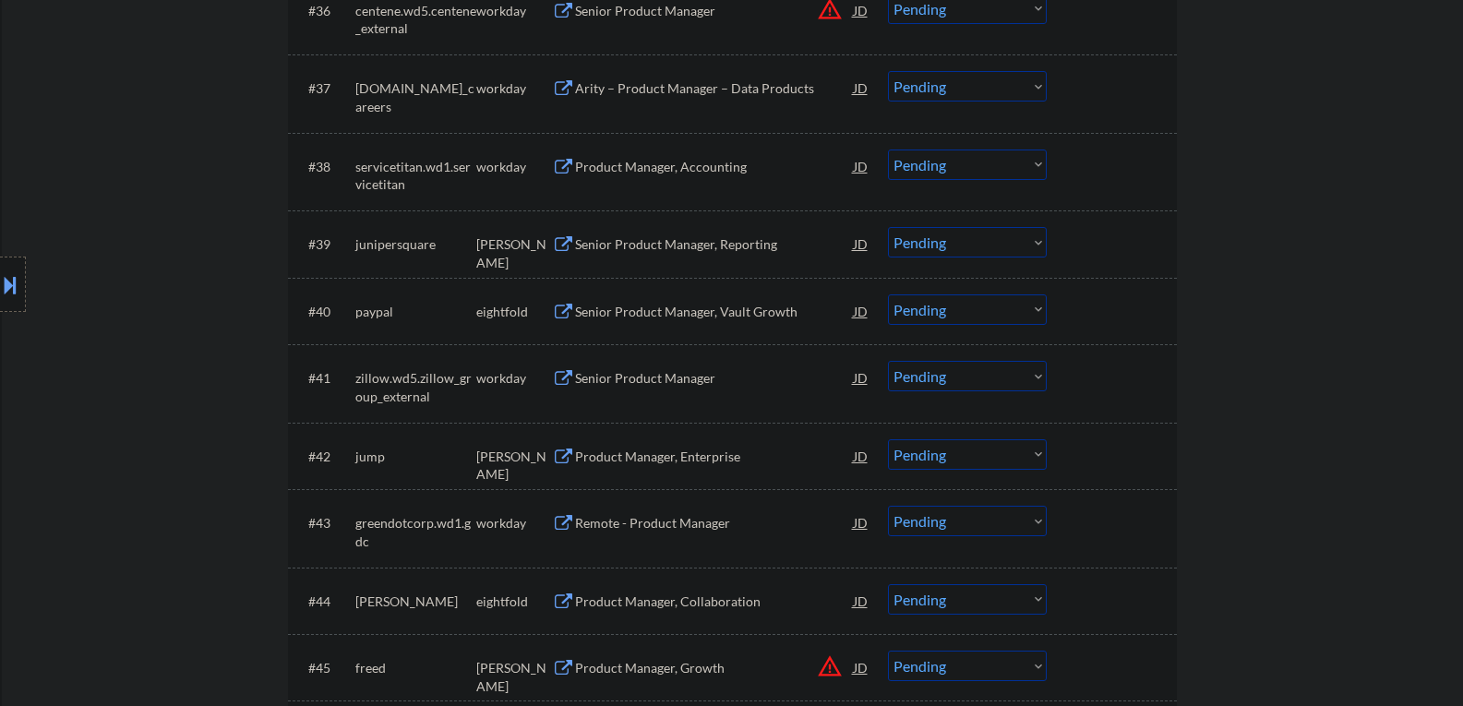
scroll to position [3231, 0]
click at [562, 242] on button at bounding box center [563, 244] width 23 height 18
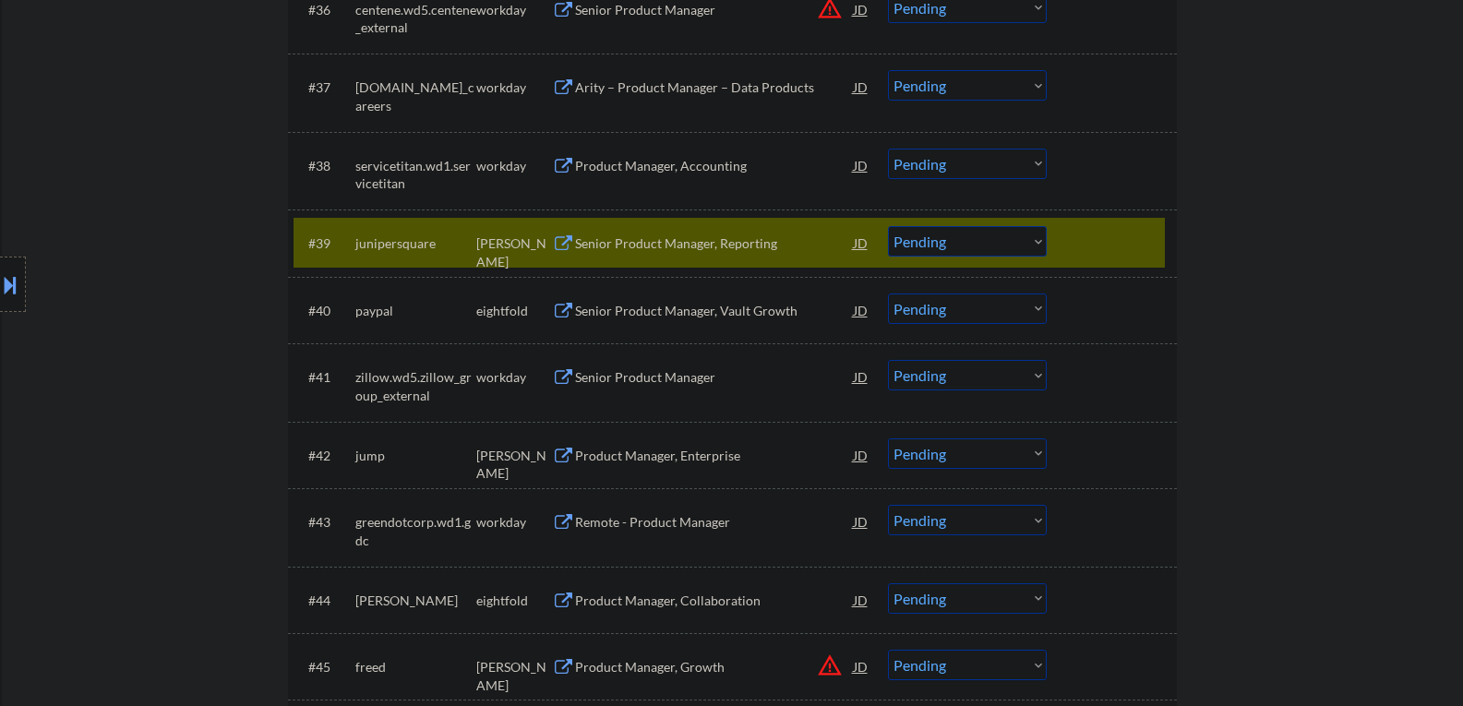
click at [1035, 242] on select "Choose an option... Pending Applied Excluded (Questions) Excluded (Expired) Exc…" at bounding box center [967, 241] width 159 height 30
click at [888, 226] on select "Choose an option... Pending Applied Excluded (Questions) Excluded (Expired) Exc…" at bounding box center [967, 241] width 159 height 30
select select ""pending""
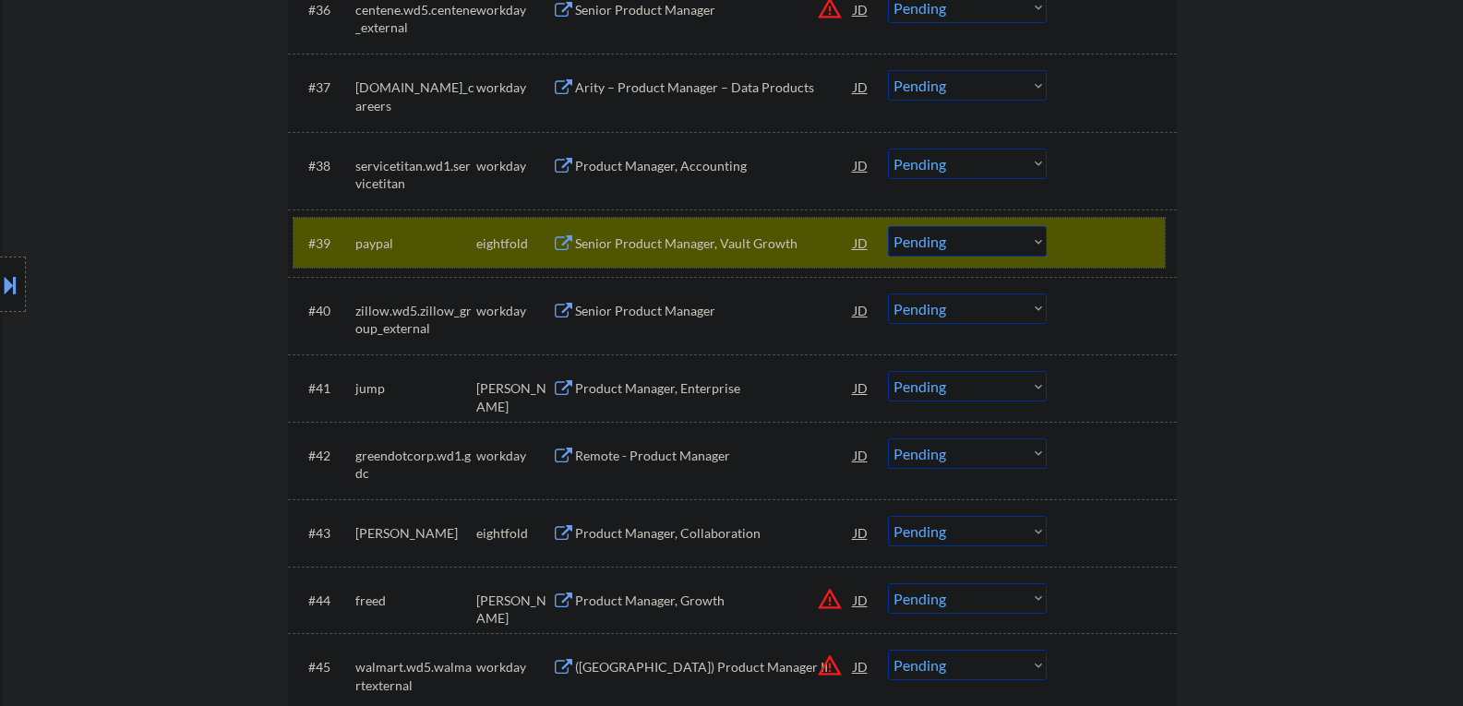
click at [1064, 255] on div "#39 paypal eightfold Senior Product Manager, Vault Growth JD warning_amber Choo…" at bounding box center [729, 243] width 871 height 50
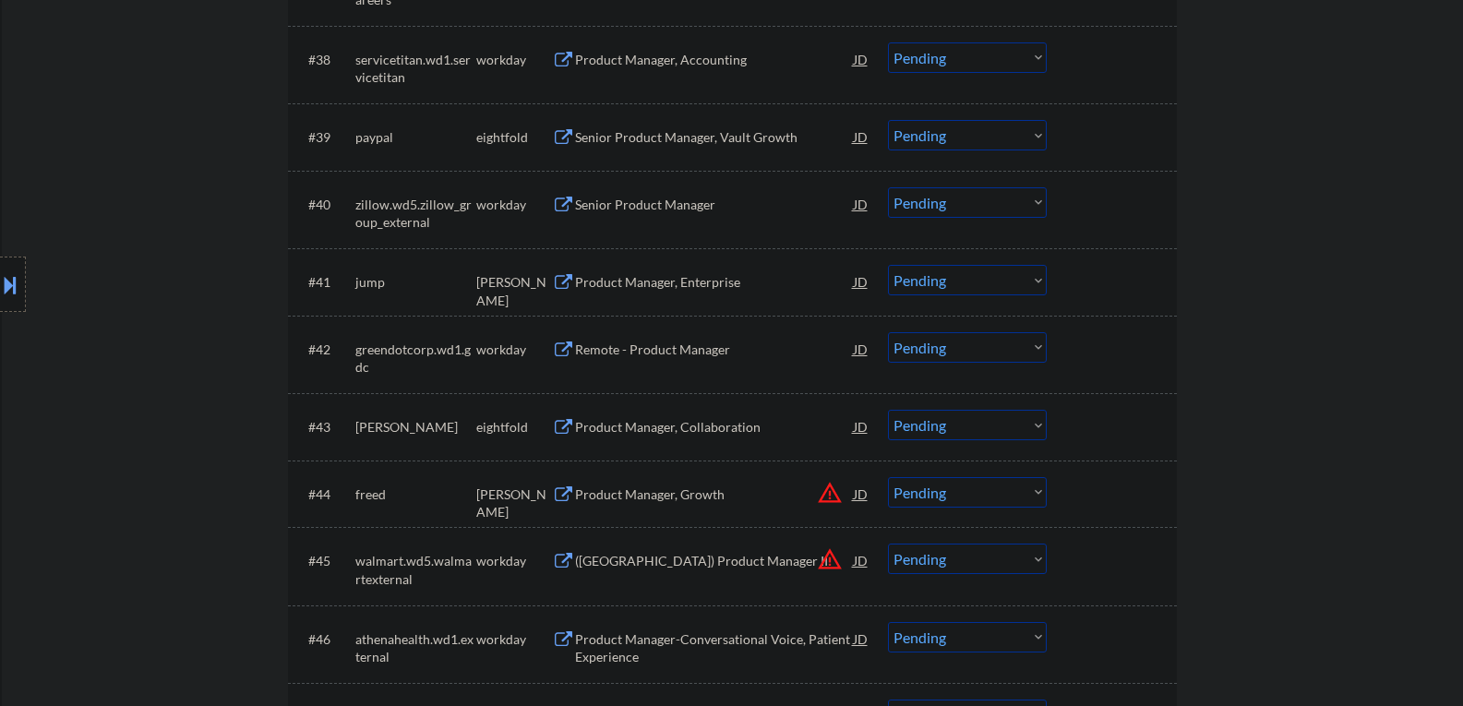
scroll to position [3323, 0]
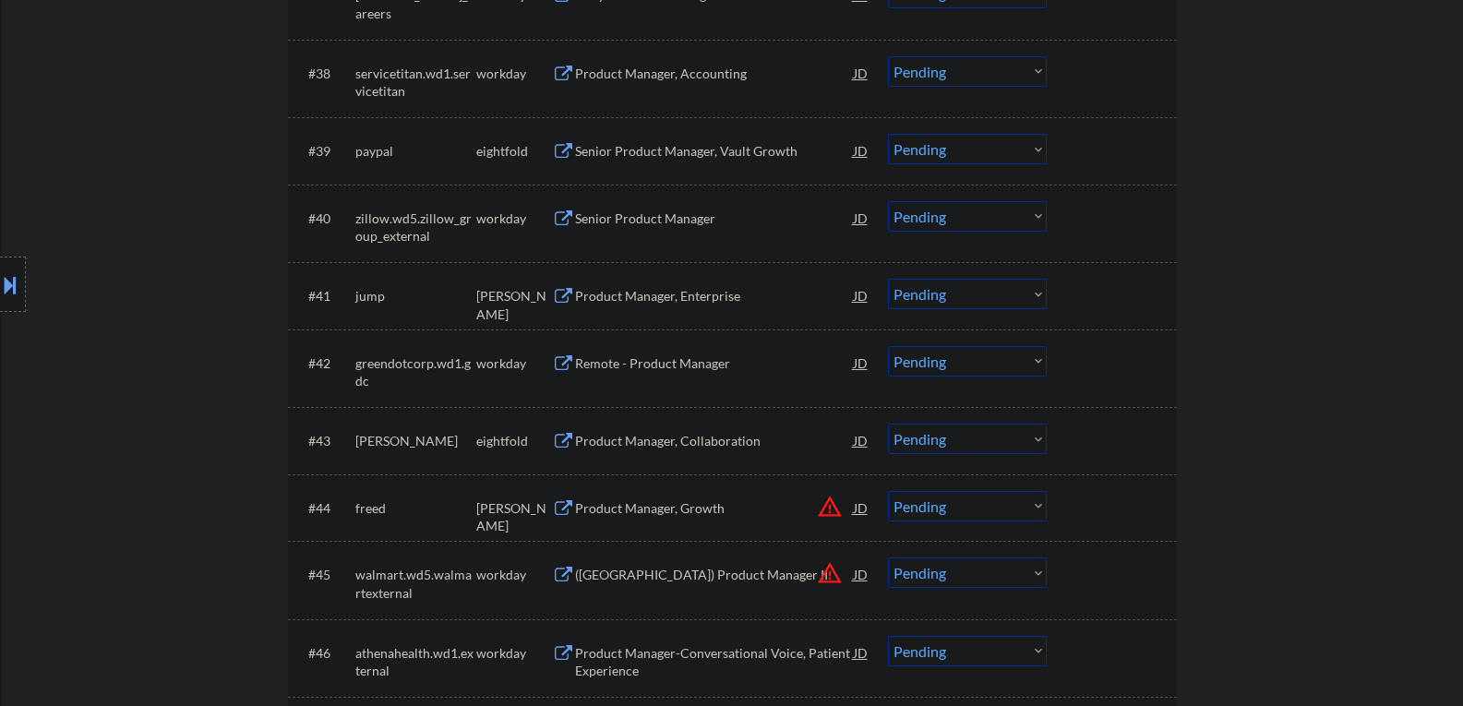
click at [367, 299] on div "jump" at bounding box center [415, 296] width 121 height 18
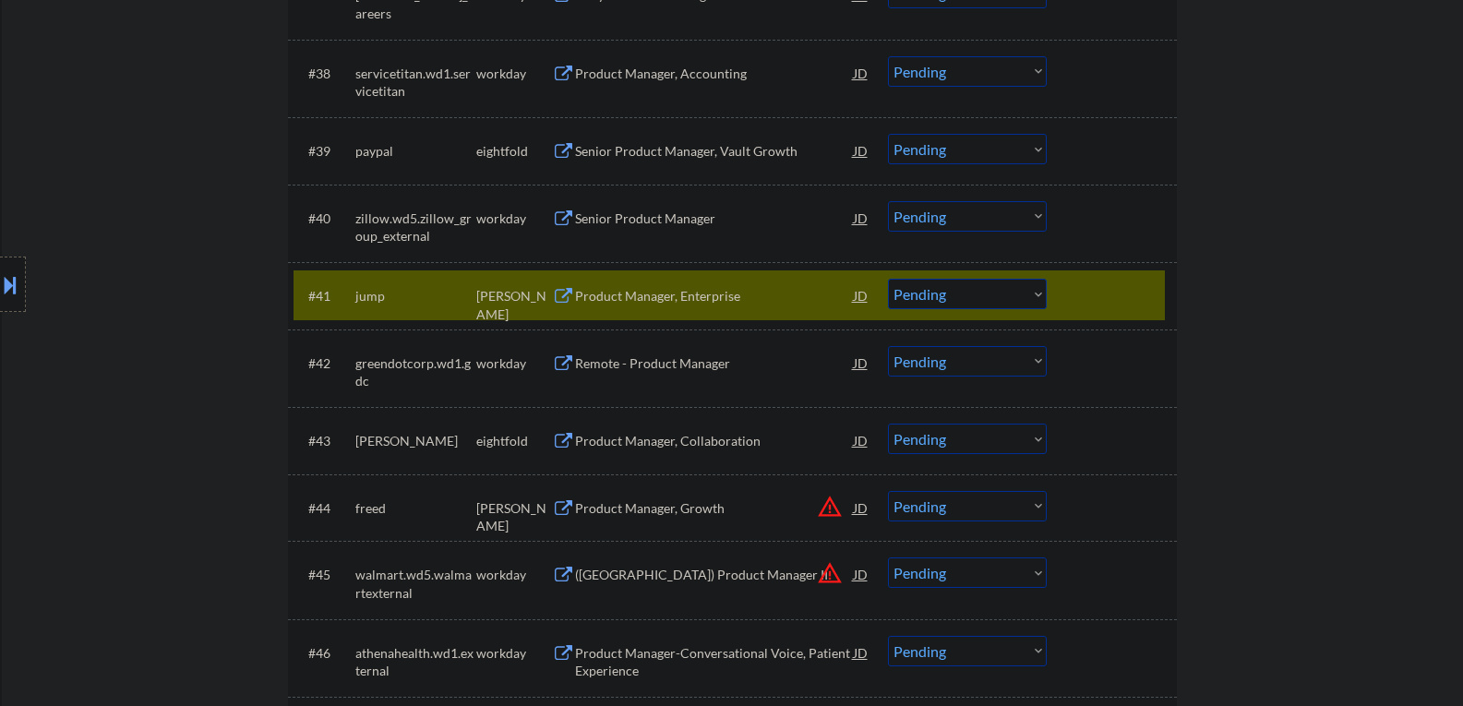
click at [573, 295] on button at bounding box center [563, 297] width 23 height 18
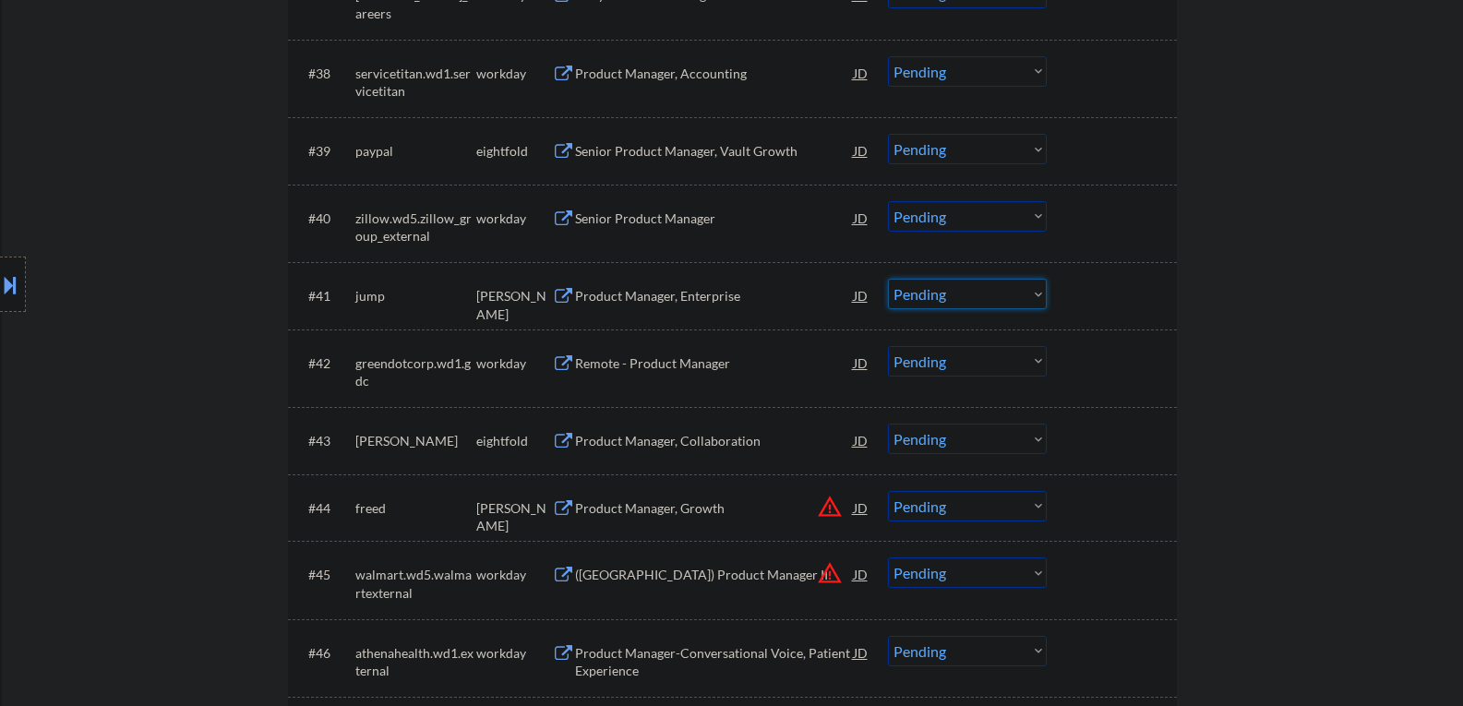
click at [1037, 294] on select "Choose an option... Pending Applied Excluded (Questions) Excluded (Expired) Exc…" at bounding box center [967, 294] width 159 height 30
click at [888, 279] on select "Choose an option... Pending Applied Excluded (Questions) Excluded (Expired) Exc…" at bounding box center [967, 294] width 159 height 30
select select ""pending""
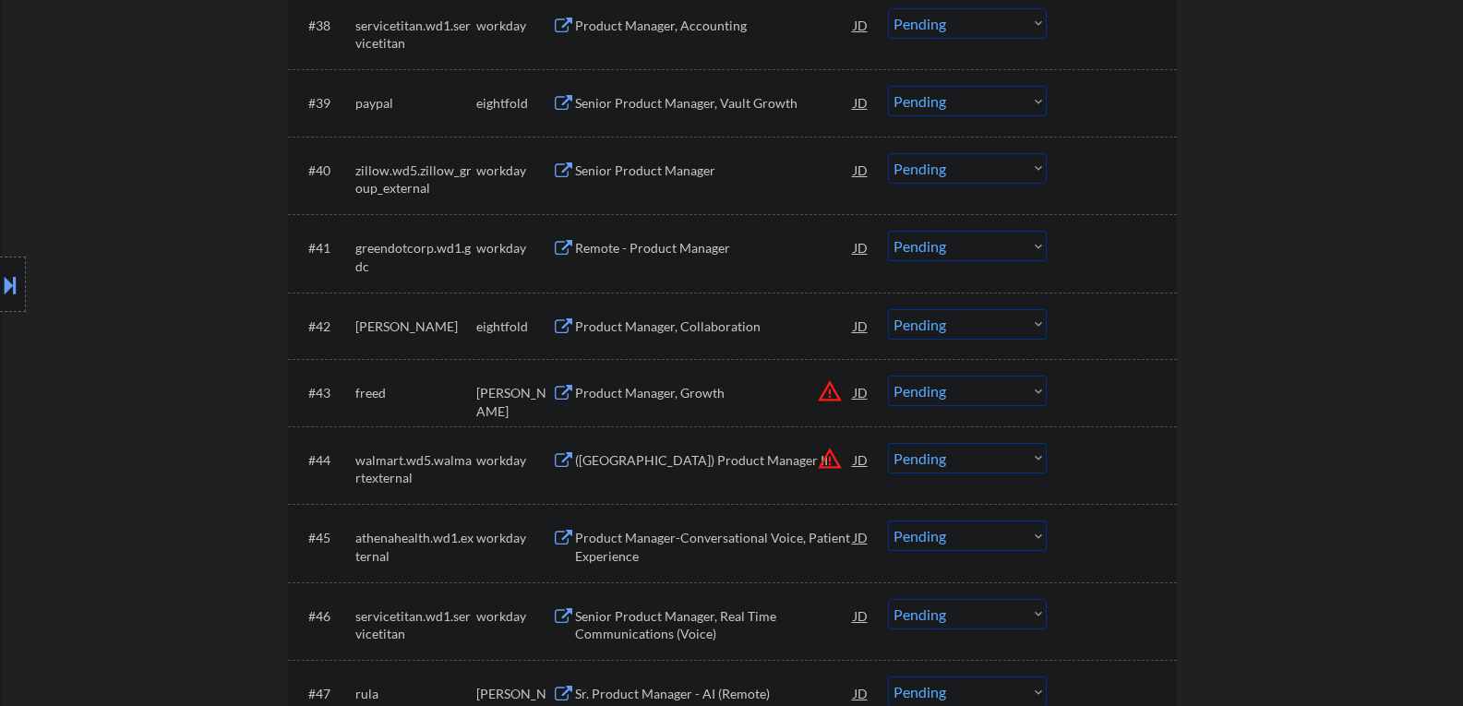
scroll to position [3415, 0]
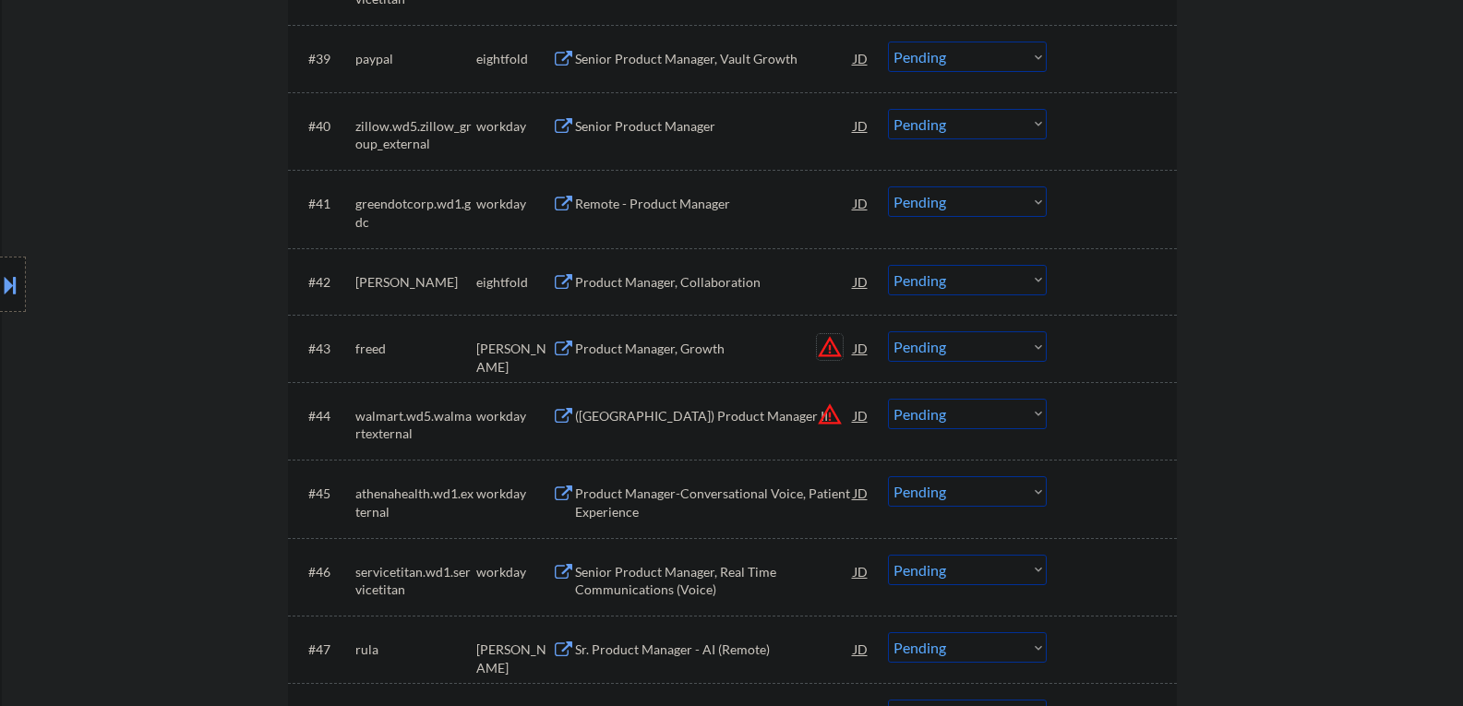
click at [829, 346] on button "warning_amber" at bounding box center [830, 347] width 26 height 26
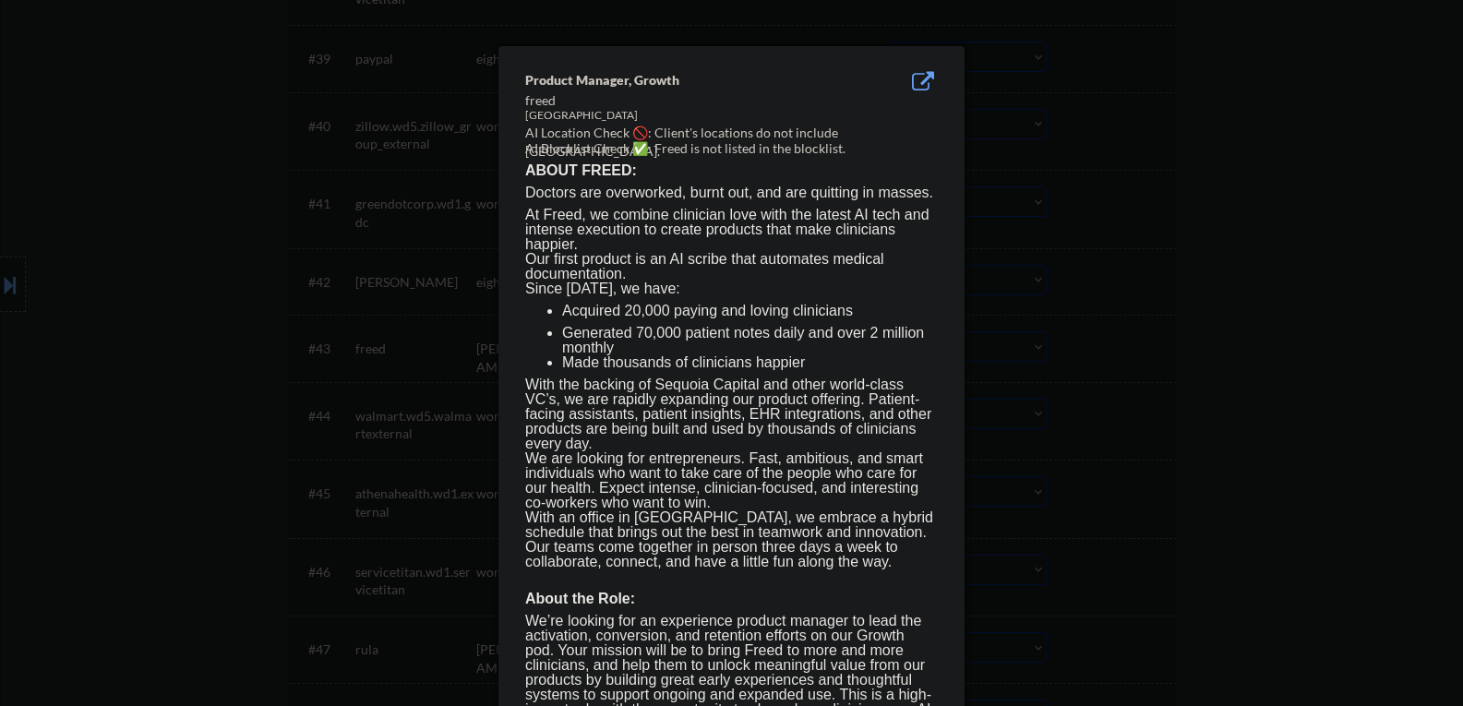
click at [1136, 146] on div at bounding box center [731, 353] width 1463 height 706
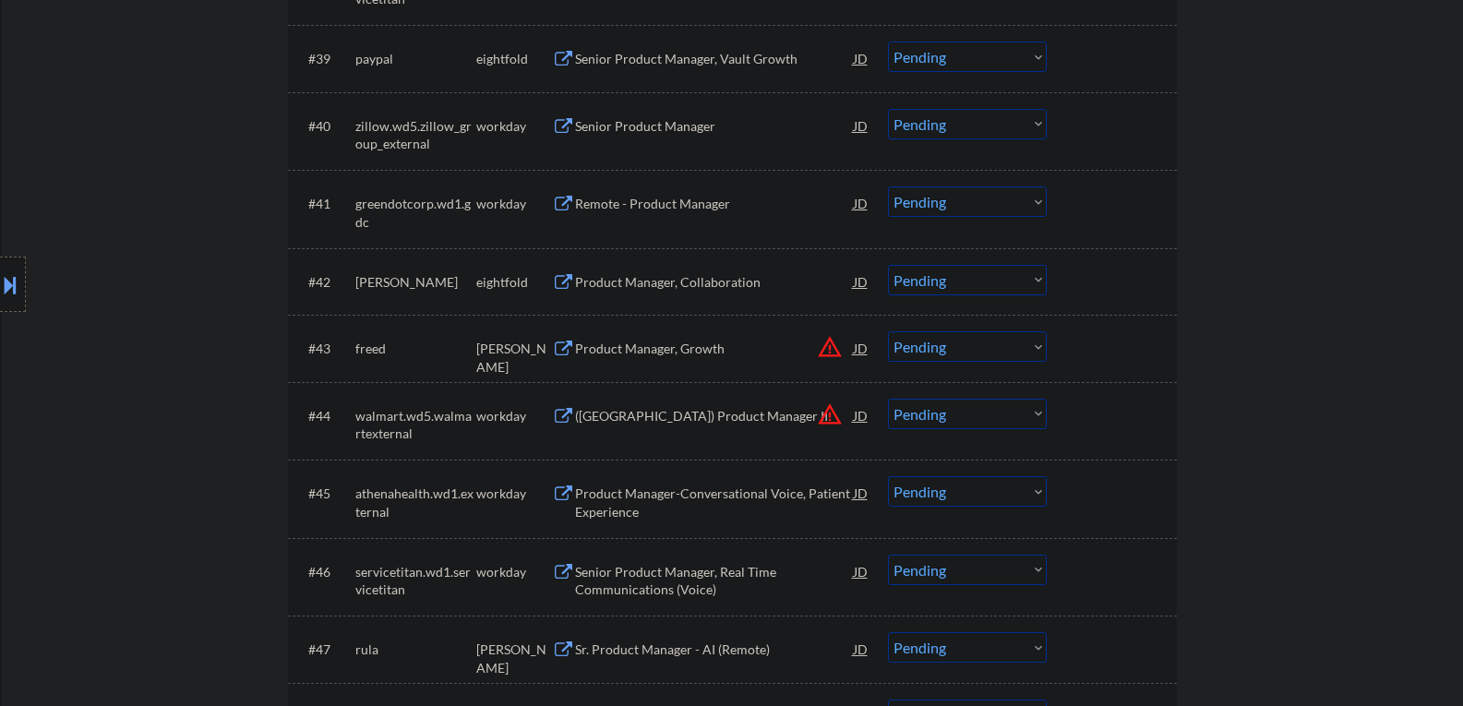
click at [1037, 347] on select "Choose an option... Pending Applied Excluded (Questions) Excluded (Expired) Exc…" at bounding box center [967, 346] width 159 height 30
click at [888, 331] on select "Choose an option... Pending Applied Excluded (Questions) Excluded (Expired) Exc…" at bounding box center [967, 346] width 159 height 30
select select ""pending""
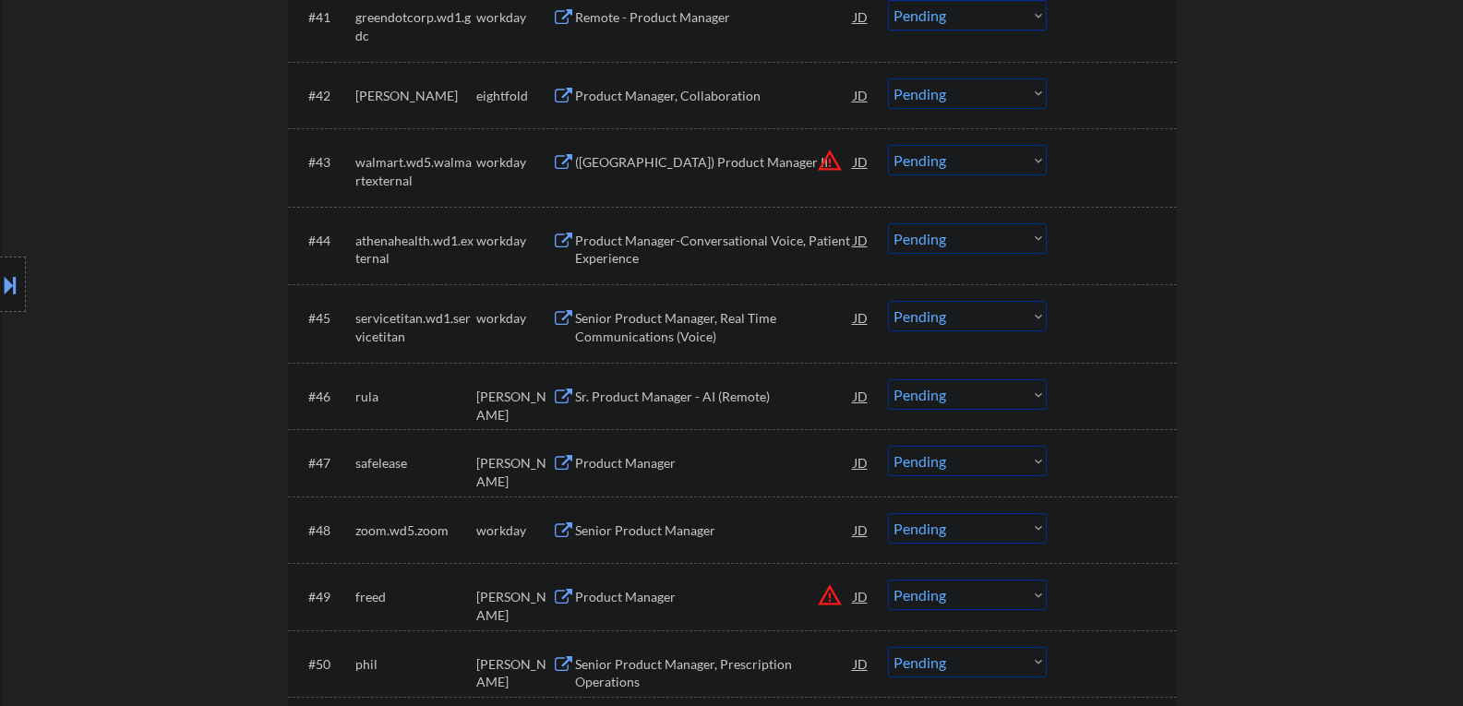
scroll to position [3600, 0]
click at [529, 403] on div "[PERSON_NAME]" at bounding box center [514, 408] width 76 height 36
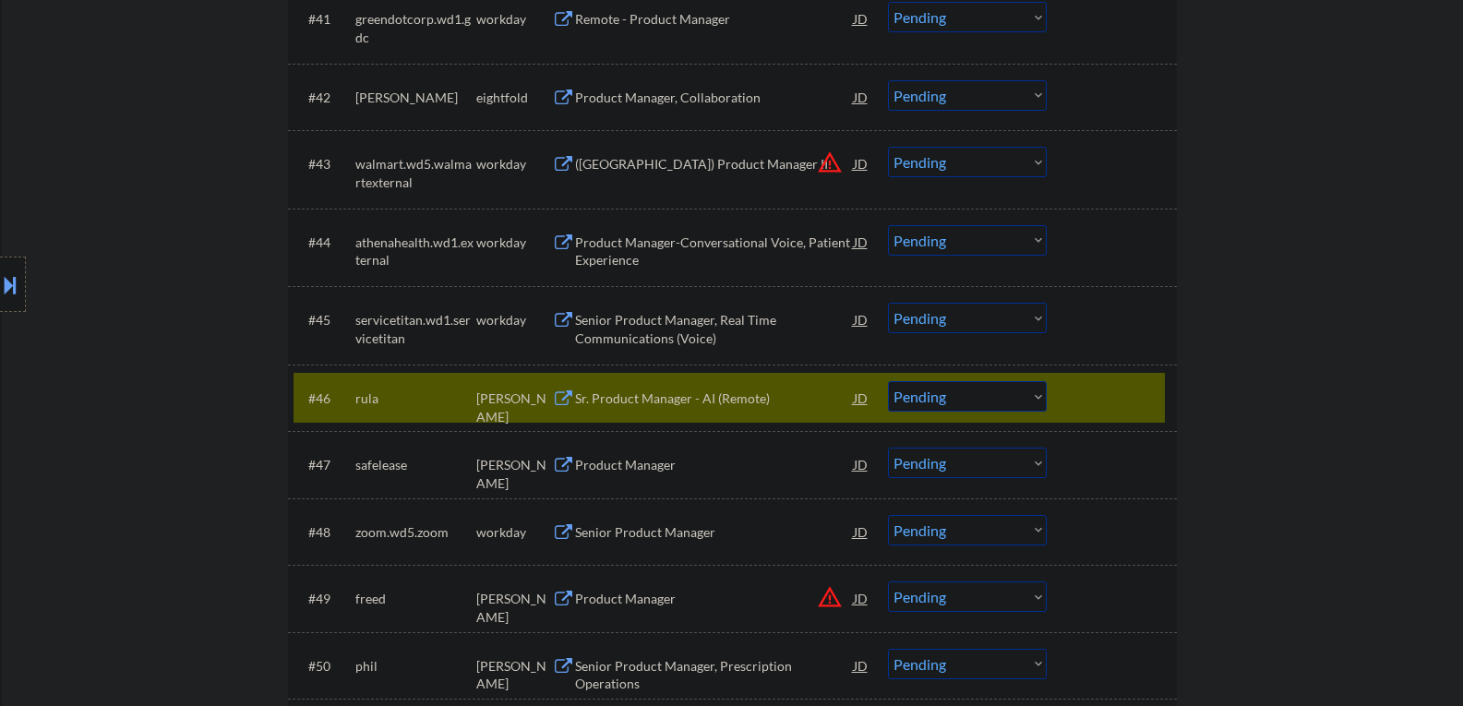
click at [562, 400] on button at bounding box center [563, 399] width 23 height 18
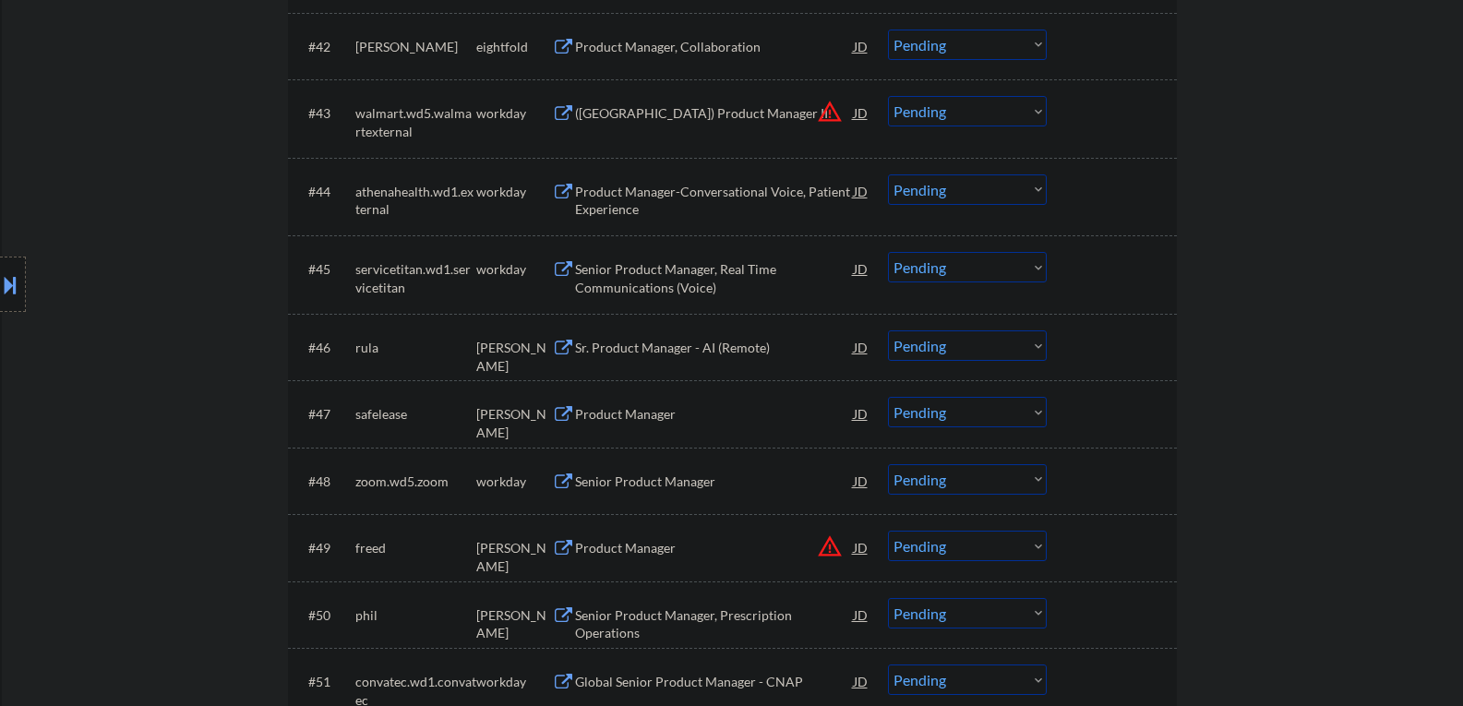
scroll to position [3692, 0]
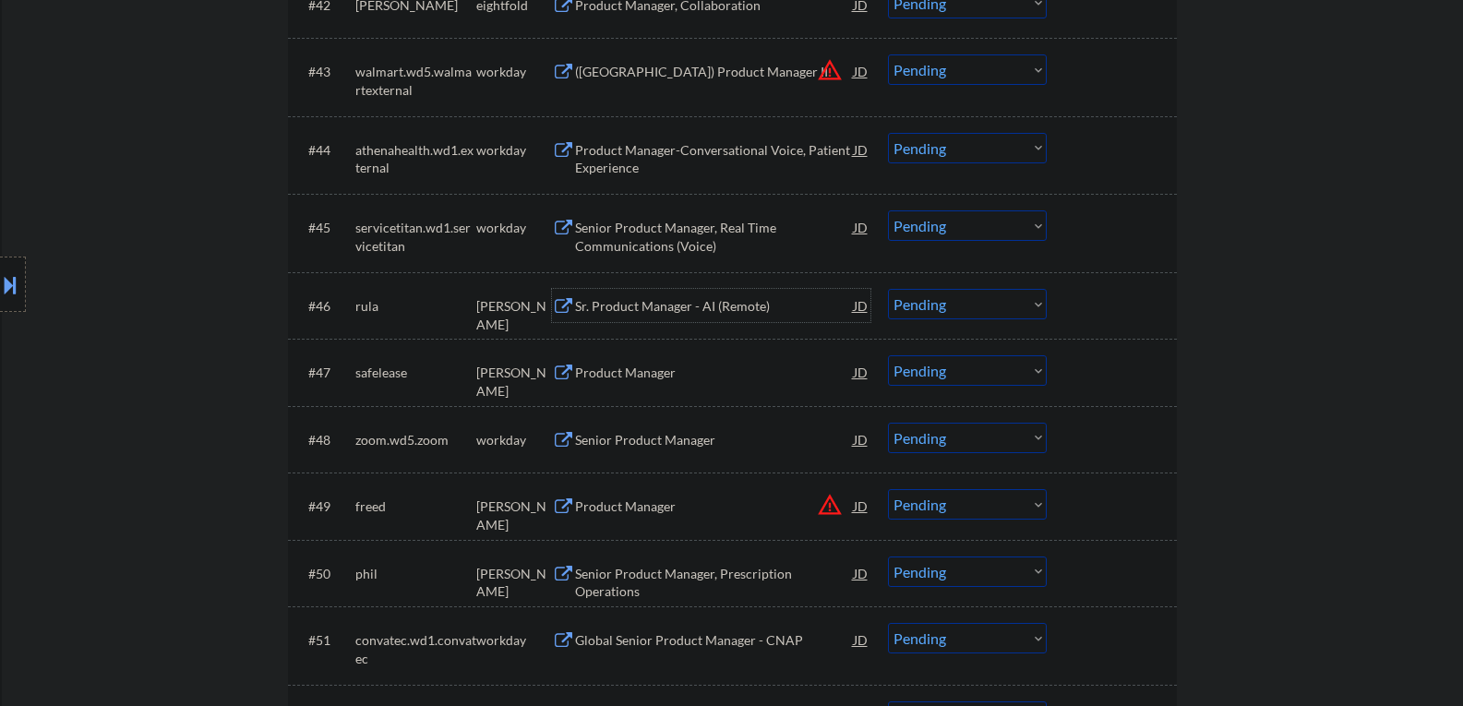
click at [802, 307] on div "Sr. Product Manager - AI (Remote)" at bounding box center [714, 306] width 279 height 18
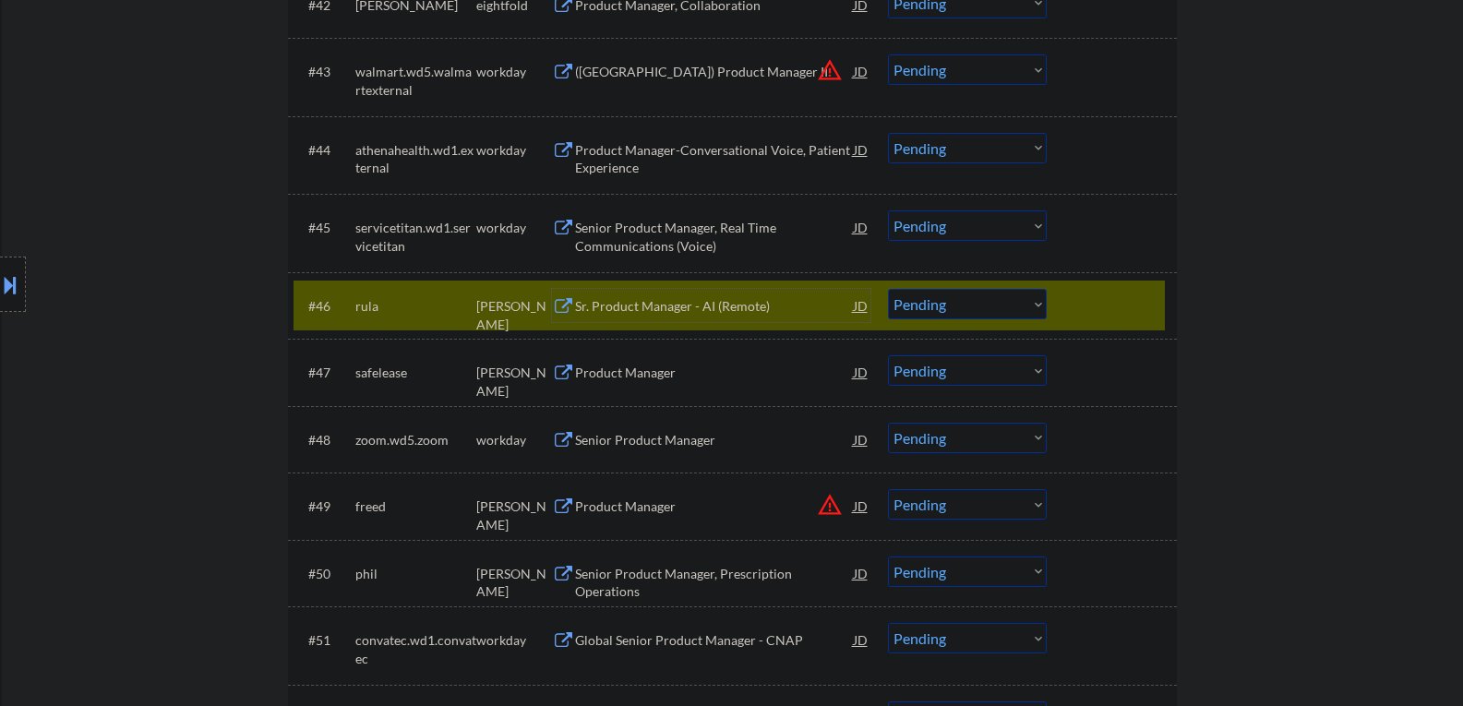
click at [1034, 302] on select "Choose an option... Pending Applied Excluded (Questions) Excluded (Expired) Exc…" at bounding box center [967, 304] width 159 height 30
click at [888, 289] on select "Choose an option... Pending Applied Excluded (Questions) Excluded (Expired) Exc…" at bounding box center [967, 304] width 159 height 30
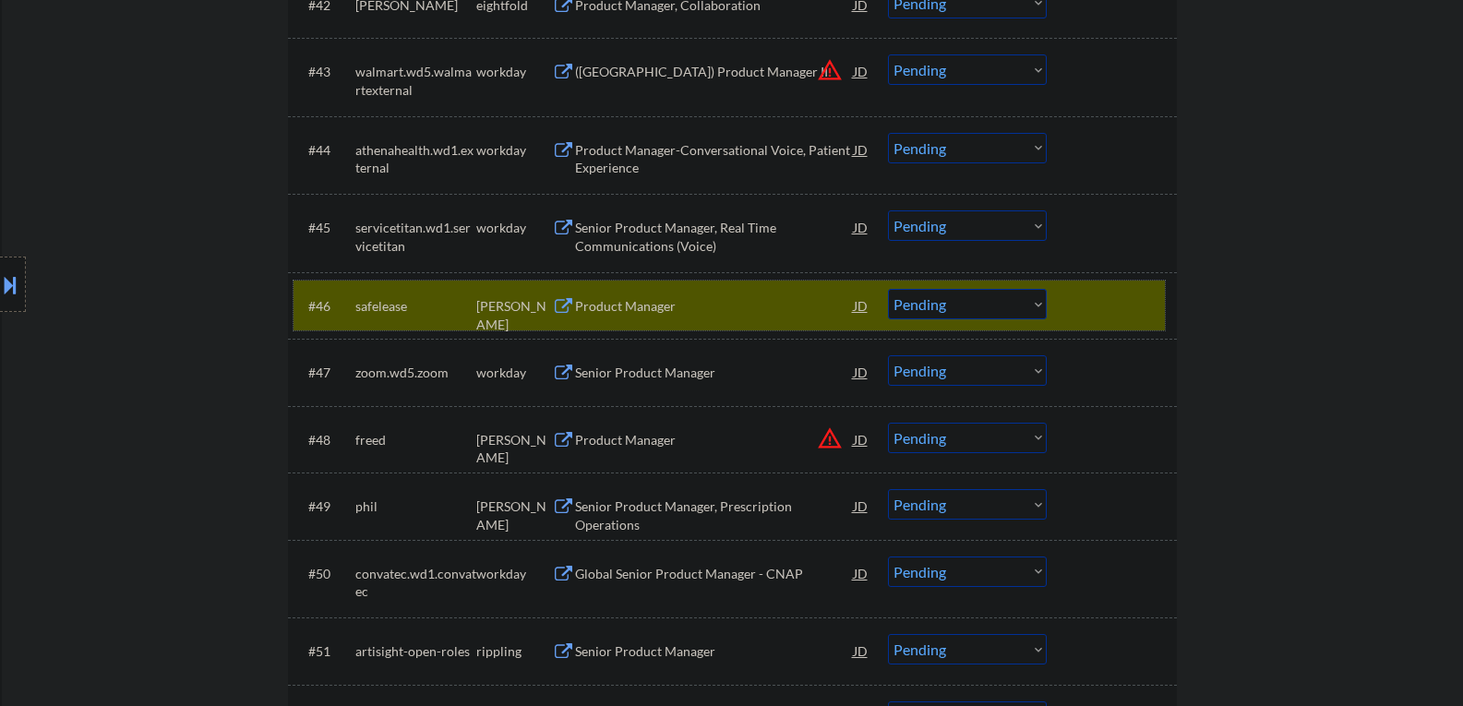
click at [426, 306] on div "safelease" at bounding box center [415, 306] width 121 height 18
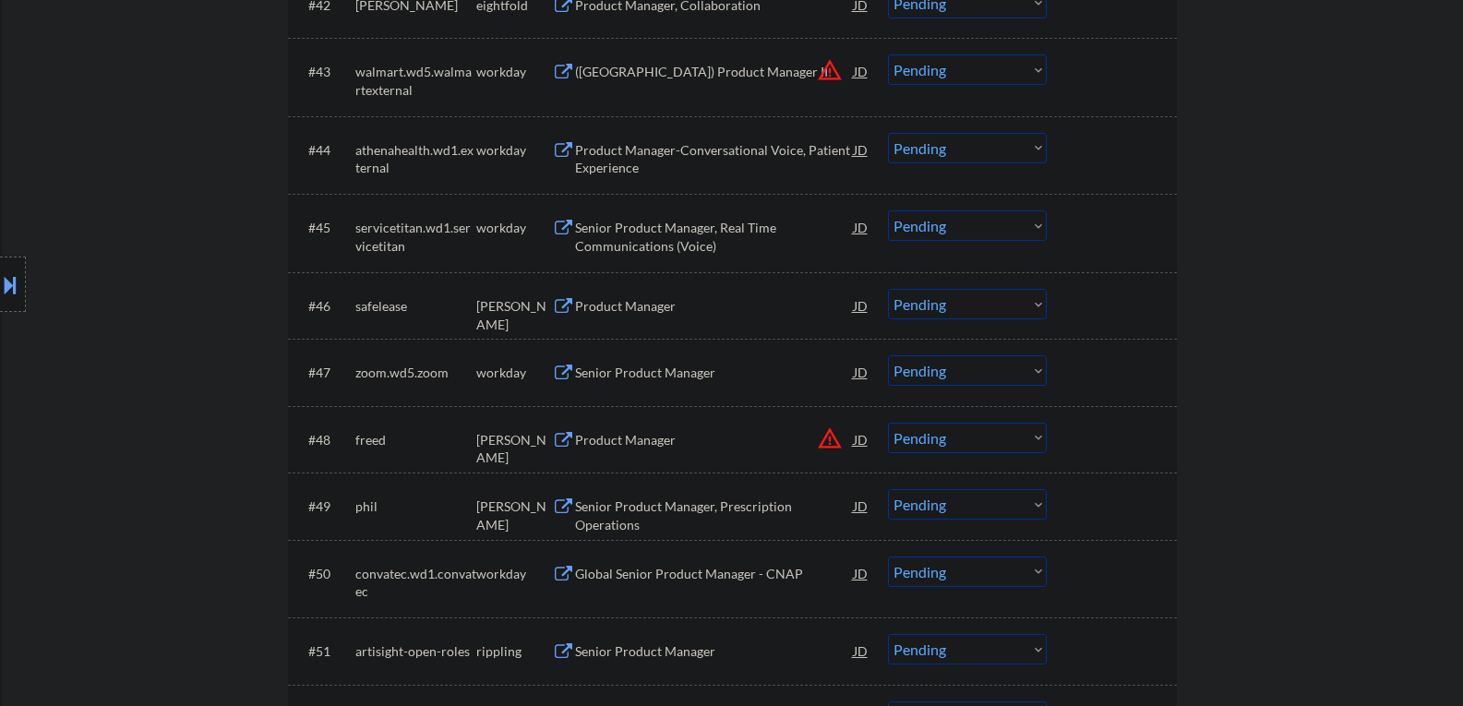
click at [565, 308] on button at bounding box center [563, 307] width 23 height 18
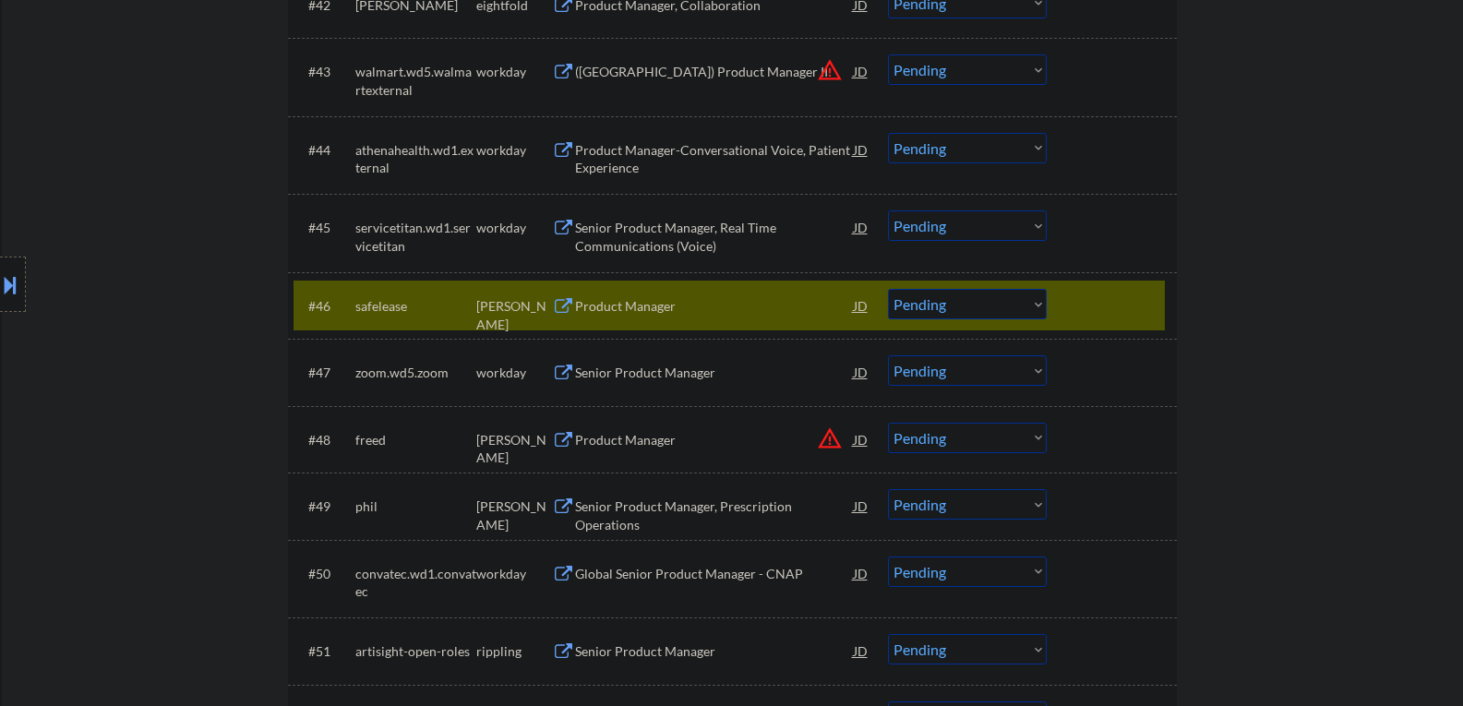
click at [13, 280] on button at bounding box center [10, 285] width 20 height 30
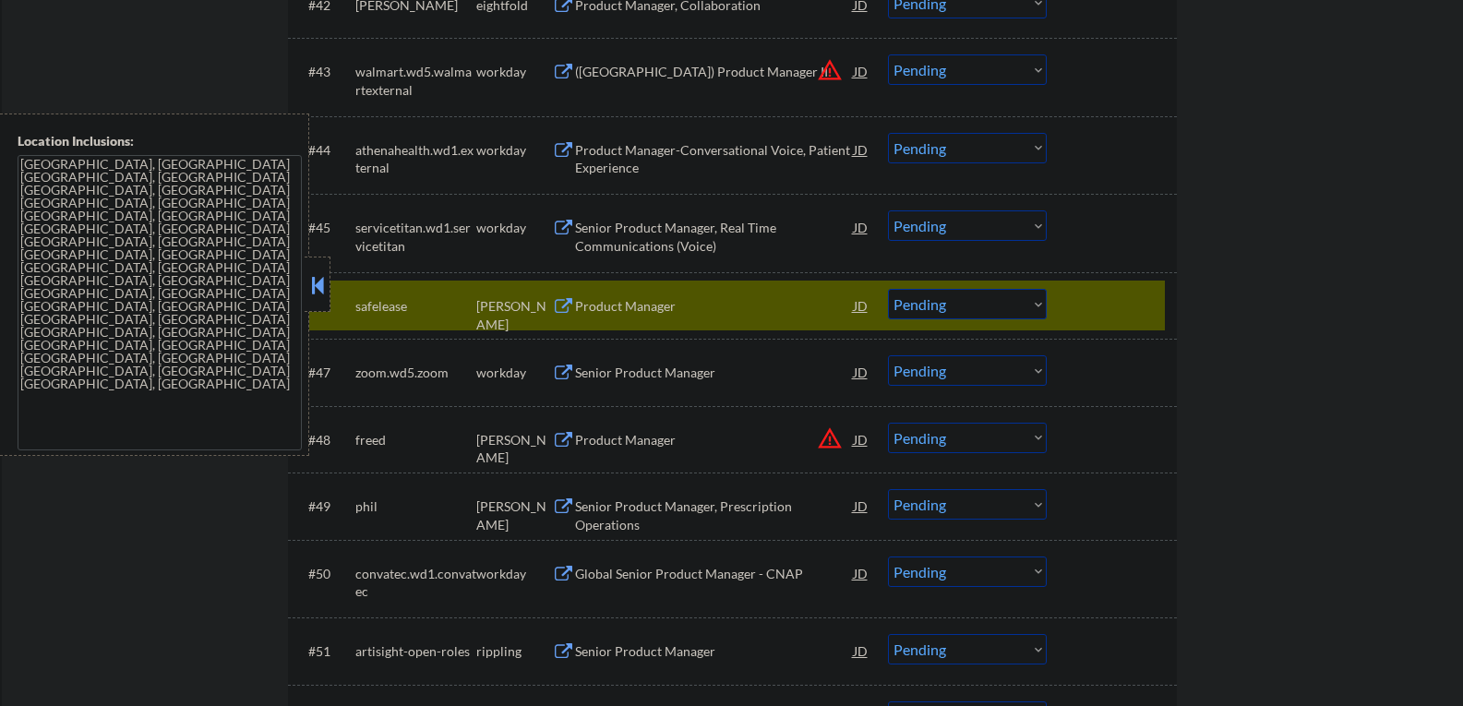
click at [318, 285] on button at bounding box center [317, 285] width 20 height 28
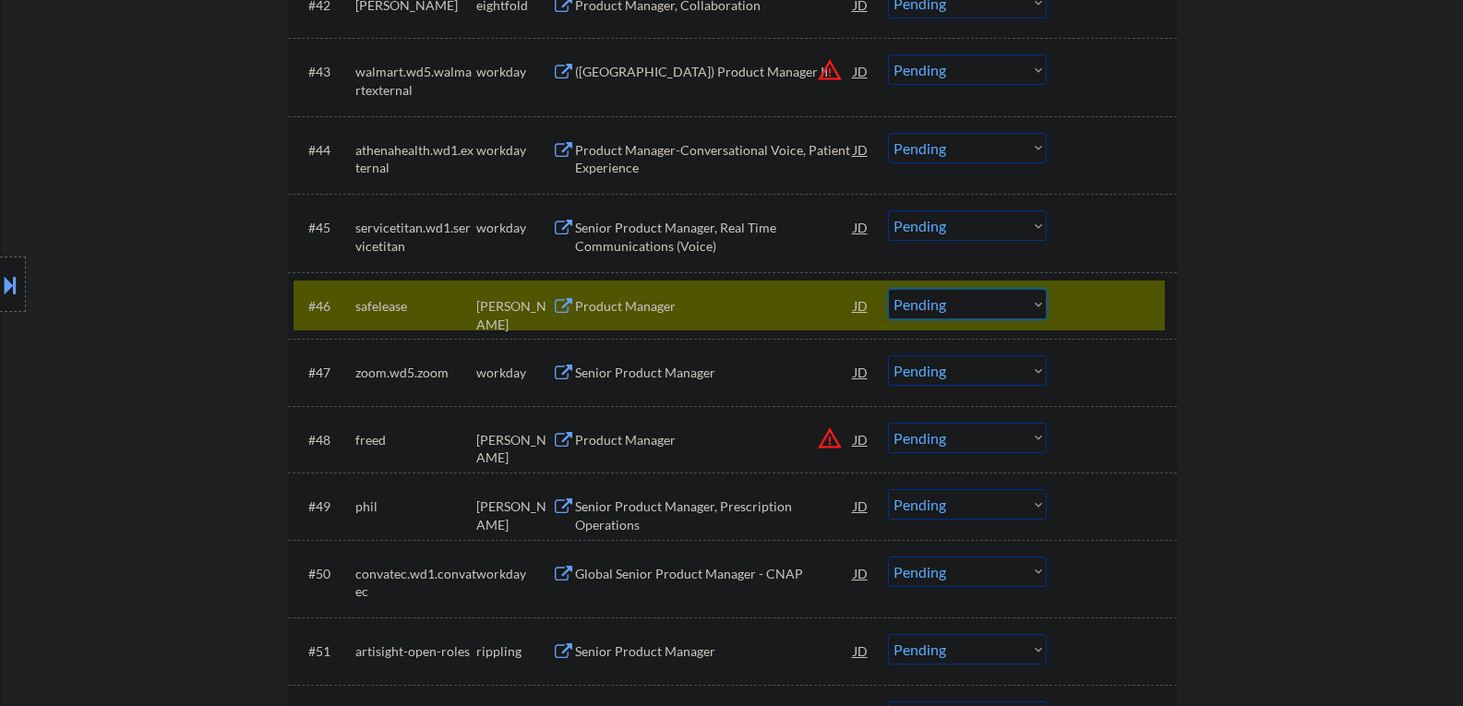
click at [1037, 304] on select "Choose an option... Pending Applied Excluded (Questions) Excluded (Expired) Exc…" at bounding box center [967, 304] width 159 height 30
click at [888, 289] on select "Choose an option... Pending Applied Excluded (Questions) Excluded (Expired) Exc…" at bounding box center [967, 304] width 159 height 30
select select ""pending""
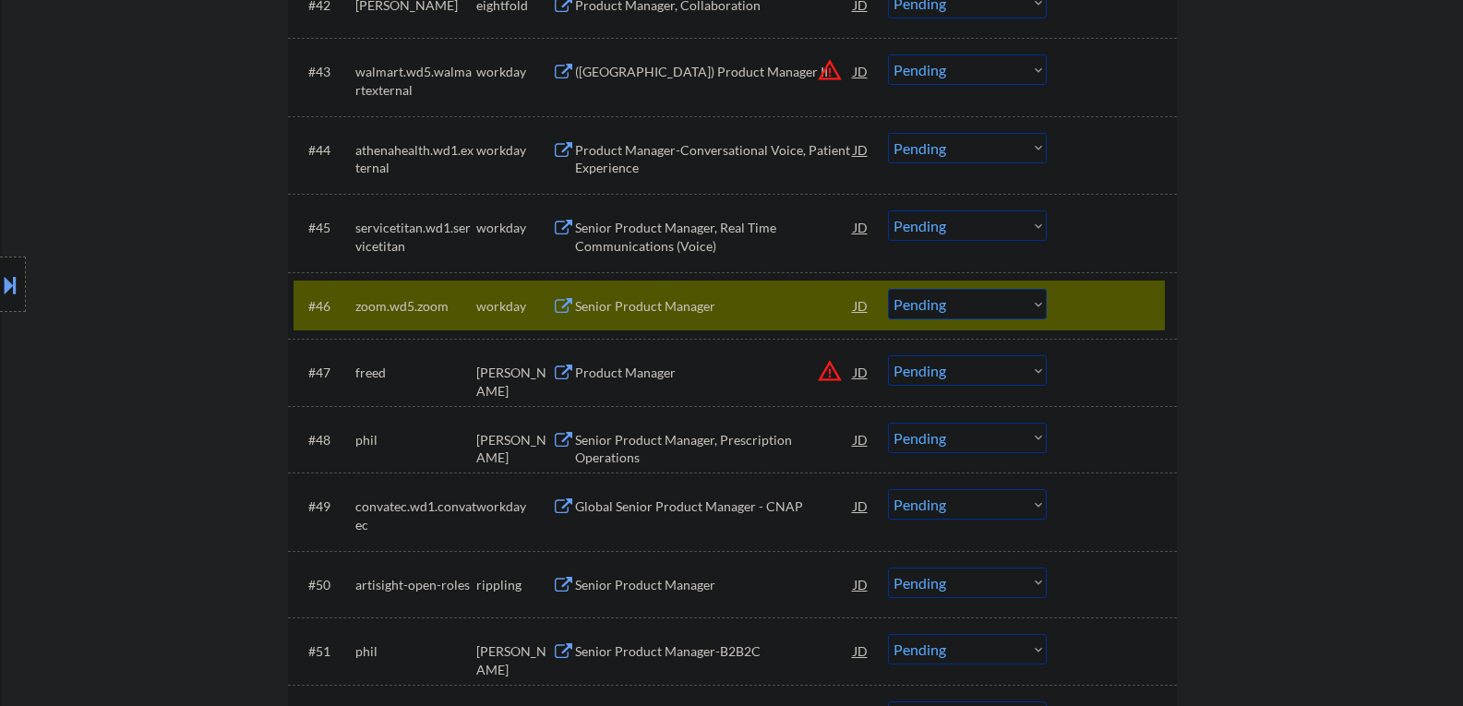
click at [1101, 317] on div at bounding box center [1114, 305] width 81 height 33
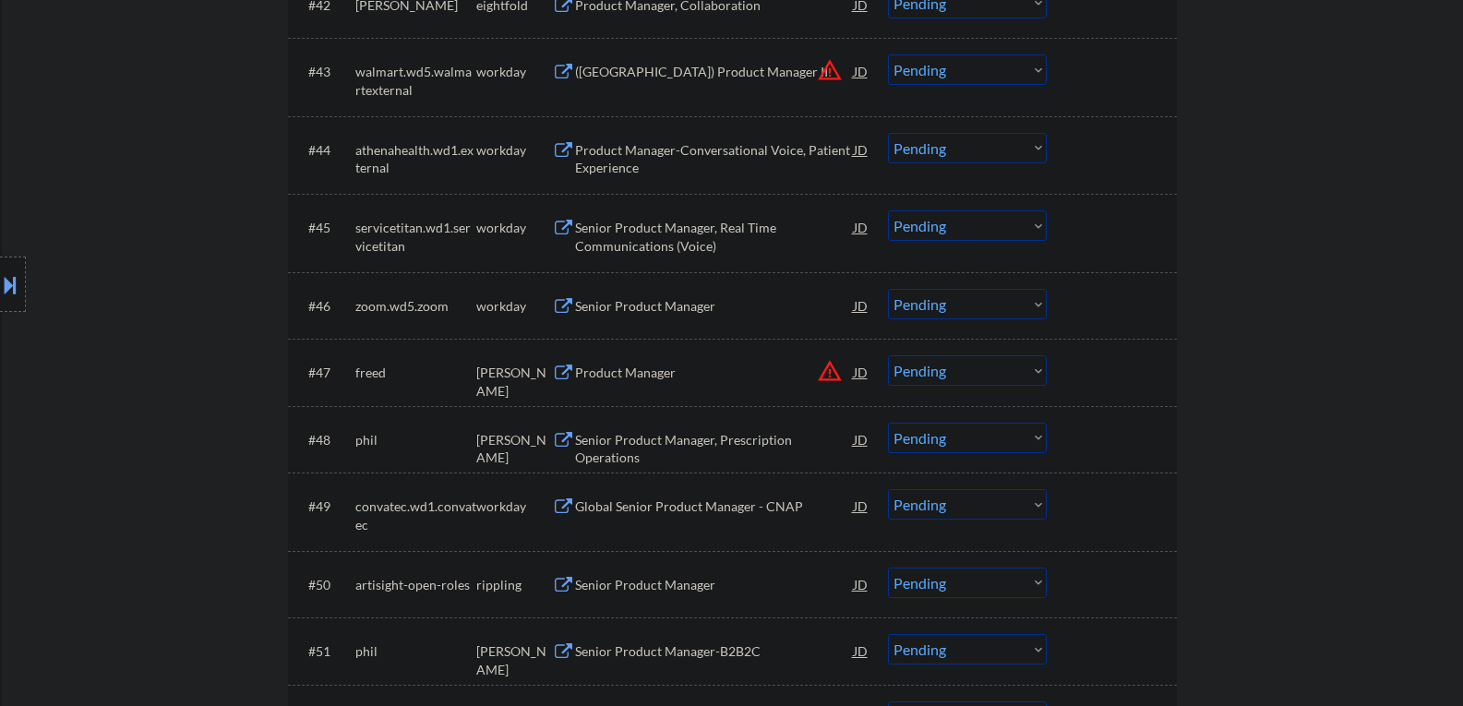
click at [397, 377] on div "freed" at bounding box center [415, 373] width 121 height 18
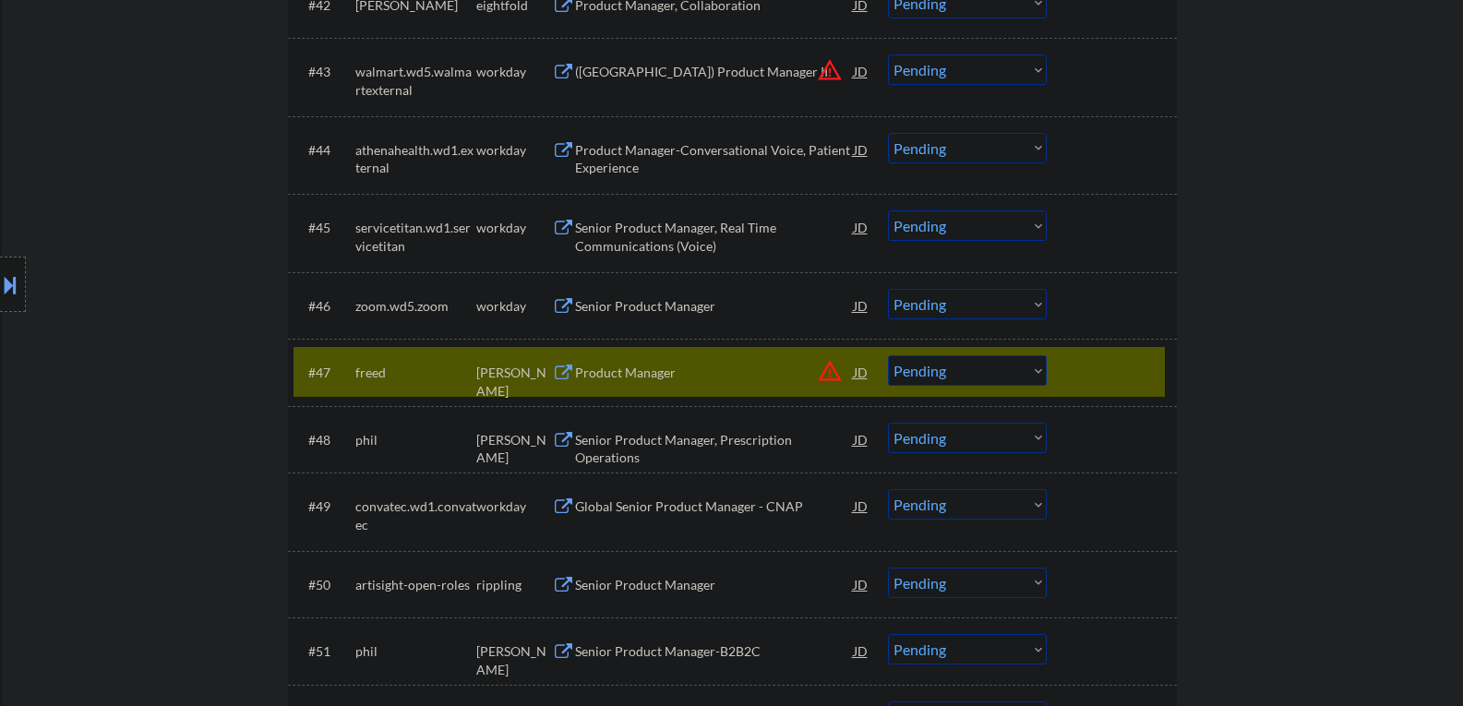
click at [822, 371] on button "warning_amber" at bounding box center [830, 371] width 26 height 26
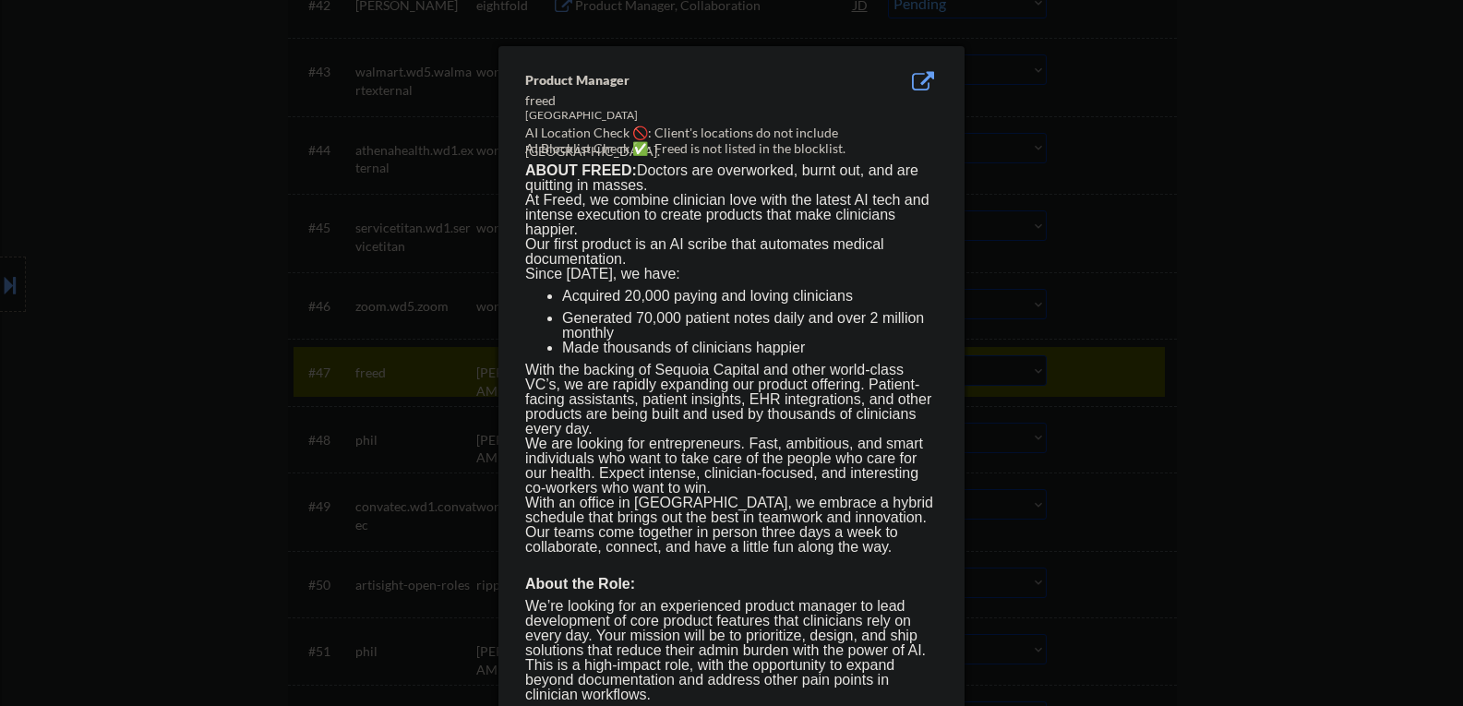
click at [1181, 186] on div at bounding box center [731, 353] width 1463 height 706
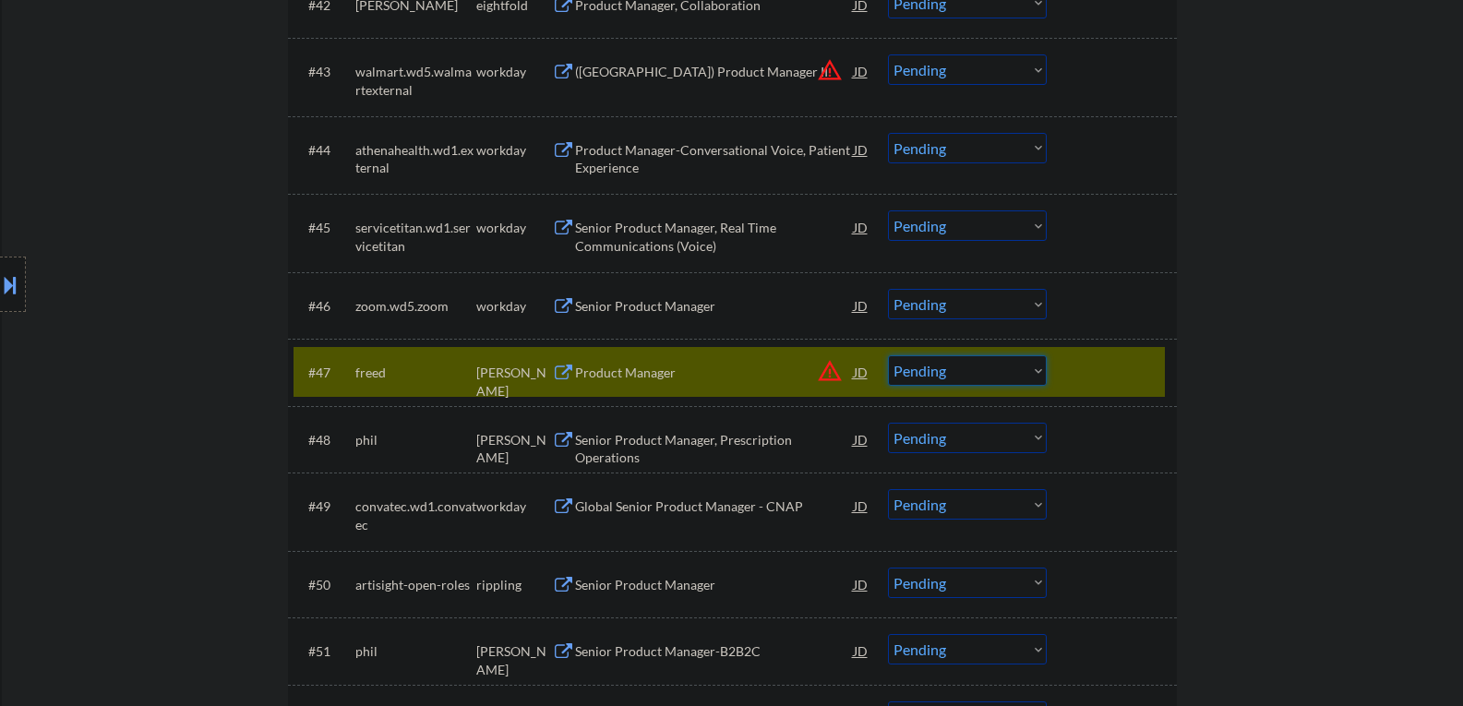
click at [1038, 367] on select "Choose an option... Pending Applied Excluded (Questions) Excluded (Expired) Exc…" at bounding box center [967, 370] width 159 height 30
click at [888, 355] on select "Choose an option... Pending Applied Excluded (Questions) Excluded (Expired) Exc…" at bounding box center [967, 370] width 159 height 30
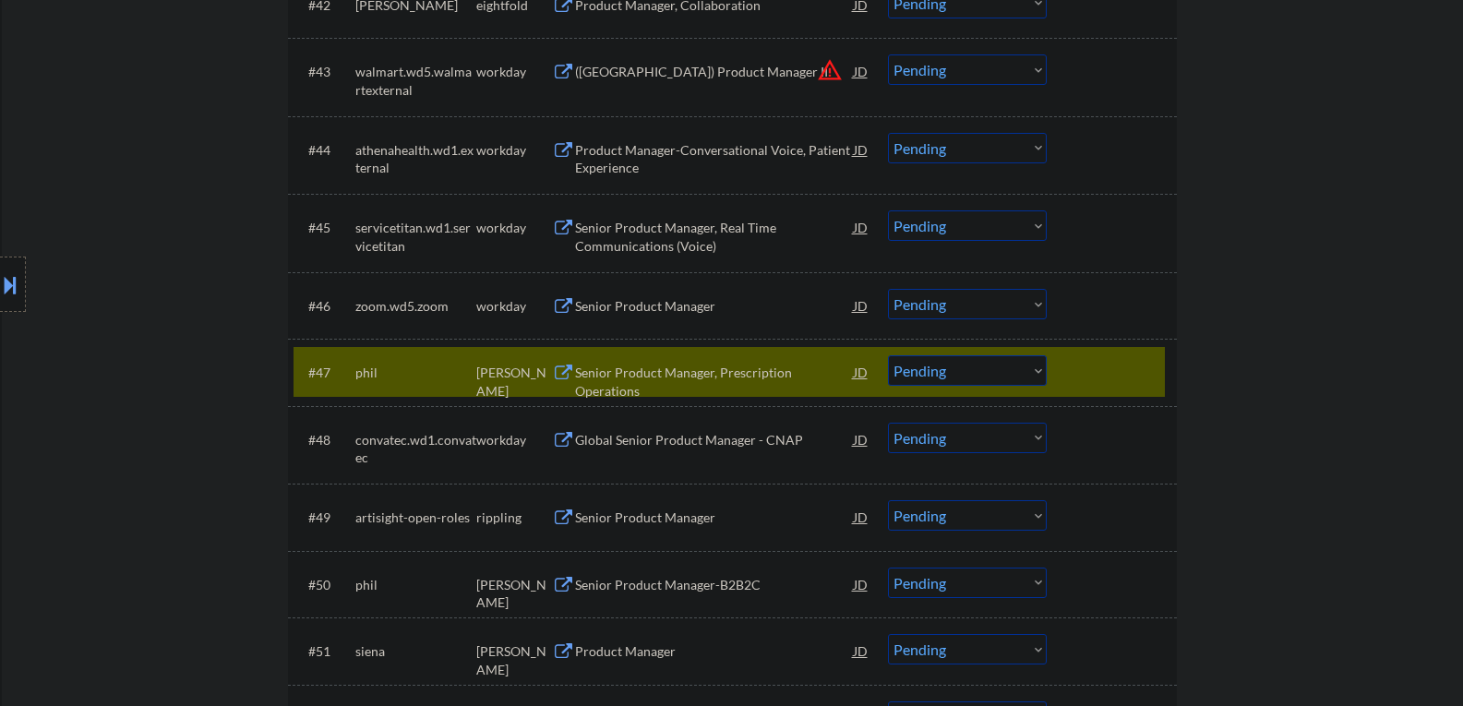
click at [566, 376] on button at bounding box center [563, 374] width 23 height 18
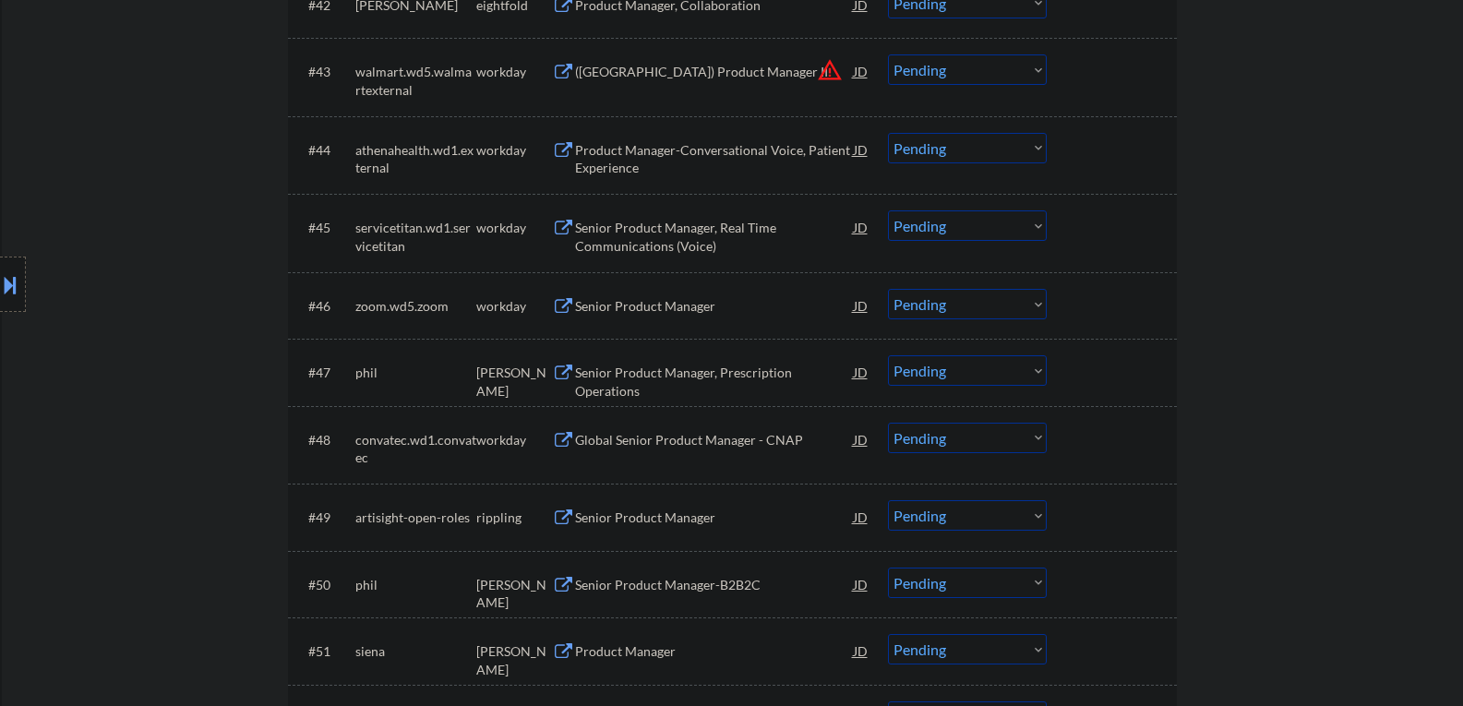
click at [473, 375] on div "phil" at bounding box center [415, 373] width 121 height 18
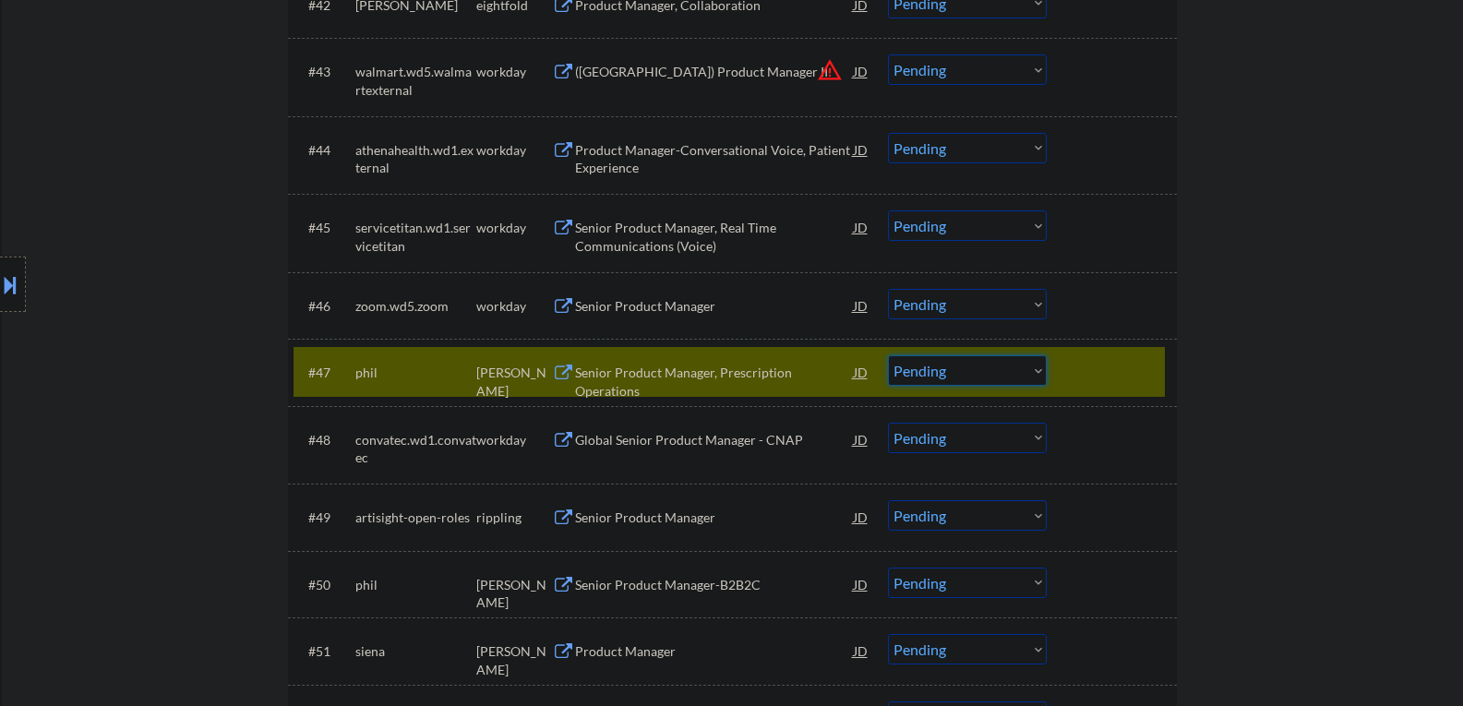
click at [1032, 369] on select "Choose an option... Pending Applied Excluded (Questions) Excluded (Expired) Exc…" at bounding box center [967, 370] width 159 height 30
click at [888, 355] on select "Choose an option... Pending Applied Excluded (Questions) Excluded (Expired) Exc…" at bounding box center [967, 370] width 159 height 30
select select ""pending""
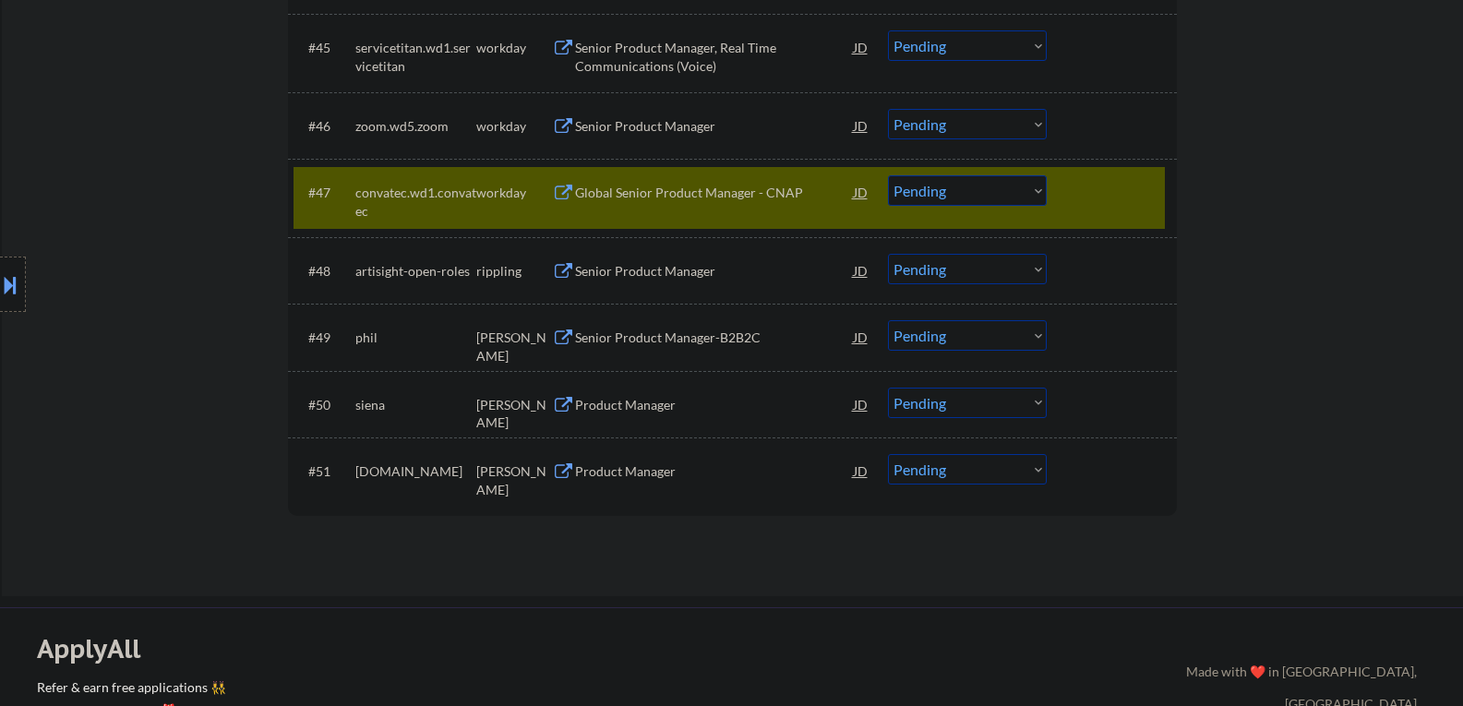
scroll to position [3877, 0]
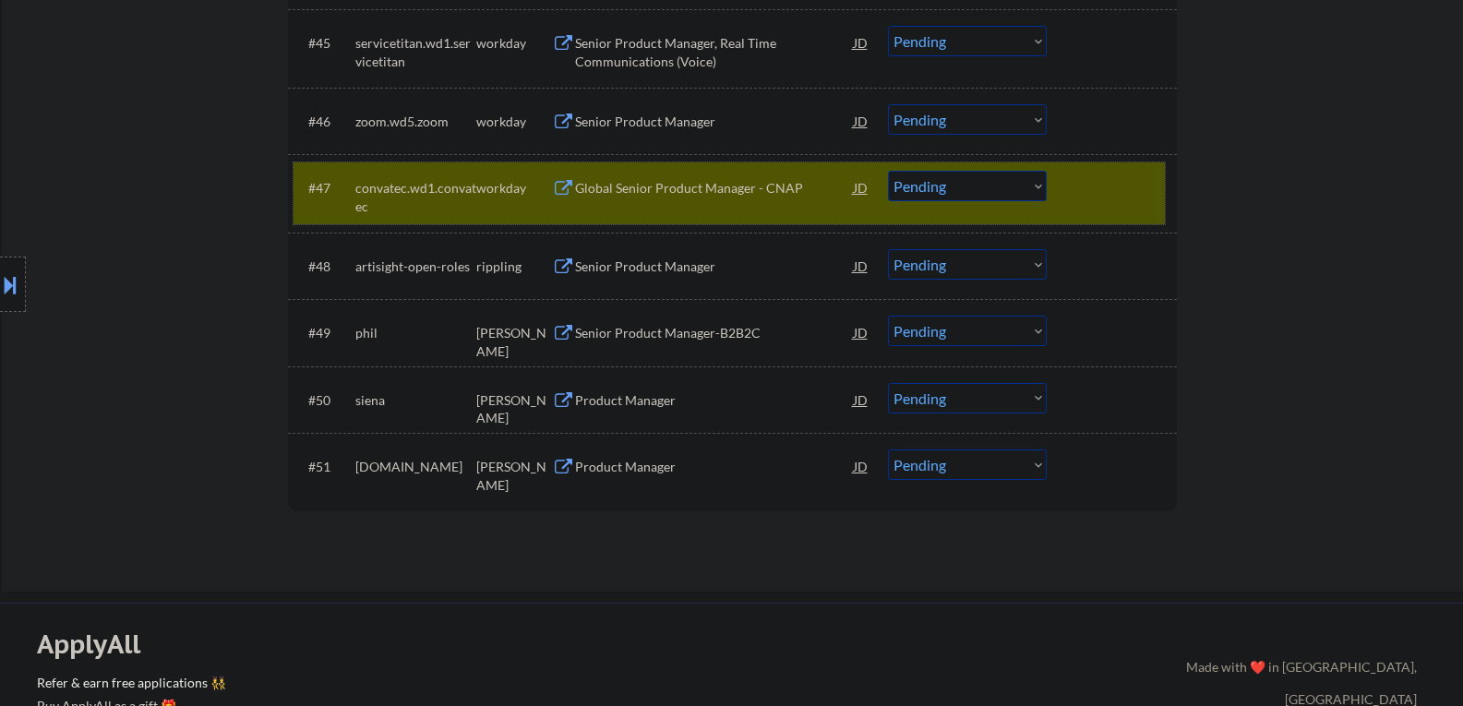
click at [1110, 189] on div at bounding box center [1114, 187] width 81 height 33
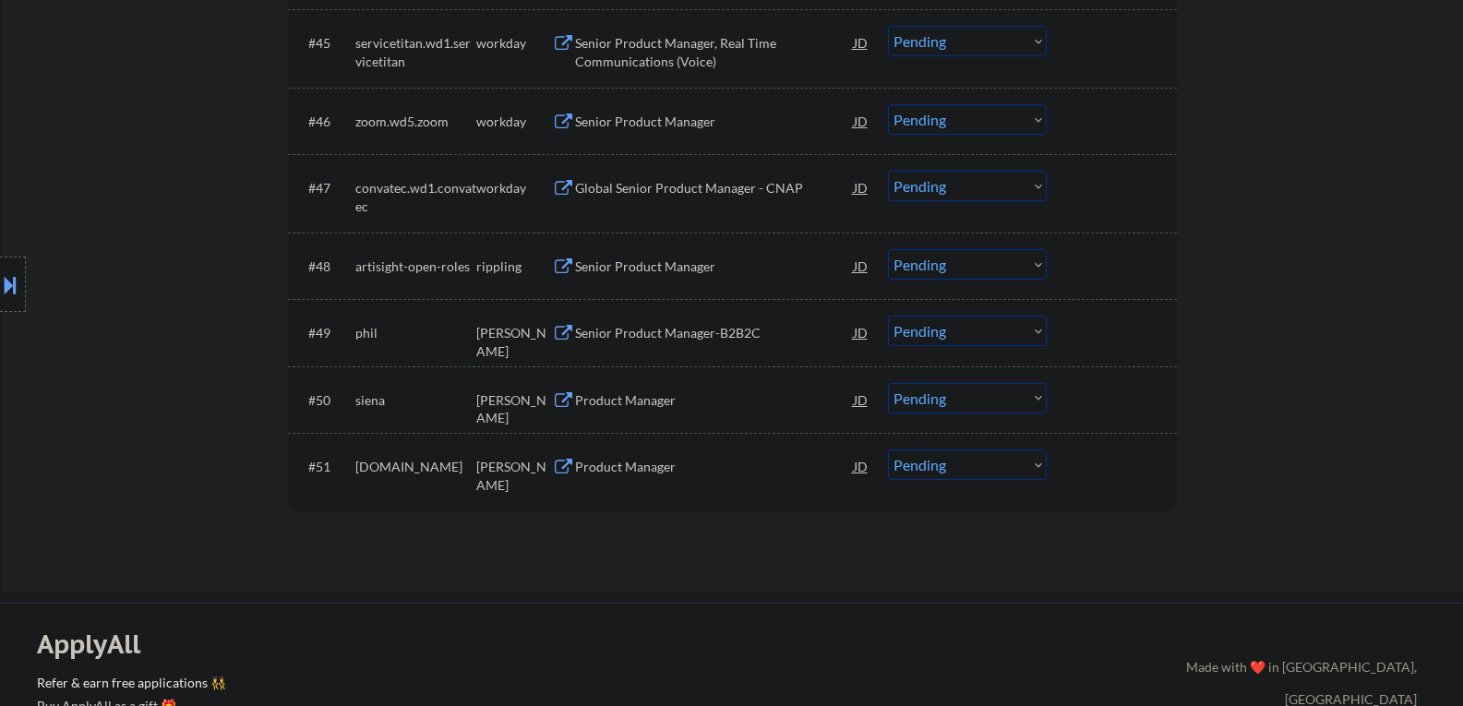
click at [565, 266] on button at bounding box center [563, 267] width 23 height 18
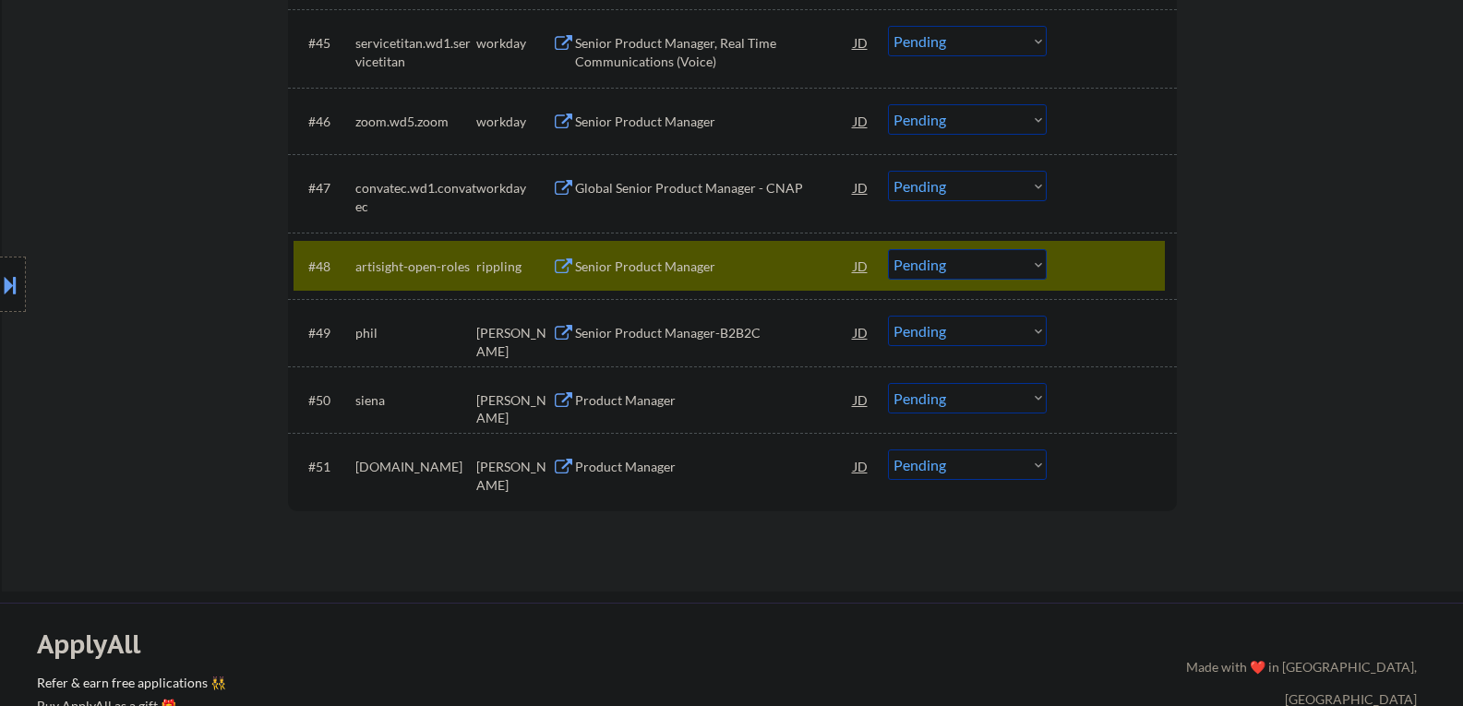
click at [1032, 264] on select "Choose an option... Pending Applied Excluded (Questions) Excluded (Expired) Exc…" at bounding box center [967, 264] width 159 height 30
click at [888, 249] on select "Choose an option... Pending Applied Excluded (Questions) Excluded (Expired) Exc…" at bounding box center [967, 264] width 159 height 30
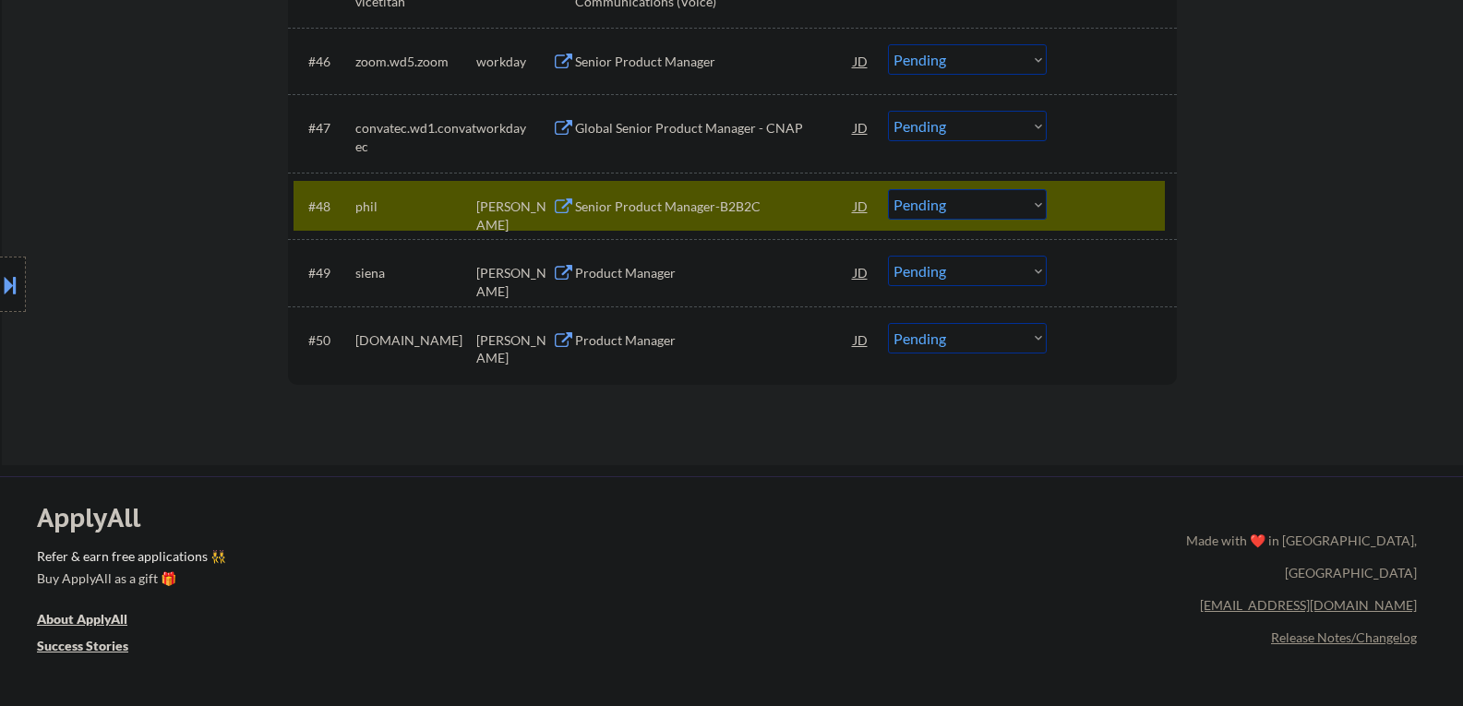
scroll to position [3969, 0]
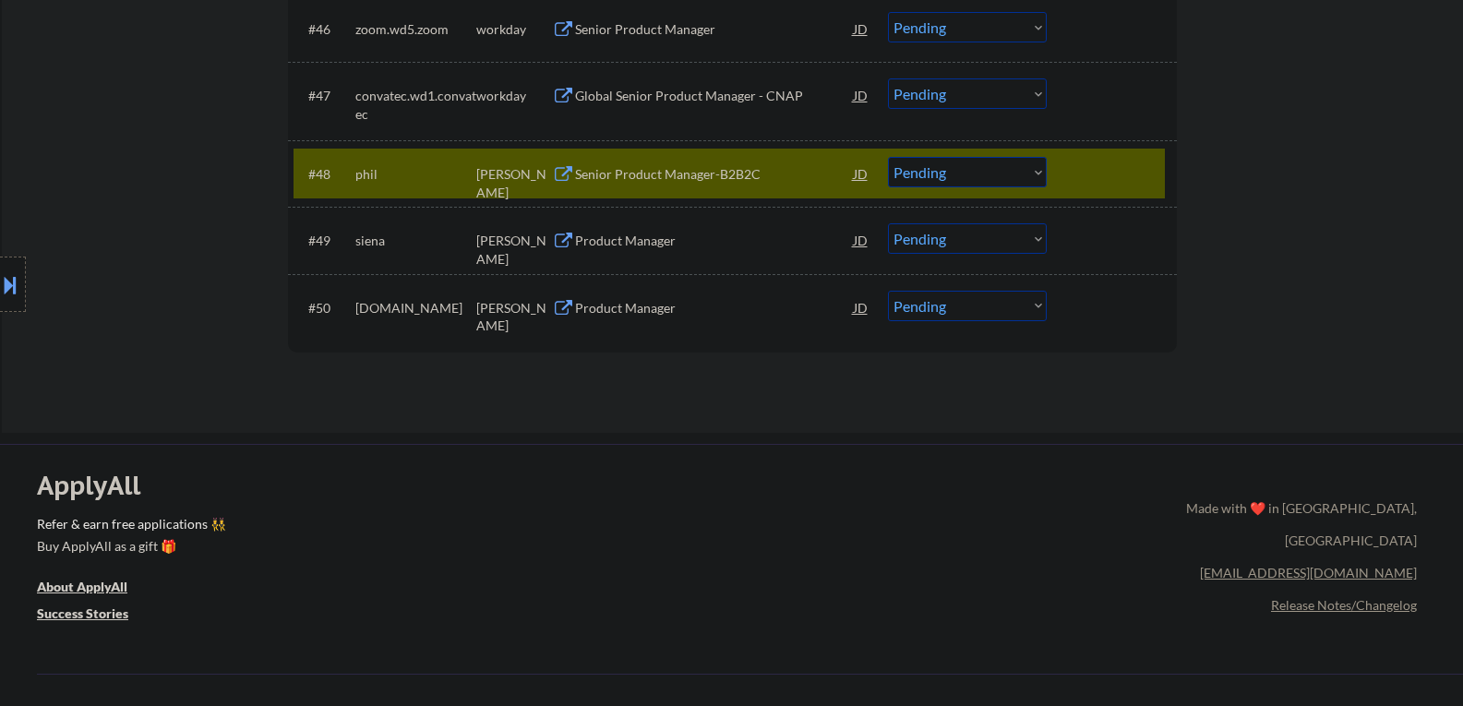
click at [568, 173] on button at bounding box center [563, 175] width 23 height 18
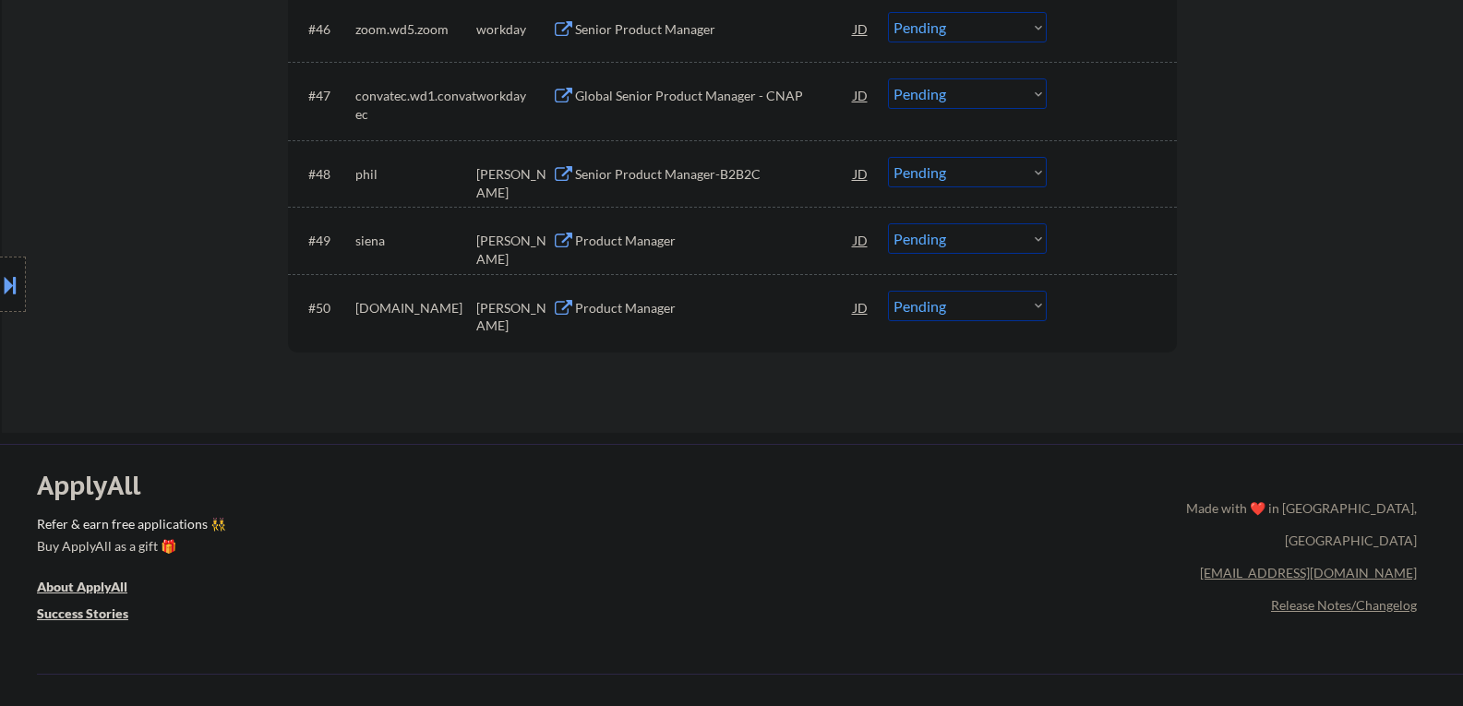
click at [684, 175] on div "Senior Product Manager-B2B2C" at bounding box center [714, 174] width 279 height 18
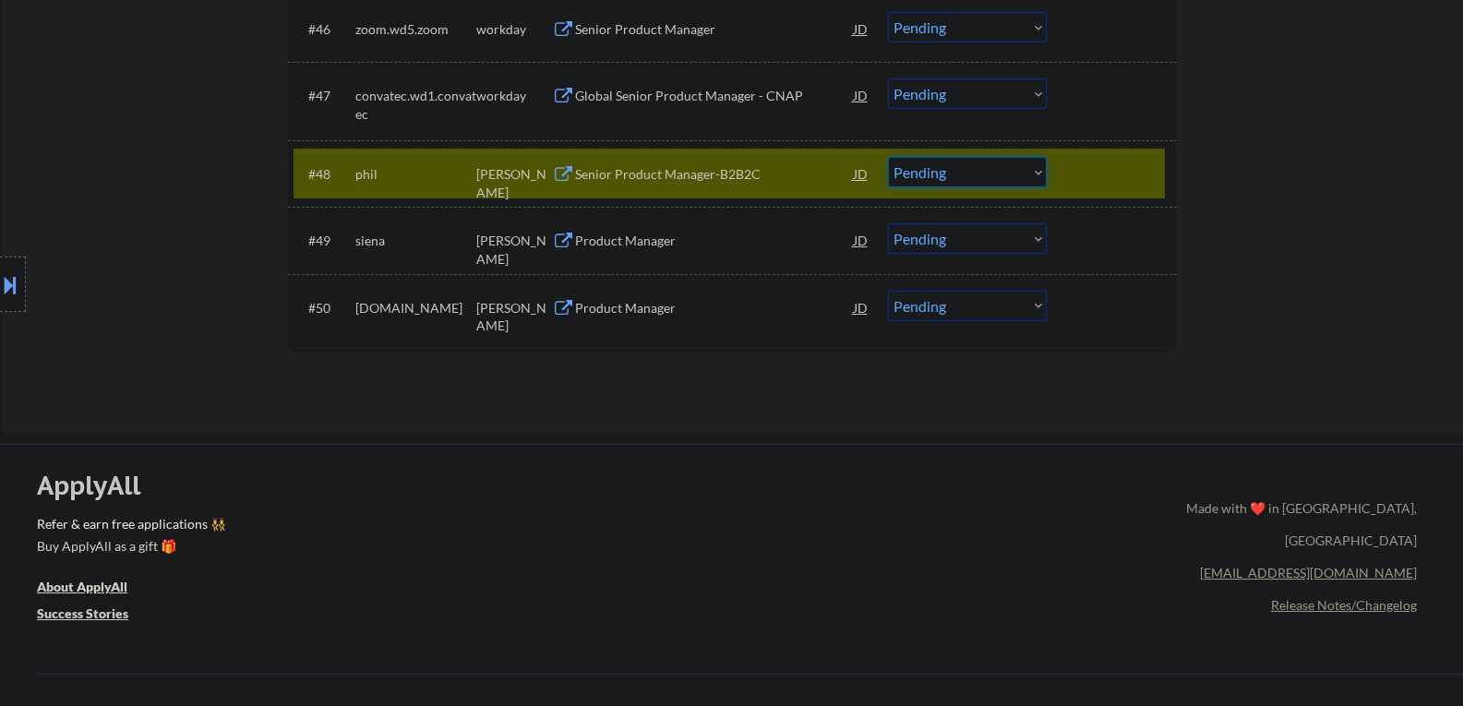
click at [1036, 168] on select "Choose an option... Pending Applied Excluded (Questions) Excluded (Expired) Exc…" at bounding box center [967, 172] width 159 height 30
click at [888, 157] on select "Choose an option... Pending Applied Excluded (Questions) Excluded (Expired) Exc…" at bounding box center [967, 172] width 159 height 30
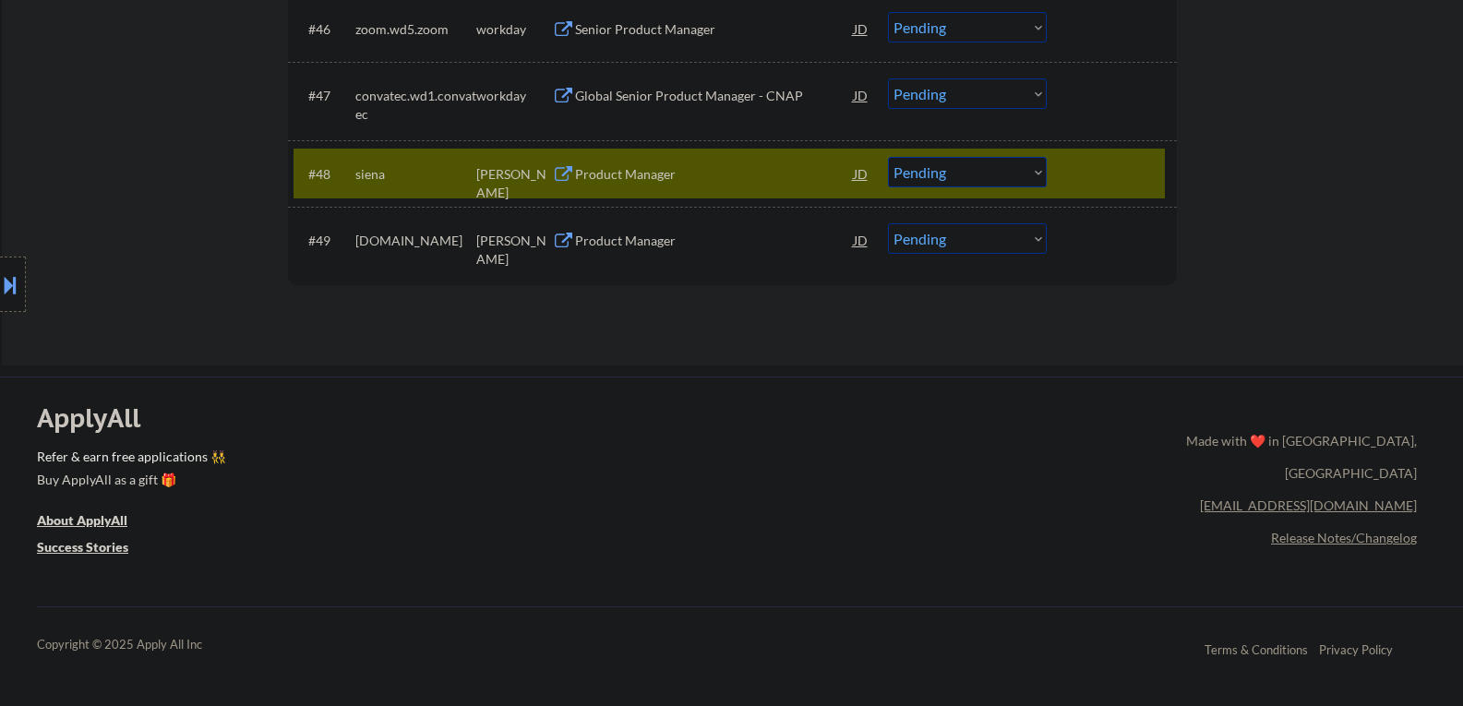
click at [383, 171] on div "siena" at bounding box center [415, 174] width 121 height 18
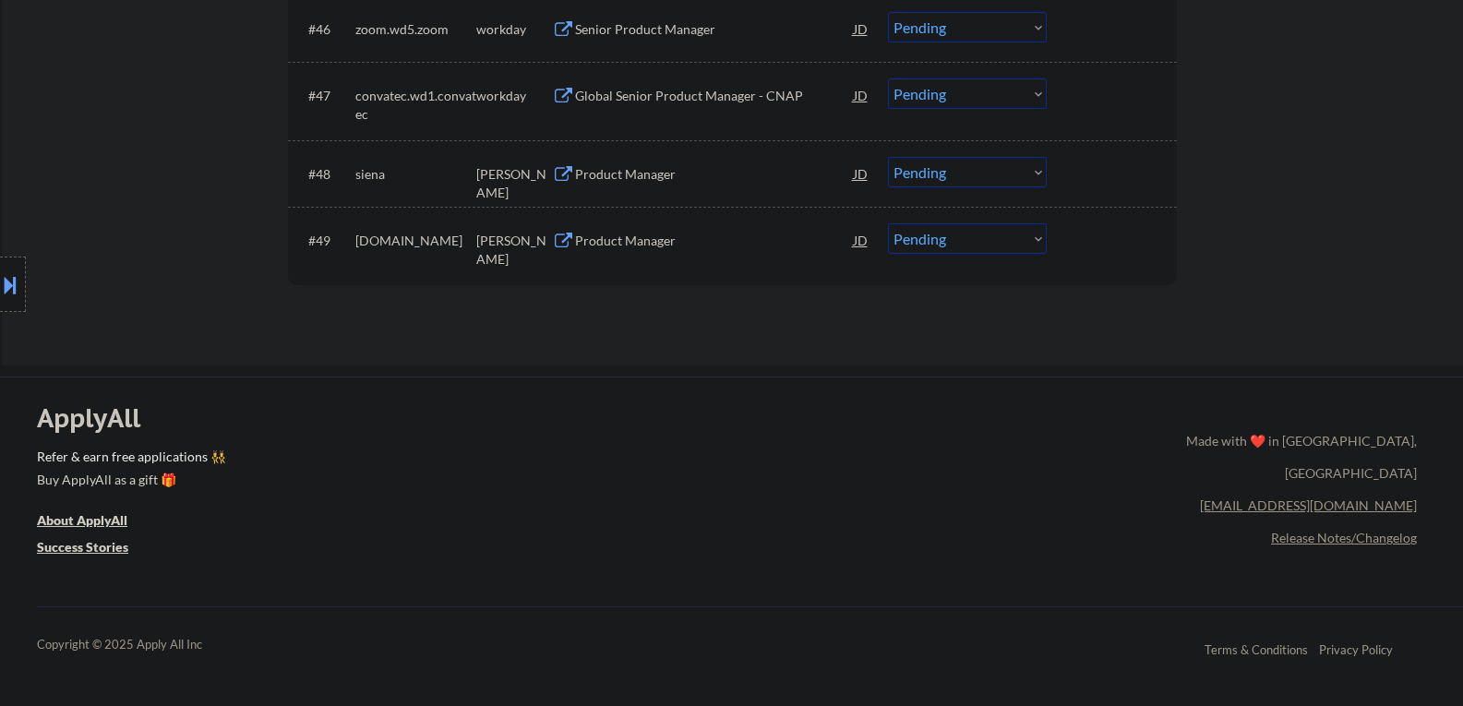
click at [569, 175] on button at bounding box center [563, 175] width 23 height 18
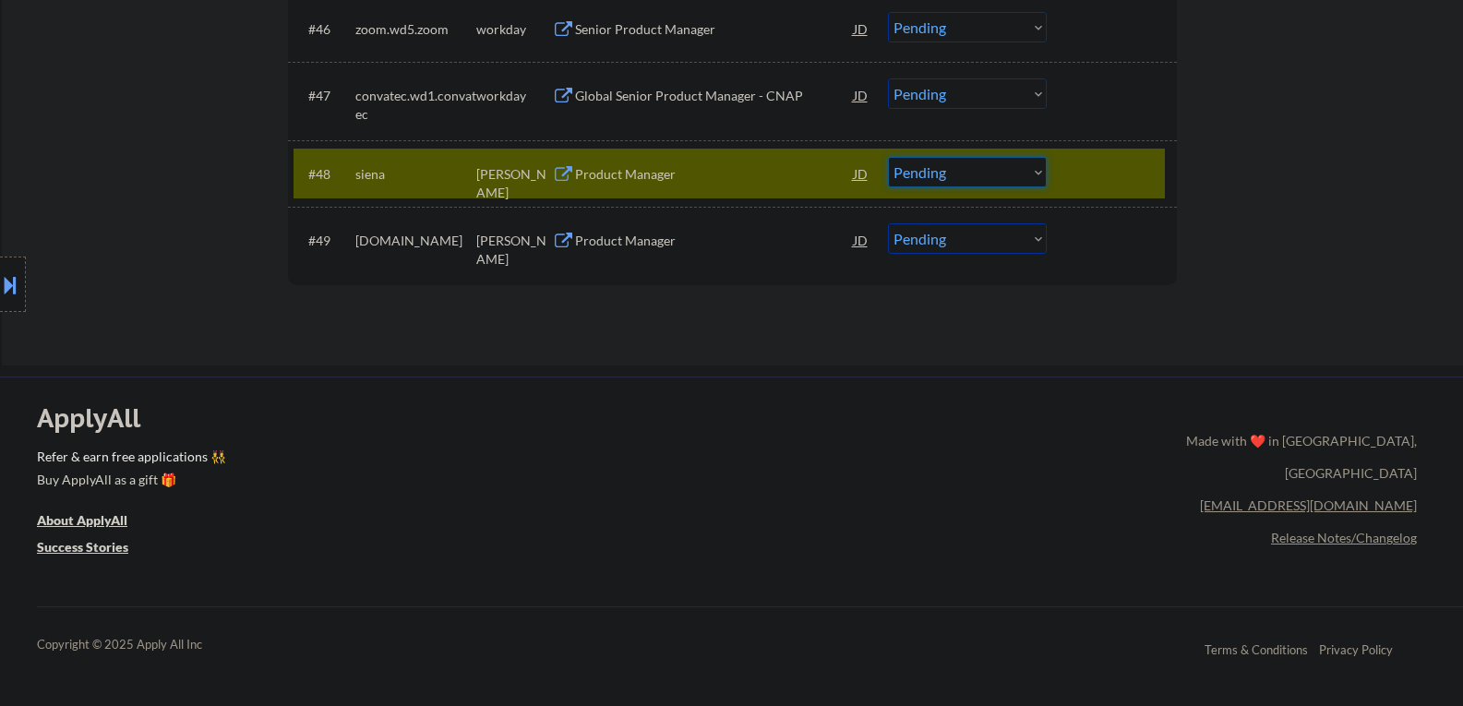
click at [1037, 169] on select "Choose an option... Pending Applied Excluded (Questions) Excluded (Expired) Exc…" at bounding box center [967, 172] width 159 height 30
click at [888, 157] on select "Choose an option... Pending Applied Excluded (Questions) Excluded (Expired) Exc…" at bounding box center [967, 172] width 159 height 30
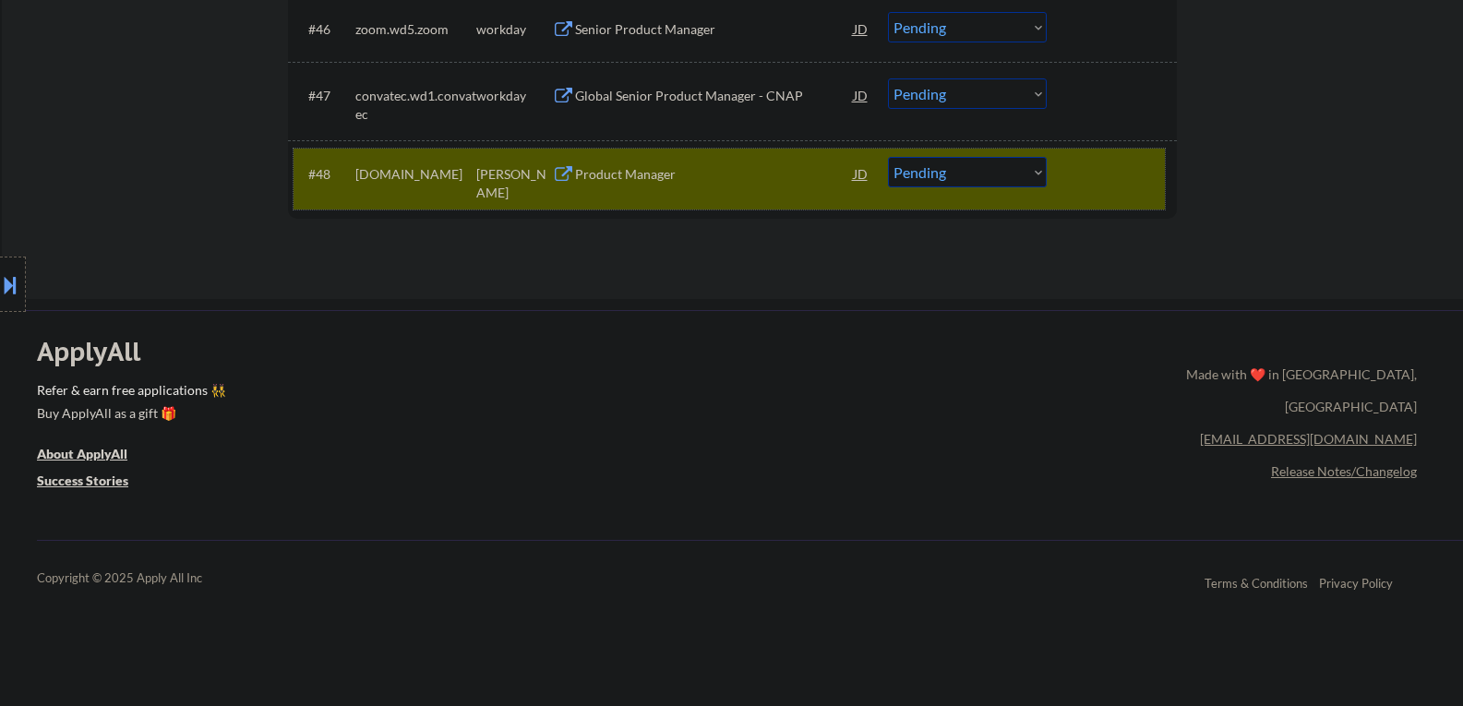
click at [423, 181] on div "[DOMAIN_NAME]" at bounding box center [415, 174] width 121 height 18
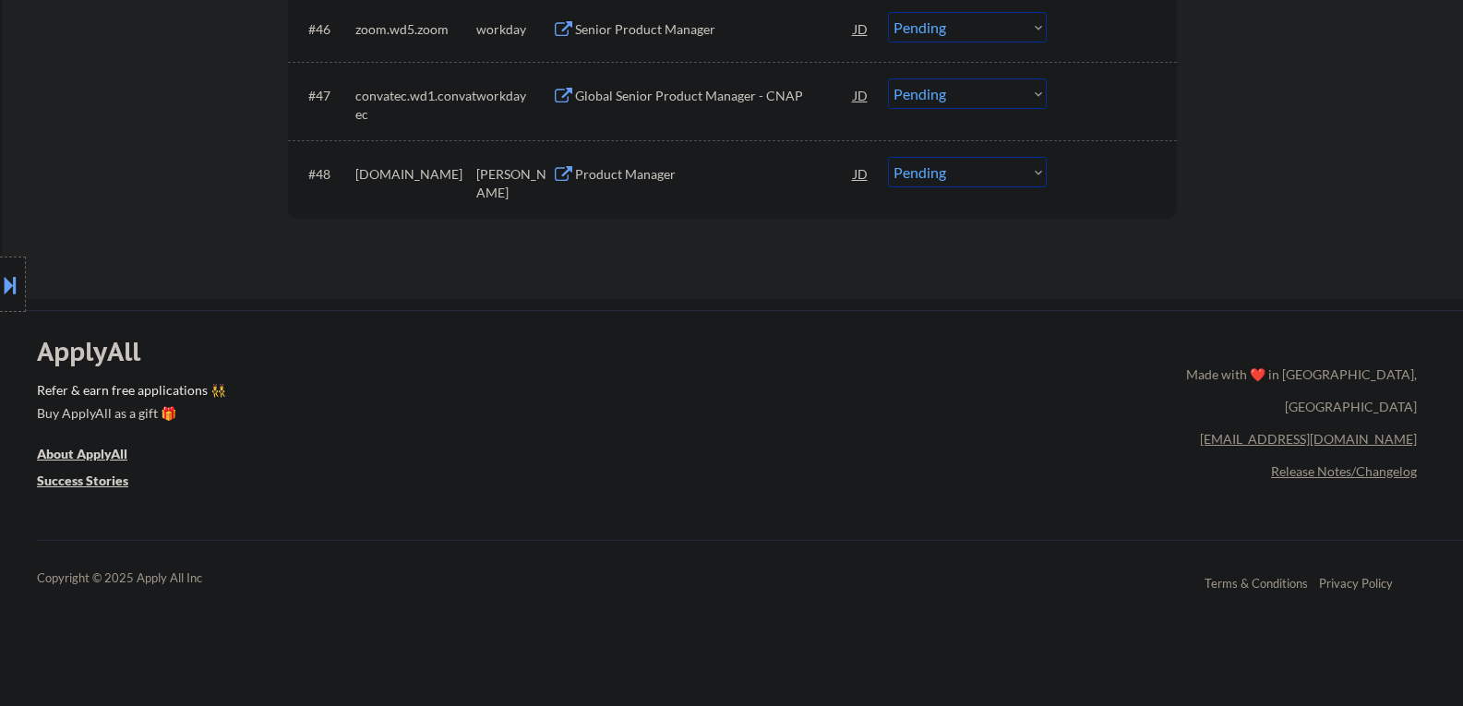
click at [557, 174] on button at bounding box center [563, 175] width 23 height 18
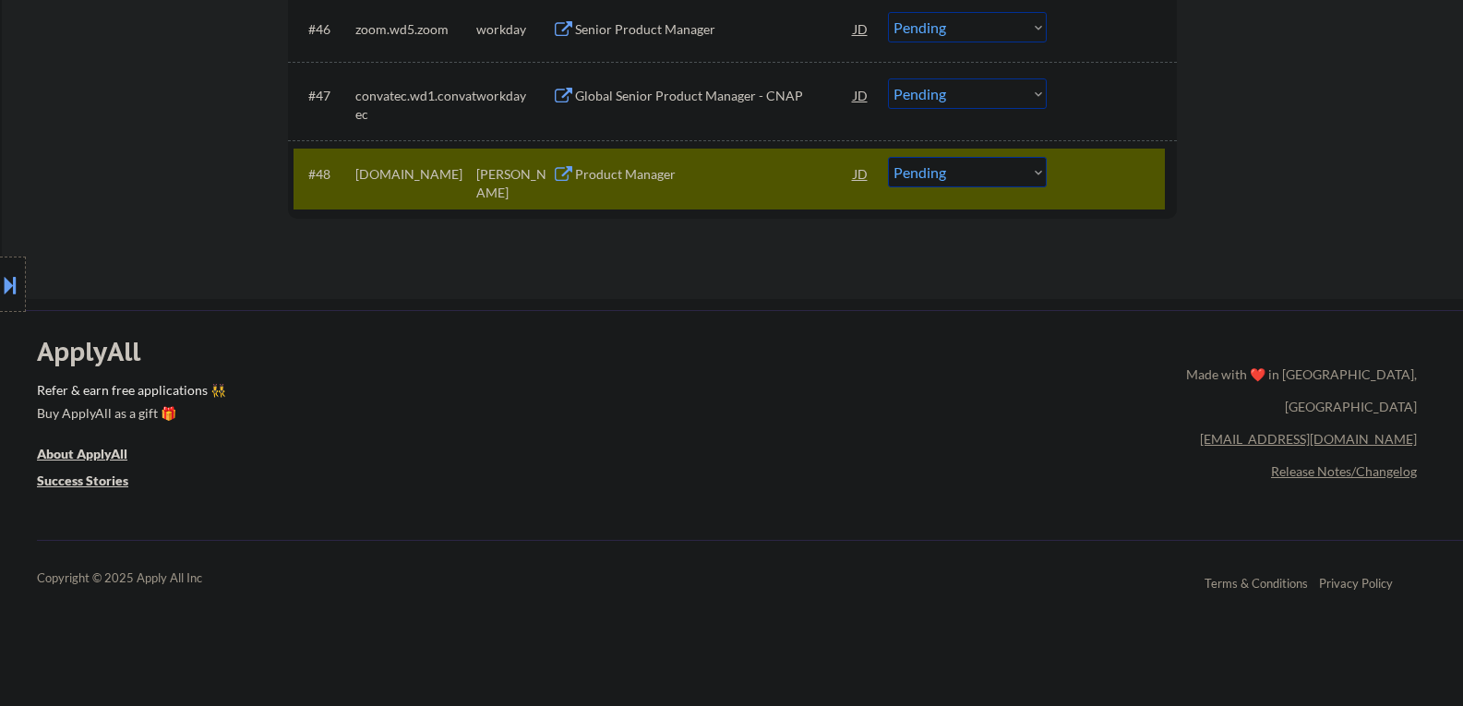
click at [1036, 173] on select "Choose an option... Pending Applied Excluded (Questions) Excluded (Expired) Exc…" at bounding box center [967, 172] width 159 height 30
select select ""excluded__location_""
click at [888, 157] on select "Choose an option... Pending Applied Excluded (Questions) Excluded (Expired) Exc…" at bounding box center [967, 172] width 159 height 30
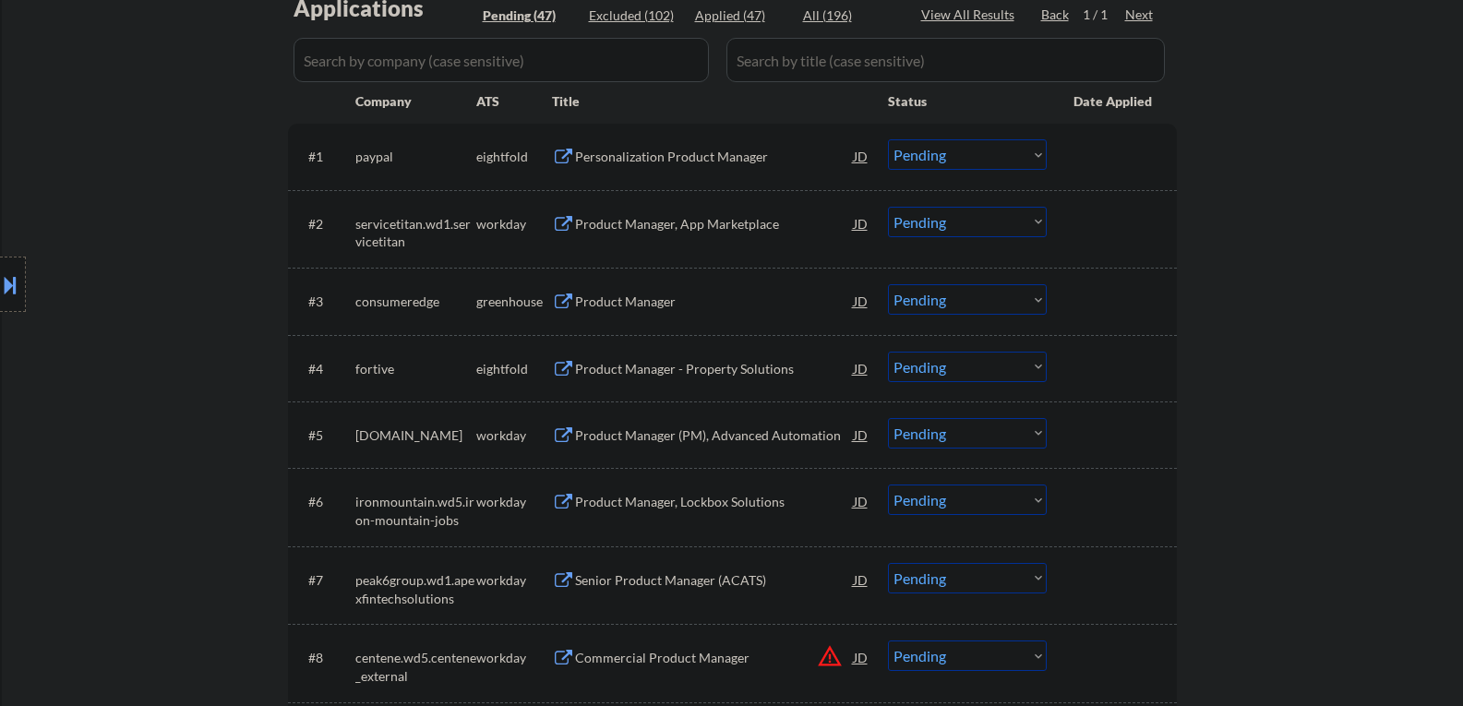
scroll to position [369, 0]
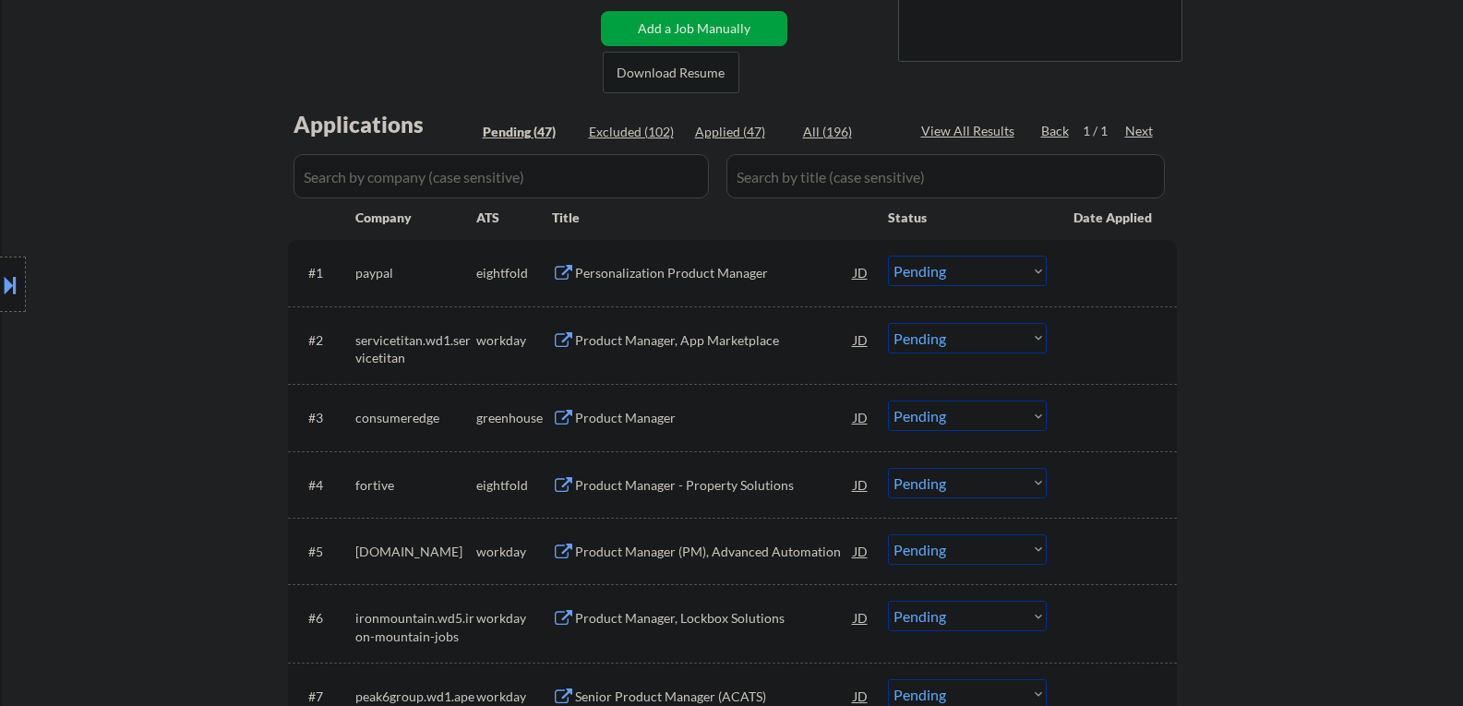
click at [560, 422] on button at bounding box center [563, 419] width 23 height 18
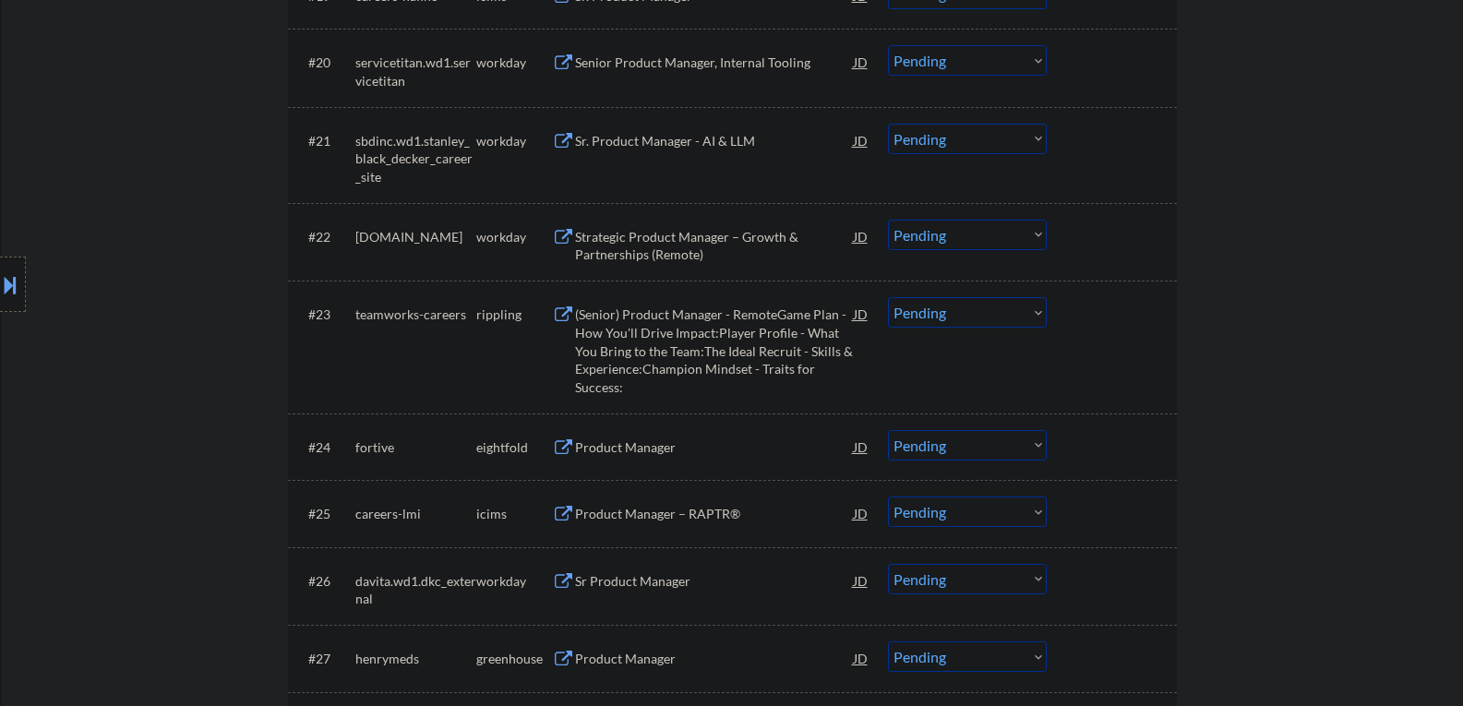
scroll to position [1938, 0]
click at [558, 317] on button at bounding box center [563, 316] width 23 height 18
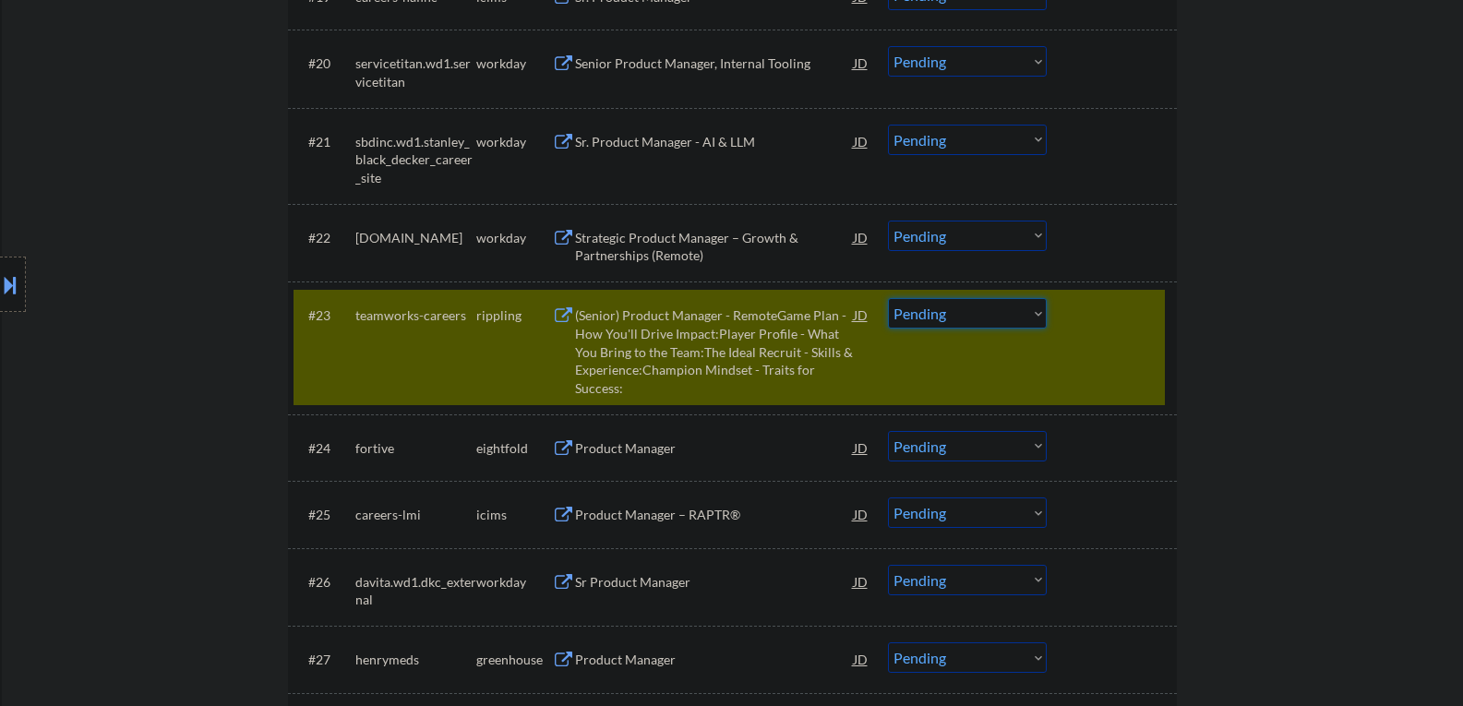
click at [1036, 313] on select "Choose an option... Pending Applied Excluded (Questions) Excluded (Expired) Exc…" at bounding box center [967, 313] width 159 height 30
click at [888, 298] on select "Choose an option... Pending Applied Excluded (Questions) Excluded (Expired) Exc…" at bounding box center [967, 313] width 159 height 30
select select ""pending""
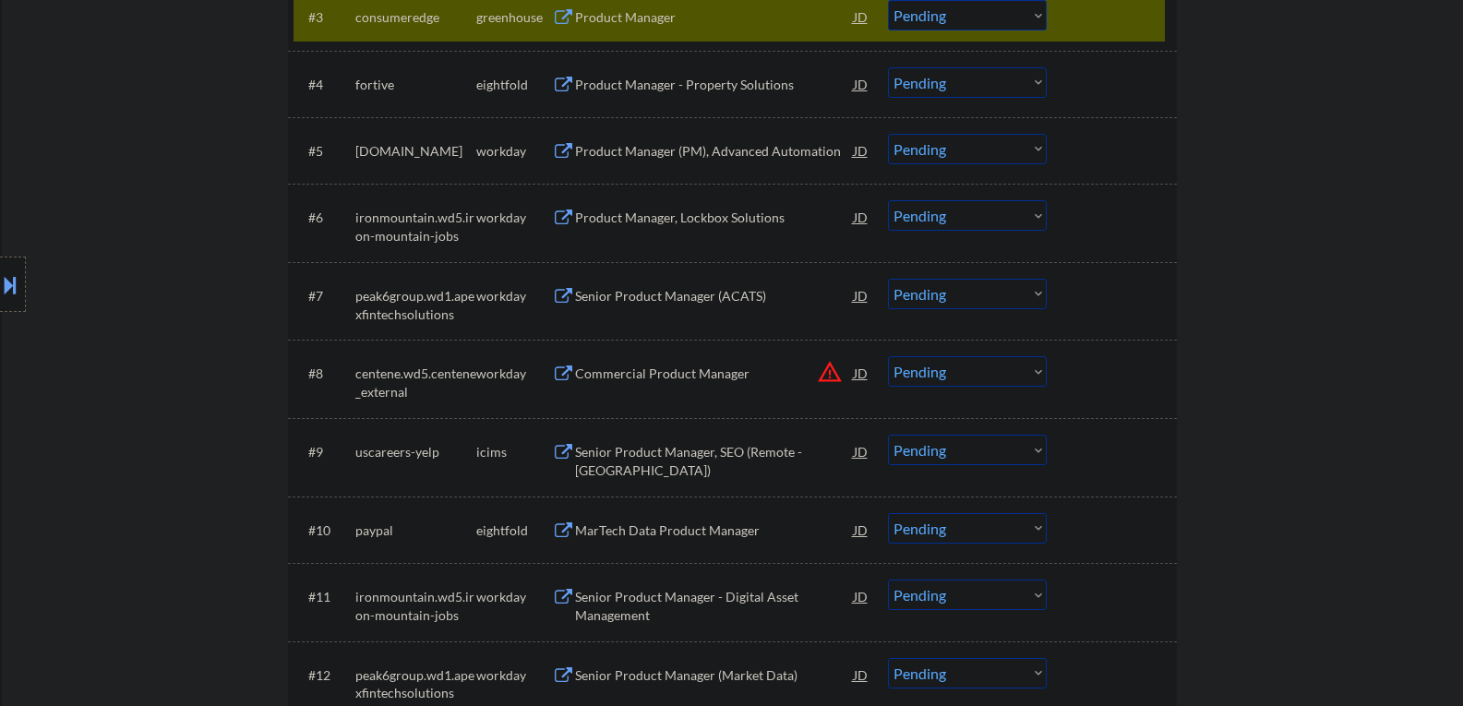
scroll to position [646, 0]
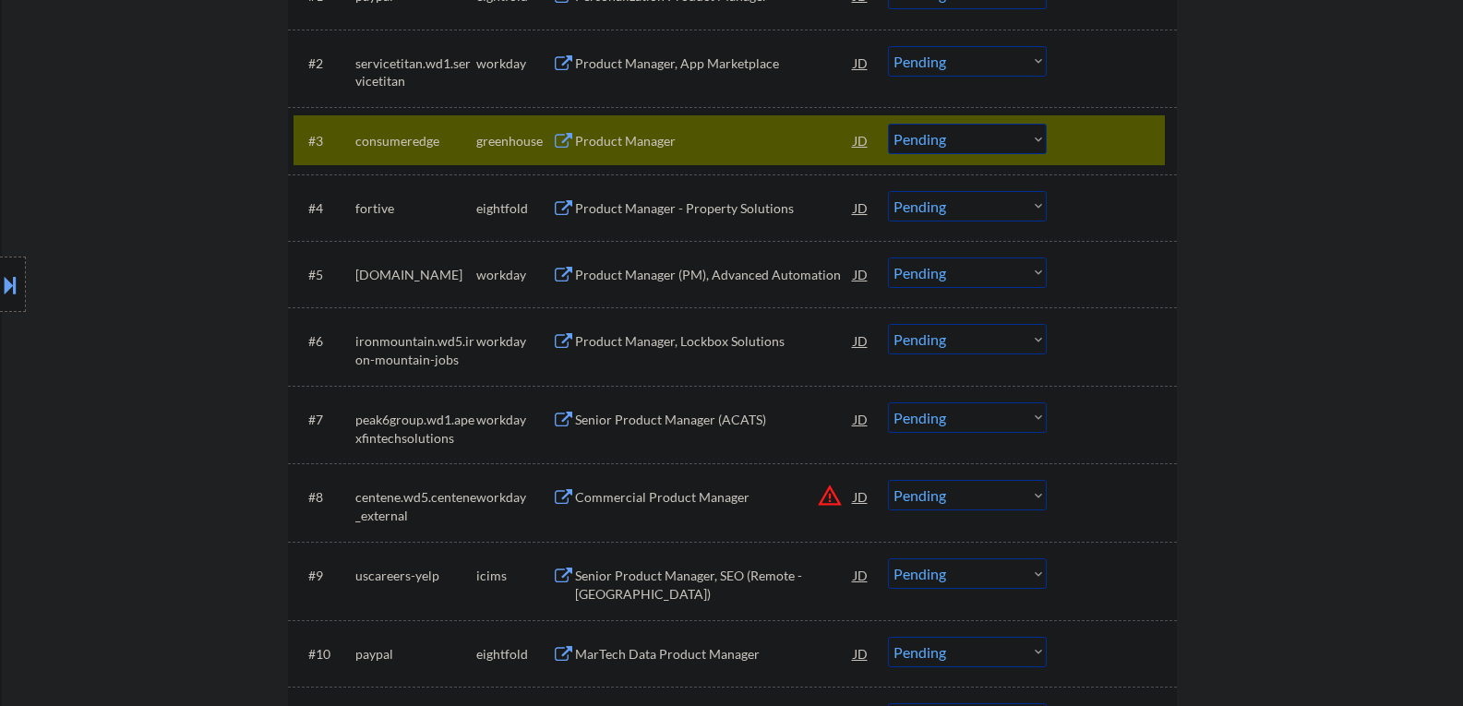
click at [1081, 142] on div at bounding box center [1114, 140] width 81 height 33
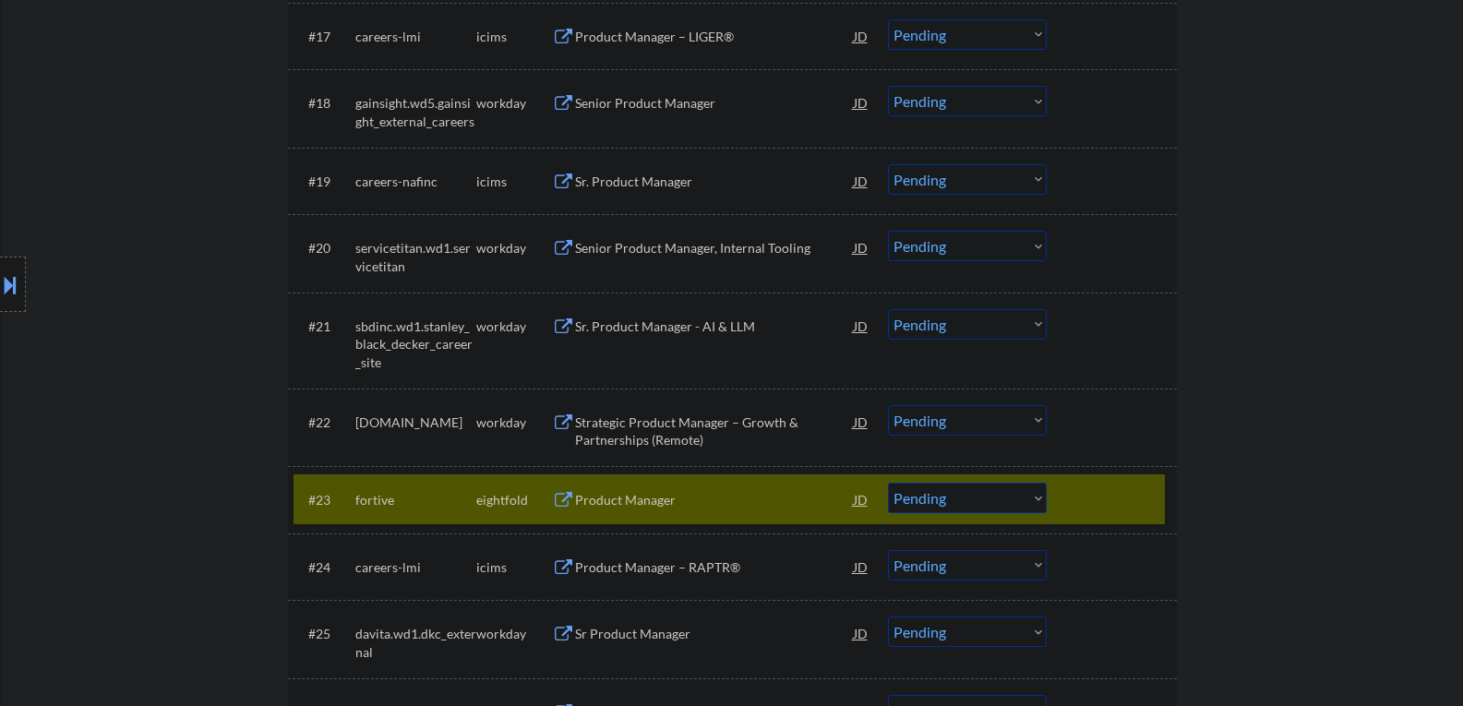
scroll to position [1846, 0]
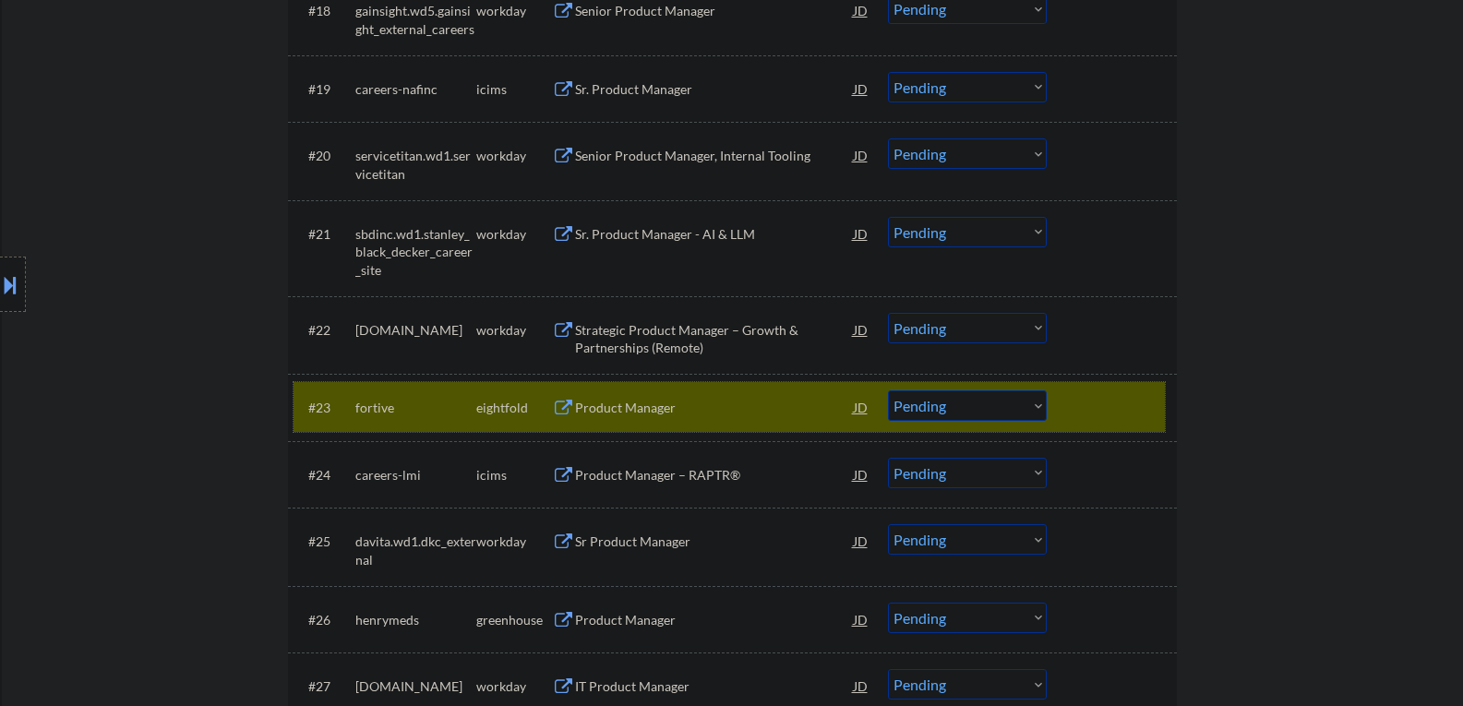
click at [1084, 414] on div at bounding box center [1114, 406] width 81 height 33
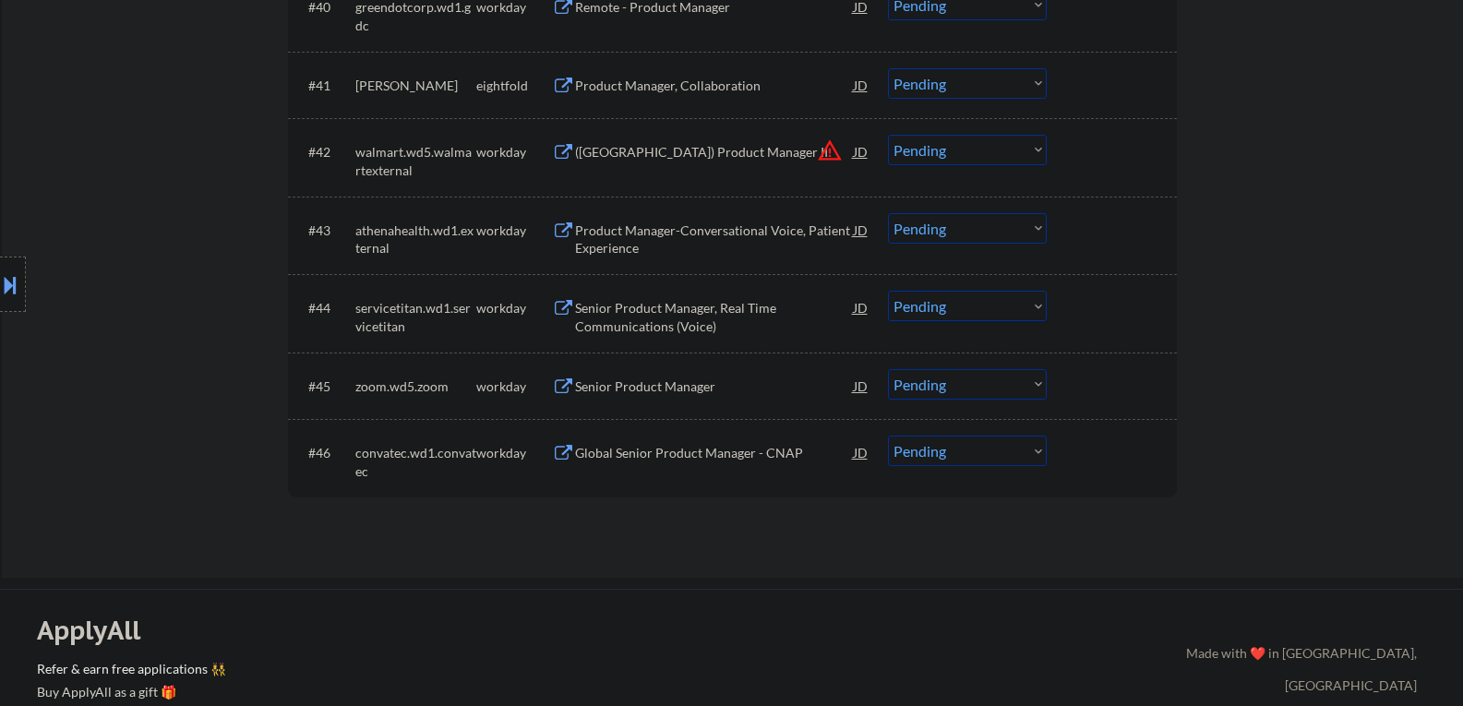
scroll to position [3508, 0]
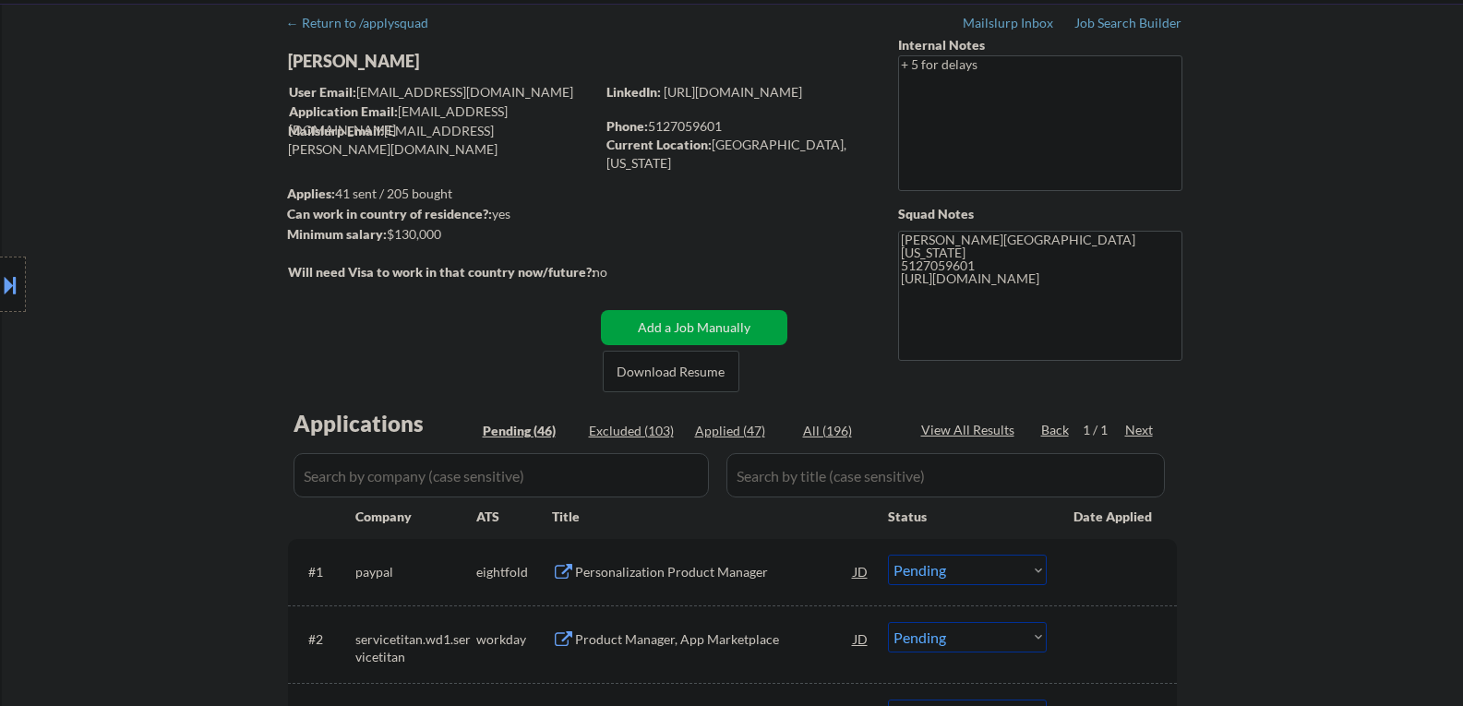
scroll to position [0, 0]
